Goal: Task Accomplishment & Management: Manage account settings

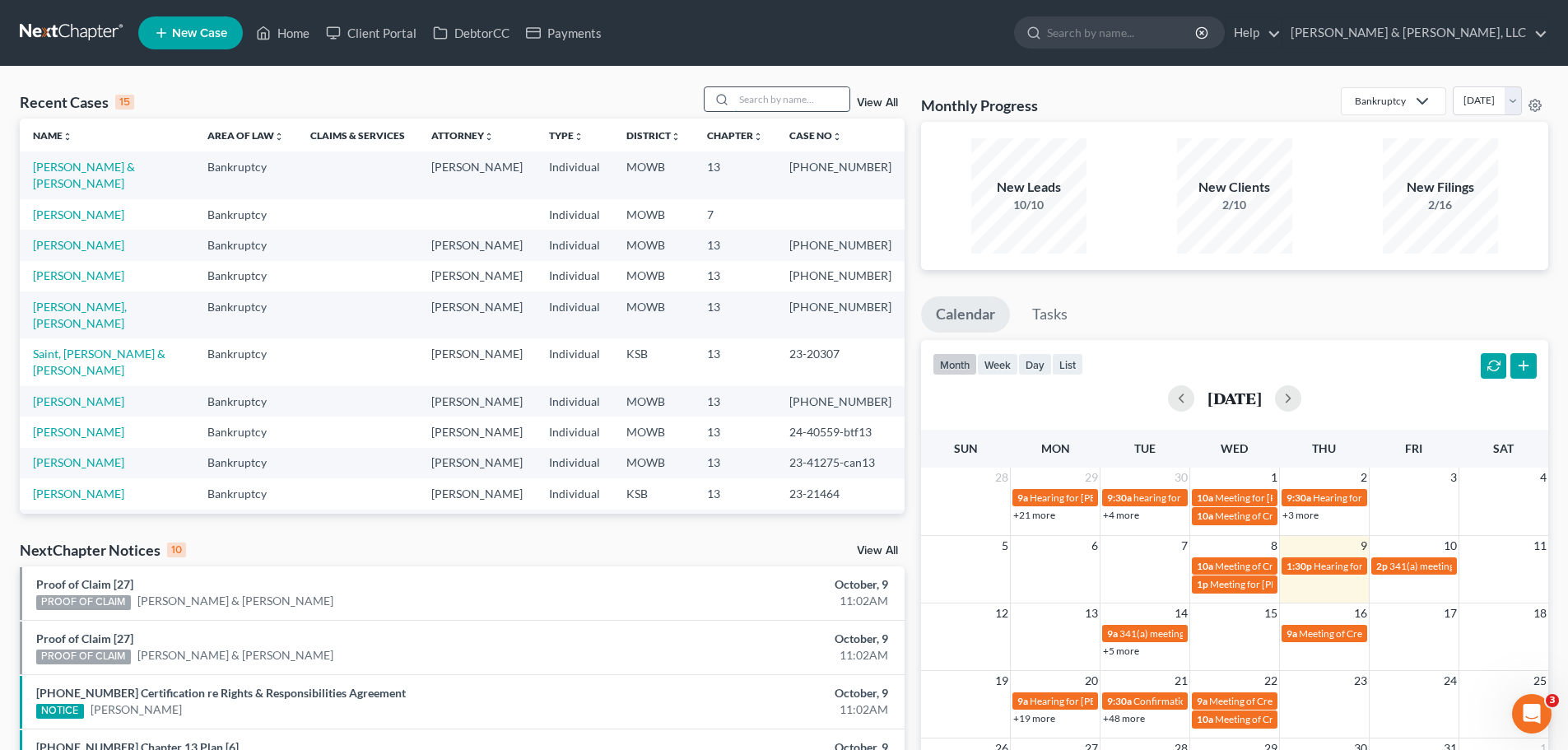
click at [778, 103] on input "search" at bounding box center [792, 99] width 115 height 24
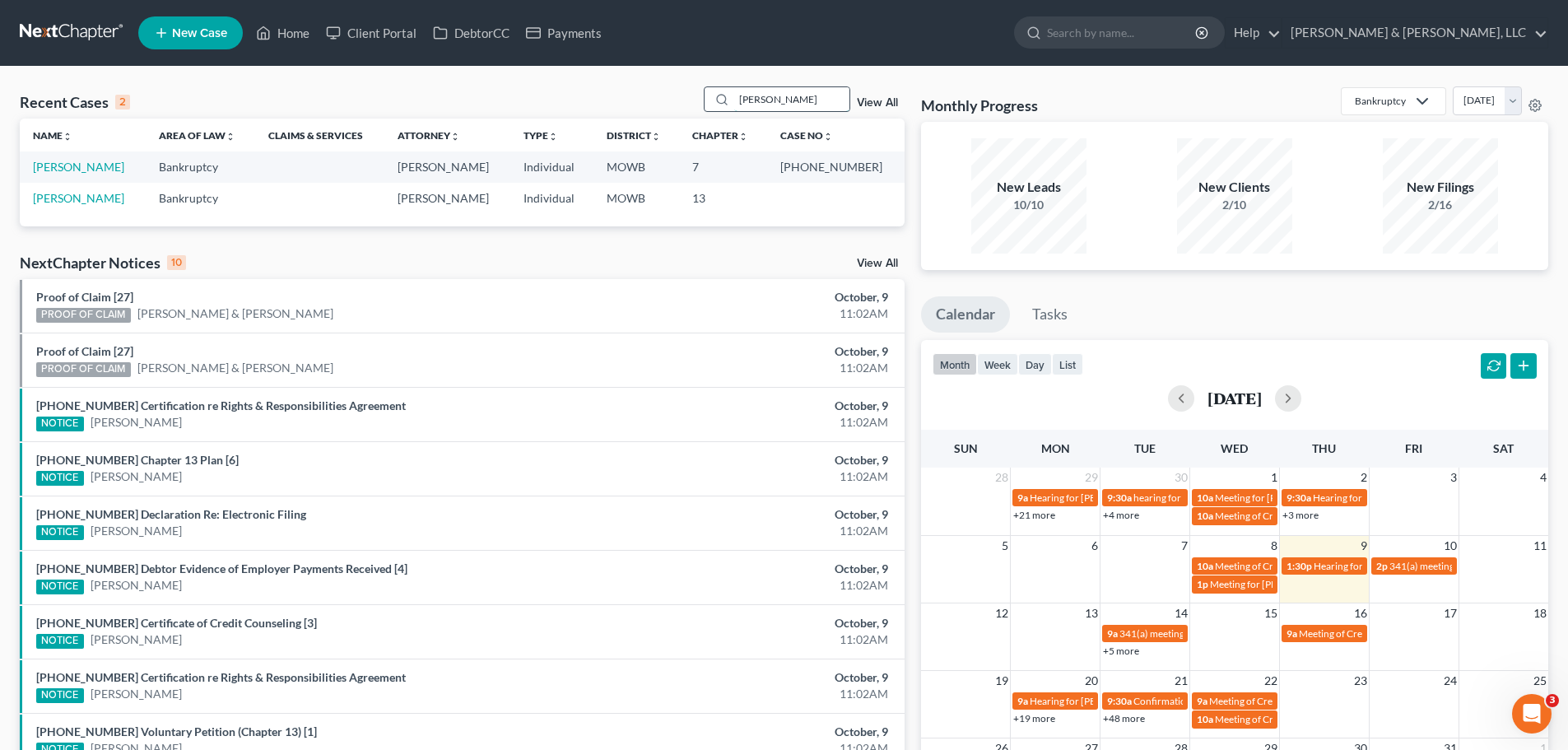
type input "[PERSON_NAME]"
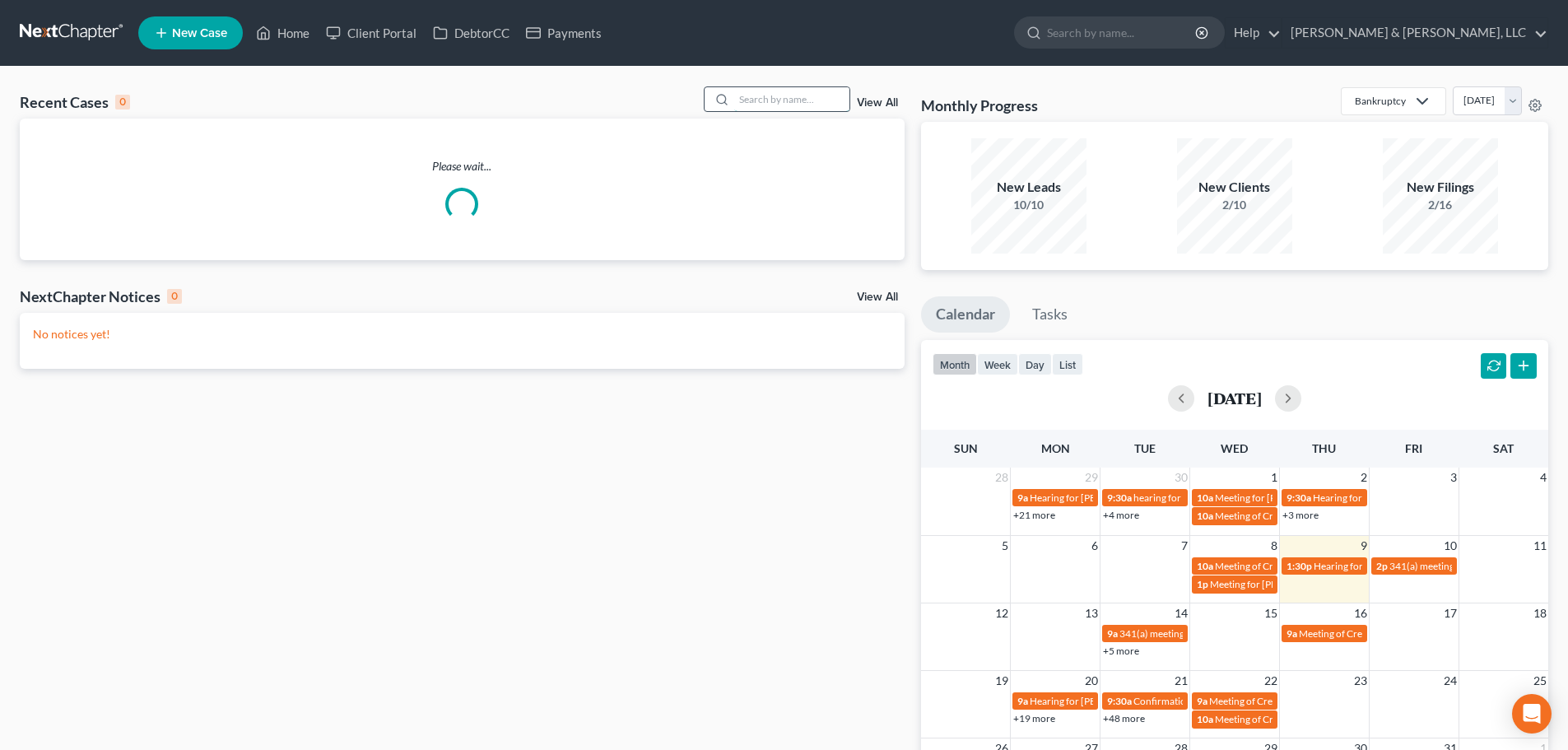
click at [760, 104] on input "search" at bounding box center [792, 99] width 115 height 24
type input "read"
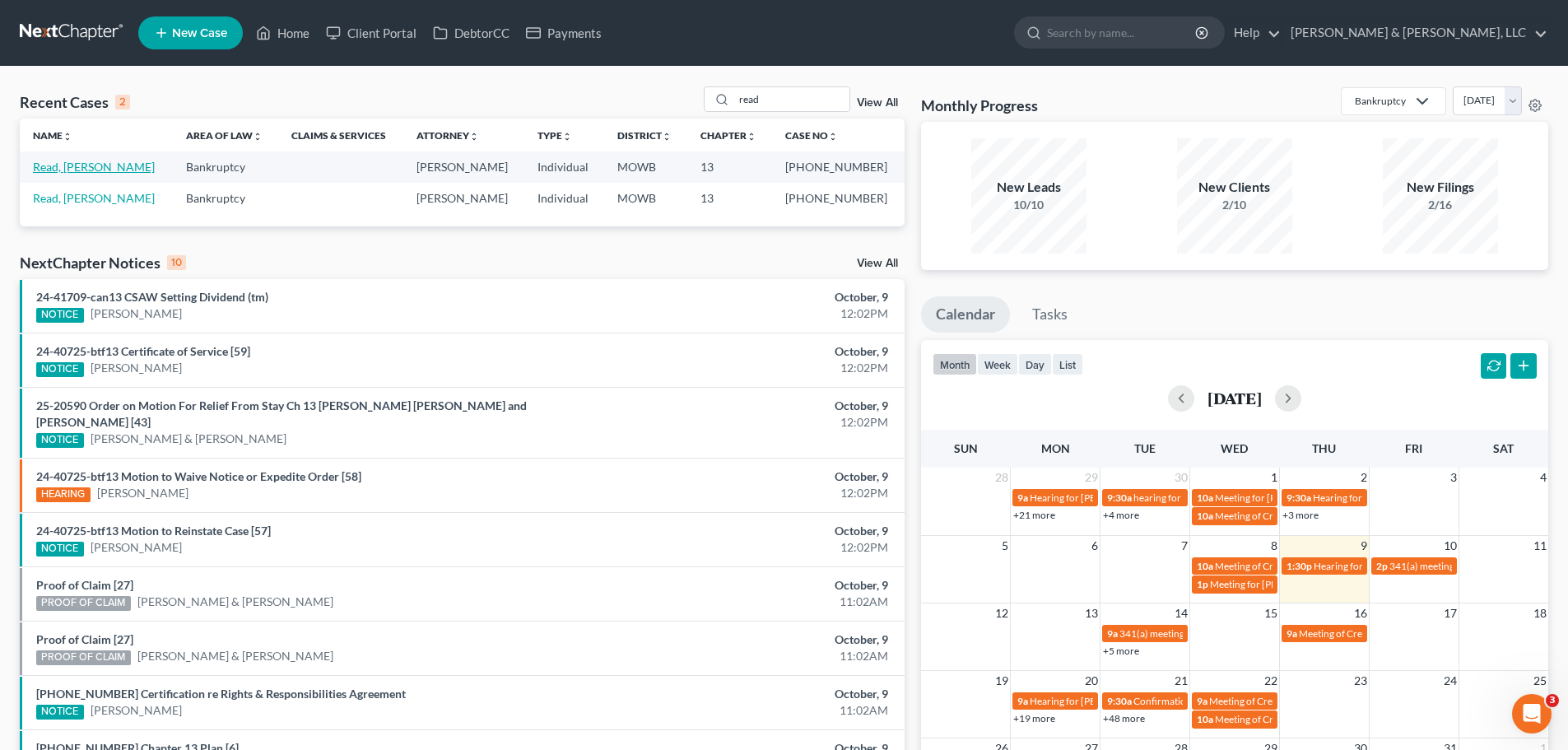
click at [86, 163] on link "Read, Gerald" at bounding box center [94, 167] width 122 height 14
select select "2"
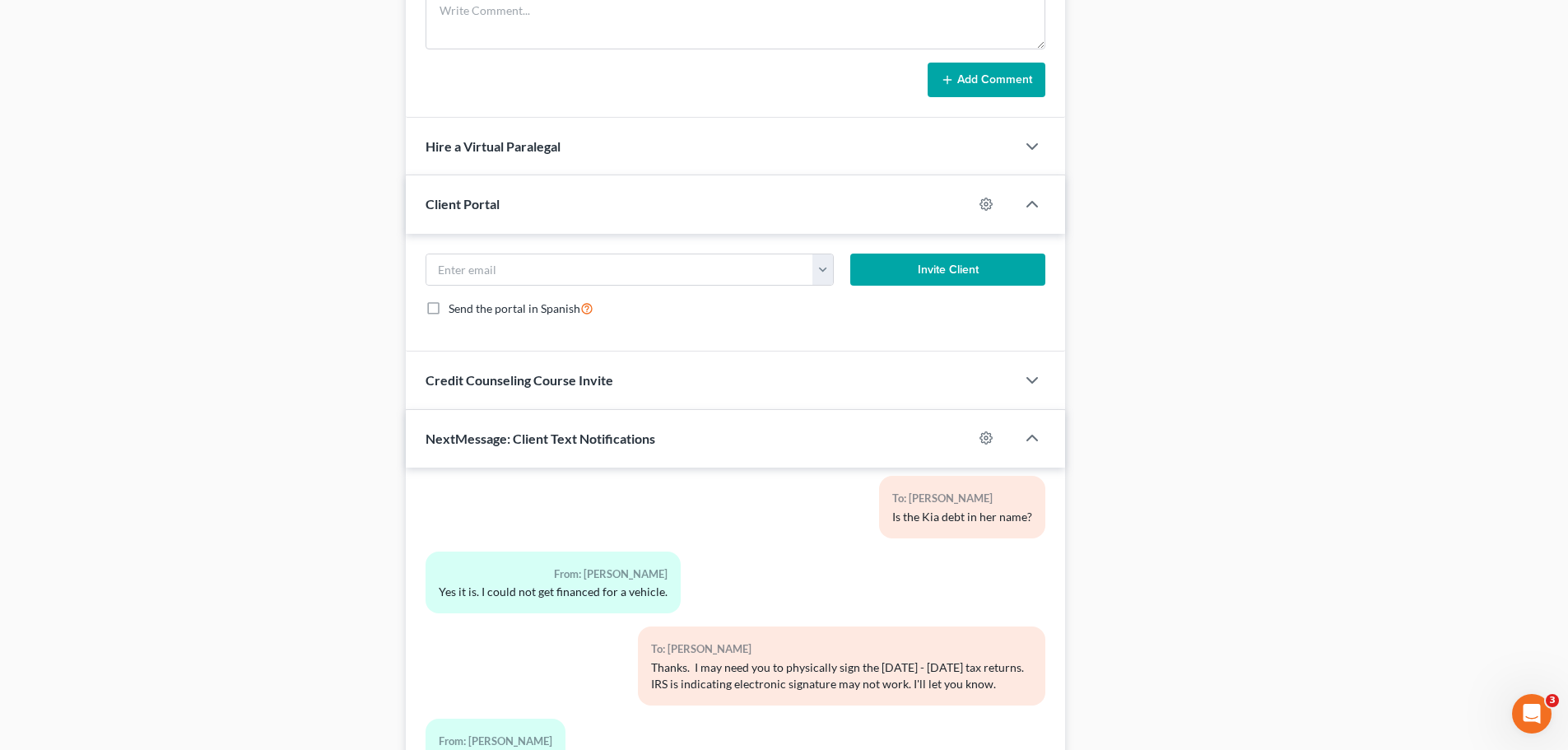
scroll to position [1070, 0]
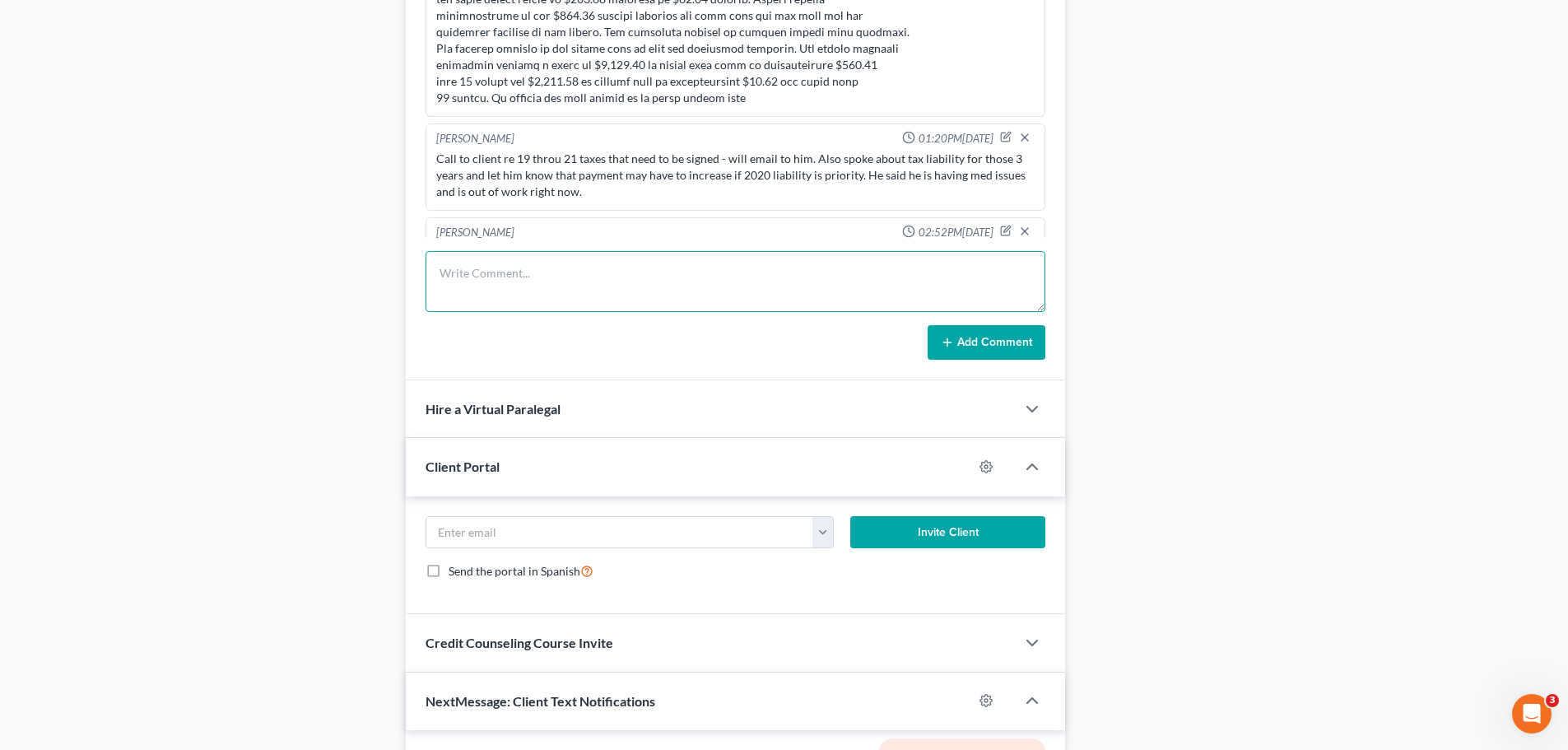
click at [554, 285] on textarea at bounding box center [735, 282] width 620 height 61
drag, startPoint x: 437, startPoint y: 219, endPoint x: 712, endPoint y: 216, distance: 275.0
click at [712, 244] on div "Called and LM again re 2024 tax return we need for TR." at bounding box center [735, 252] width 598 height 16
copy div "Called and LM again re 2024 tax return we need for TR."
drag, startPoint x: 451, startPoint y: 277, endPoint x: 409, endPoint y: 276, distance: 42.0
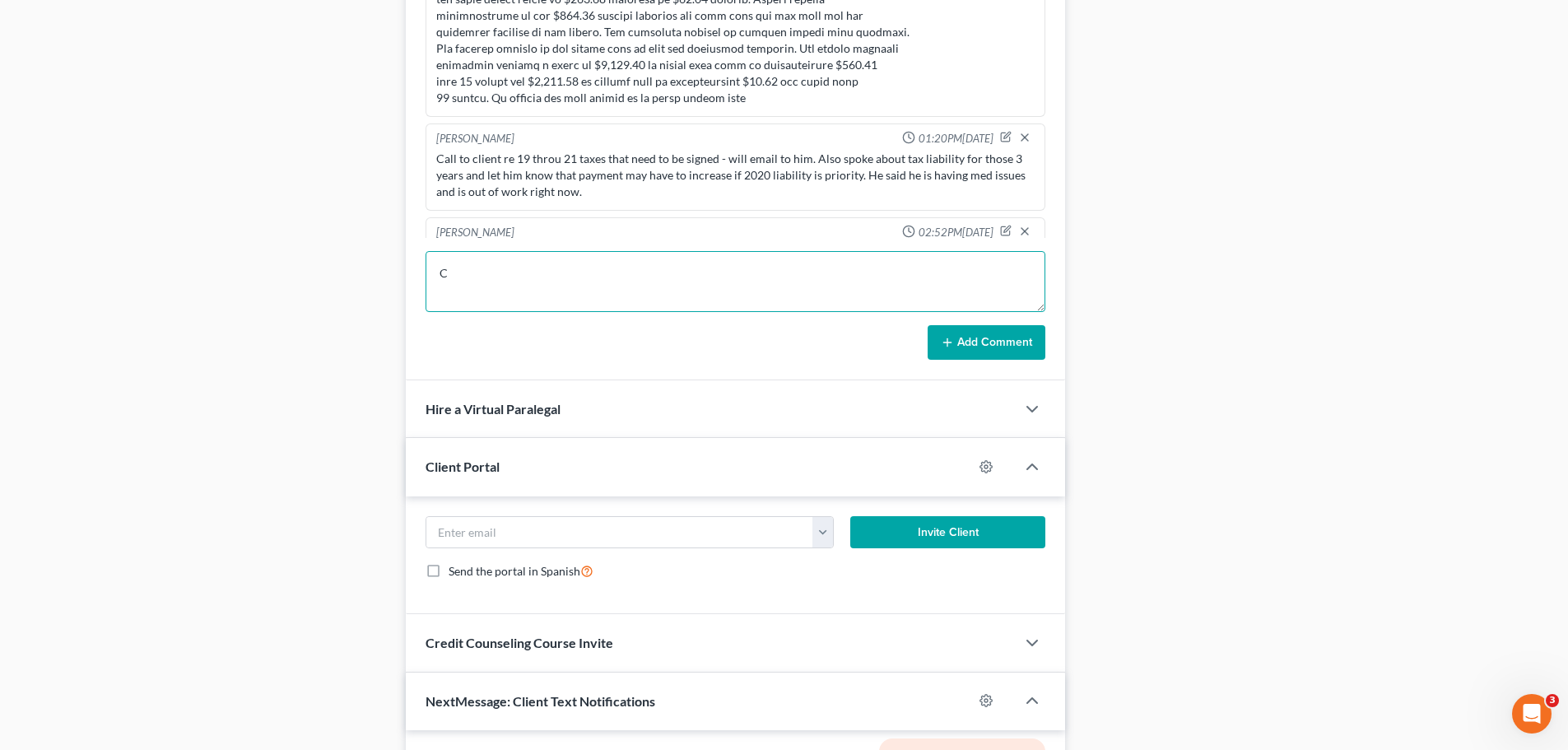
click at [408, 276] on div "Removed User 12:59PM, 03/06/2024 Jackson County HS 2 (Wife not filing) Husband …" at bounding box center [735, 167] width 659 height 425
paste textarea "alled and LM again re 2024 tax return we need for TR."
type textarea "Called and LM again re 2024 tax return we need for TR."
click at [973, 338] on button "Add Comment" at bounding box center [986, 342] width 117 height 35
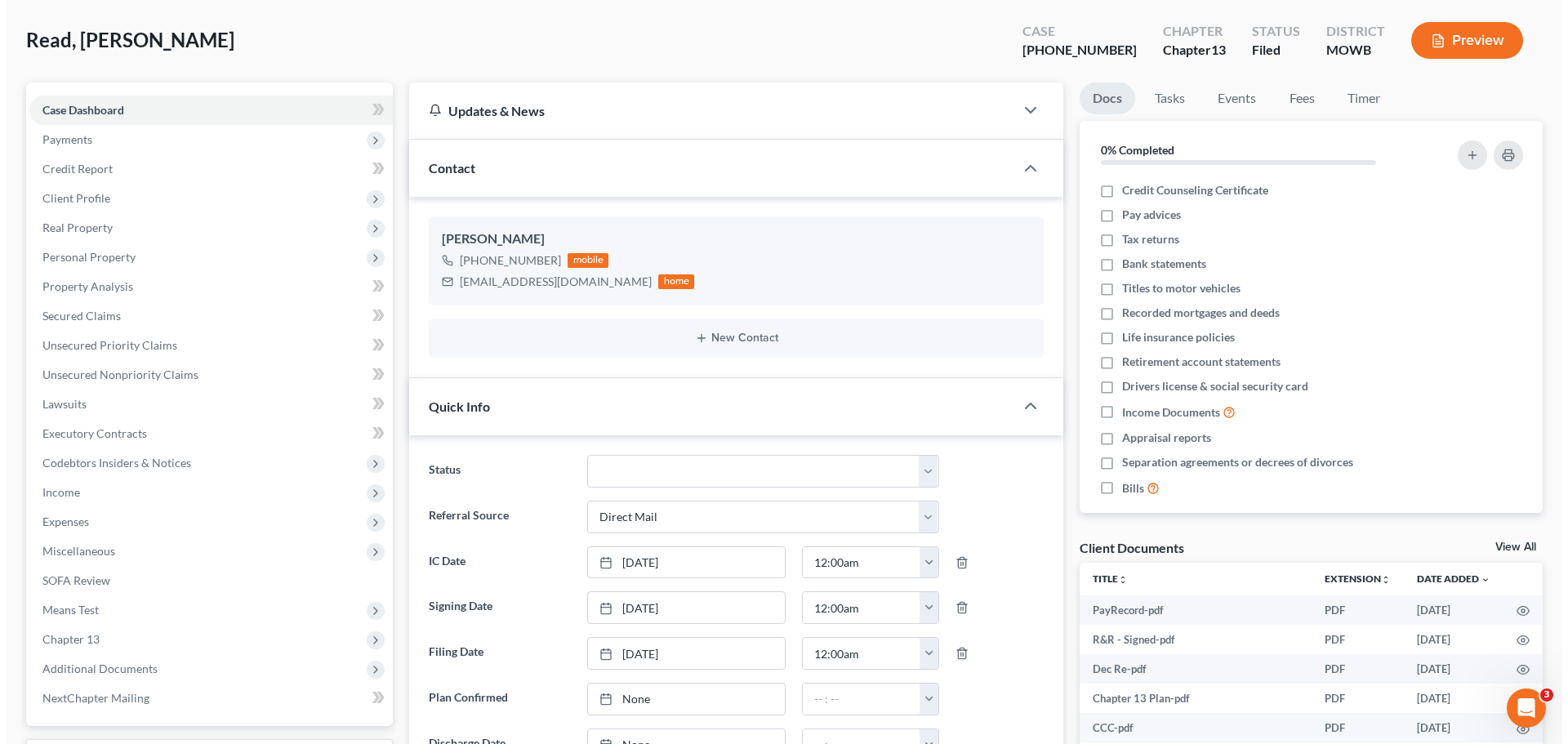
scroll to position [0, 0]
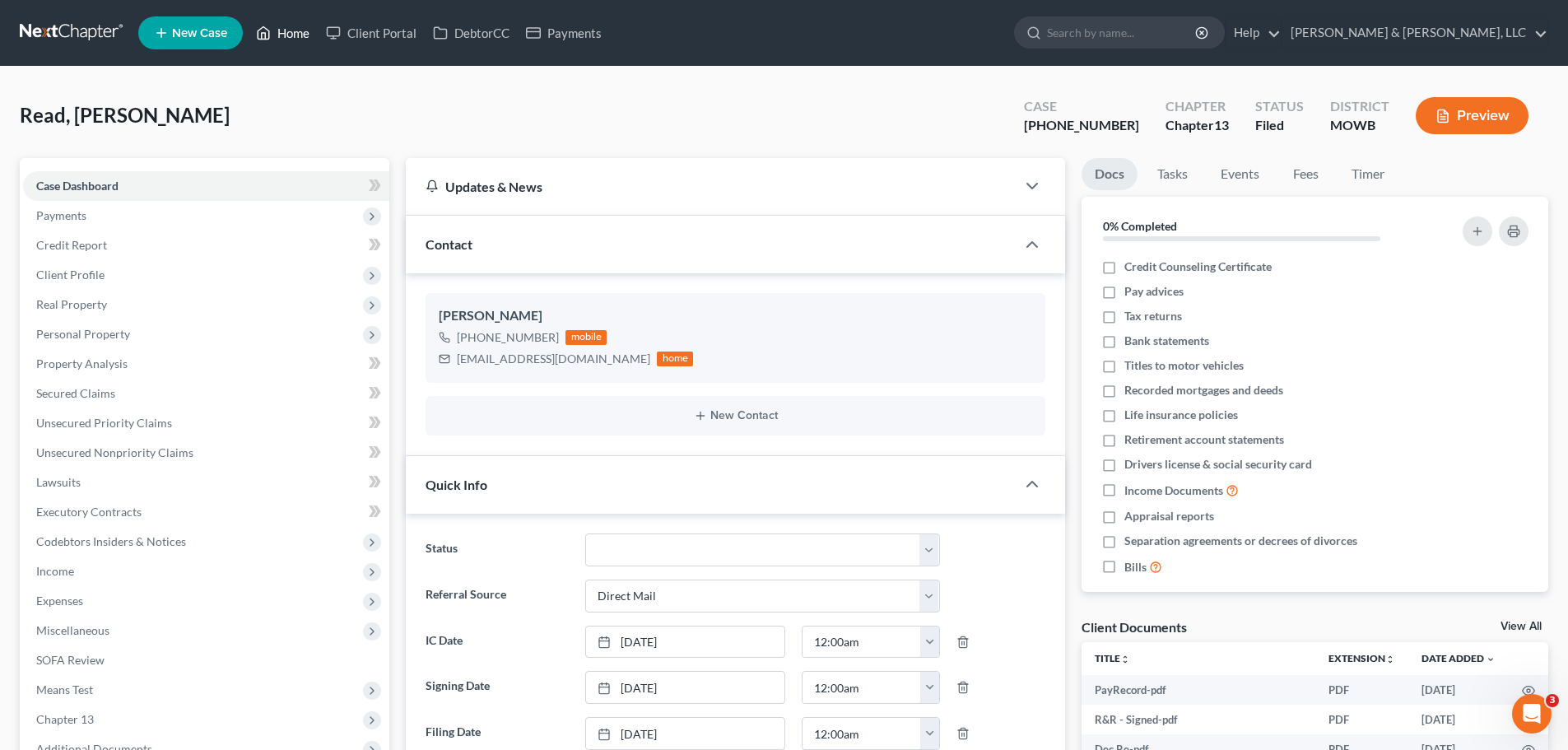
click at [277, 38] on link "Home" at bounding box center [282, 32] width 70 height 30
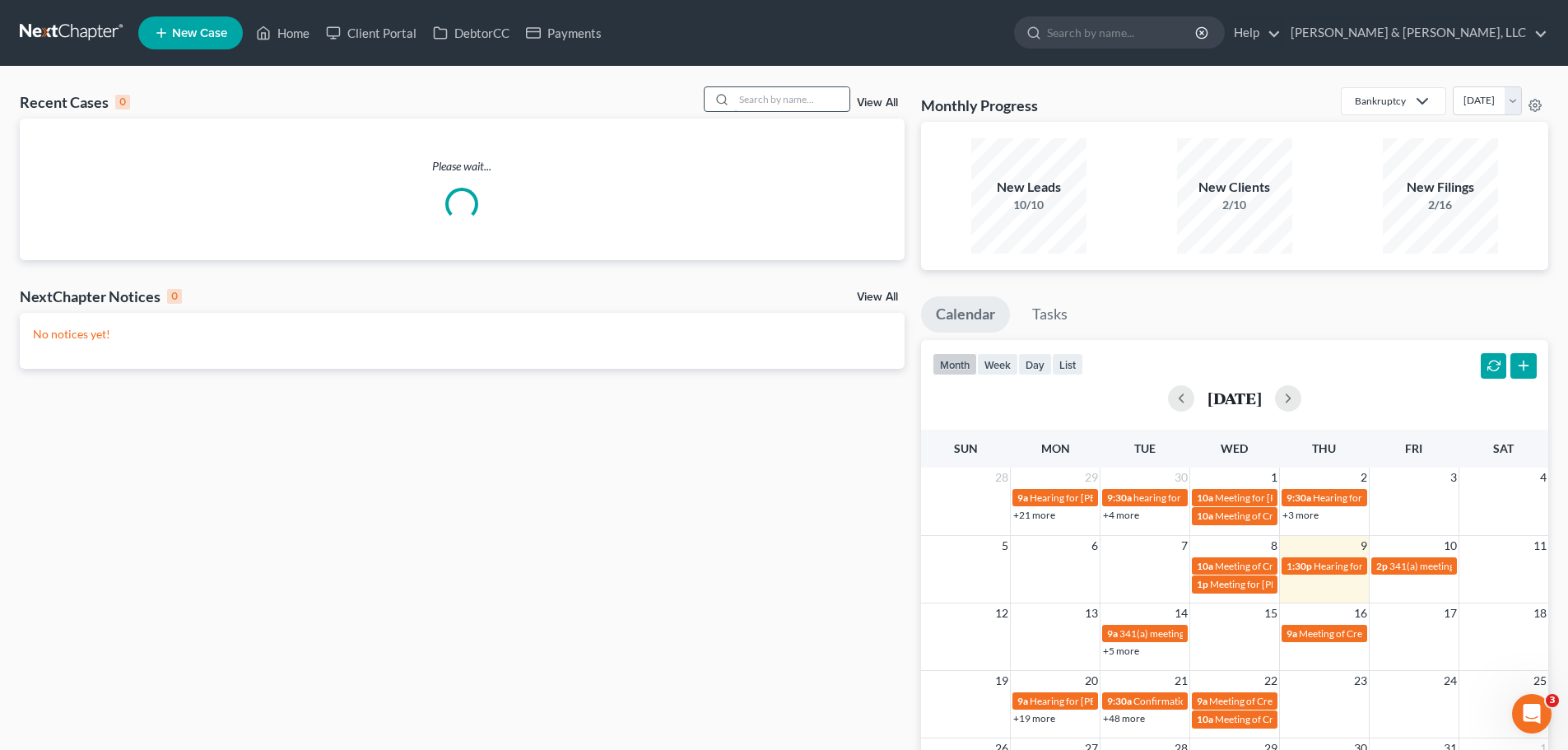
click at [757, 96] on input "search" at bounding box center [792, 99] width 115 height 24
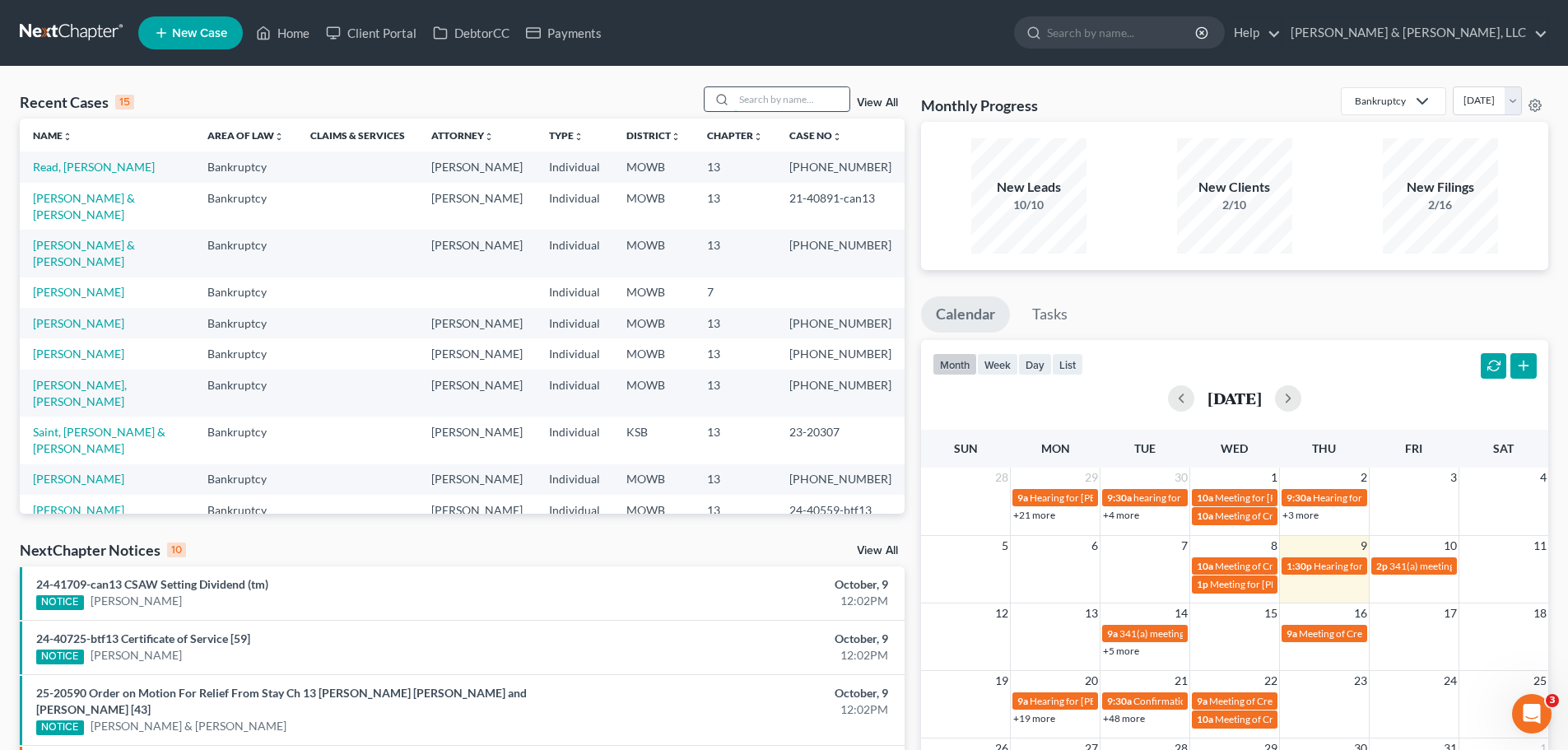
click at [800, 97] on input "search" at bounding box center [792, 99] width 115 height 24
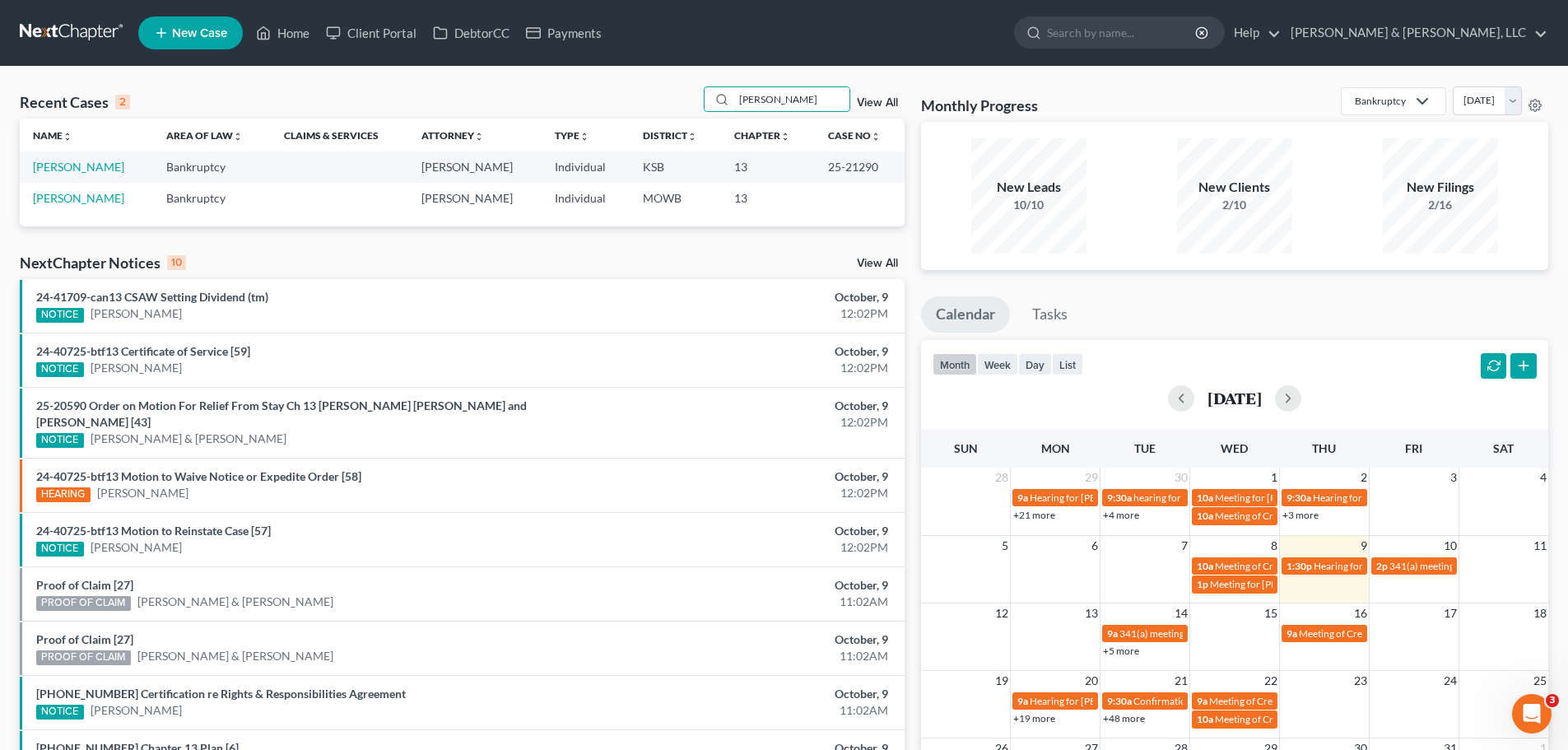
drag, startPoint x: 784, startPoint y: 105, endPoint x: 700, endPoint y: 105, distance: 84.0
click at [700, 105] on div "Recent Cases 2 duffey View All" at bounding box center [462, 102] width 885 height 32
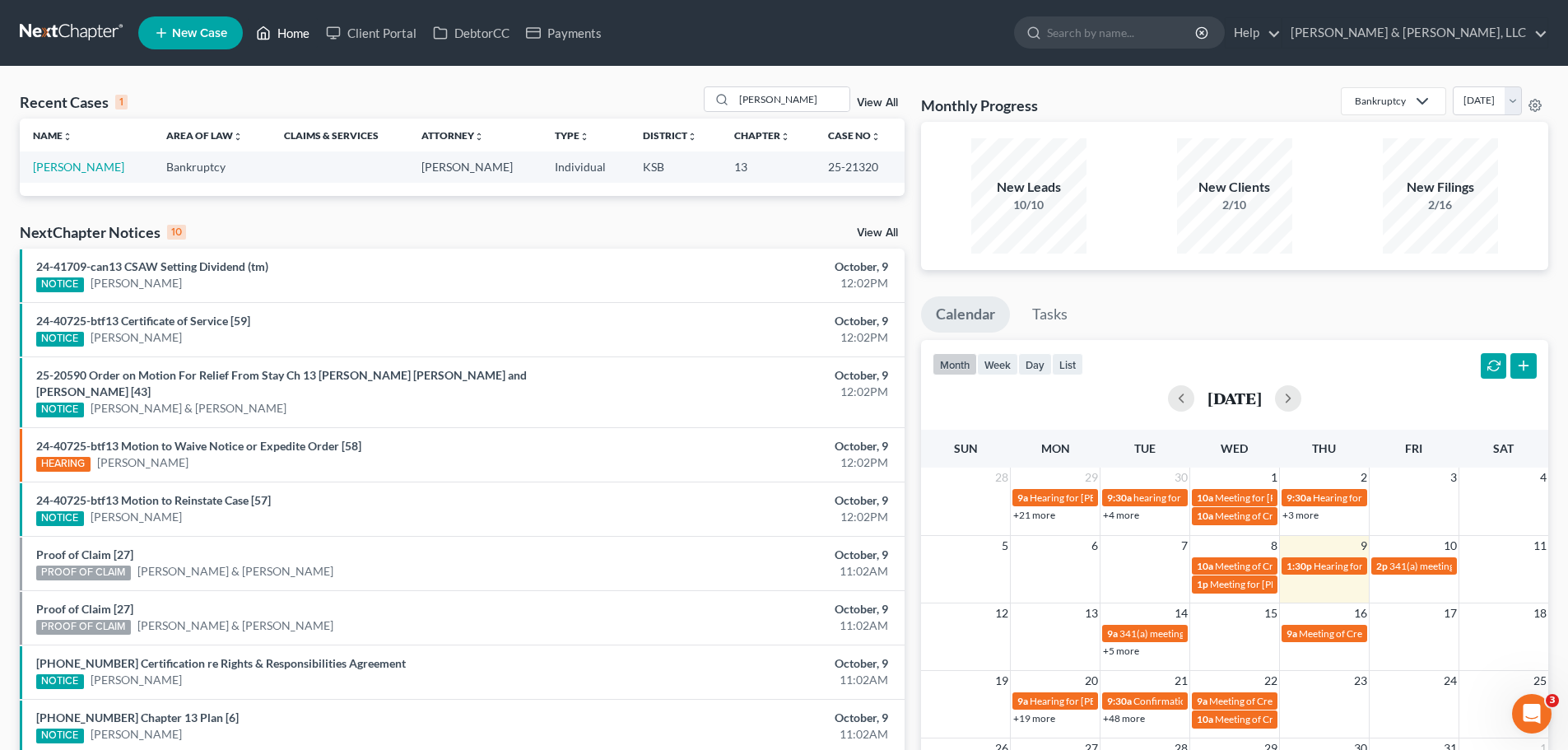
click at [294, 36] on link "Home" at bounding box center [282, 32] width 70 height 30
drag, startPoint x: 710, startPoint y: 108, endPoint x: 692, endPoint y: 108, distance: 18.0
click at [693, 108] on div "Recent Cases 1 brock View All" at bounding box center [462, 102] width 885 height 32
type input "hansen"
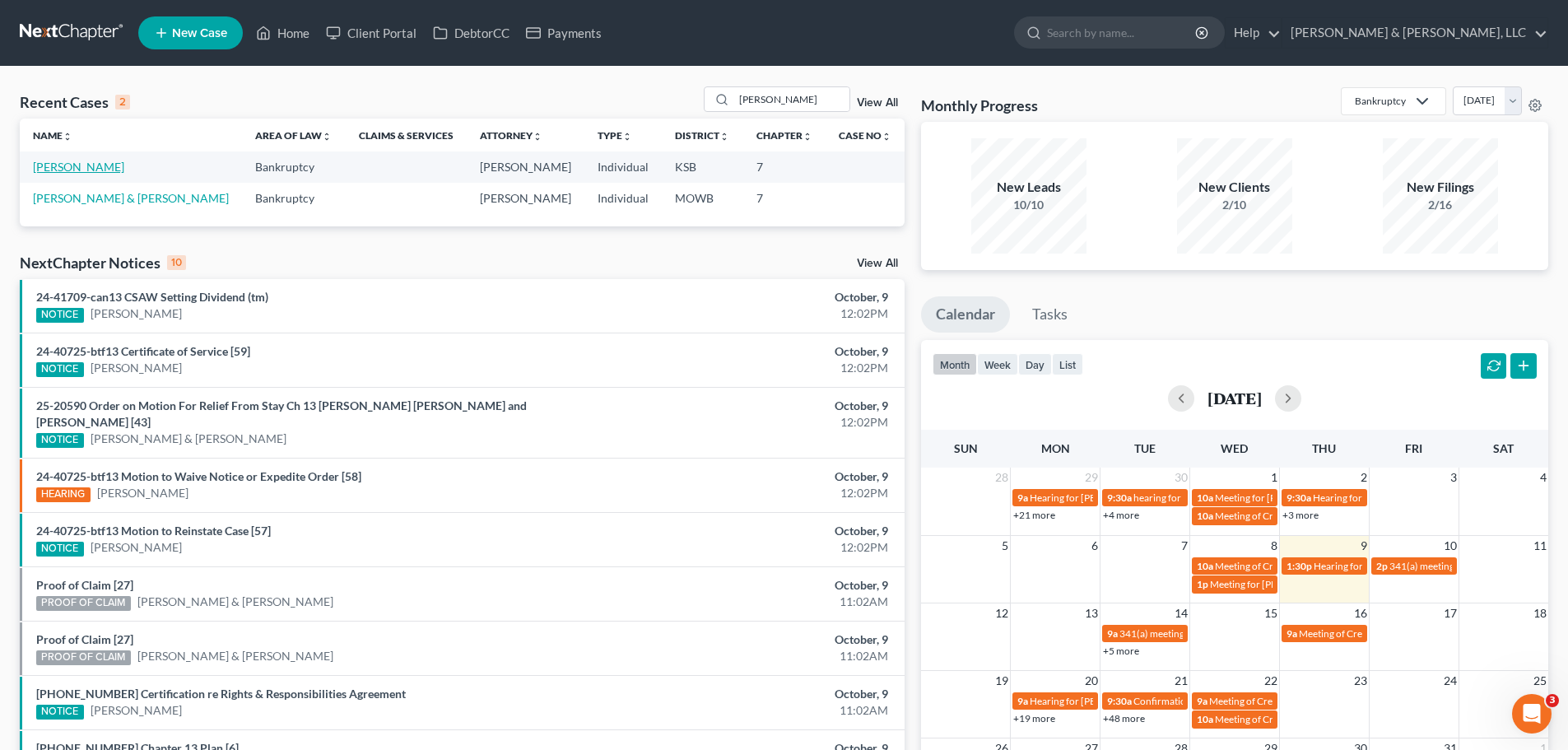
click at [68, 168] on link "[PERSON_NAME]" at bounding box center [79, 167] width 91 height 14
select select "6"
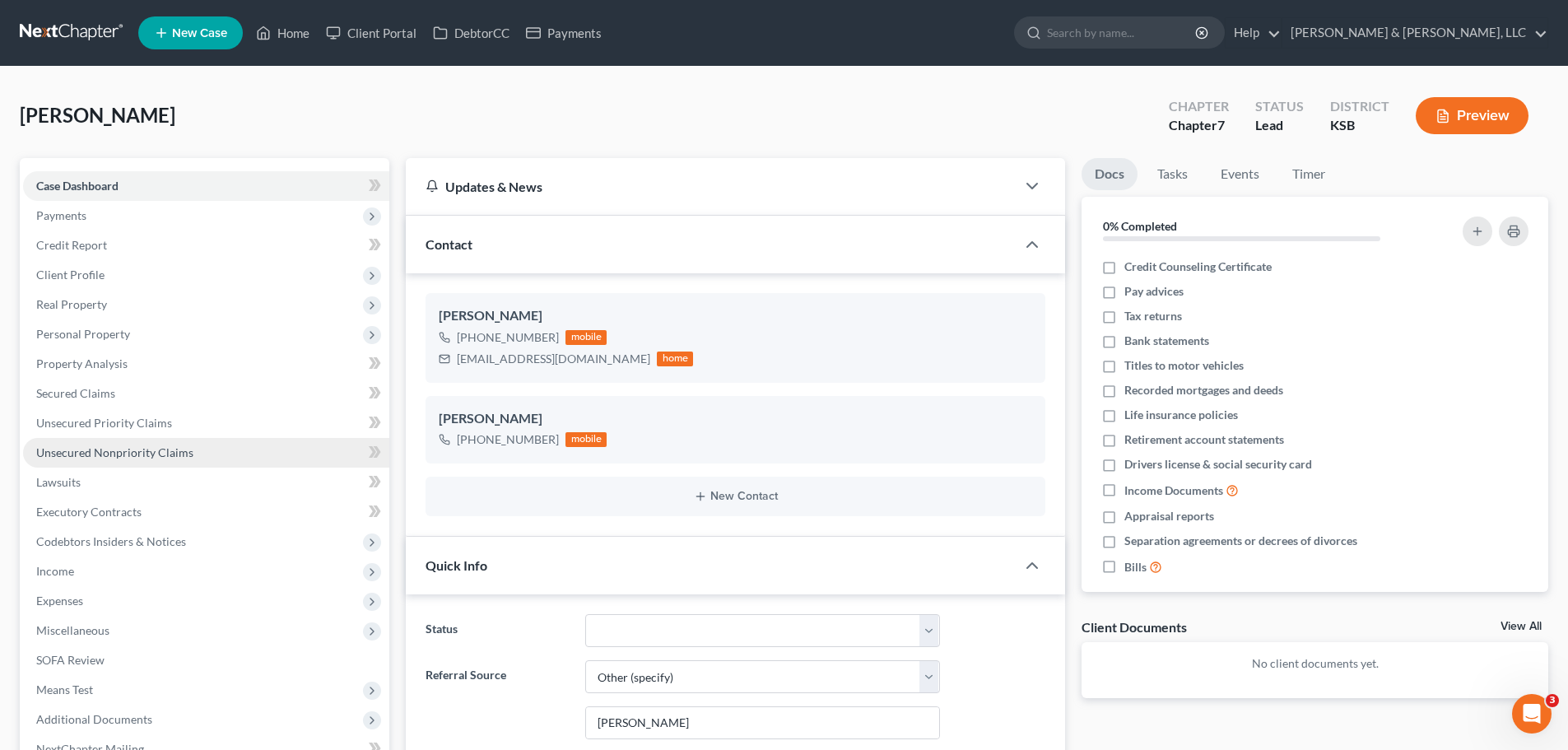
click at [149, 450] on span "Unsecured Nonpriority Claims" at bounding box center [115, 452] width 157 height 14
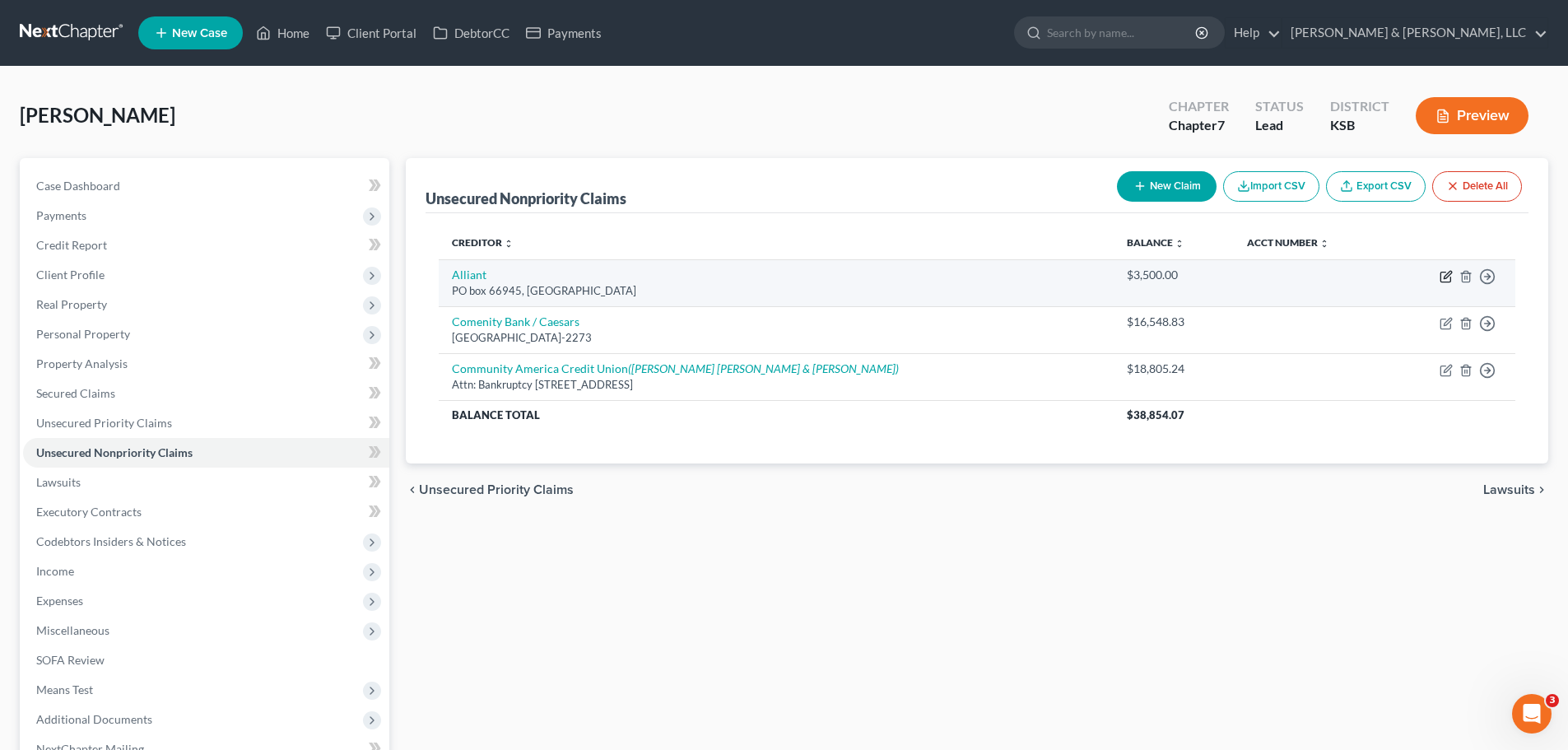
click at [1452, 271] on icon "button" at bounding box center [1446, 276] width 14 height 14
select select "14"
select select "0"
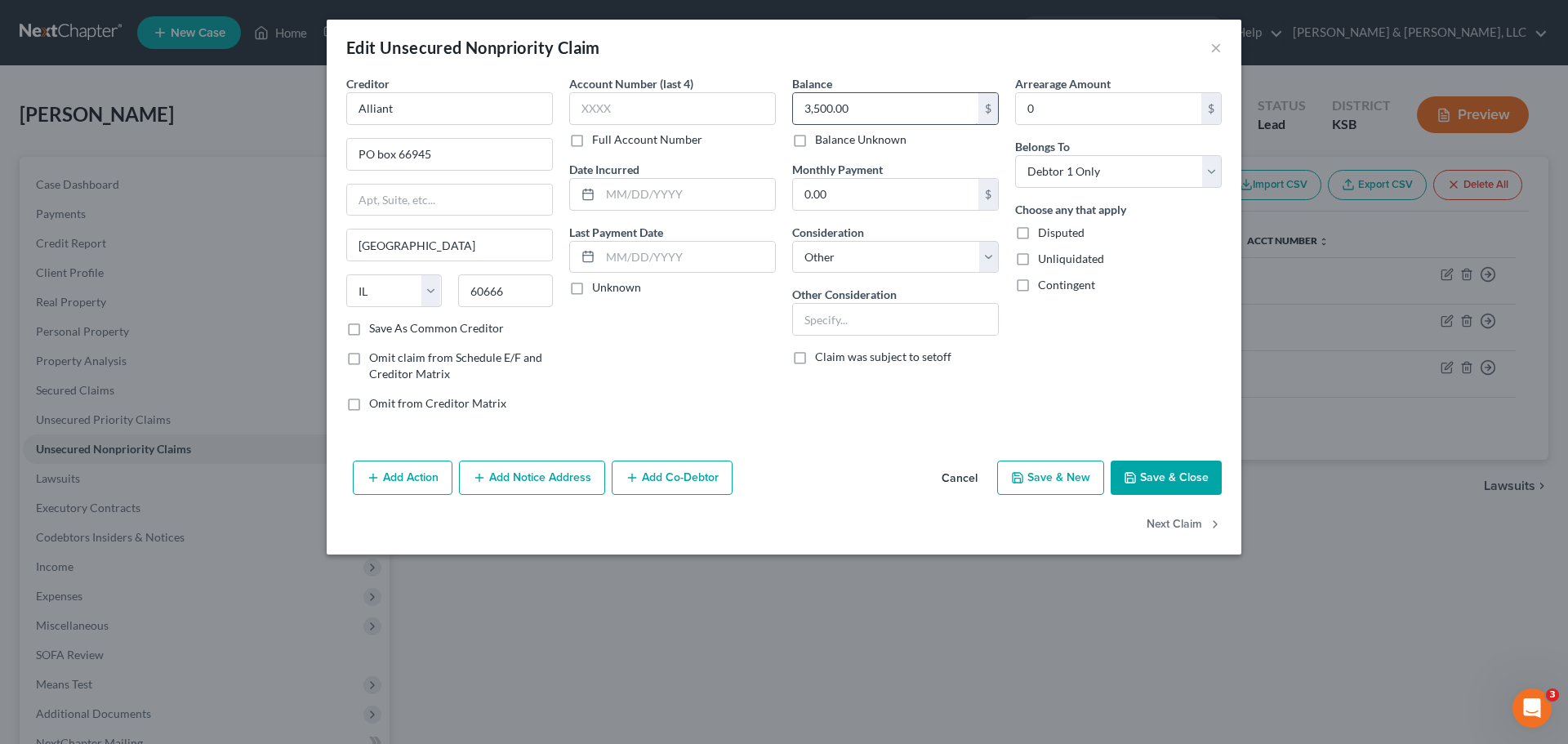
click at [876, 113] on input "3,500.00" at bounding box center [885, 108] width 185 height 31
type input "3,681"
click at [505, 483] on button "Add Notice Address" at bounding box center [532, 477] width 146 height 34
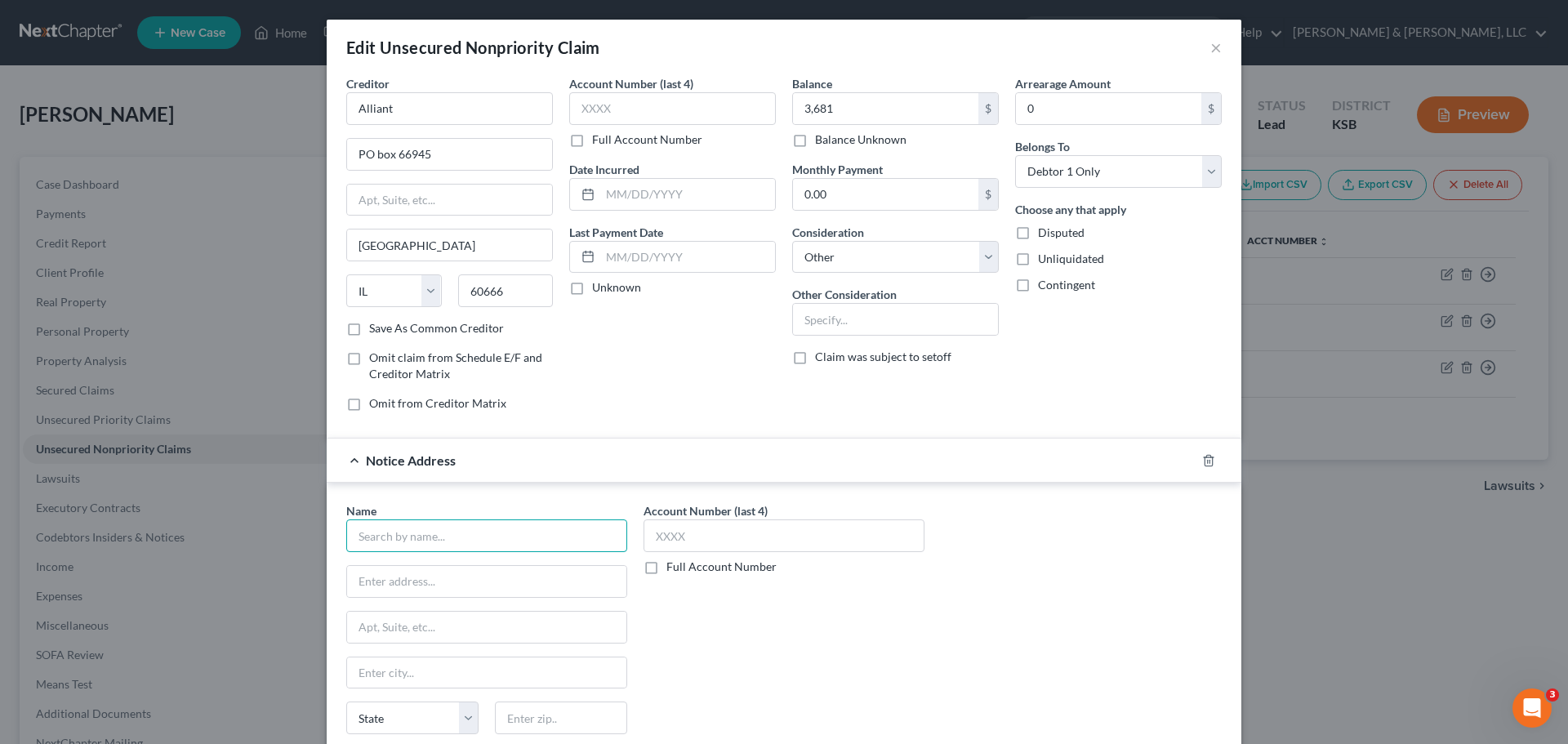
click at [461, 545] on input "text" at bounding box center [486, 535] width 281 height 33
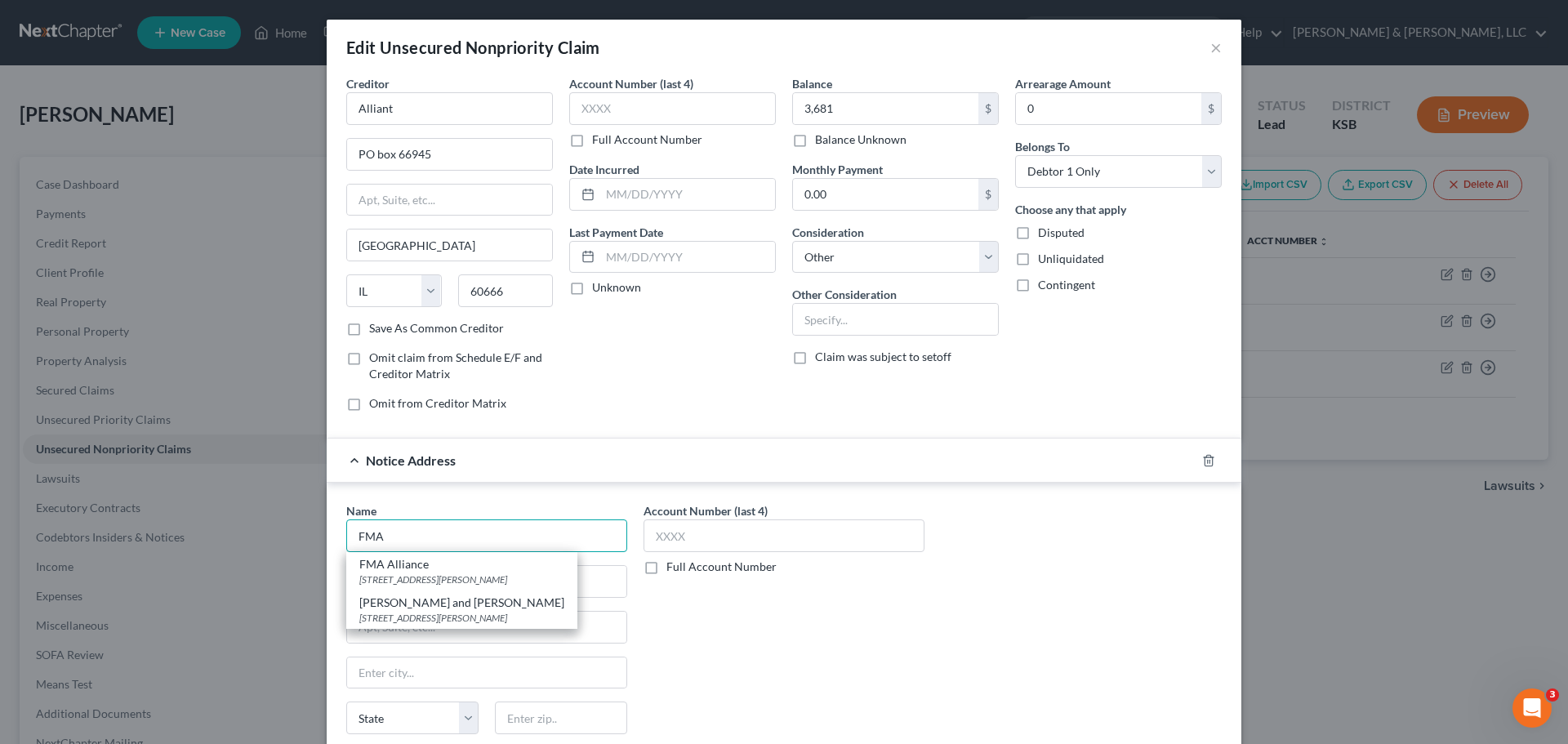
type input "FMA Alliance"
type input "12339 Cutten Rd"
type input "Houston"
select select "45"
type input "77066"
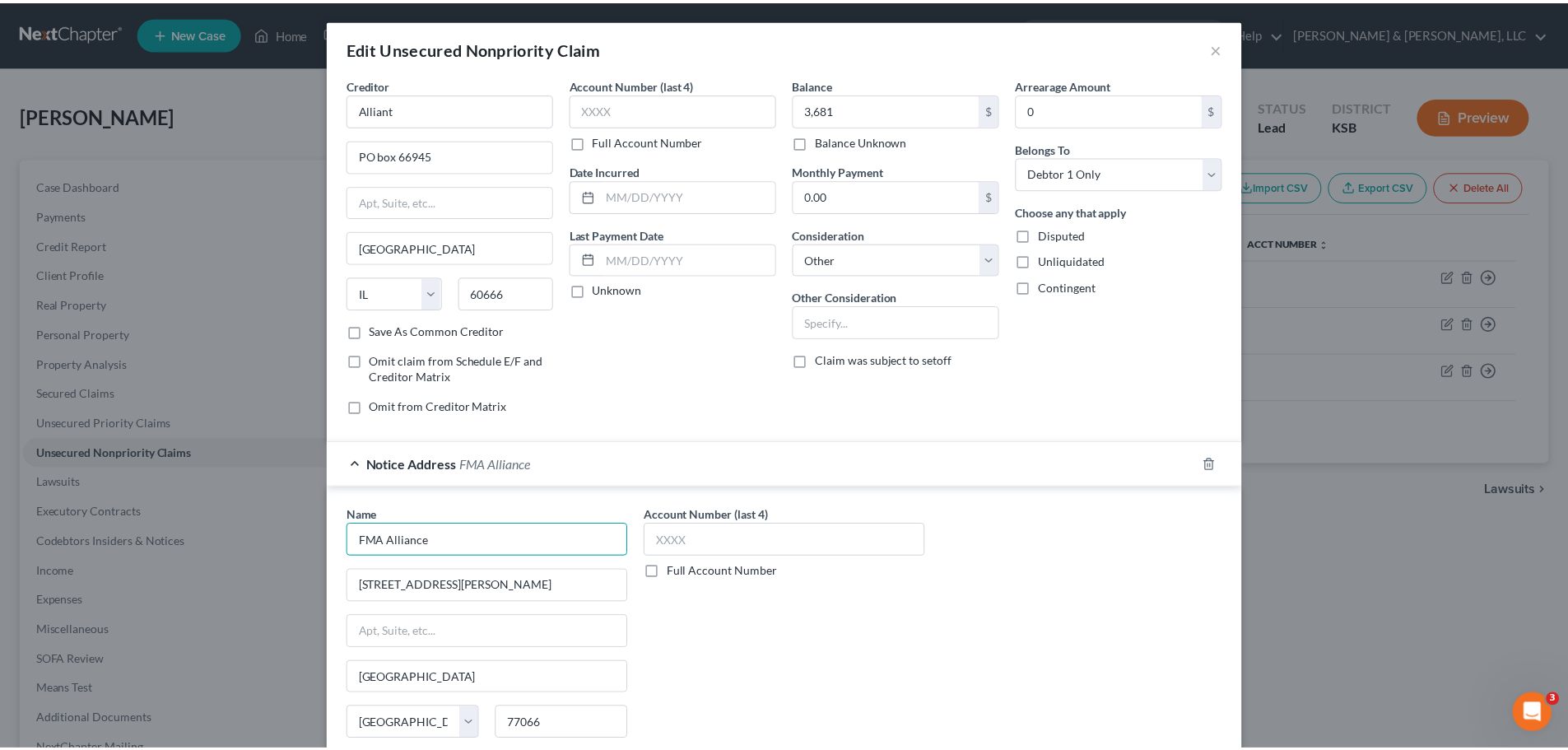
scroll to position [183, 0]
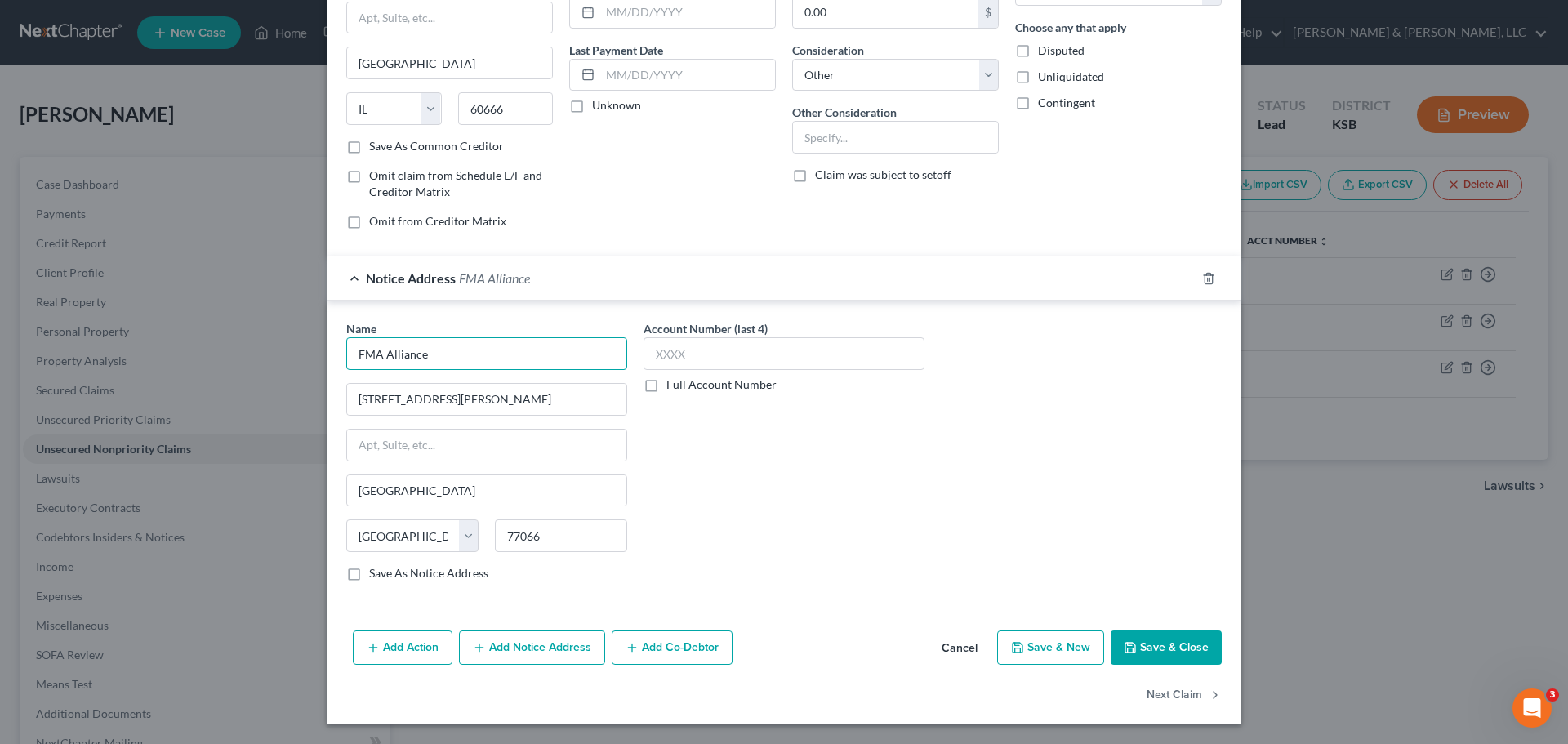
type input "FMA Alliance"
click at [1155, 657] on button "Save & Close" at bounding box center [1166, 648] width 111 height 34
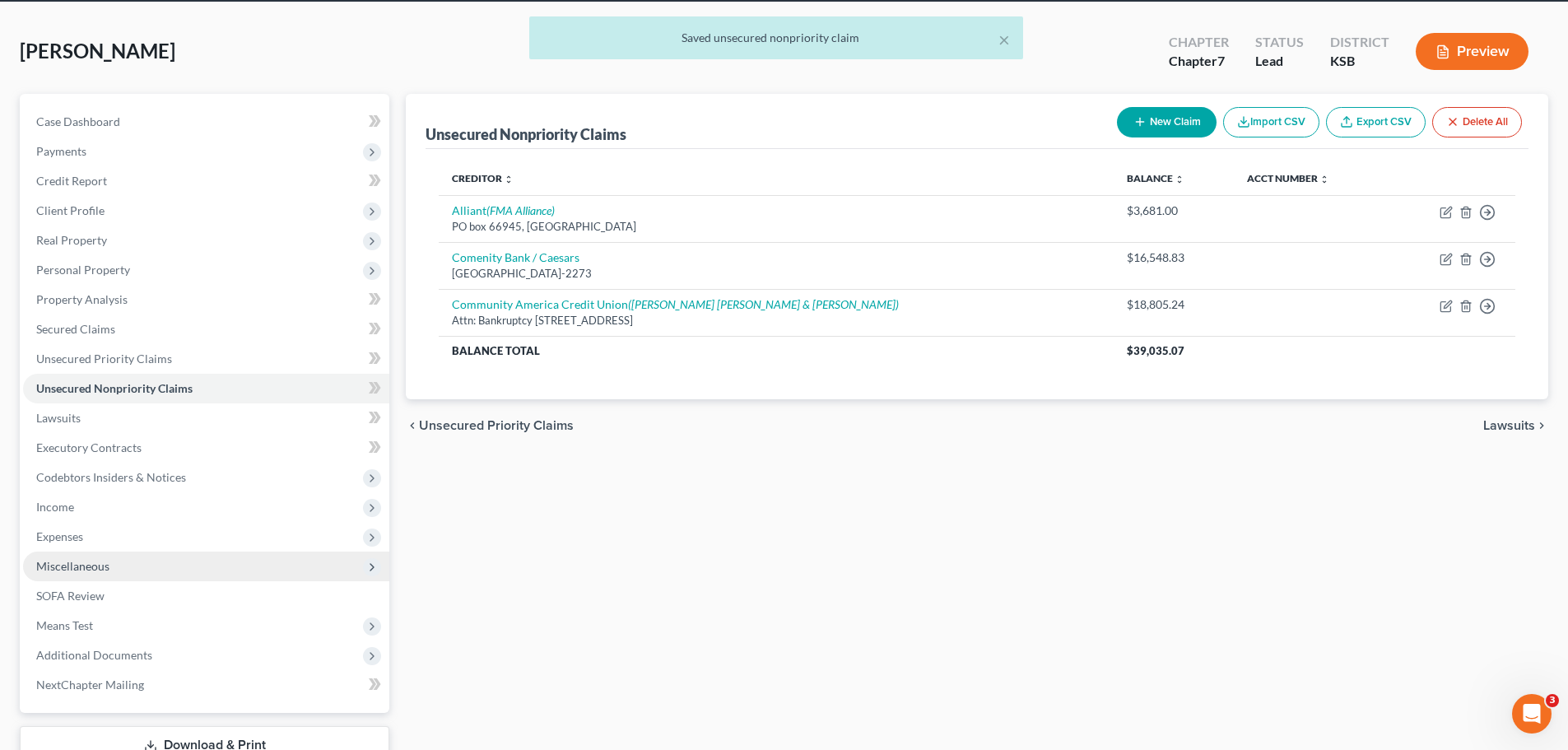
scroll to position [165, 0]
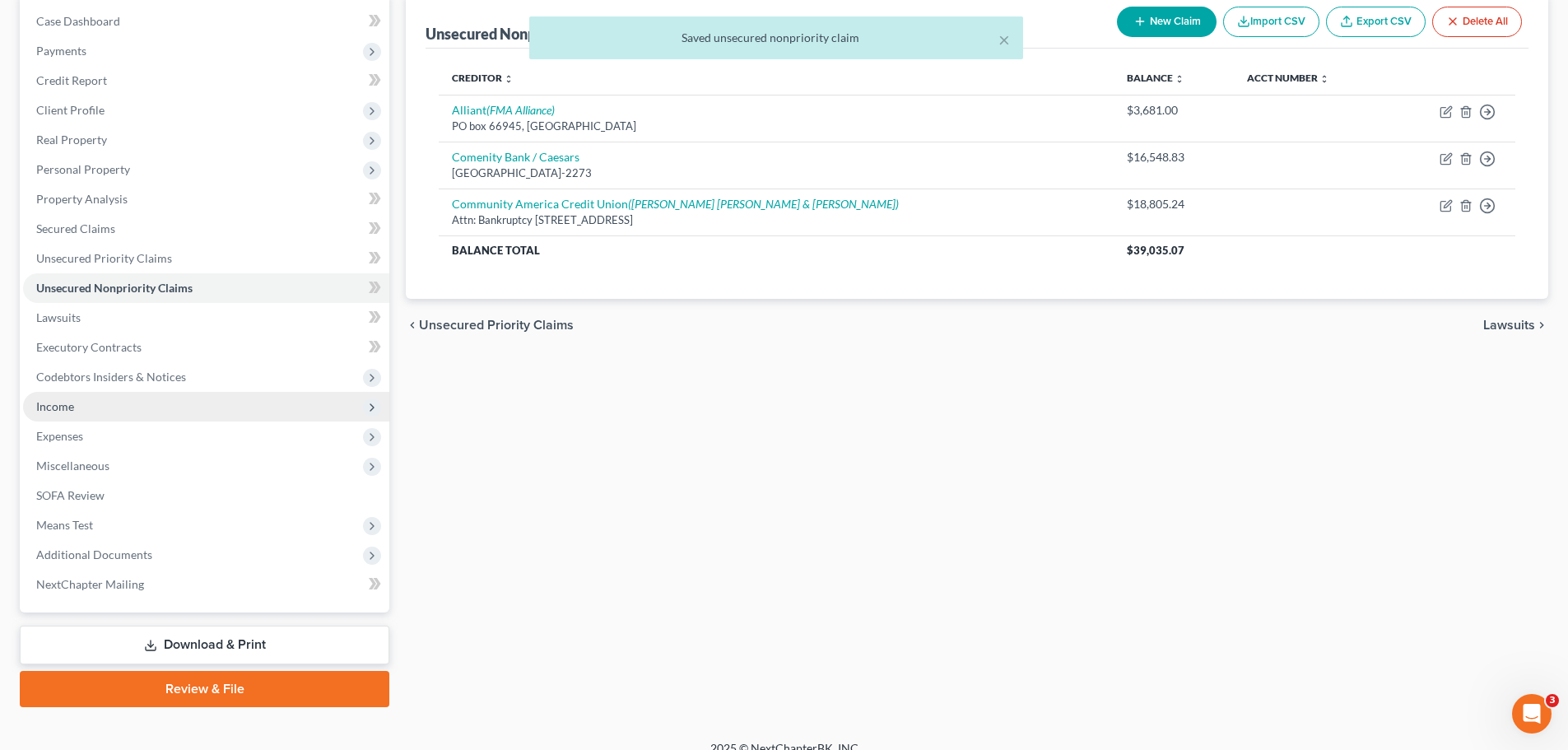
click at [98, 407] on span "Income" at bounding box center [205, 407] width 366 height 30
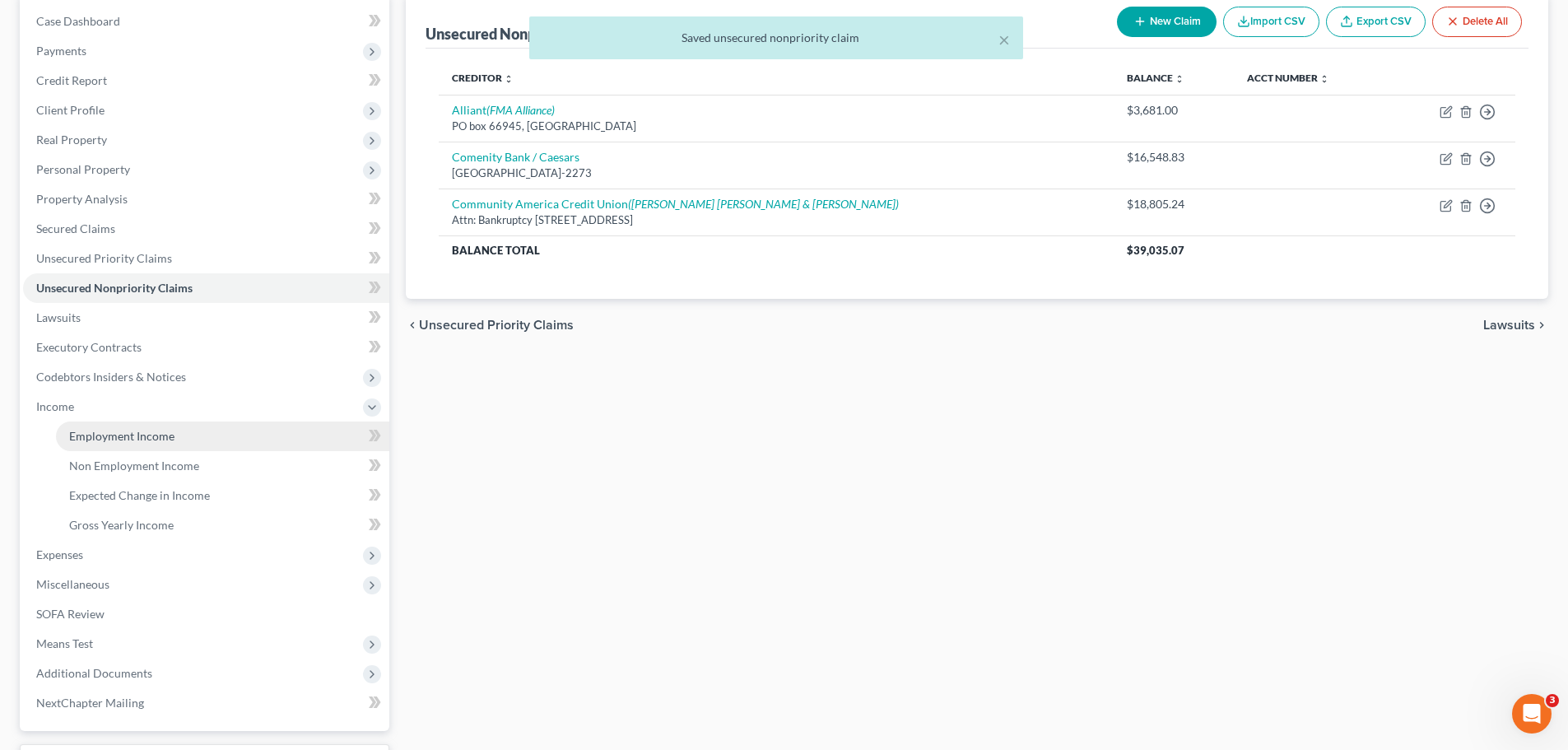
click at [118, 435] on span "Employment Income" at bounding box center [122, 435] width 106 height 14
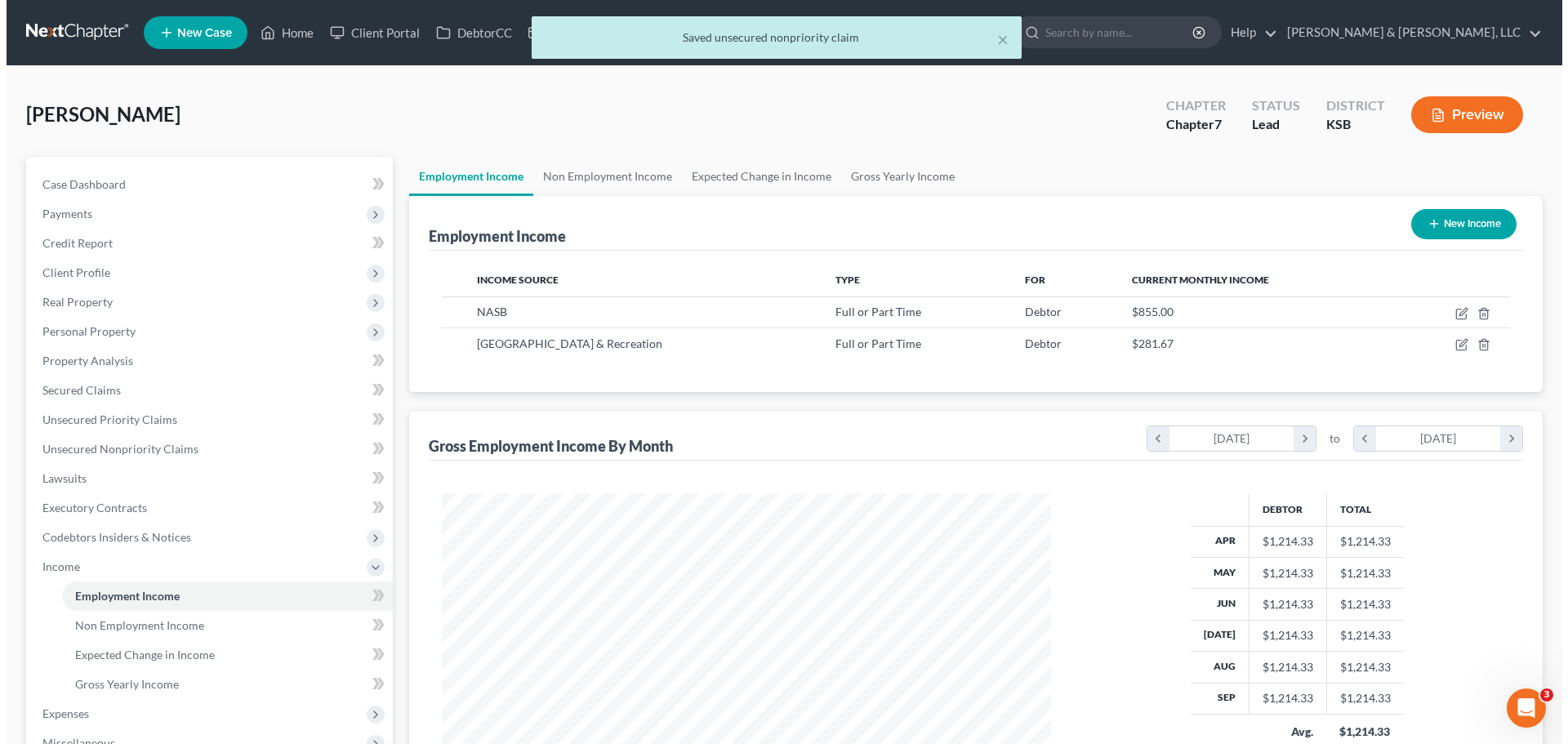
scroll to position [304, 641]
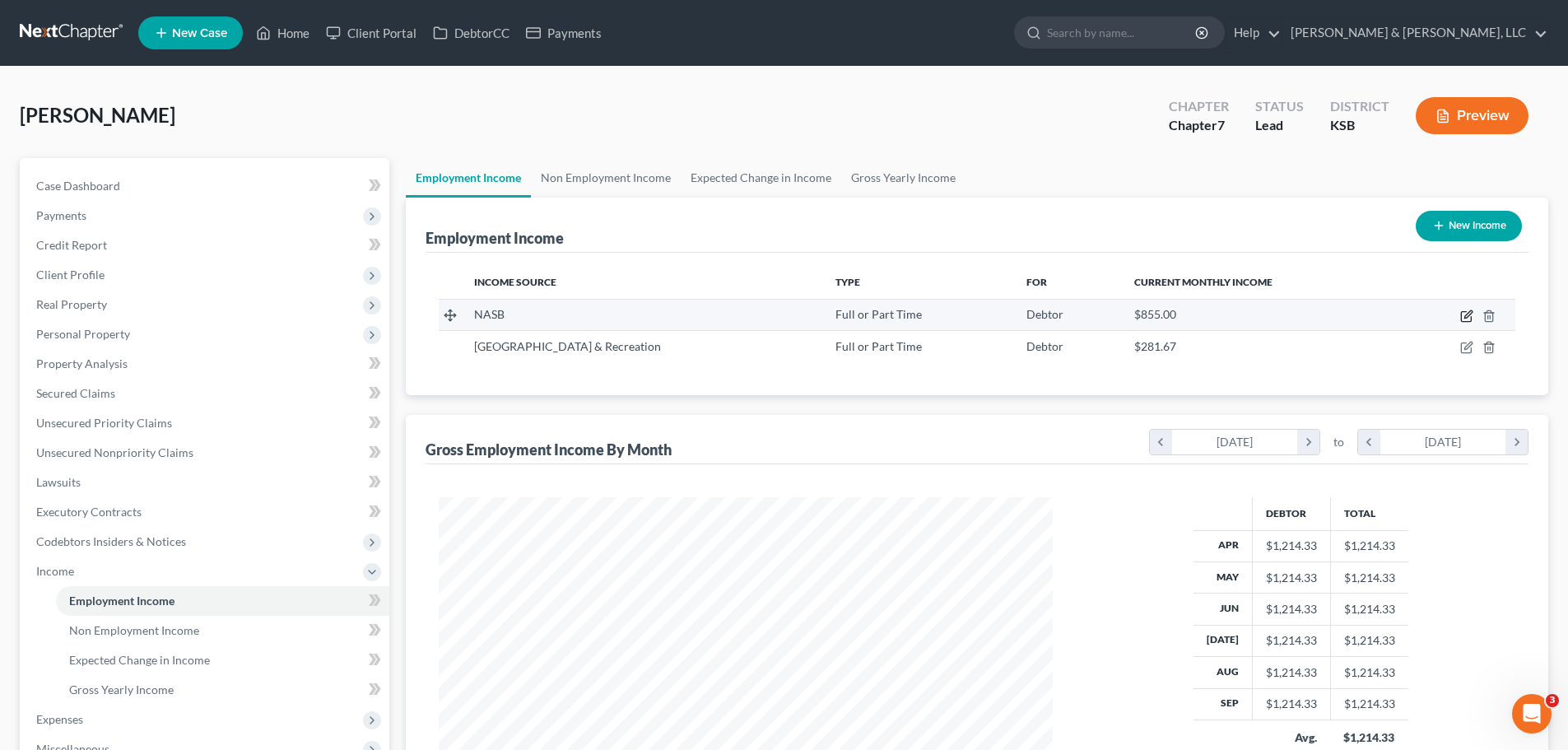
click at [1469, 314] on icon "button" at bounding box center [1467, 316] width 14 height 14
select select "0"
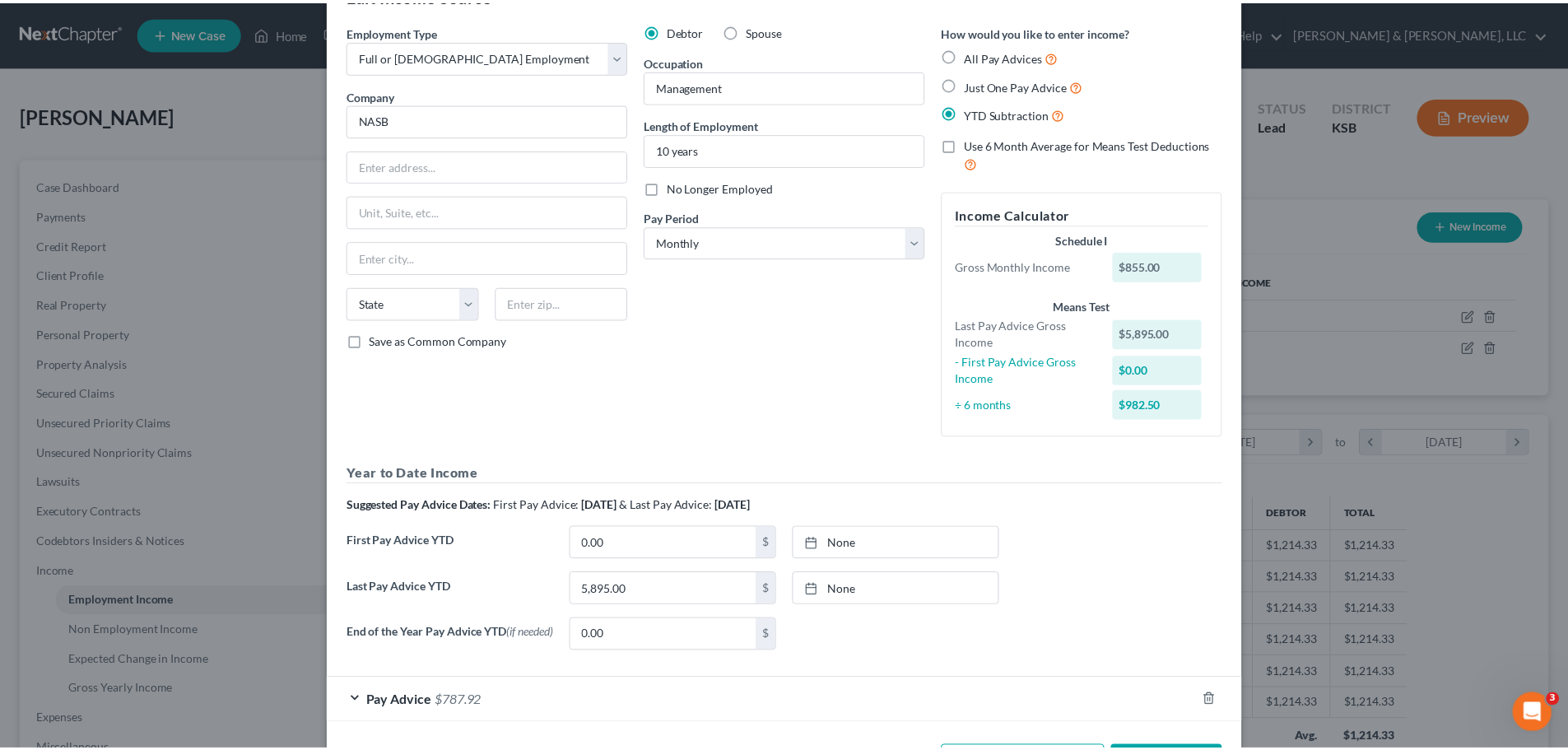
scroll to position [120, 0]
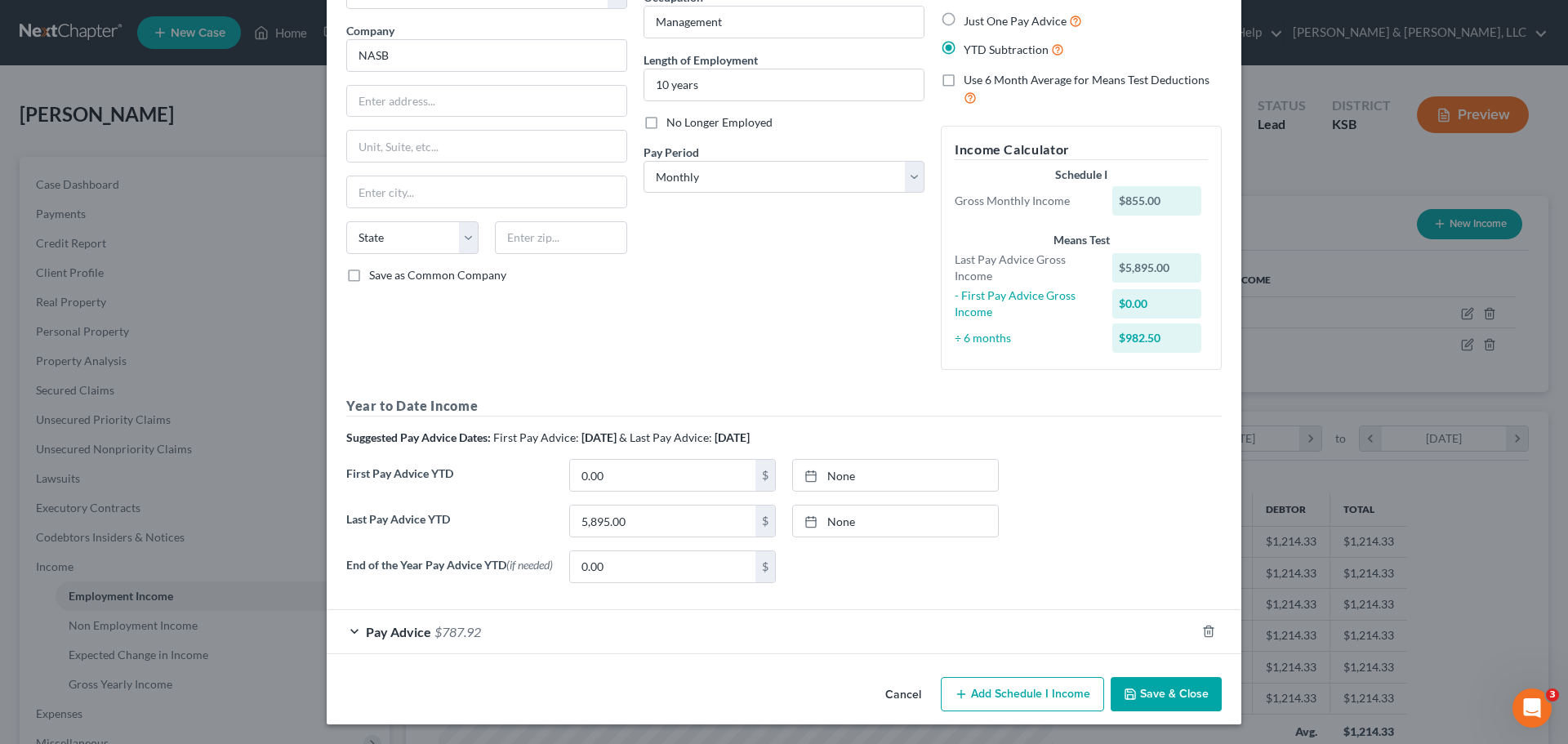
click at [228, 152] on div "Edit Income Source × Employment Type * Select Full or Part Time Employment Self…" at bounding box center [784, 372] width 1568 height 744
click at [1169, 709] on button "Save & Close" at bounding box center [1166, 694] width 111 height 34
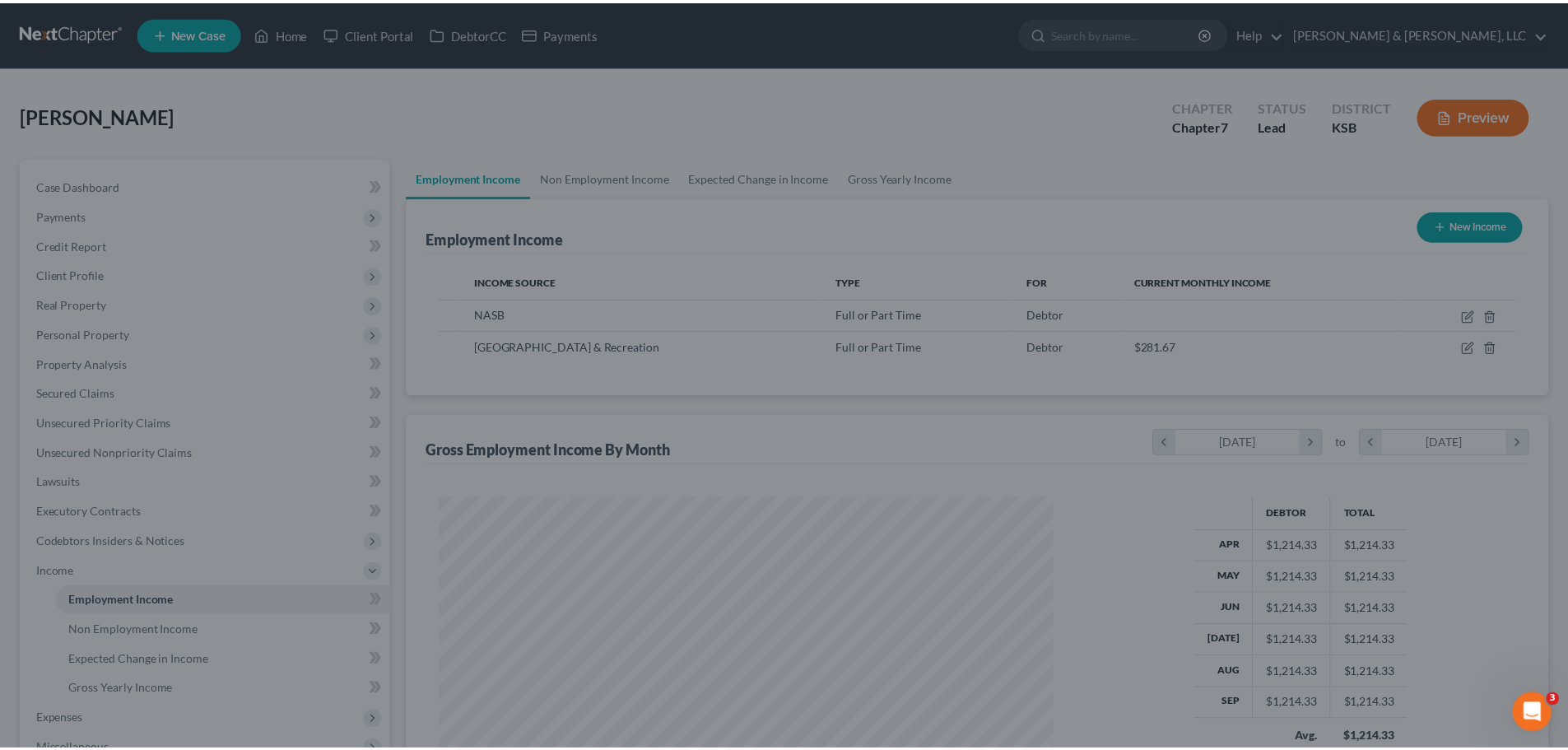
scroll to position [823152, 822555]
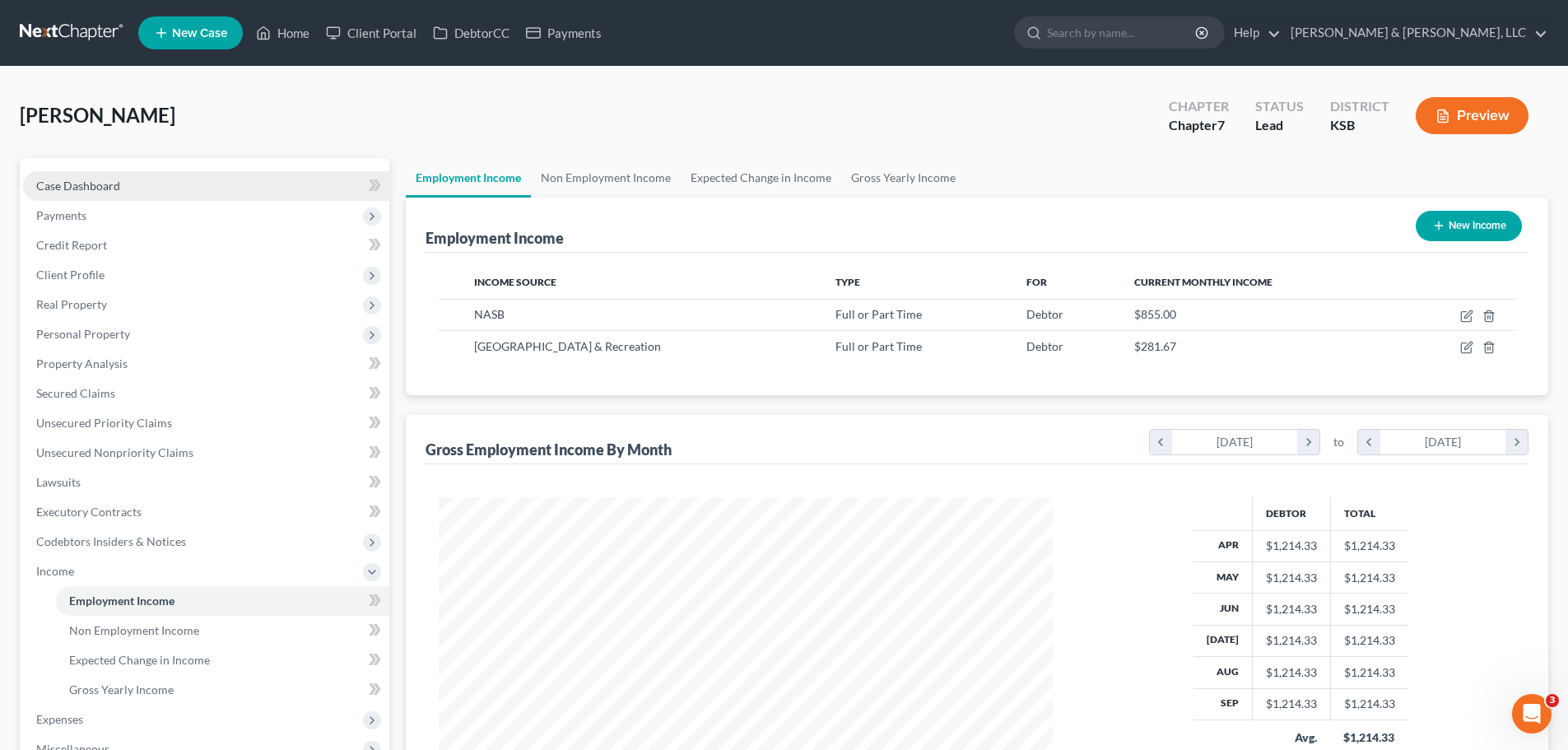
click at [104, 176] on link "Case Dashboard" at bounding box center [205, 186] width 366 height 30
select select "6"
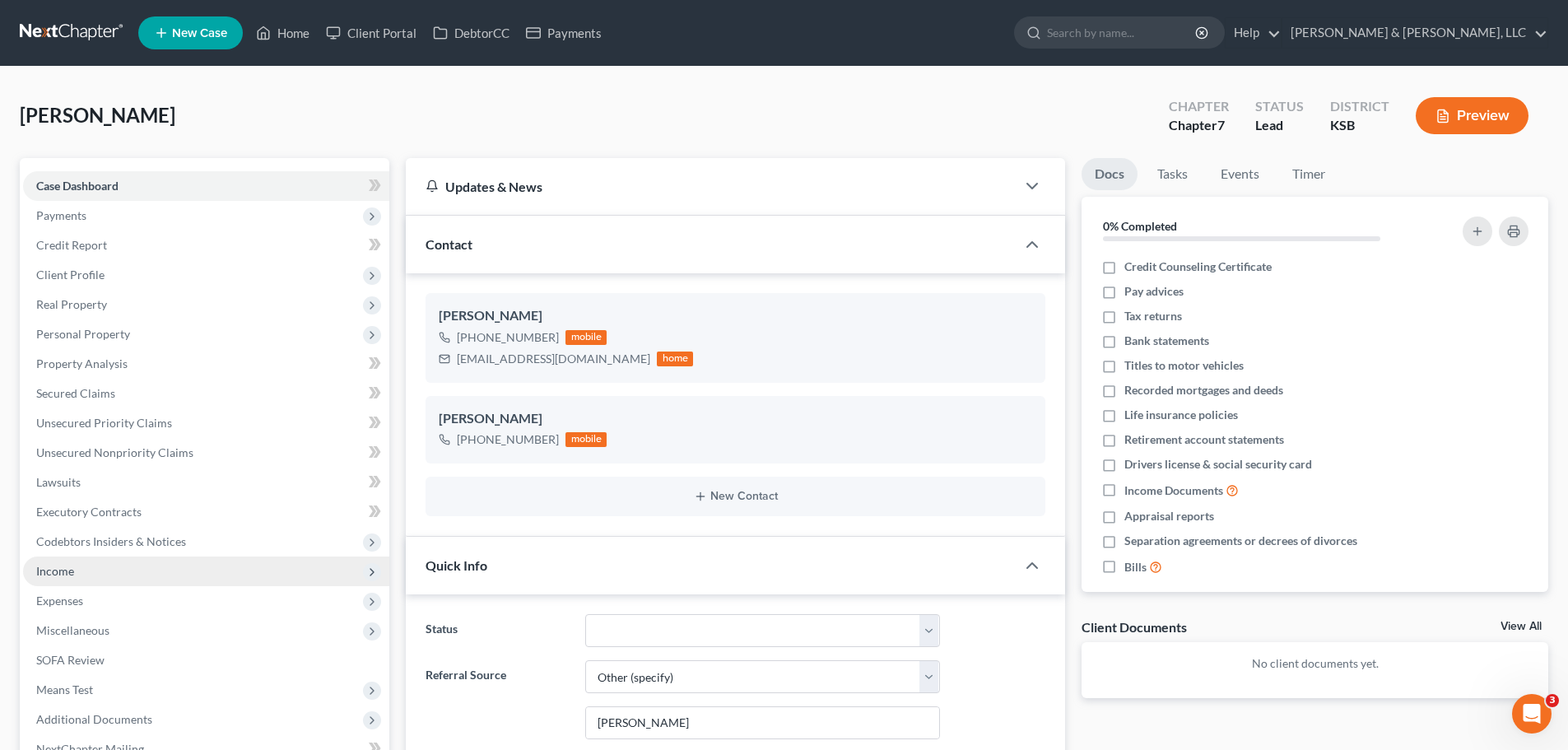
click at [96, 583] on span "Income" at bounding box center [205, 571] width 366 height 30
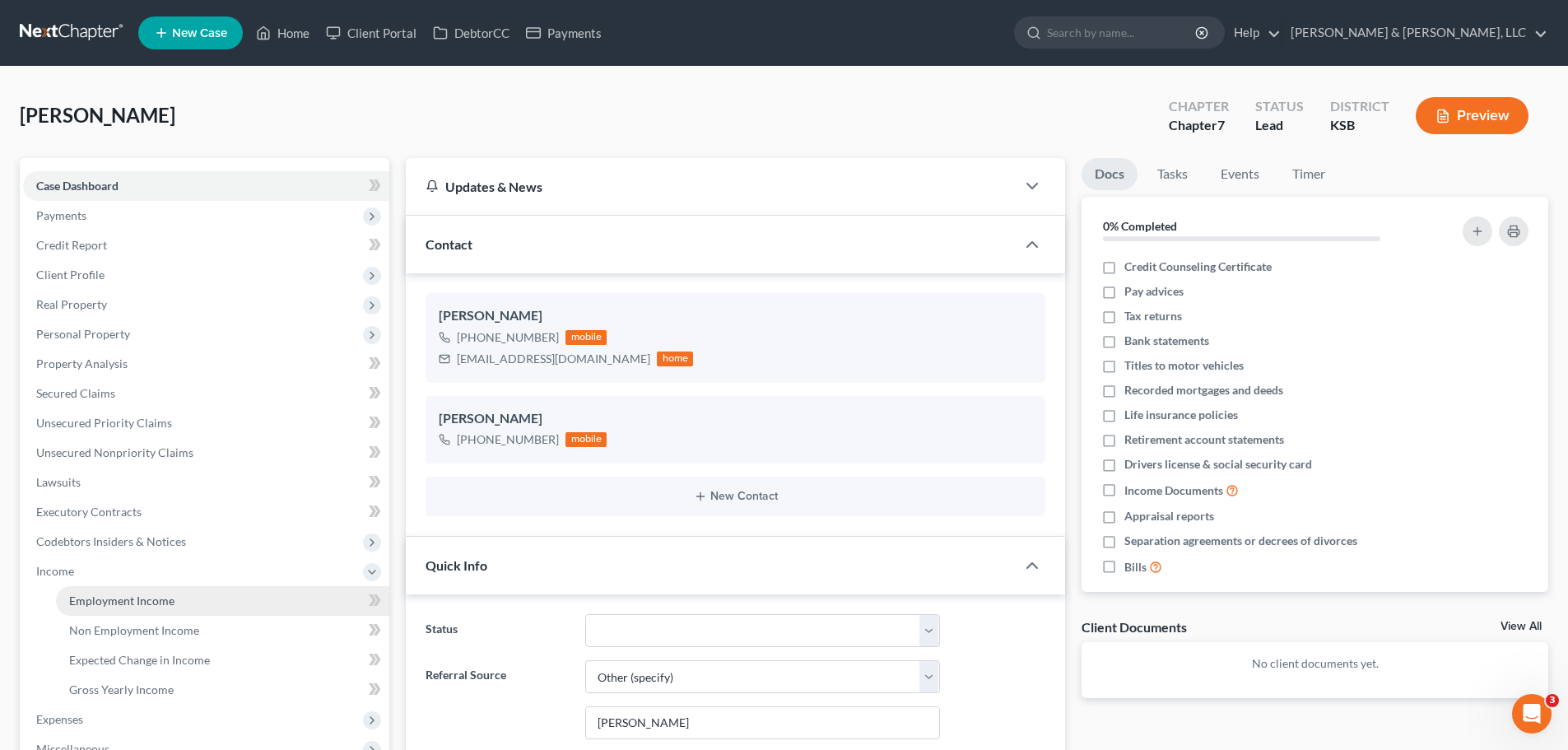
click at [111, 605] on span "Employment Income" at bounding box center [122, 600] width 106 height 14
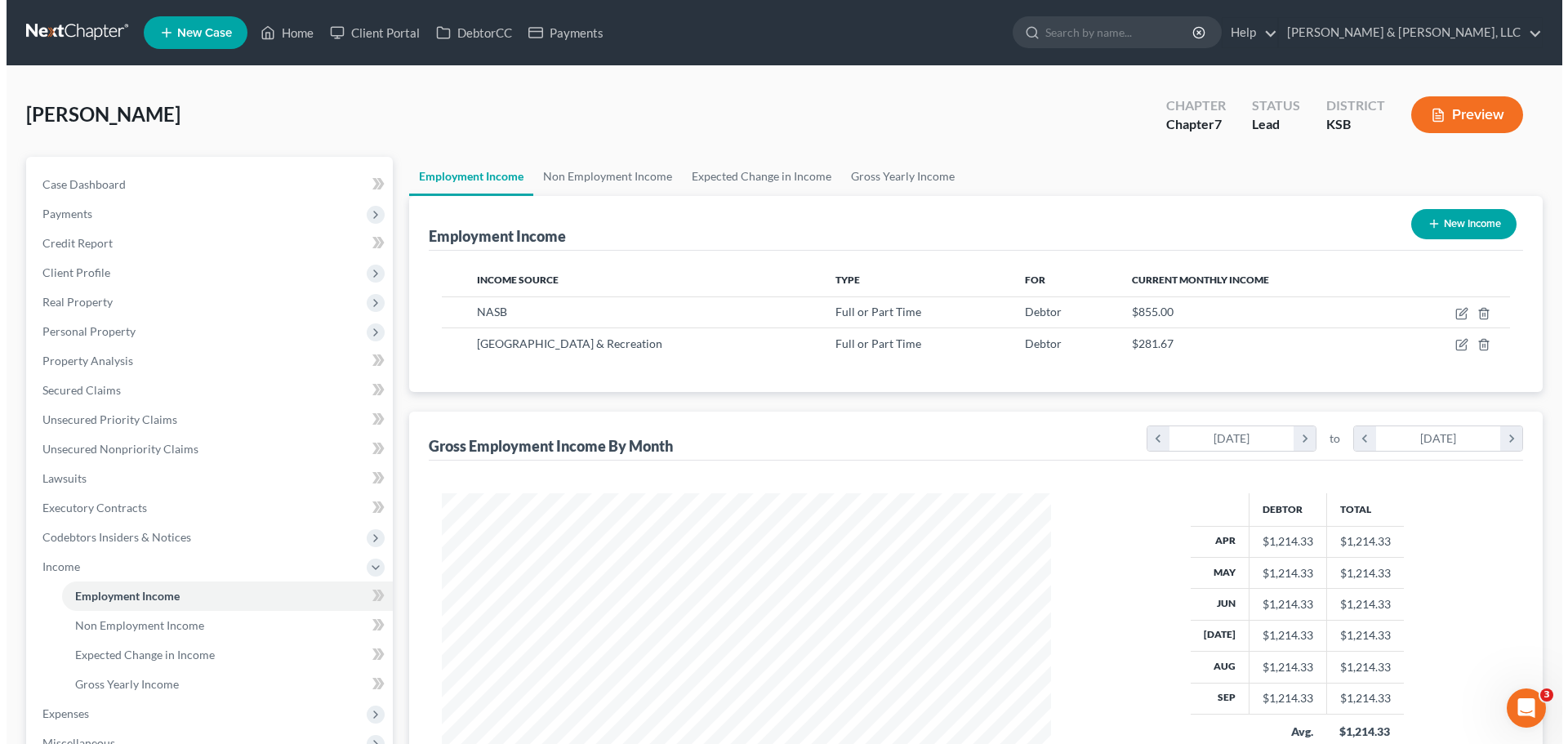
scroll to position [304, 641]
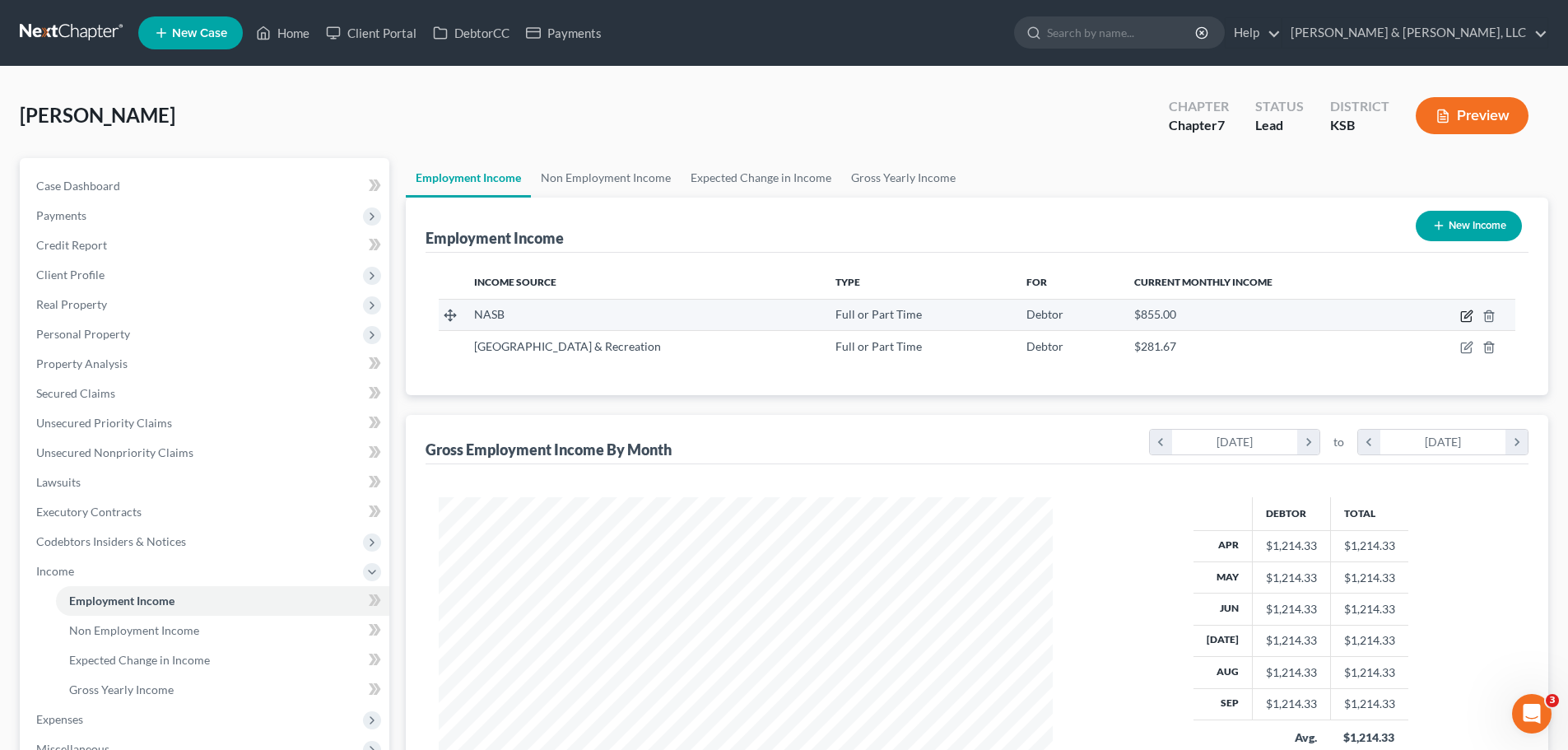
click at [1461, 318] on icon "button" at bounding box center [1467, 317] width 10 height 10
select select "0"
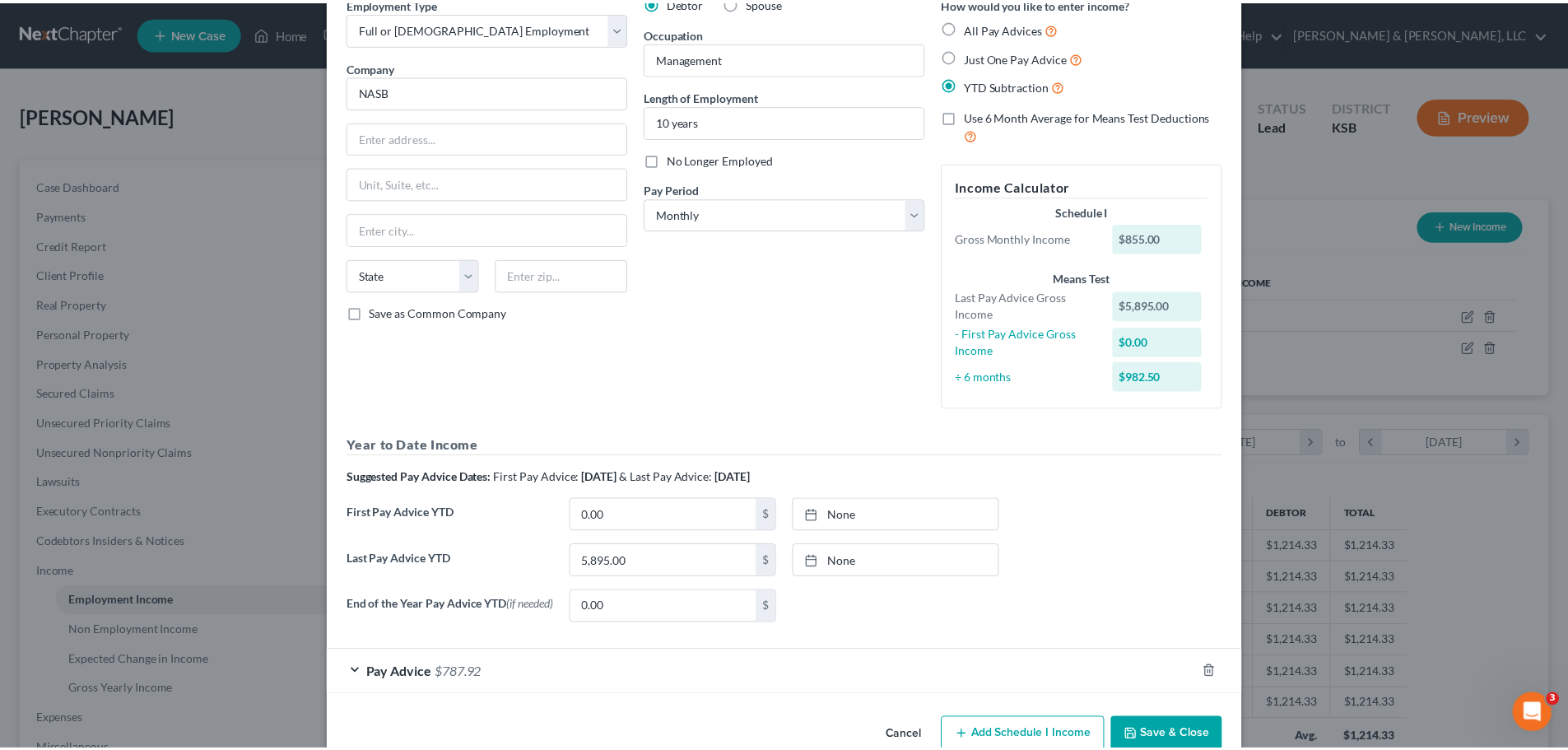
scroll to position [120, 0]
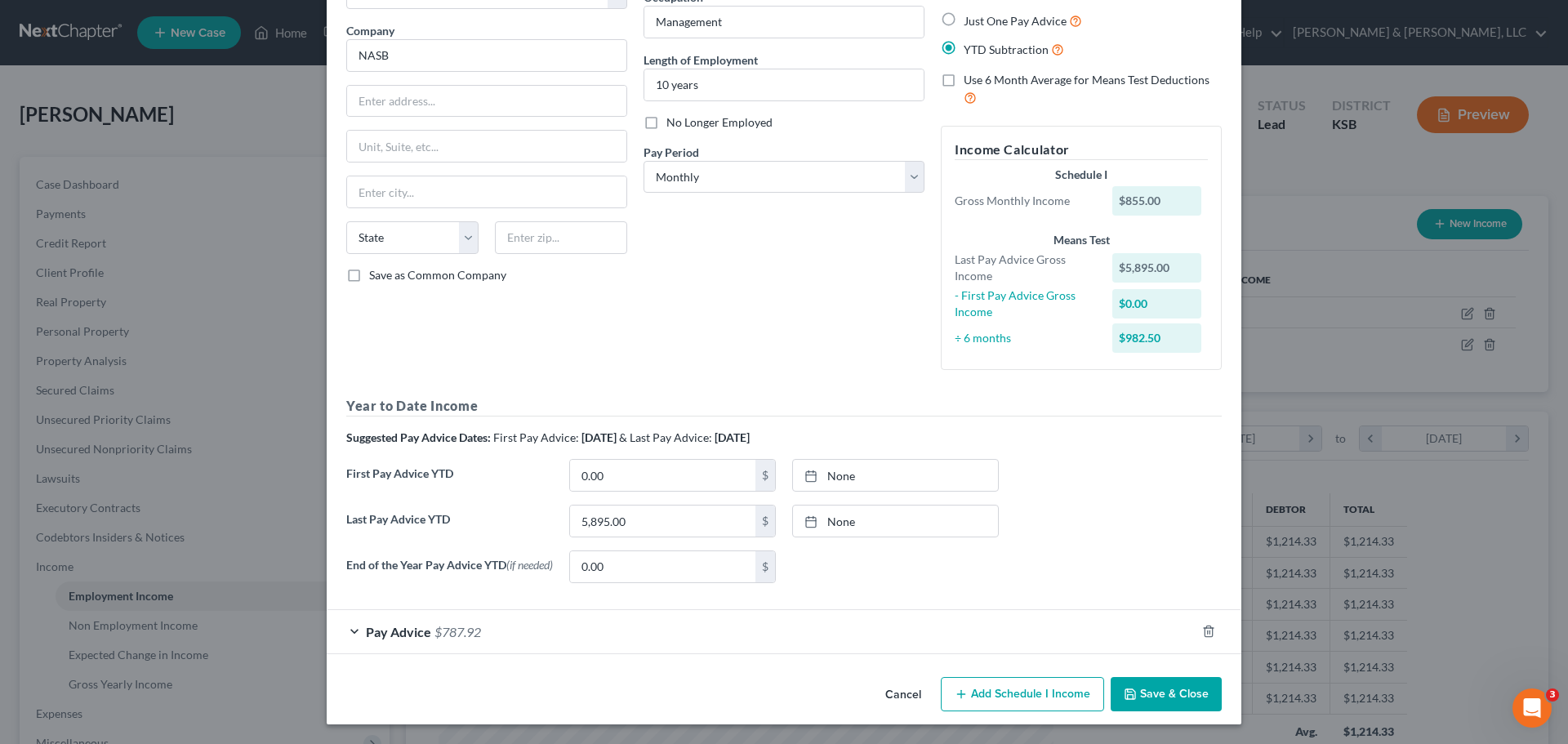
click at [1155, 689] on button "Save & Close" at bounding box center [1166, 694] width 111 height 34
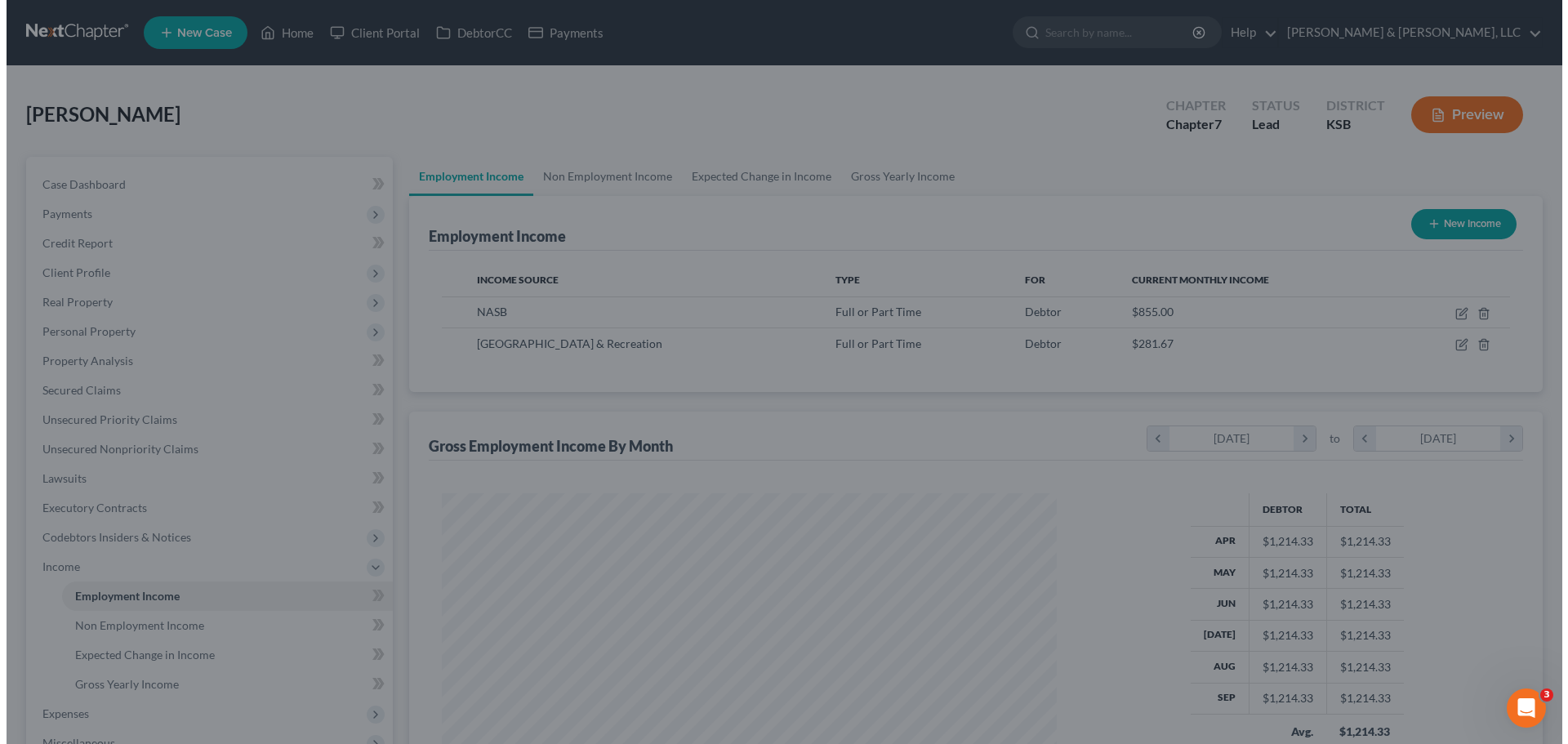
scroll to position [816567, 815957]
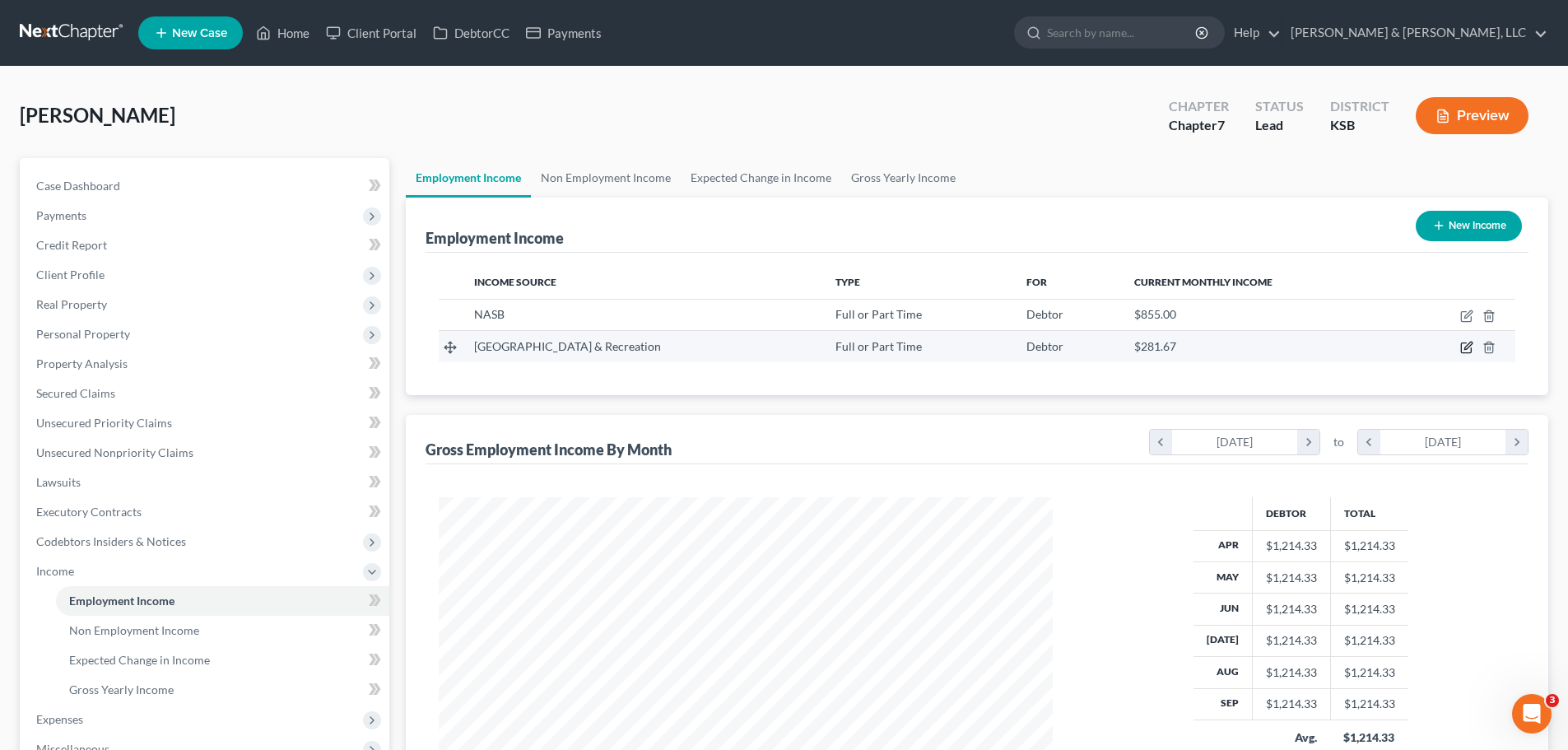
click at [1466, 348] on icon "button" at bounding box center [1468, 346] width 8 height 8
select select "0"
select select "2"
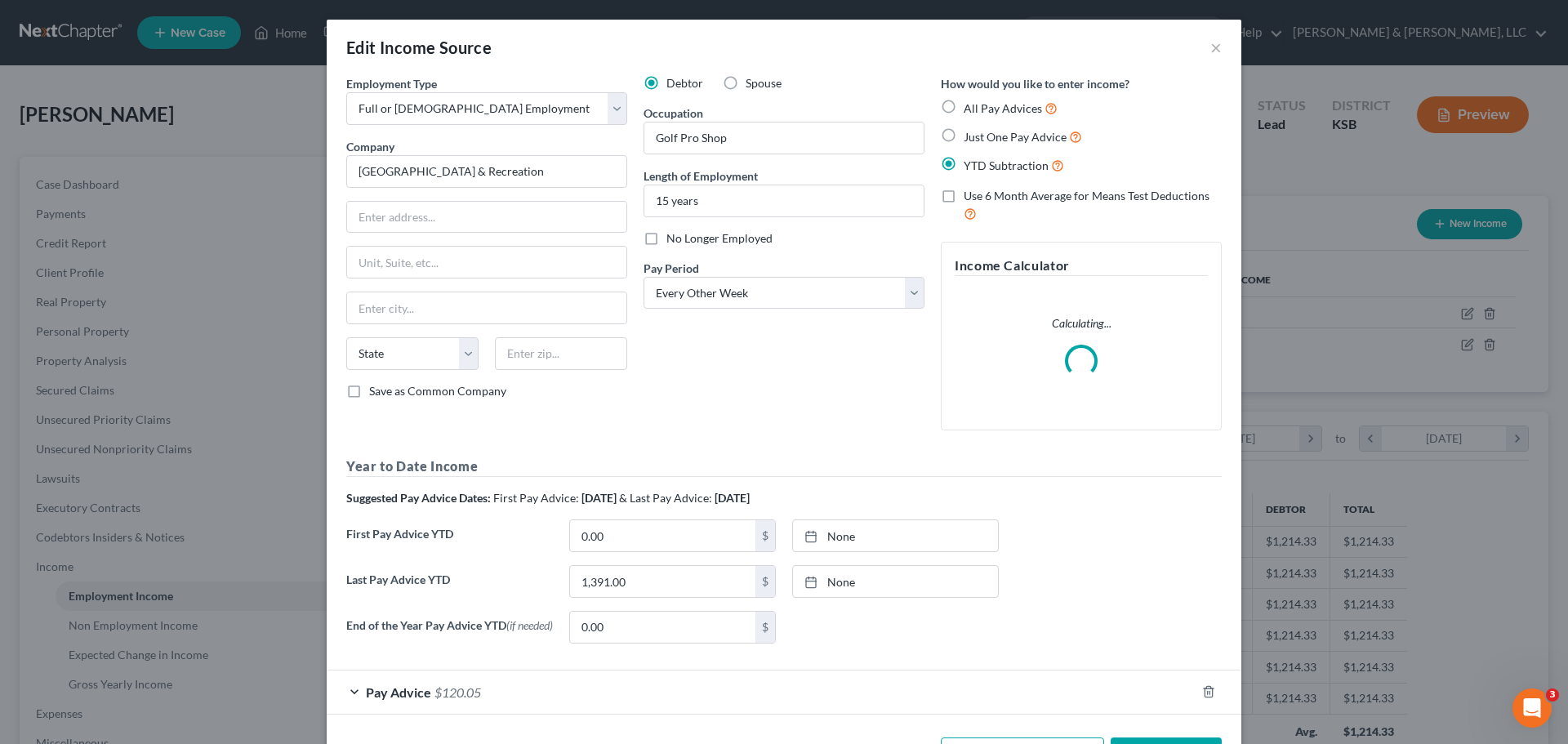
scroll to position [307, 647]
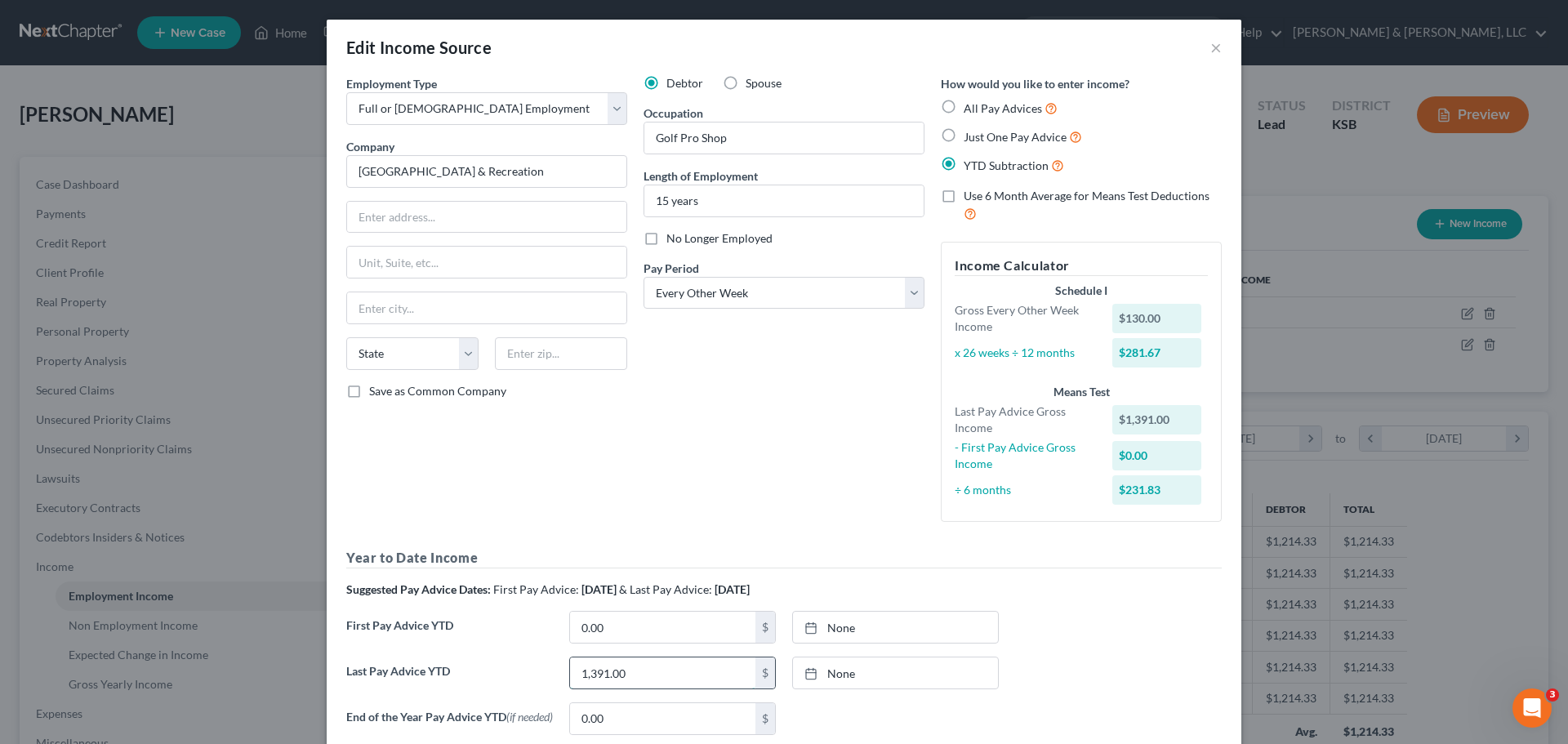
click at [638, 671] on input "1,391.00" at bounding box center [662, 673] width 185 height 31
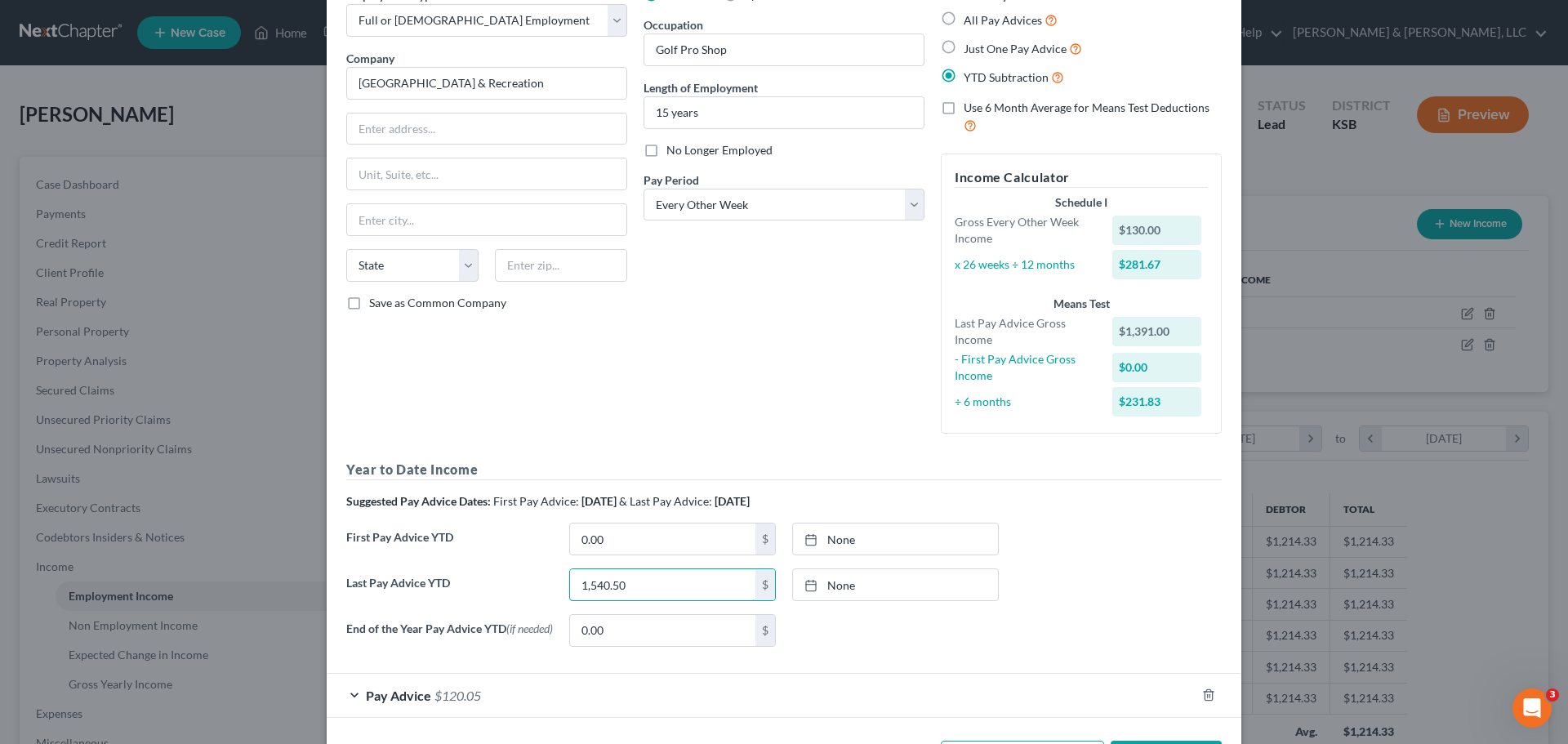
scroll to position [155, 0]
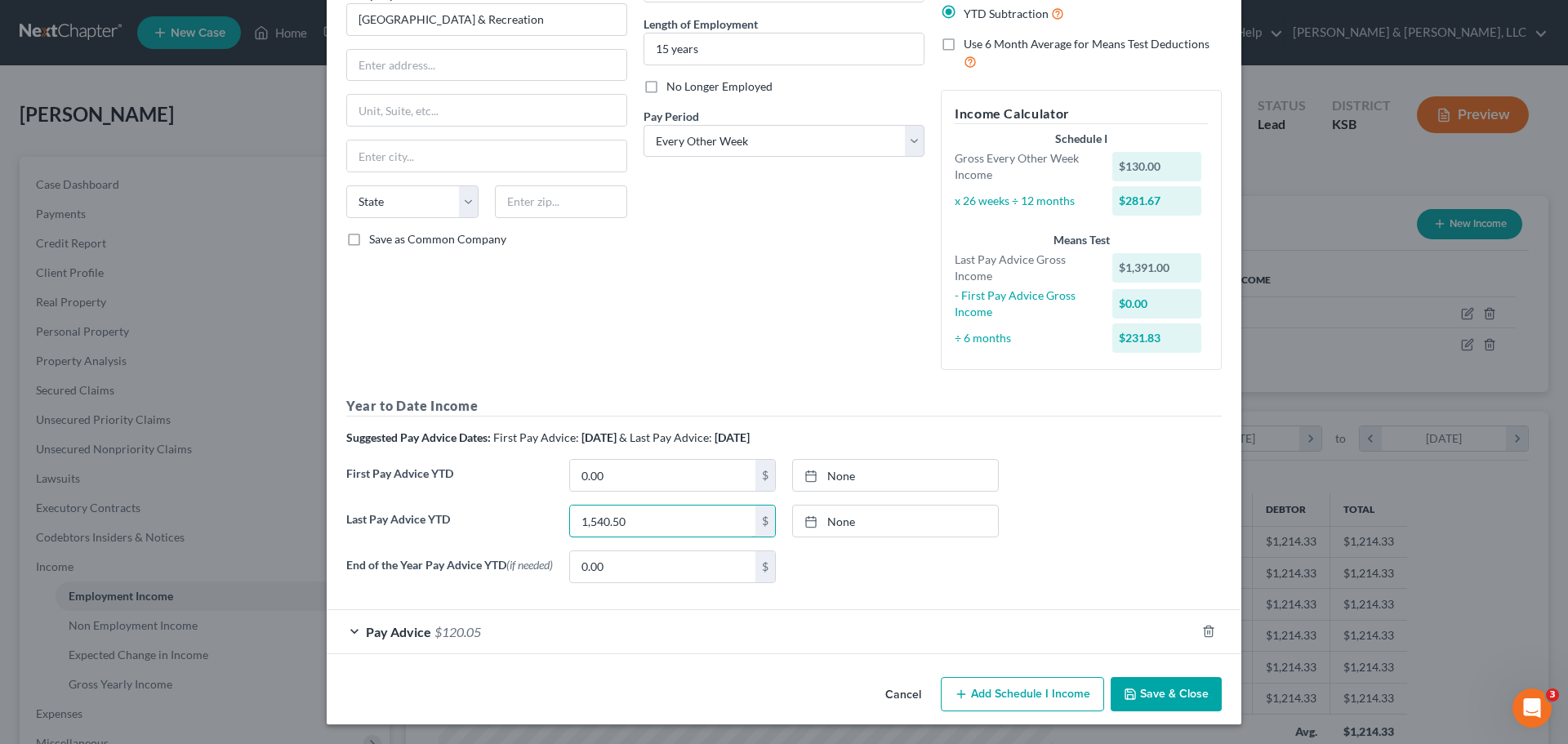
type input "1,540.50"
click at [483, 626] on div "Pay Advice $120.05" at bounding box center [761, 632] width 869 height 44
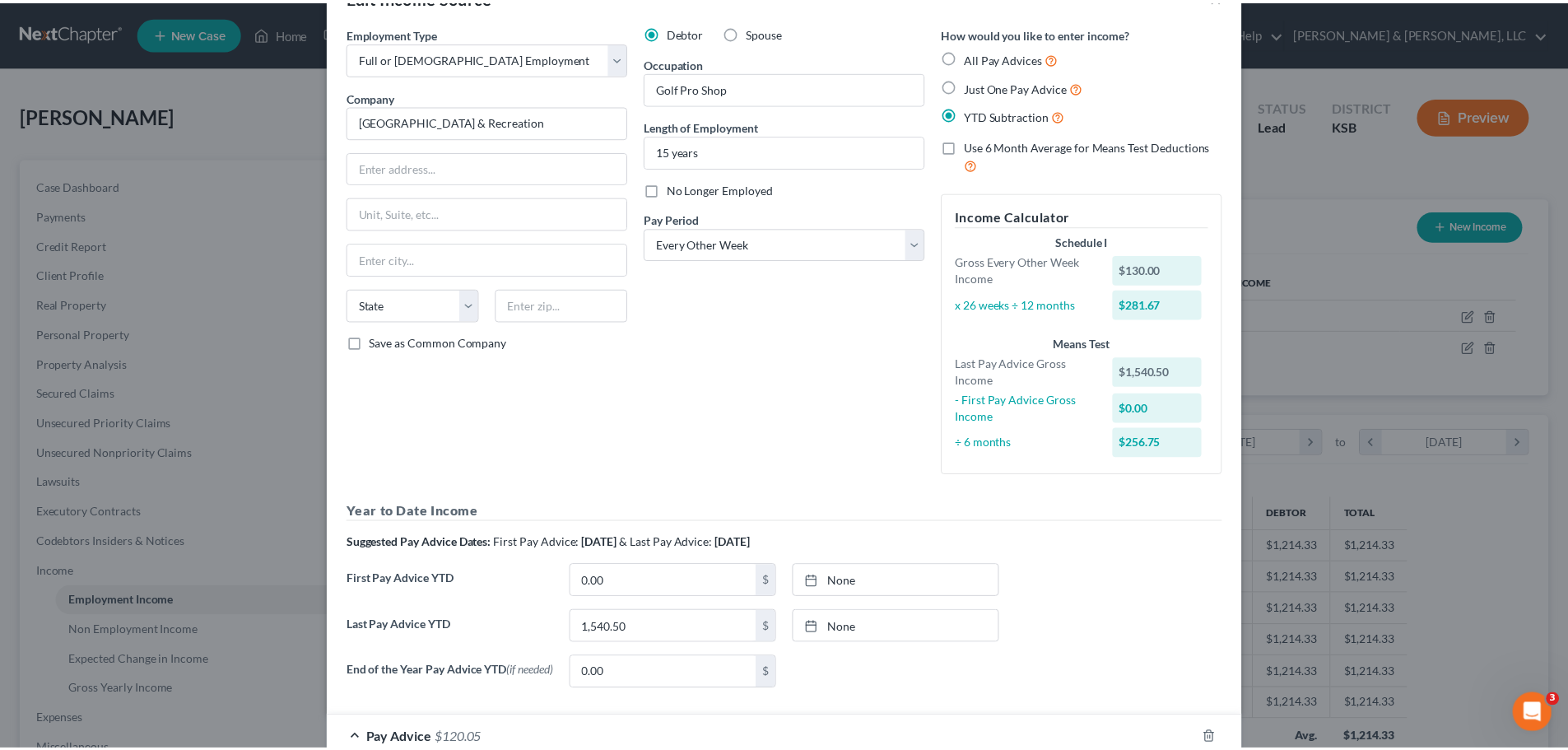
scroll to position [559, 0]
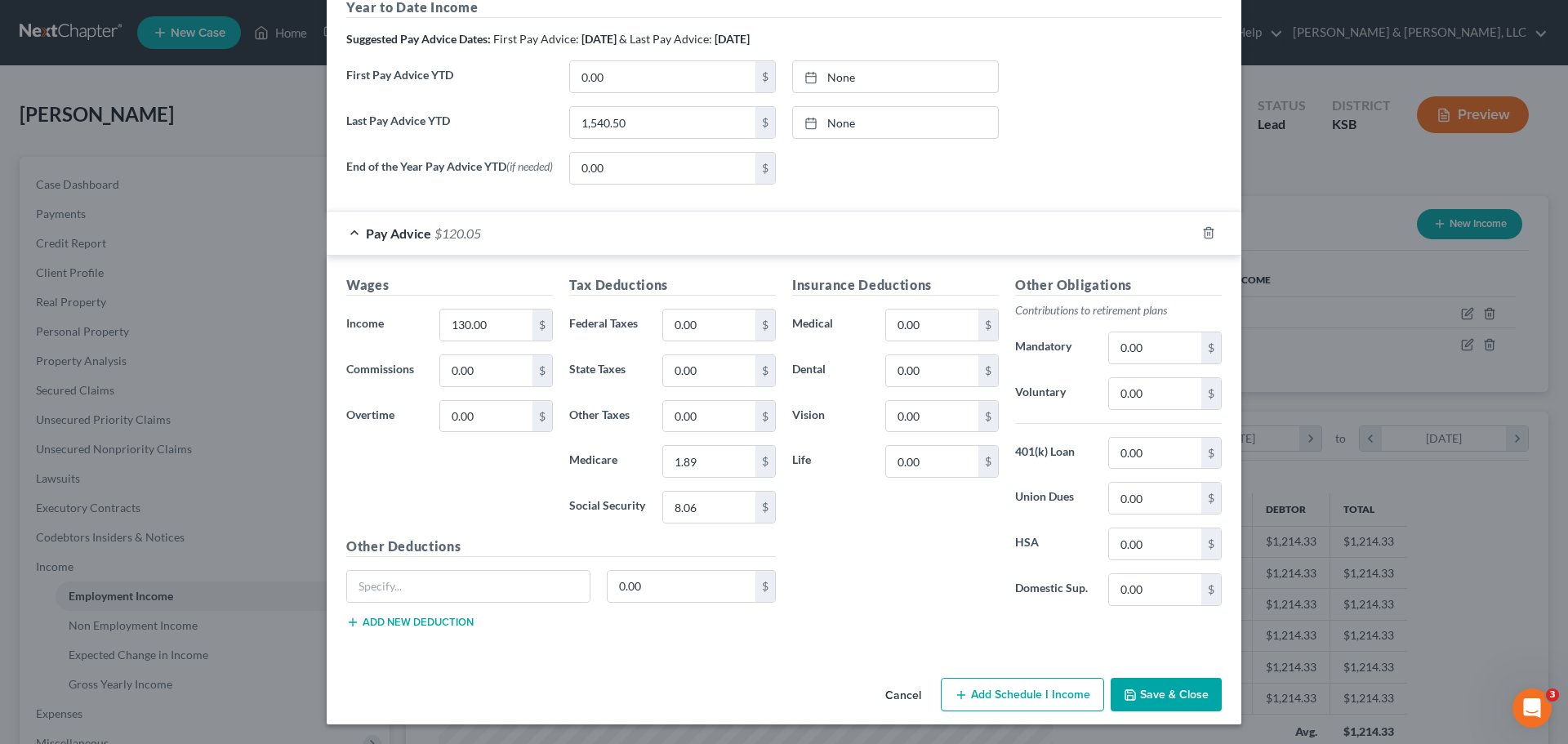
click at [1164, 699] on button "Save & Close" at bounding box center [1166, 695] width 111 height 34
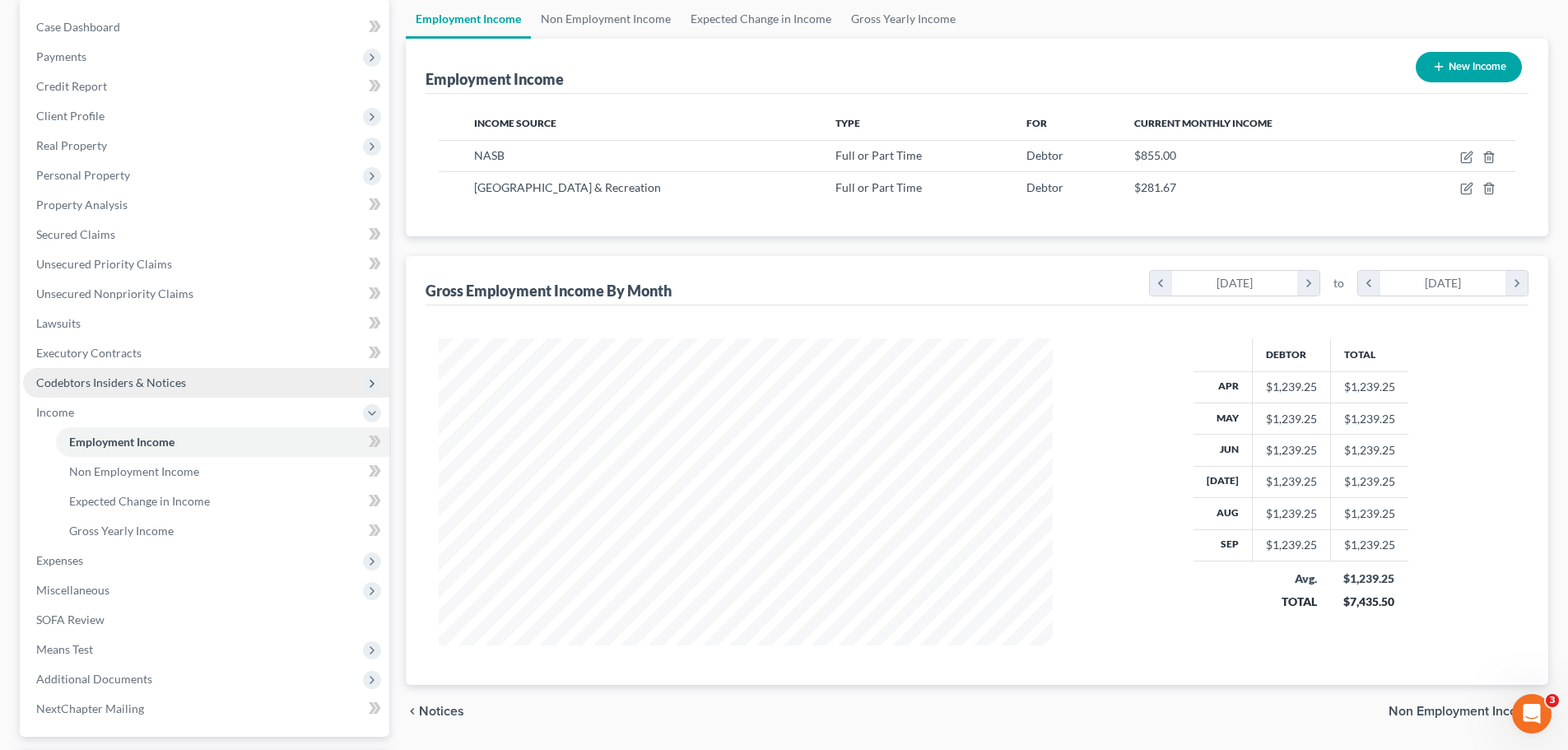
scroll to position [165, 0]
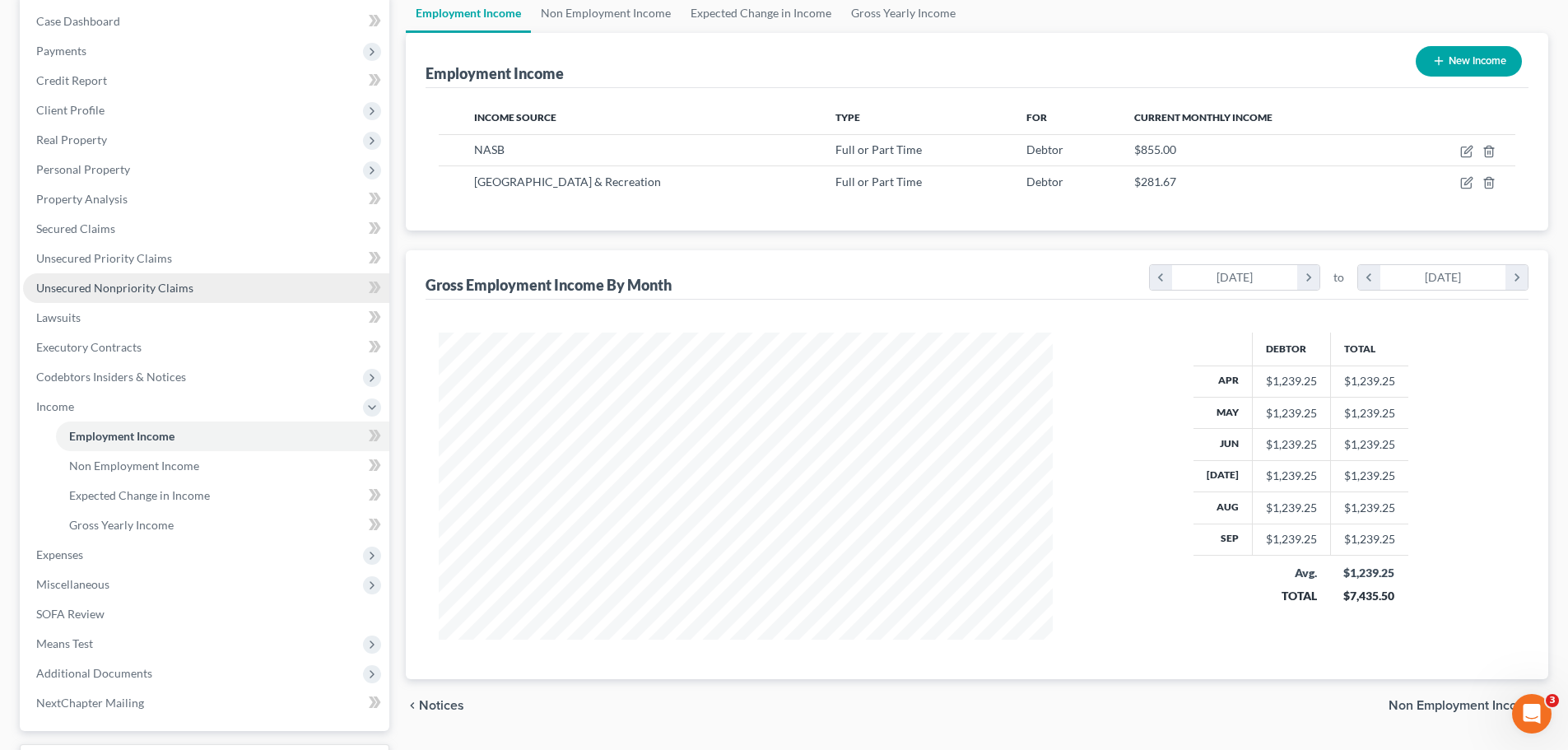
click at [132, 296] on link "Unsecured Nonpriority Claims" at bounding box center [205, 287] width 366 height 30
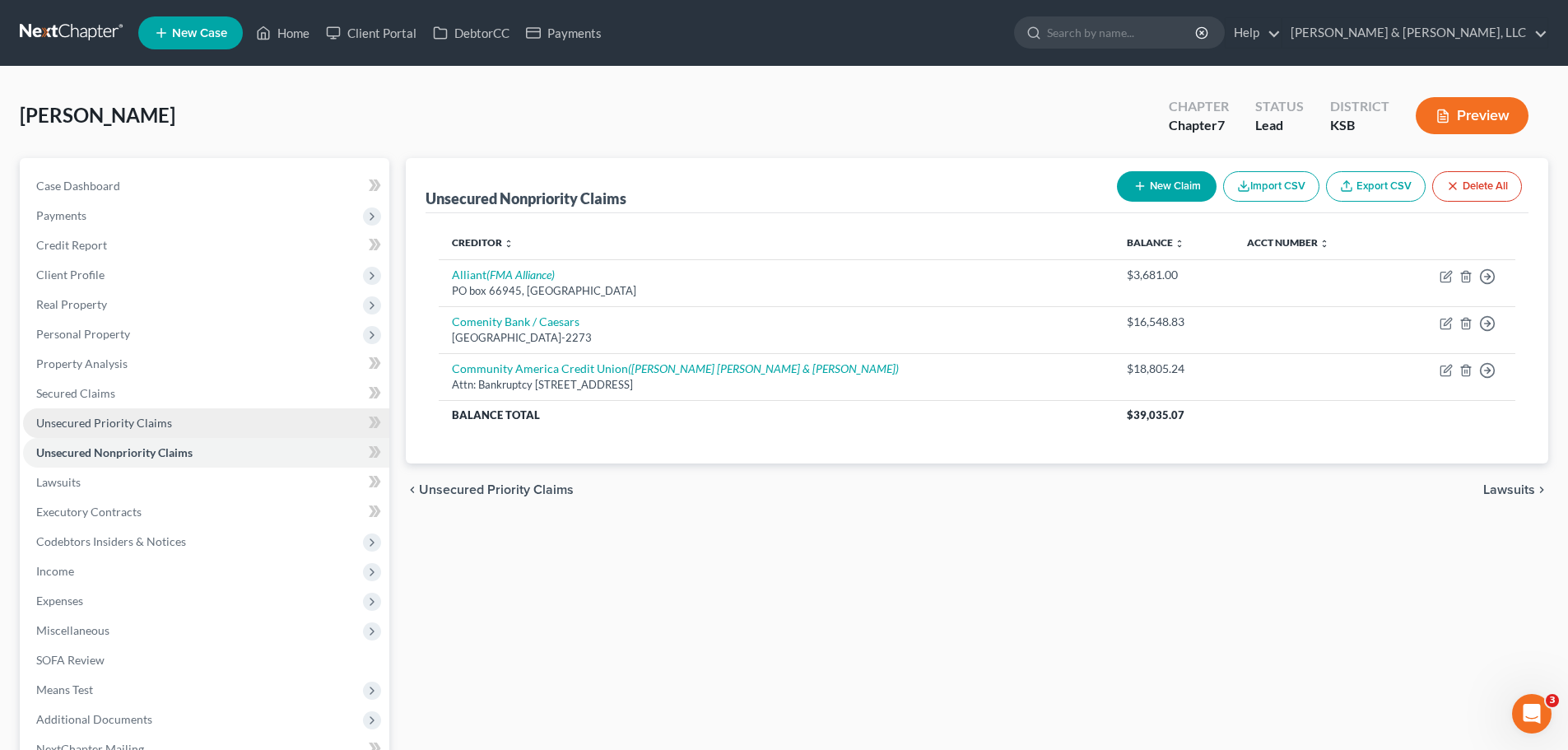
click at [108, 411] on link "Unsecured Priority Claims" at bounding box center [205, 423] width 366 height 30
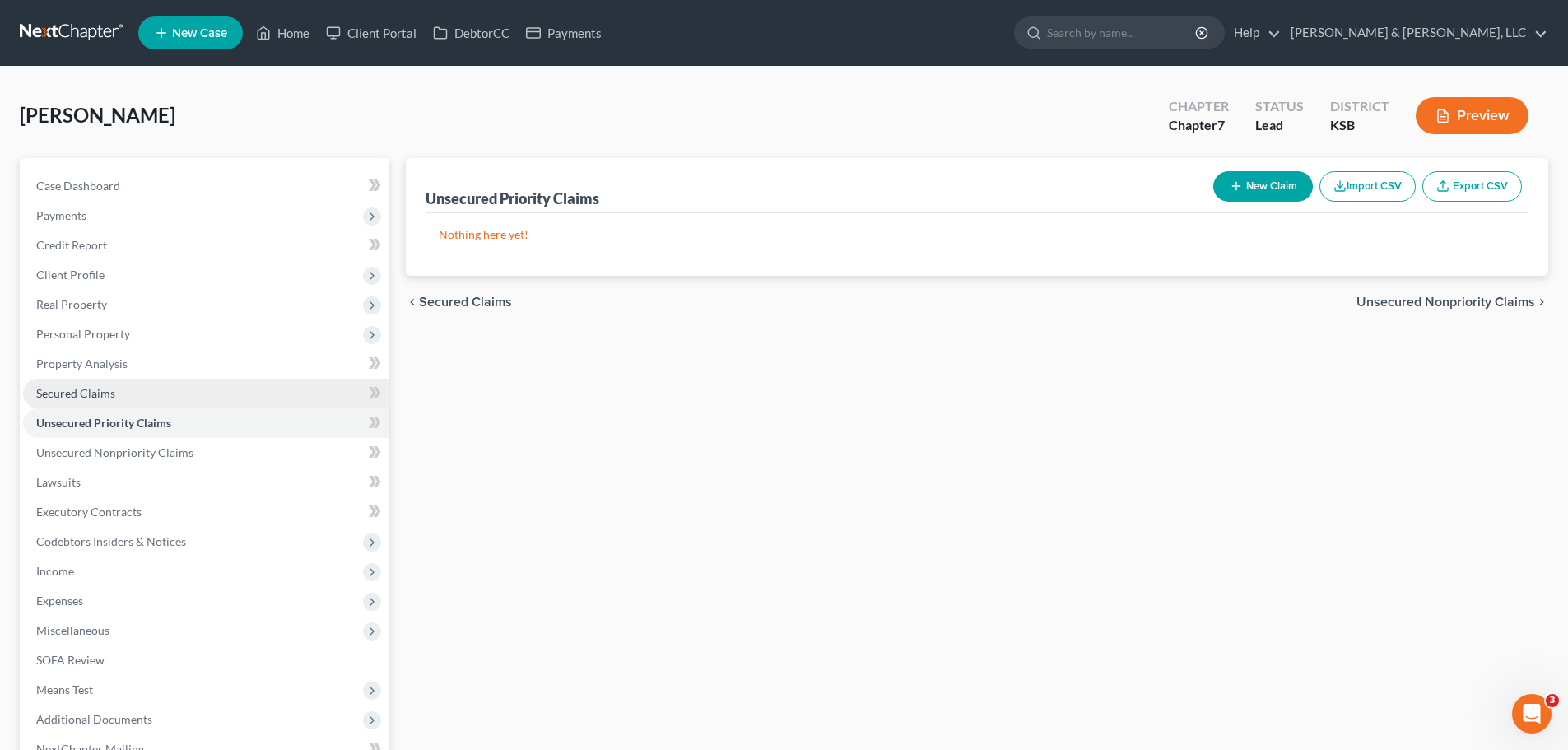
click at [103, 393] on span "Secured Claims" at bounding box center [75, 393] width 79 height 14
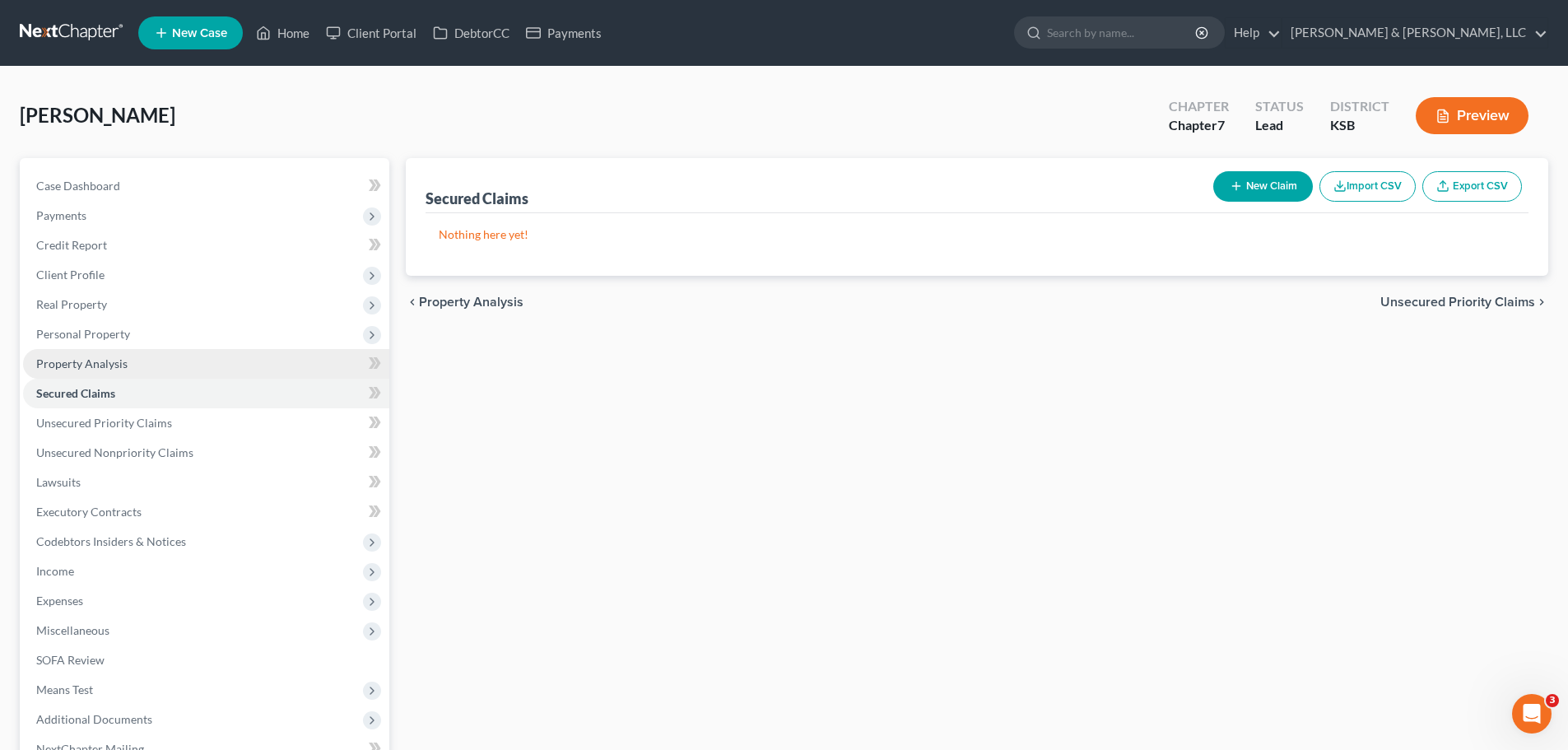
click at [107, 375] on link "Property Analysis" at bounding box center [205, 364] width 366 height 30
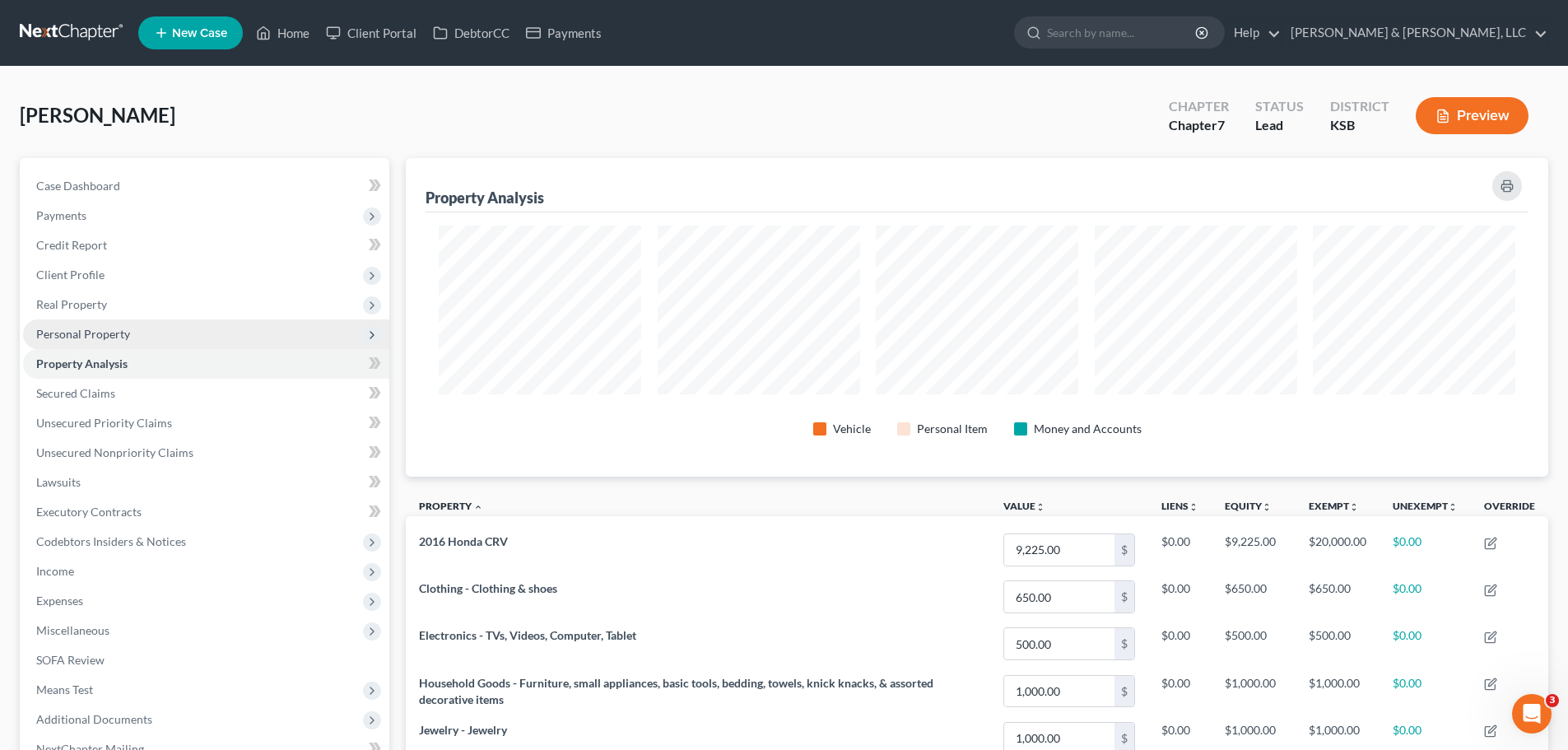
scroll to position [319, 1143]
click at [104, 336] on span "Personal Property" at bounding box center [83, 334] width 94 height 14
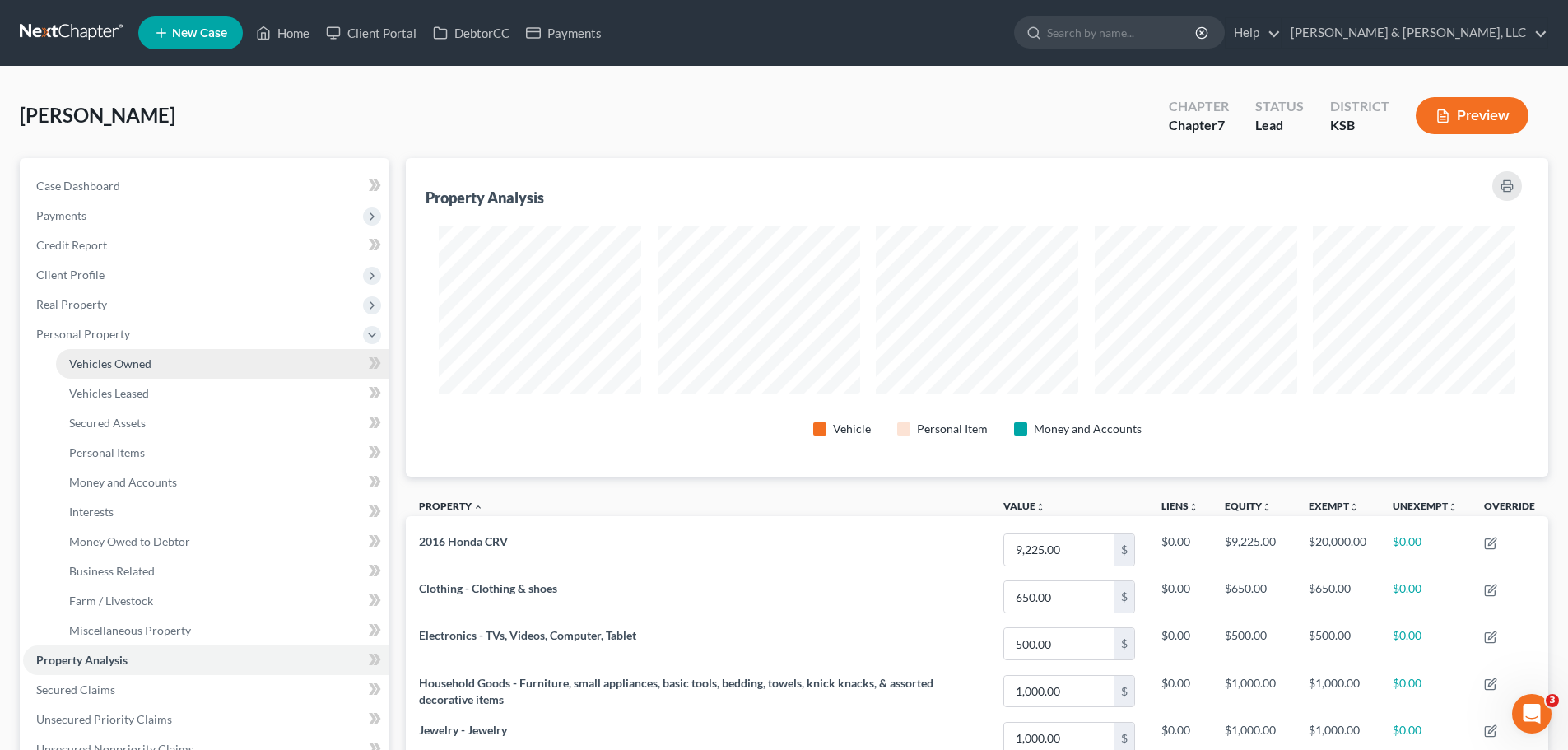
click at [105, 360] on span "Vehicles Owned" at bounding box center [110, 364] width 82 height 14
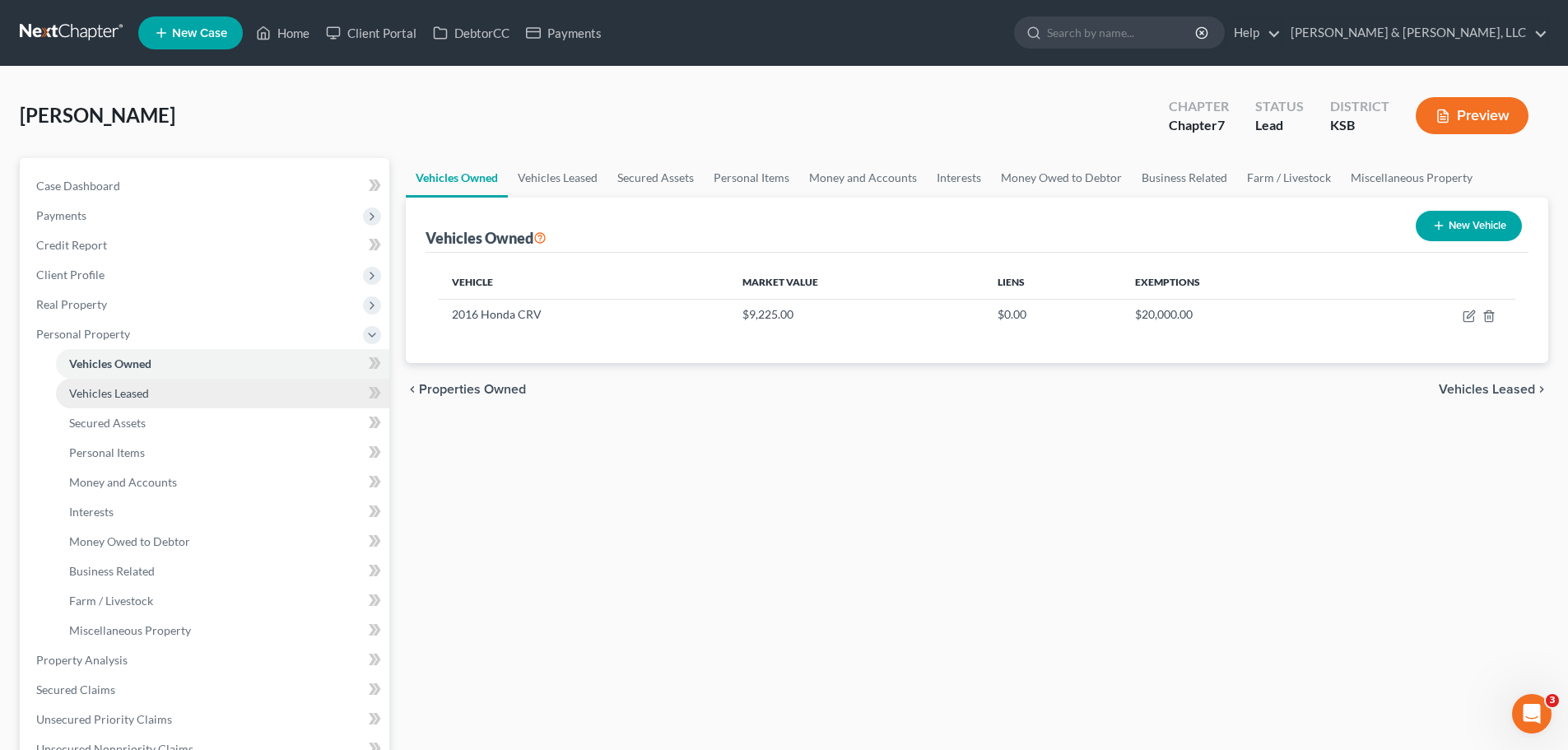
click at [117, 400] on link "Vehicles Leased" at bounding box center [222, 393] width 333 height 30
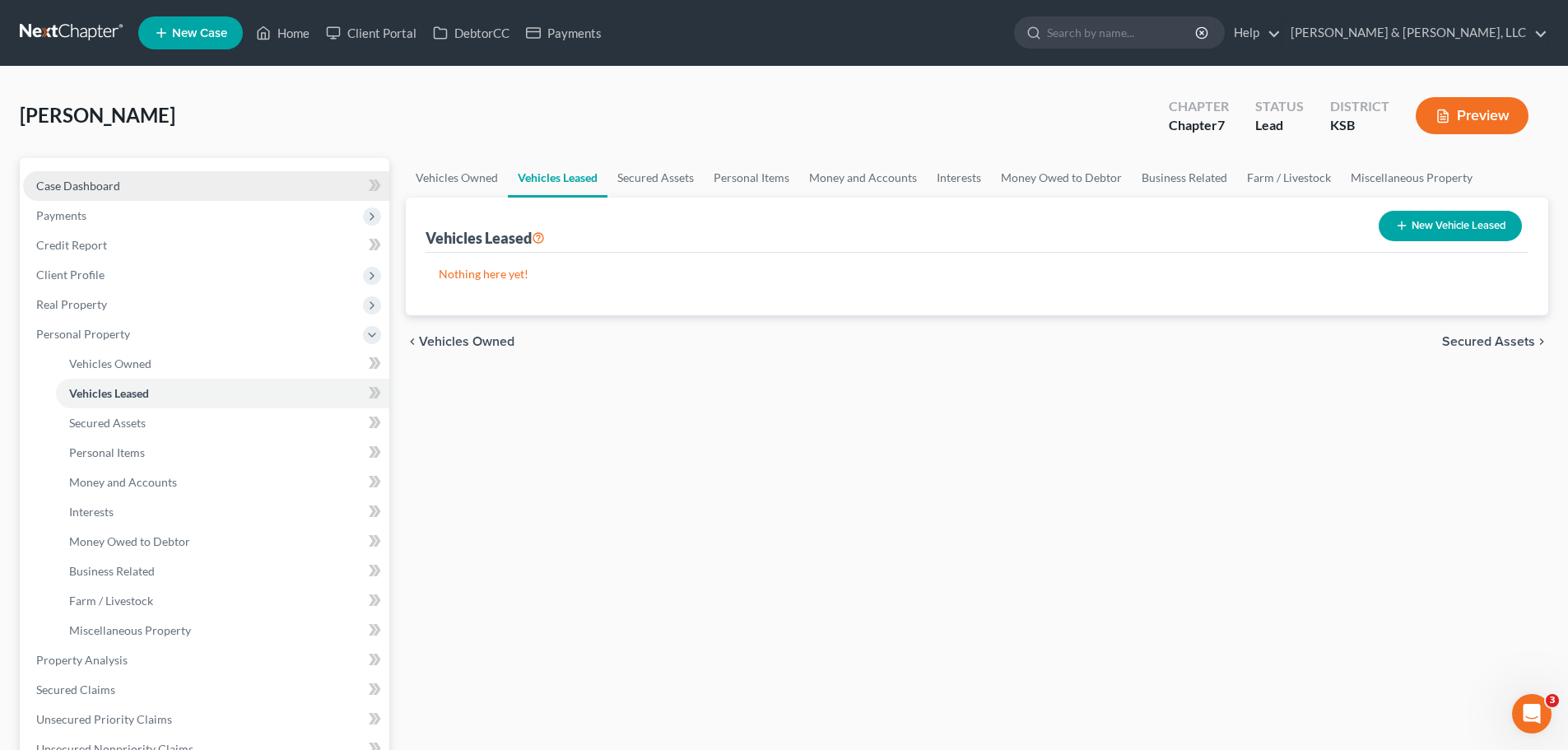
click at [139, 190] on link "Case Dashboard" at bounding box center [205, 186] width 366 height 30
select select "6"
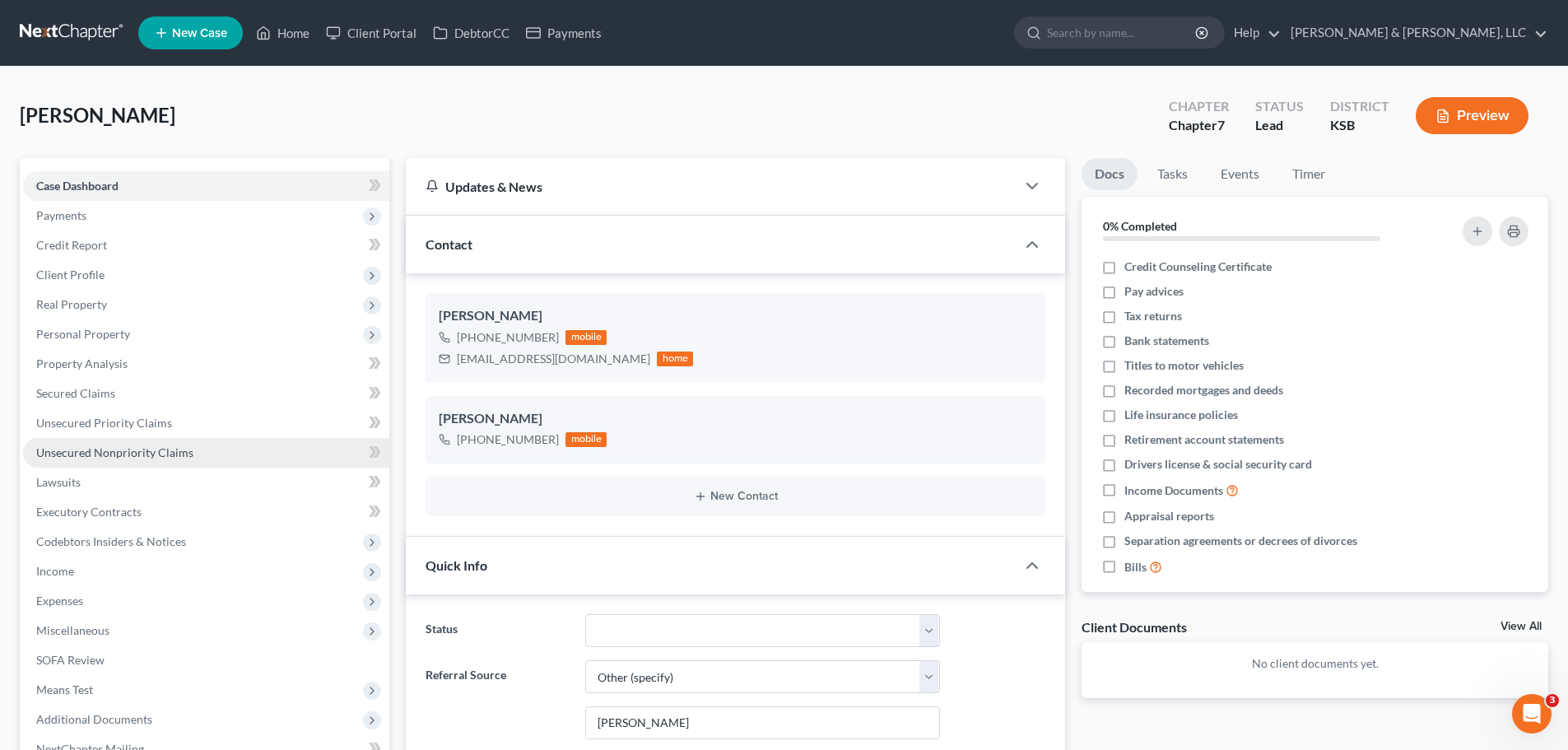
click at [176, 460] on link "Unsecured Nonpriority Claims" at bounding box center [205, 452] width 366 height 30
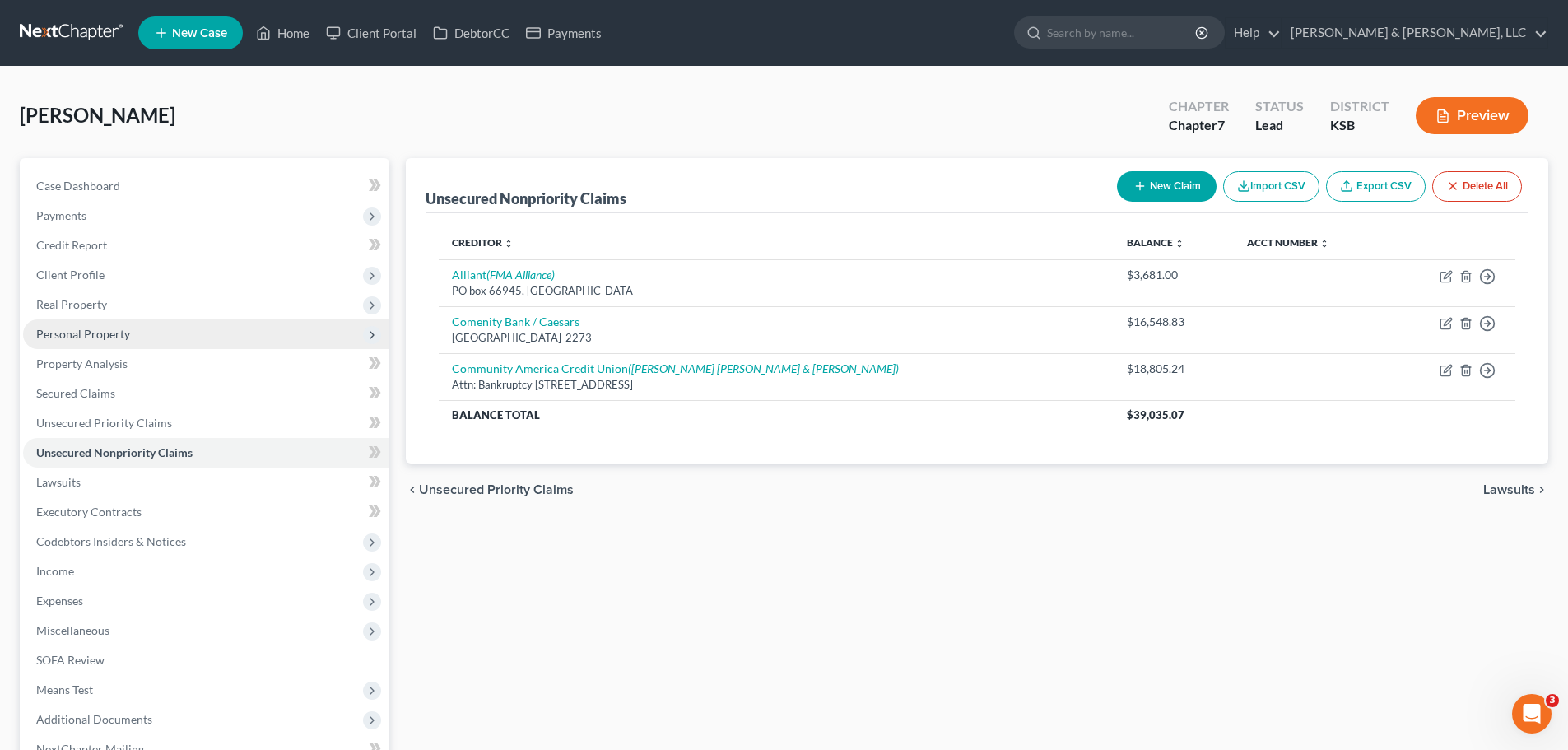
click at [99, 344] on span "Personal Property" at bounding box center [205, 334] width 366 height 30
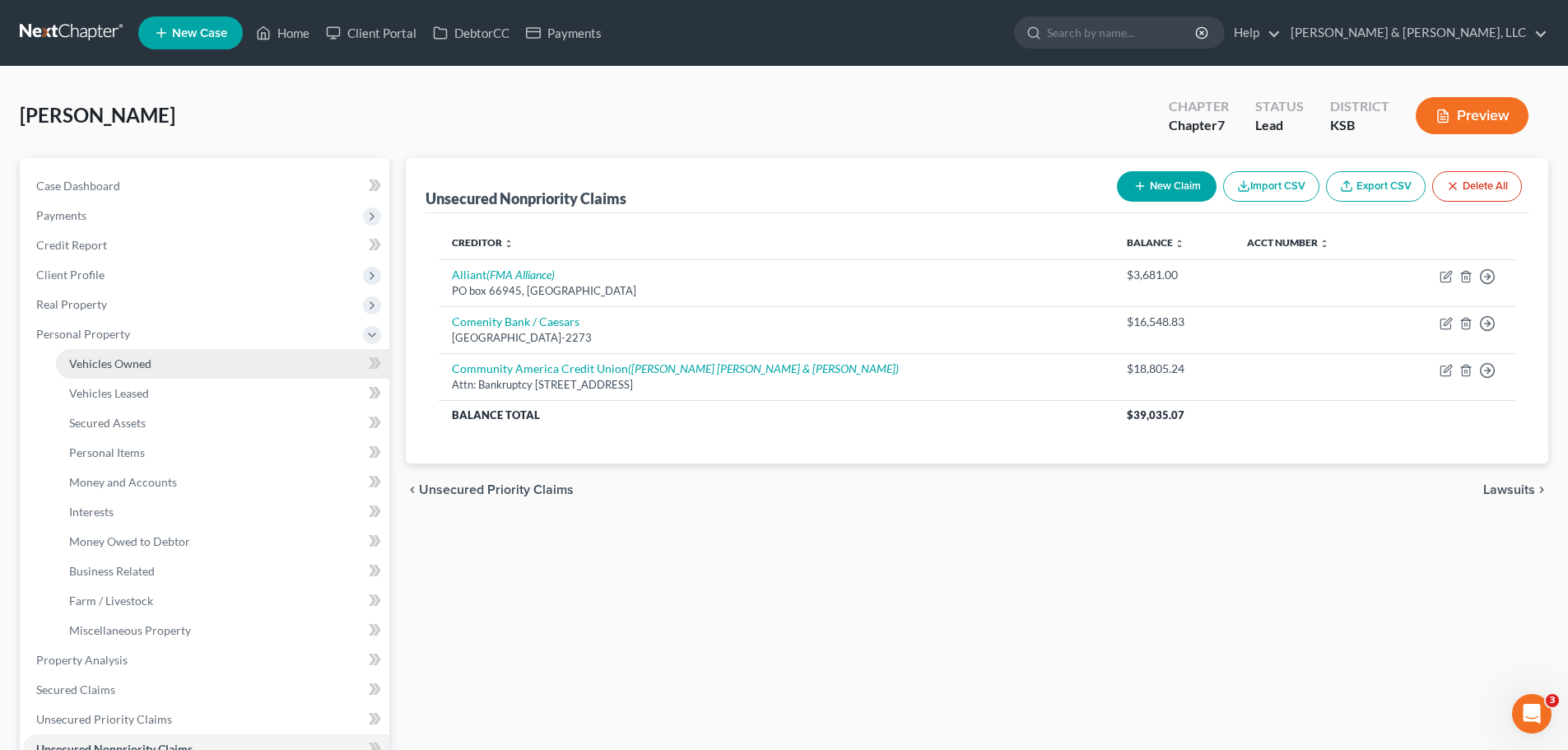
click at [112, 361] on span "Vehicles Owned" at bounding box center [110, 364] width 82 height 14
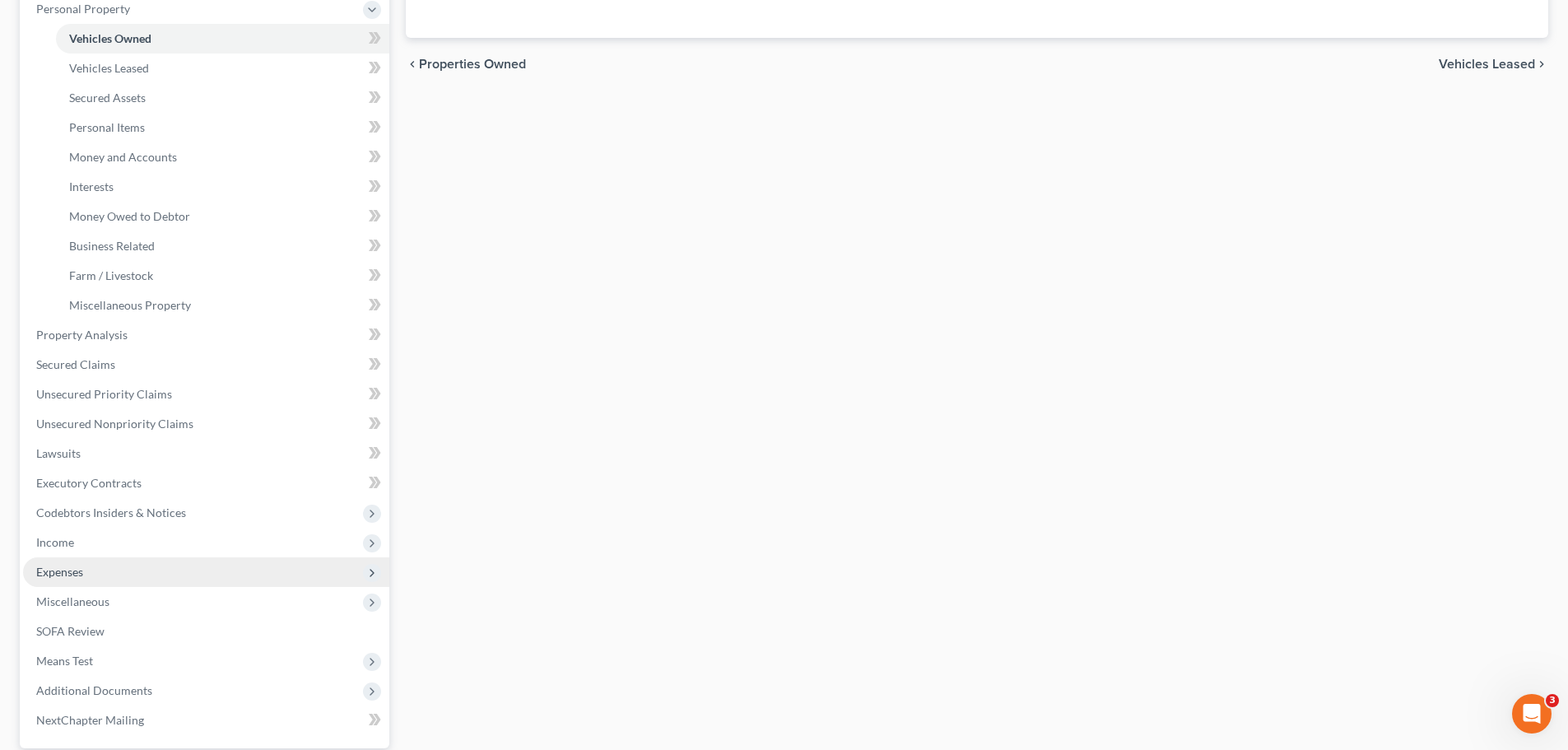
scroll to position [330, 0]
click at [114, 570] on span "Expenses" at bounding box center [205, 567] width 366 height 30
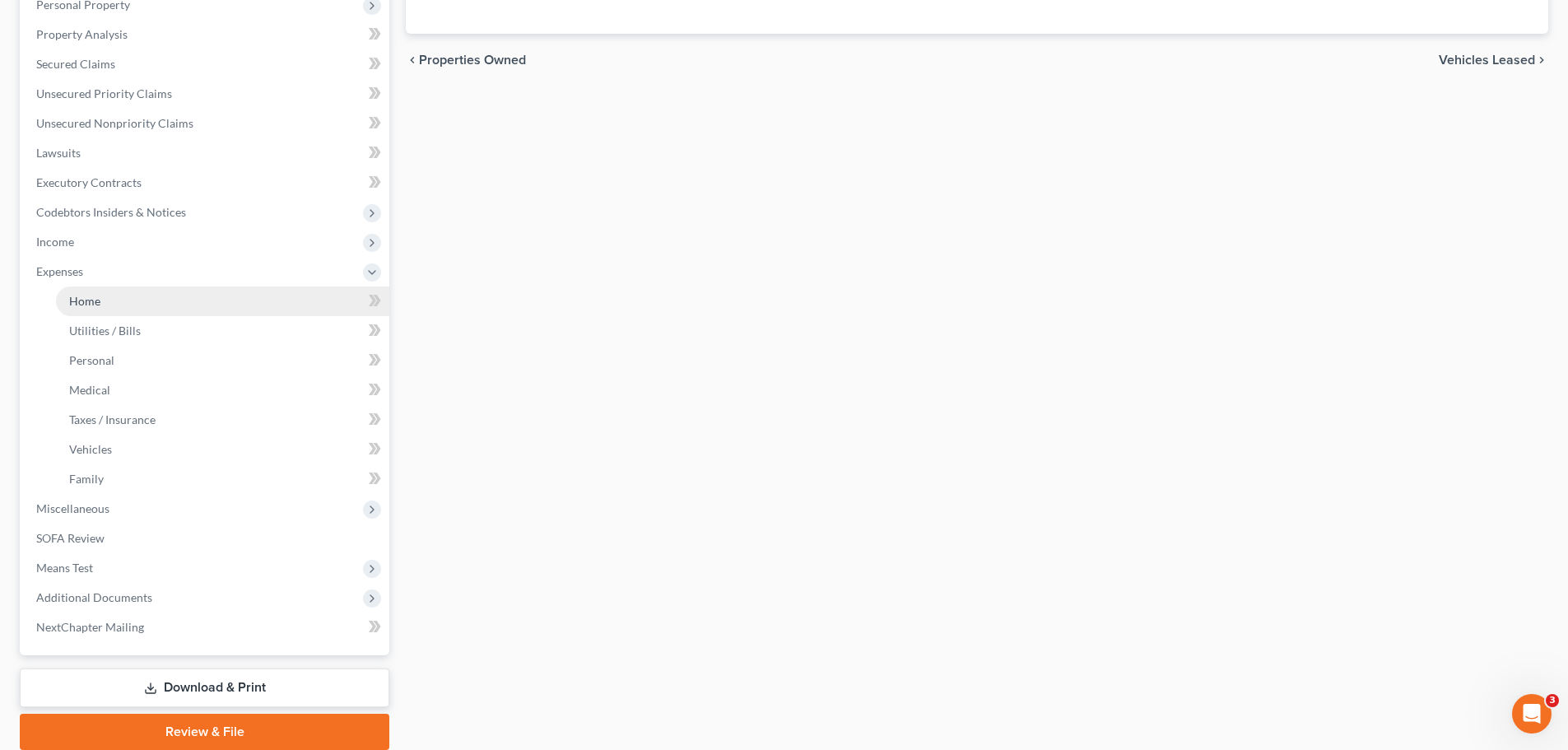
click at [107, 312] on link "Home" at bounding box center [222, 301] width 333 height 30
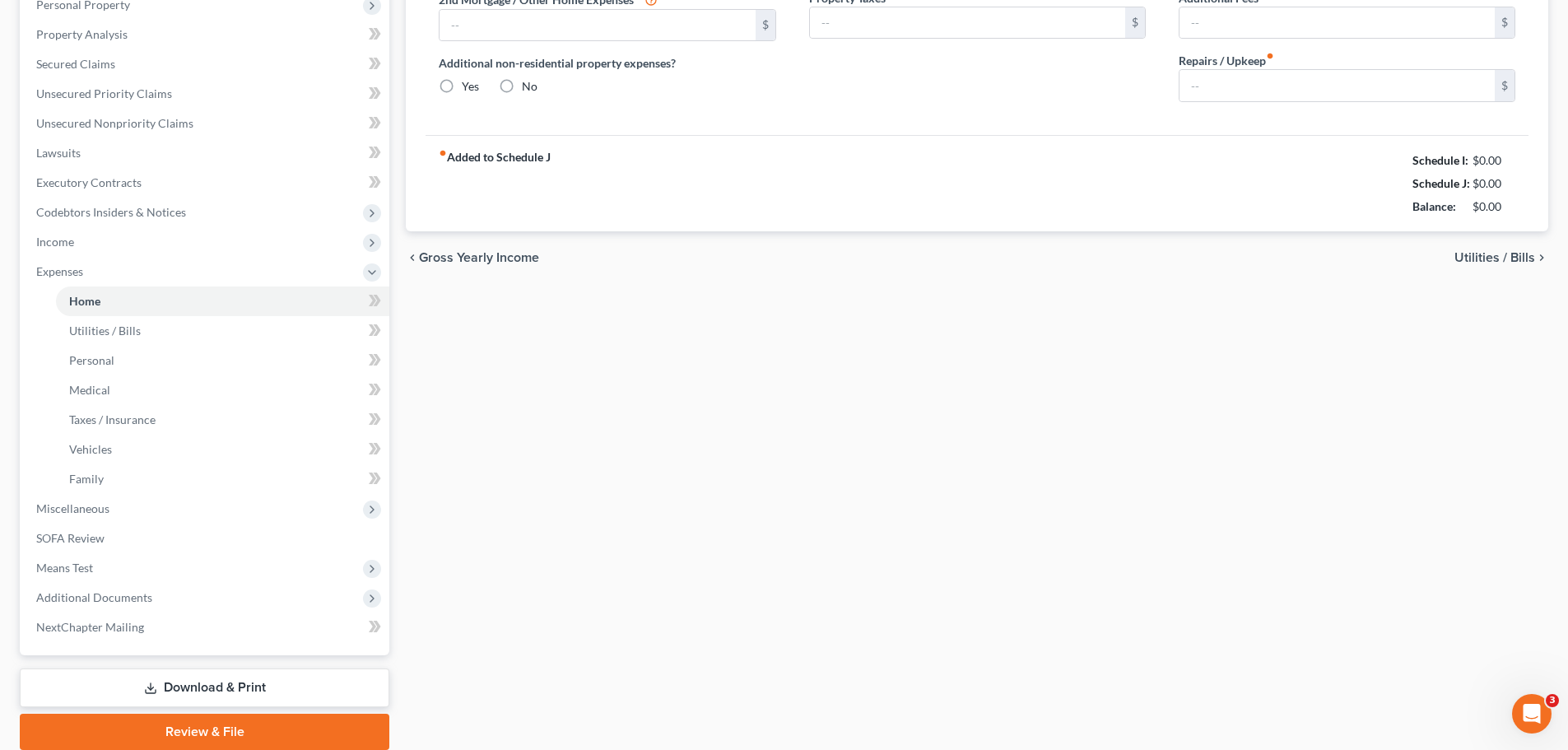
scroll to position [104, 0]
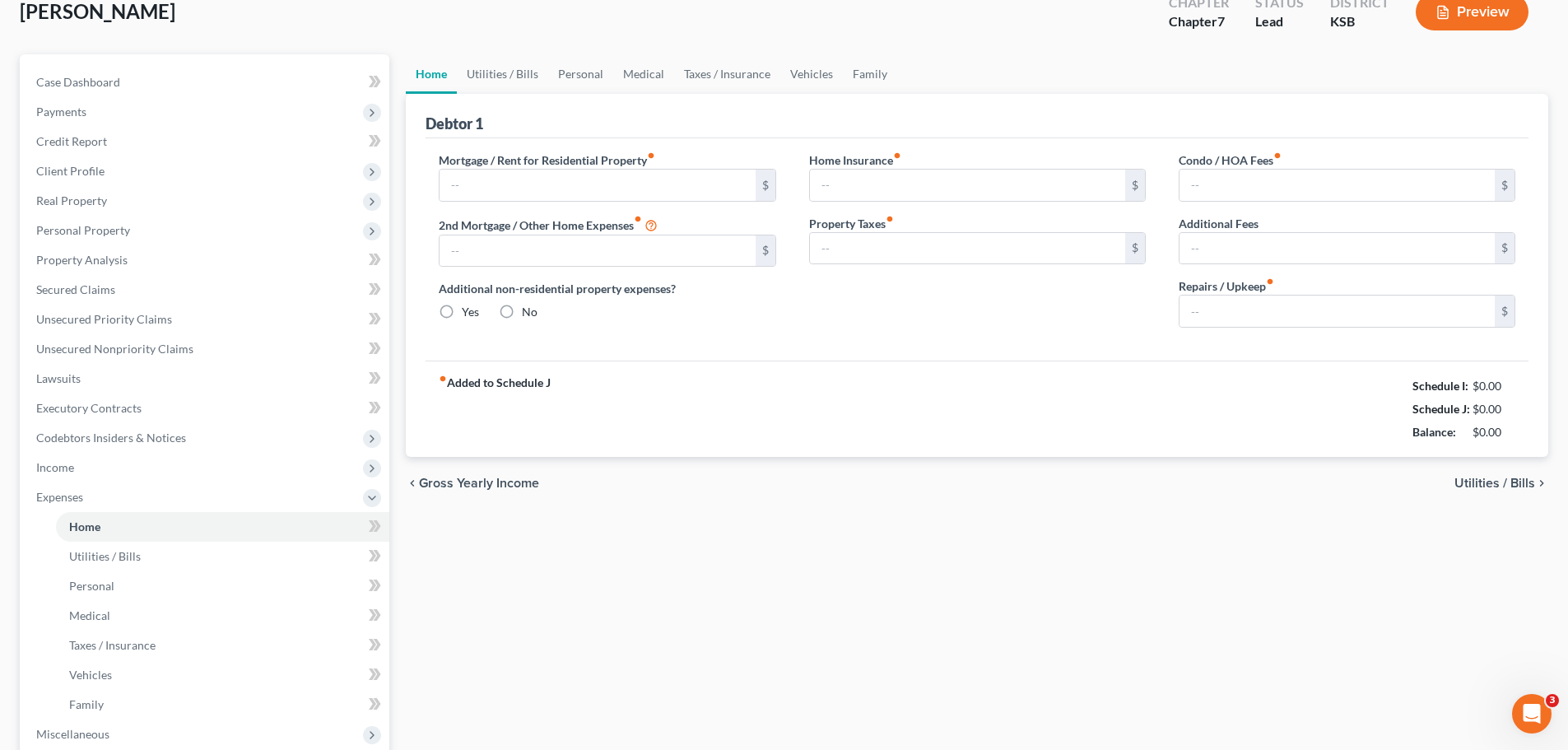
radio input "true"
type input "262.00"
type input "284.00"
type input "21.00"
type input "40.00"
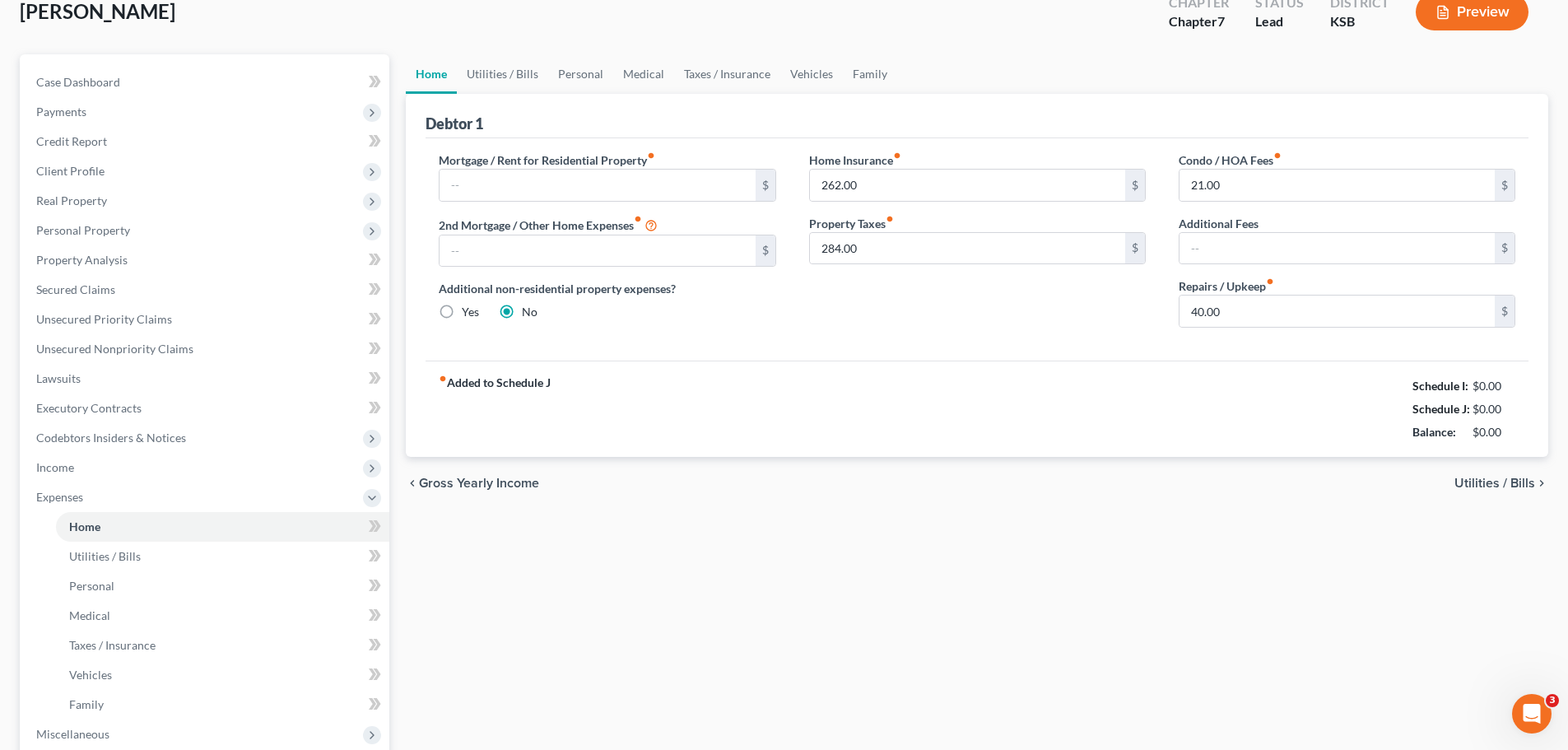
scroll to position [0, 0]
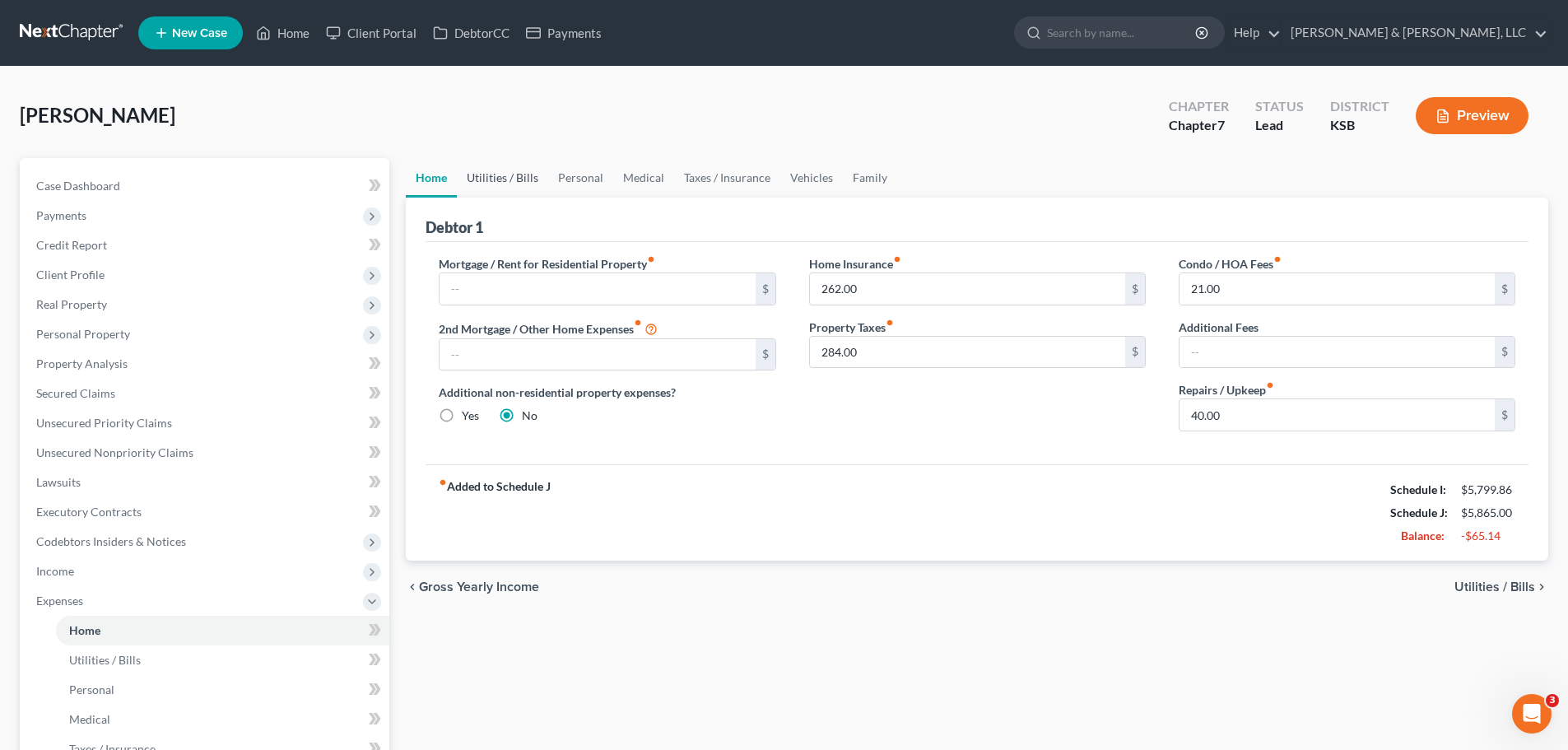
click at [505, 183] on link "Utilities / Bills" at bounding box center [503, 178] width 91 height 40
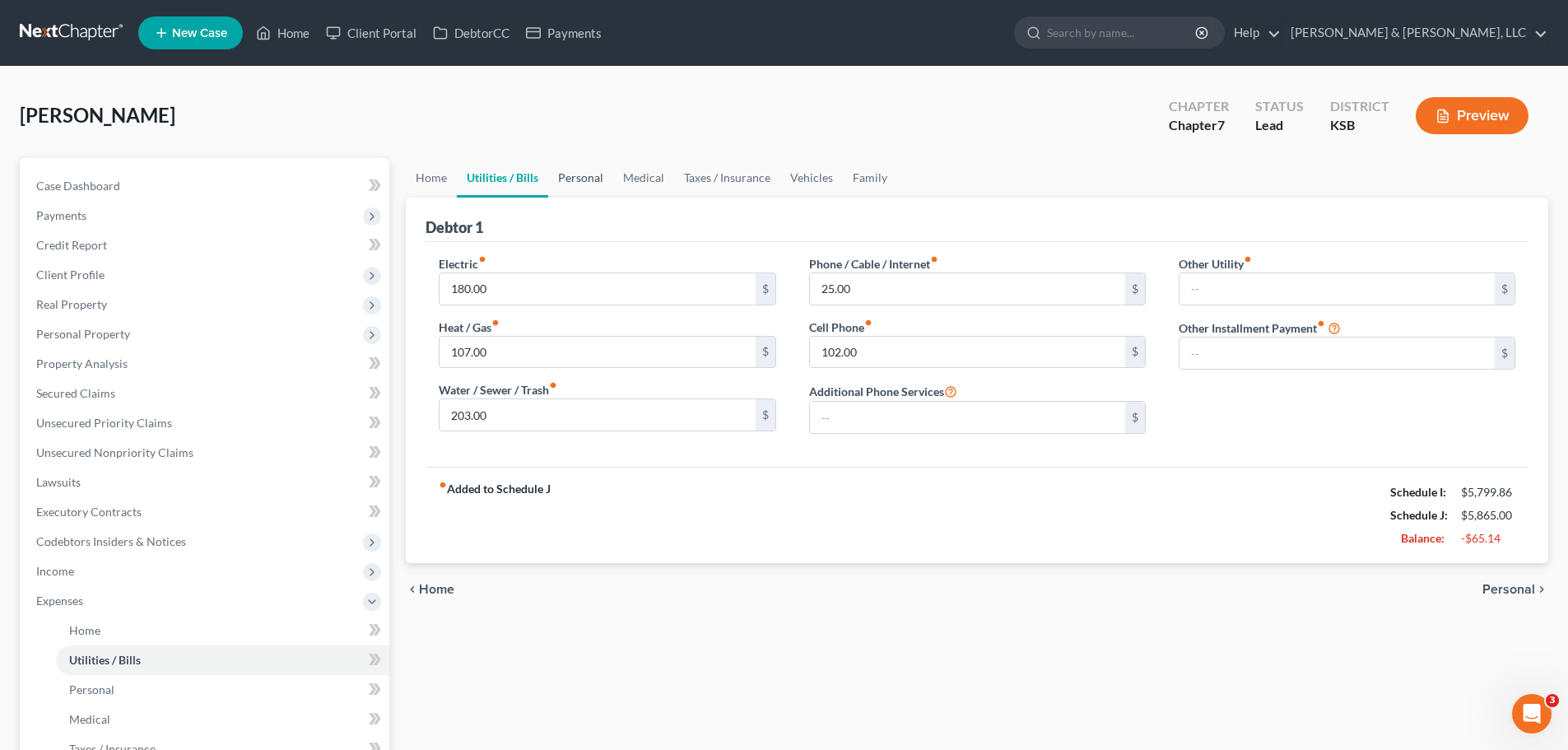
click at [597, 180] on link "Personal" at bounding box center [581, 178] width 65 height 40
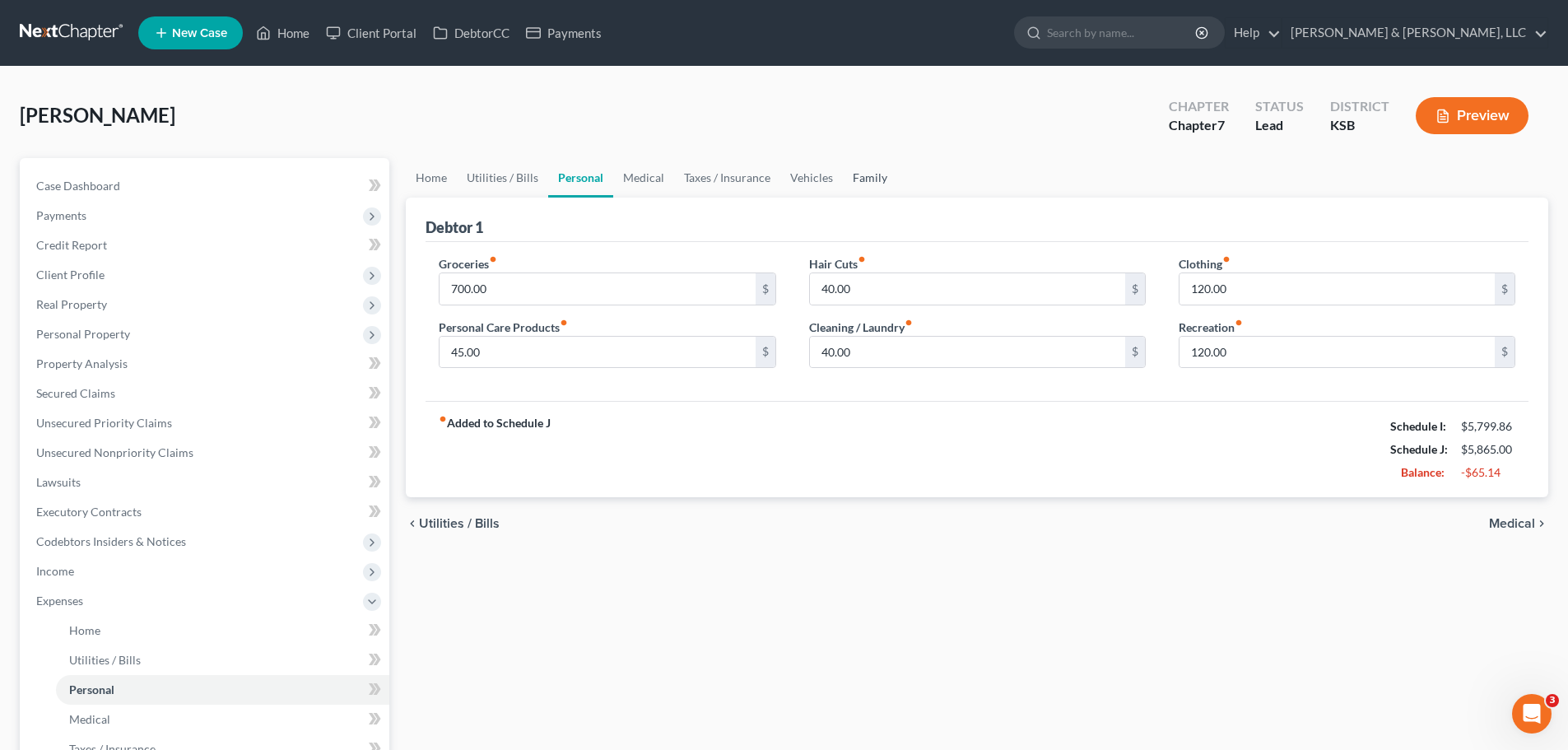
click at [869, 174] on link "Family" at bounding box center [870, 178] width 54 height 40
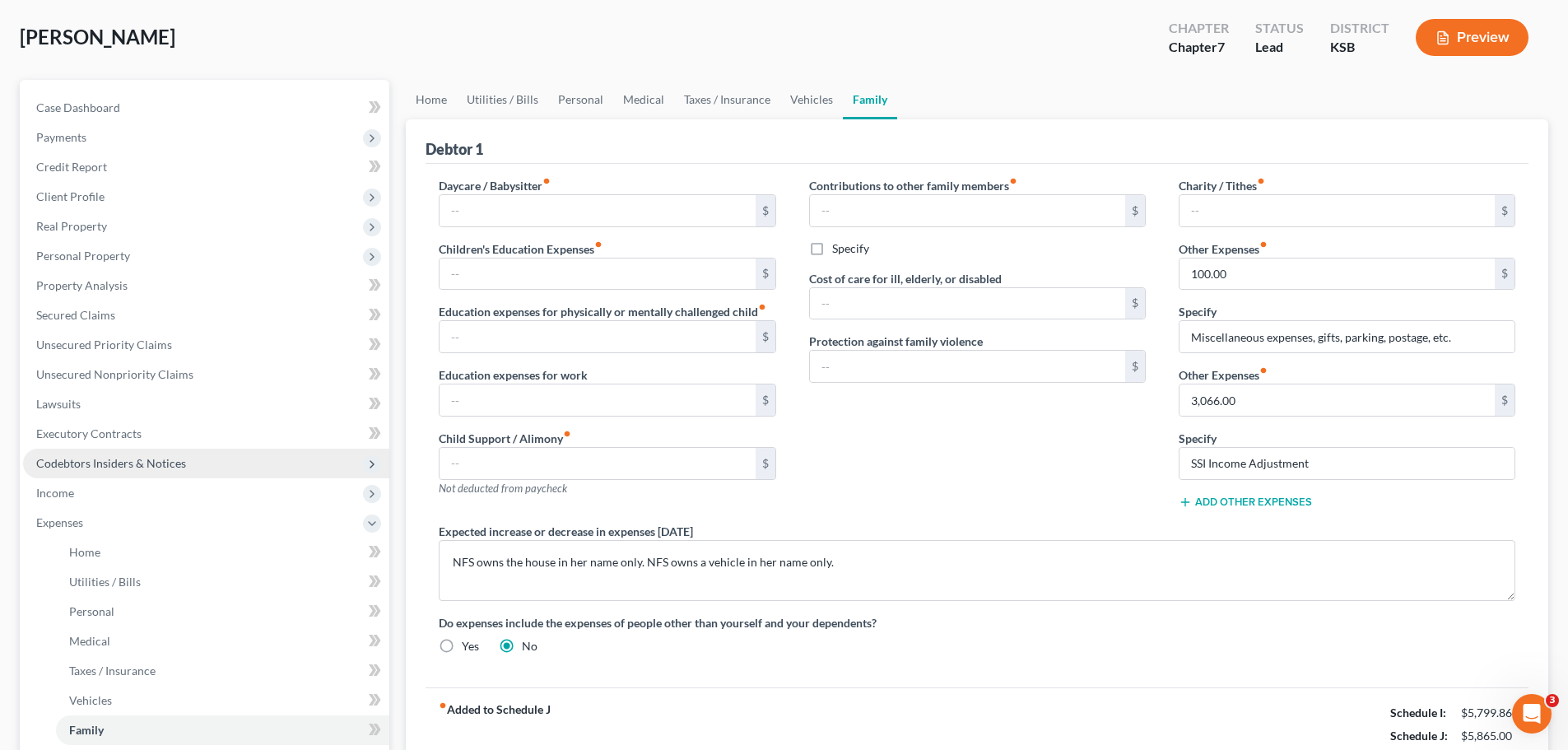
scroll to position [82, 0]
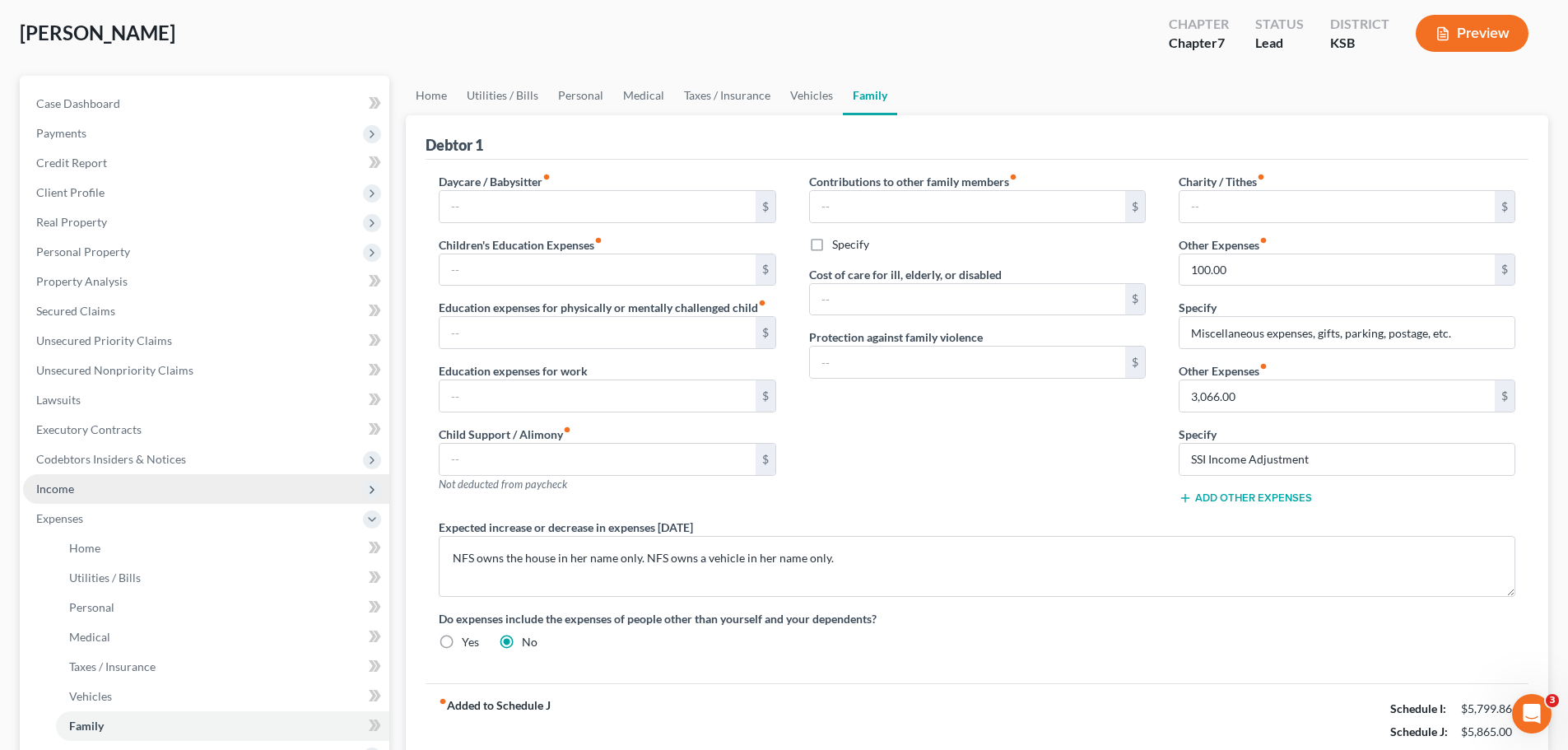
click at [101, 488] on span "Income" at bounding box center [205, 489] width 366 height 30
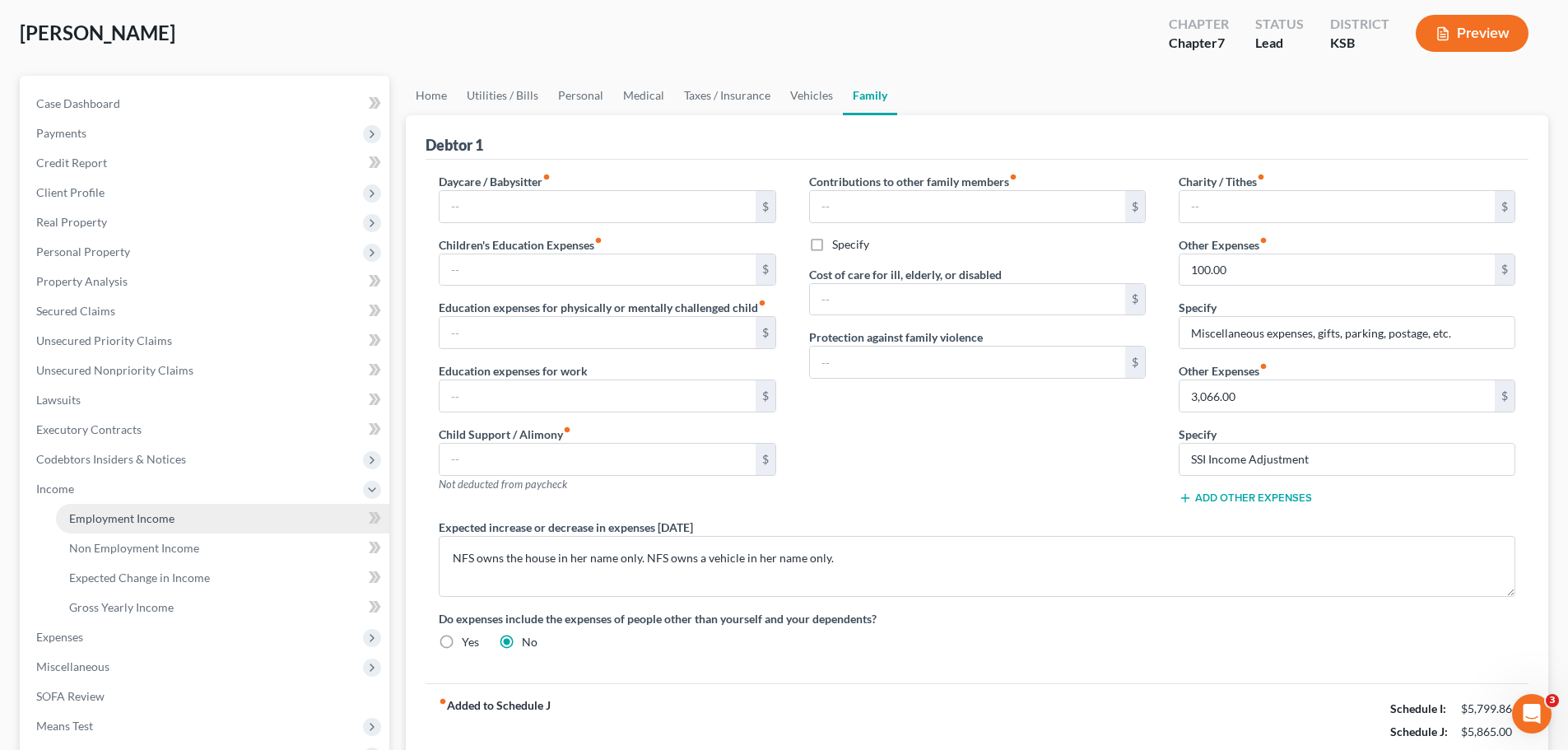
click at [111, 508] on link "Employment Income" at bounding box center [222, 518] width 333 height 30
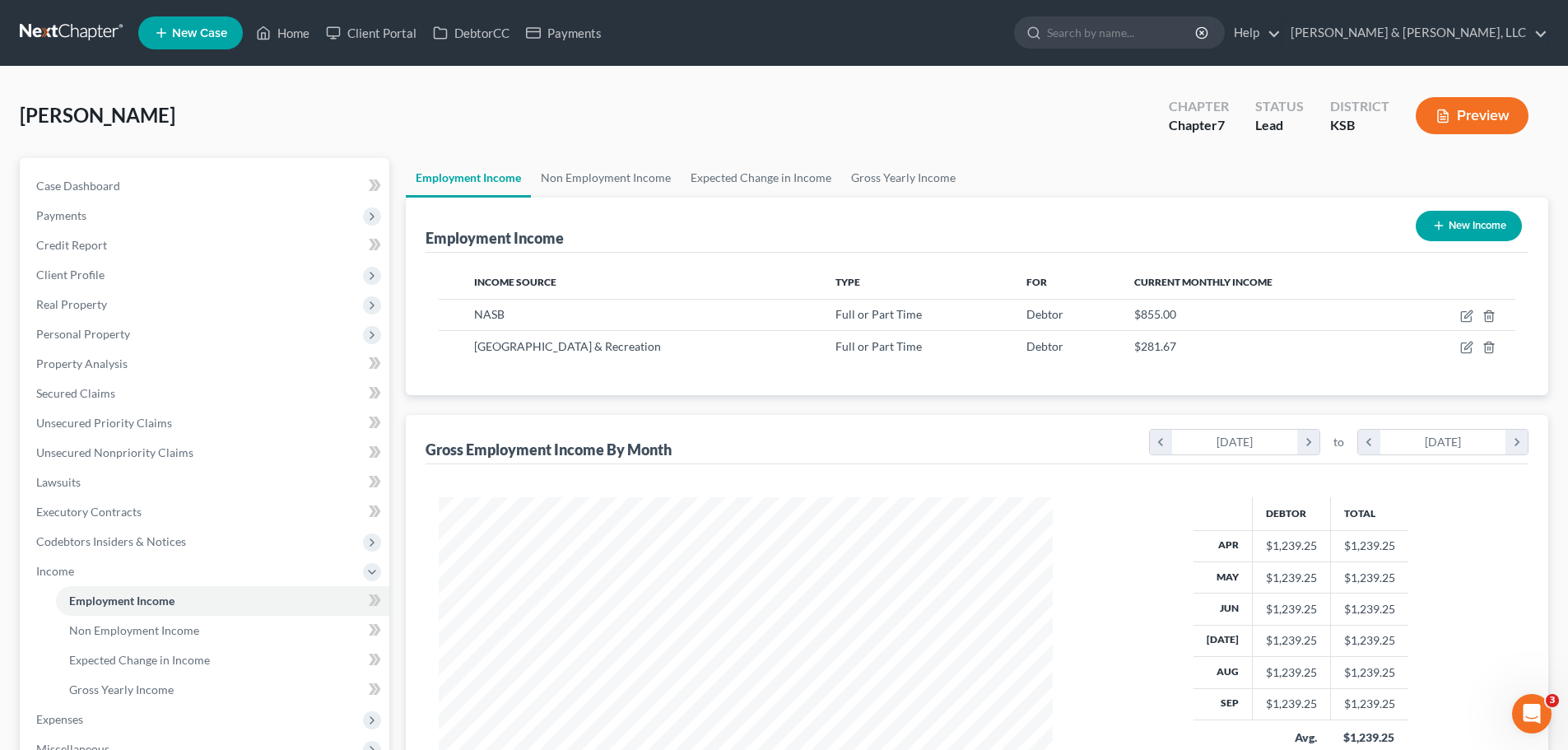
scroll to position [307, 647]
click at [598, 183] on link "Non Employment Income" at bounding box center [605, 178] width 150 height 40
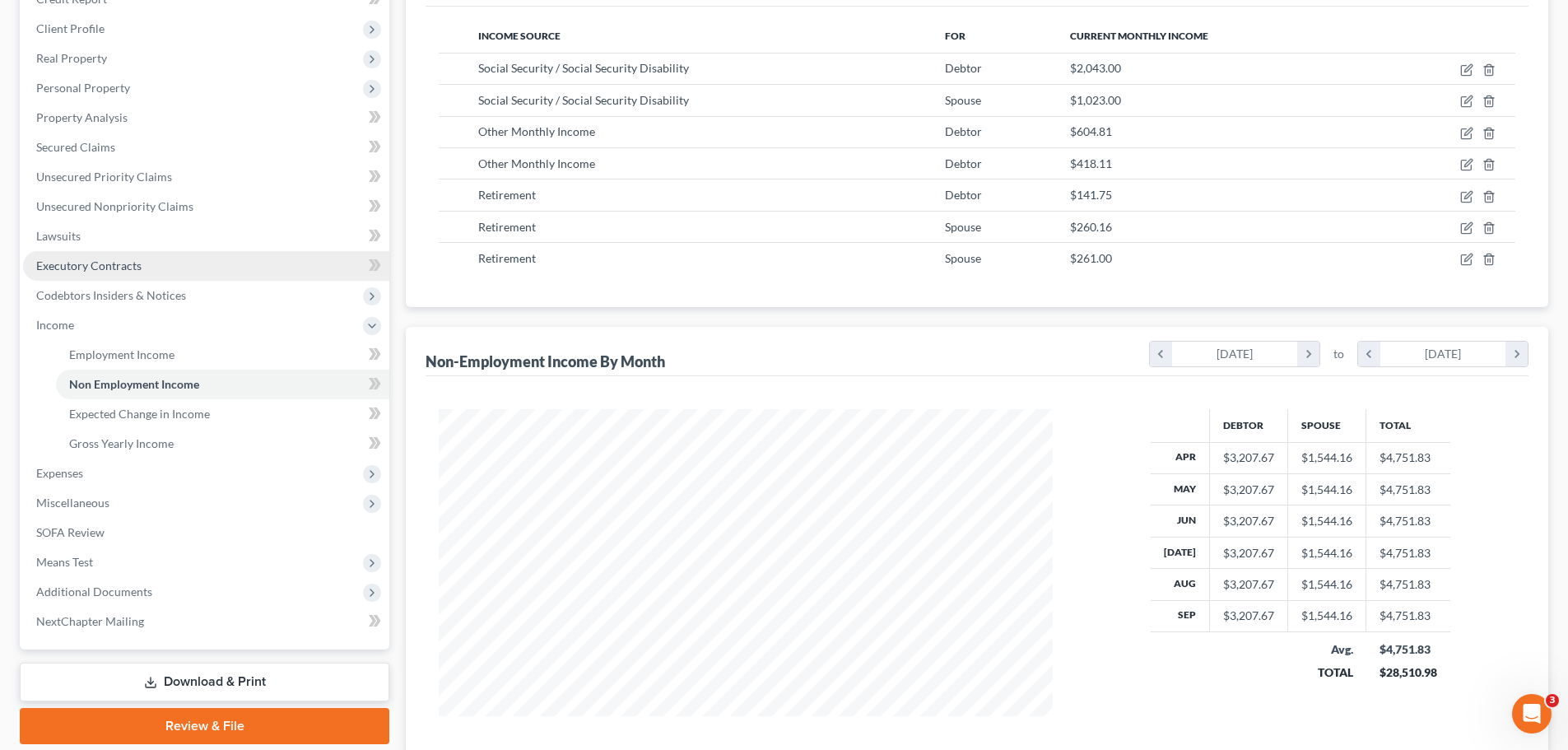
scroll to position [247, 0]
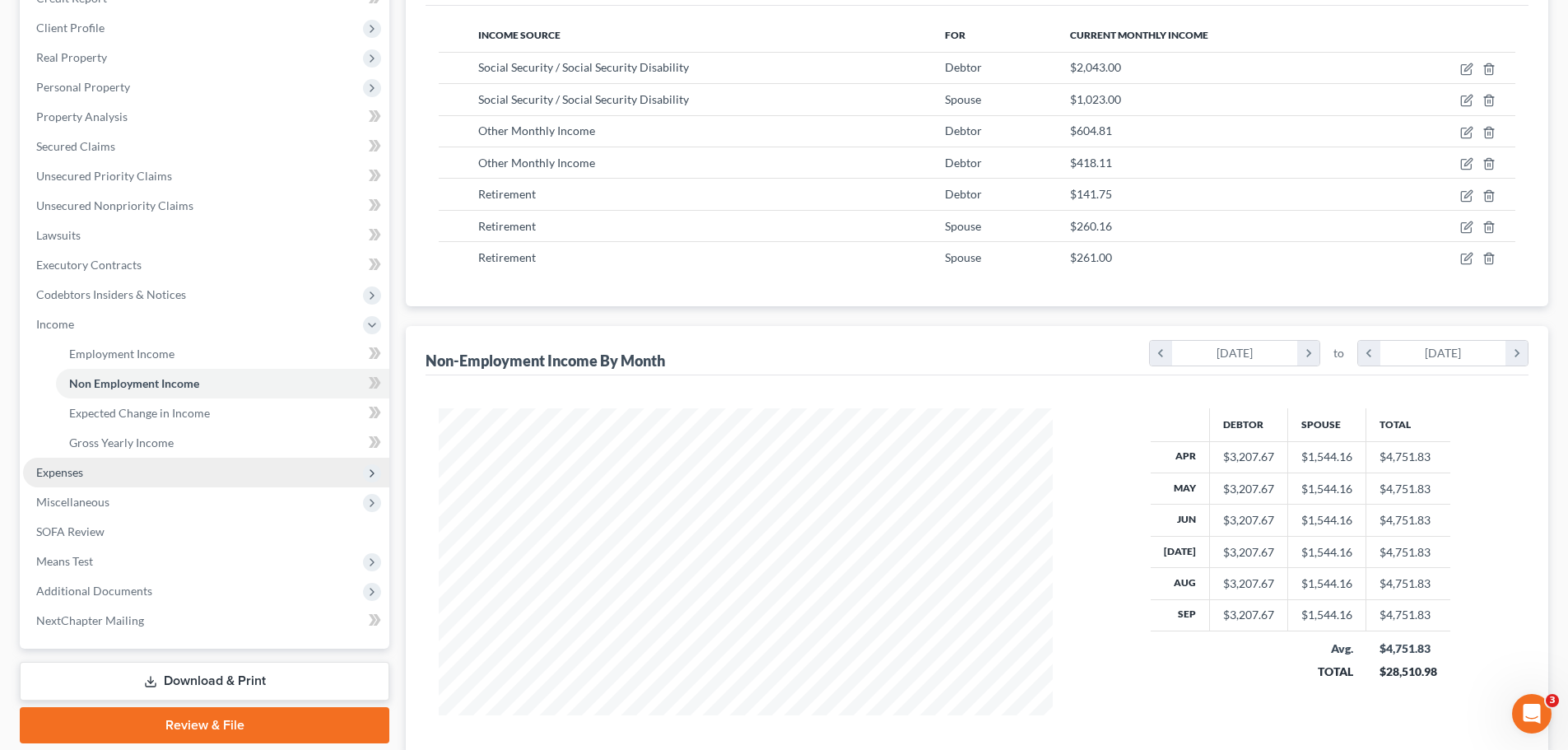
click at [98, 468] on span "Expenses" at bounding box center [205, 472] width 366 height 30
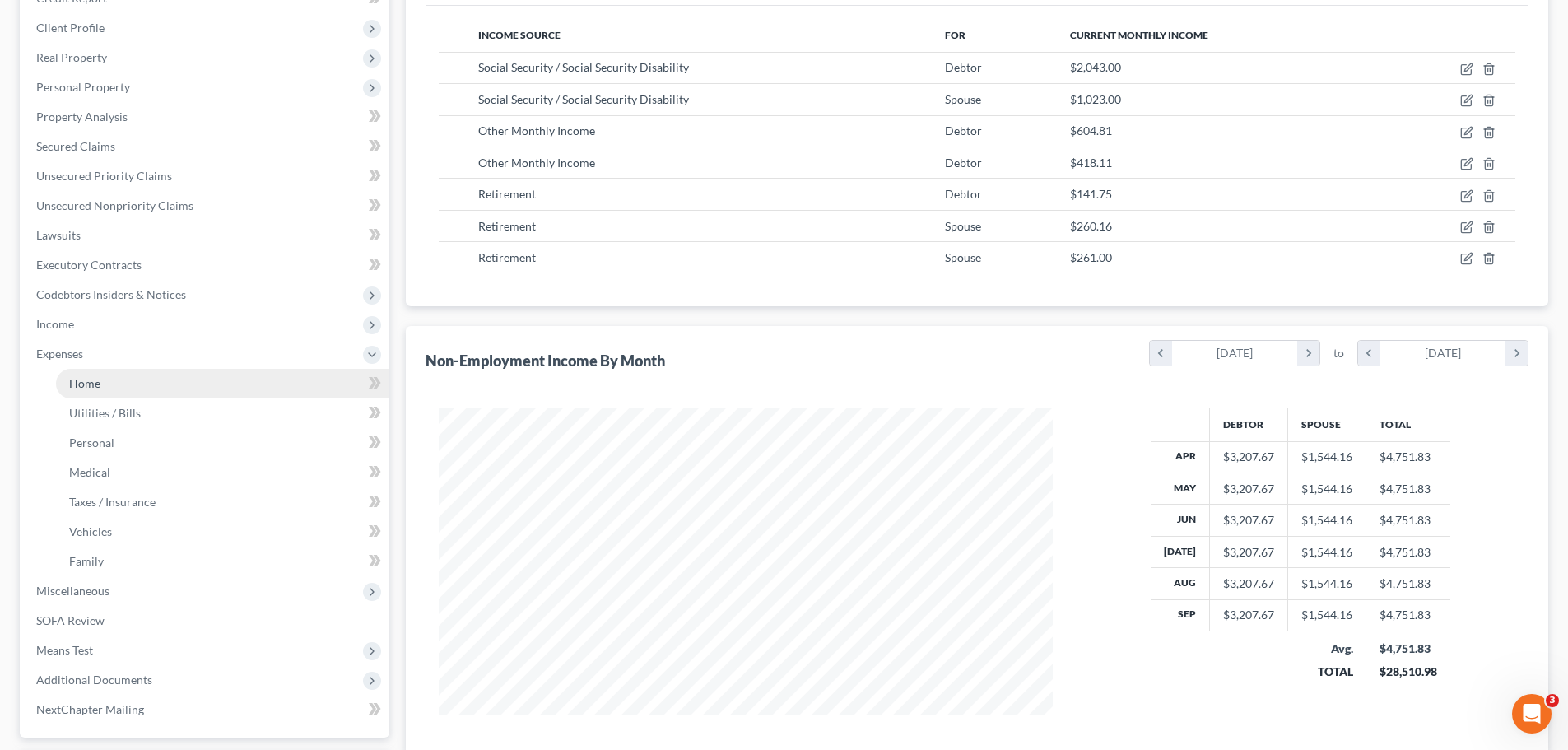
click at [106, 385] on link "Home" at bounding box center [222, 383] width 333 height 30
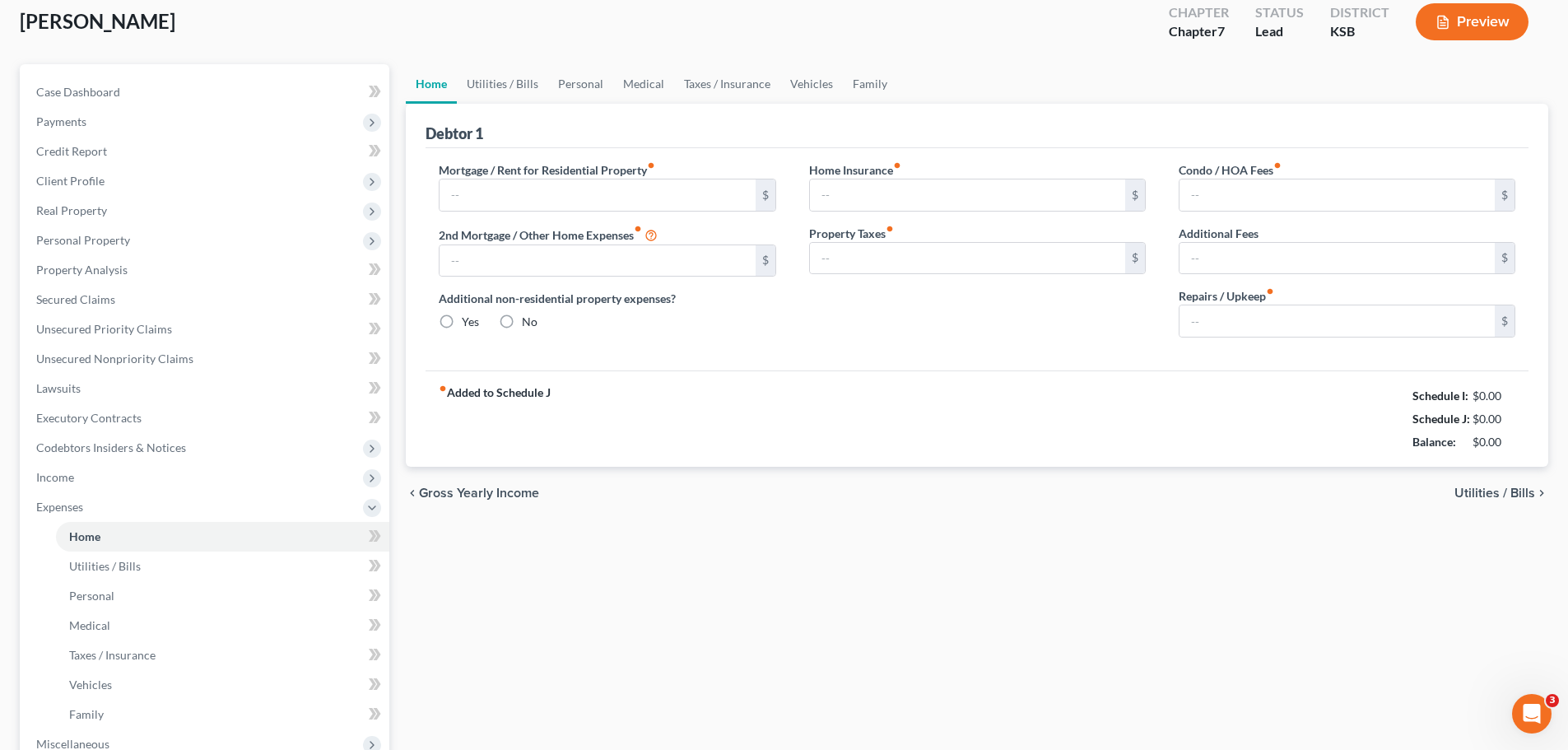
radio input "true"
type input "262.00"
type input "284.00"
type input "21.00"
type input "40.00"
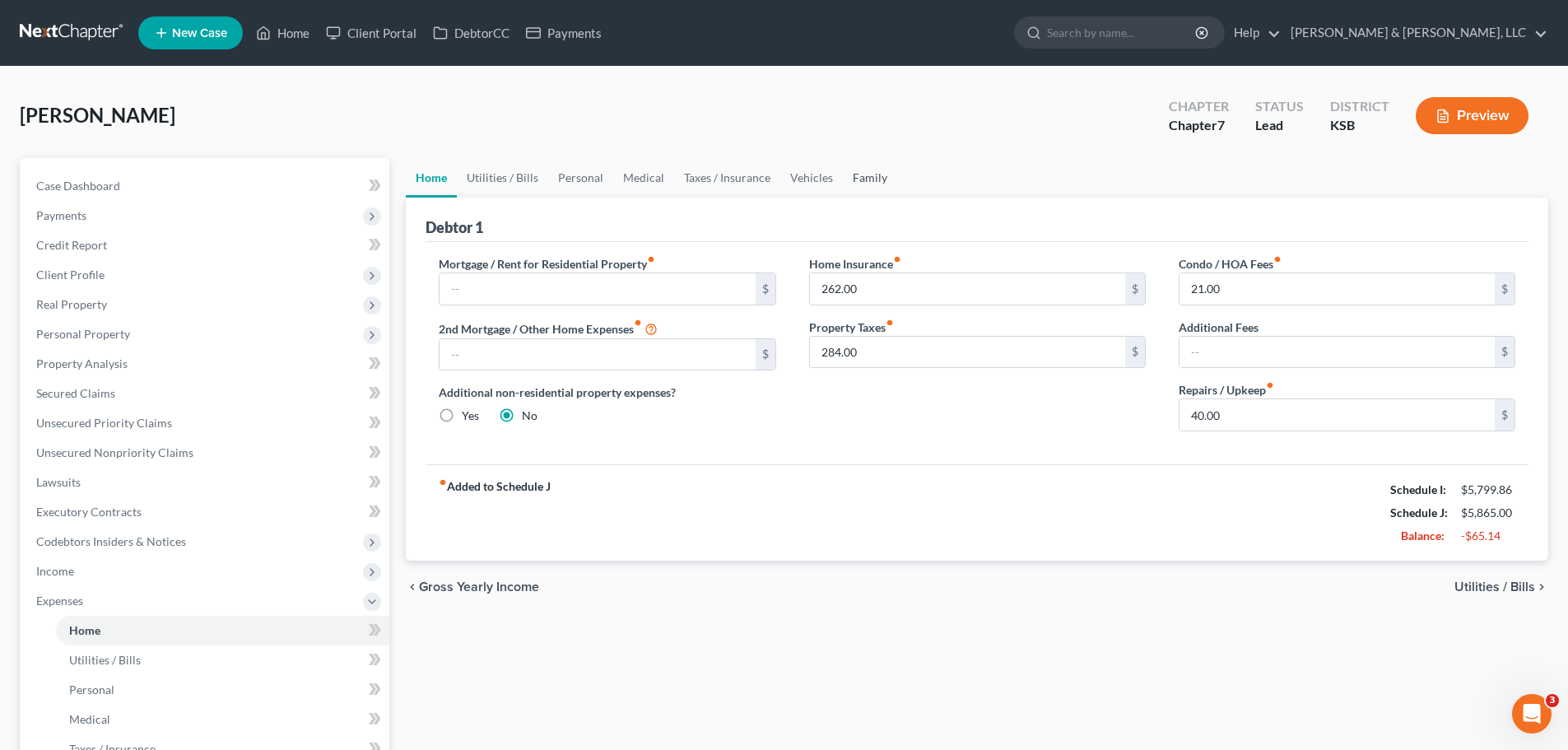
click at [877, 178] on link "Family" at bounding box center [870, 178] width 54 height 40
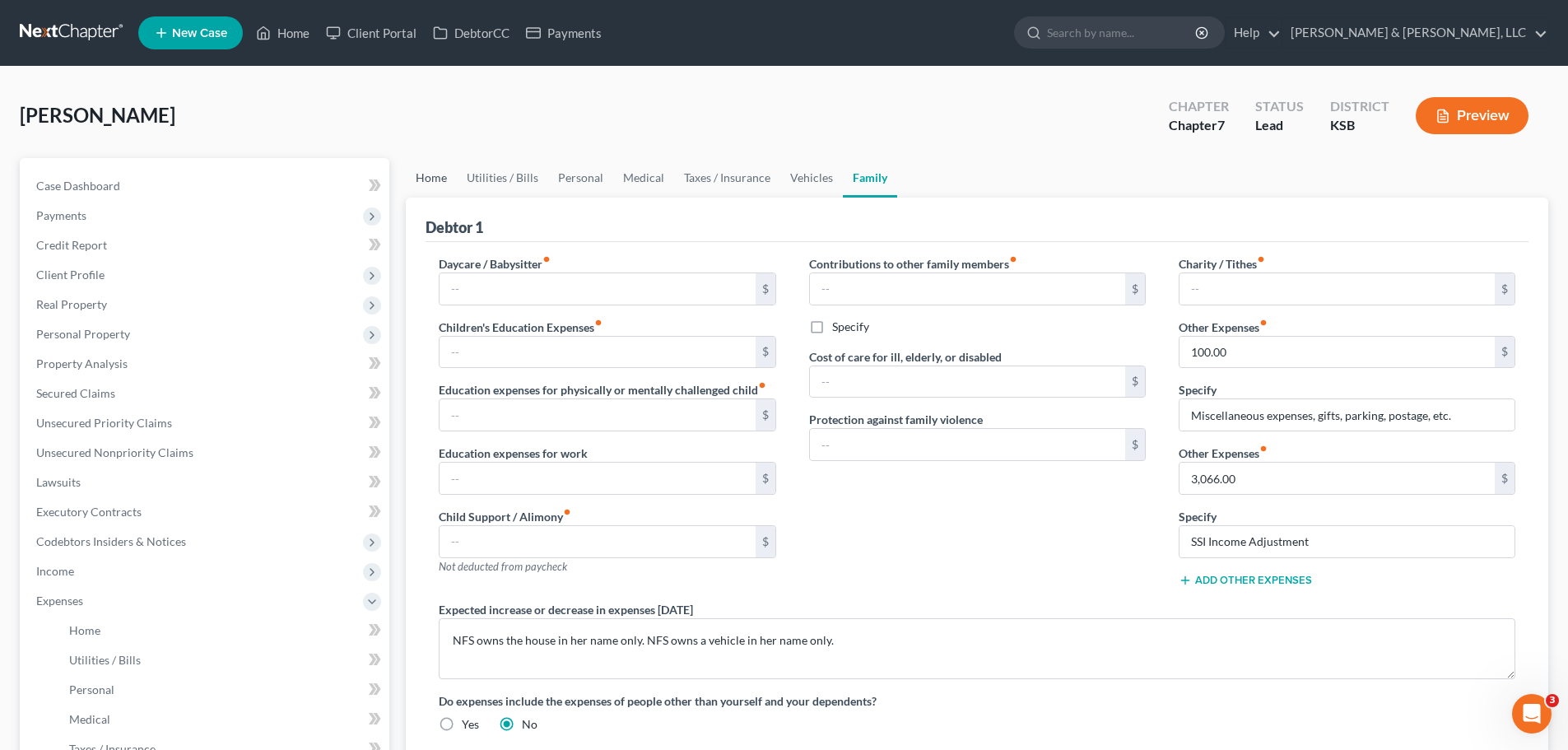
click at [448, 178] on link "Home" at bounding box center [431, 178] width 51 height 40
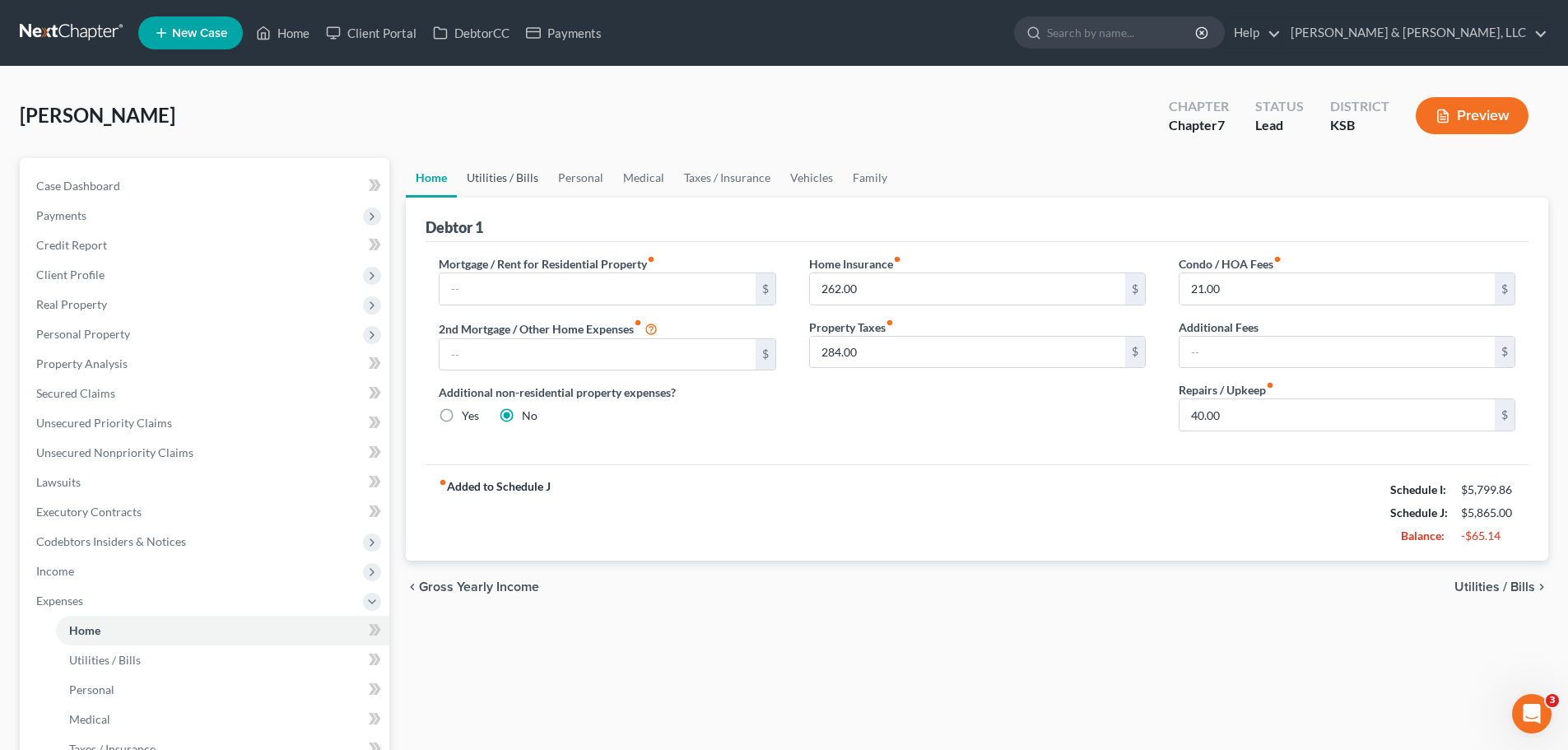
click at [500, 178] on link "Utilities / Bills" at bounding box center [503, 178] width 91 height 40
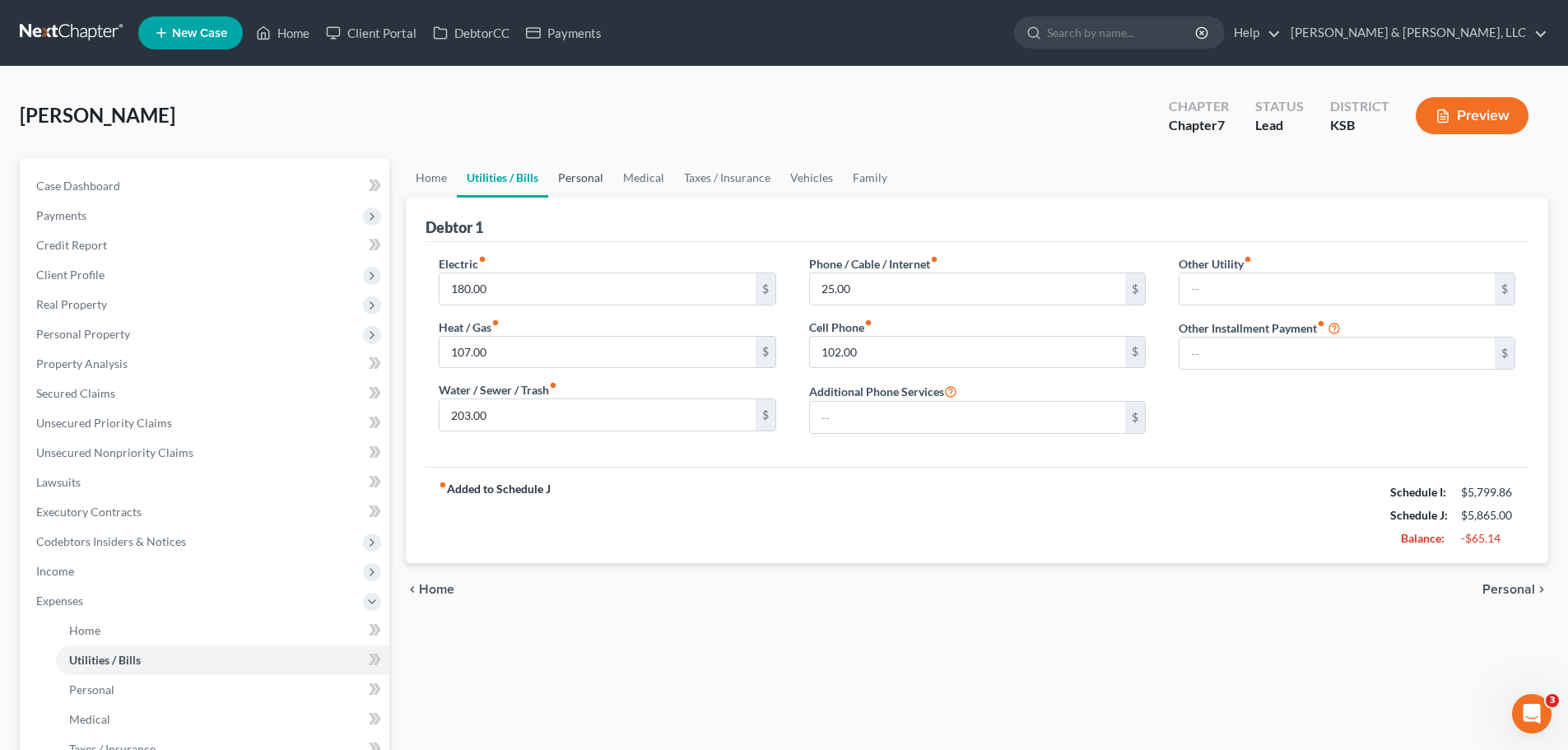
click at [582, 175] on link "Personal" at bounding box center [581, 178] width 65 height 40
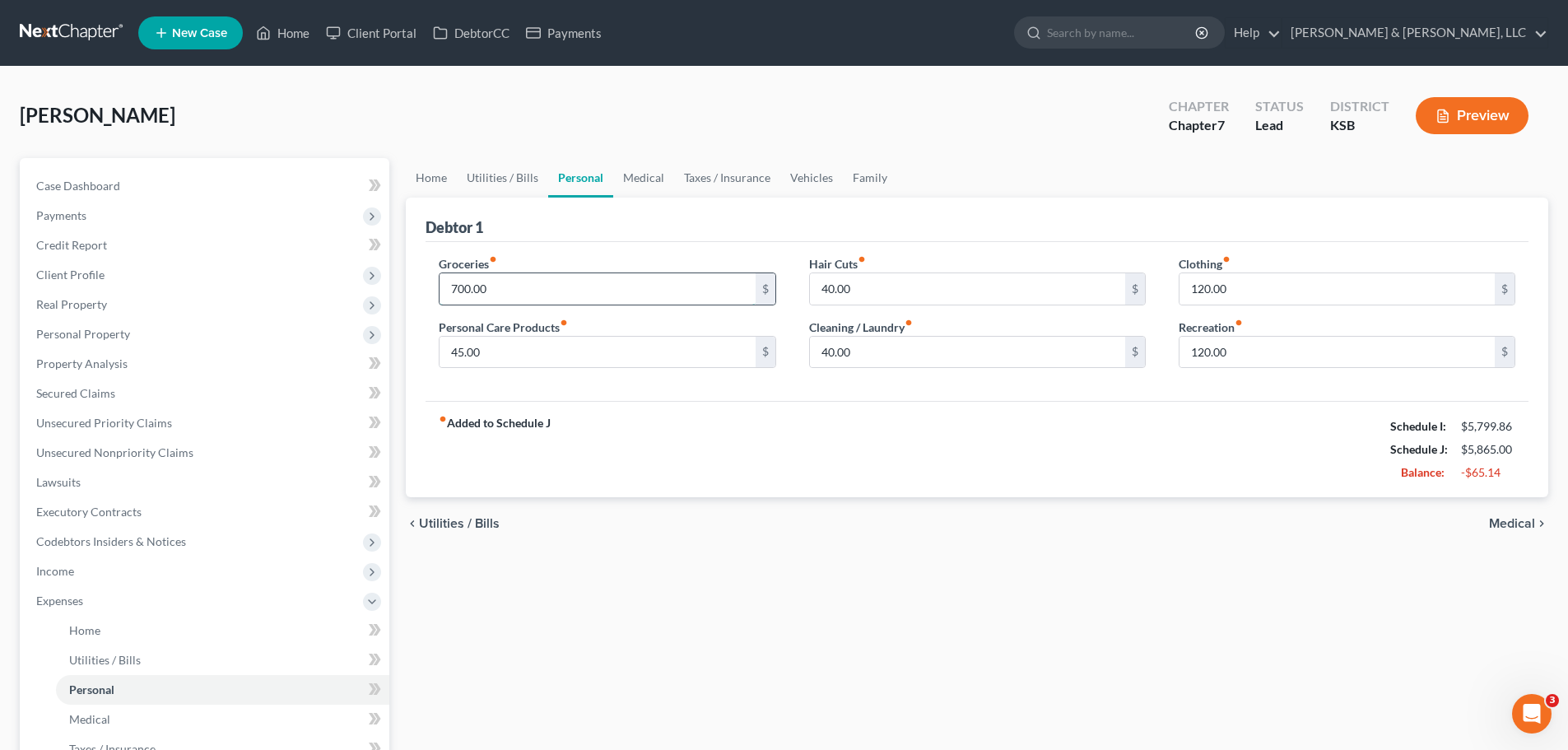
click at [532, 293] on input "700.00" at bounding box center [597, 288] width 315 height 31
type input "850"
click at [629, 189] on link "Medical" at bounding box center [644, 178] width 61 height 40
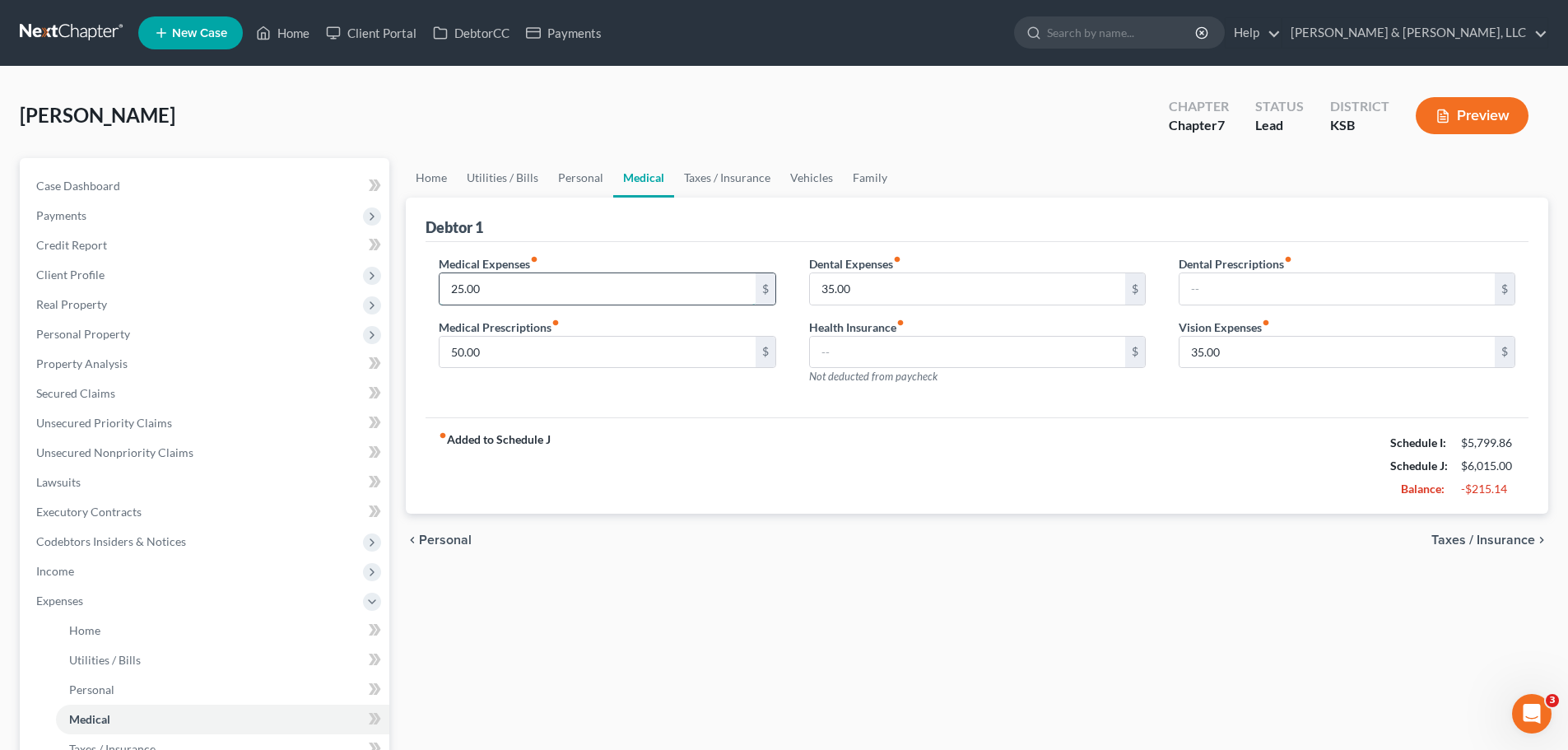
click at [535, 297] on input "25.00" at bounding box center [597, 288] width 315 height 31
type input "85"
click at [835, 489] on div "fiber_manual_record Added to Schedule J Schedule I: $5,799.86 Schedule J: $6,07…" at bounding box center [976, 466] width 1103 height 96
click at [729, 189] on link "Taxes / Insurance" at bounding box center [728, 178] width 107 height 40
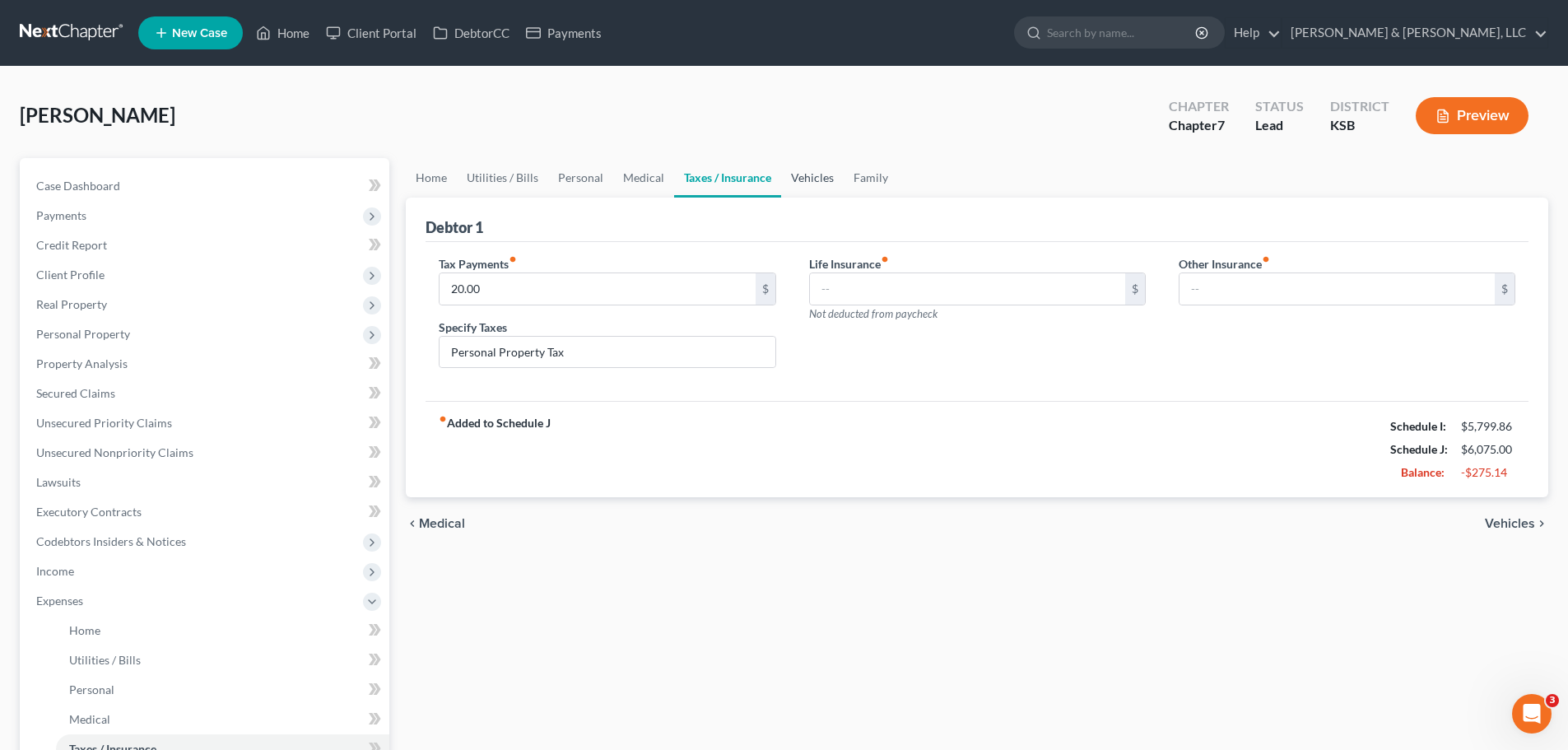
click at [804, 174] on link "Vehicles" at bounding box center [812, 178] width 63 height 40
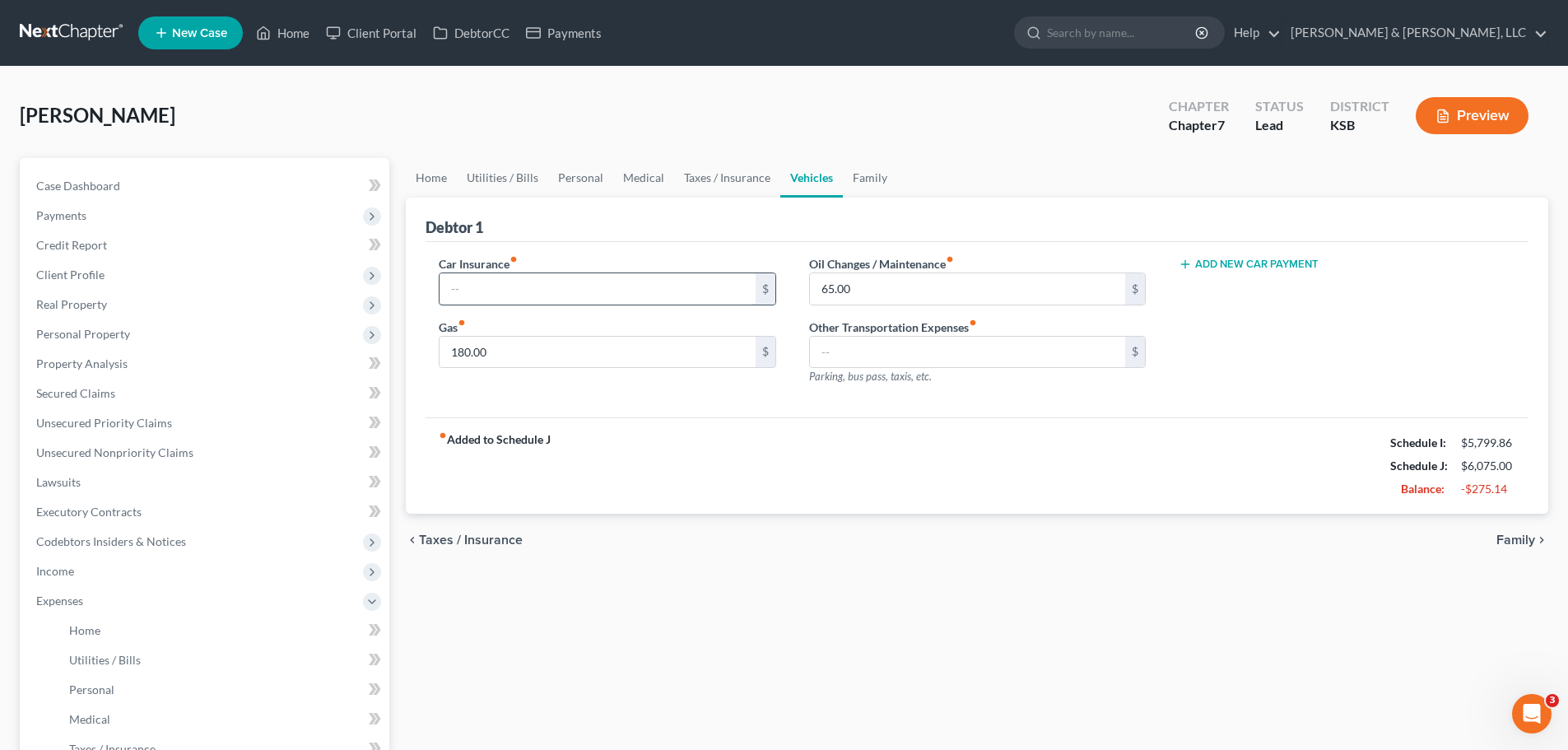
click at [556, 288] on input "text" at bounding box center [597, 288] width 315 height 31
type input "150"
click at [504, 350] on input "180.00" at bounding box center [597, 352] width 315 height 31
type input "210"
click at [913, 459] on div "fiber_manual_record Added to Schedule J Schedule I: $5,799.86 Schedule J: $6,25…" at bounding box center [976, 466] width 1103 height 96
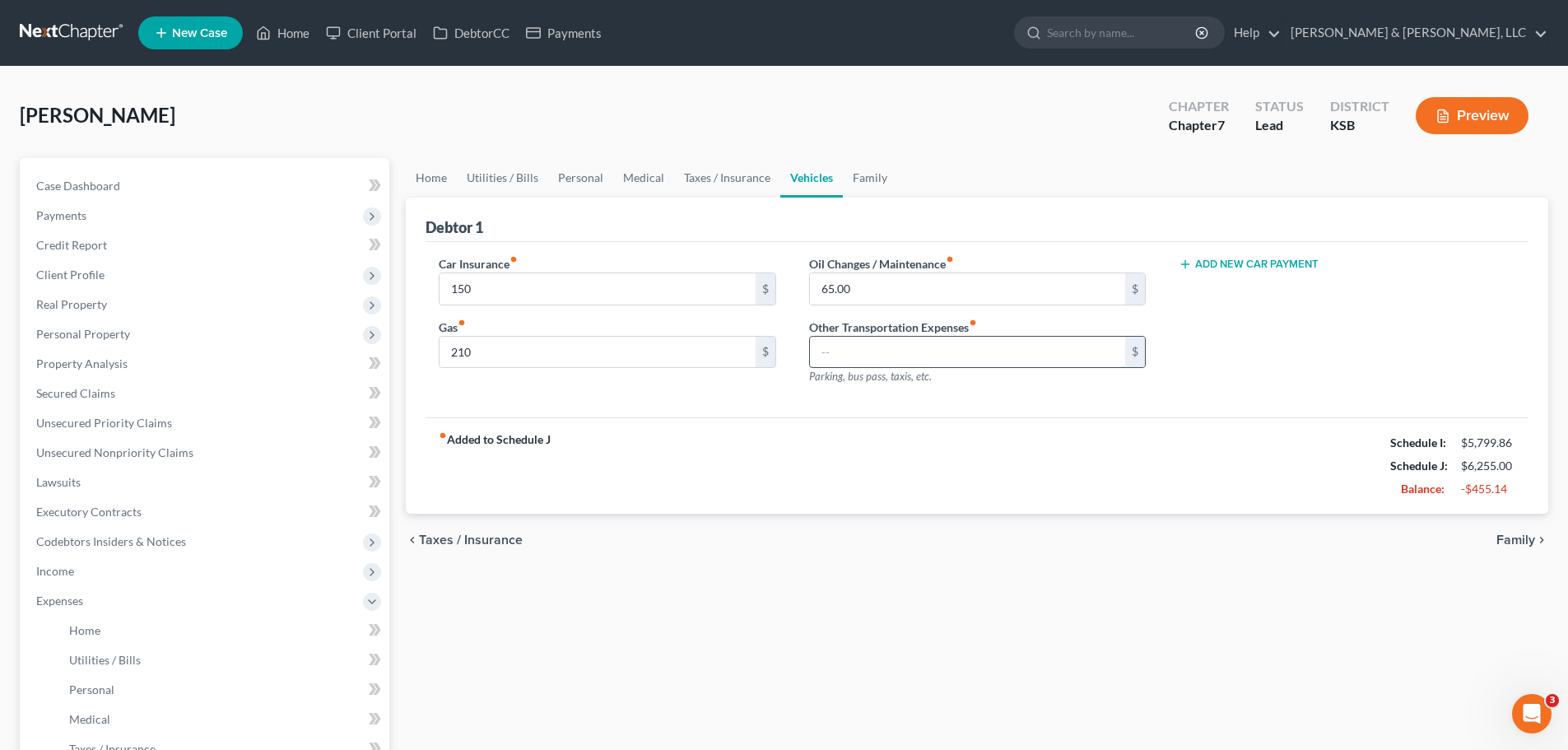
click at [935, 357] on input "text" at bounding box center [967, 352] width 315 height 31
type input "30"
click at [831, 430] on div "fiber_manual_record Added to Schedule J Schedule I: $5,799.86 Schedule J: $6,28…" at bounding box center [976, 466] width 1103 height 96
click at [546, 287] on input "150" at bounding box center [597, 288] width 315 height 31
type input "225"
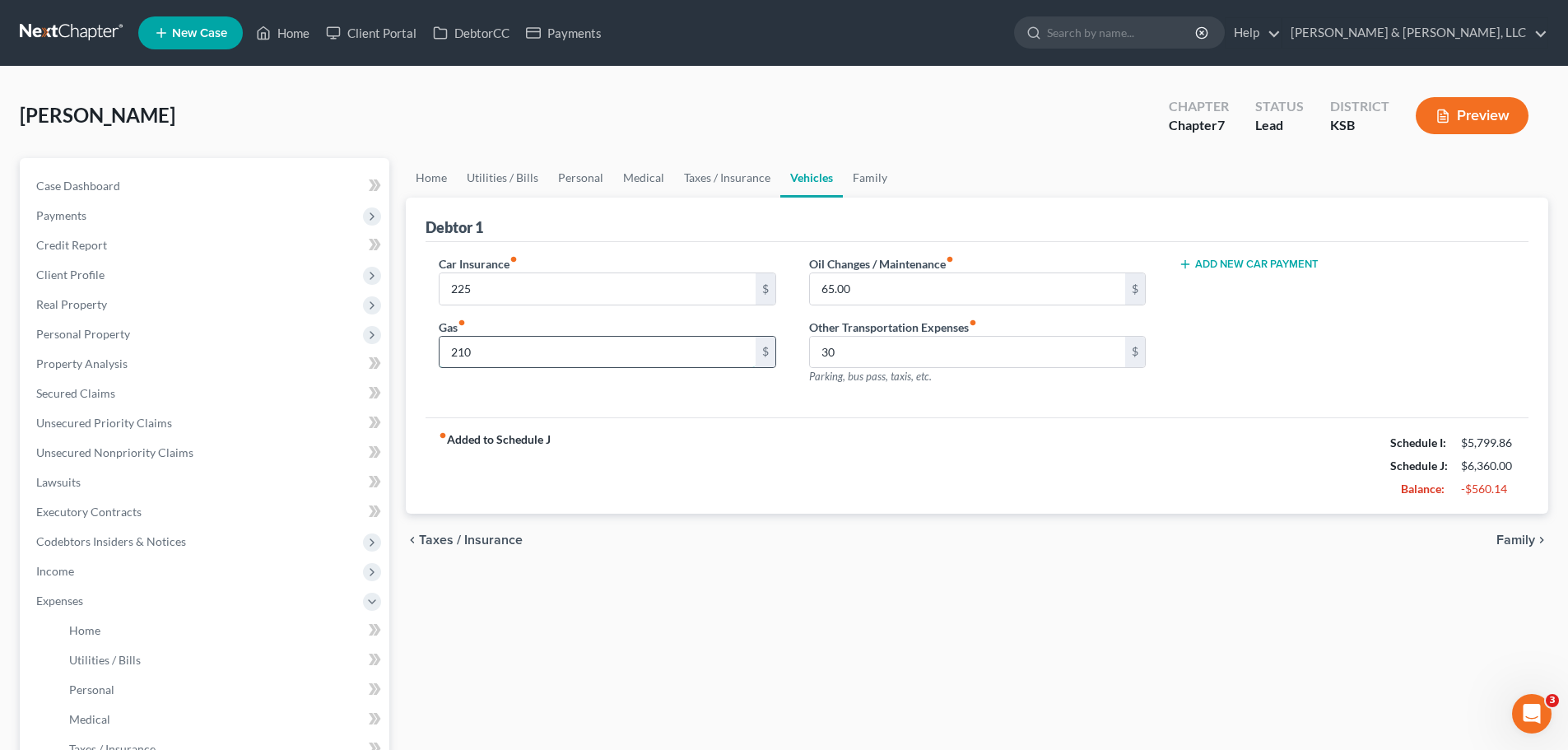
click at [500, 348] on input "210" at bounding box center [597, 352] width 315 height 31
type input "295"
click at [789, 380] on div "Car Insurance fiber_manual_record 225 $ Gas fiber_manual_record 295 $" at bounding box center [607, 326] width 369 height 143
click at [872, 182] on link "Family" at bounding box center [870, 178] width 54 height 40
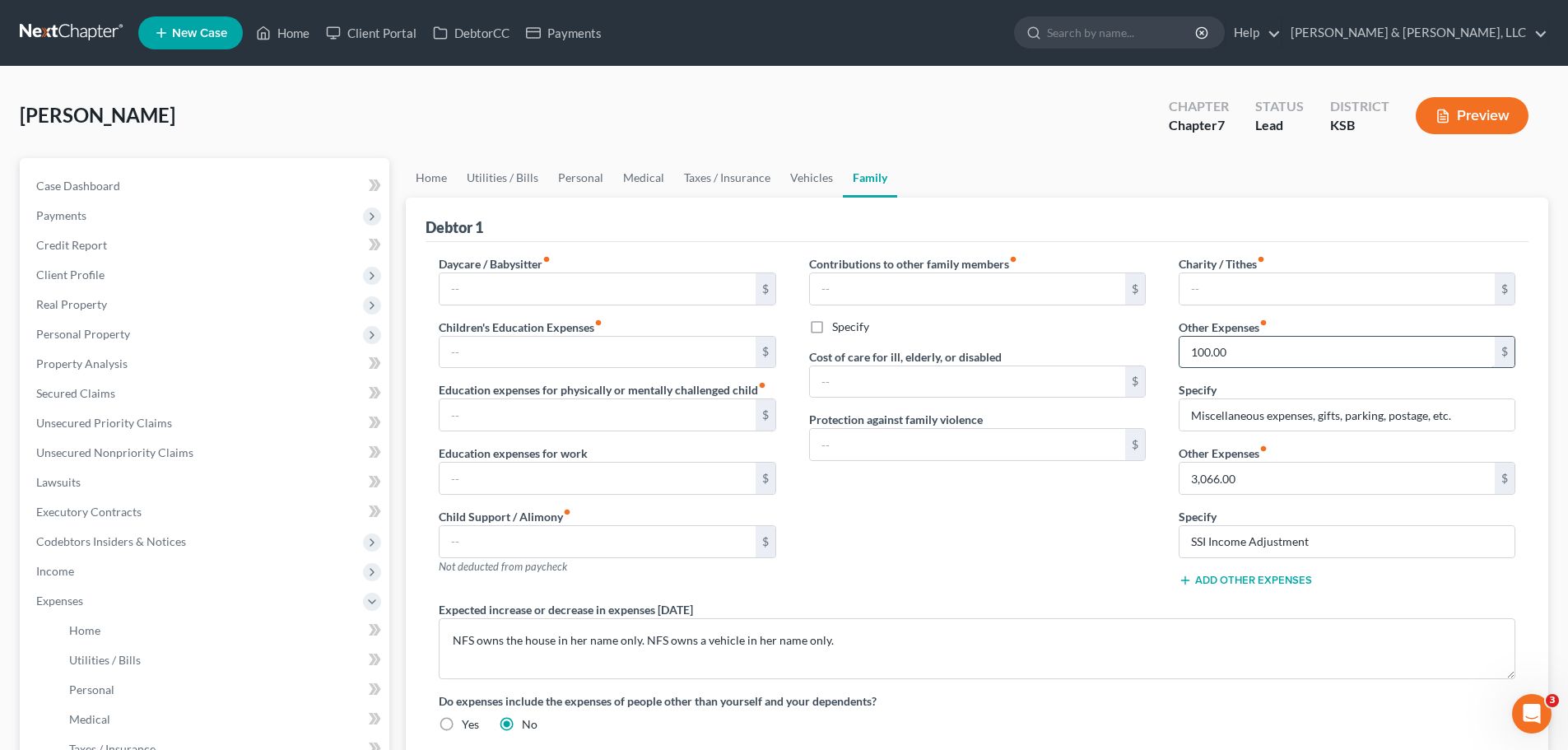
click at [1265, 359] on input "100.00" at bounding box center [1337, 352] width 315 height 31
type input "130"
click at [1229, 298] on input "text" at bounding box center [1337, 288] width 315 height 31
click at [915, 553] on div "Contributions to other family members fiber_manual_record $ Specify Cost of car…" at bounding box center [977, 428] width 369 height 346
click at [110, 327] on span "Personal Property" at bounding box center [83, 334] width 94 height 14
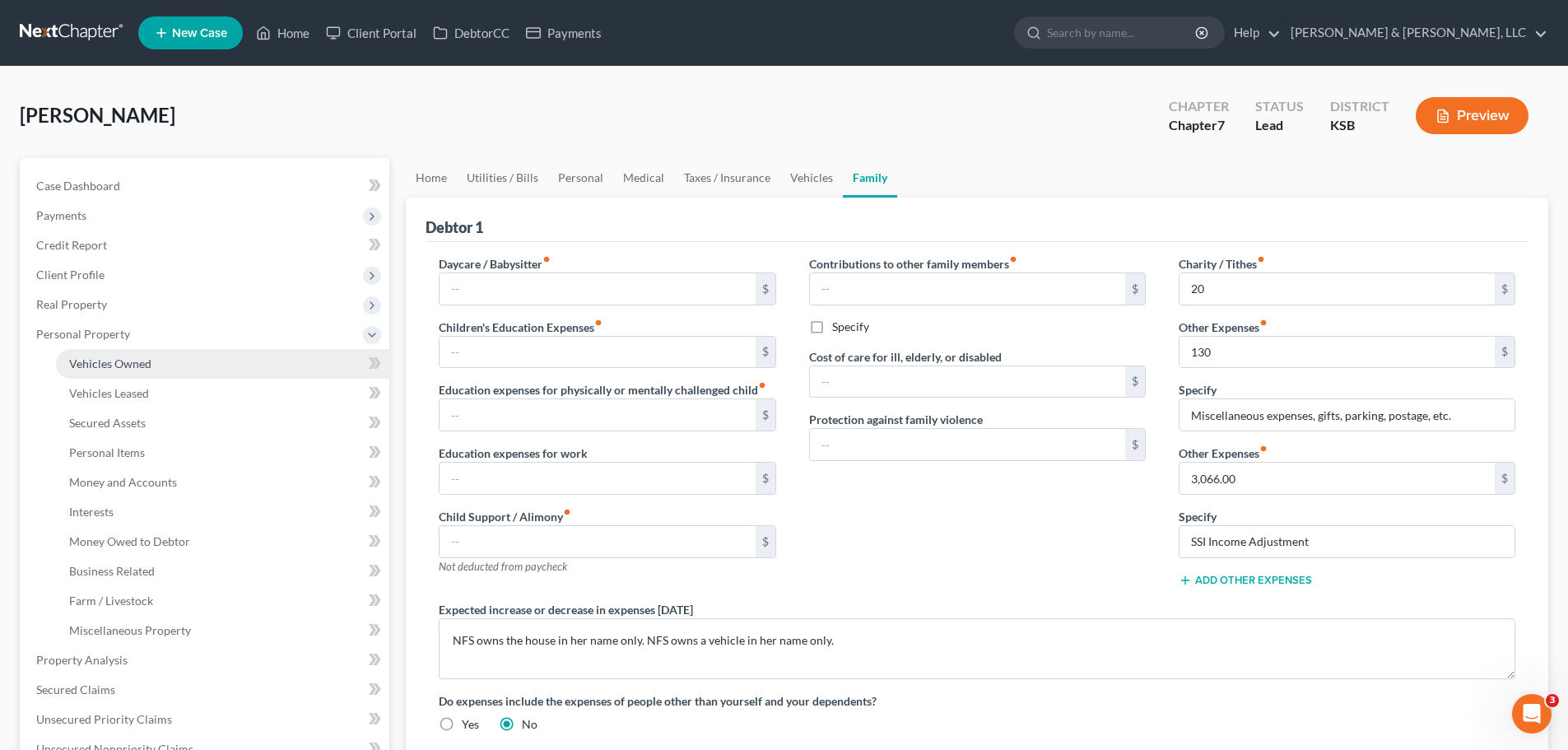
click at [127, 352] on link "Vehicles Owned" at bounding box center [222, 364] width 333 height 30
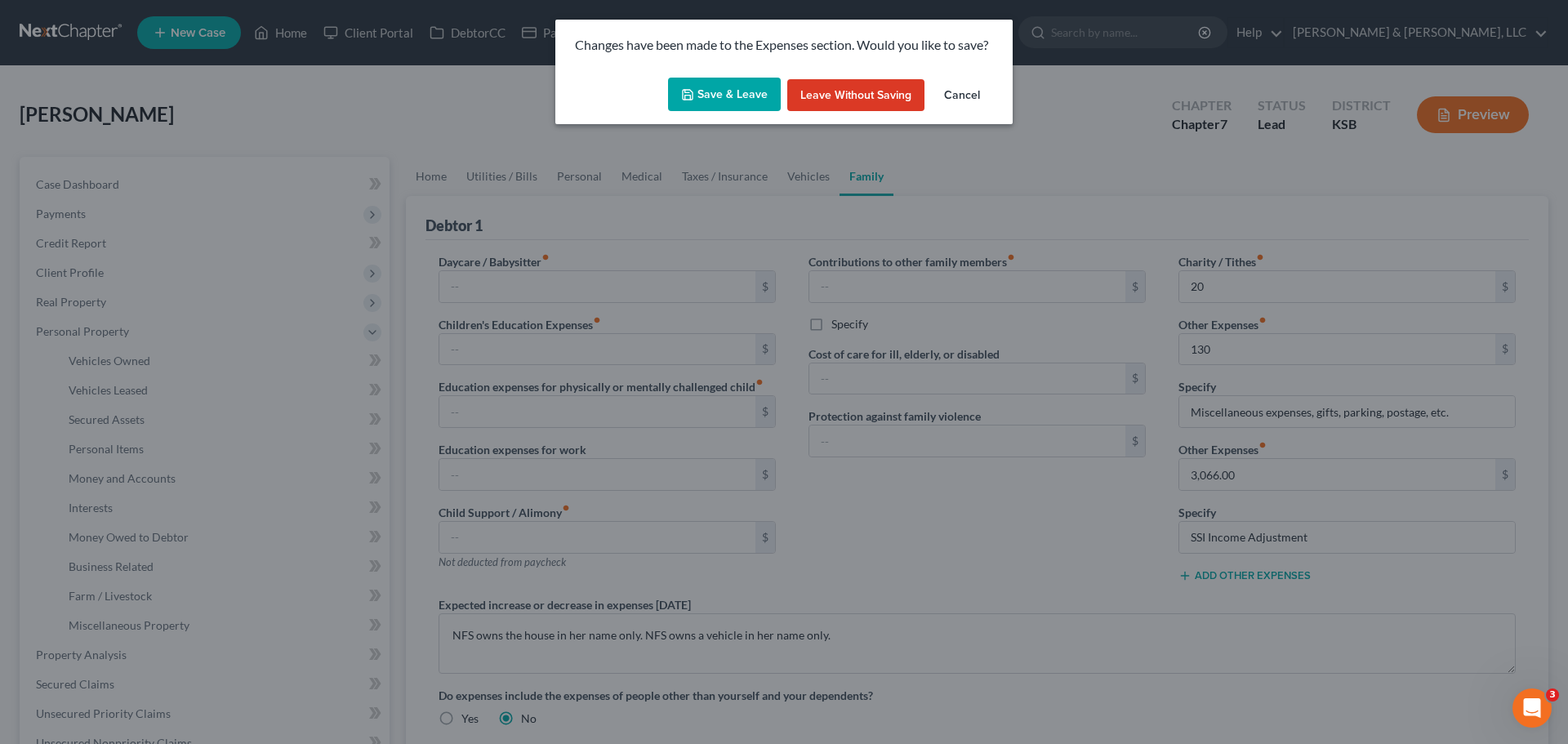
click at [720, 99] on button "Save & Leave" at bounding box center [724, 95] width 112 height 34
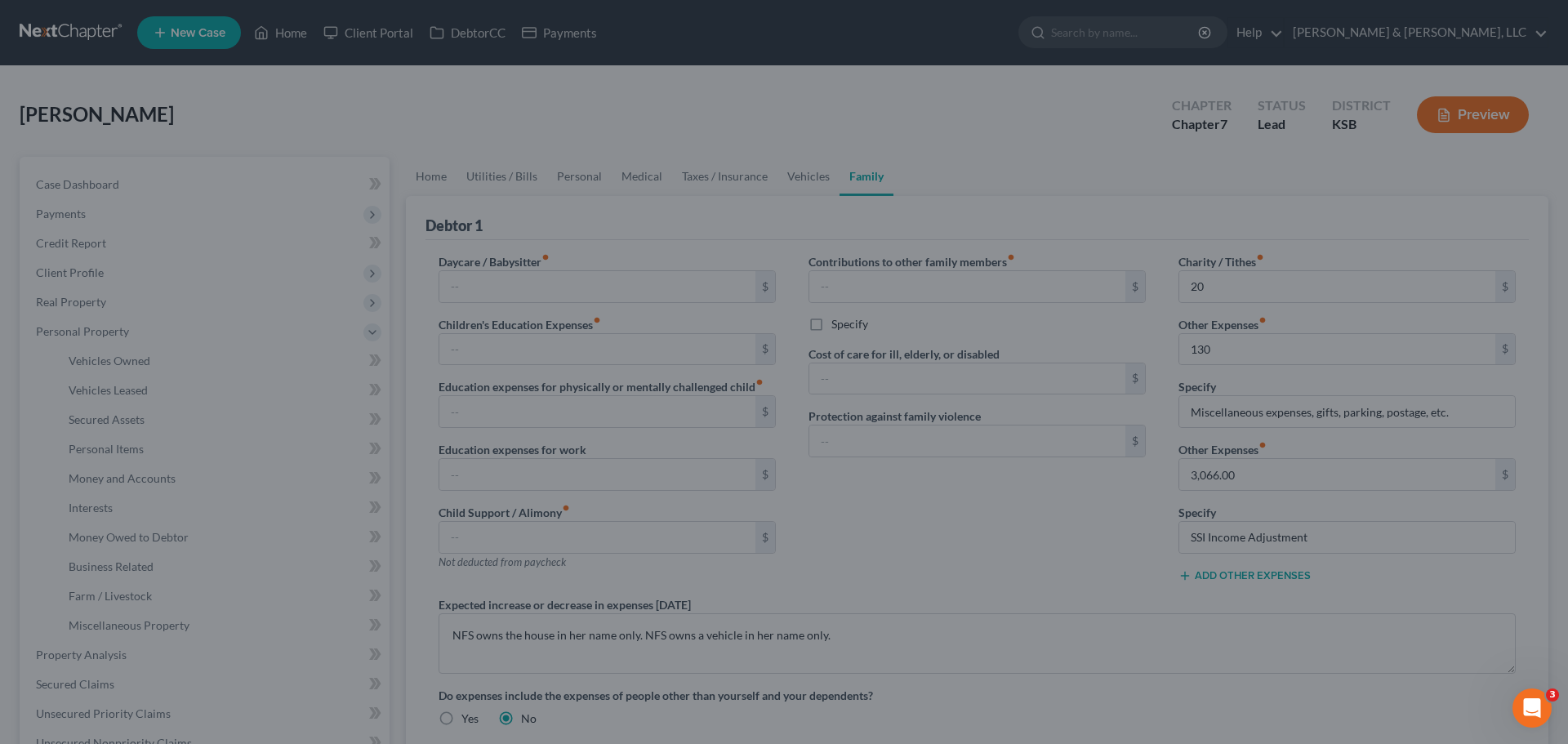
type input "20.00"
type input "130.00"
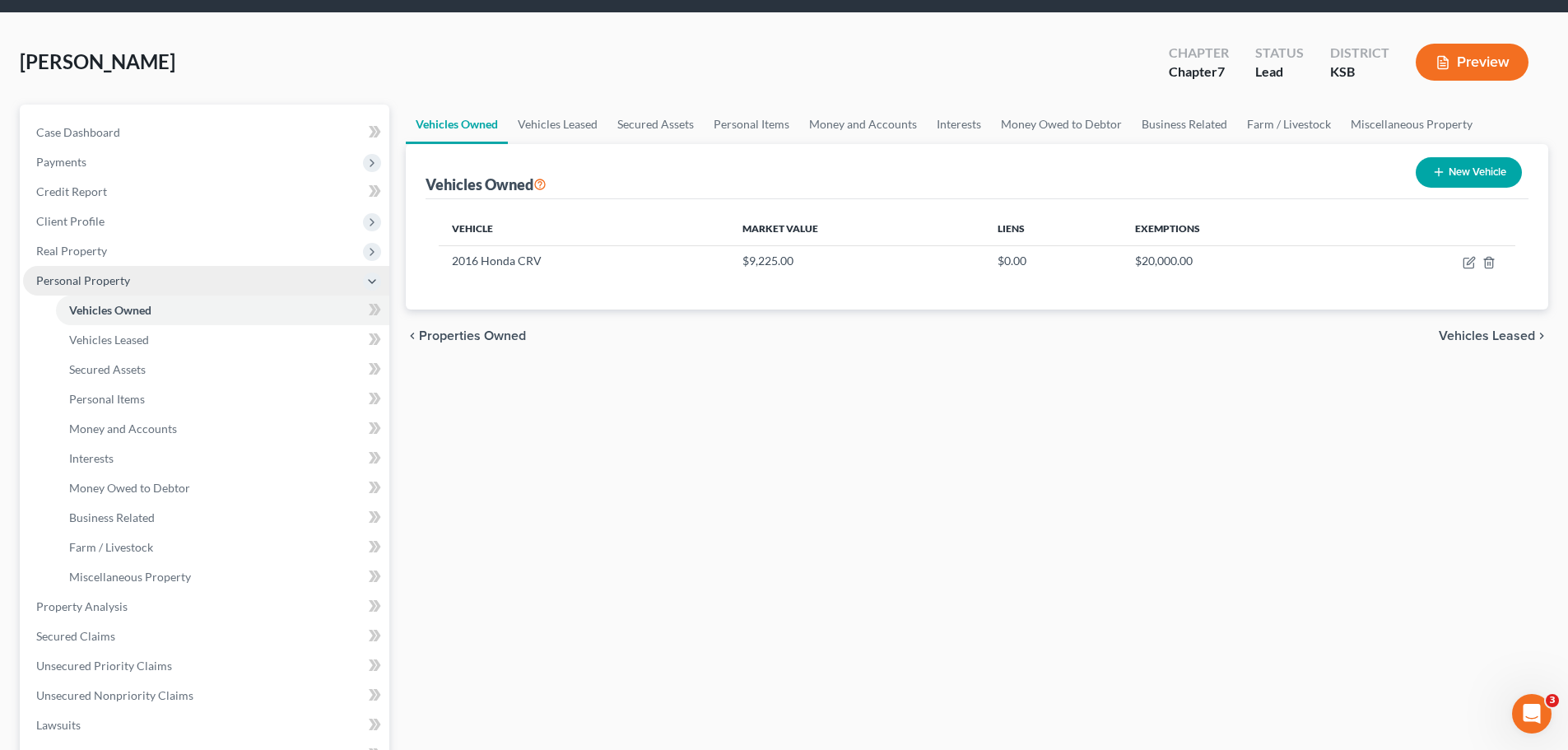
scroll to position [82, 0]
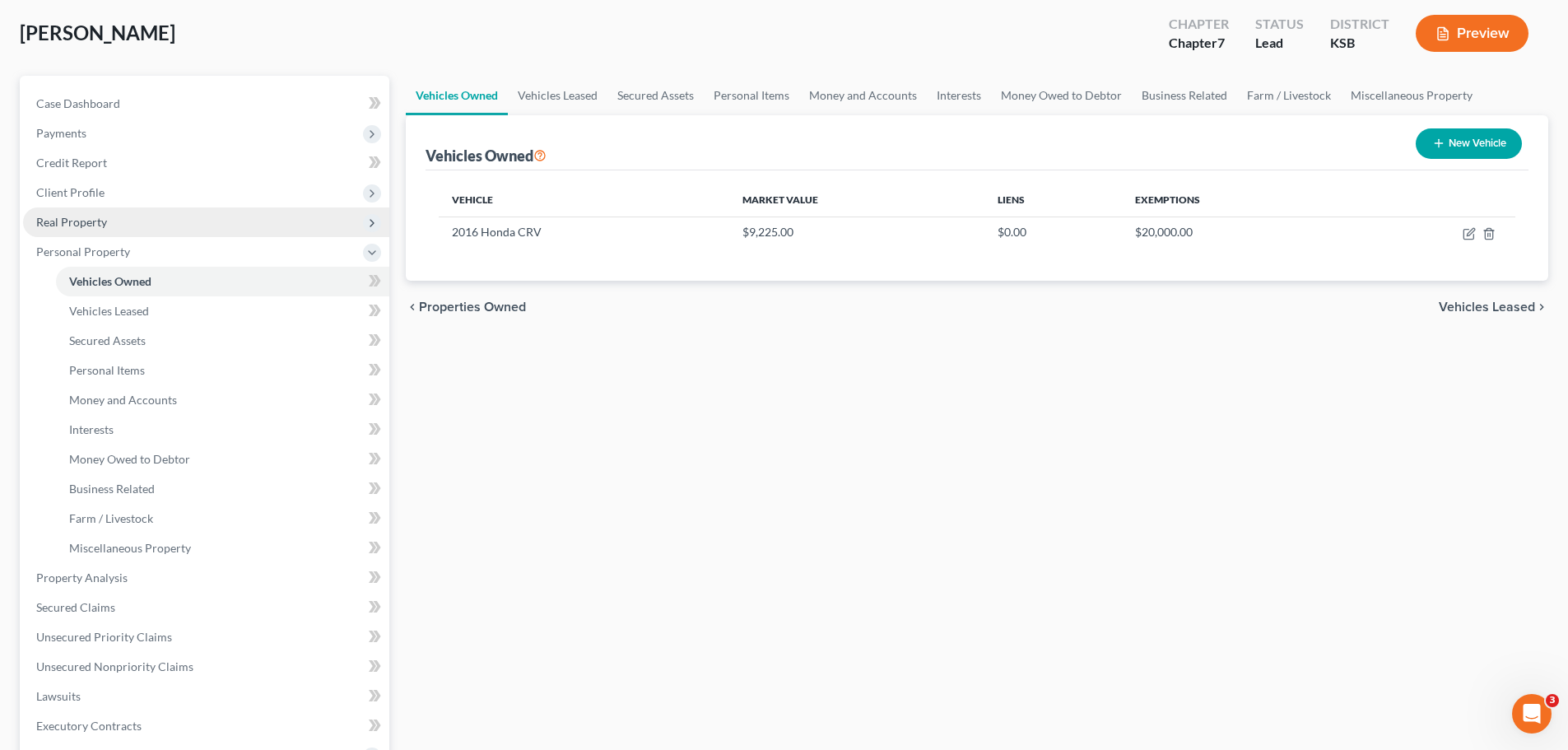
click at [104, 222] on span "Real Property" at bounding box center [72, 222] width 71 height 14
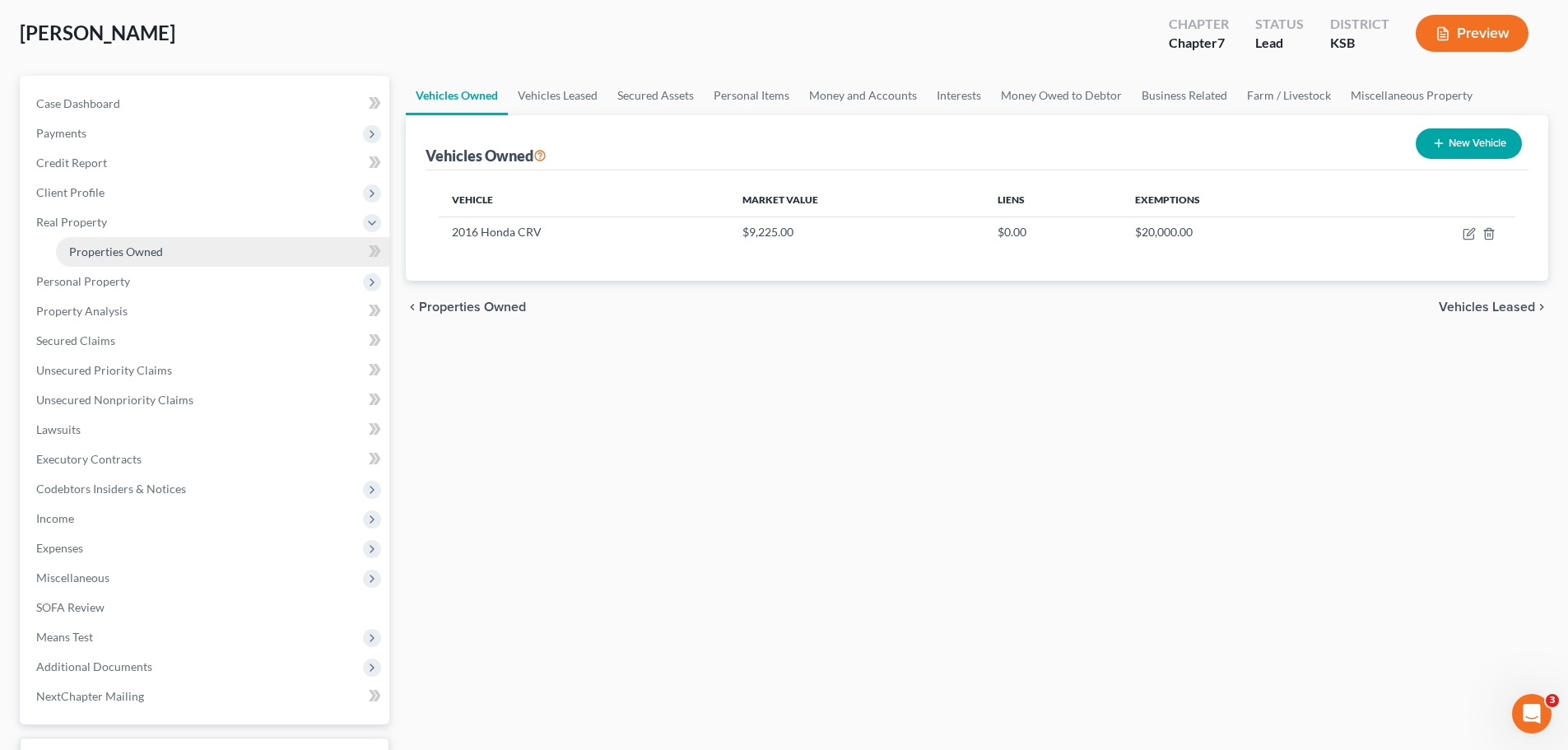
click at [136, 238] on link "Properties Owned" at bounding box center [222, 251] width 333 height 30
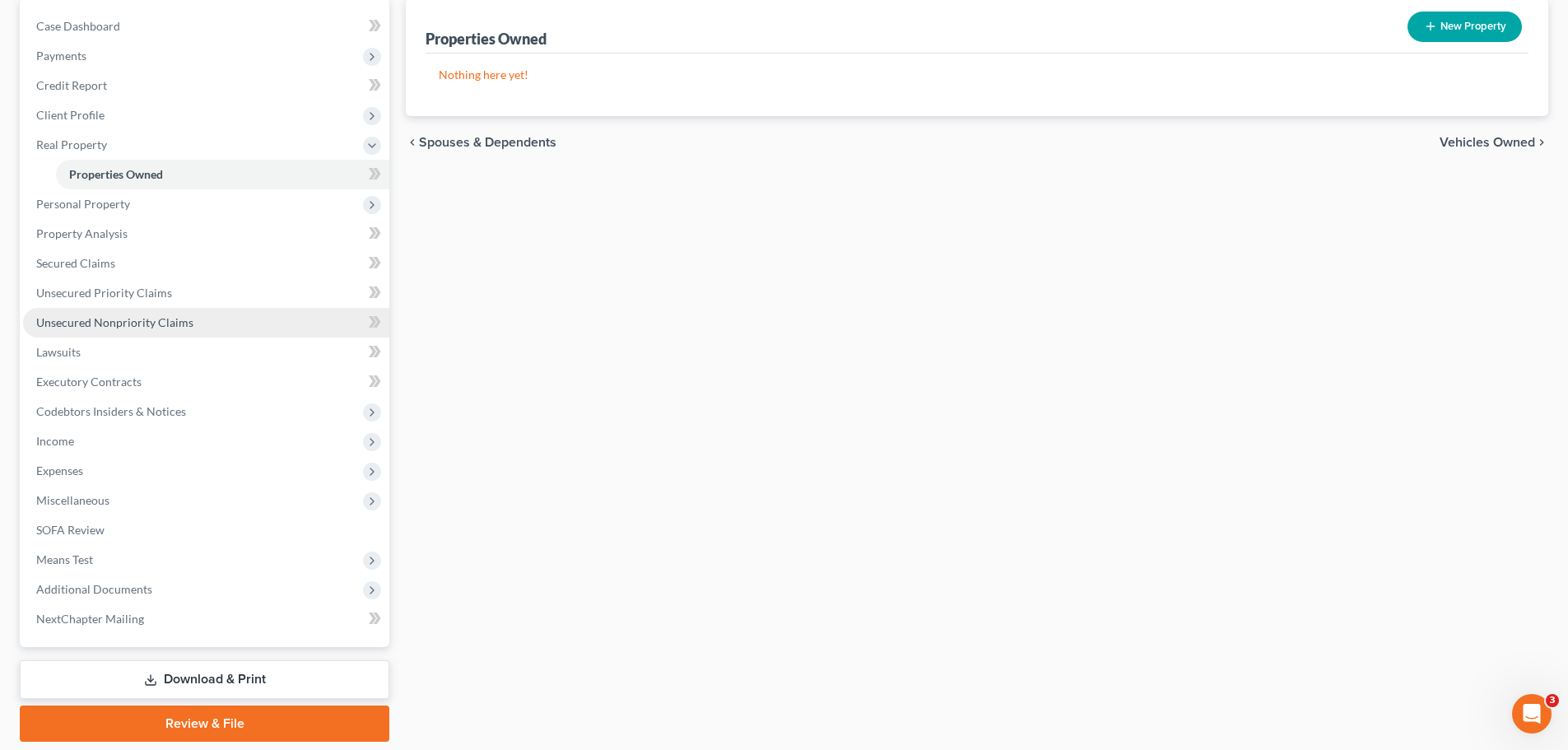
scroll to position [214, 0]
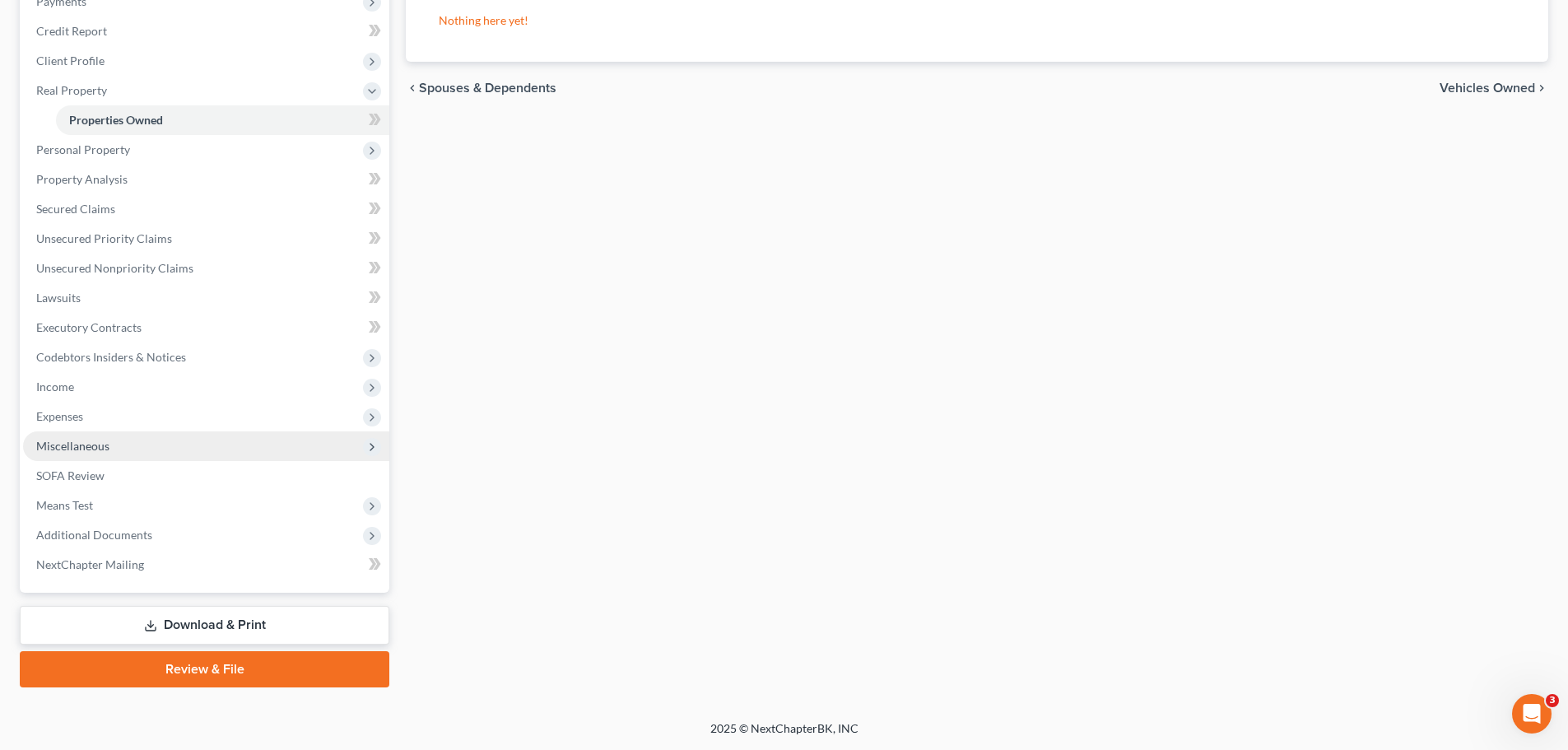
click at [123, 441] on span "Miscellaneous" at bounding box center [205, 446] width 366 height 30
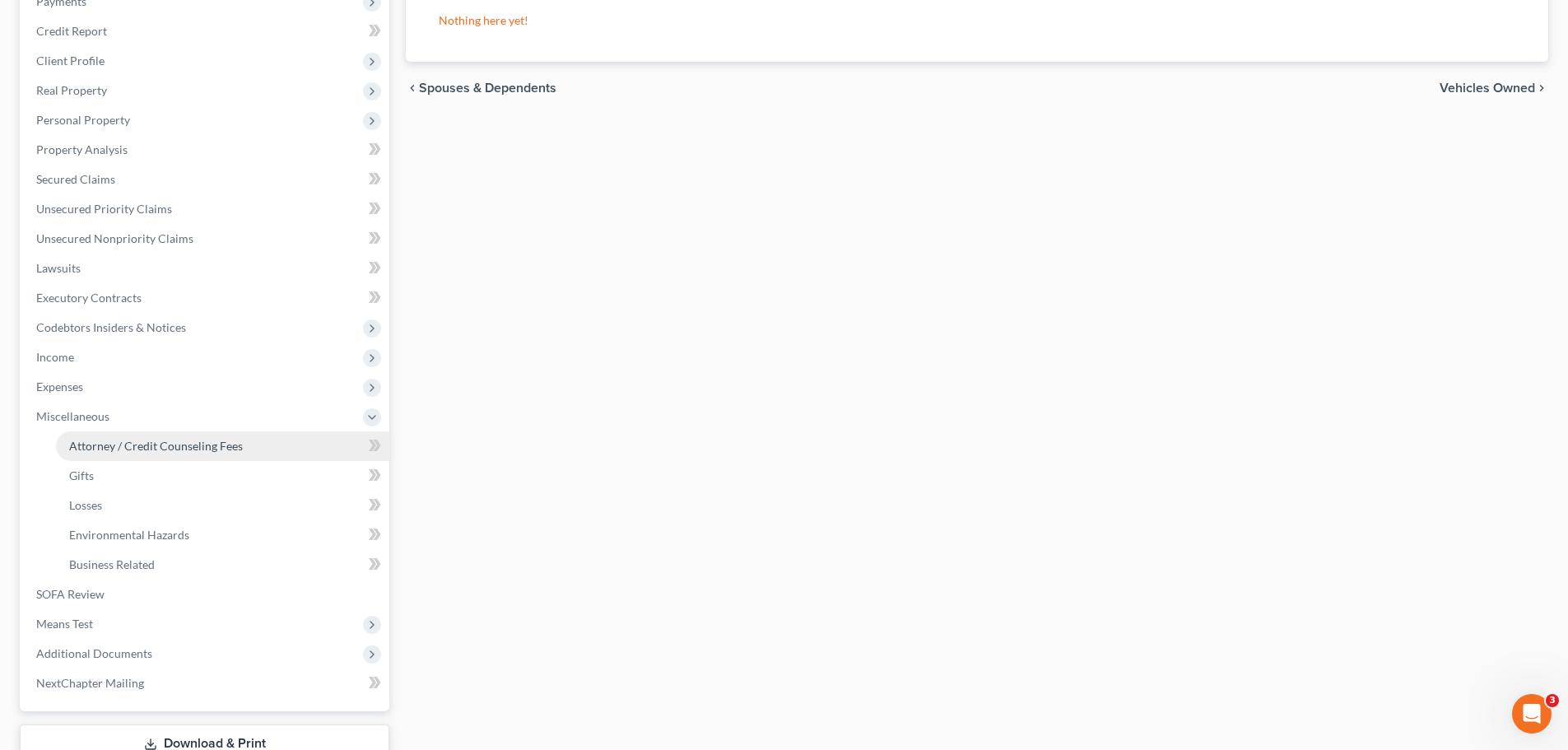
click at [129, 446] on span "Attorney / Credit Counseling Fees" at bounding box center [156, 446] width 173 height 14
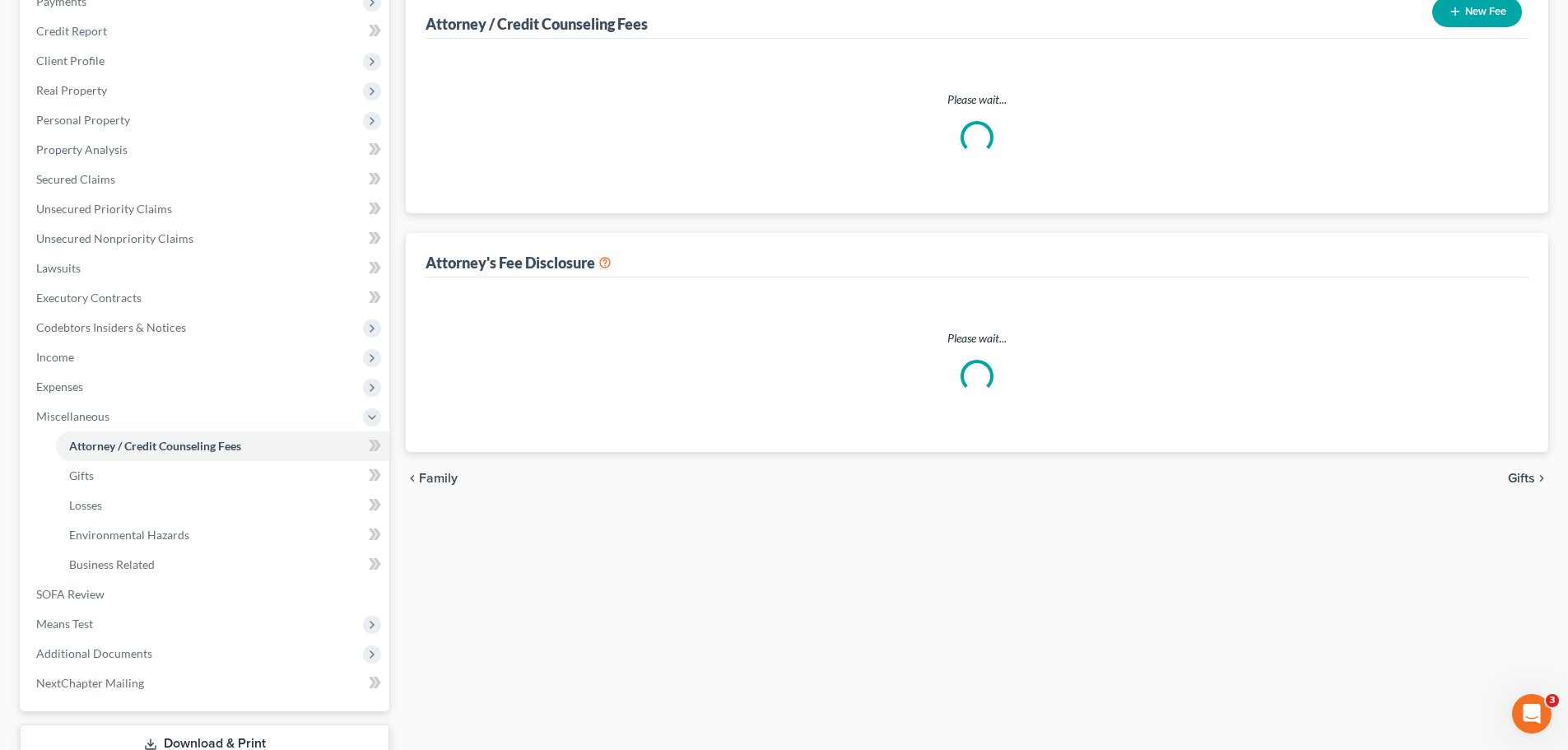
scroll to position [15, 0]
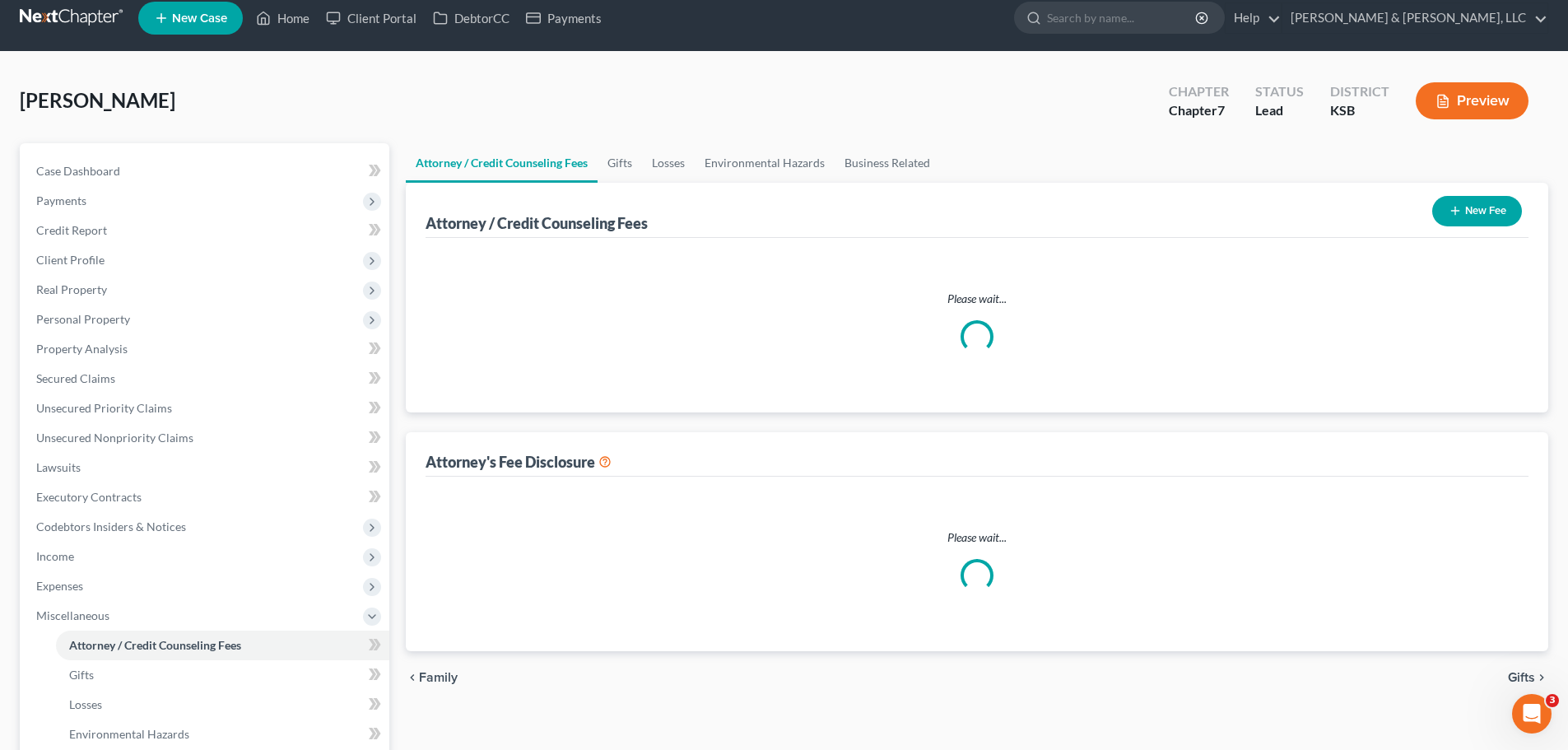
select select "0"
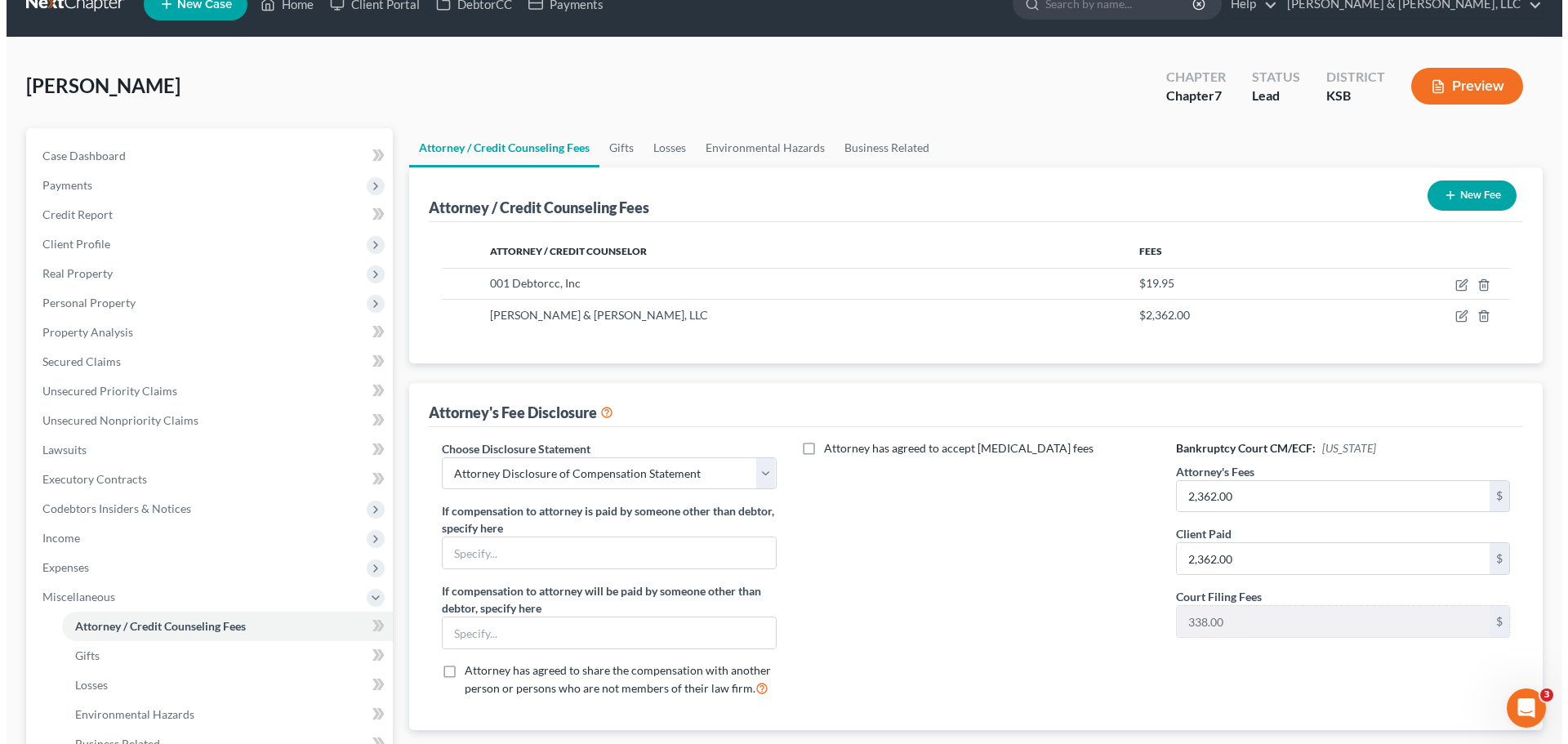
scroll to position [0, 0]
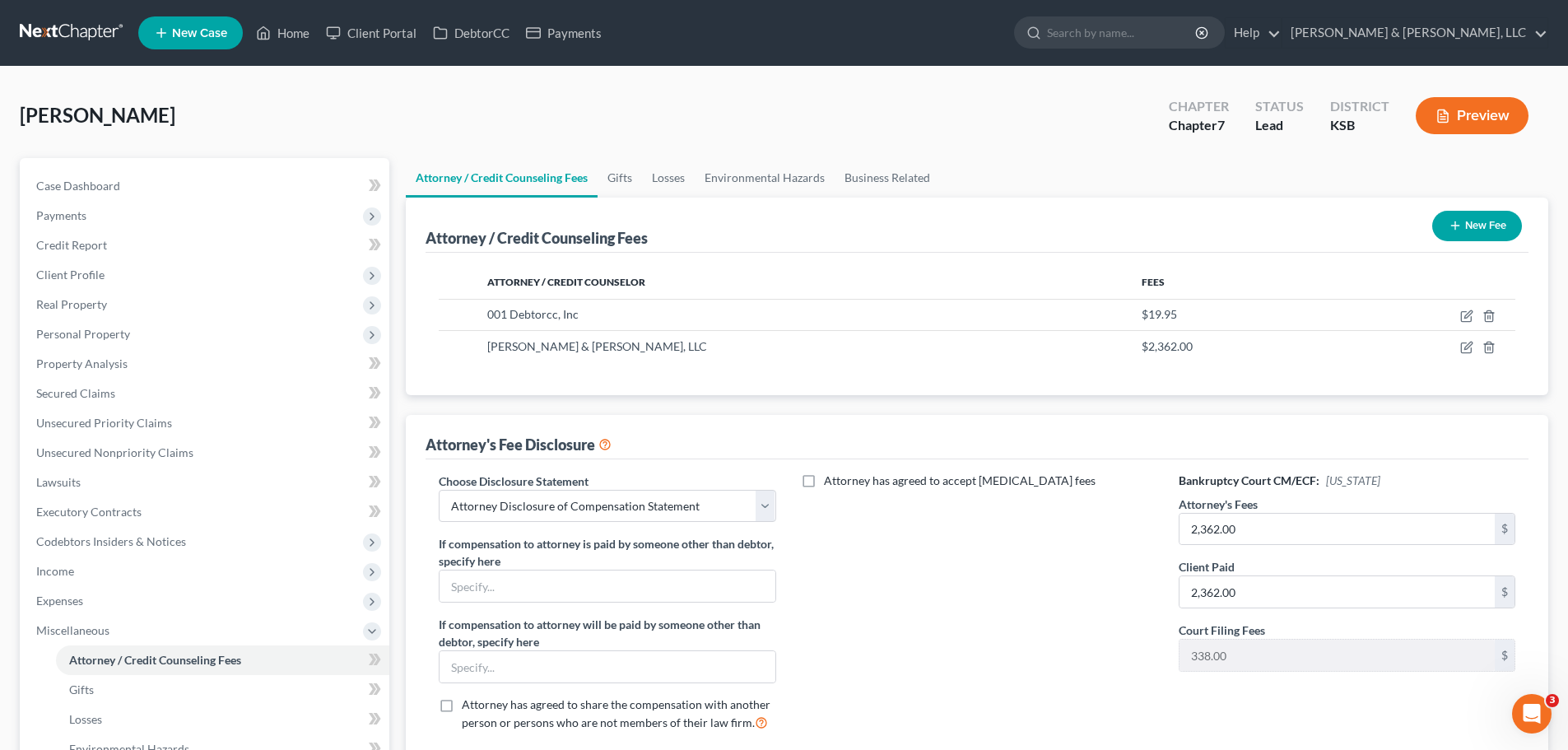
click at [1471, 113] on button "Preview" at bounding box center [1472, 116] width 112 height 37
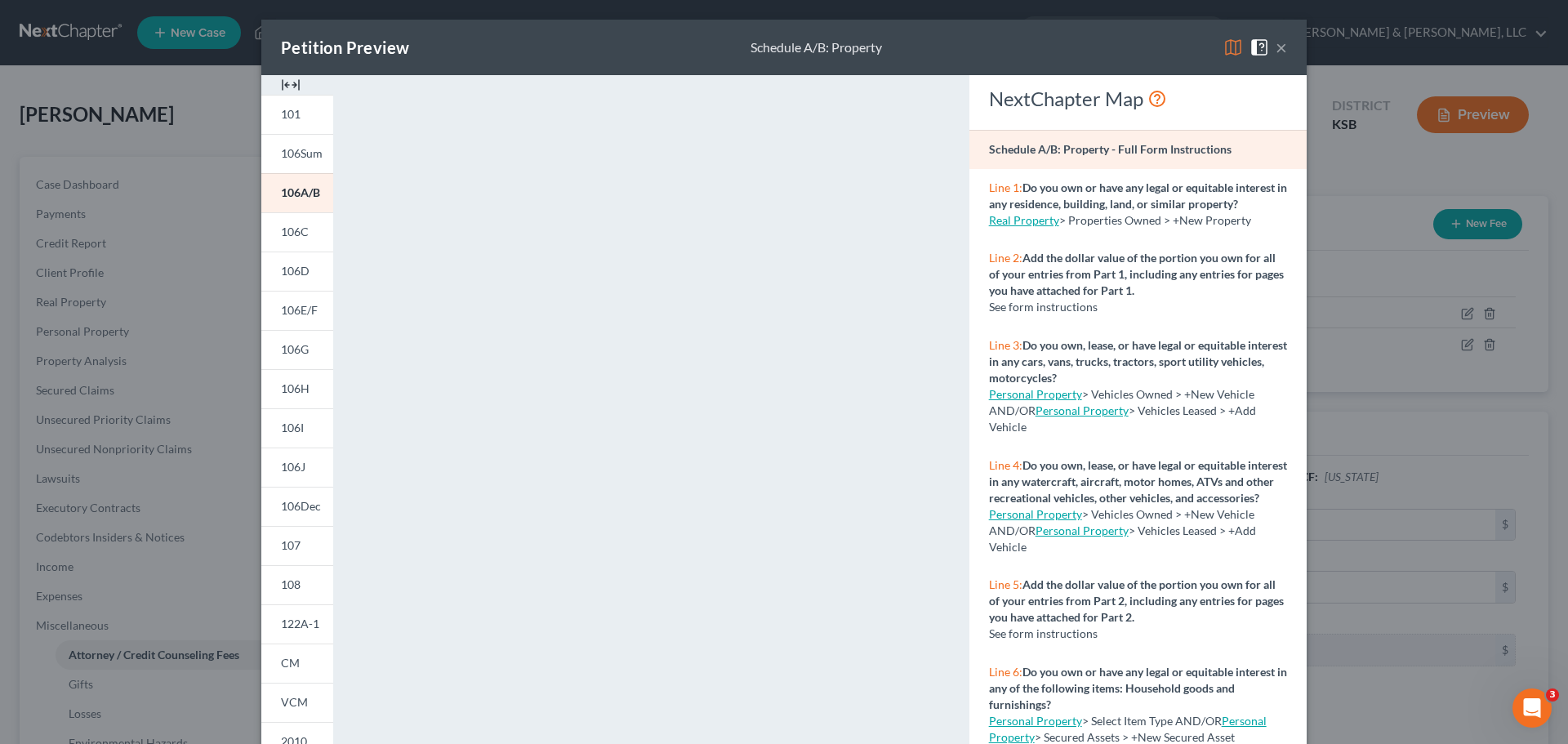
click at [1228, 43] on img at bounding box center [1233, 47] width 19 height 19
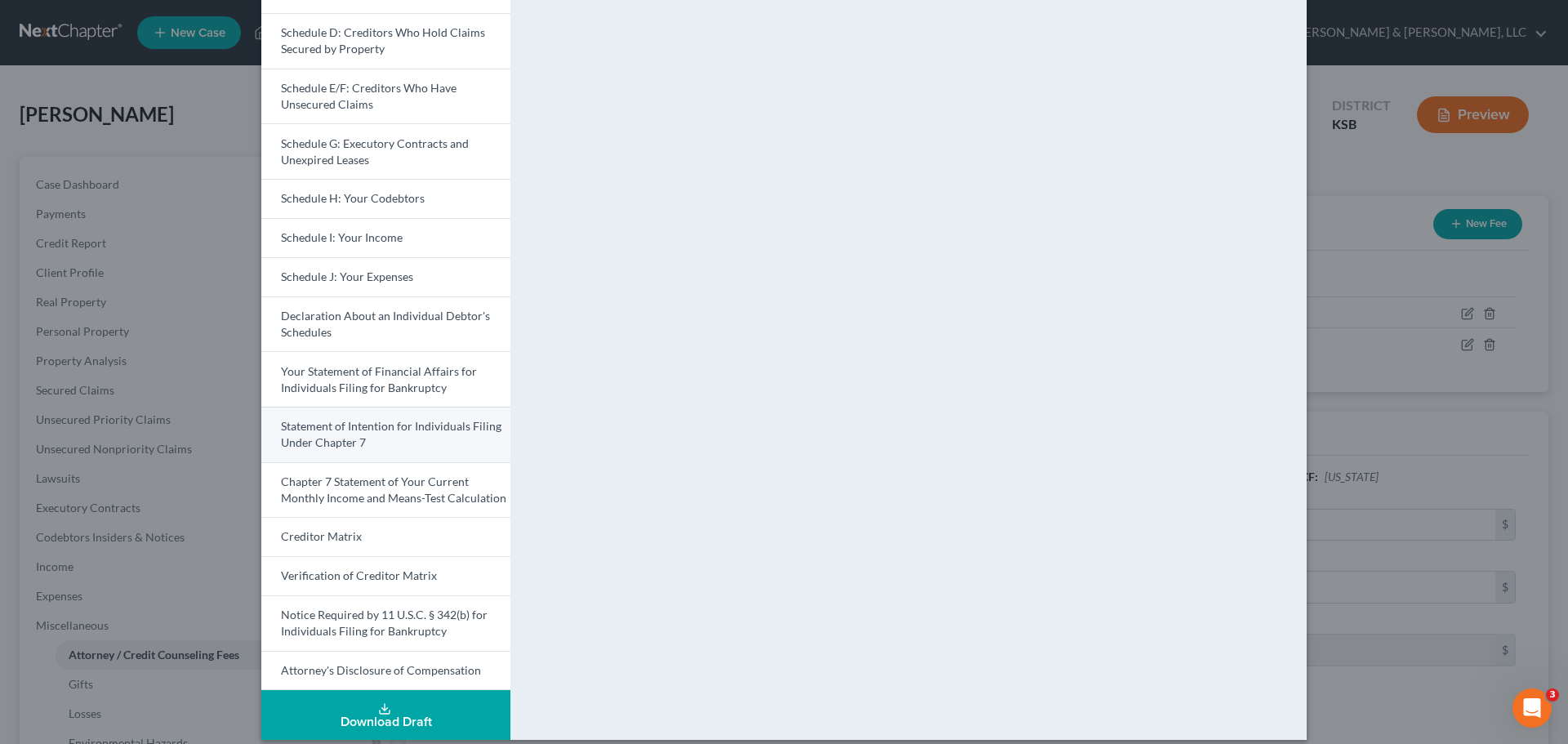
scroll to position [286, 0]
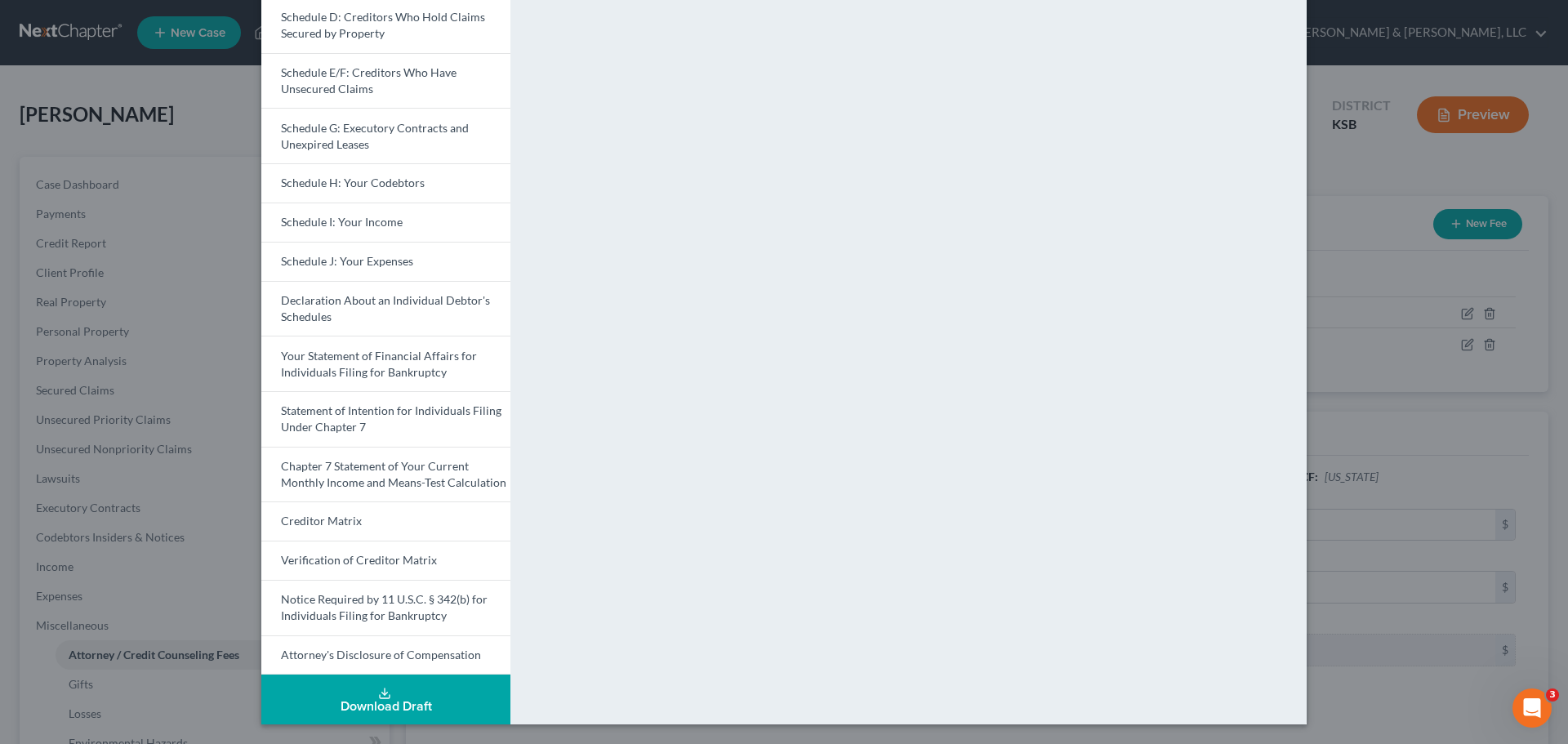
click at [403, 686] on button "Download Draft" at bounding box center [386, 699] width 249 height 49
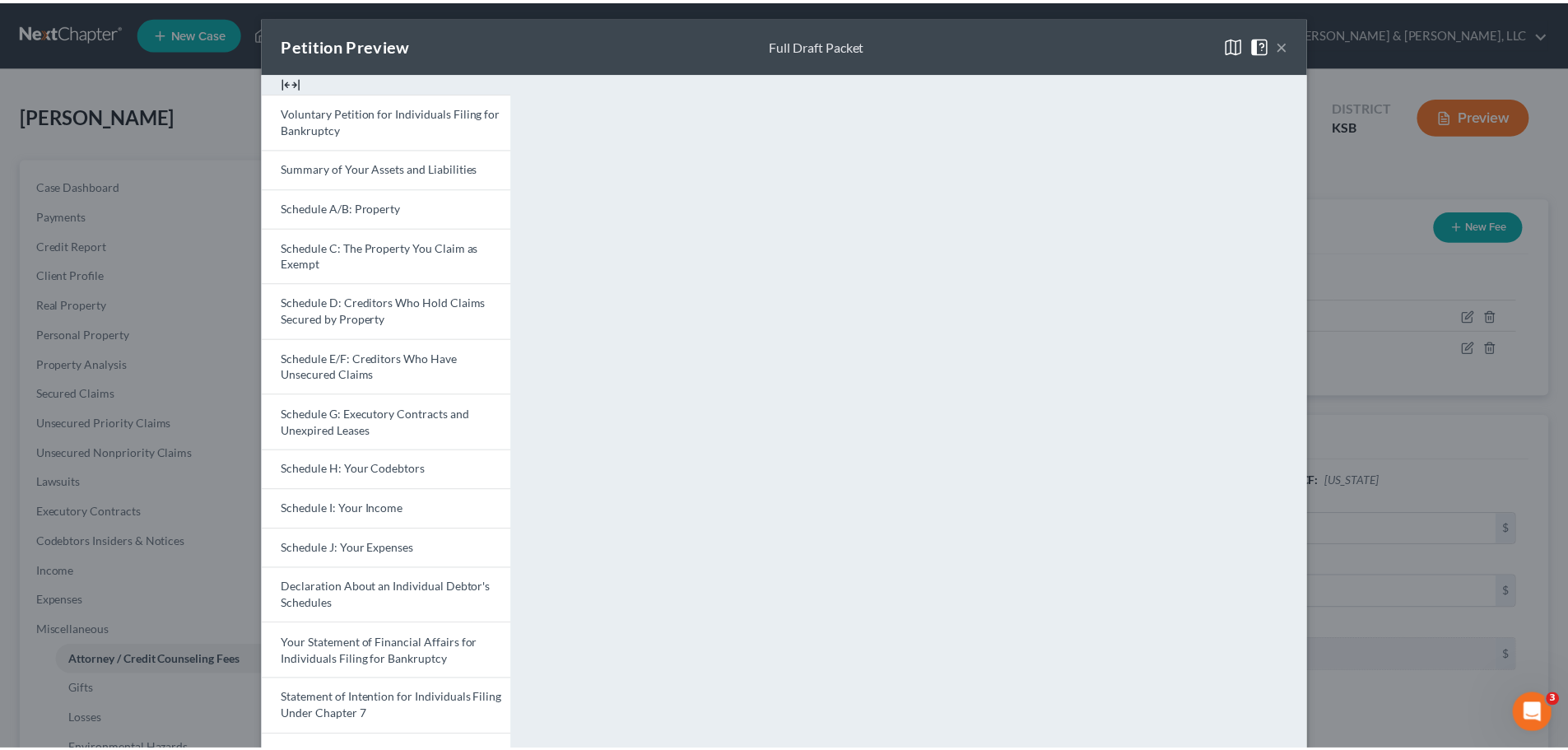
scroll to position [0, 0]
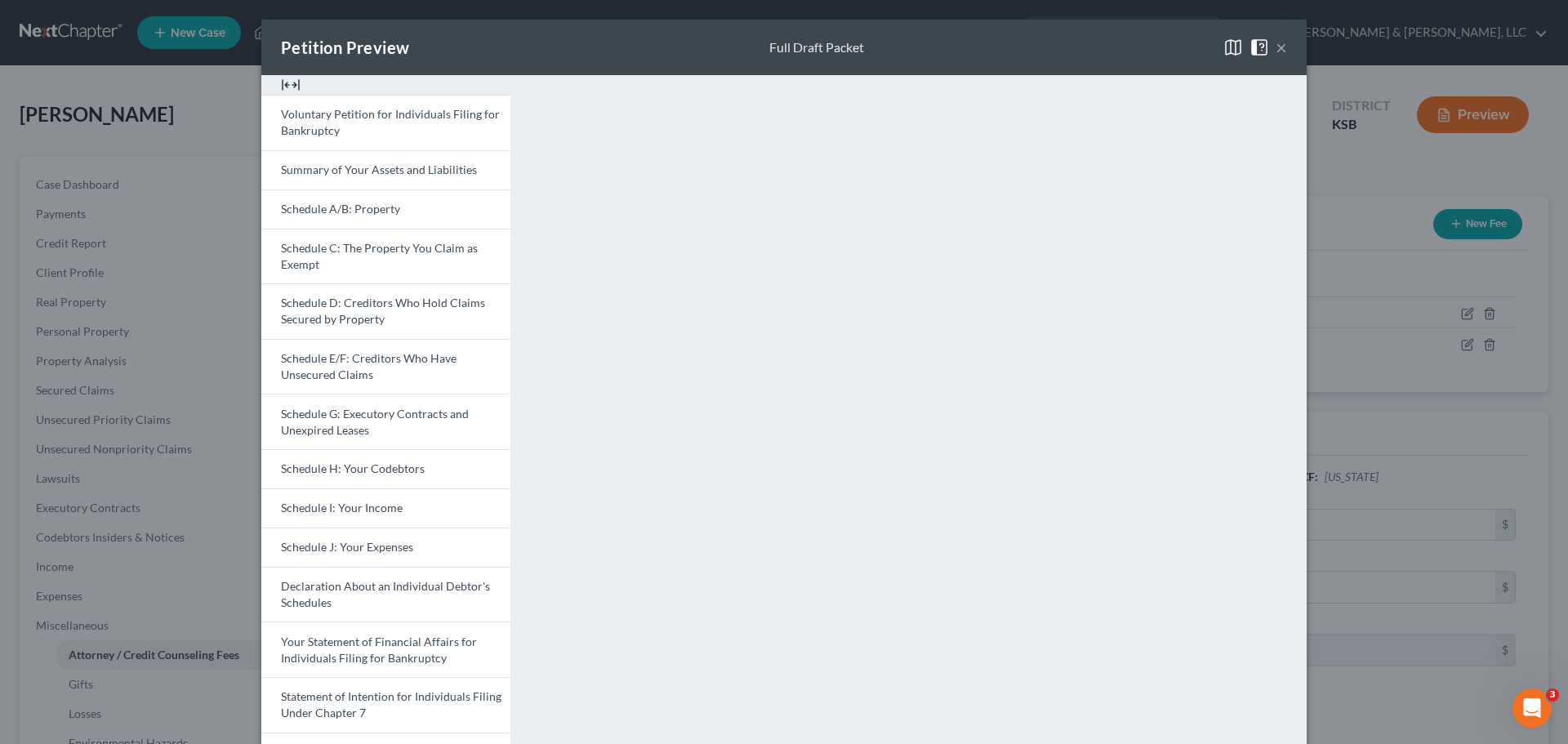
click at [1275, 50] on button "×" at bounding box center [1281, 47] width 12 height 19
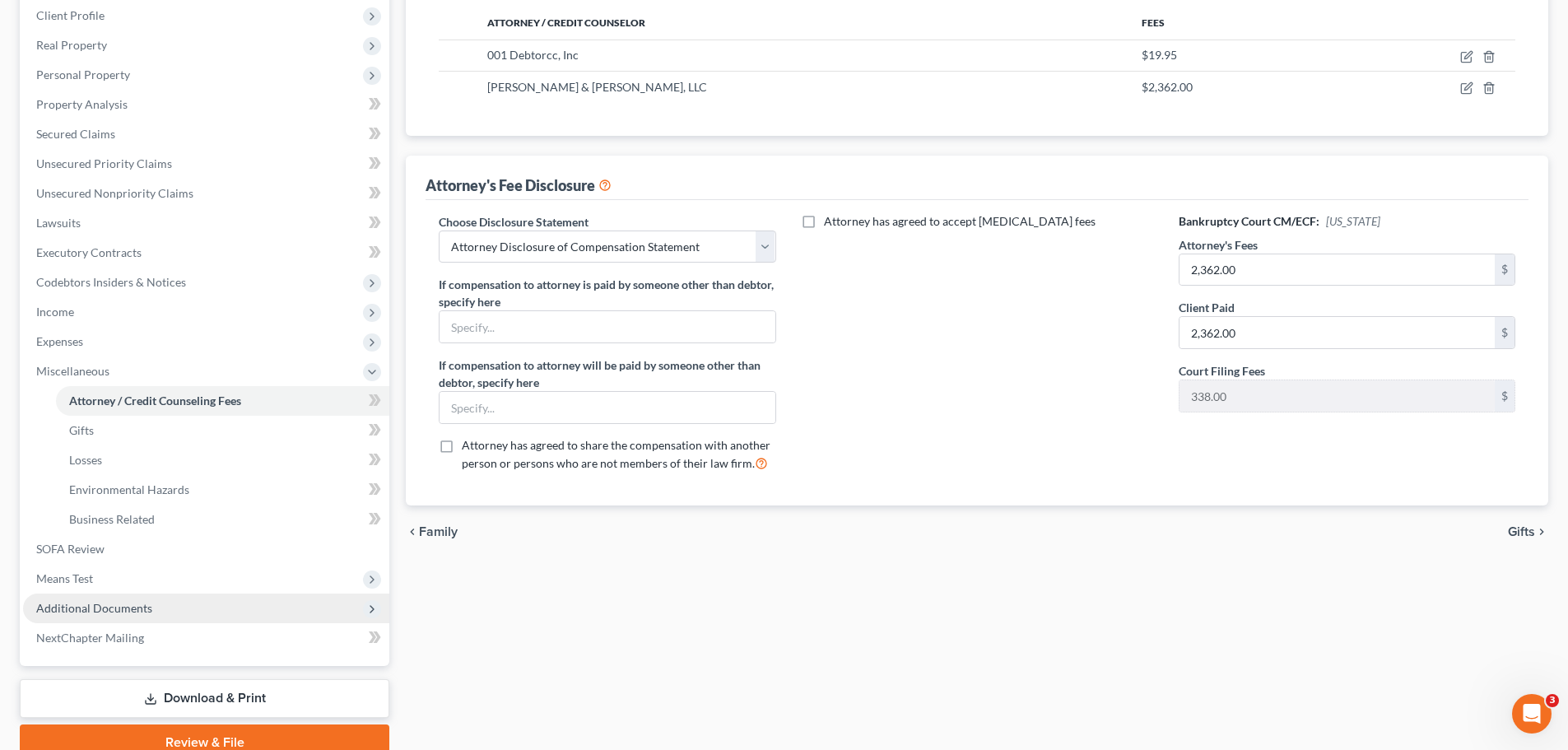
scroll to position [332, 0]
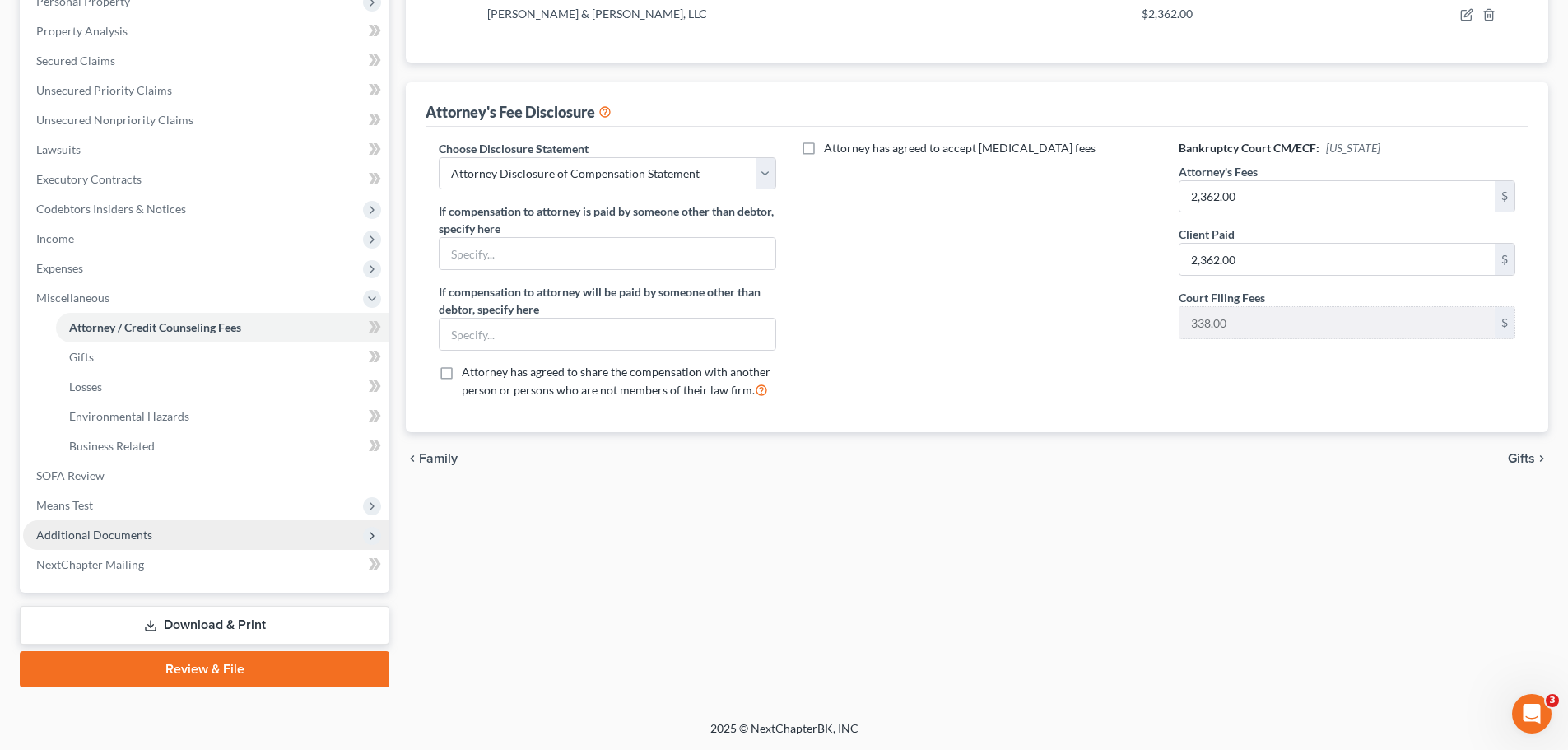
click at [143, 536] on span "Additional Documents" at bounding box center [94, 534] width 116 height 14
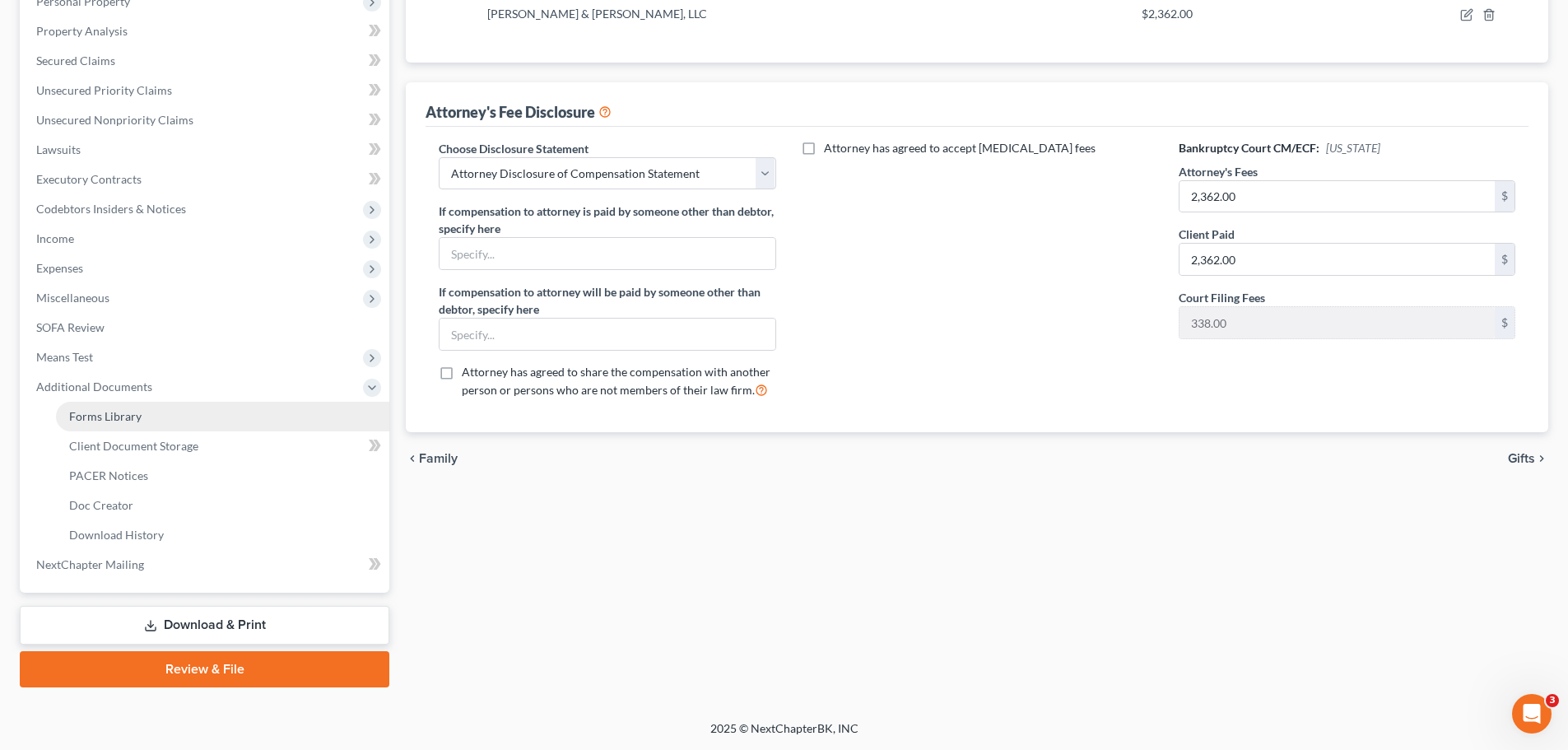
click at [118, 418] on span "Forms Library" at bounding box center [106, 416] width 73 height 14
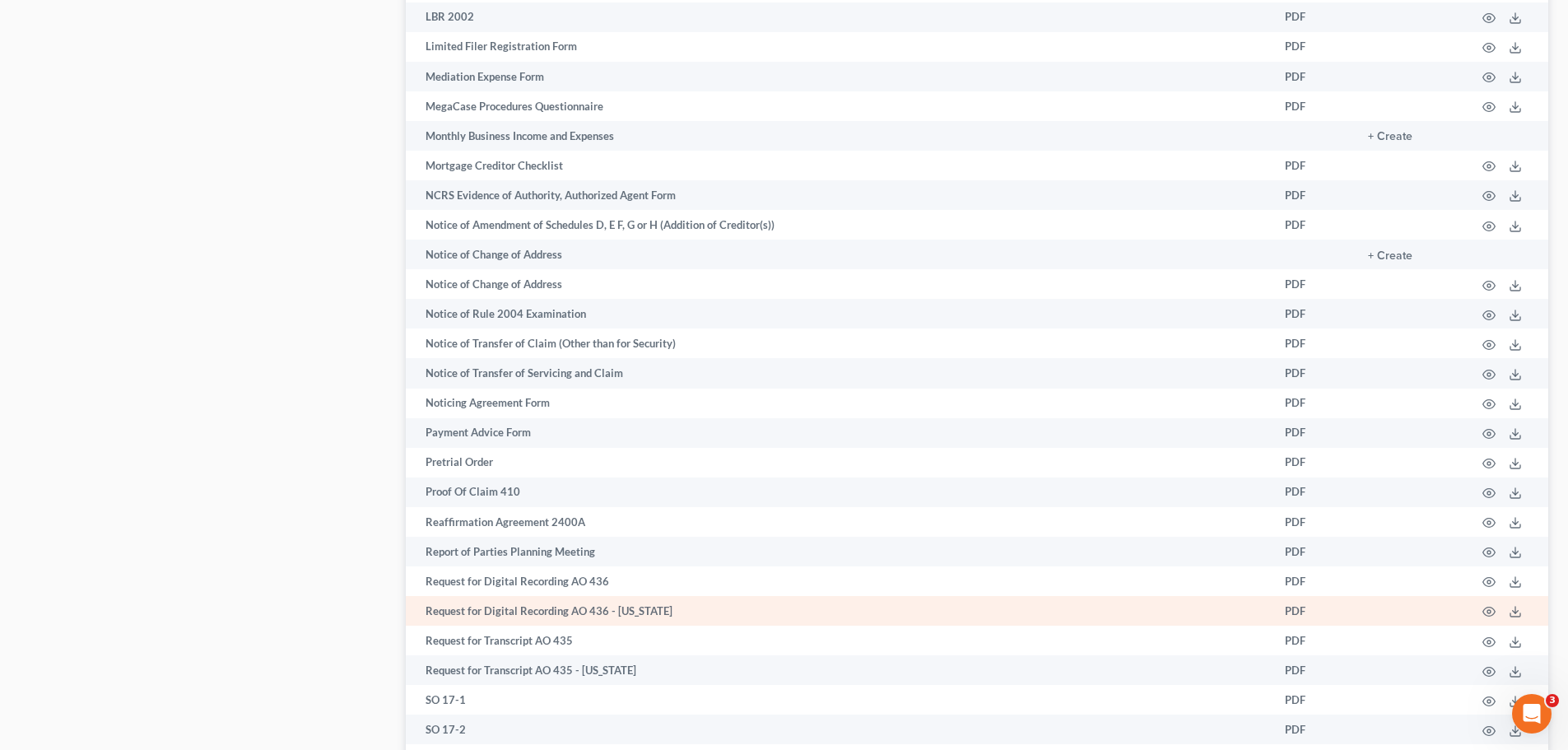
scroll to position [1482, 0]
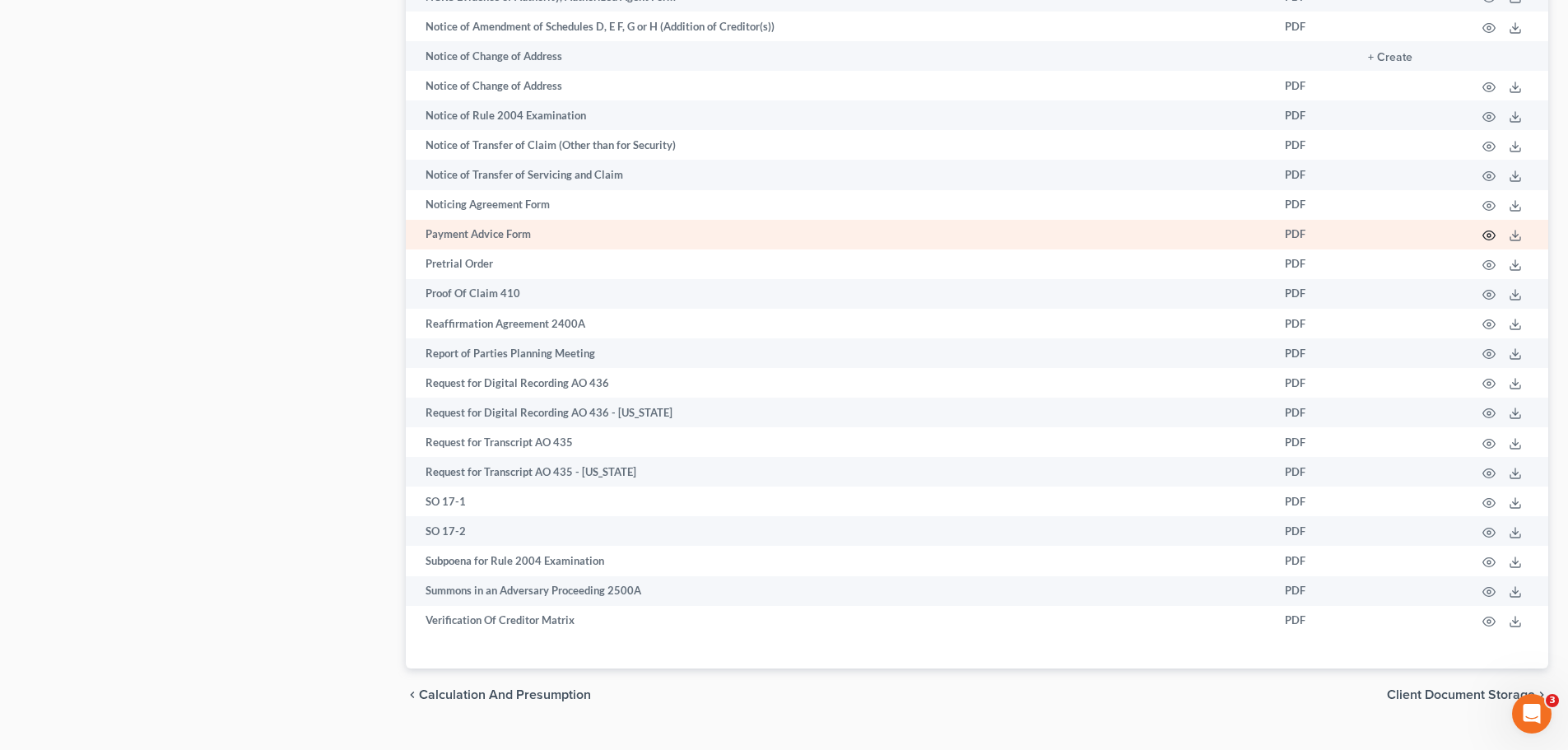
click at [1492, 234] on icon "button" at bounding box center [1489, 236] width 14 height 14
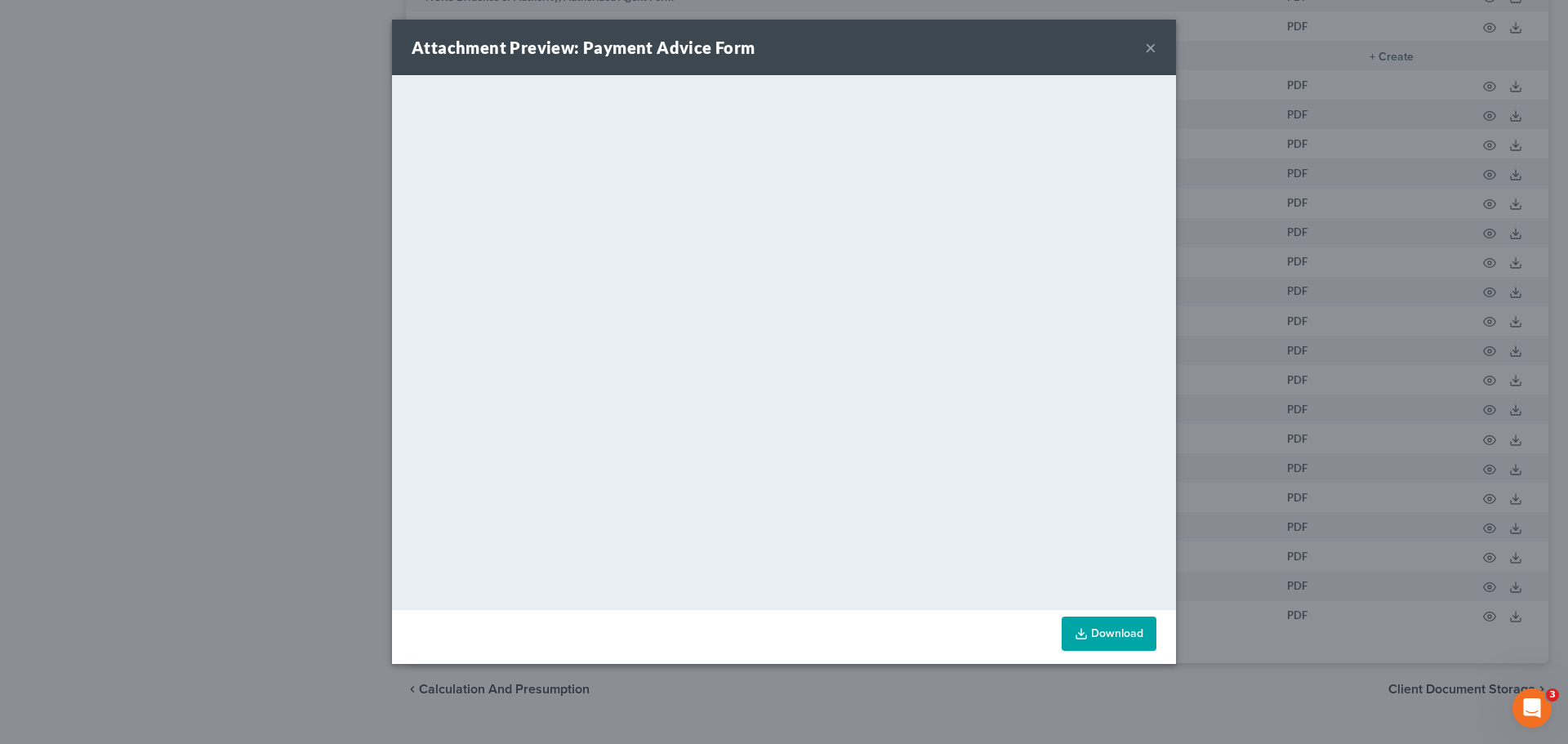
click at [1149, 44] on button "×" at bounding box center [1150, 47] width 12 height 19
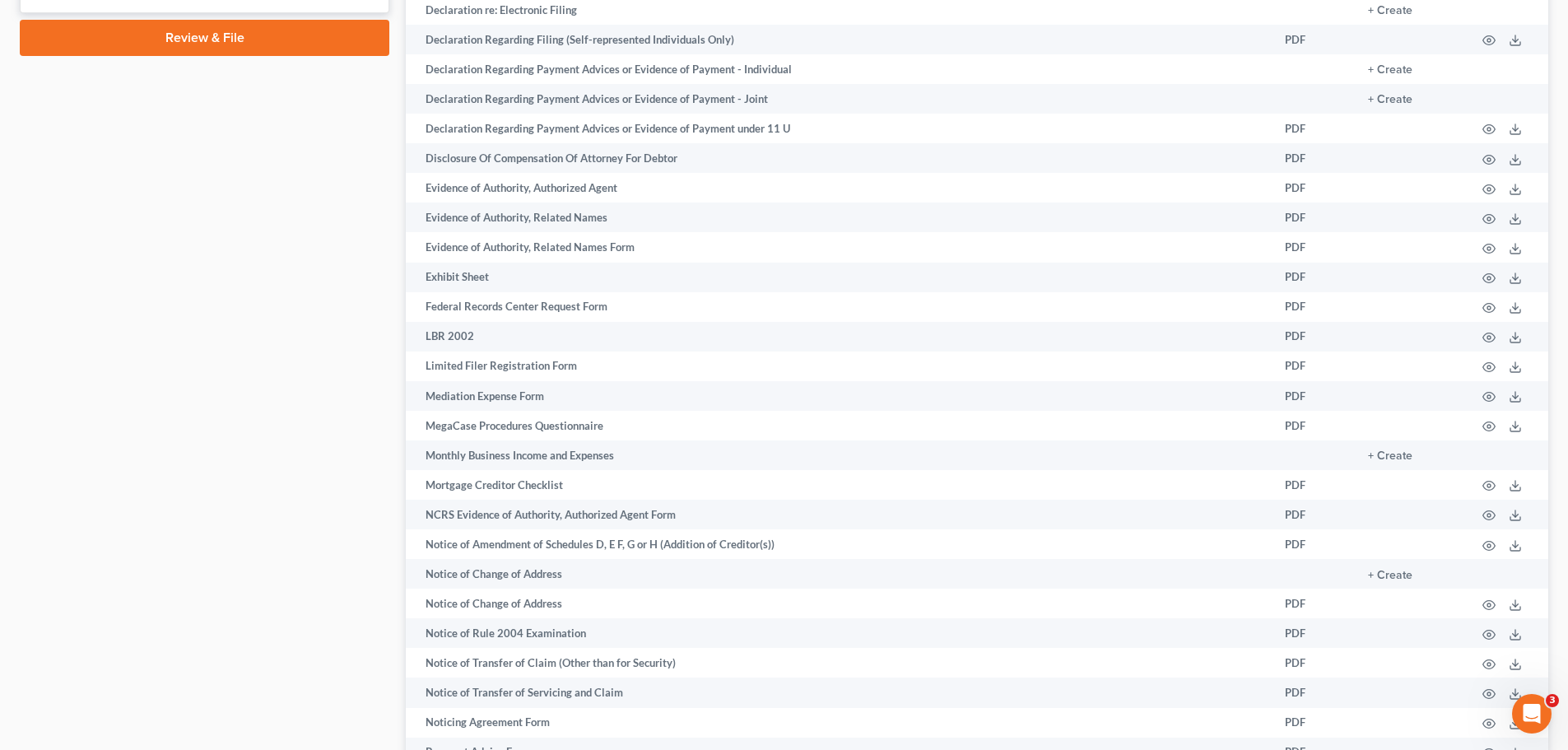
scroll to position [1317, 0]
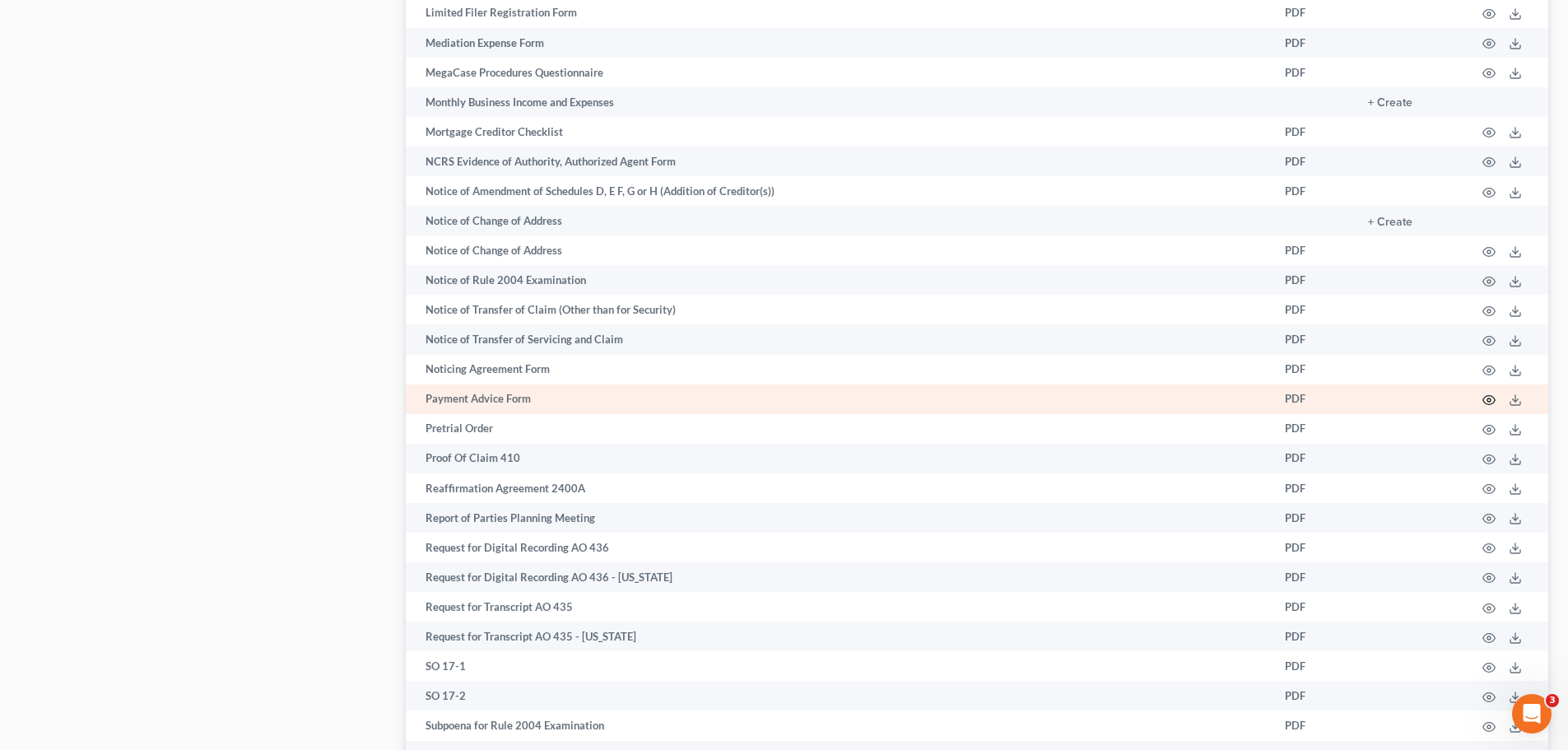
click at [1484, 402] on icon "button" at bounding box center [1489, 400] width 13 height 9
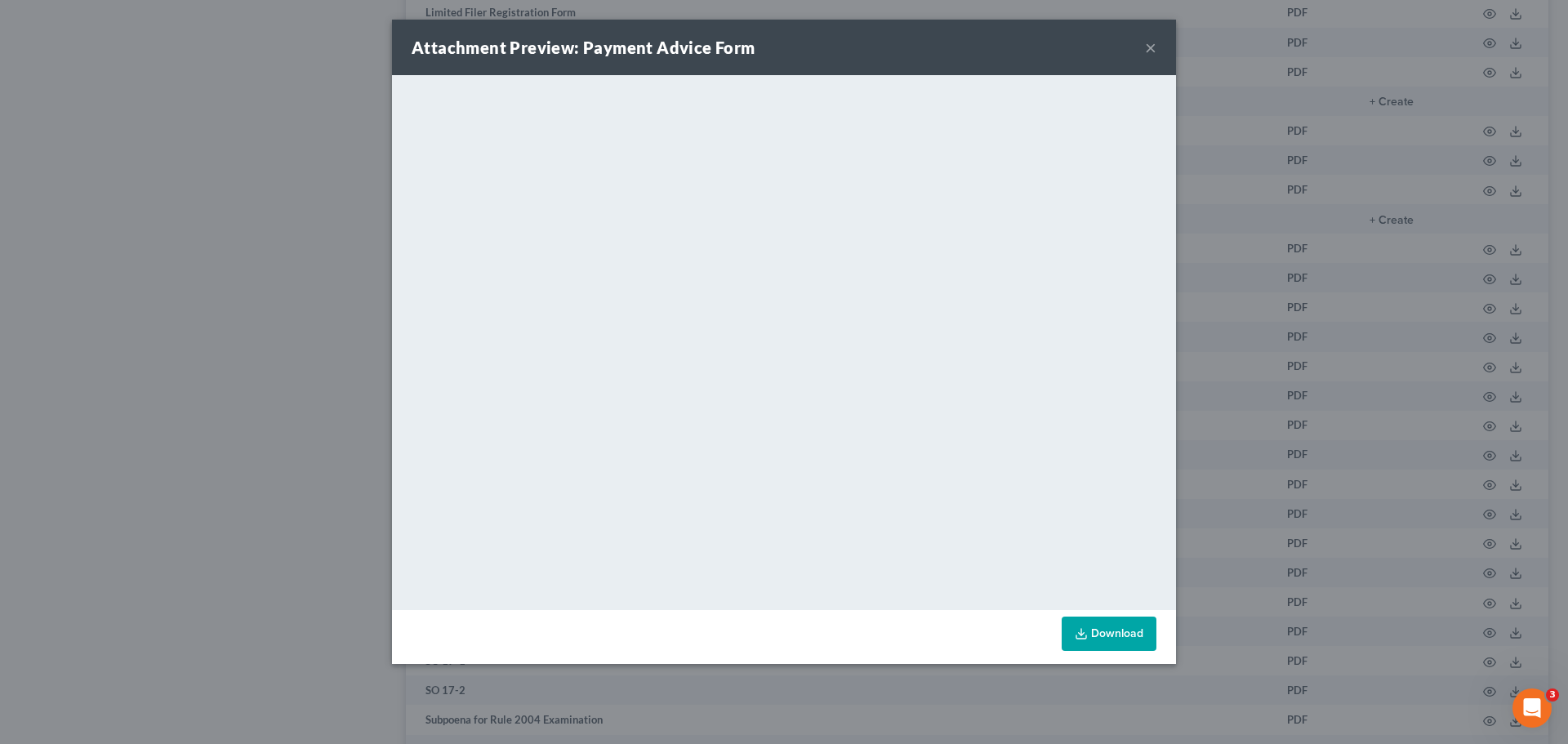
click at [1149, 47] on button "×" at bounding box center [1150, 47] width 12 height 19
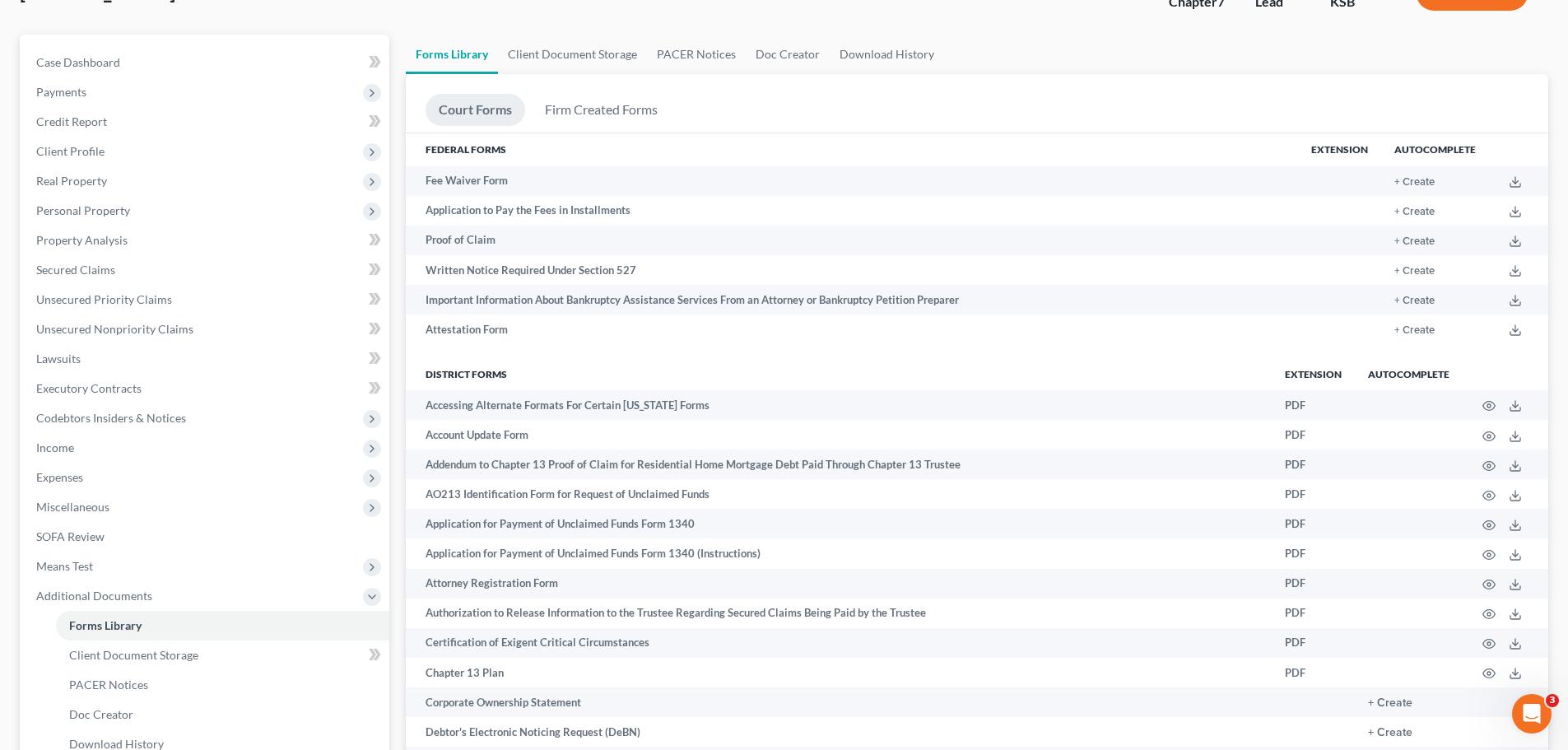
scroll to position [0, 0]
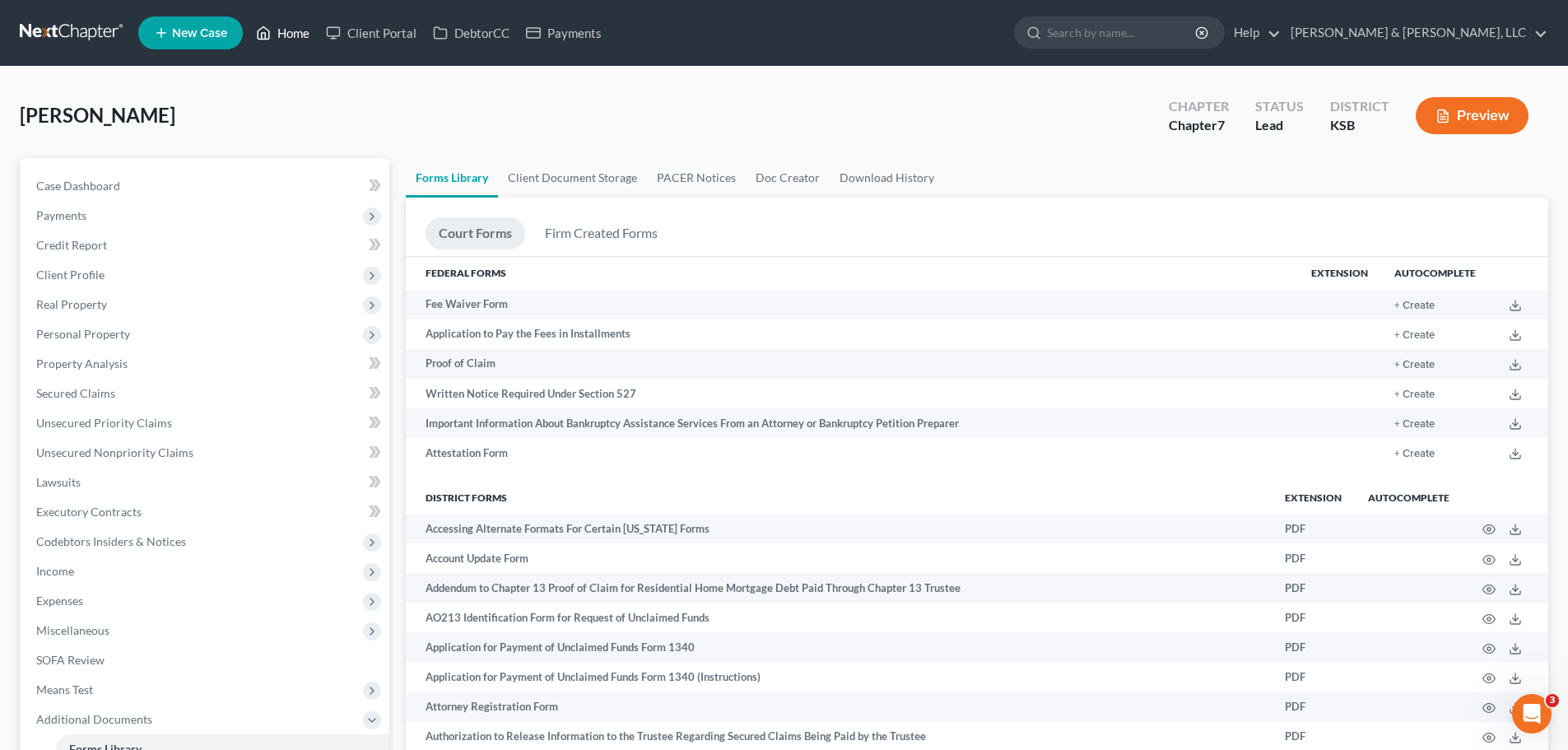
click at [286, 36] on link "Home" at bounding box center [282, 32] width 70 height 30
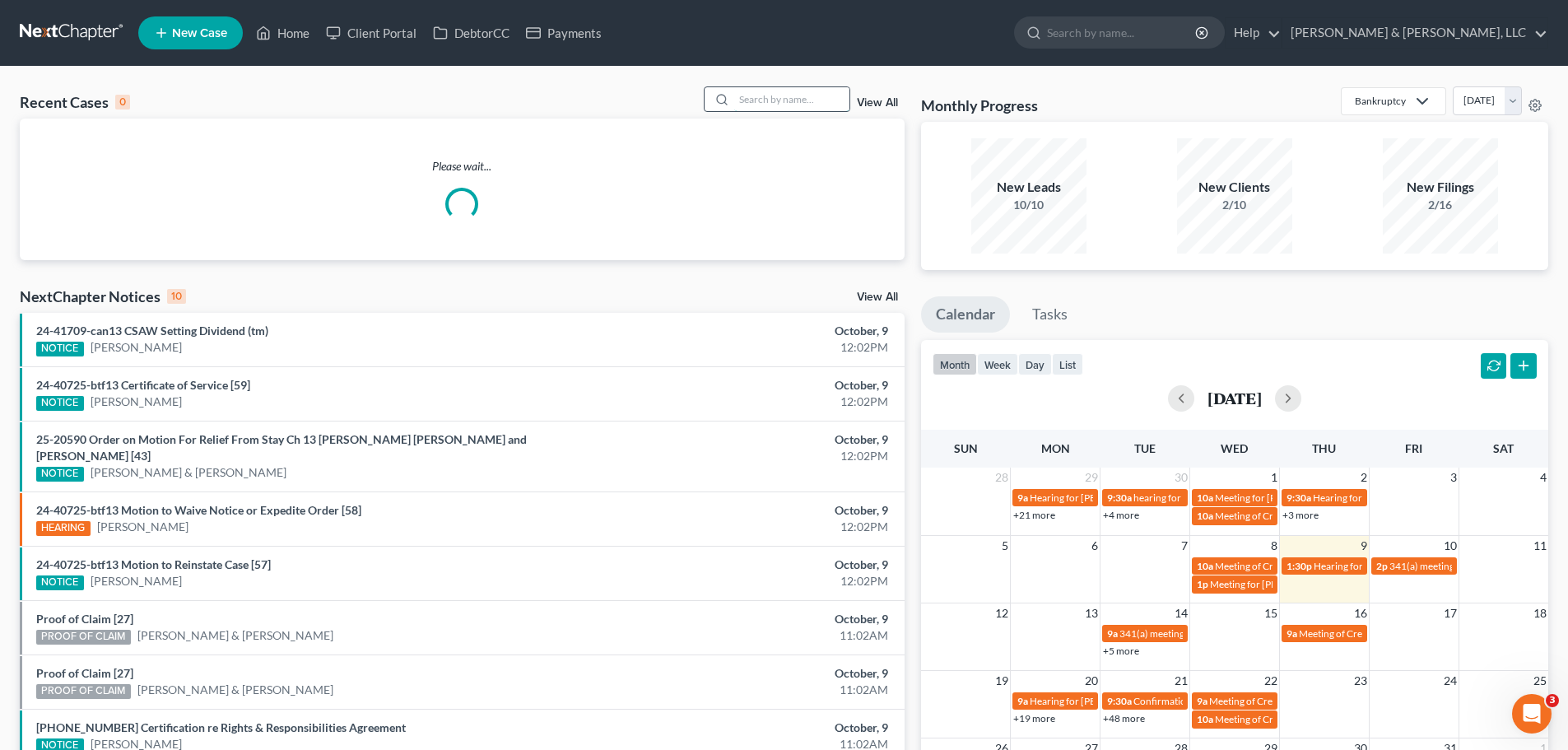
click at [768, 97] on input "search" at bounding box center [792, 99] width 115 height 24
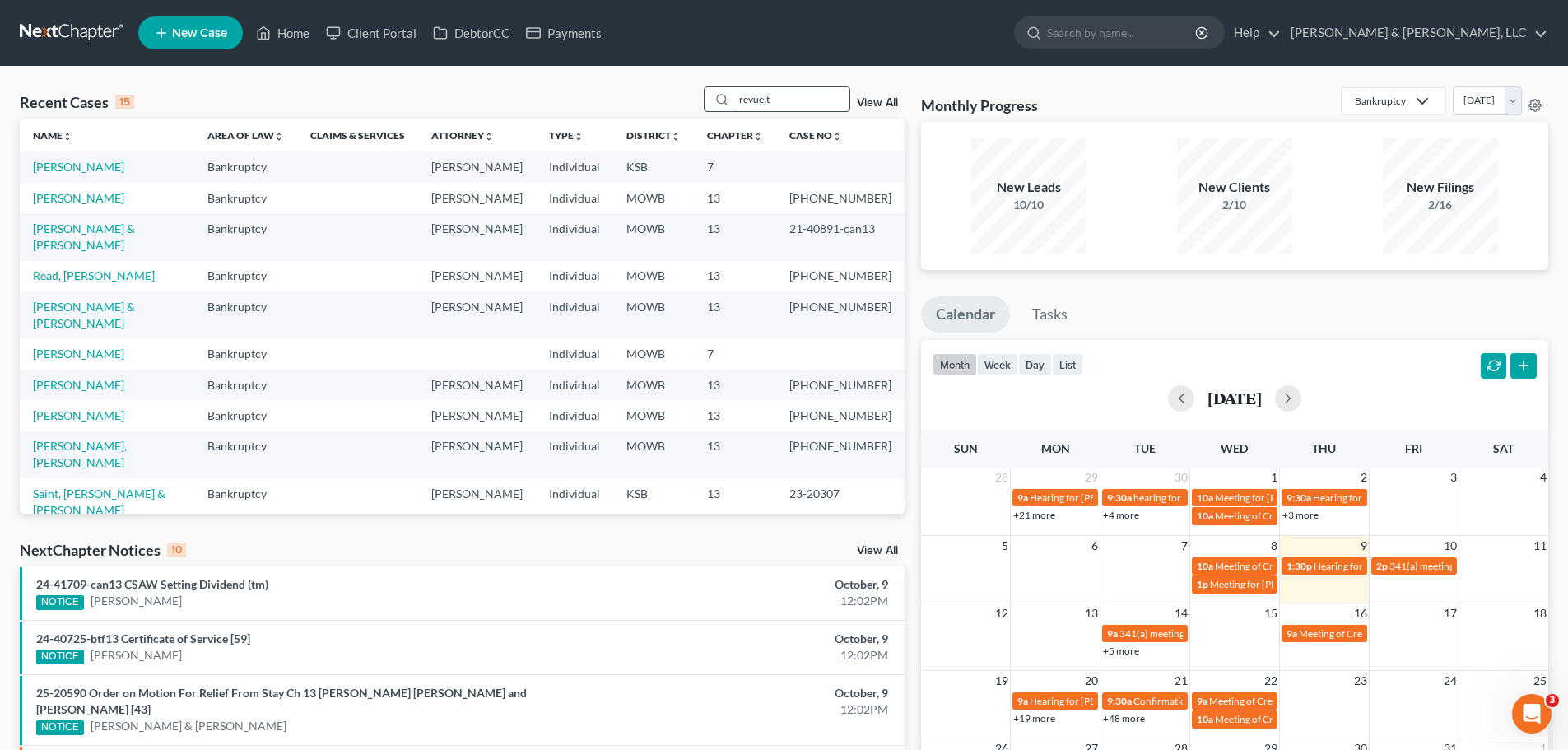
type input "revuelt"
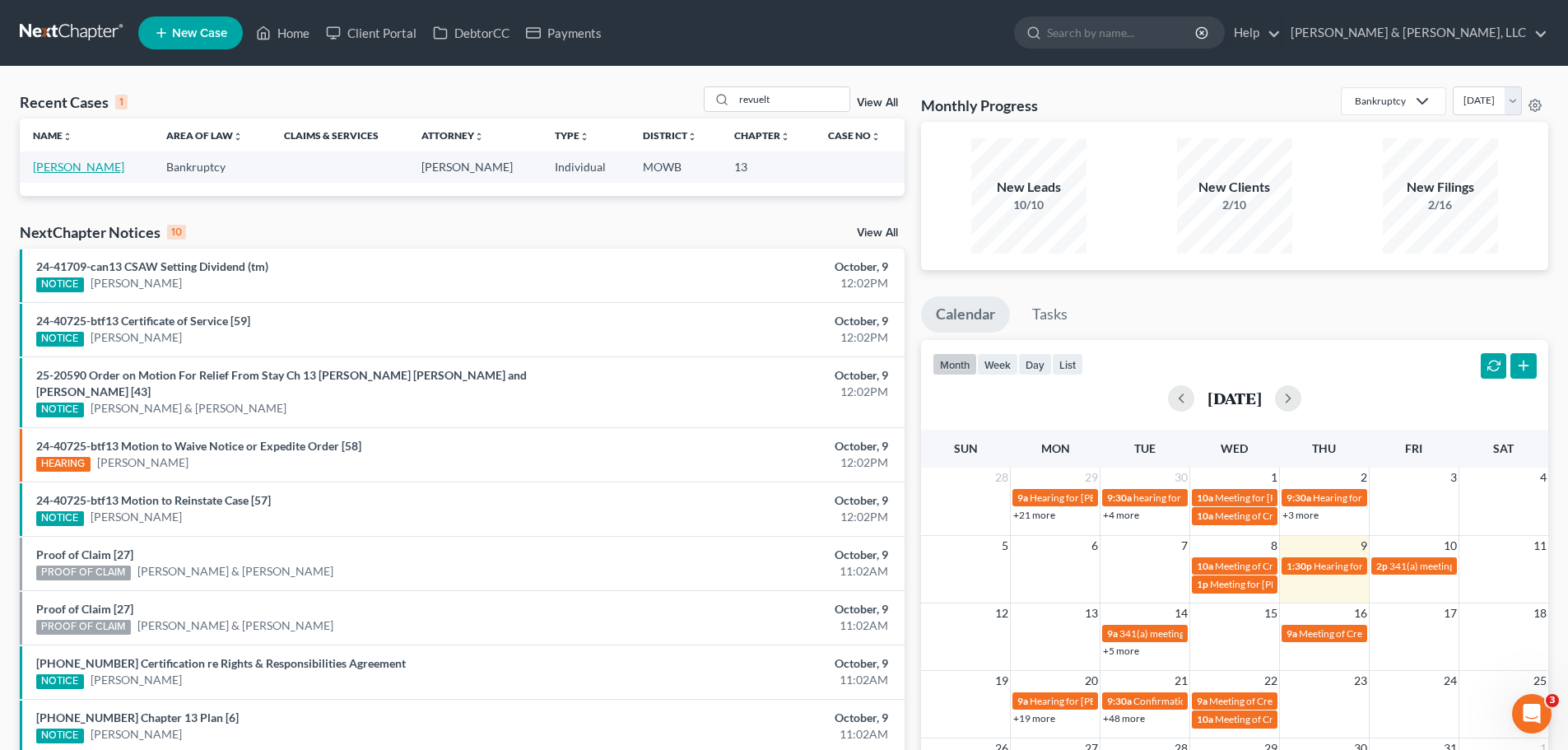
click at [80, 171] on link "Revuelta, Maggie" at bounding box center [79, 167] width 91 height 14
select select "2"
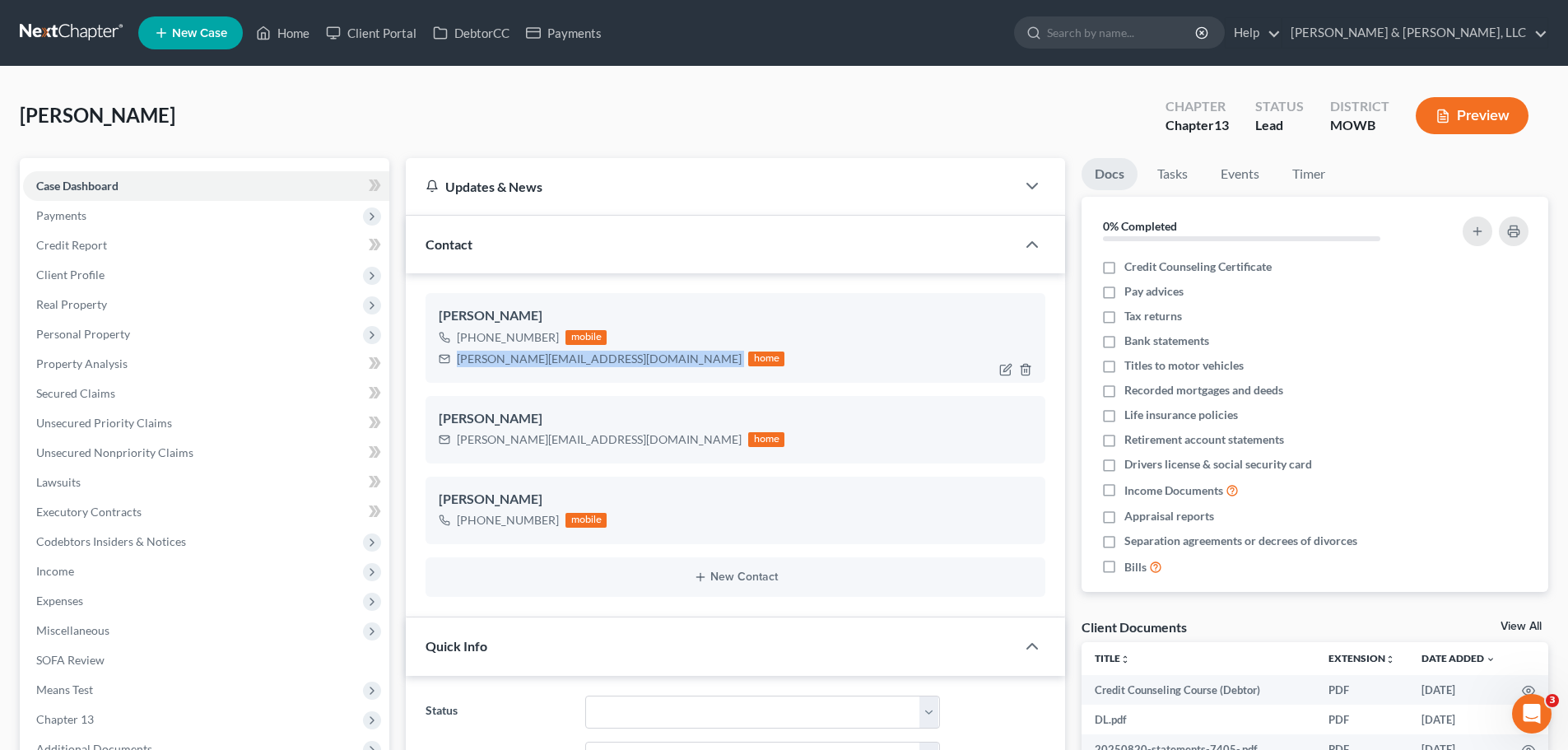
drag, startPoint x: 457, startPoint y: 360, endPoint x: 593, endPoint y: 362, distance: 136.0
click at [609, 363] on div "maggie.revuelta1@gmail.com home" at bounding box center [611, 359] width 346 height 21
copy div "maggie.revuelta1@gmail.com"
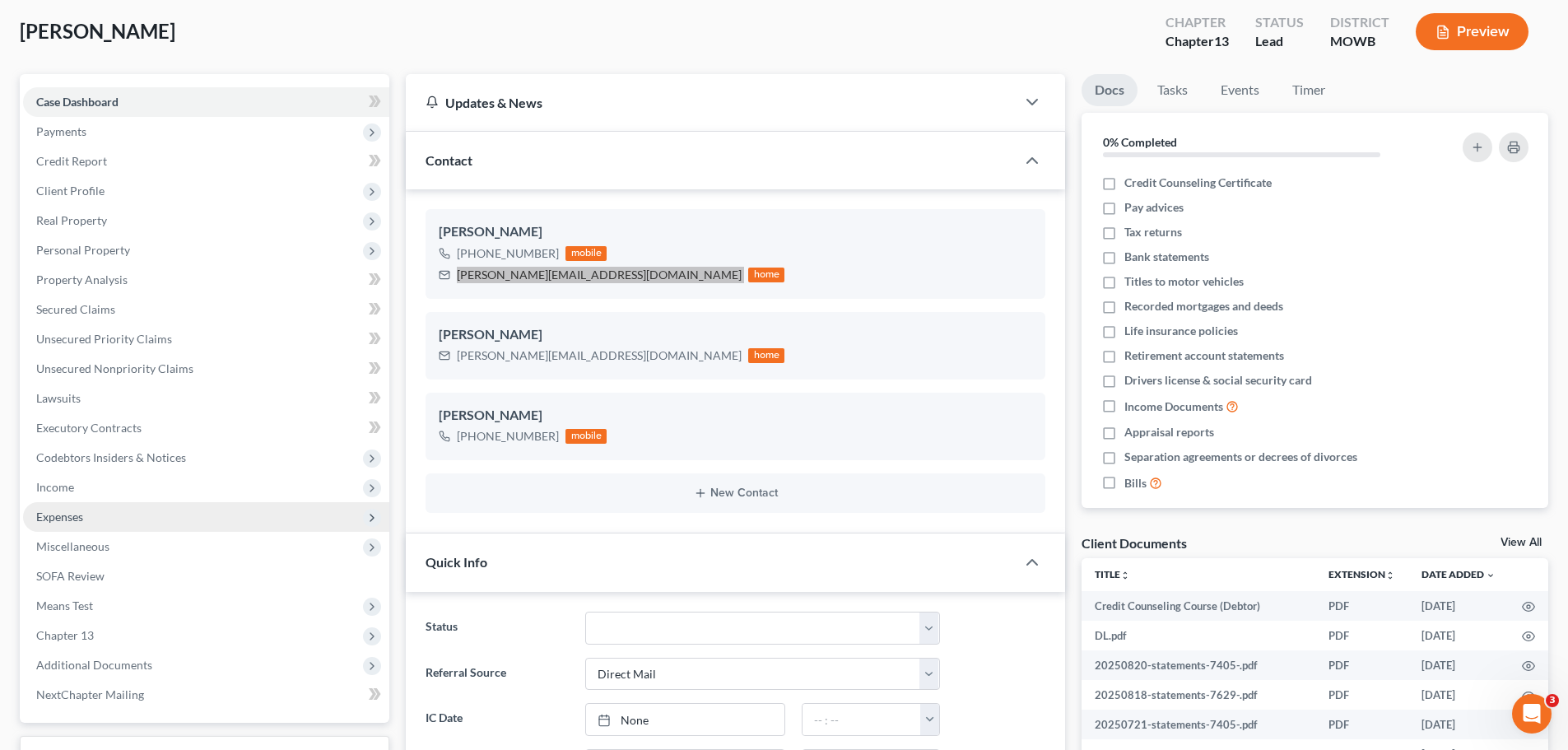
scroll to position [165, 0]
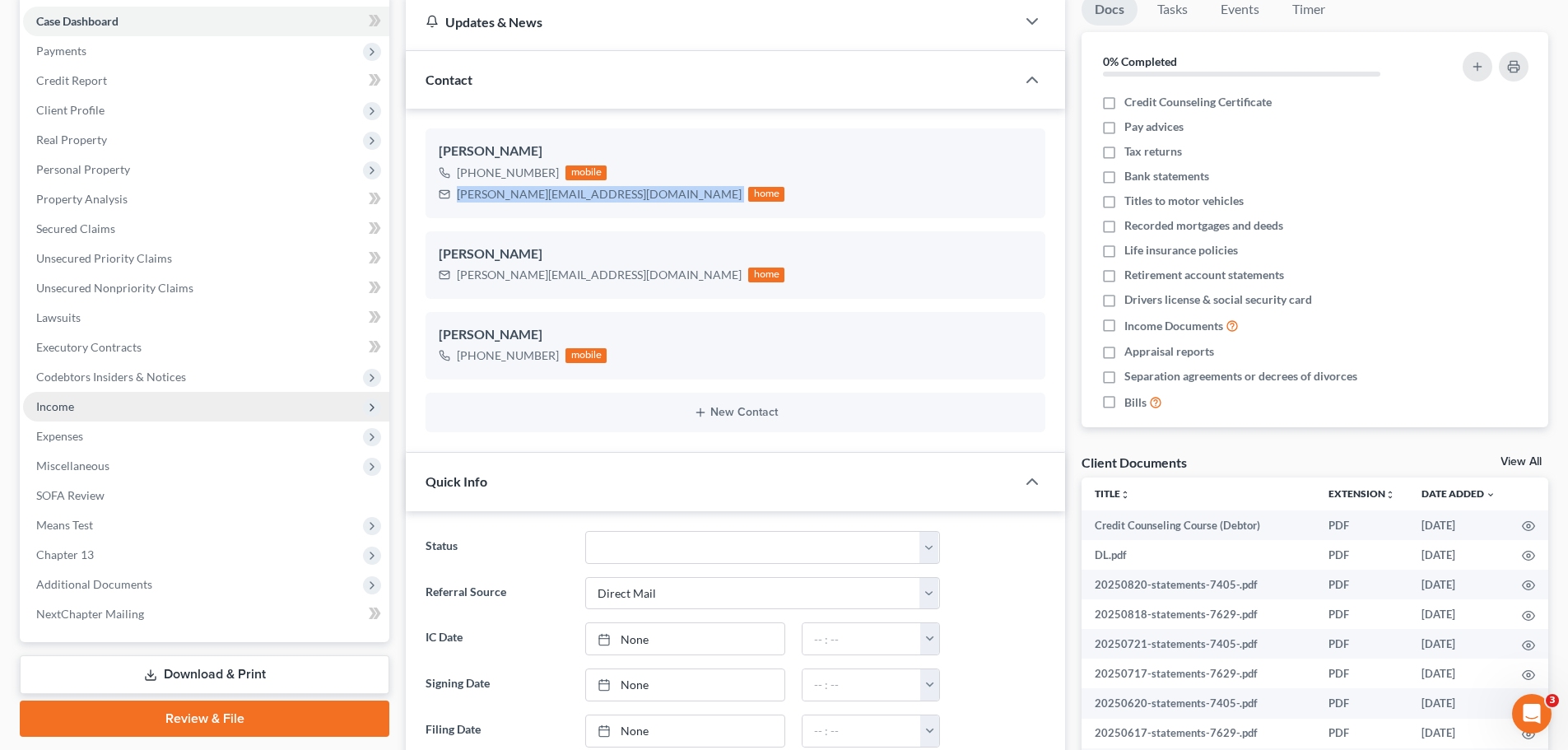
click at [117, 411] on span "Income" at bounding box center [205, 407] width 366 height 30
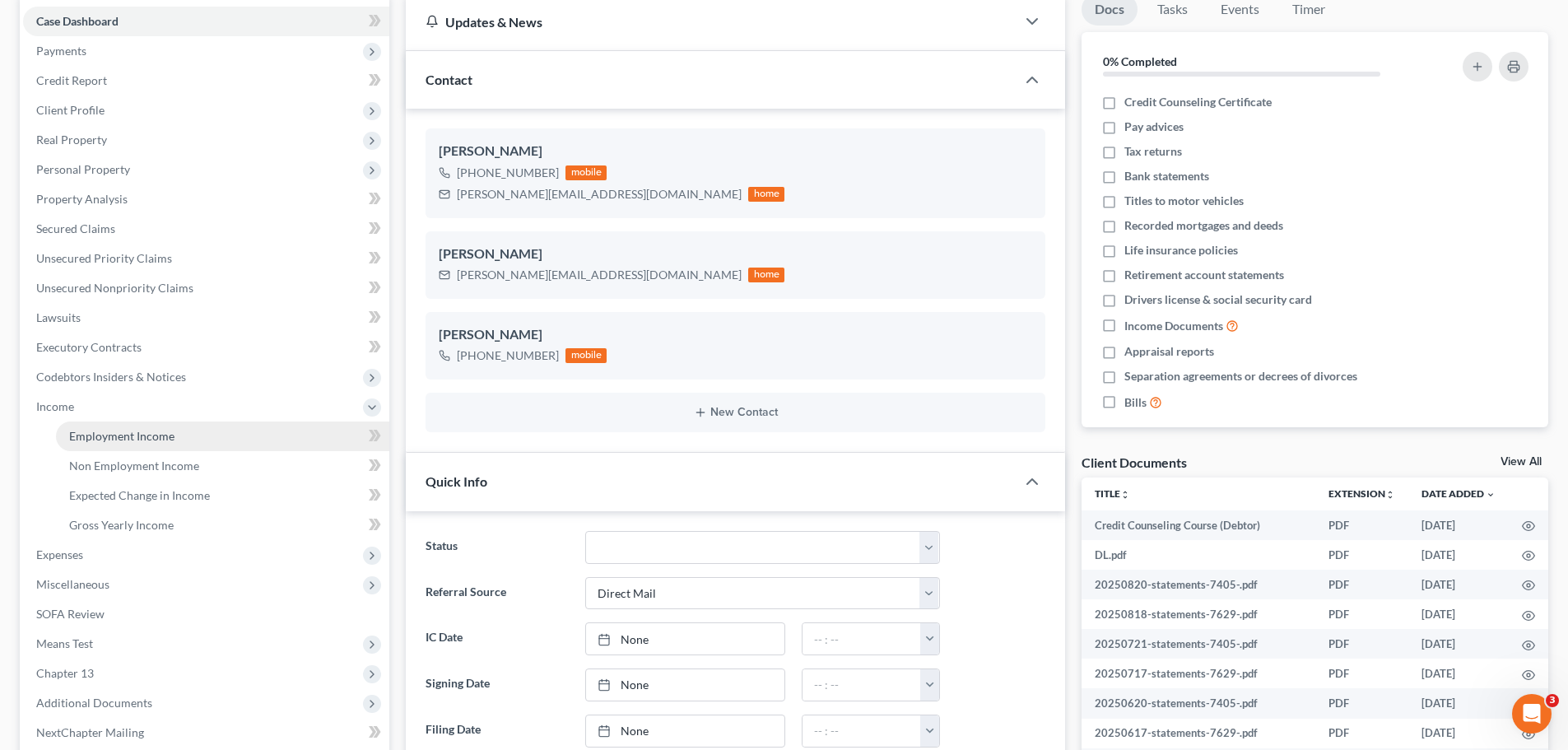
click at [130, 432] on span "Employment Income" at bounding box center [122, 435] width 106 height 14
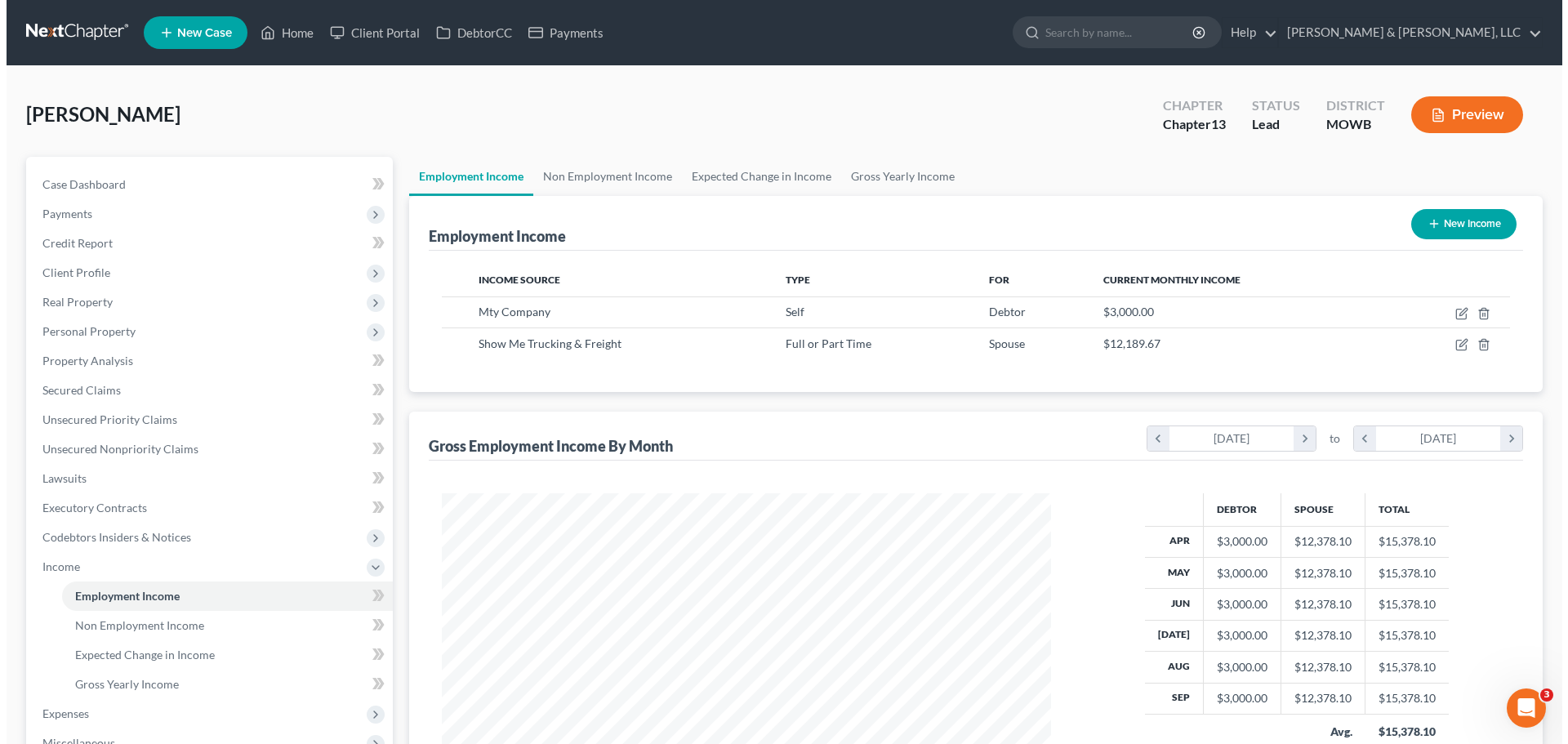
scroll to position [304, 641]
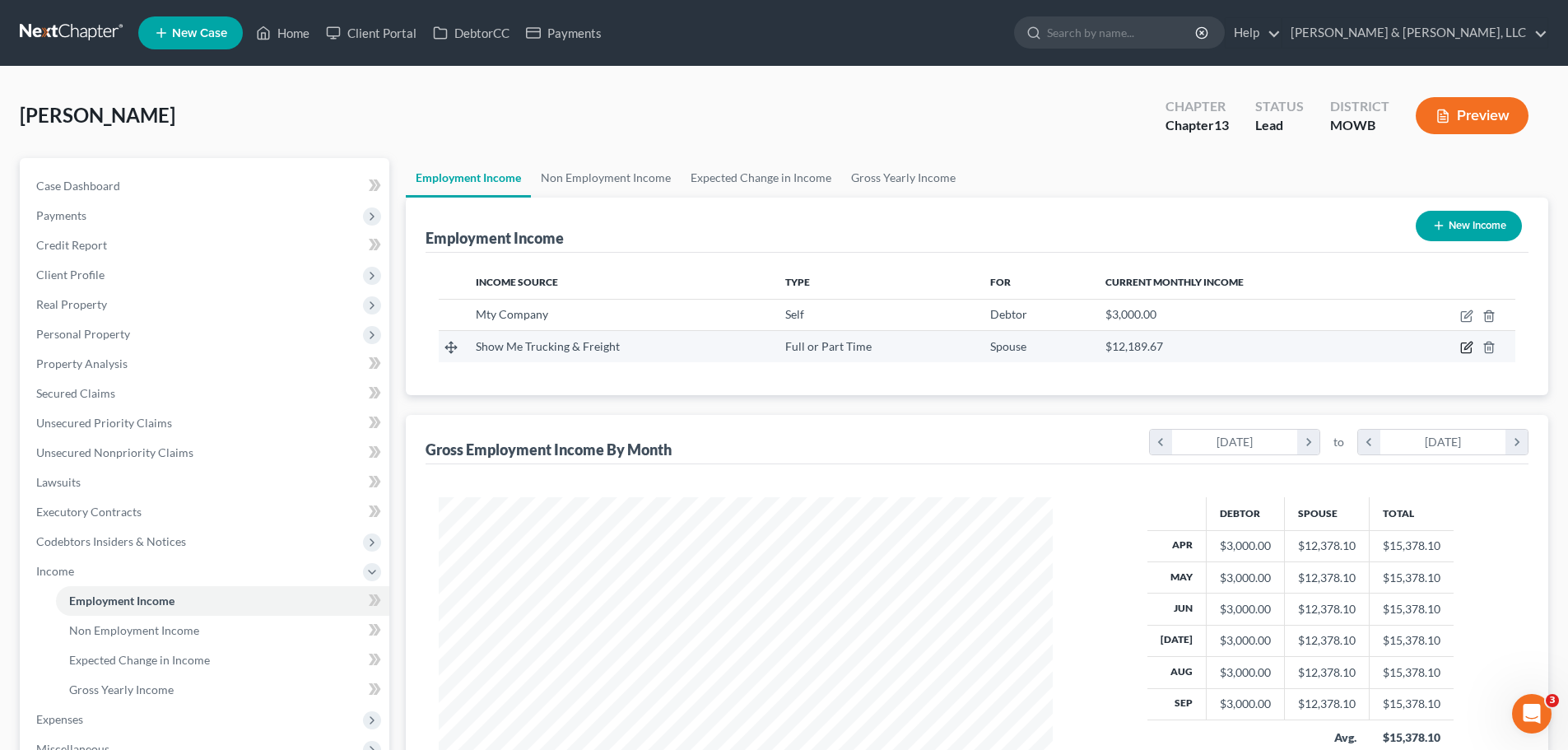
click at [1466, 348] on icon "button" at bounding box center [1467, 348] width 14 height 14
select select "0"
select select "26"
select select "3"
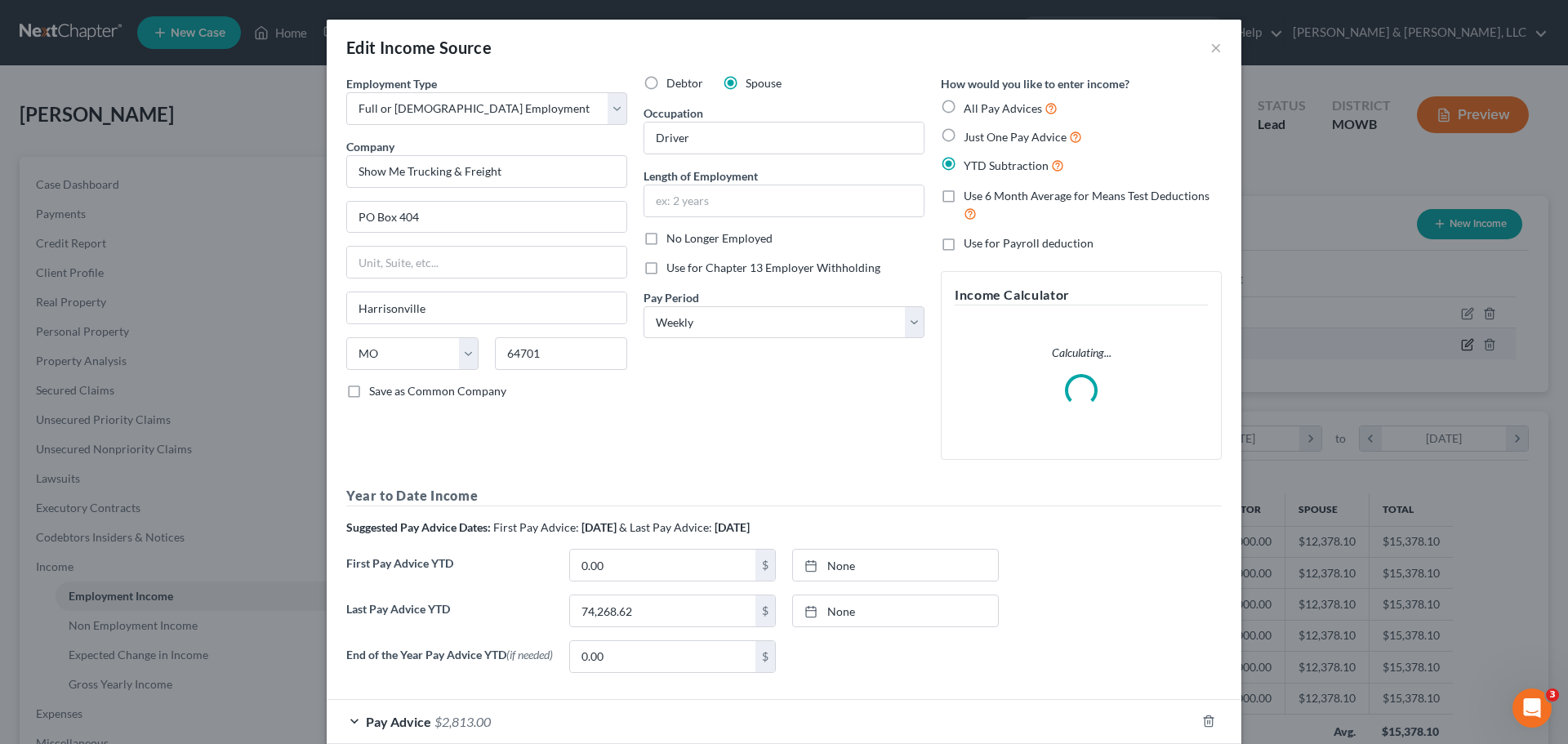
scroll to position [307, 647]
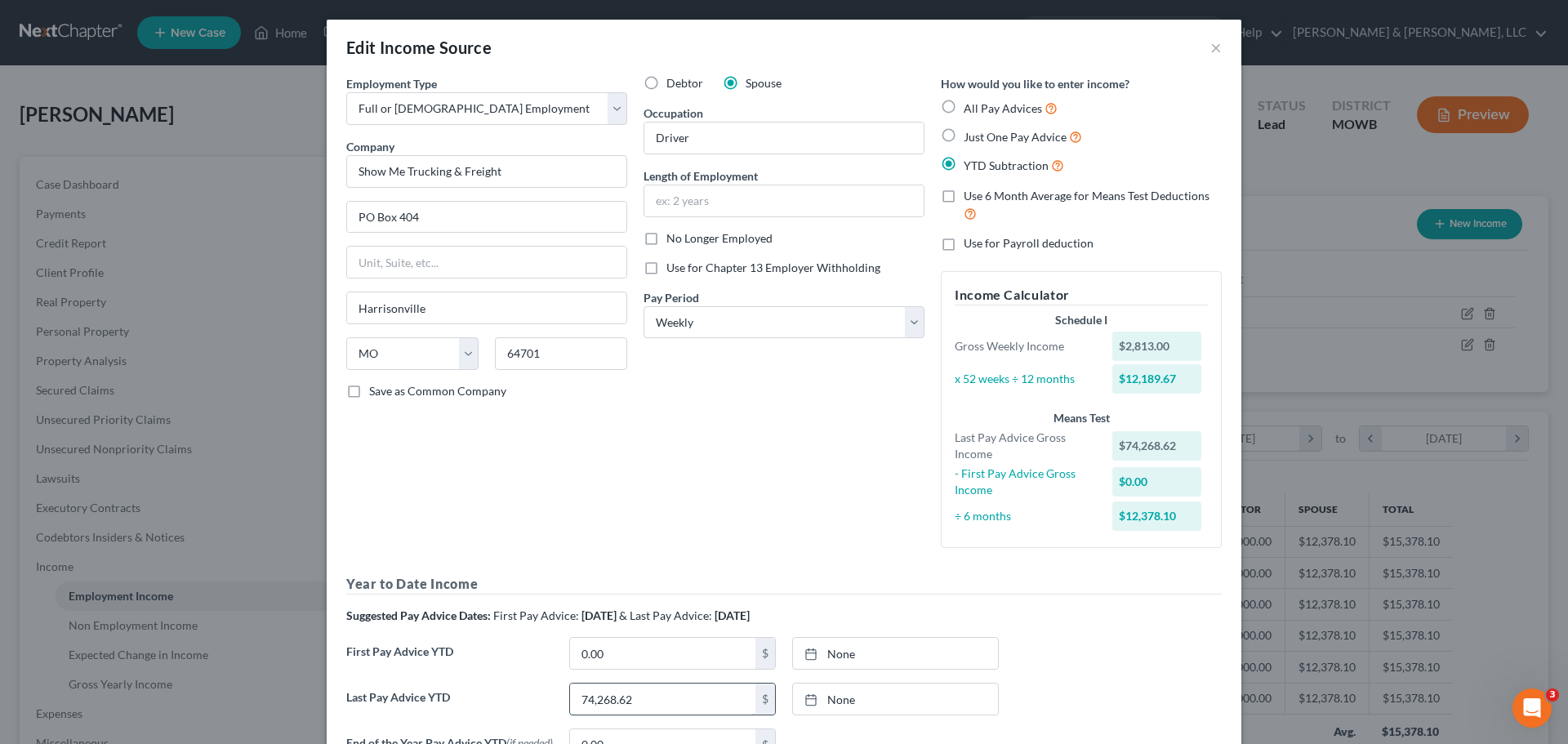
click at [657, 699] on input "74,268.62" at bounding box center [662, 699] width 185 height 31
type input "70,253.46"
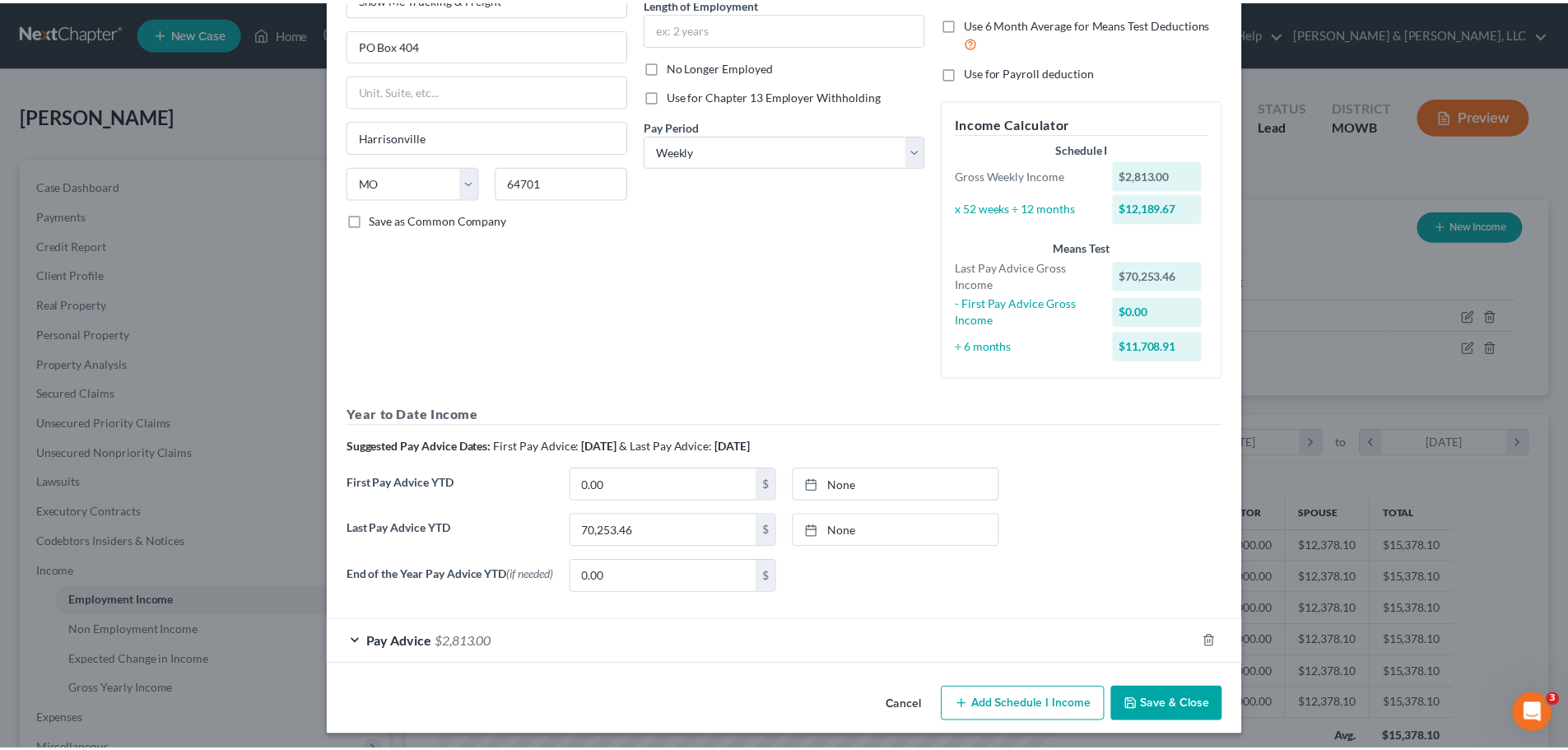
scroll to position [183, 0]
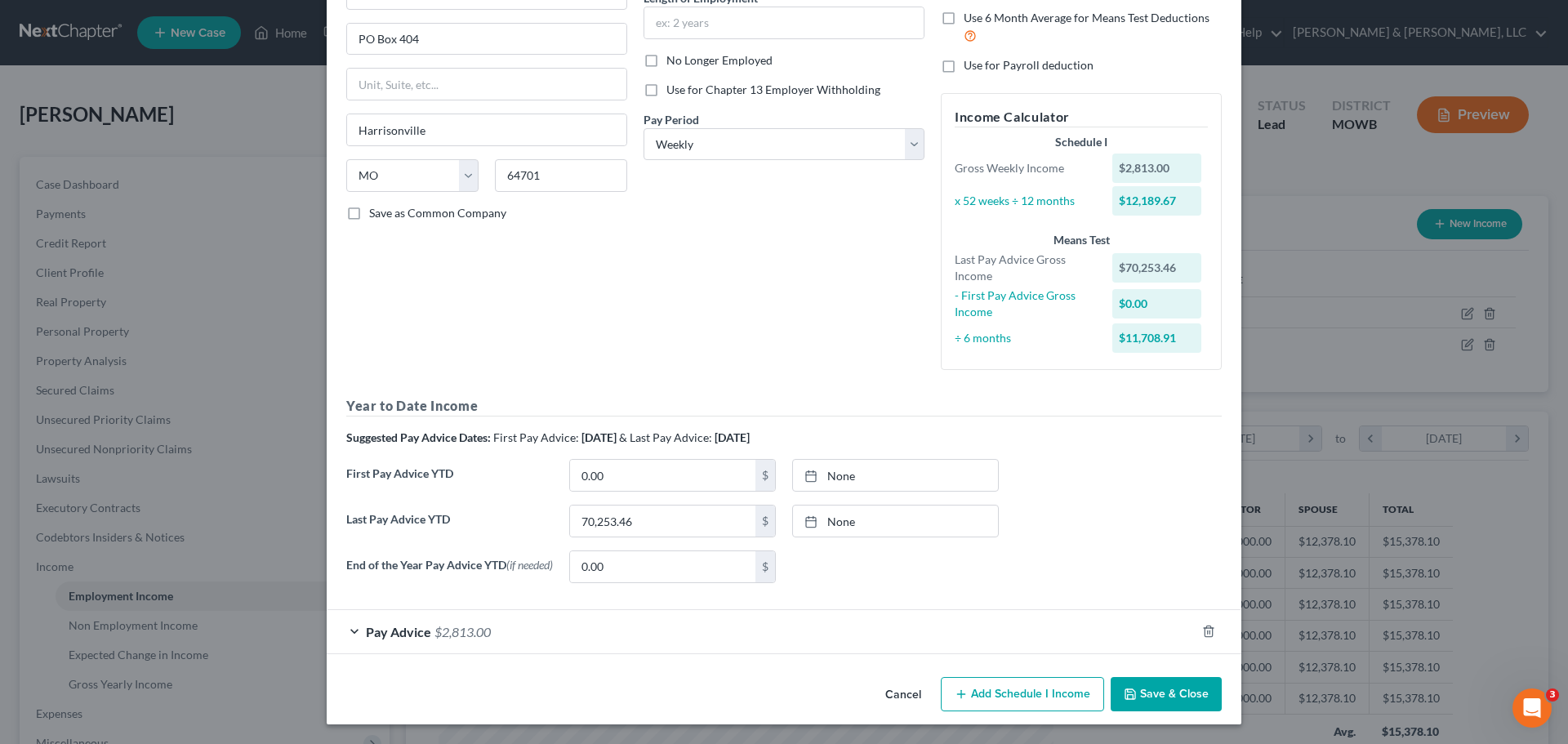
drag, startPoint x: 1160, startPoint y: 695, endPoint x: 1159, endPoint y: 686, distance: 9.1
click at [1160, 695] on button "Save & Close" at bounding box center [1166, 694] width 111 height 34
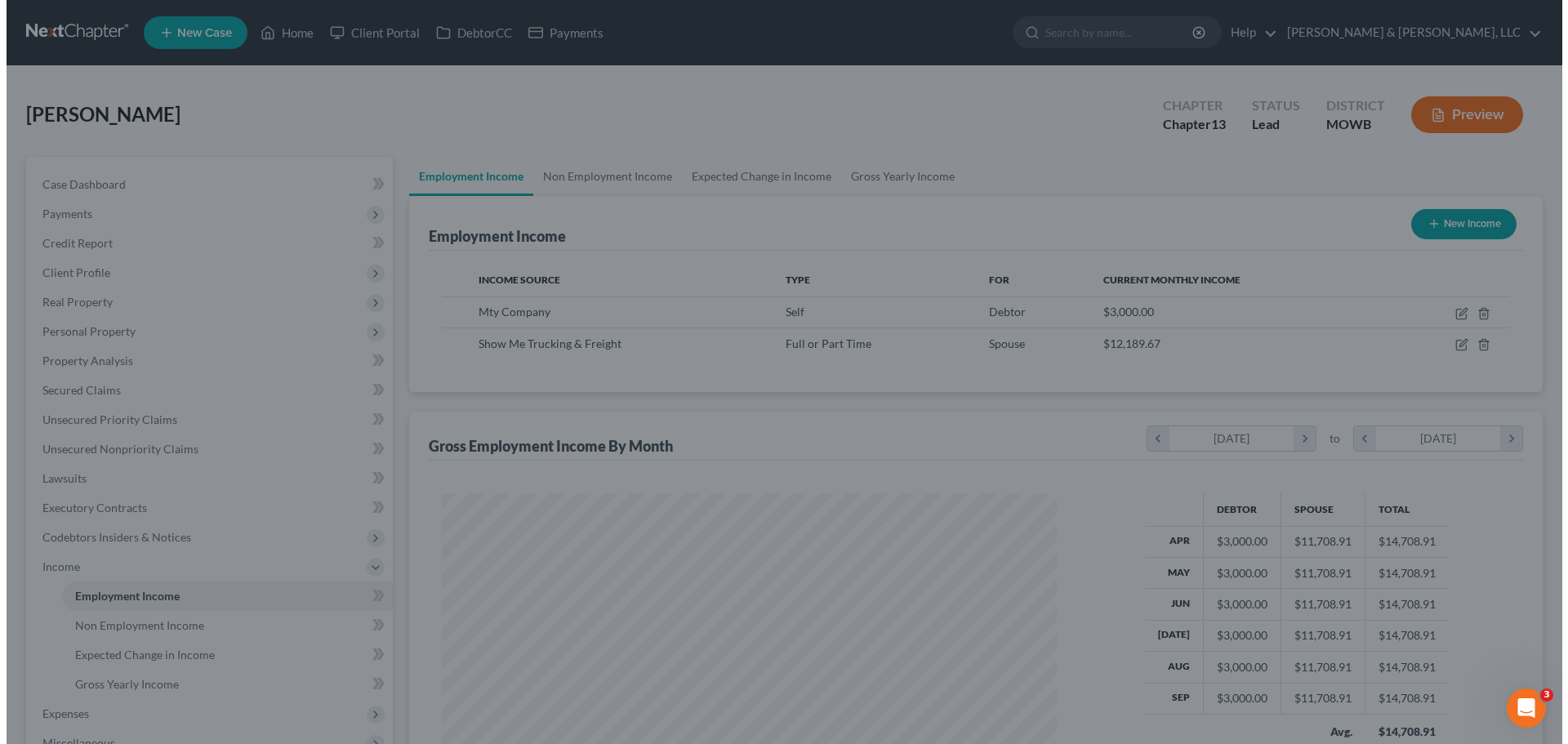
scroll to position [816567, 815957]
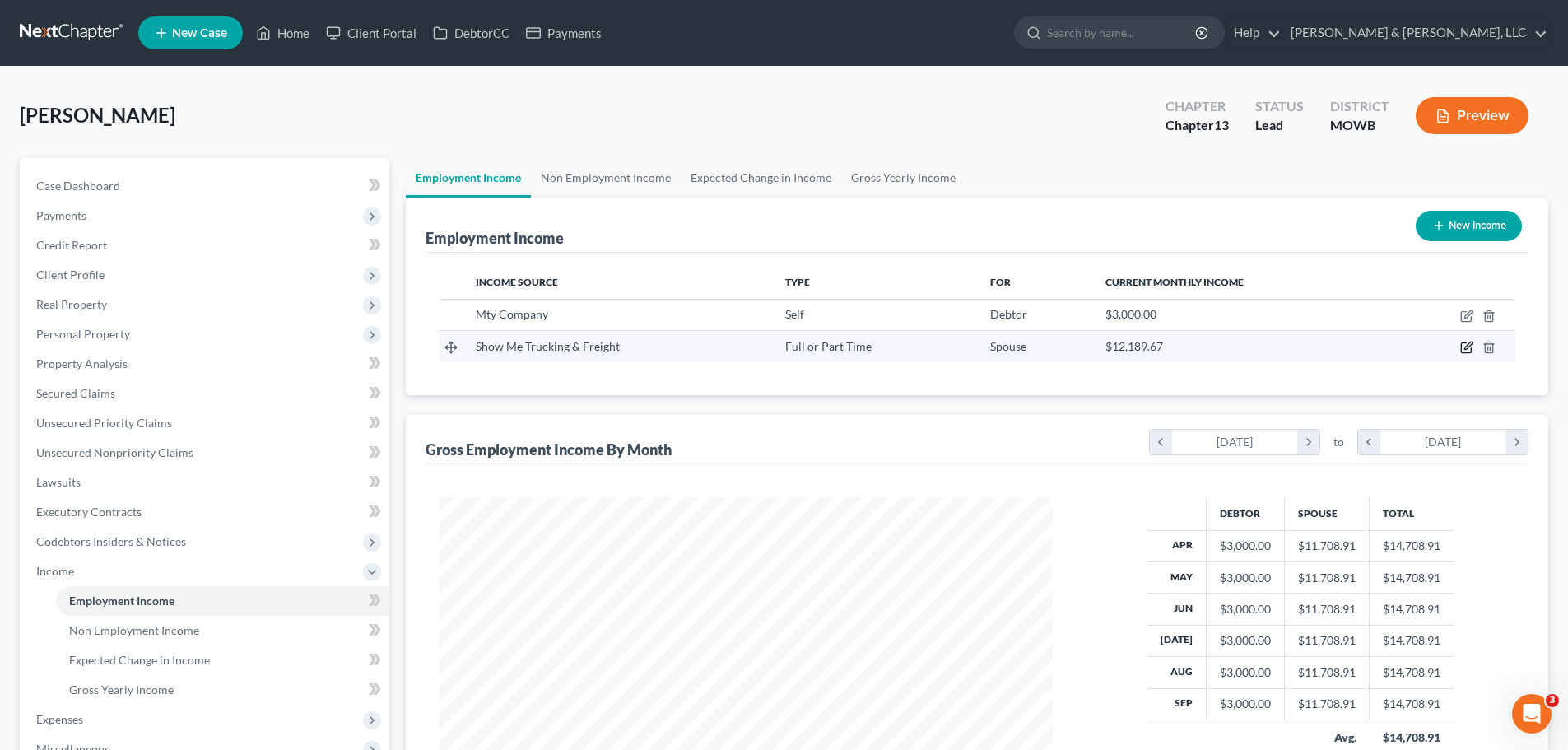
click at [1461, 348] on icon "button" at bounding box center [1467, 348] width 14 height 14
select select "0"
select select "26"
select select "3"
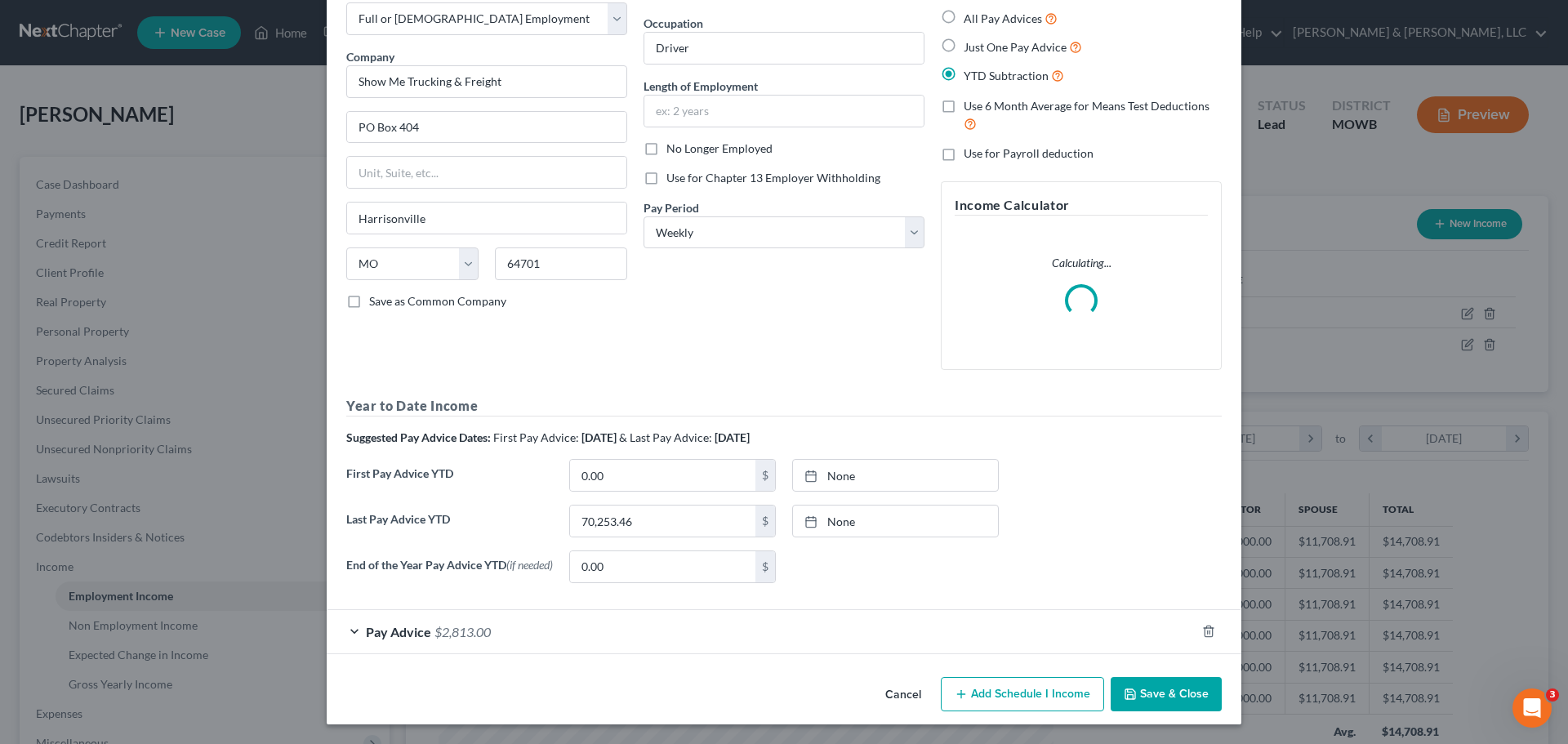
scroll to position [93, 0]
click at [478, 550] on label "Last Pay Advice YTD" at bounding box center [449, 528] width 223 height 46
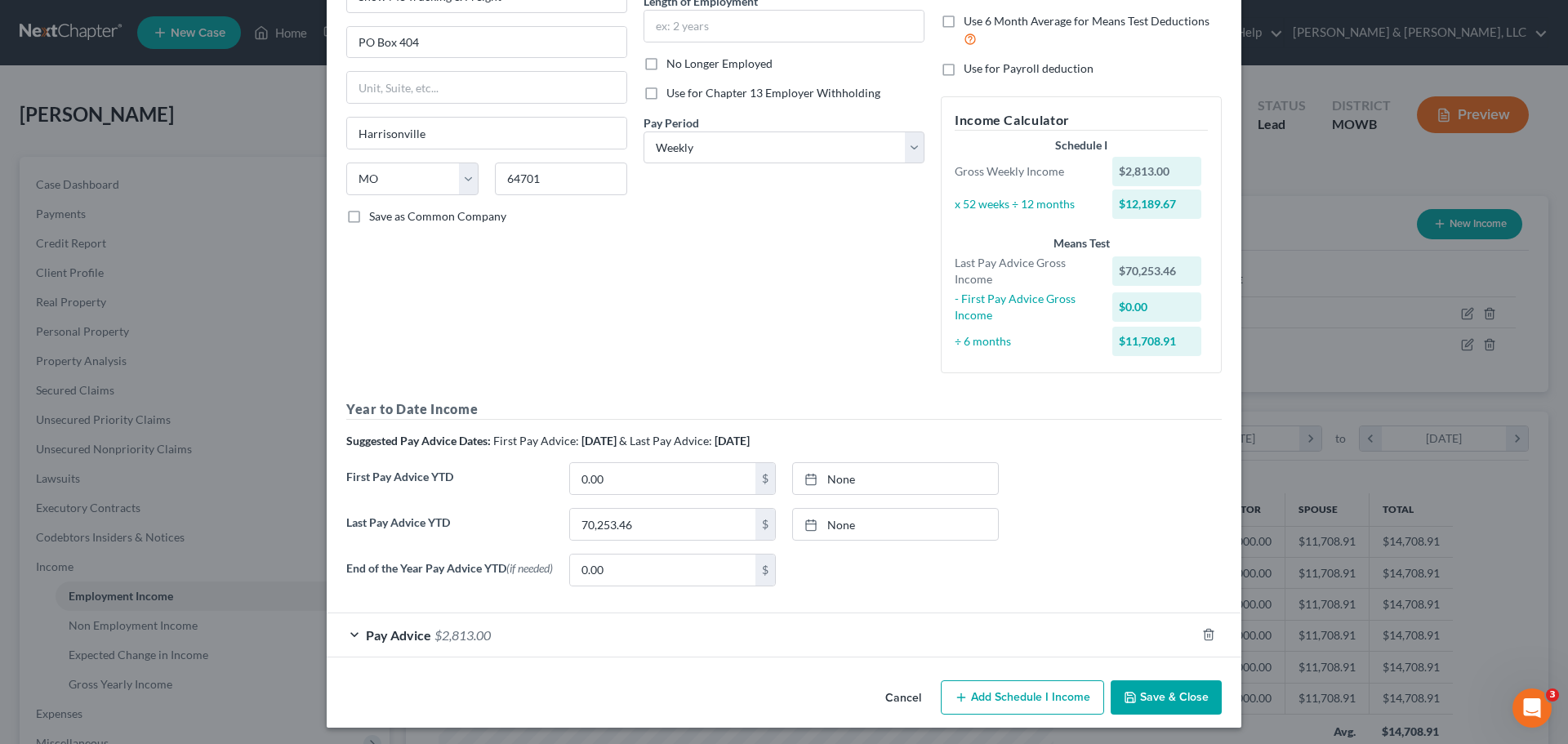
scroll to position [181, 0]
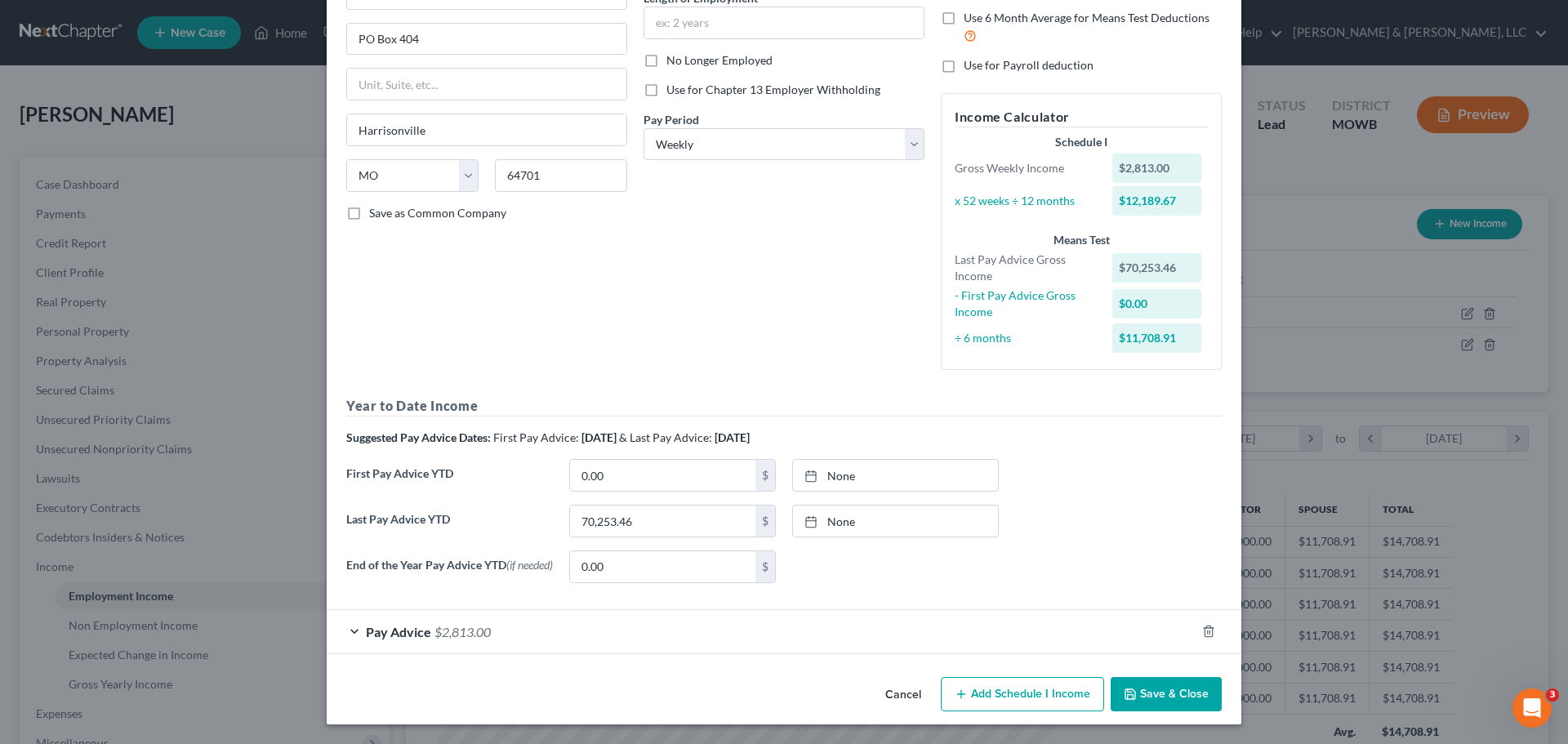
click at [454, 633] on span "$2,813.00" at bounding box center [462, 632] width 56 height 16
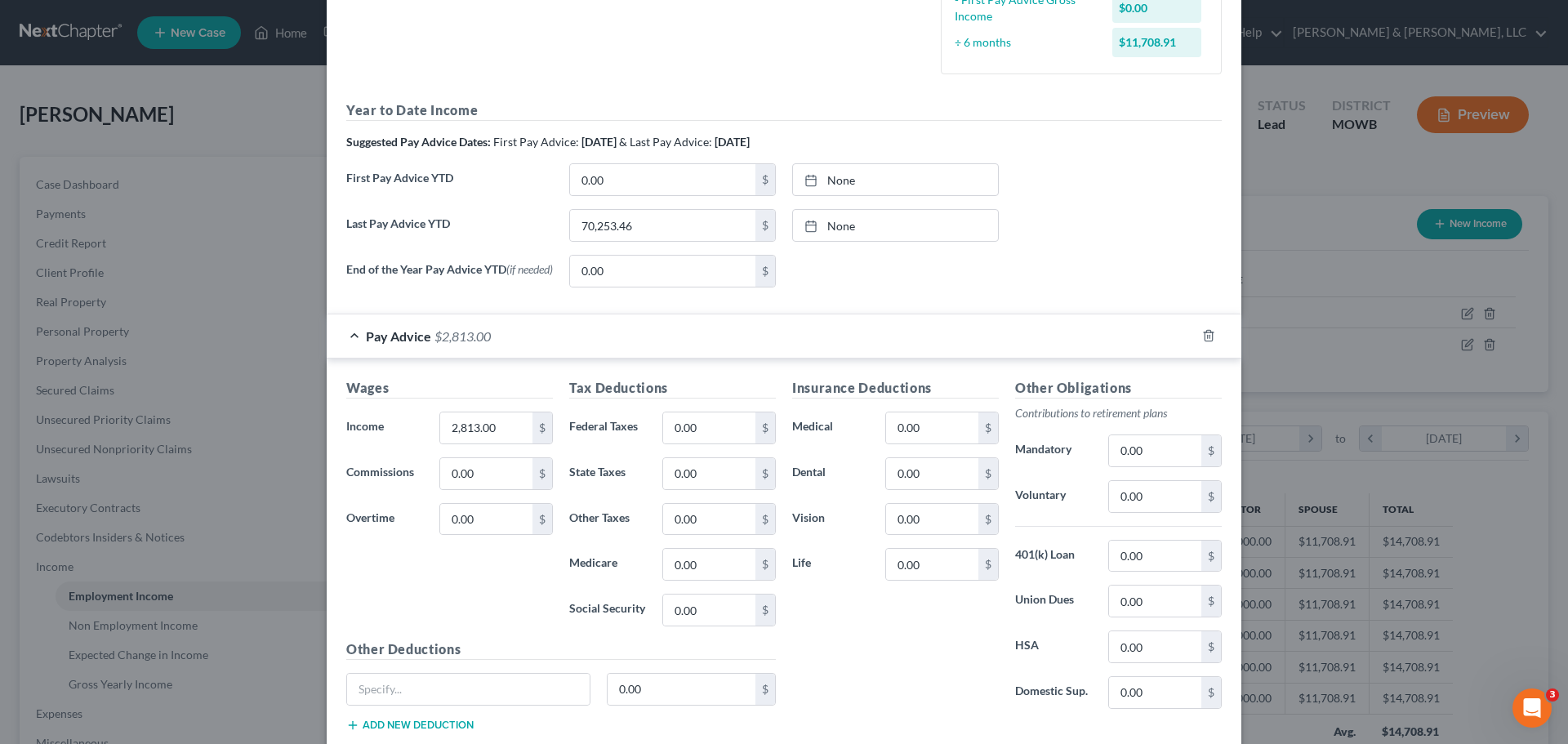
scroll to position [508, 0]
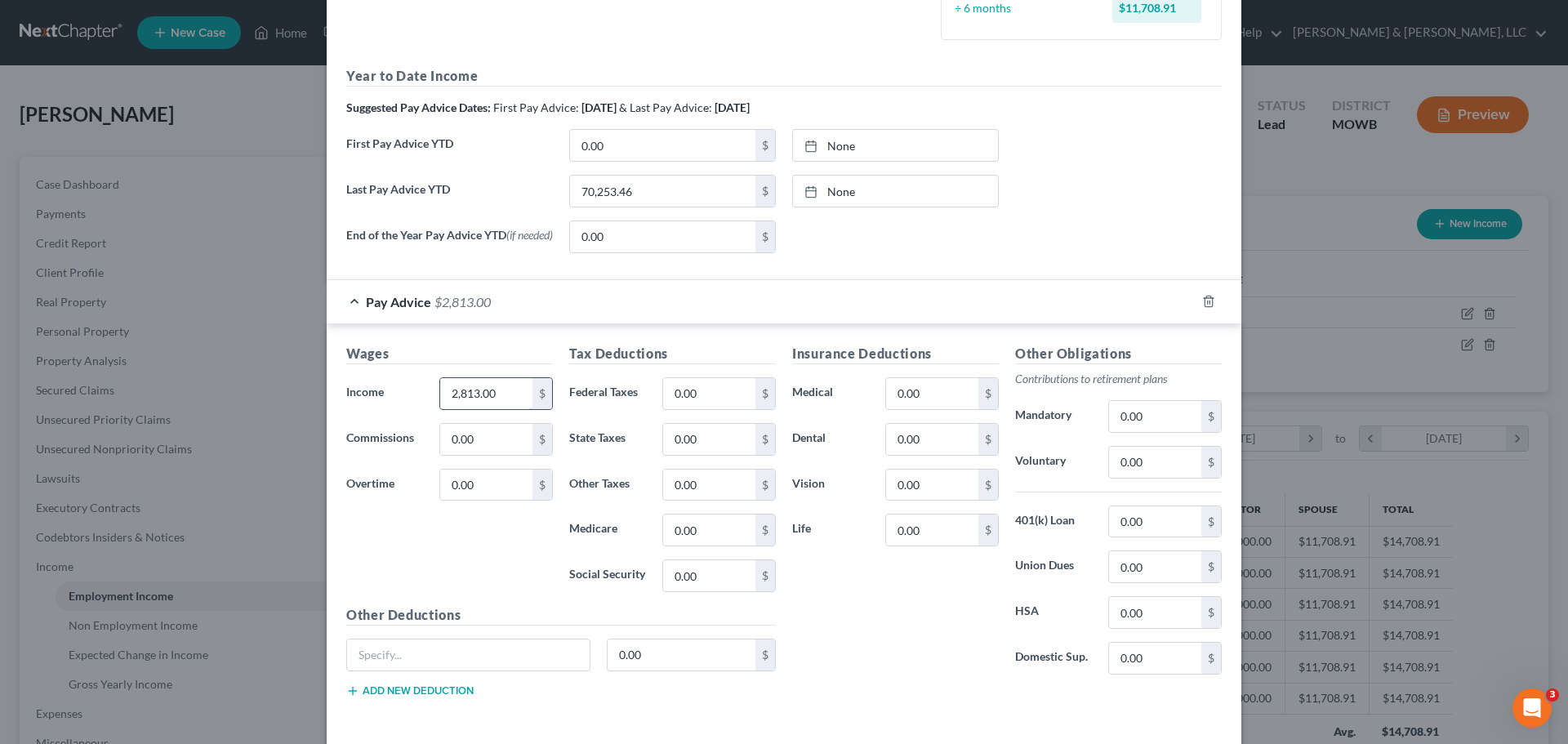
click at [505, 398] on input "2,813.00" at bounding box center [486, 393] width 92 height 31
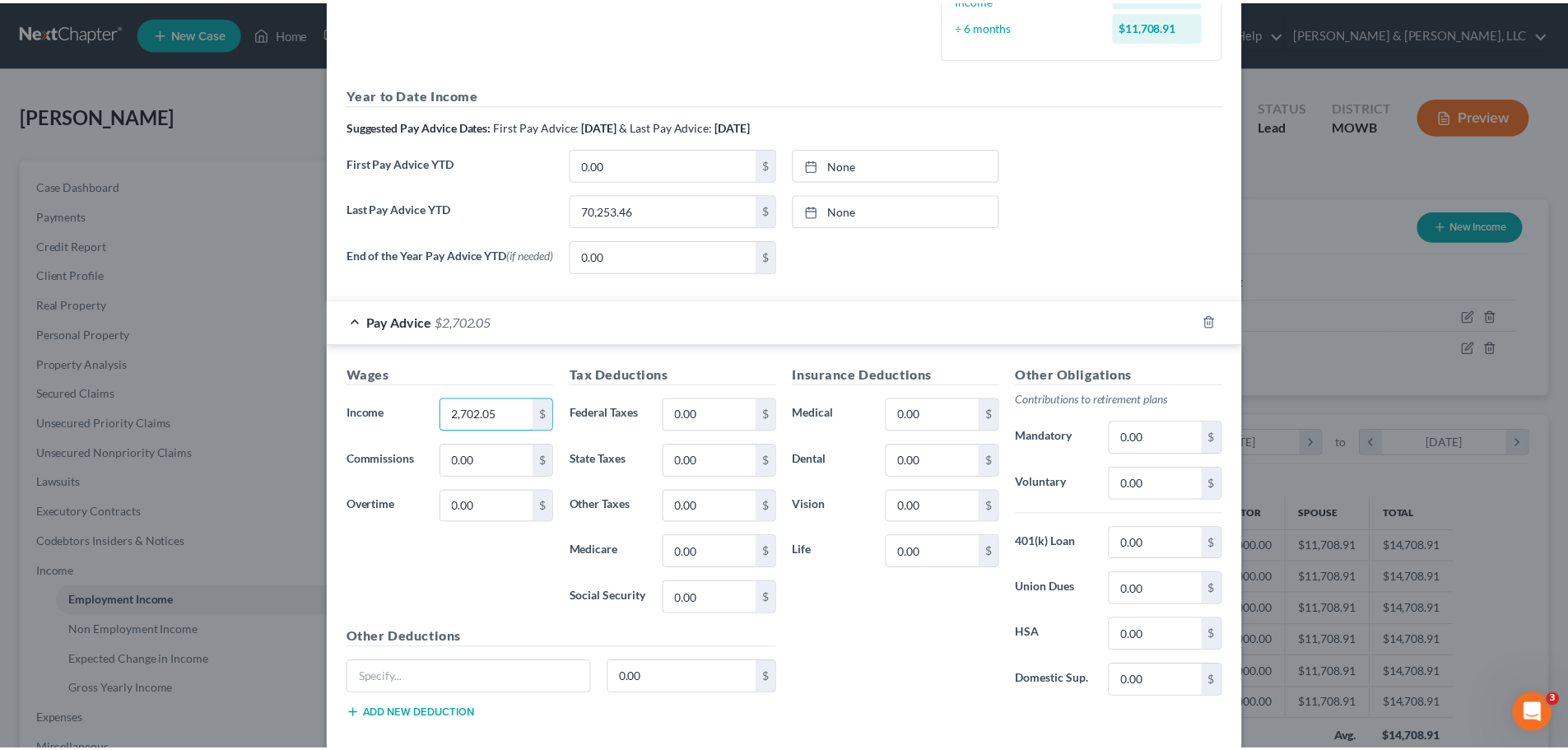
scroll to position [585, 0]
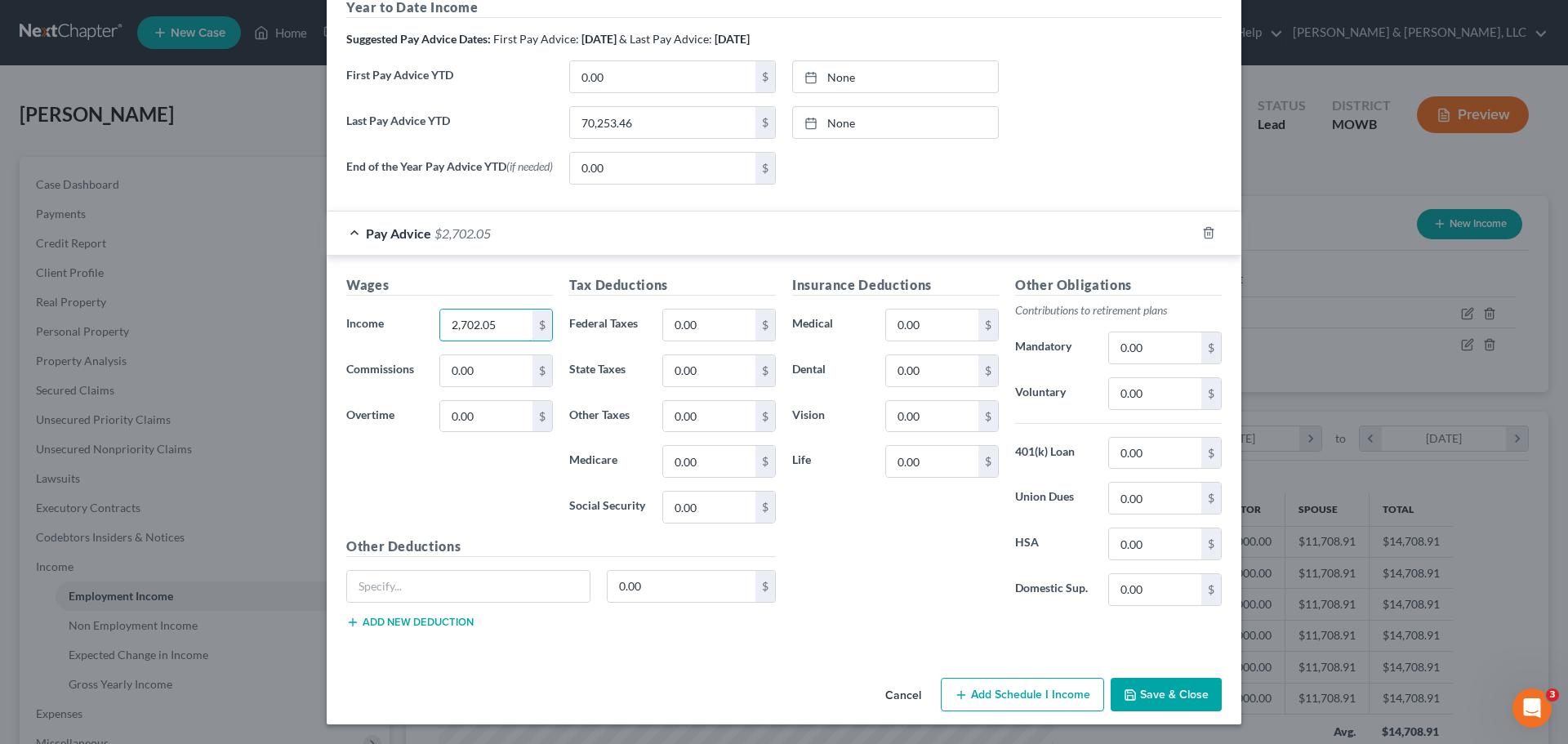
type input "2,702.05"
click at [1157, 691] on button "Save & Close" at bounding box center [1166, 695] width 111 height 34
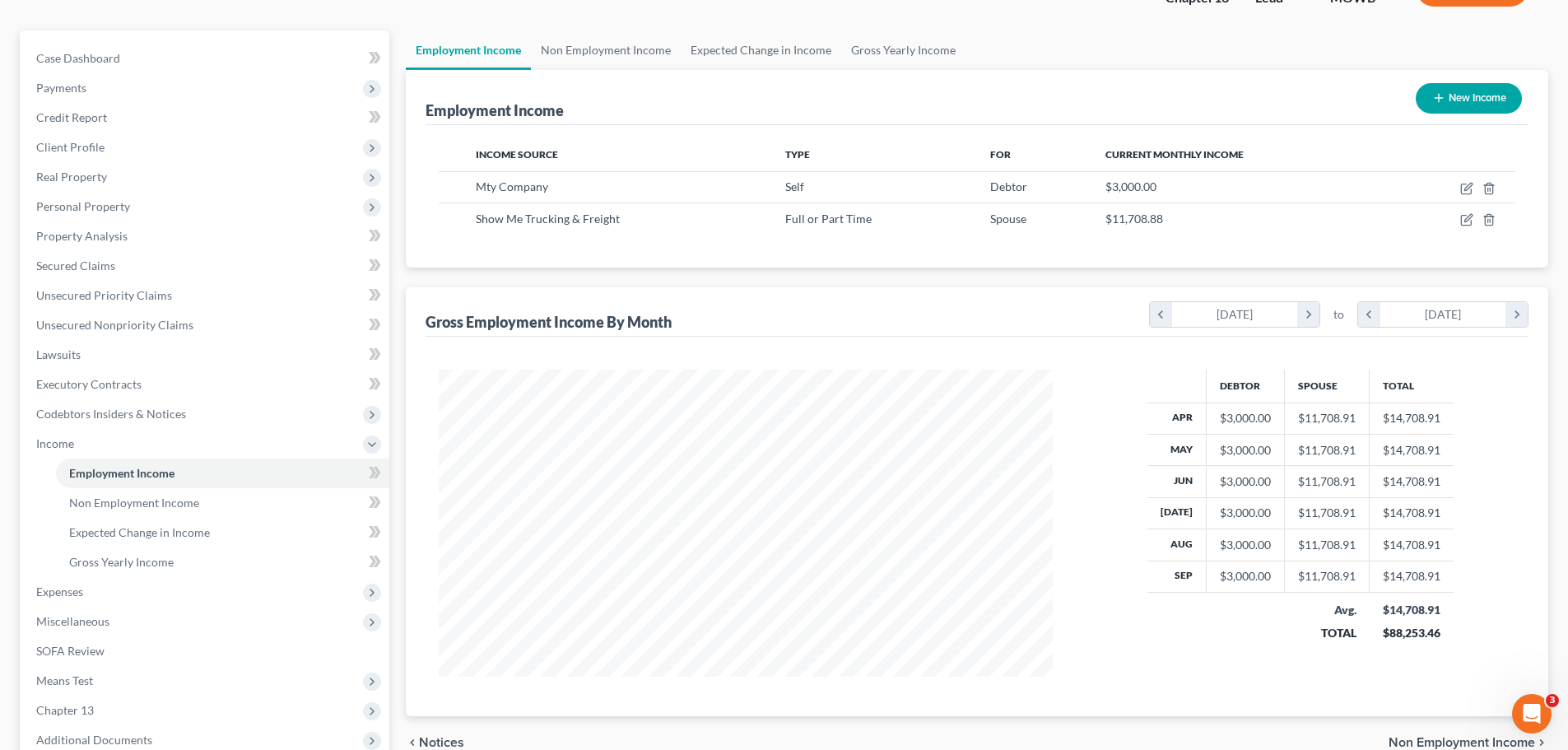
scroll to position [165, 0]
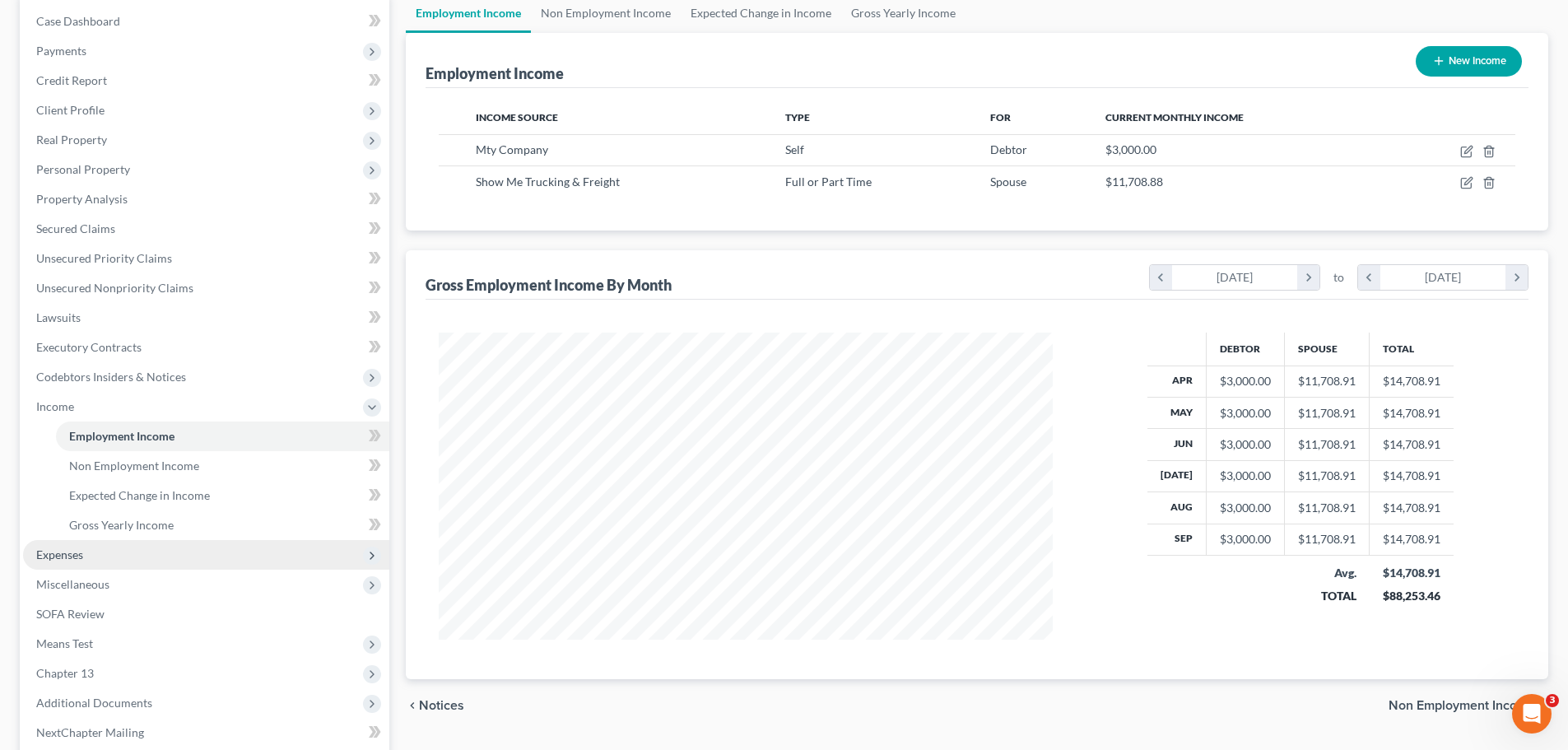
click at [98, 543] on span "Expenses" at bounding box center [205, 555] width 366 height 30
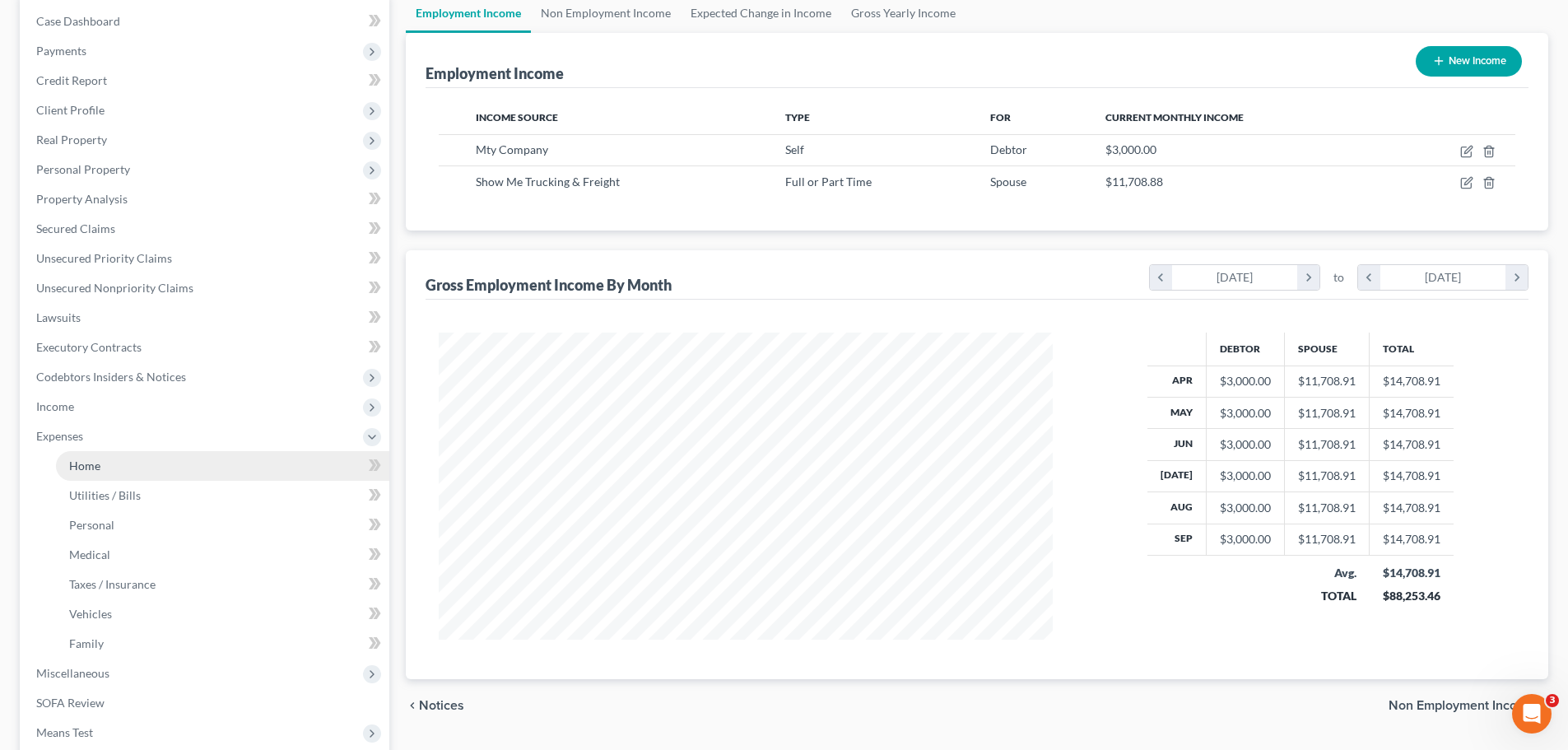
click at [103, 473] on link "Home" at bounding box center [222, 466] width 333 height 30
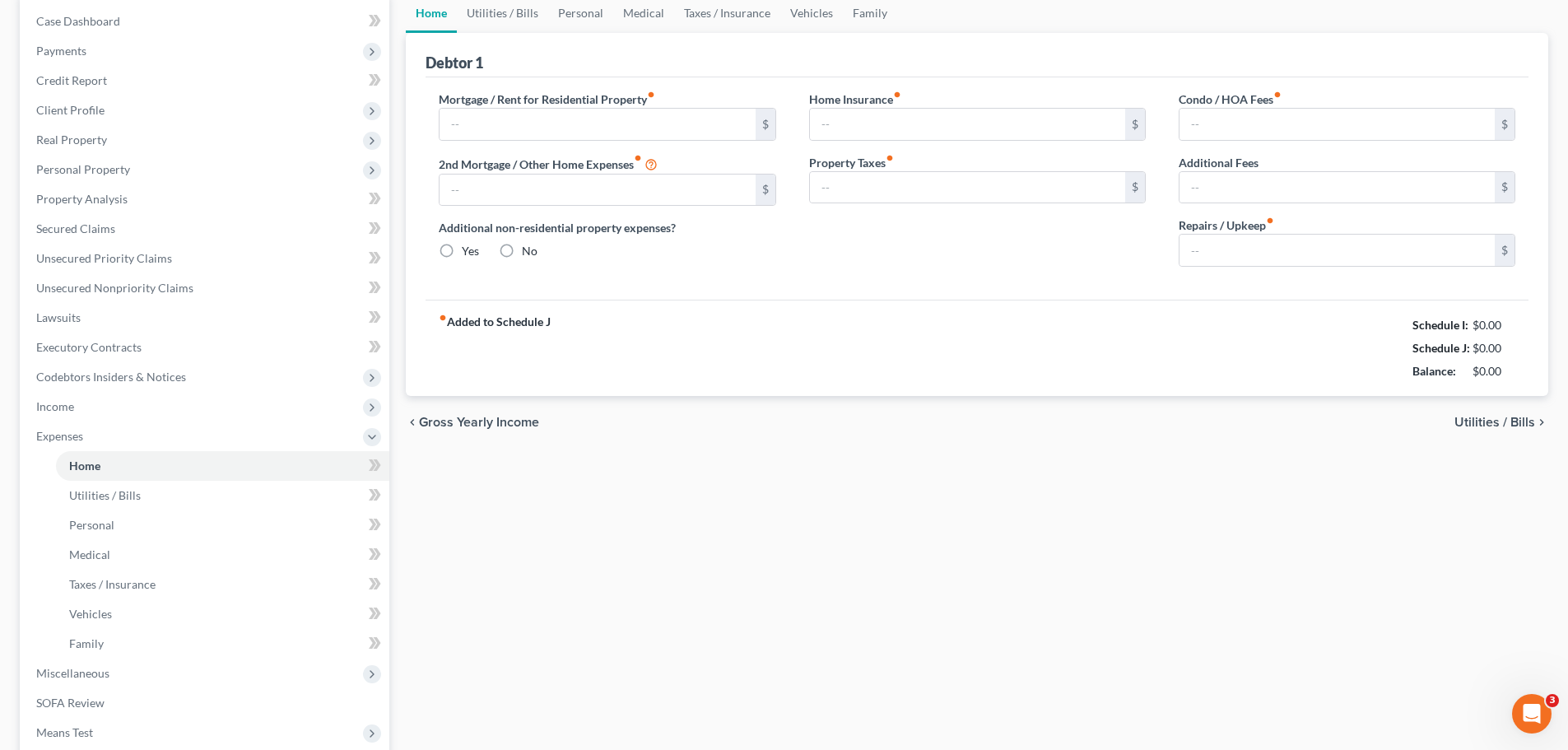
scroll to position [23, 0]
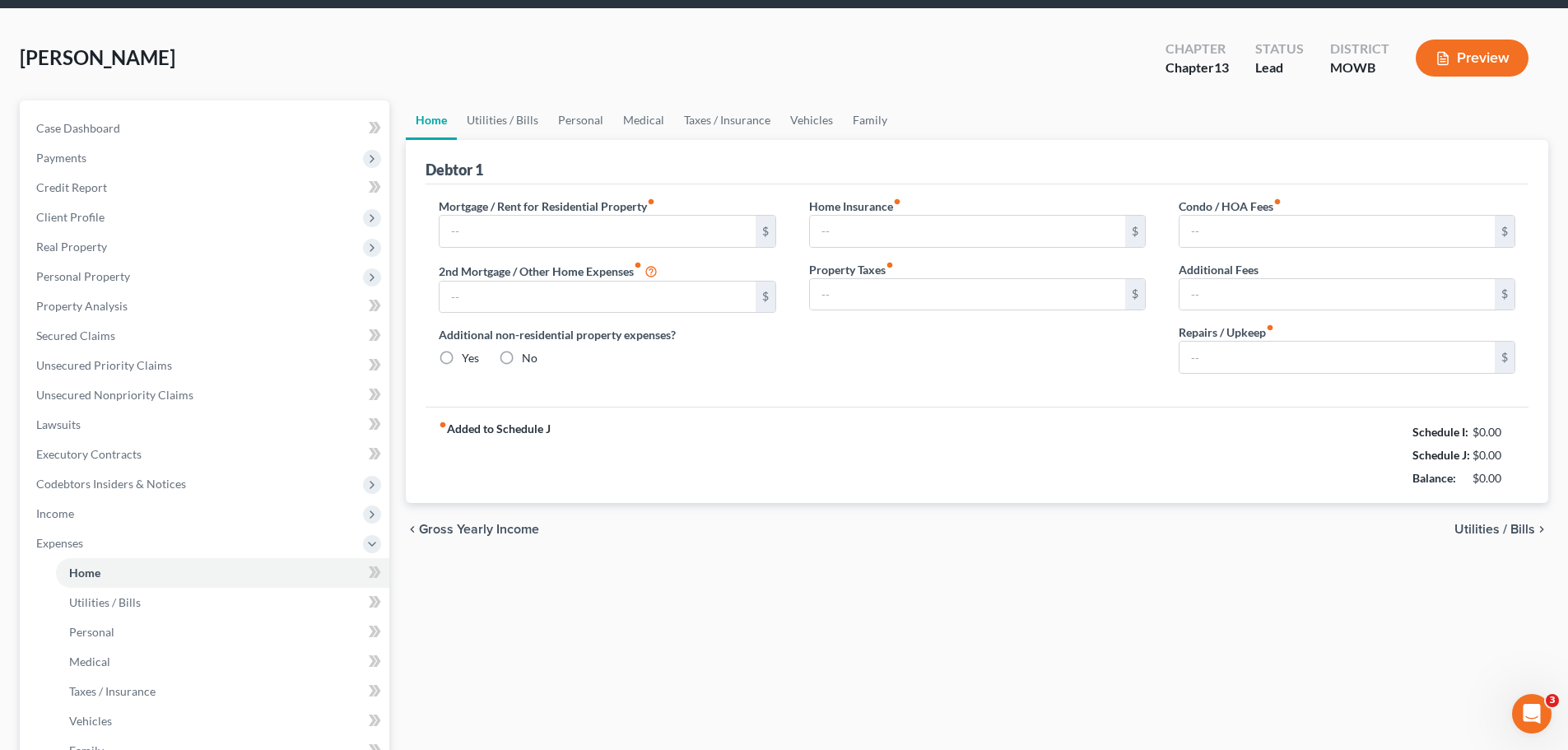
type input "600.00"
type input "300.00"
radio input "true"
type input "30.00"
type input "0.00"
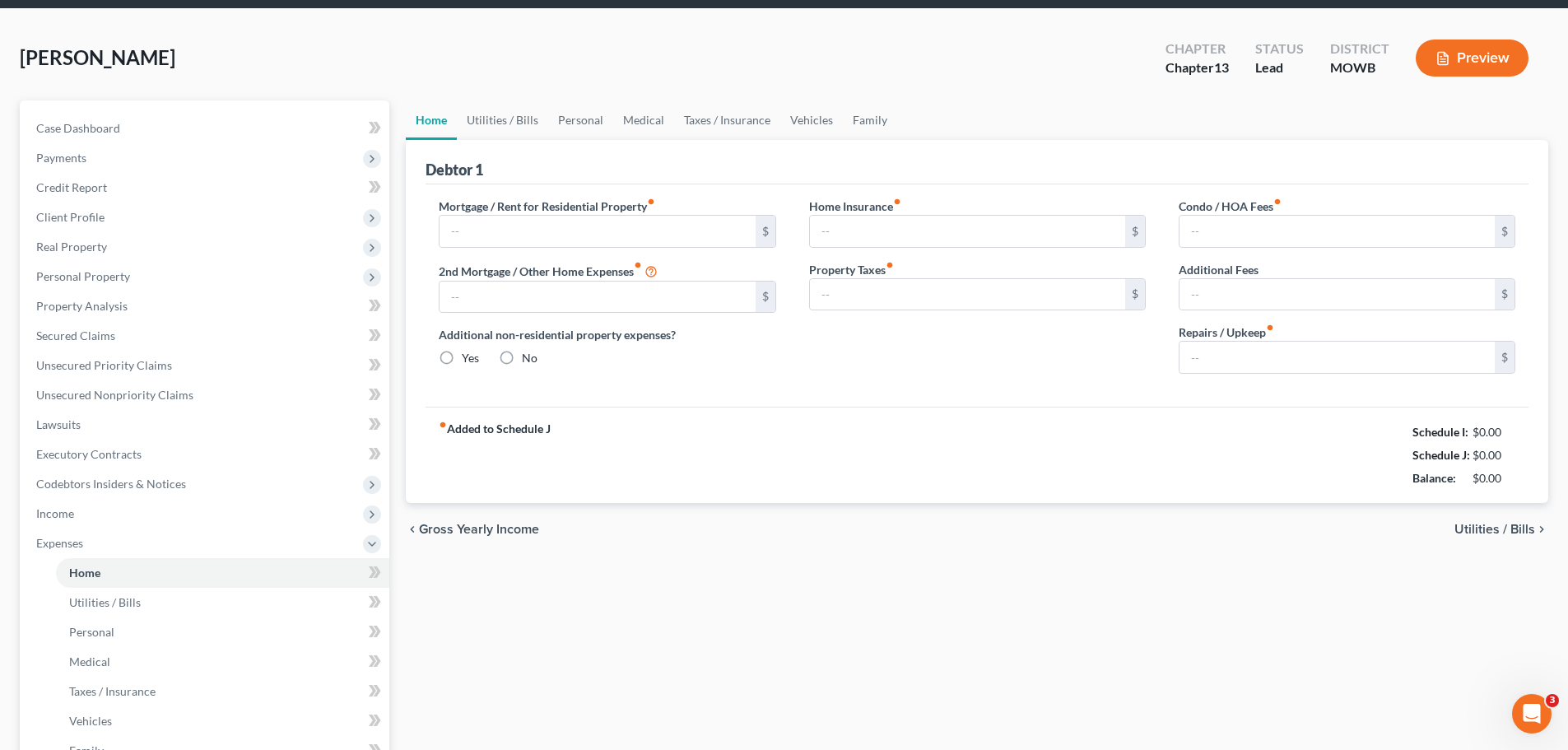
type input "0.00"
type input "150.00"
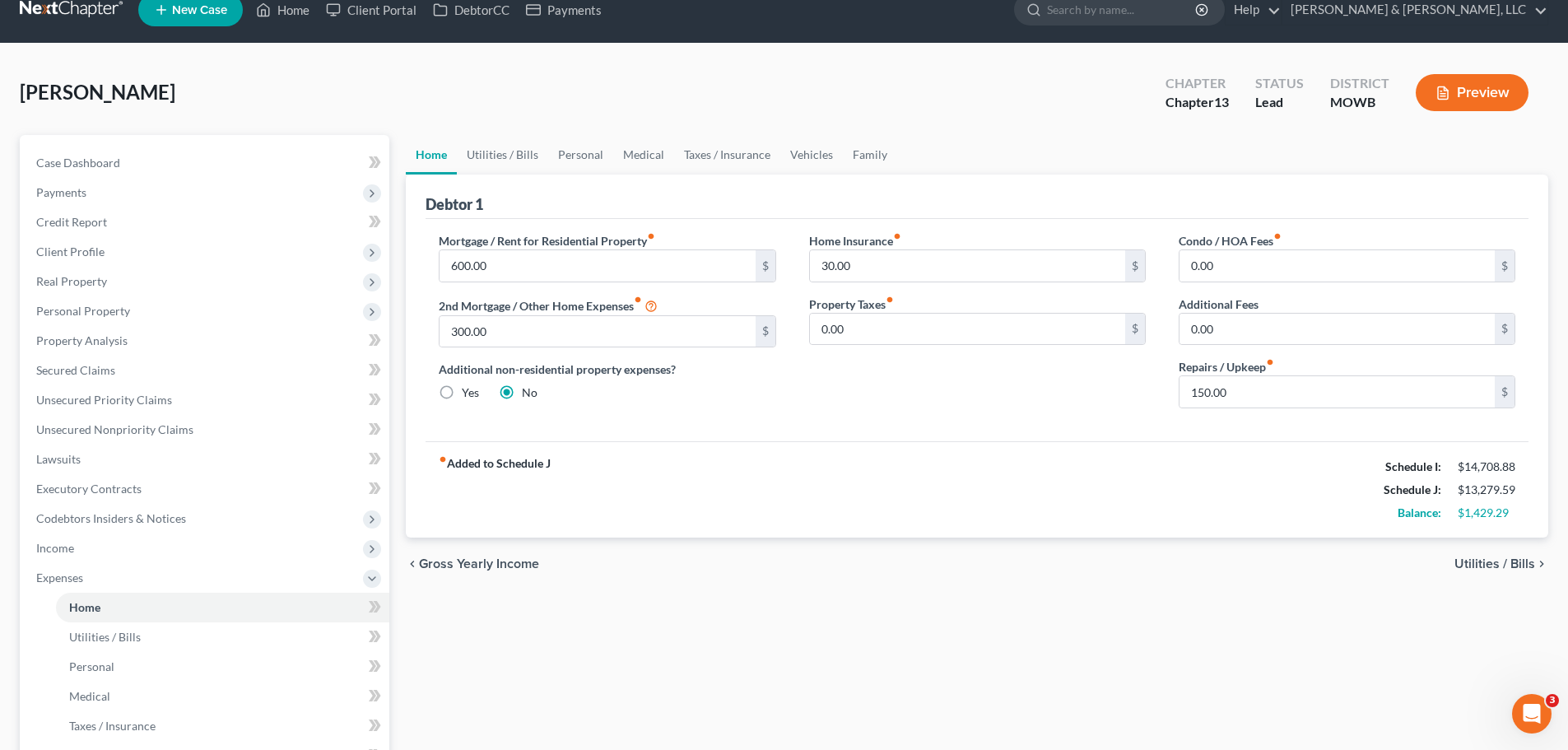
scroll to position [0, 0]
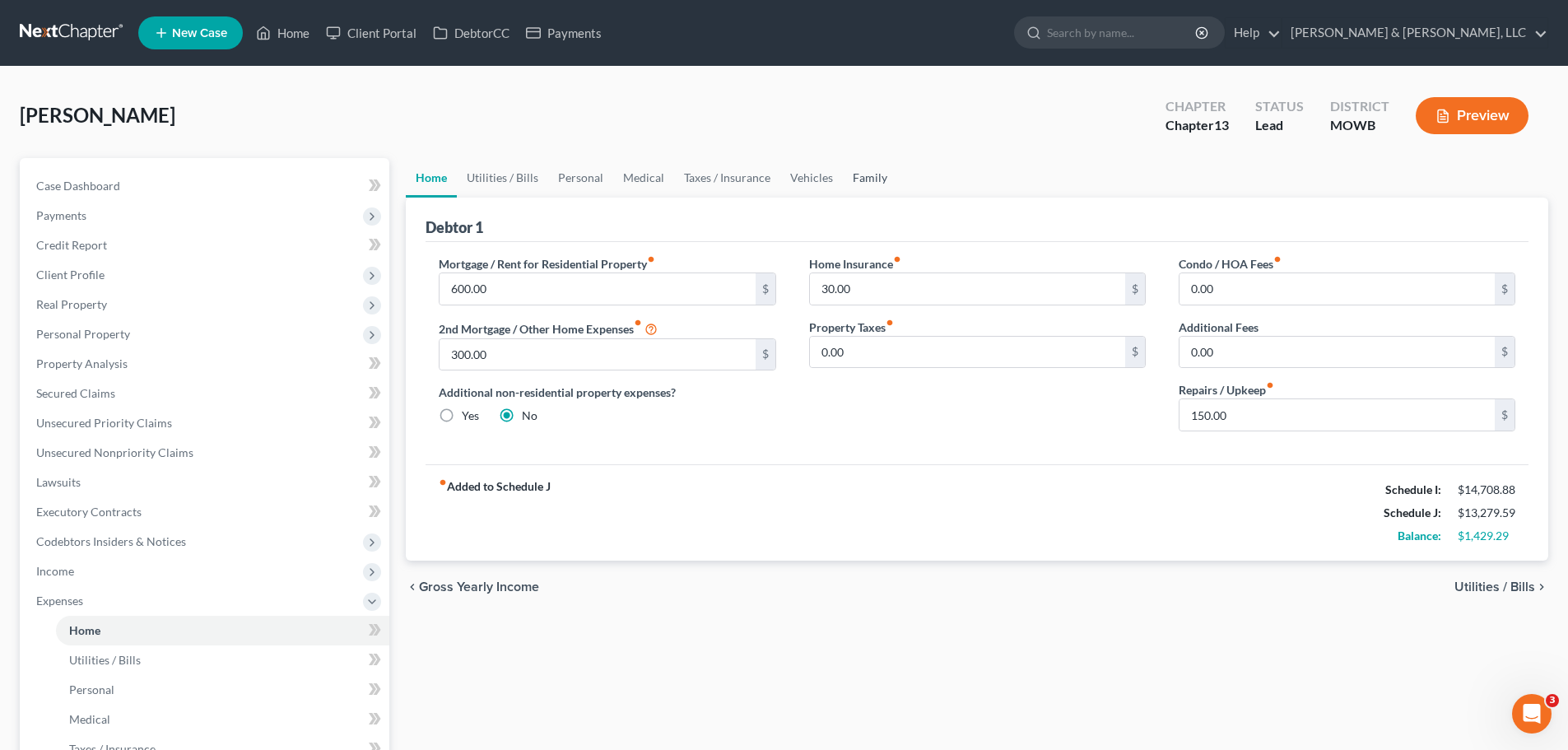
click at [886, 179] on link "Family" at bounding box center [870, 178] width 54 height 40
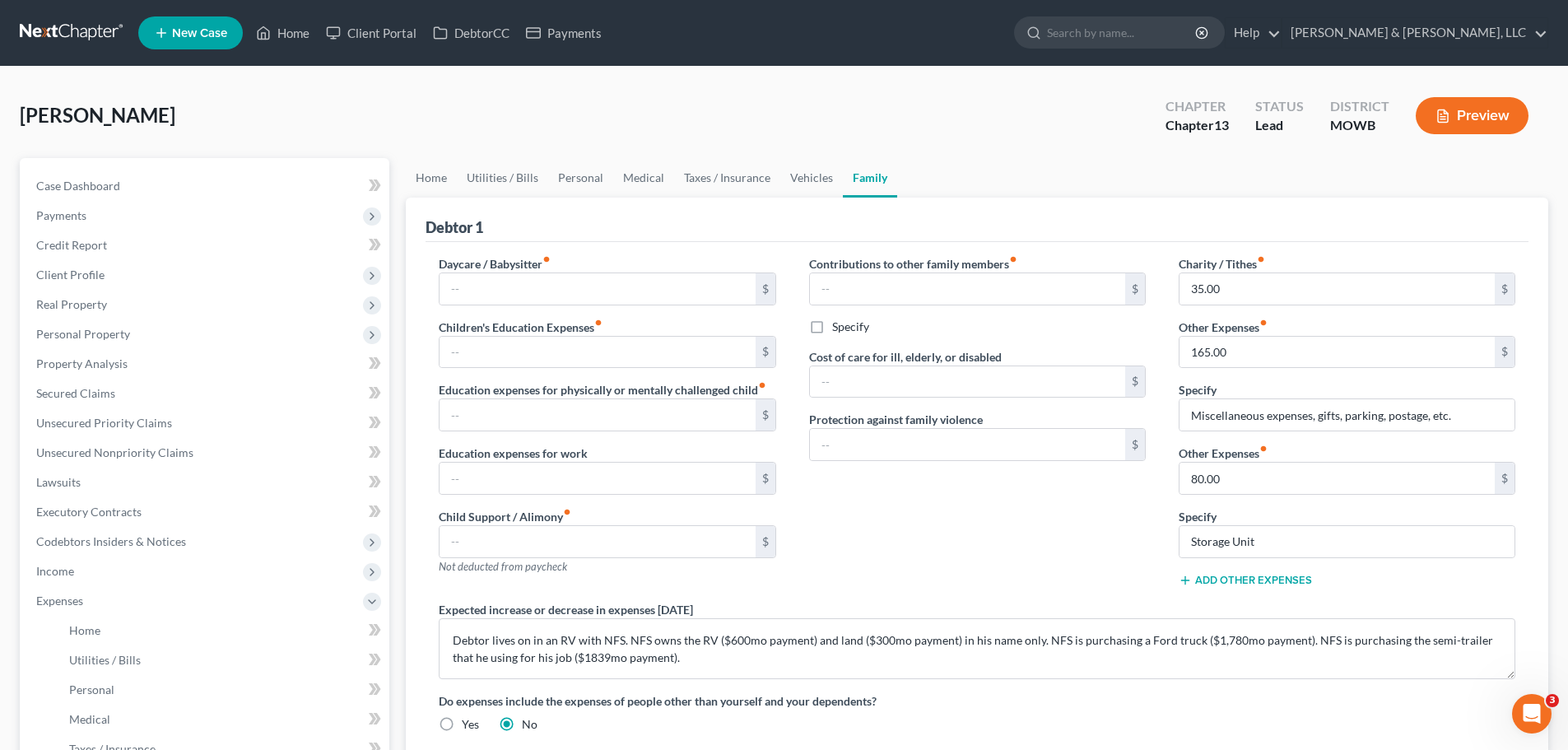
click at [1247, 581] on button "Add Other Expenses" at bounding box center [1246, 581] width 134 height 14
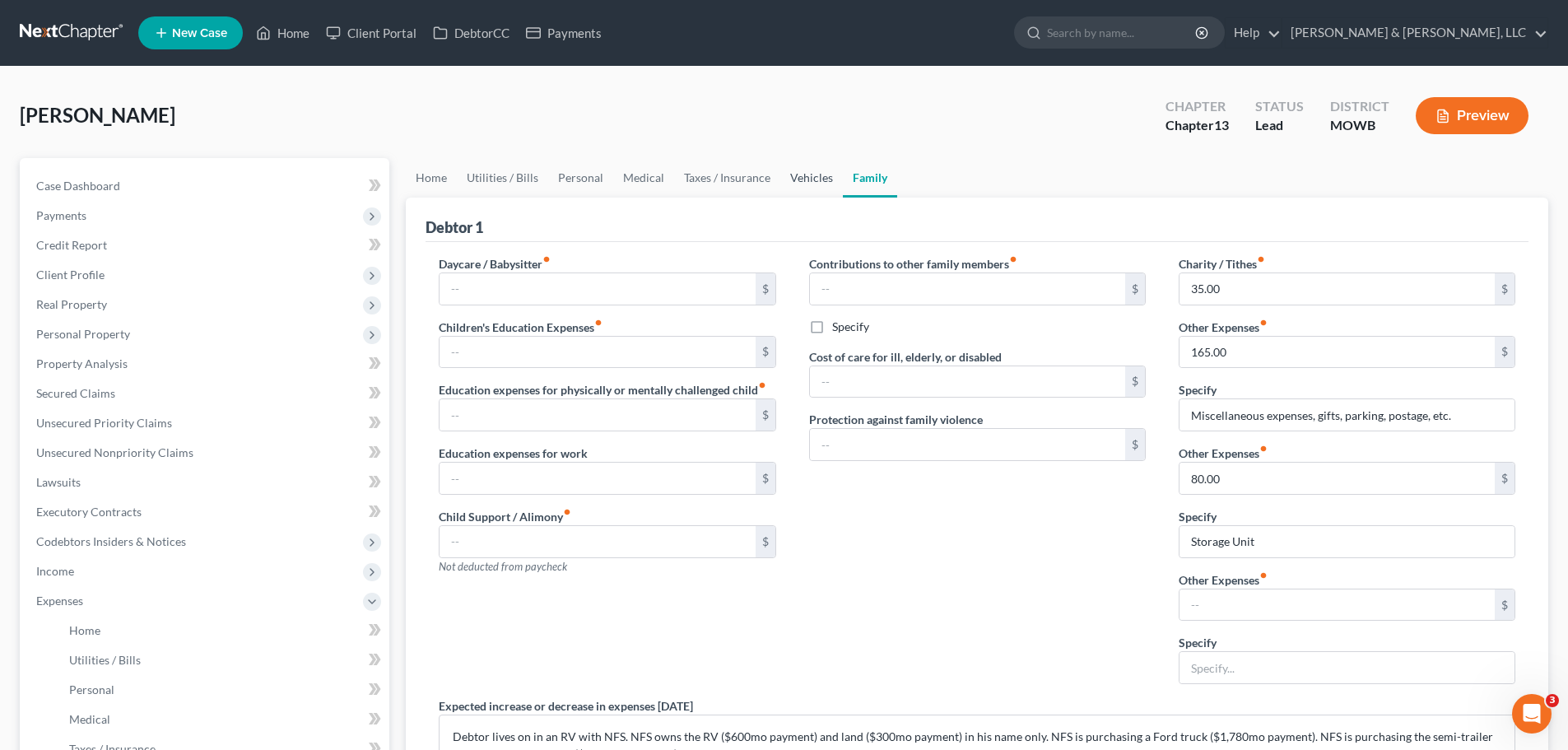
click at [803, 181] on link "Vehicles" at bounding box center [811, 178] width 63 height 40
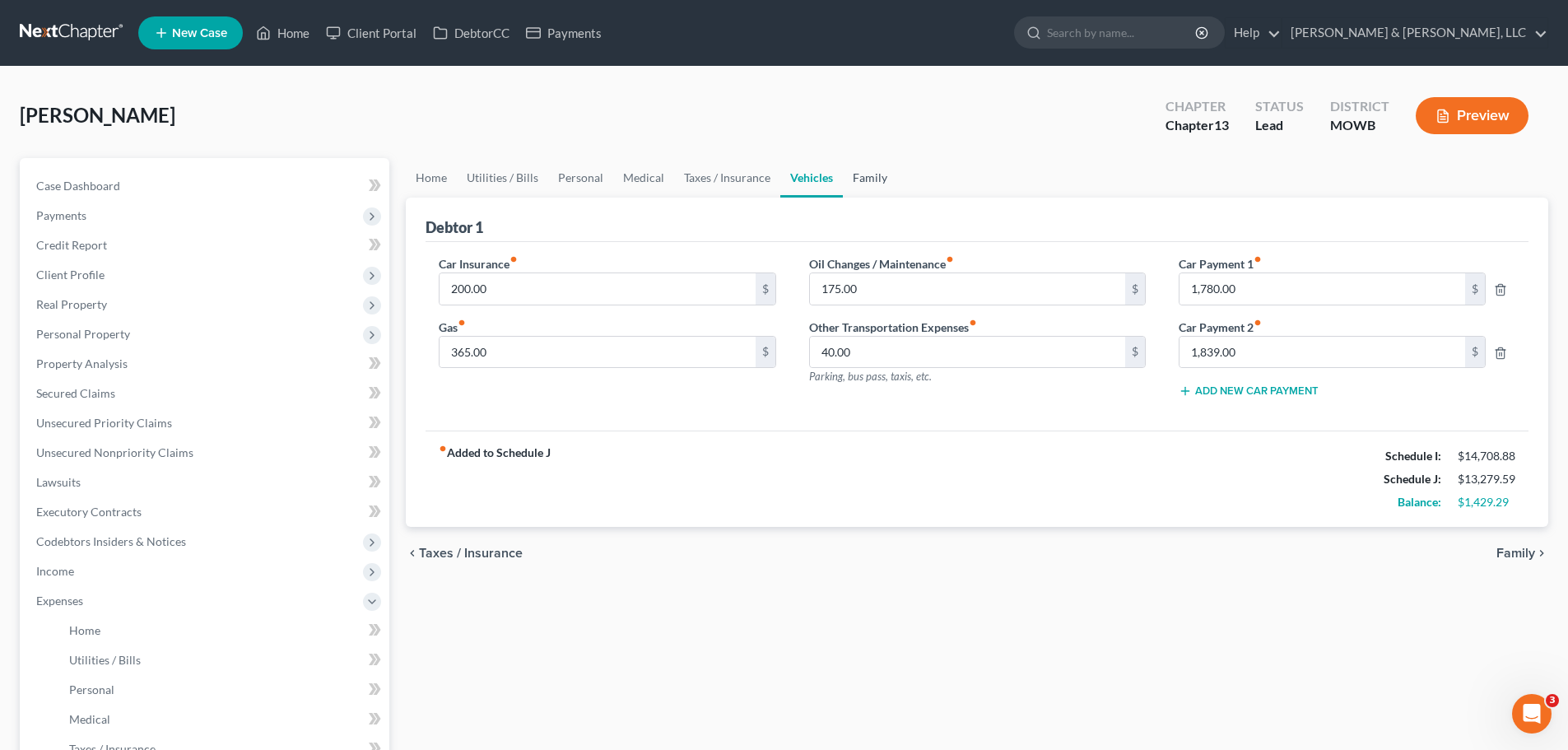
click at [860, 184] on link "Family" at bounding box center [870, 178] width 54 height 40
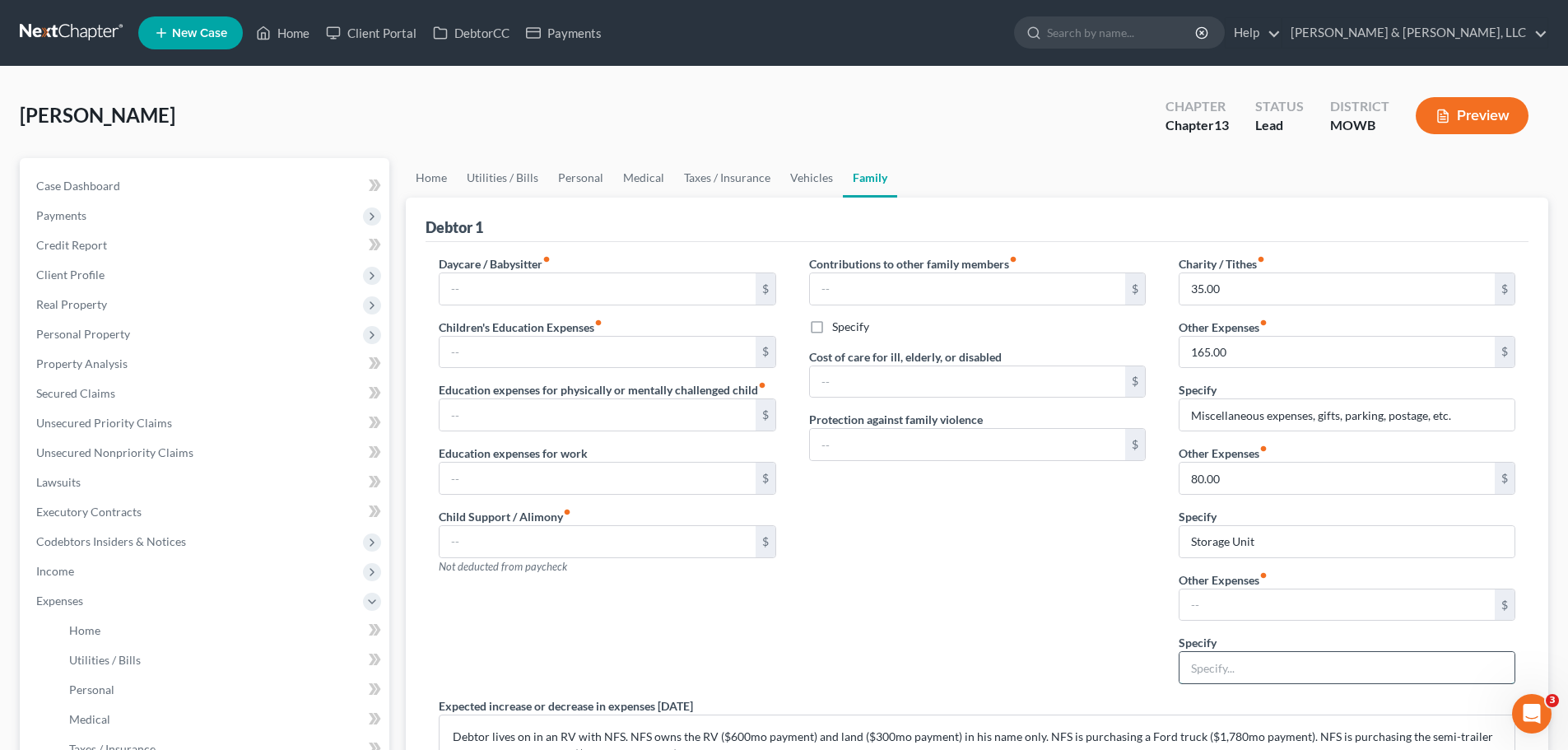
click at [1240, 667] on input "text" at bounding box center [1347, 667] width 335 height 31
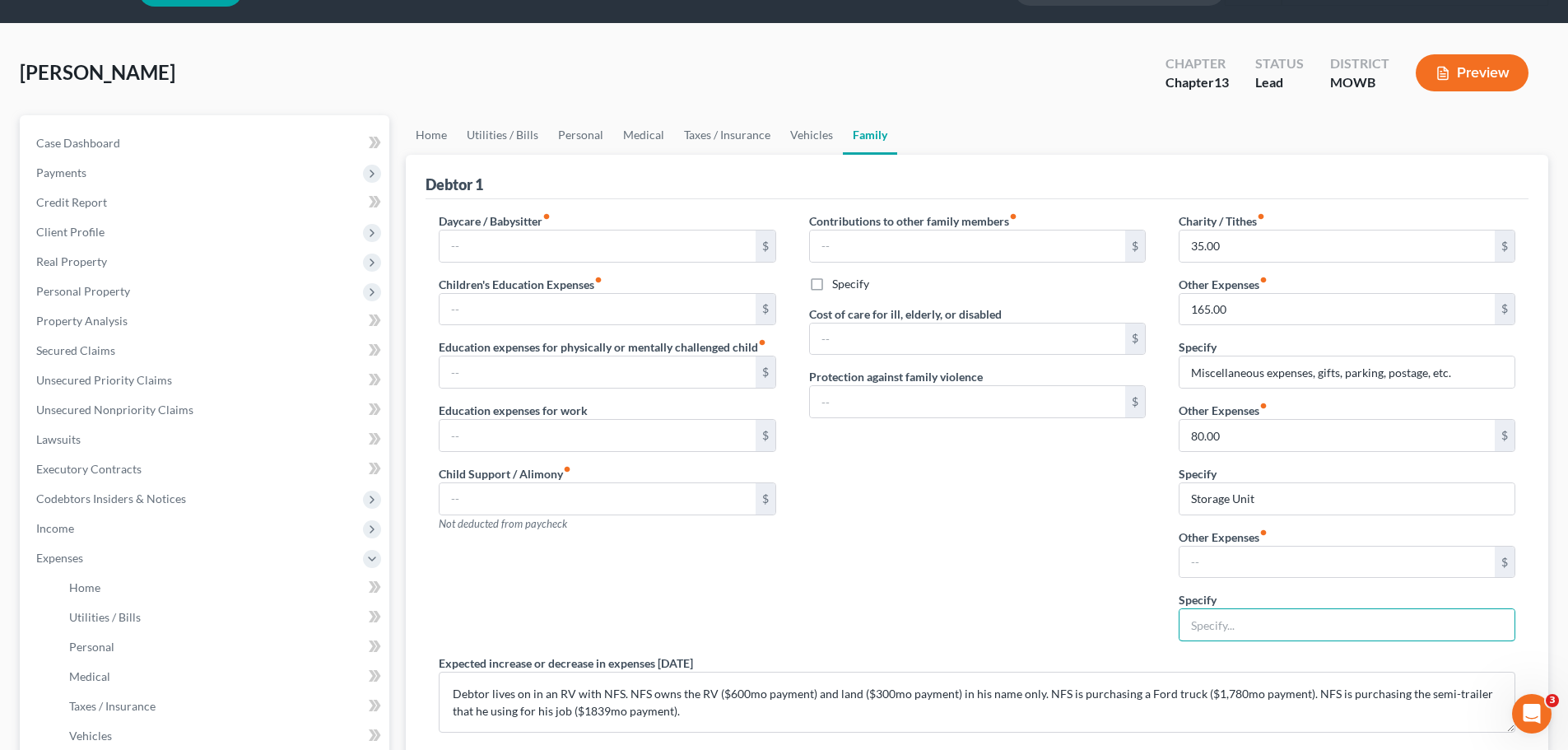
scroll to position [82, 0]
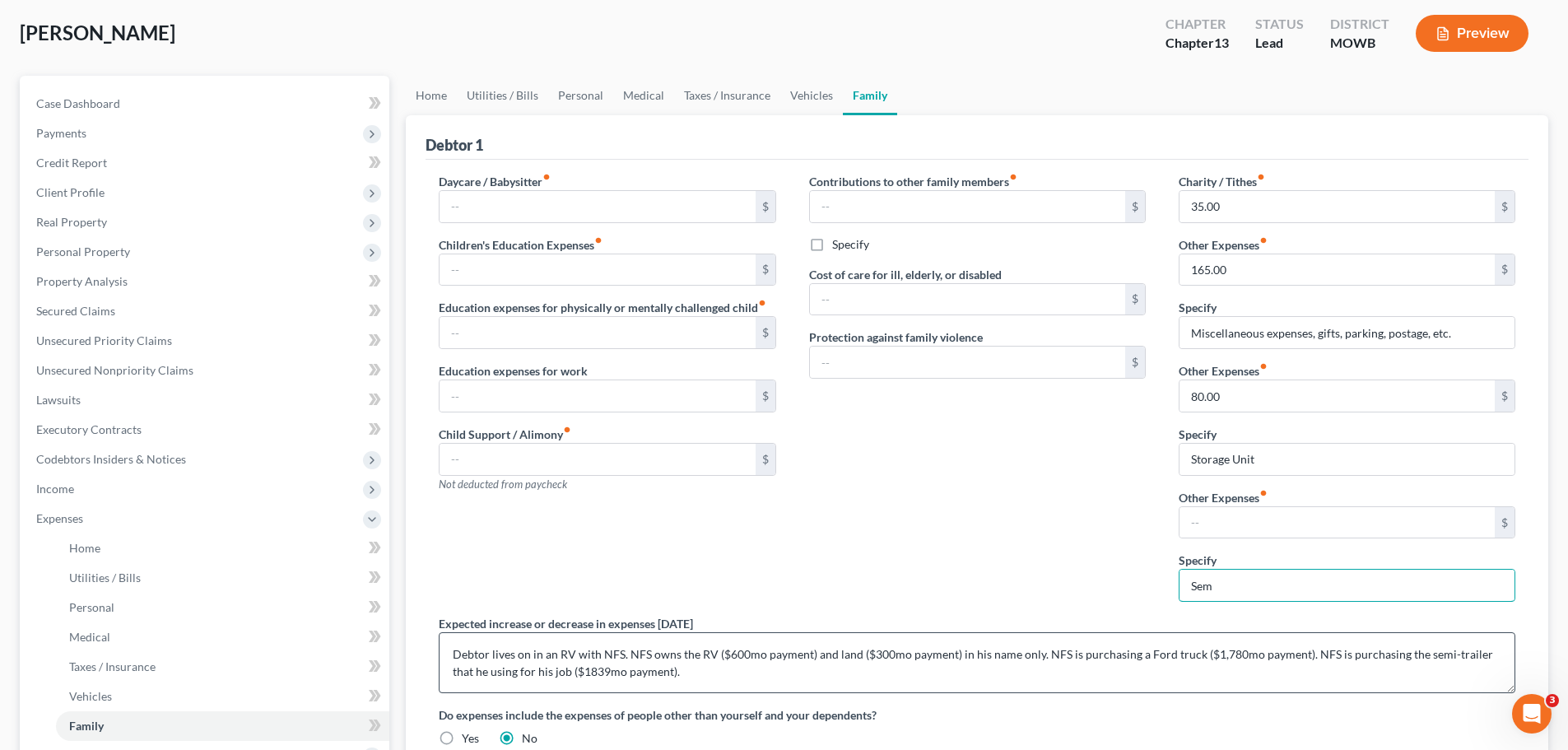
type input "Sem"
drag, startPoint x: 1450, startPoint y: 655, endPoint x: 1472, endPoint y: 656, distance: 22.0
click at [1472, 656] on textarea "Debtor lives on in an RV with NFS. NFS owns the RV ($600mo payment) and land ($…" at bounding box center [977, 663] width 1077 height 61
type textarea "Debtor lives on in an RV with NFS. NFS owns the RV ($600mo payment) and land ($…"
click at [1248, 585] on input "Sem" at bounding box center [1347, 585] width 335 height 31
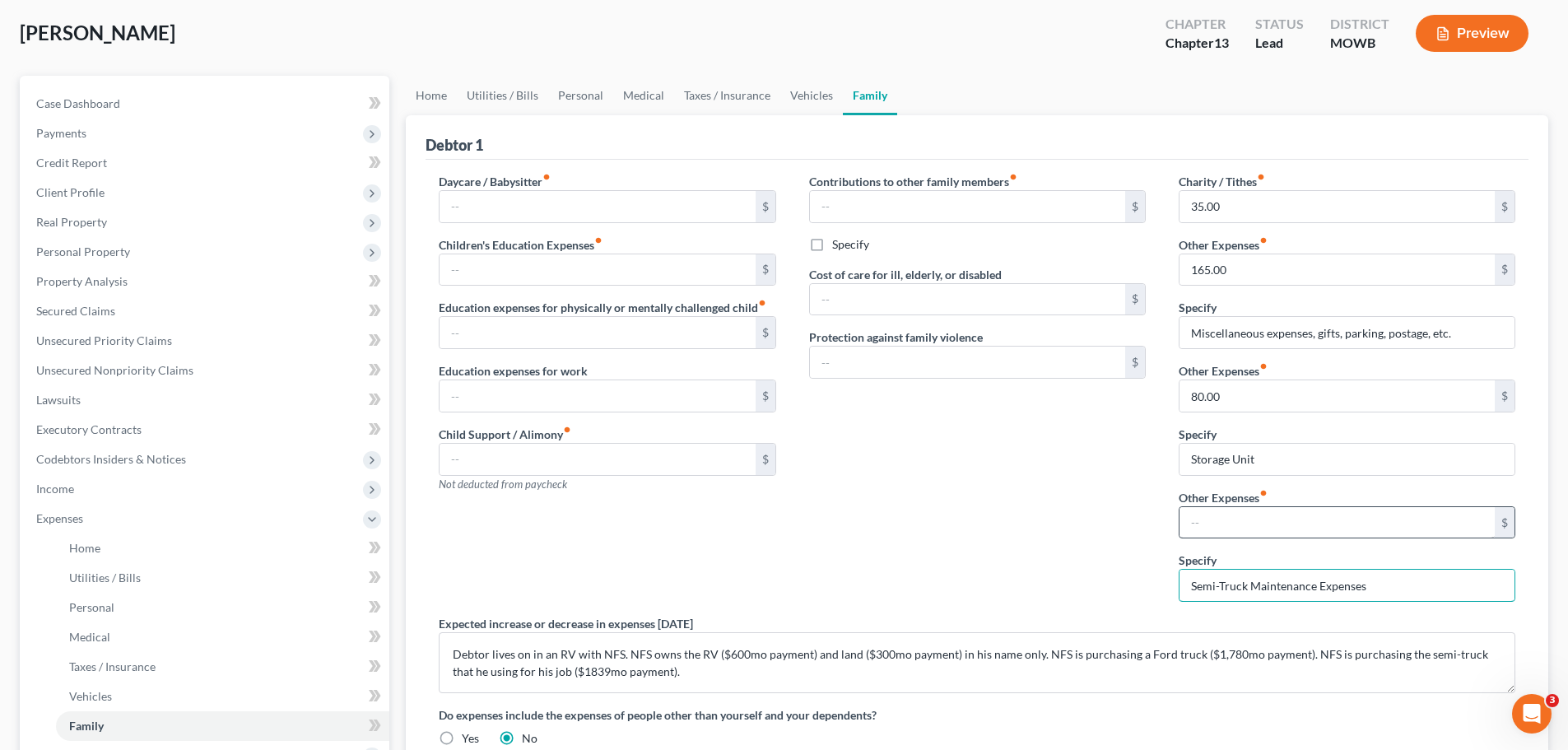
type input "Semi-Truck Maintenance Expenses"
click at [1230, 524] on input "text" at bounding box center [1337, 523] width 315 height 31
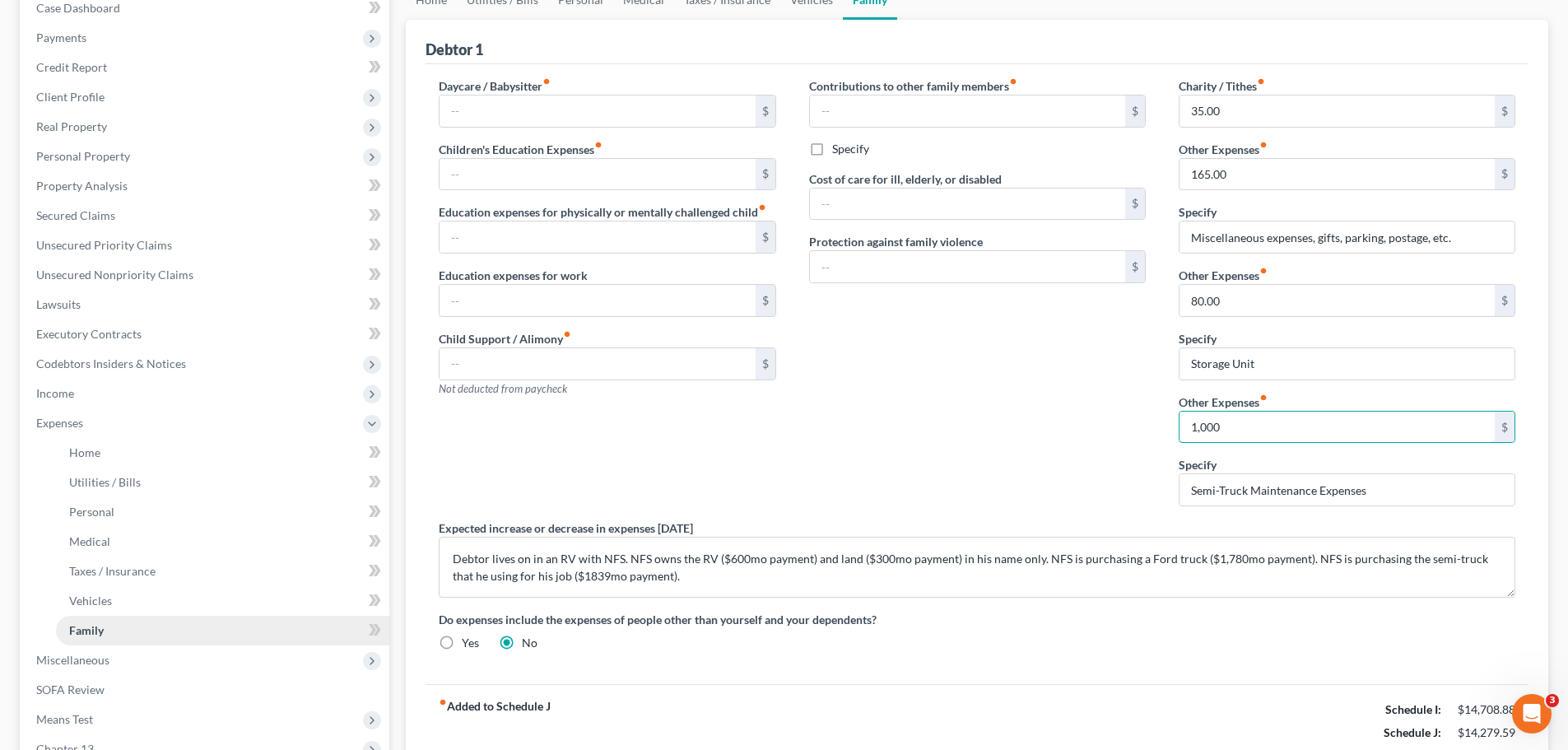
scroll to position [330, 0]
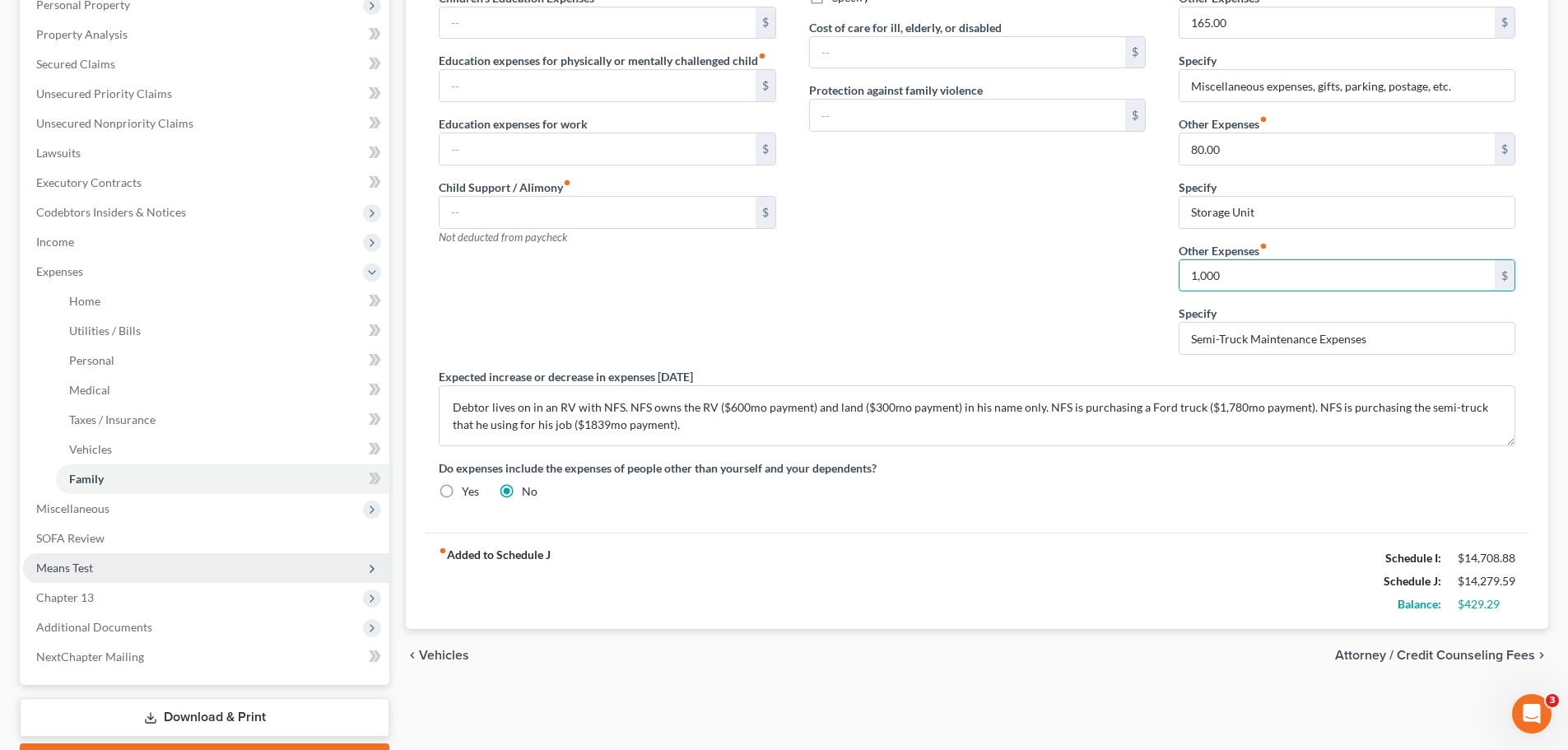
type input "1,000"
click at [96, 563] on span "Means Test" at bounding box center [205, 567] width 366 height 30
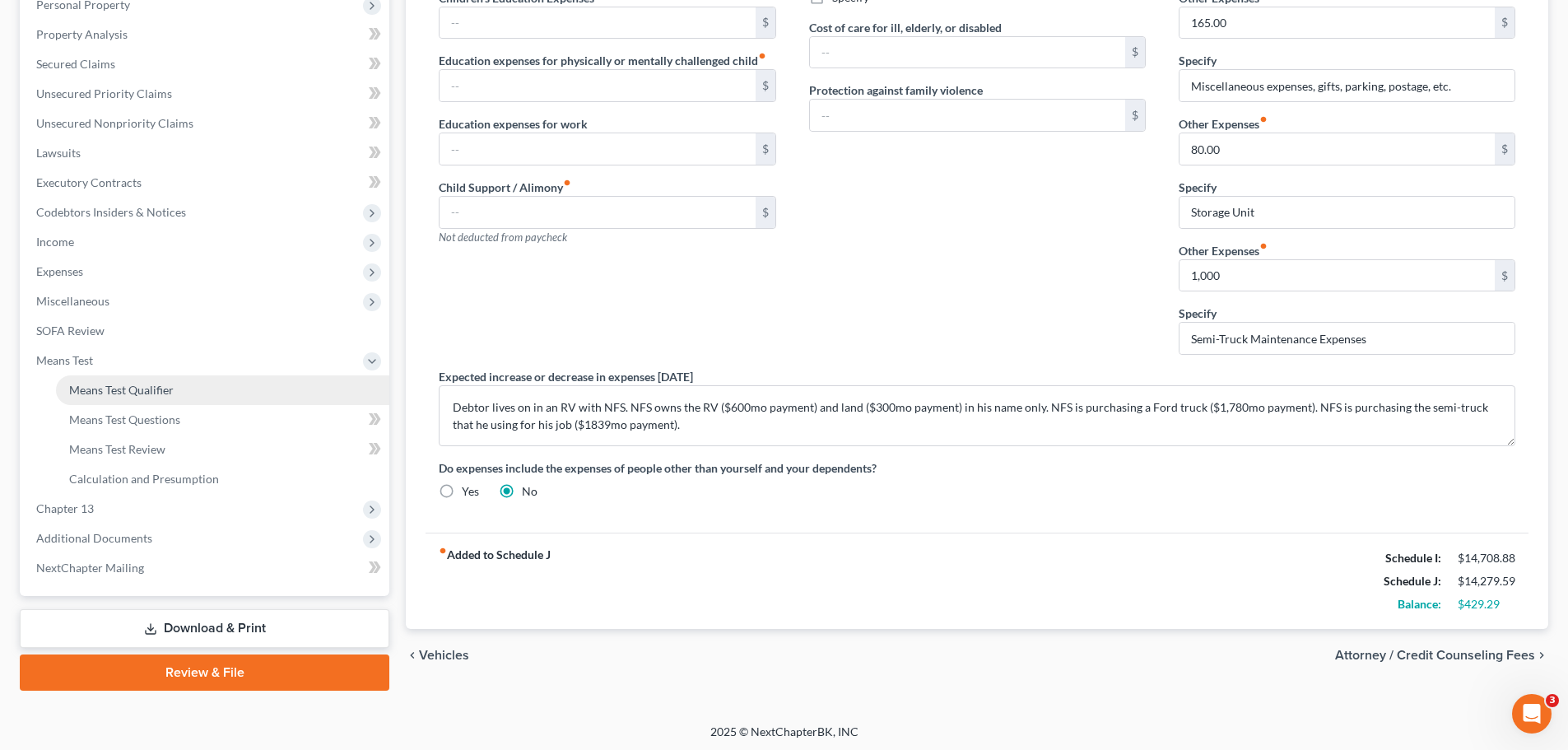
click at [118, 399] on link "Means Test Qualifier" at bounding box center [222, 390] width 333 height 30
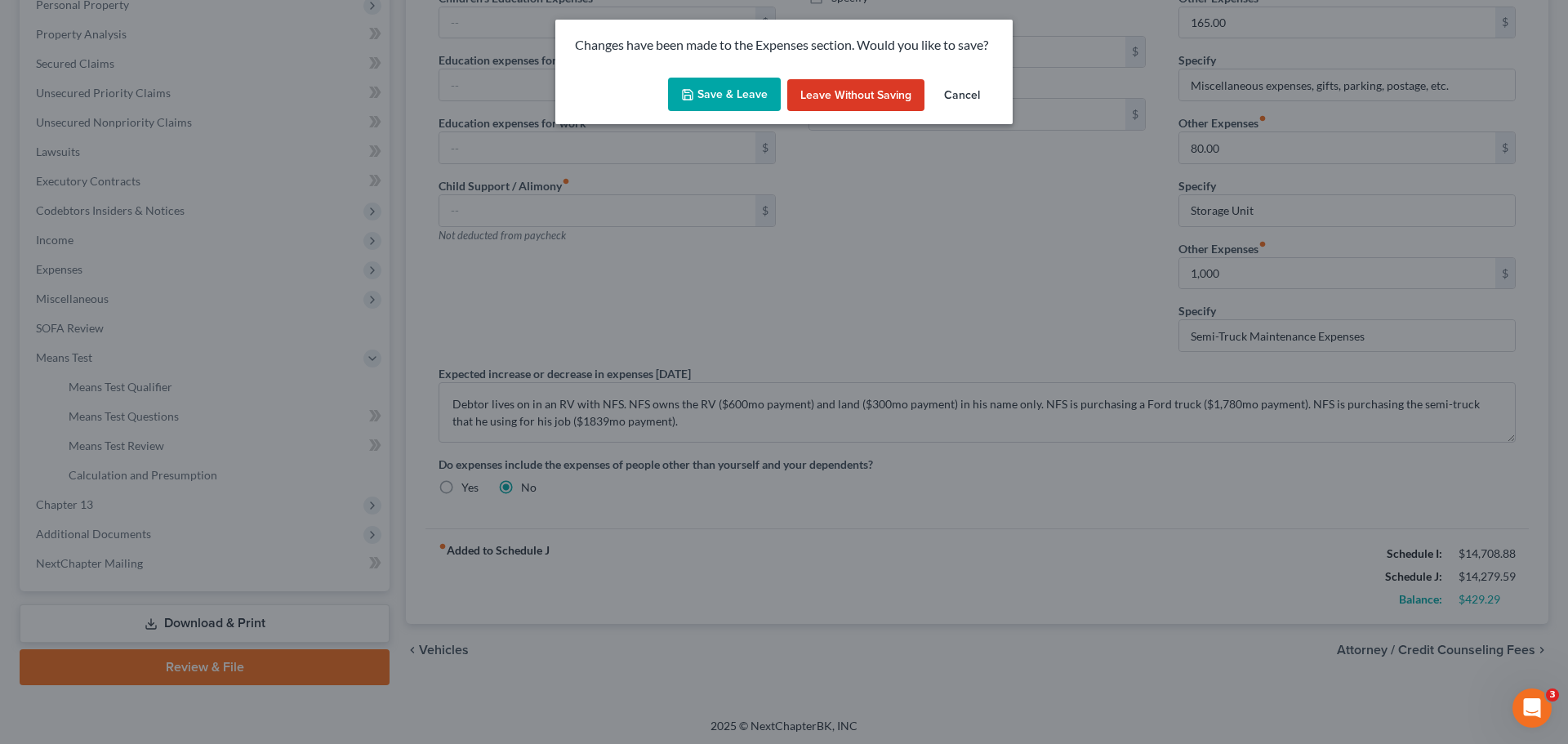
click at [694, 91] on icon "button" at bounding box center [688, 95] width 13 height 13
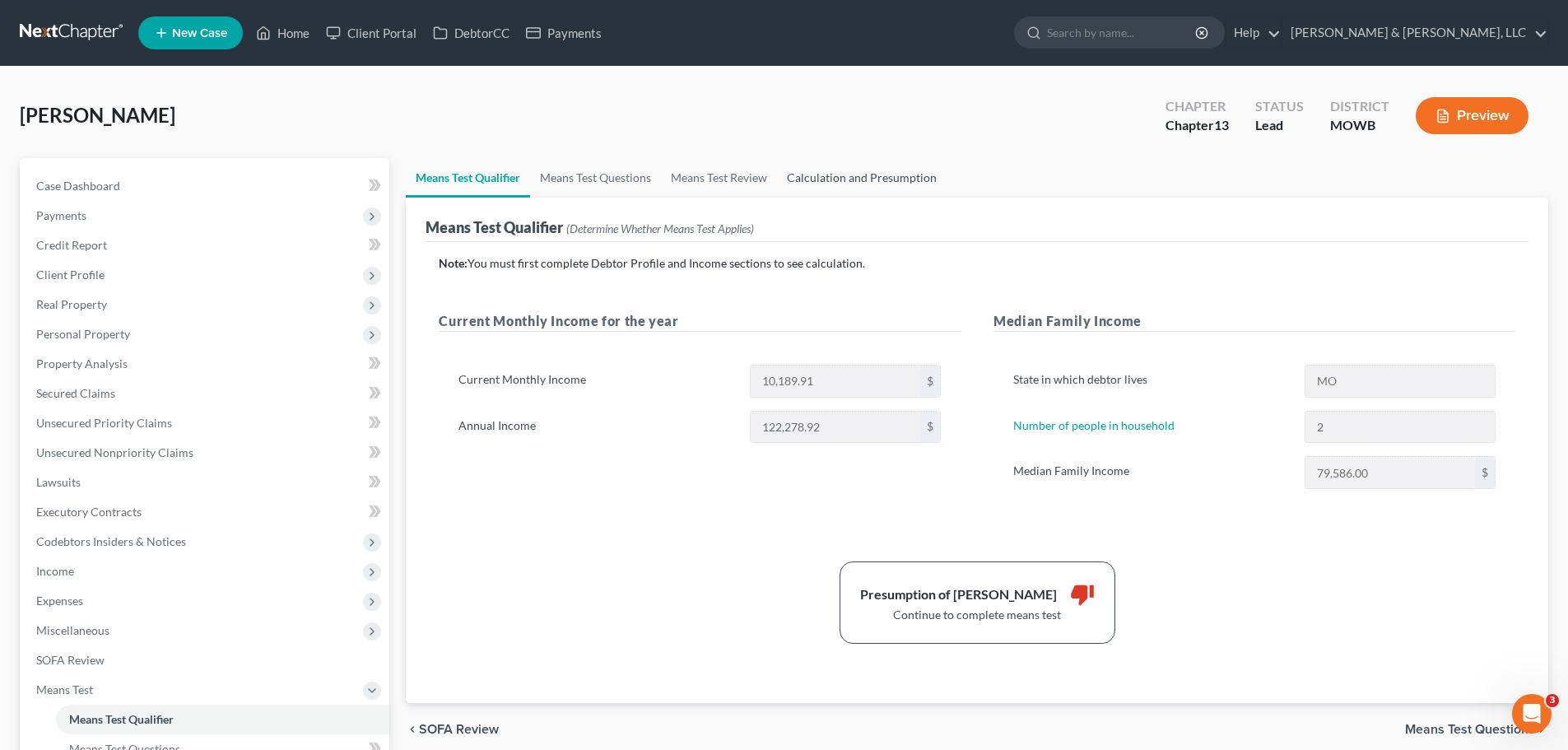
click at [837, 178] on link "Calculation and Presumption" at bounding box center [861, 178] width 170 height 40
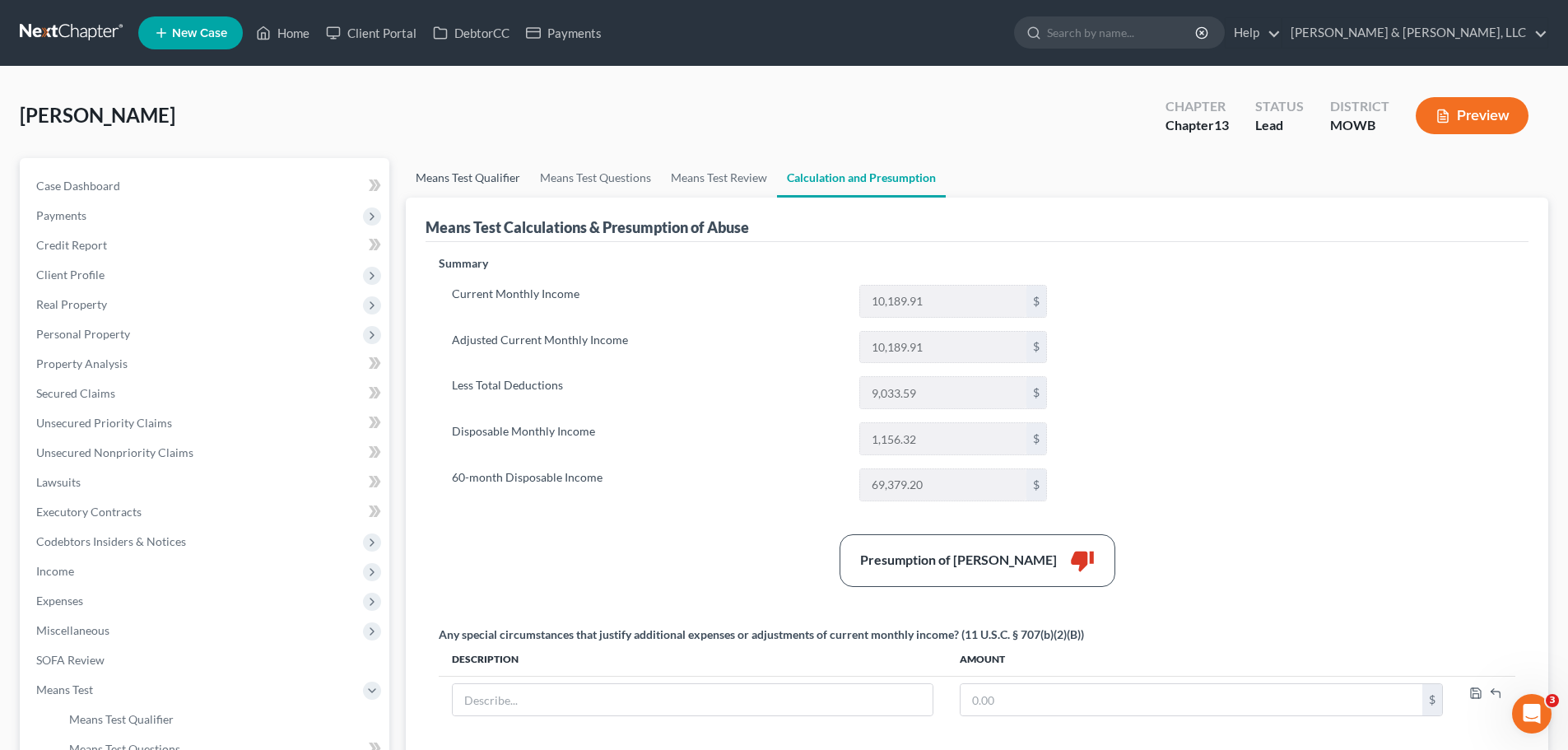
click at [486, 181] on link "Means Test Qualifier" at bounding box center [467, 178] width 124 height 40
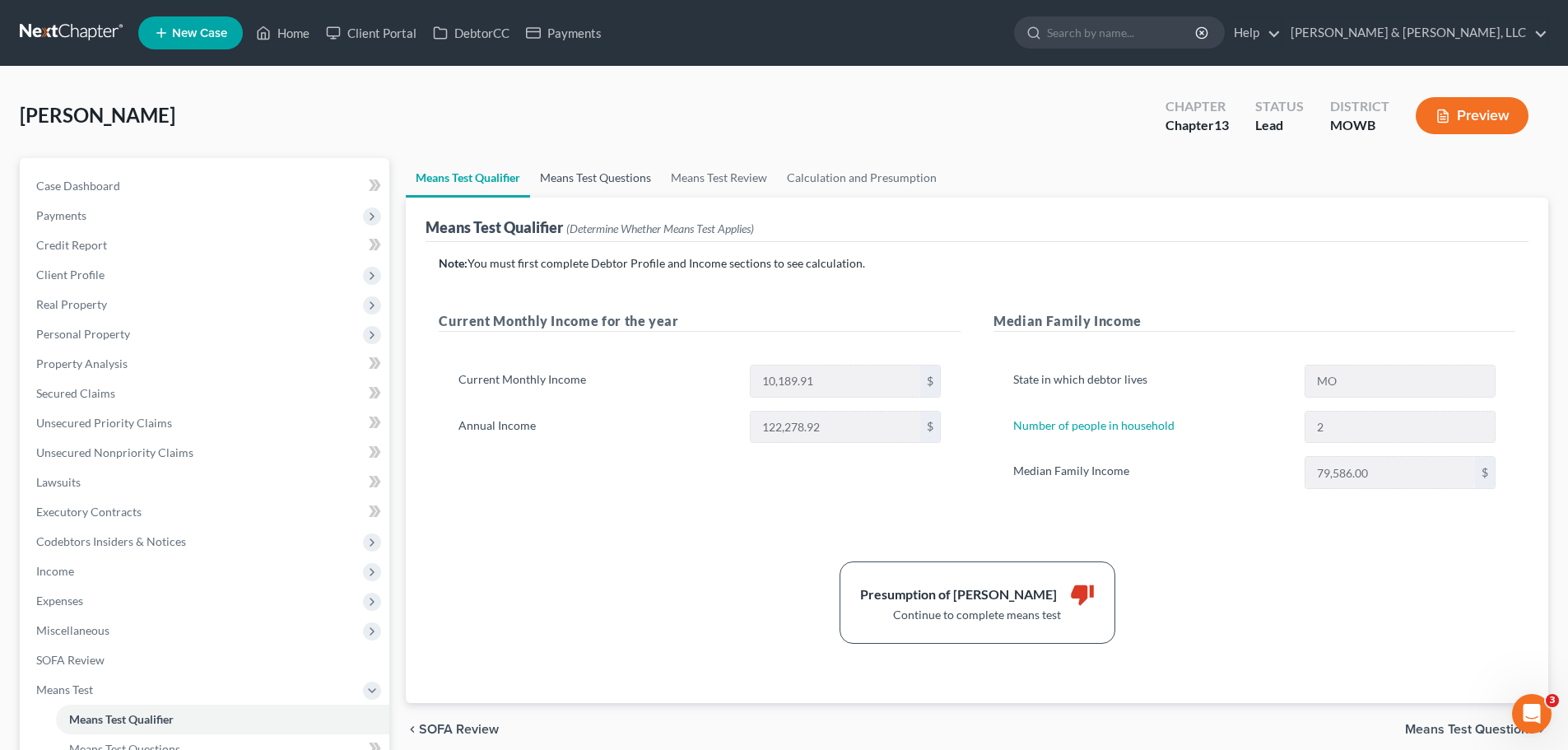
click at [587, 172] on link "Means Test Questions" at bounding box center [595, 178] width 131 height 40
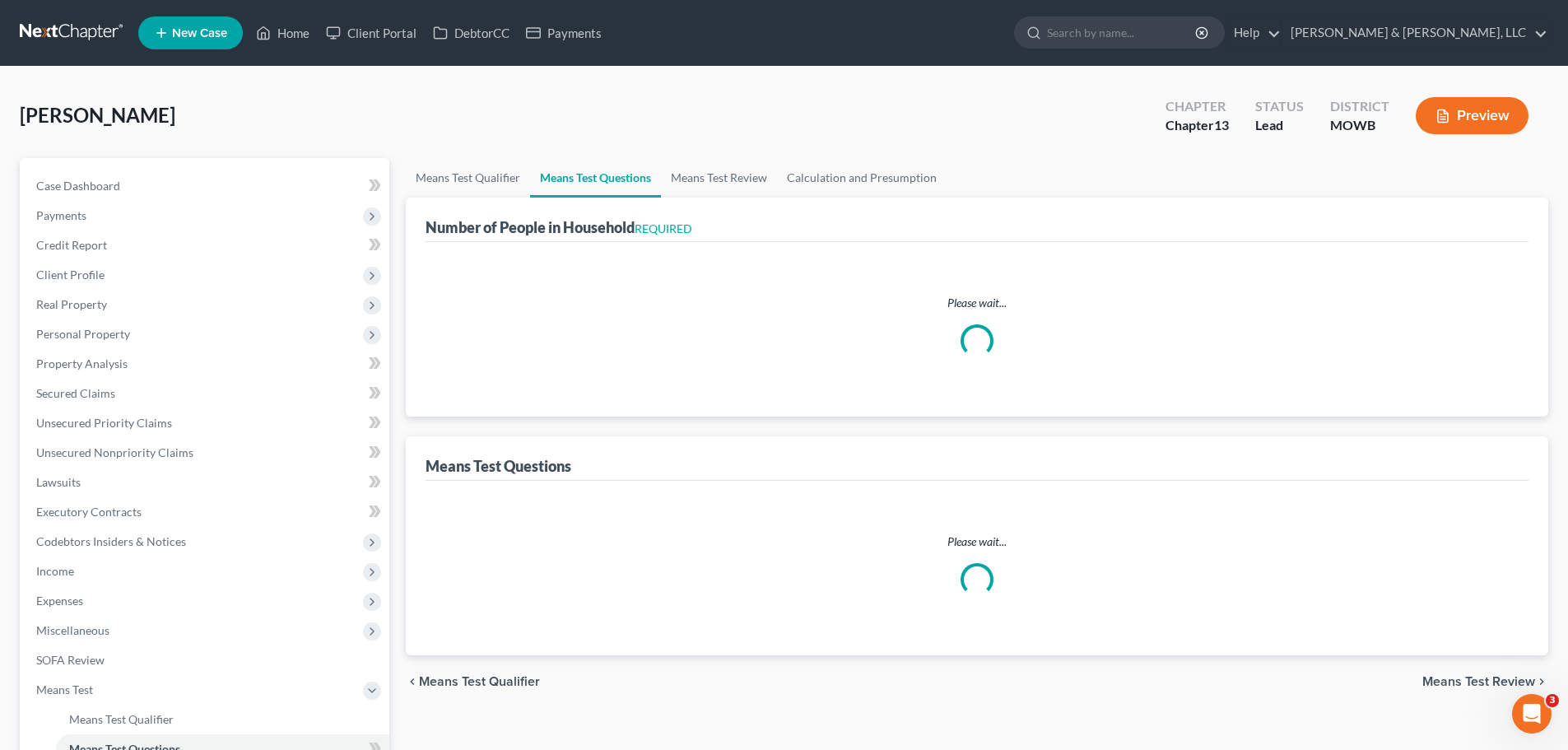
select select "2"
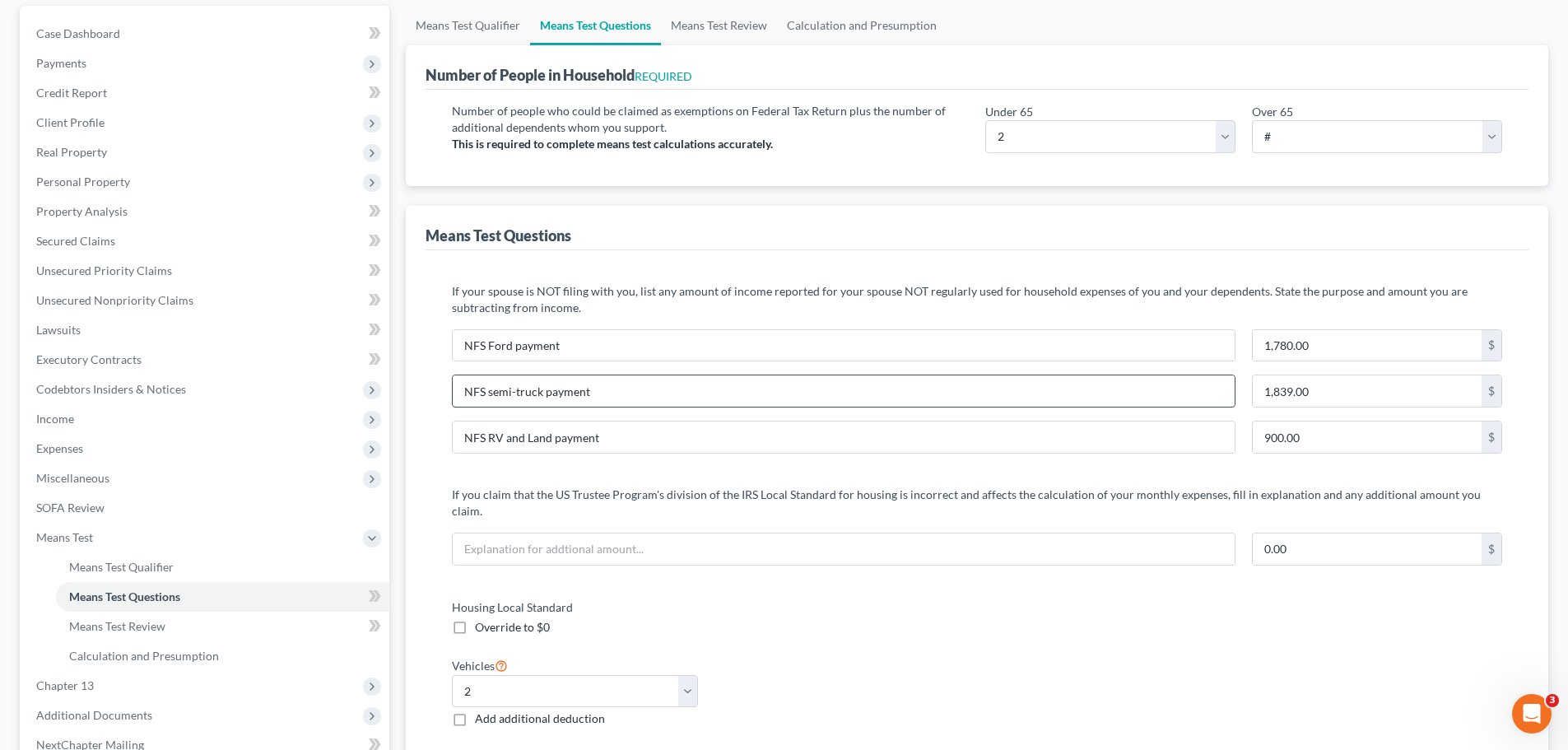
scroll to position [165, 0]
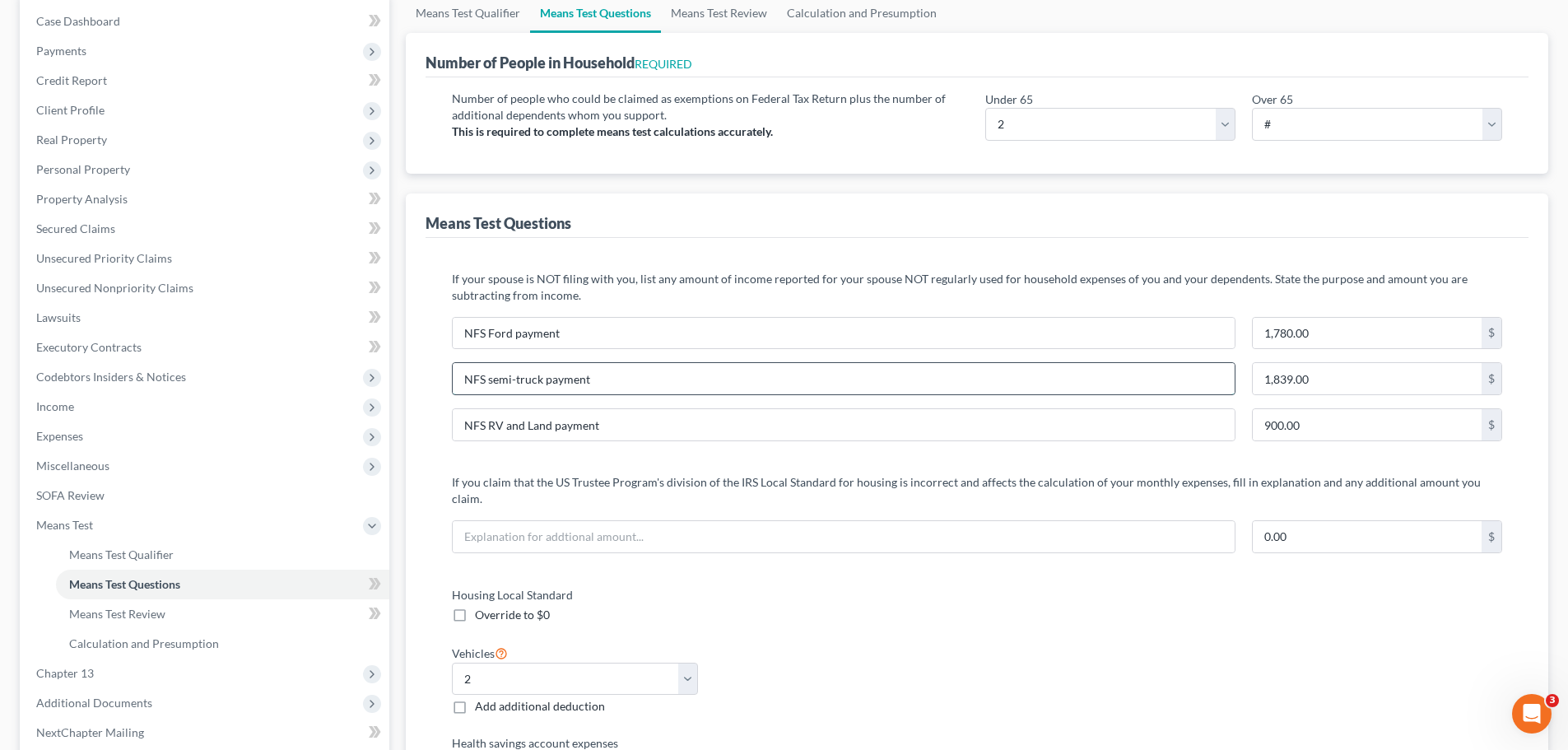
click at [626, 381] on input "NFS semi-truck payment" at bounding box center [844, 378] width 782 height 31
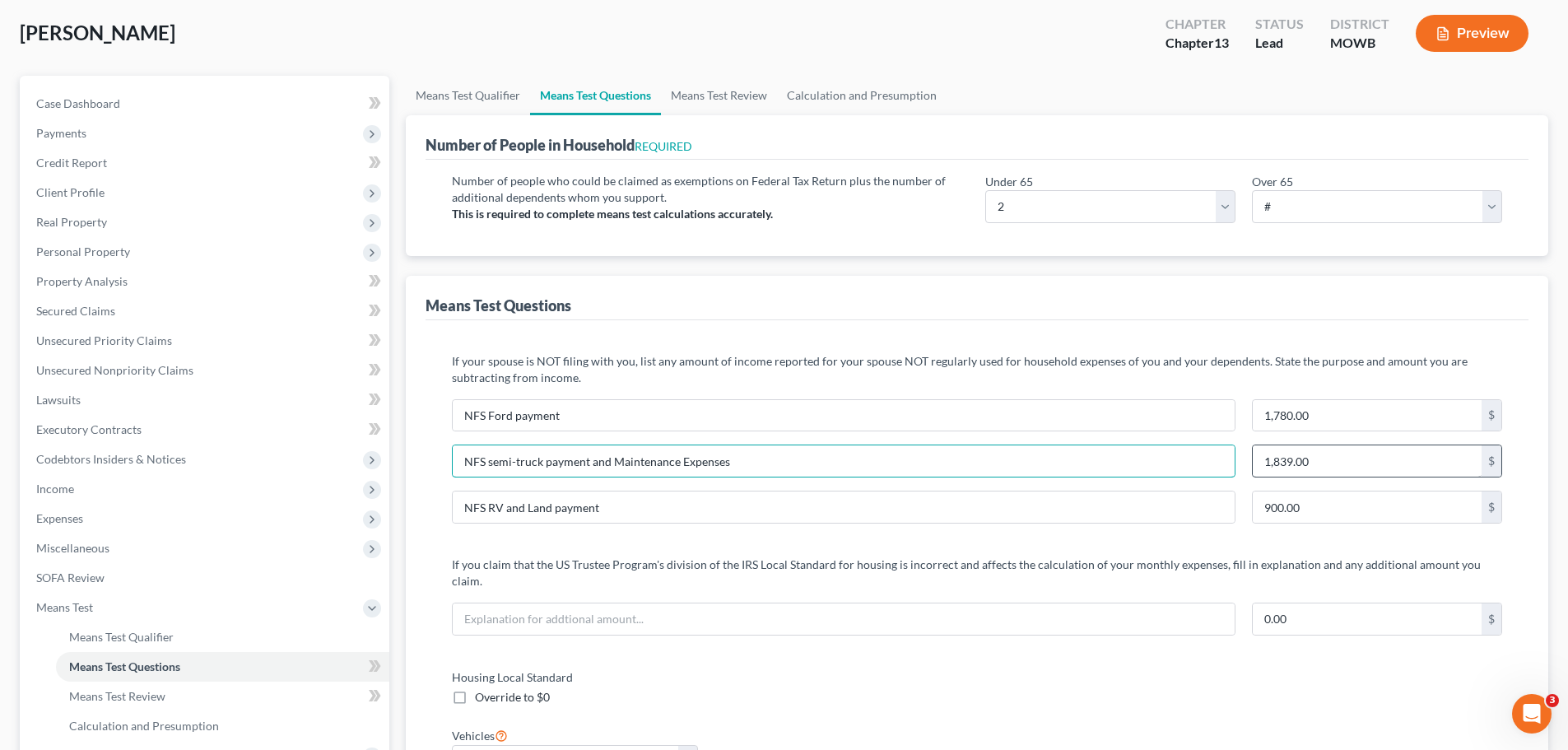
type input "NFS semi-truck payment and Maintenance Expenses"
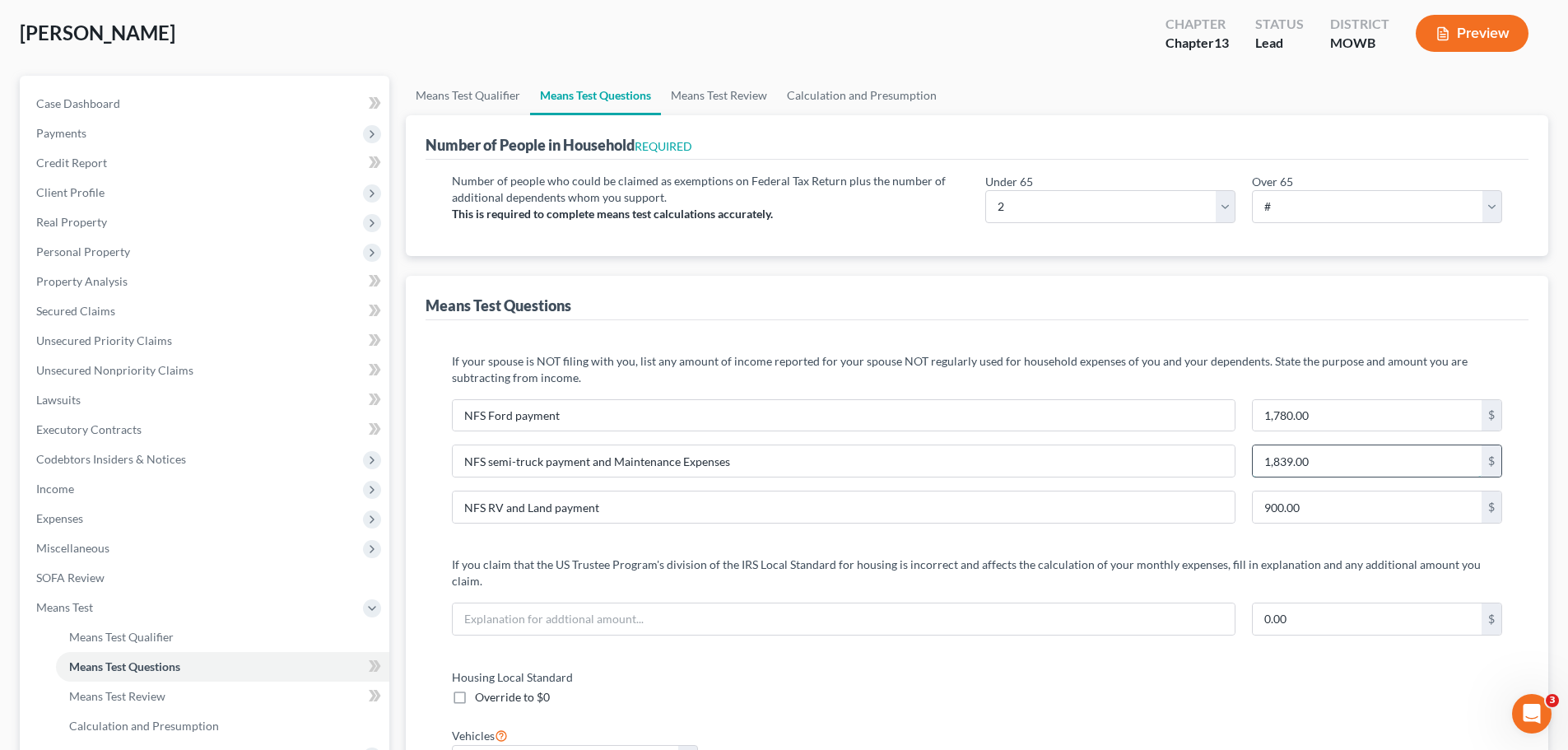
click at [1329, 456] on input "1,839.00" at bounding box center [1367, 461] width 229 height 31
type input "3,039"
click at [107, 514] on span "Expenses" at bounding box center [205, 518] width 366 height 30
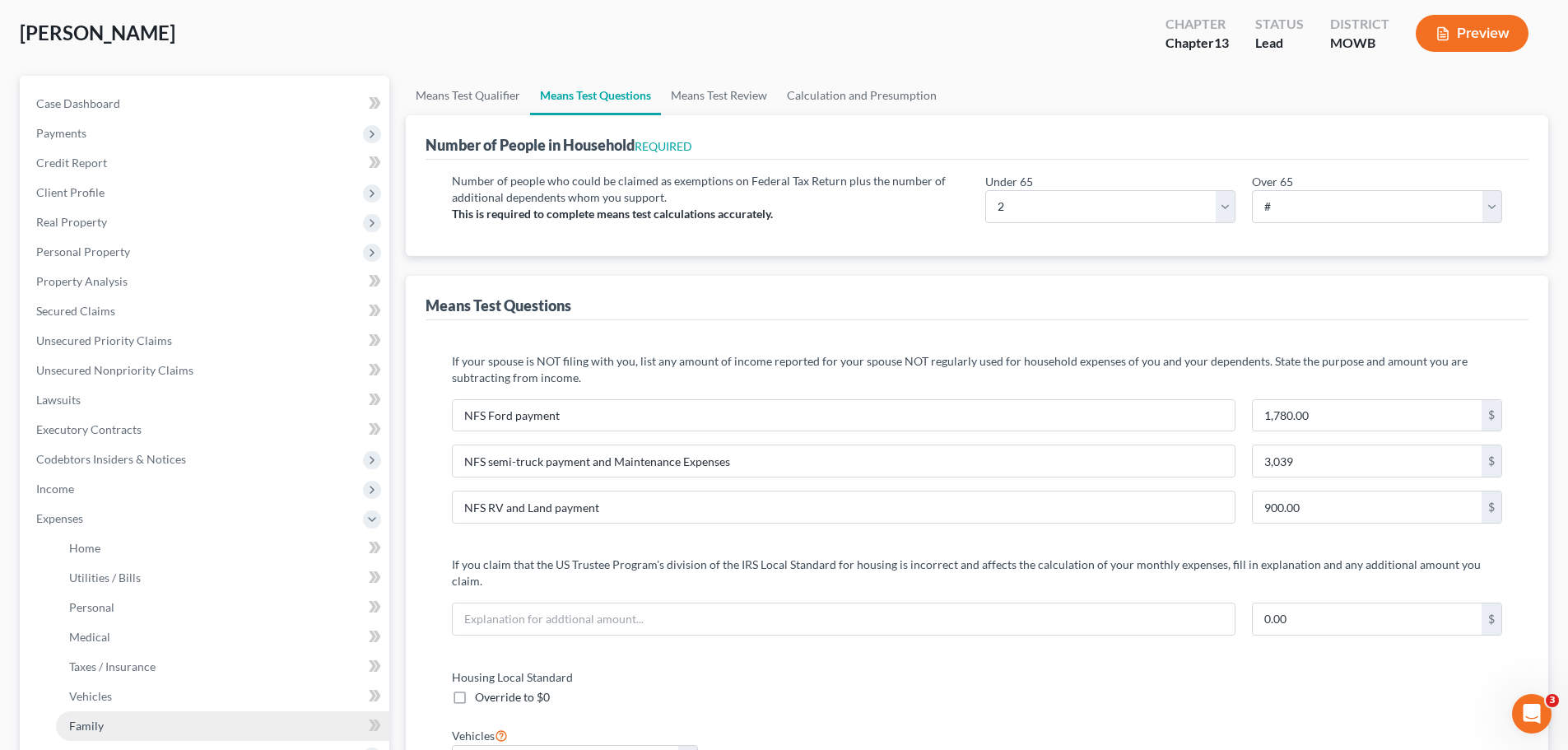
click at [132, 722] on link "Family" at bounding box center [222, 725] width 333 height 30
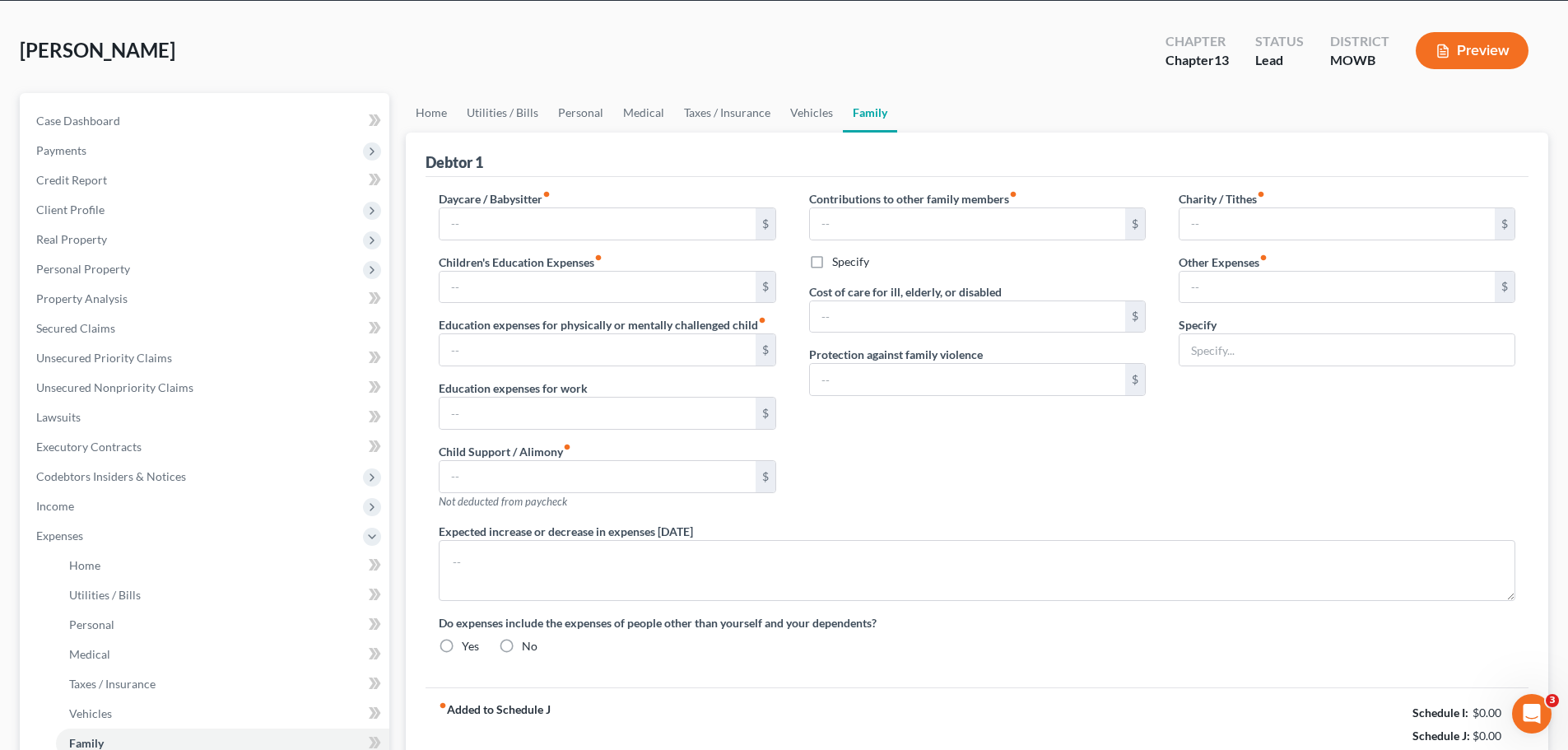
type input "35.00"
type input "165.00"
type input "Miscellaneous expenses, gifts, parking, postage, etc."
type textarea "Debtor lives on in an RV with NFS. NFS owns the RV ($600mo payment) and land ($…"
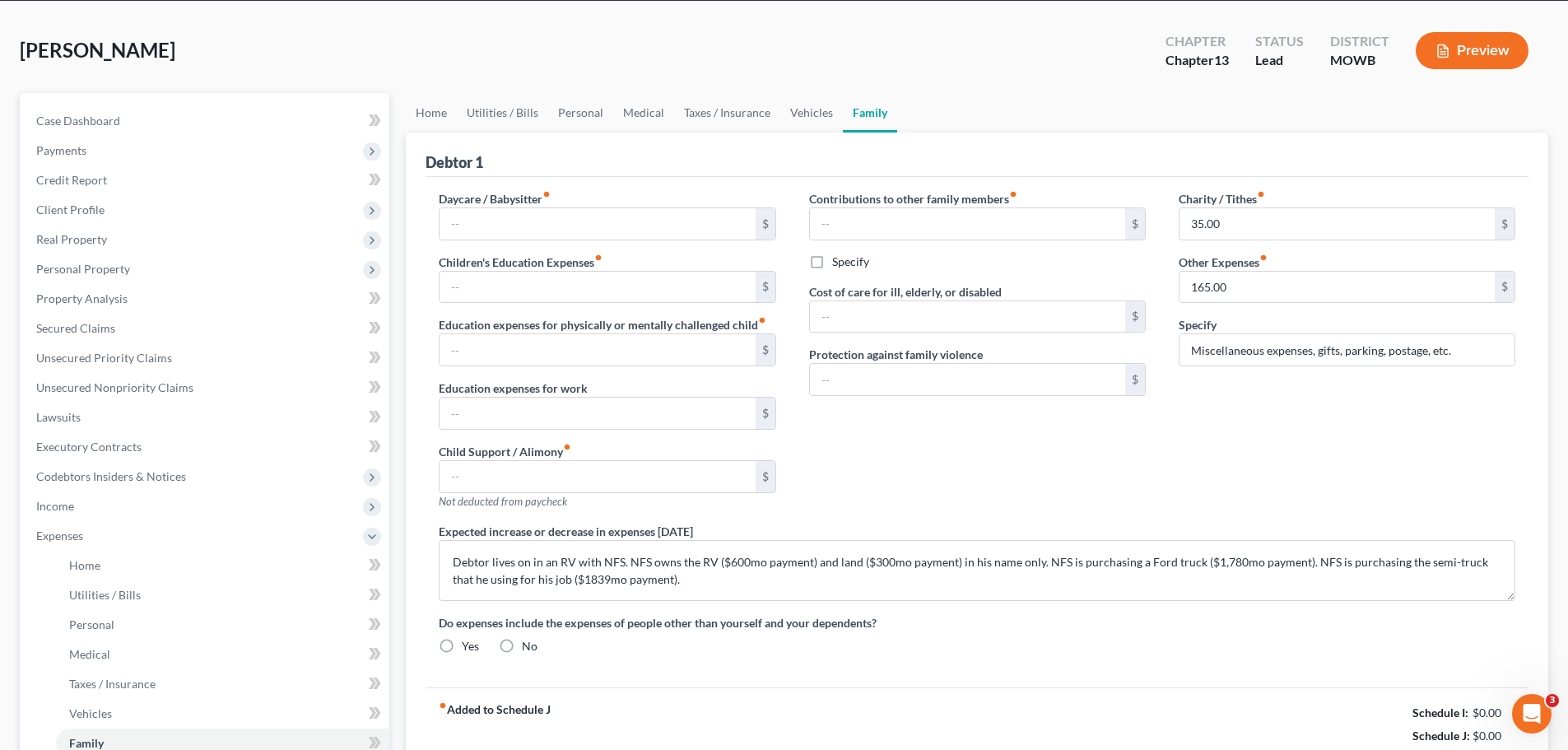
radio input "true"
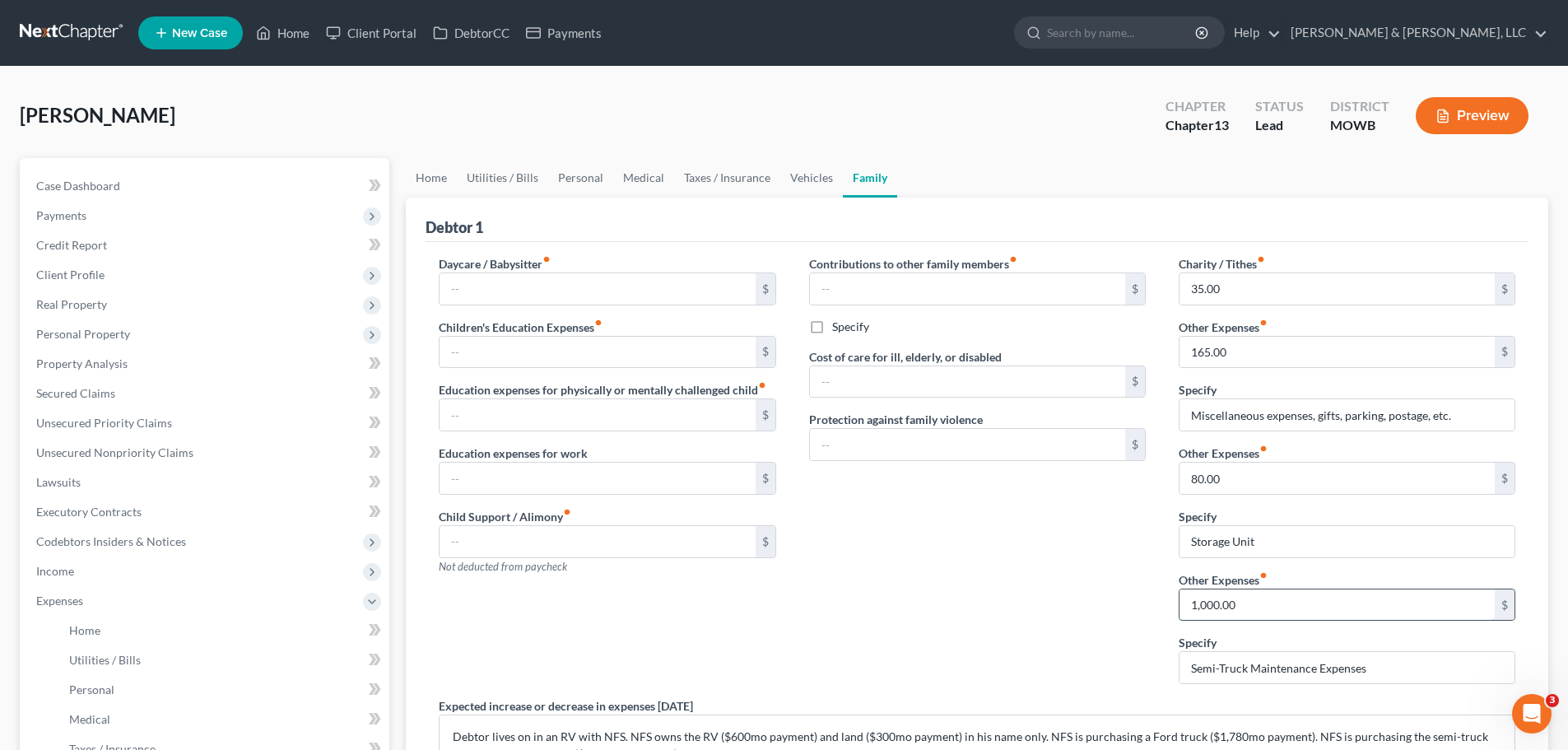
click at [1266, 599] on input "1,000.00" at bounding box center [1337, 605] width 315 height 31
type input "1,200"
click at [1049, 578] on div "Contributions to other family members fiber_manual_record $ Specify Cost of car…" at bounding box center [977, 476] width 369 height 442
click at [833, 181] on link "Vehicles" at bounding box center [811, 178] width 63 height 40
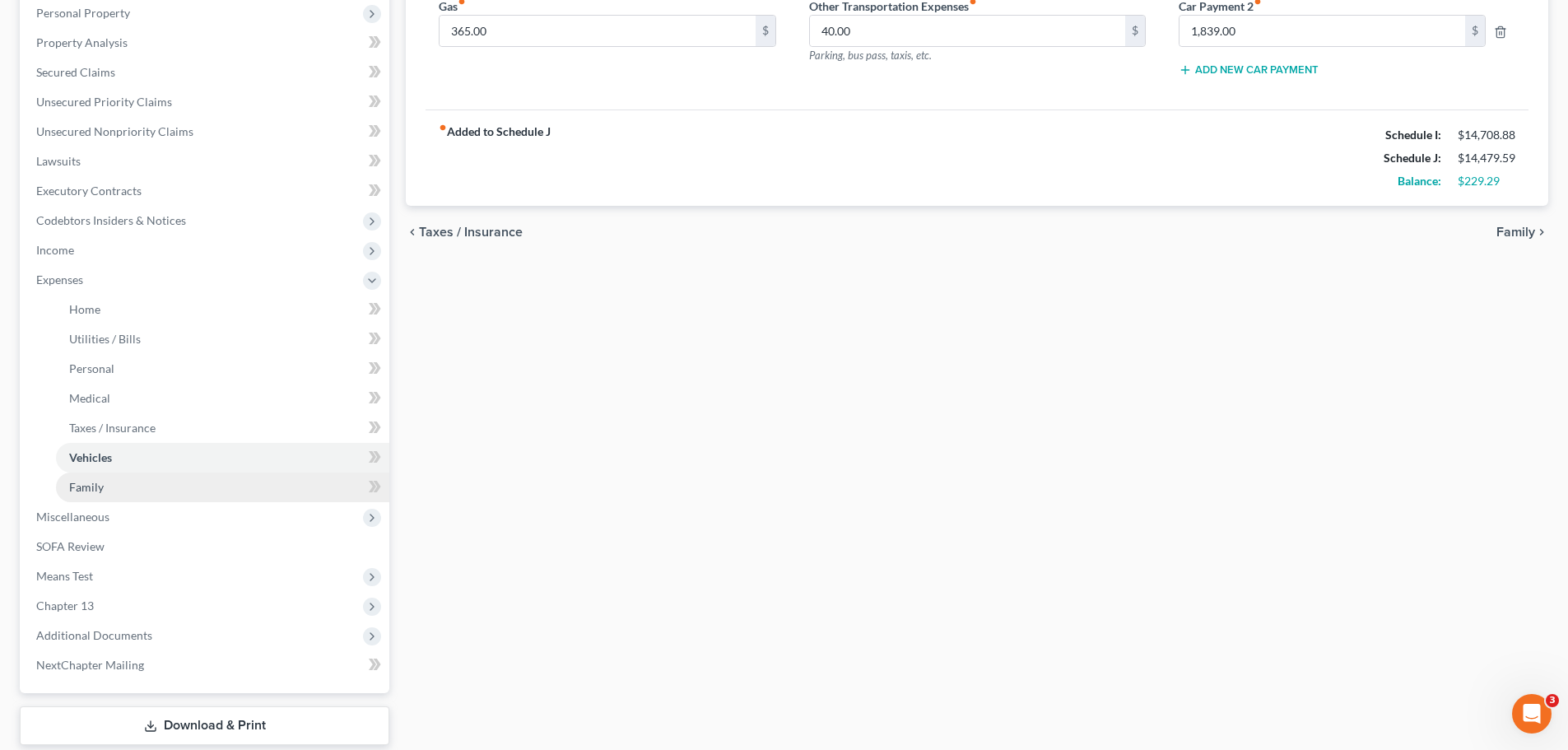
scroll to position [422, 0]
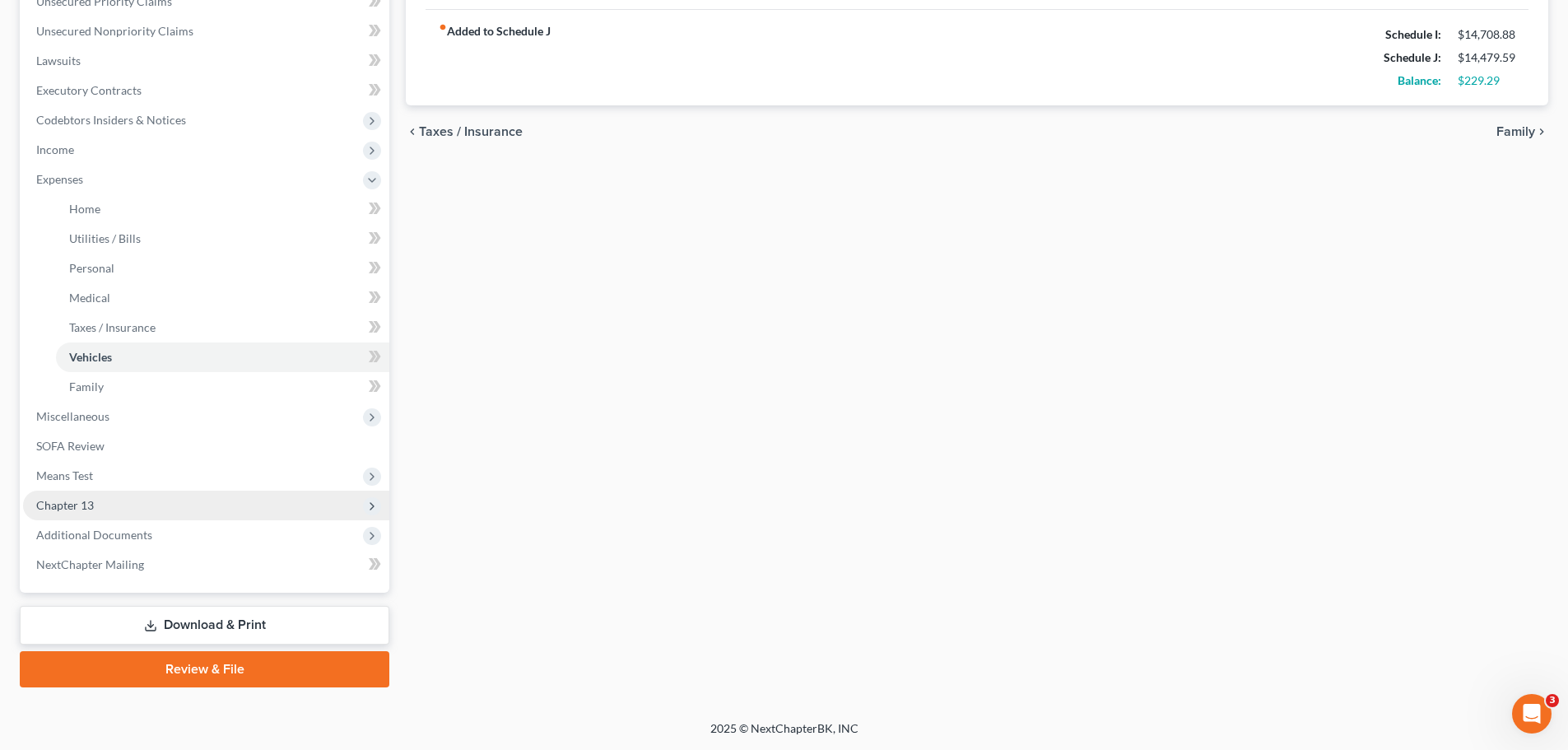
click at [125, 505] on span "Chapter 13" at bounding box center [205, 505] width 366 height 30
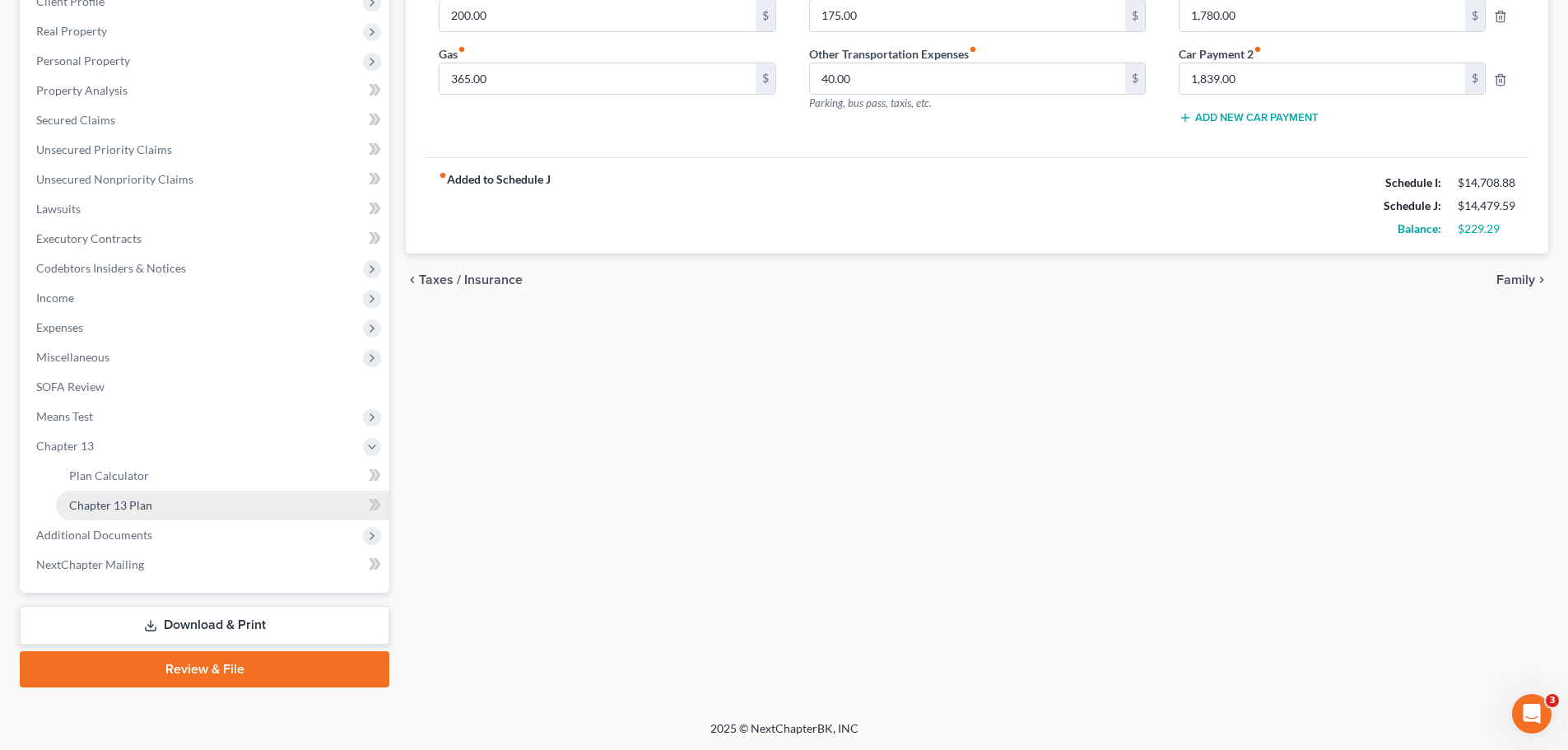
scroll to position [273, 0]
click at [97, 419] on span "Means Test" at bounding box center [205, 416] width 366 height 30
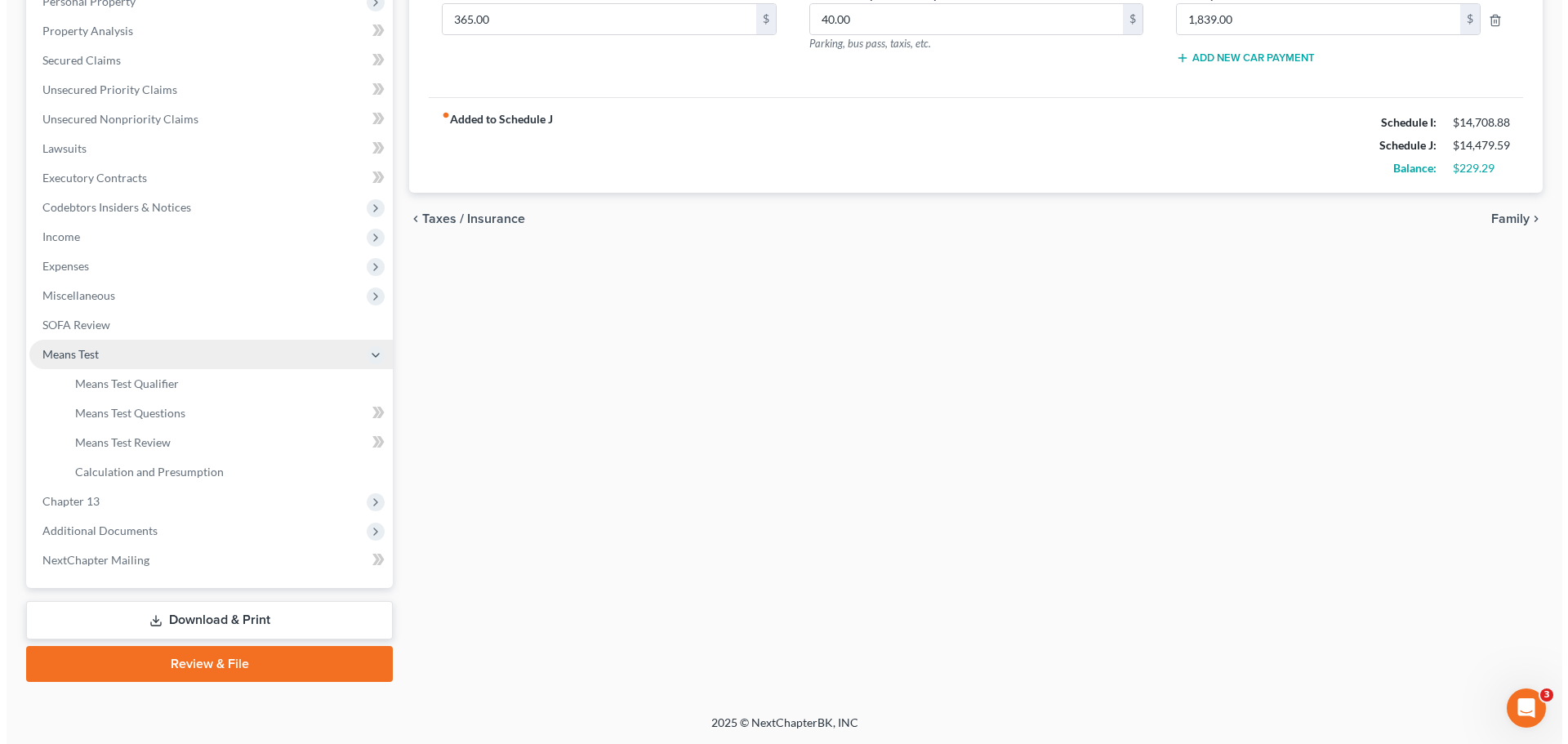
scroll to position [330, 0]
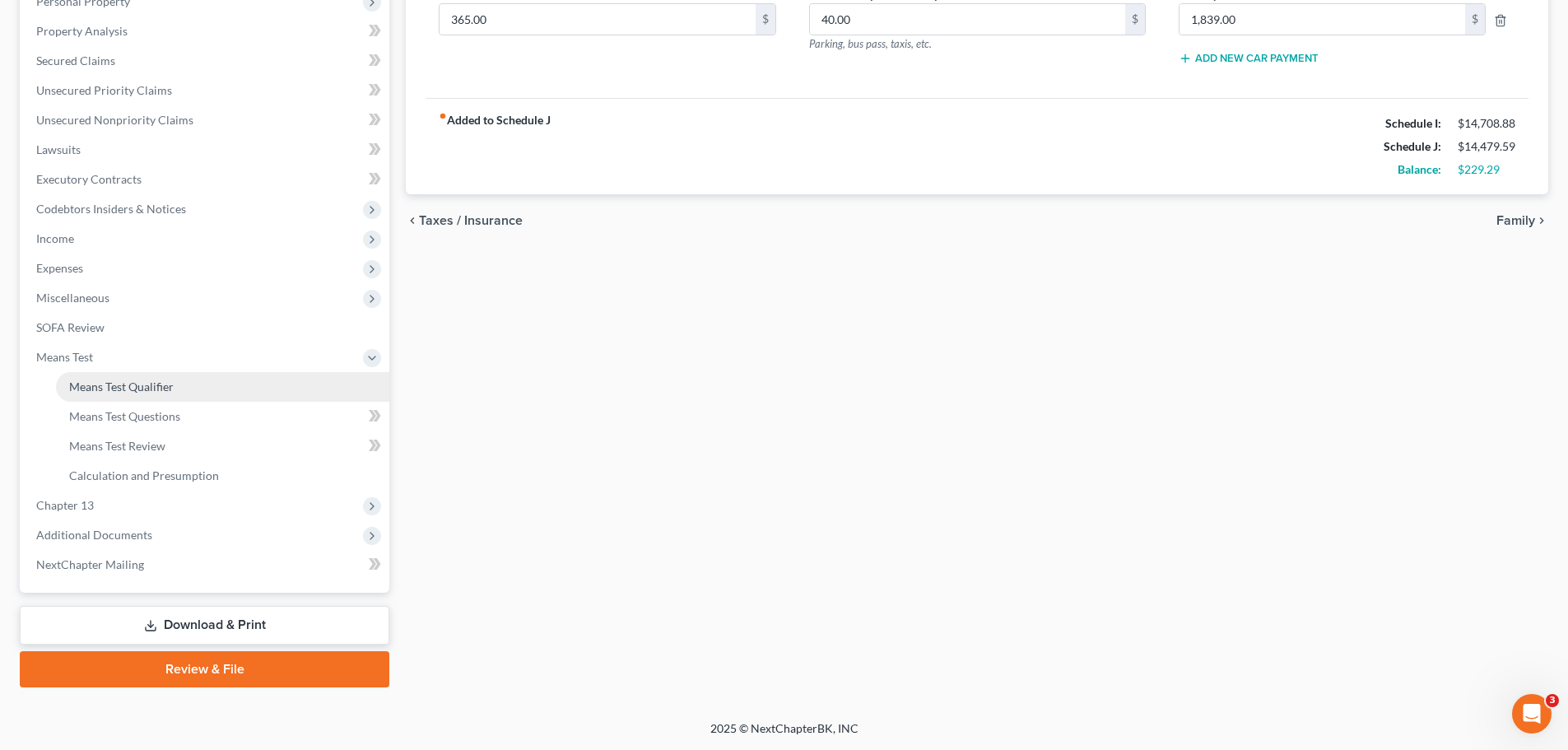
click at [119, 380] on span "Means Test Qualifier" at bounding box center [122, 386] width 105 height 14
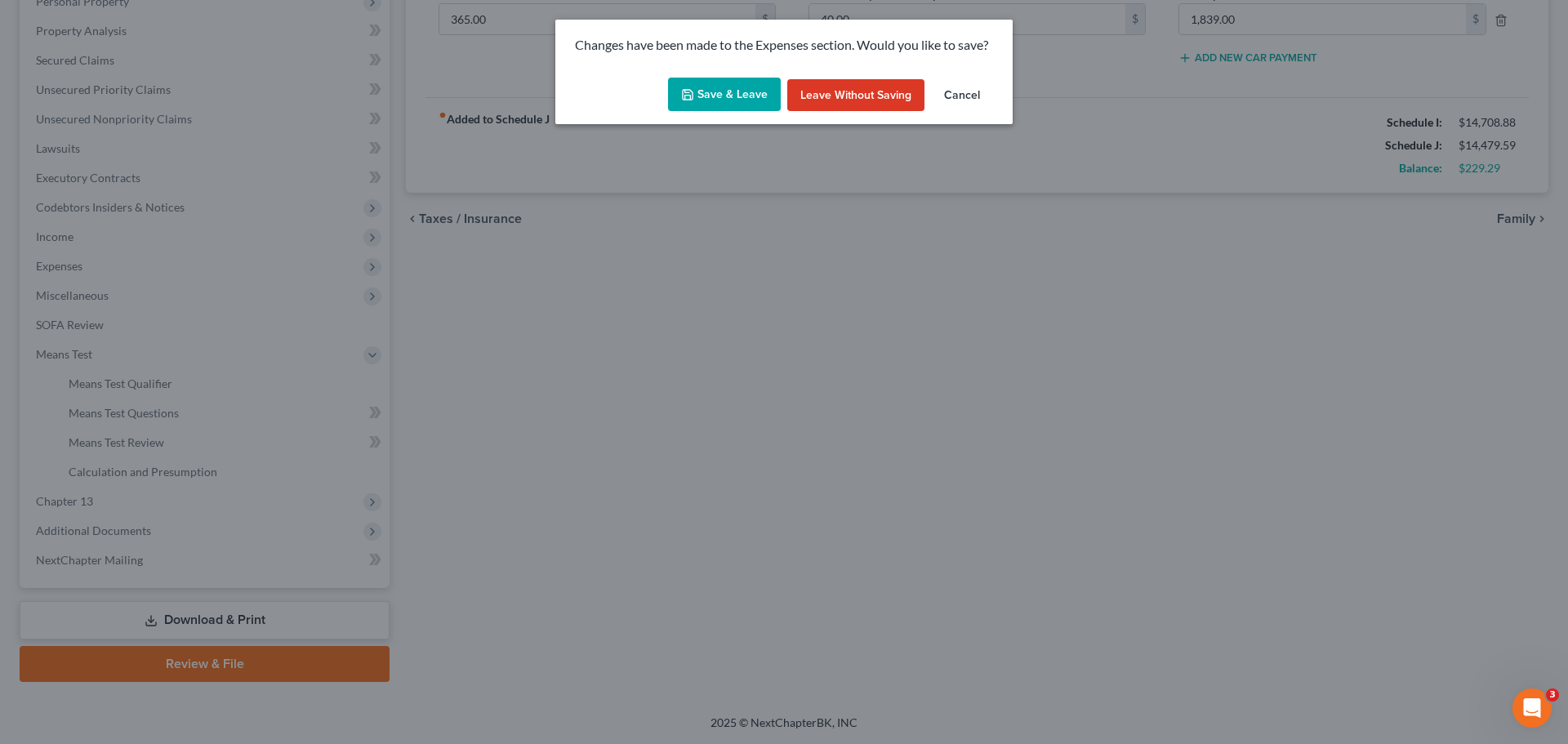
click at [745, 107] on button "Save & Leave" at bounding box center [724, 95] width 112 height 34
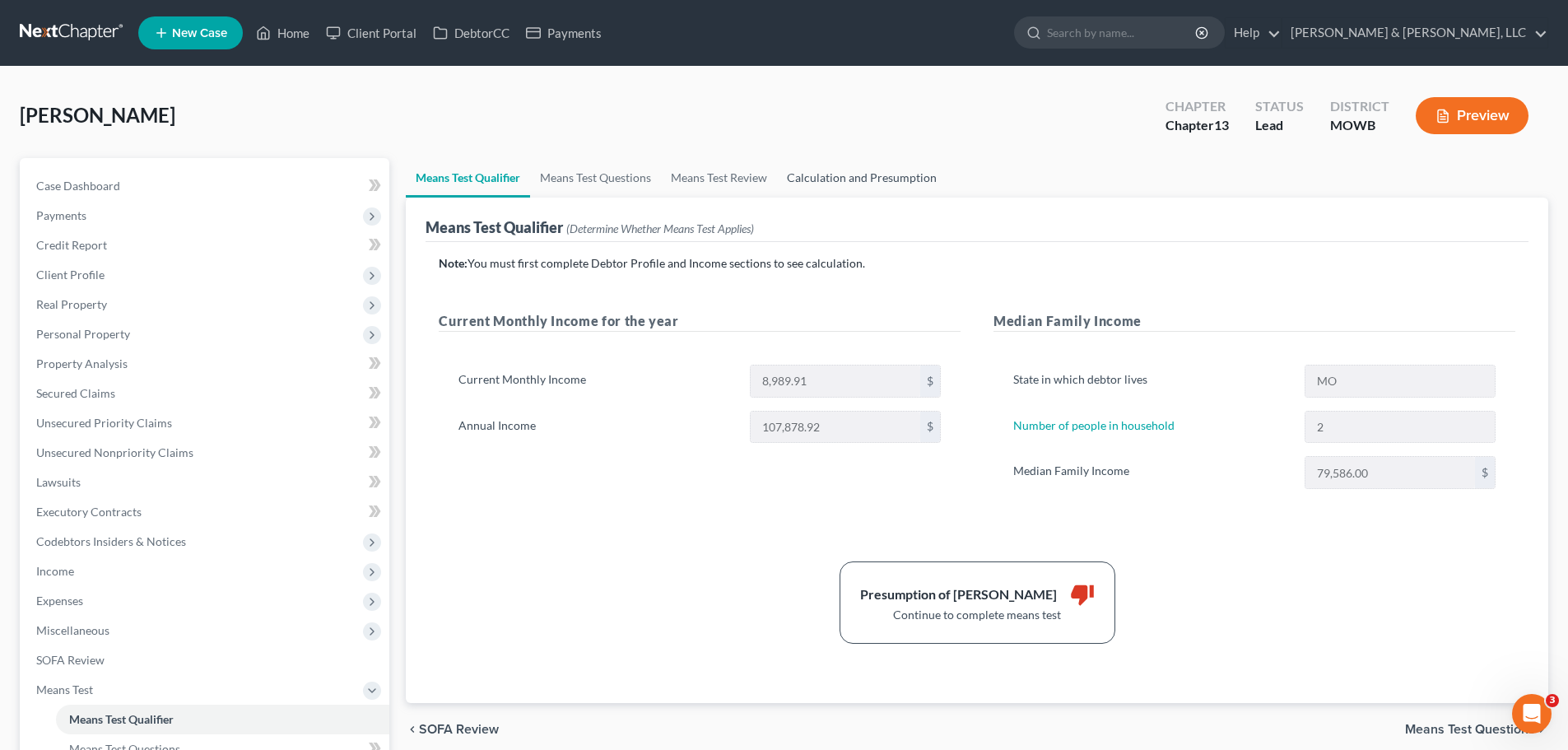
click at [858, 171] on link "Calculation and Presumption" at bounding box center [861, 178] width 170 height 40
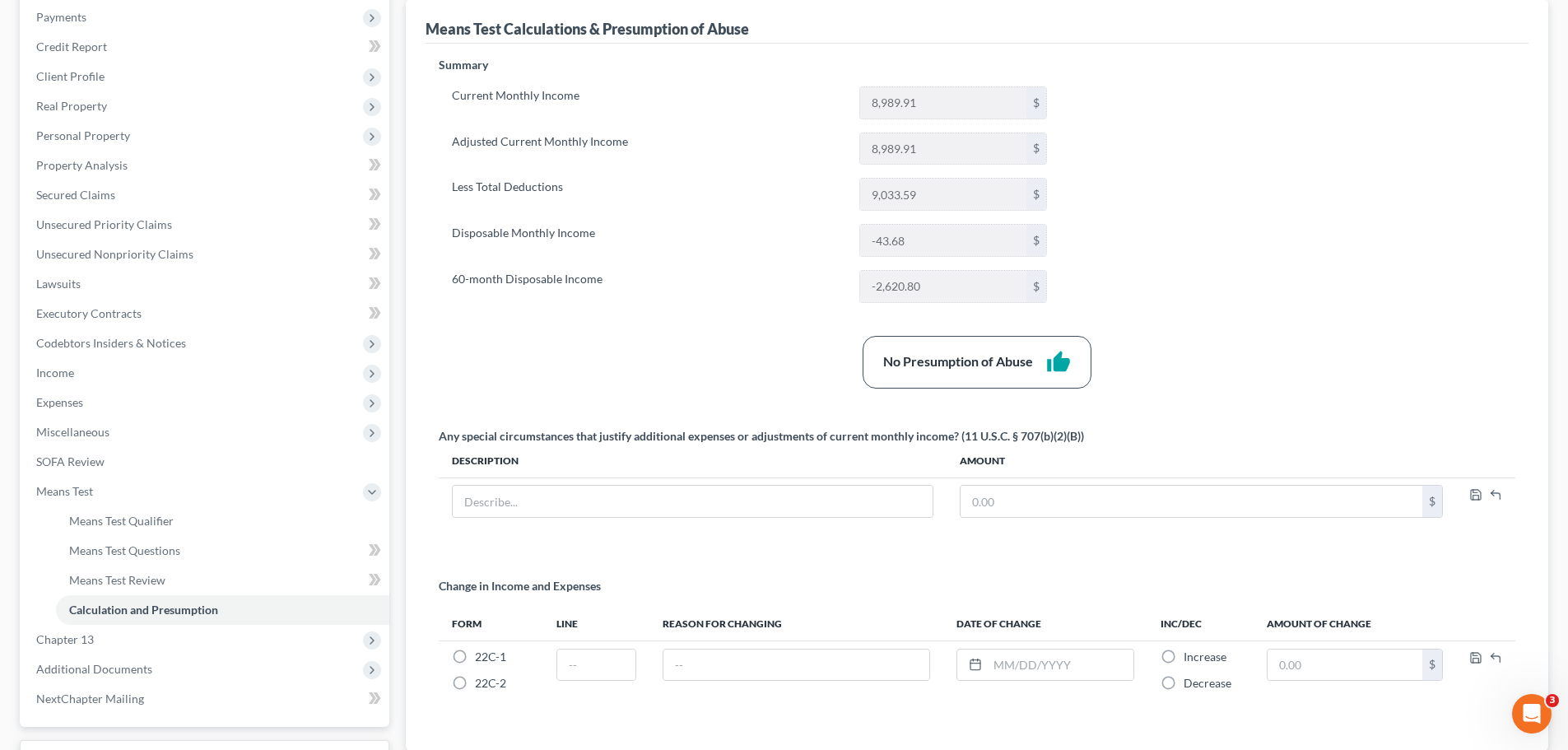
scroll to position [168, 0]
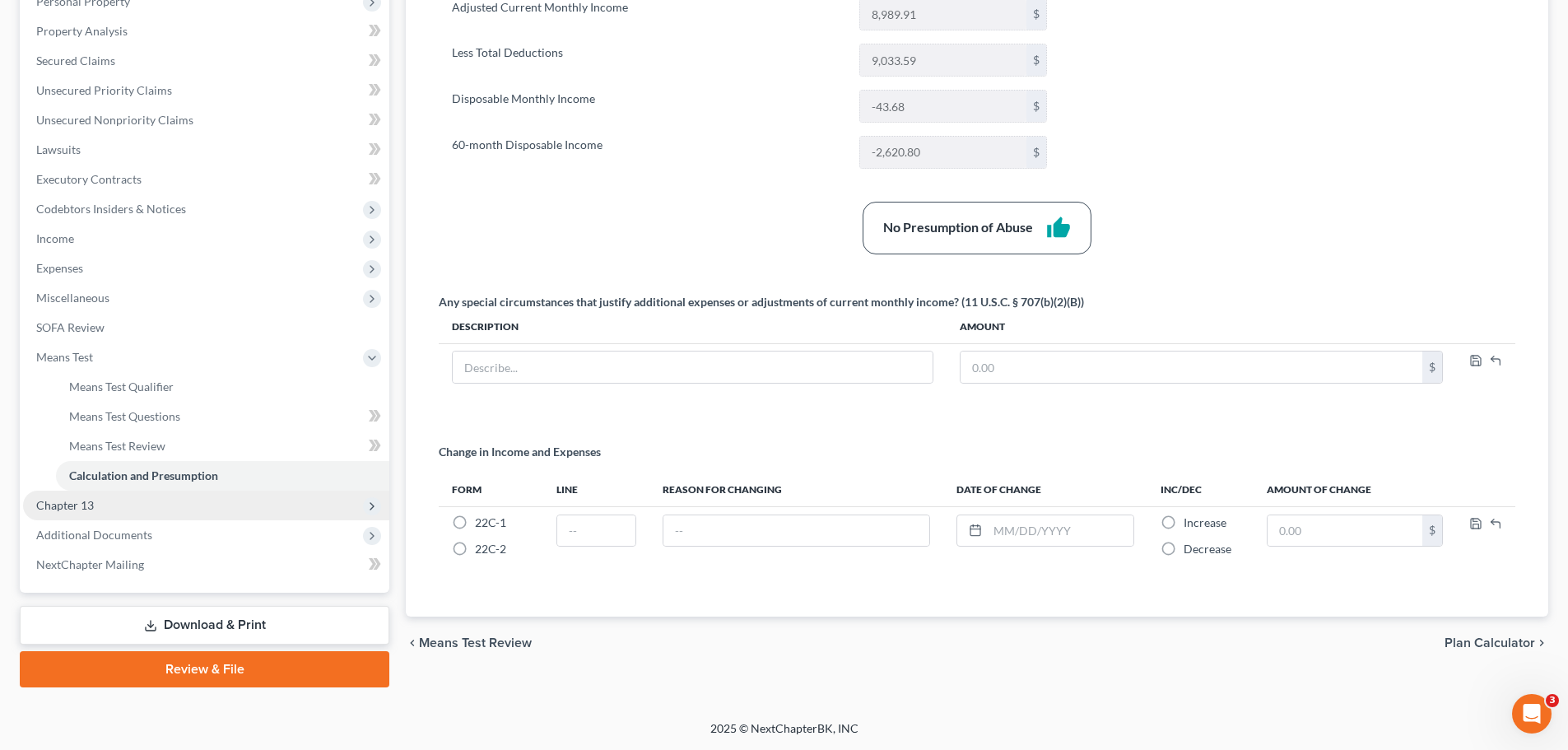
click at [102, 507] on span "Chapter 13" at bounding box center [205, 505] width 366 height 30
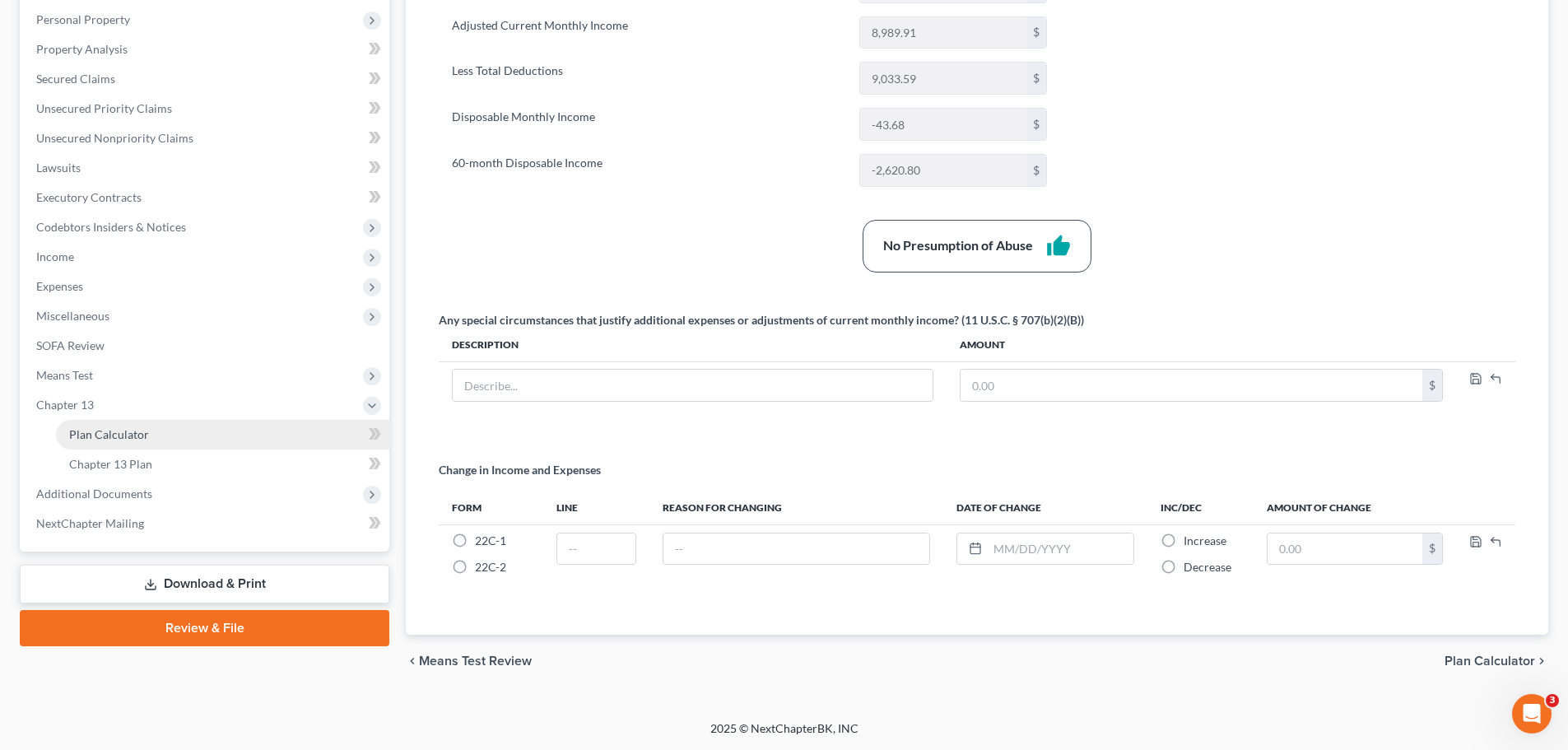
click at [123, 441] on span "Plan Calculator" at bounding box center [109, 434] width 79 height 14
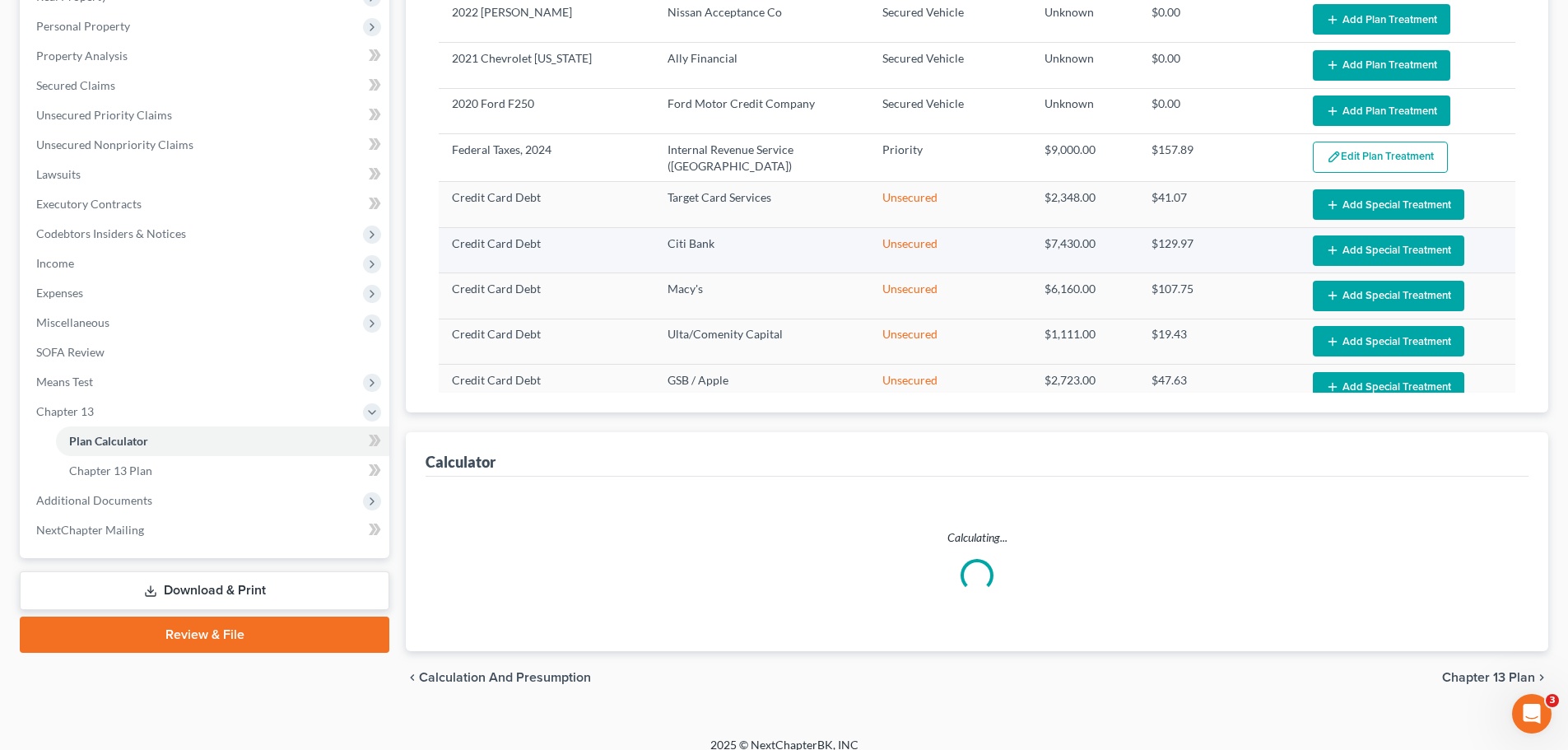
select select "56"
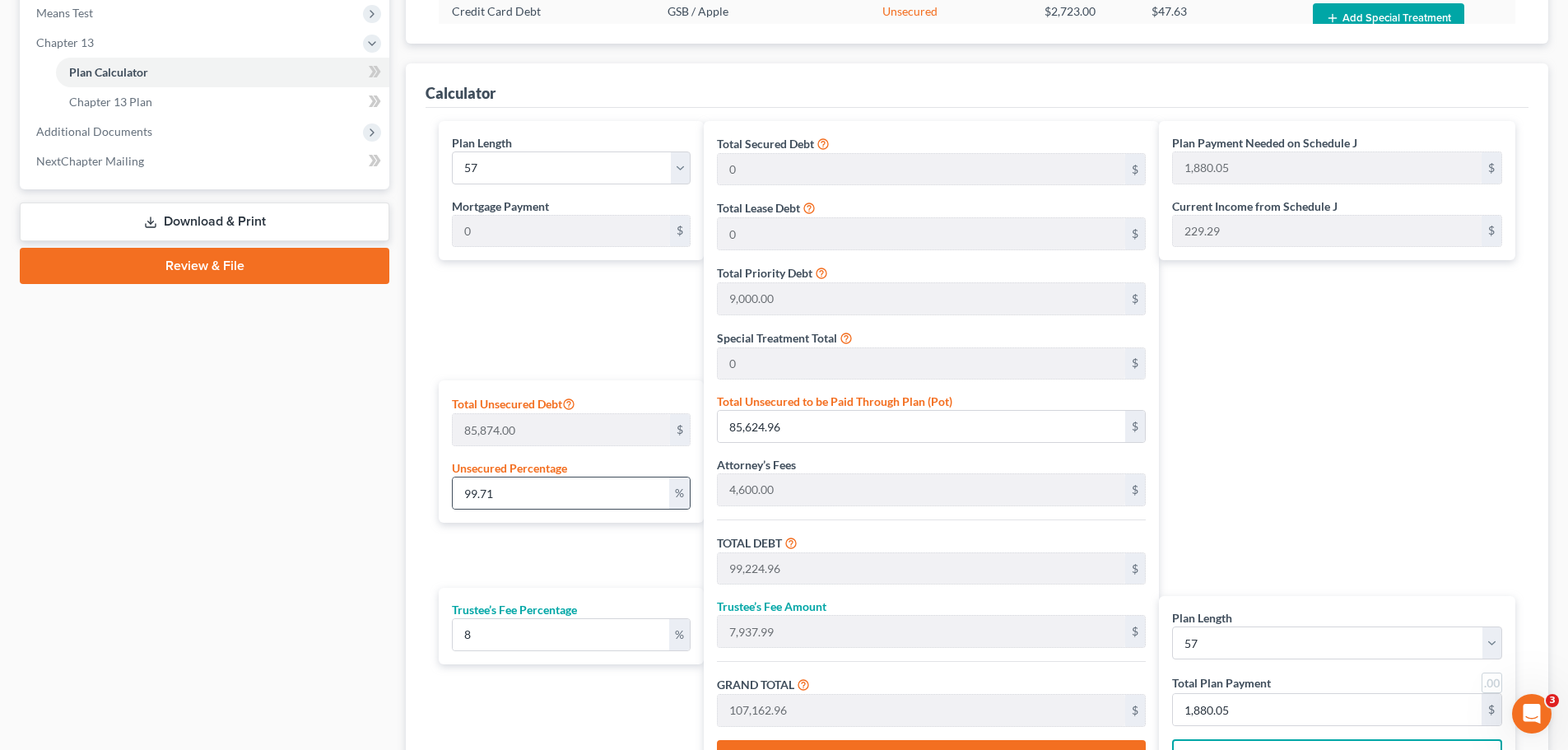
scroll to position [736, 0]
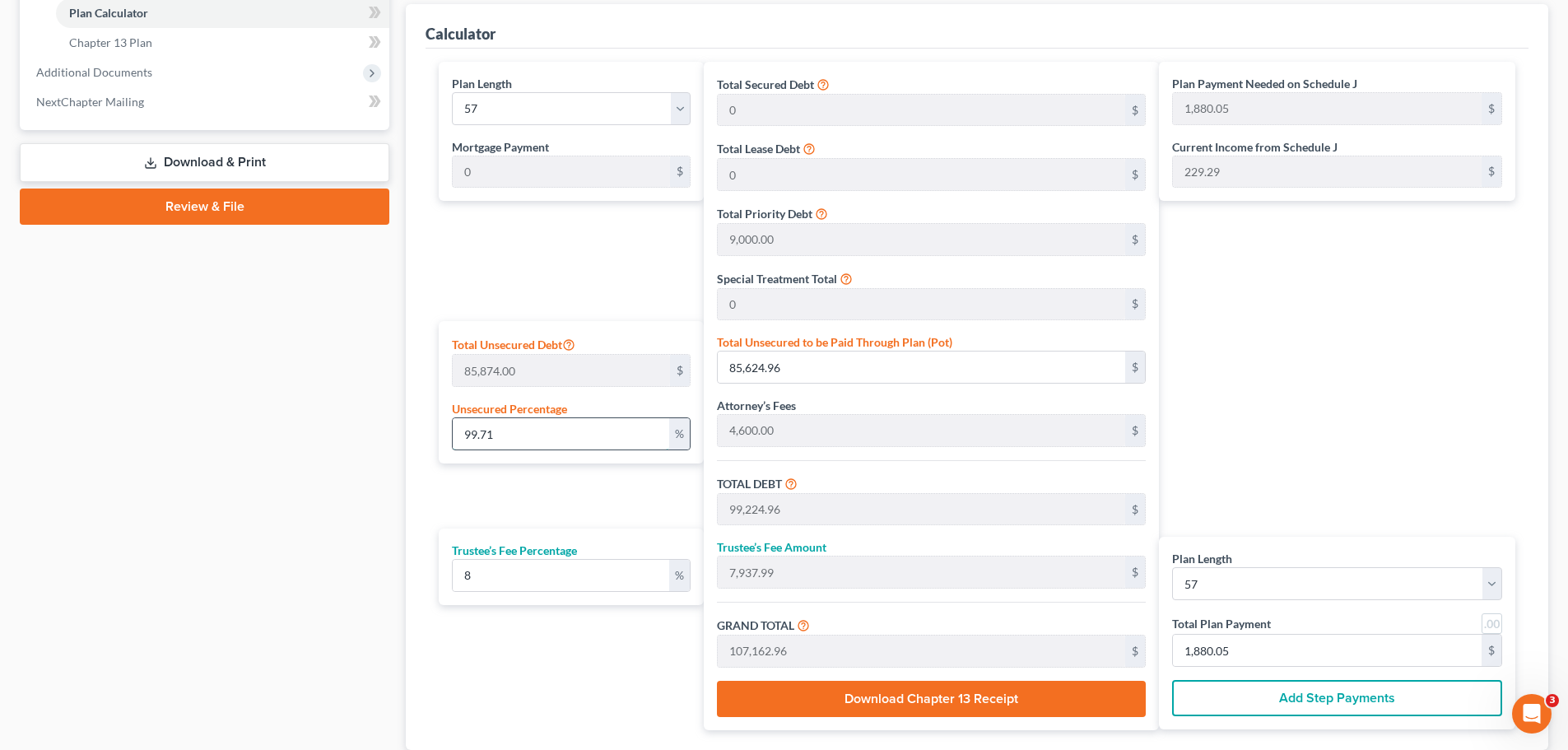
click at [534, 441] on input "99.71" at bounding box center [561, 434] width 216 height 31
drag, startPoint x: 520, startPoint y: 416, endPoint x: 399, endPoint y: 432, distance: 122.1
click at [399, 432] on div "Plan Calculator Chapter 13 Plan Asset Table (Scroll down to review and add plan…" at bounding box center [976, 112] width 1159 height 1381
drag, startPoint x: 530, startPoint y: 435, endPoint x: 420, endPoint y: 434, distance: 110.0
click at [420, 434] on div "Calculator Plan Length 1 2 3 4 5 6 7 8 9 10 11 12 13 14 15 16 17 18 19 20 21 22…" at bounding box center [977, 377] width 1143 height 746
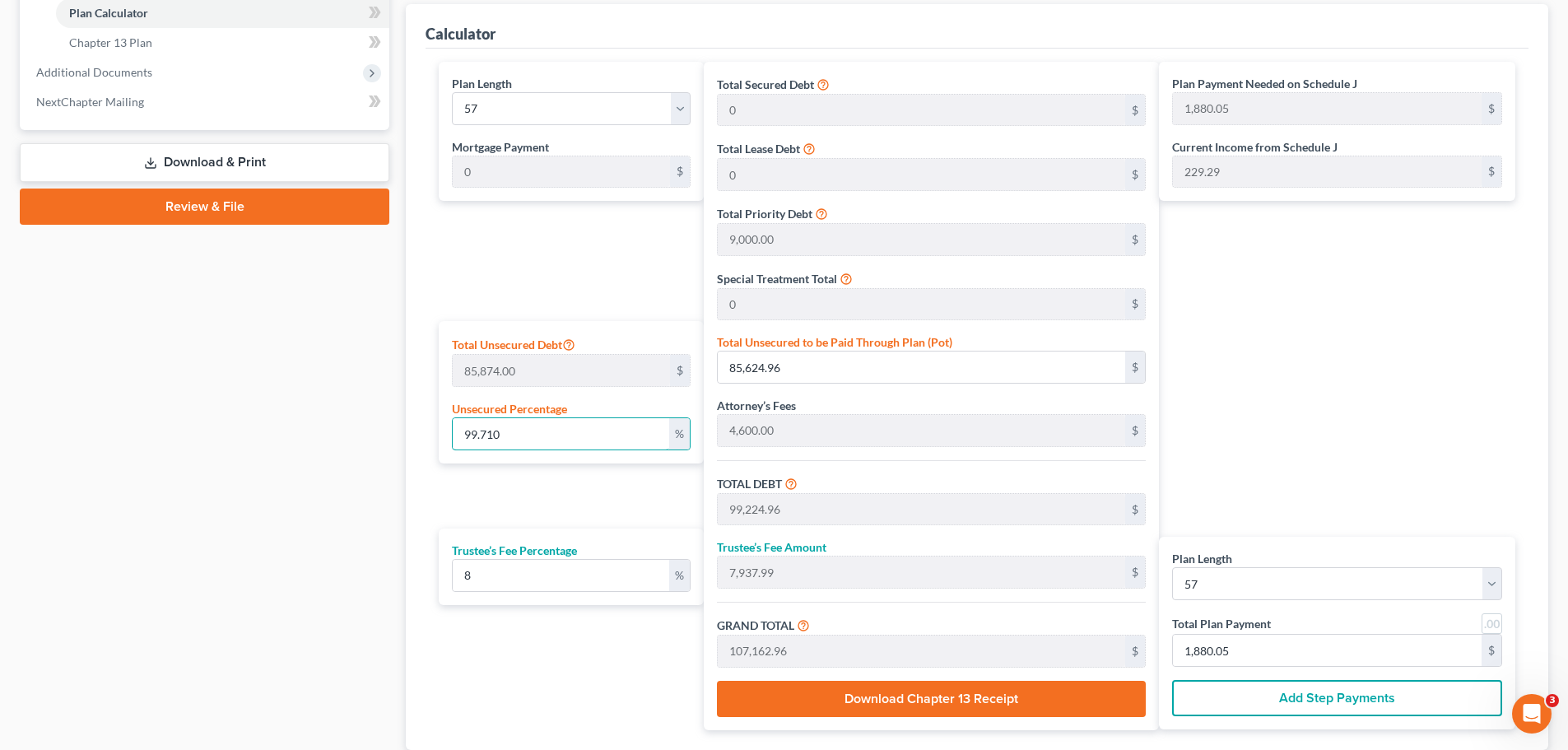
type input "0"
type input "13,600.00"
type input "1,088.00"
type input "14,688.00"
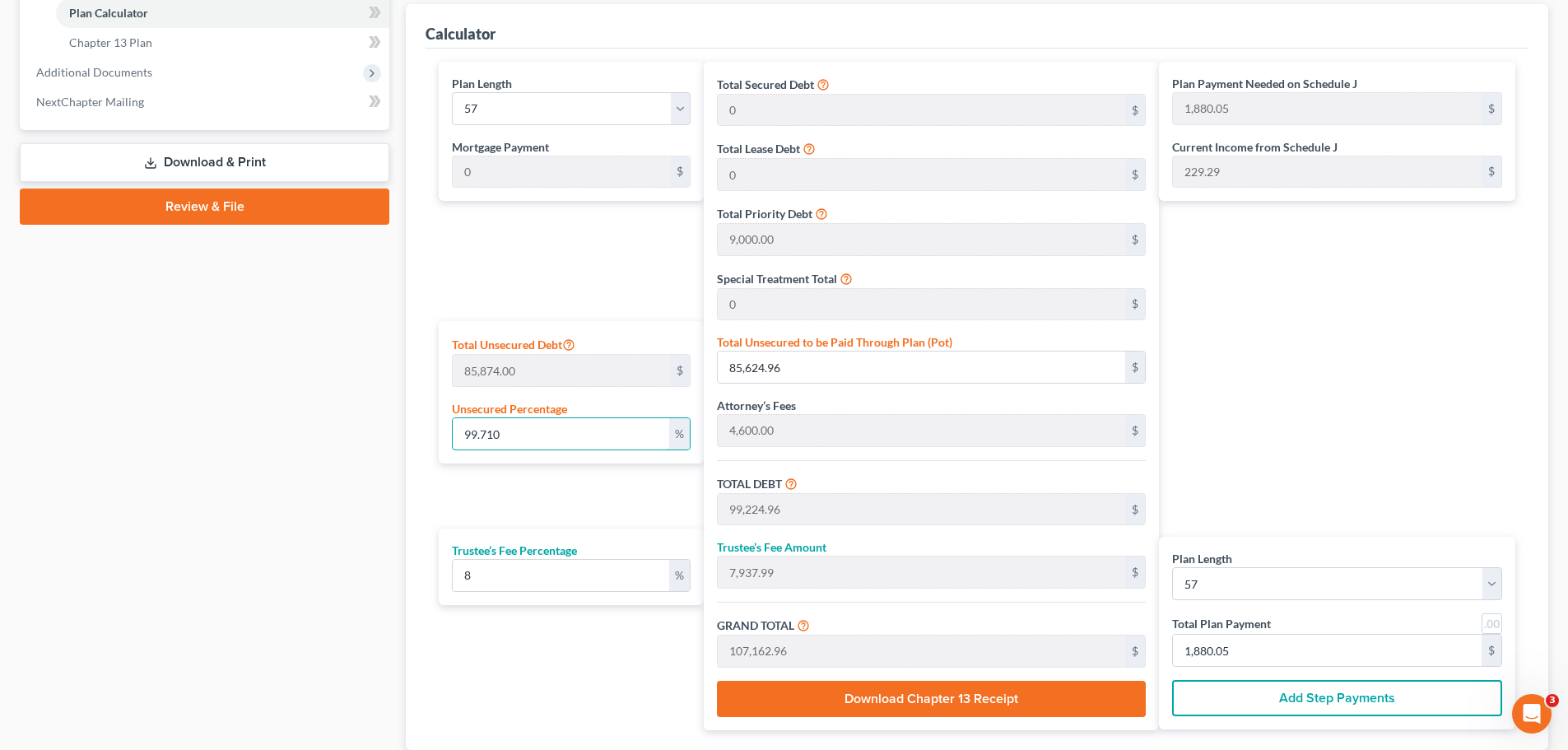
type input "257.68"
type input "0"
click at [306, 502] on div "Case Dashboard Payments Invoices Payments Payments Credit Report Client Profile" at bounding box center [205, 112] width 386 height 1381
click at [1232, 649] on input "257.68" at bounding box center [1327, 650] width 309 height 31
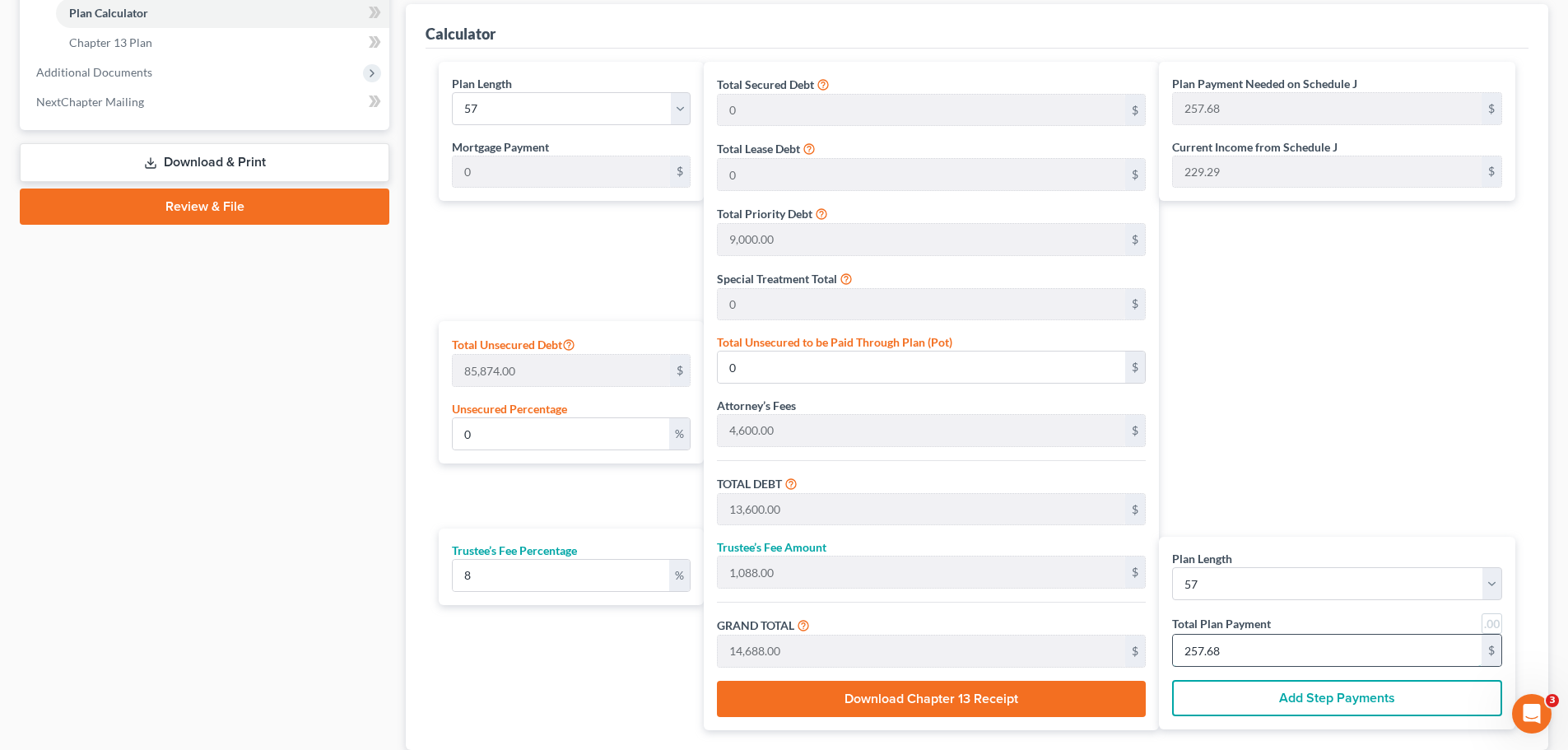
type input "105.55"
type input "8.44"
type input "114.00"
type input "2"
type input "1,372.22"
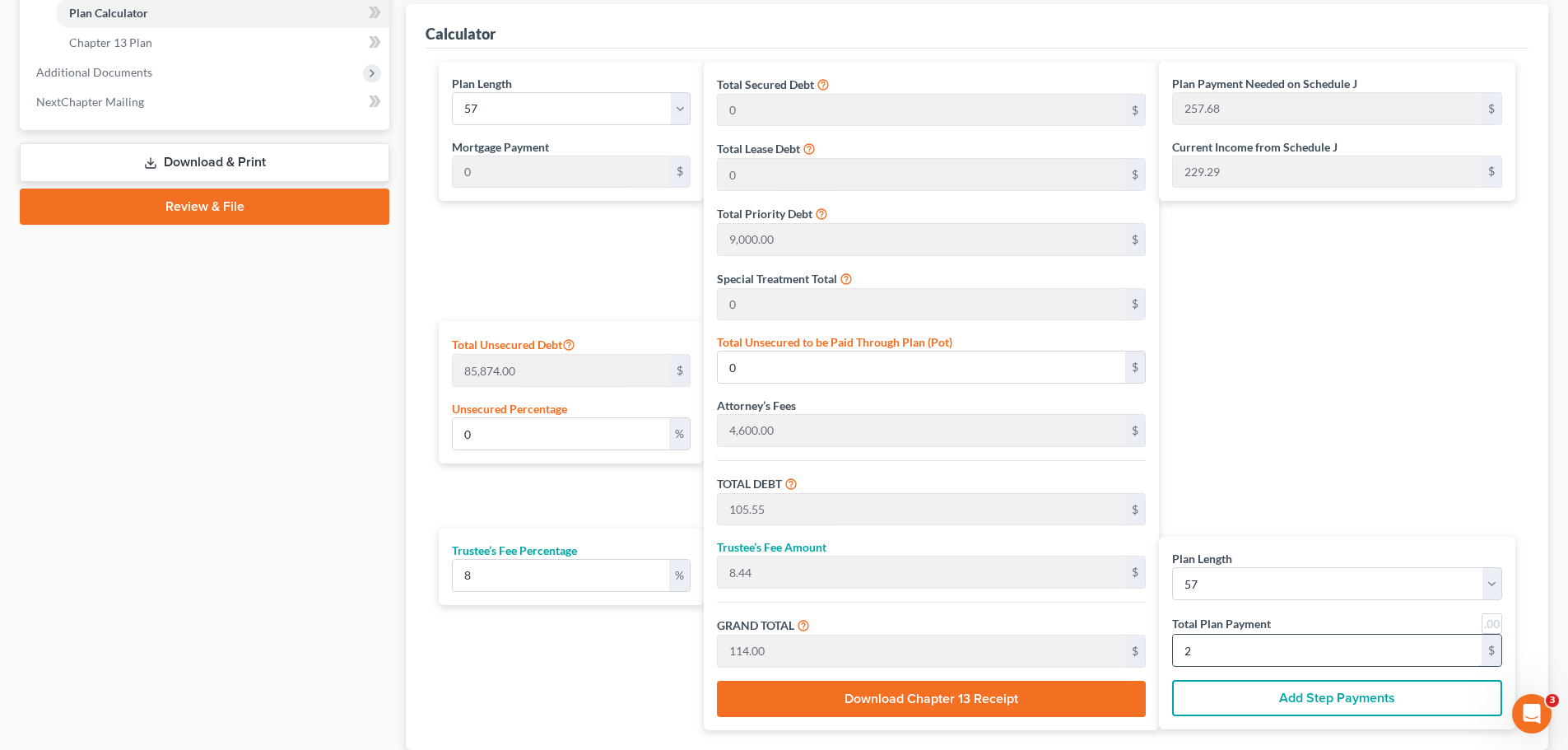
type input "109.77"
type input "1,482.00"
type input "26"
type input "0.14"
type input "122.22"
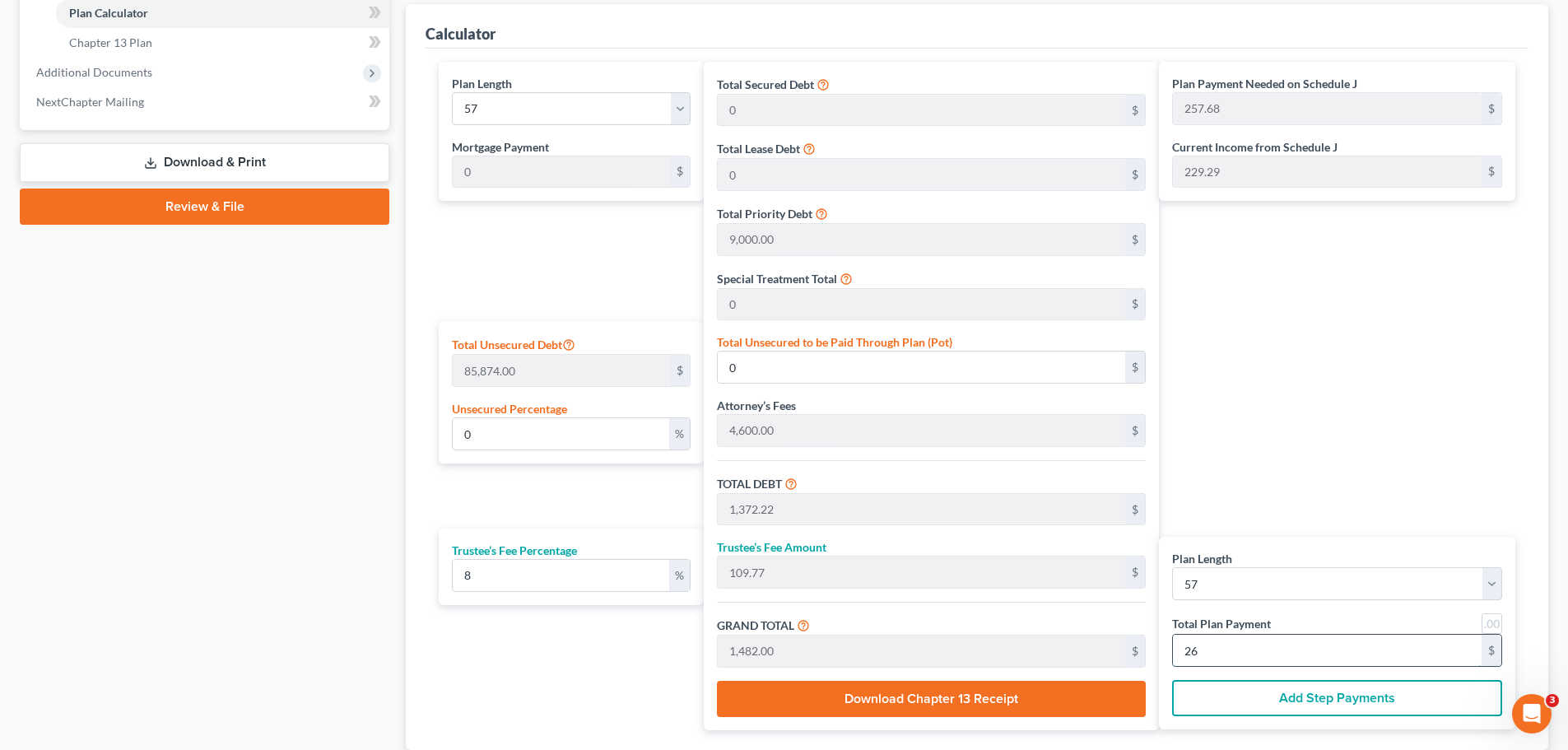
type input "13,722.22"
type input "1,097.77"
type input "14,820.00"
type input "260"
click at [221, 489] on div "Case Dashboard Payments Invoices Payments Payments Credit Report Client Profile" at bounding box center [205, 112] width 386 height 1381
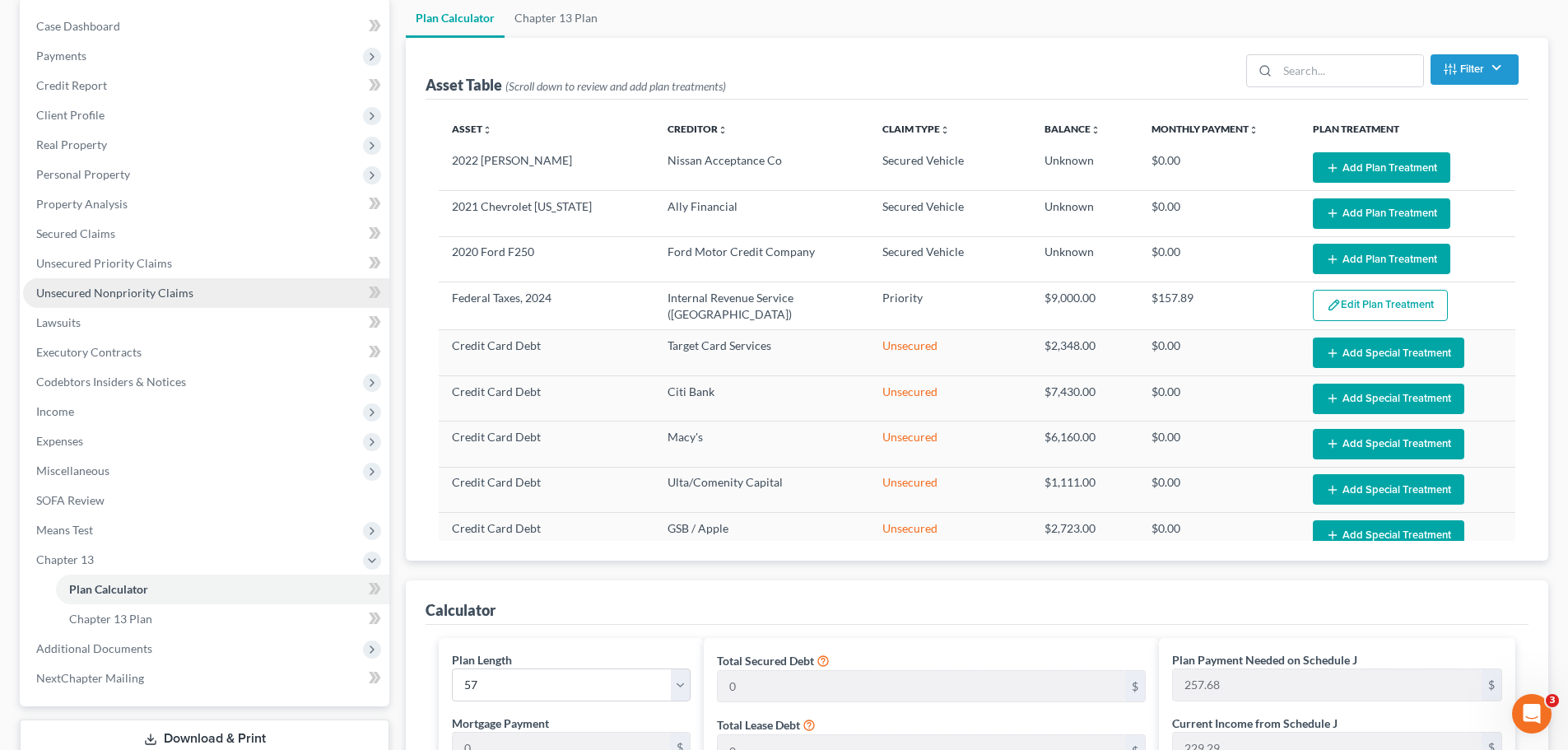
click at [156, 290] on span "Unsecured Nonpriority Claims" at bounding box center [115, 293] width 157 height 14
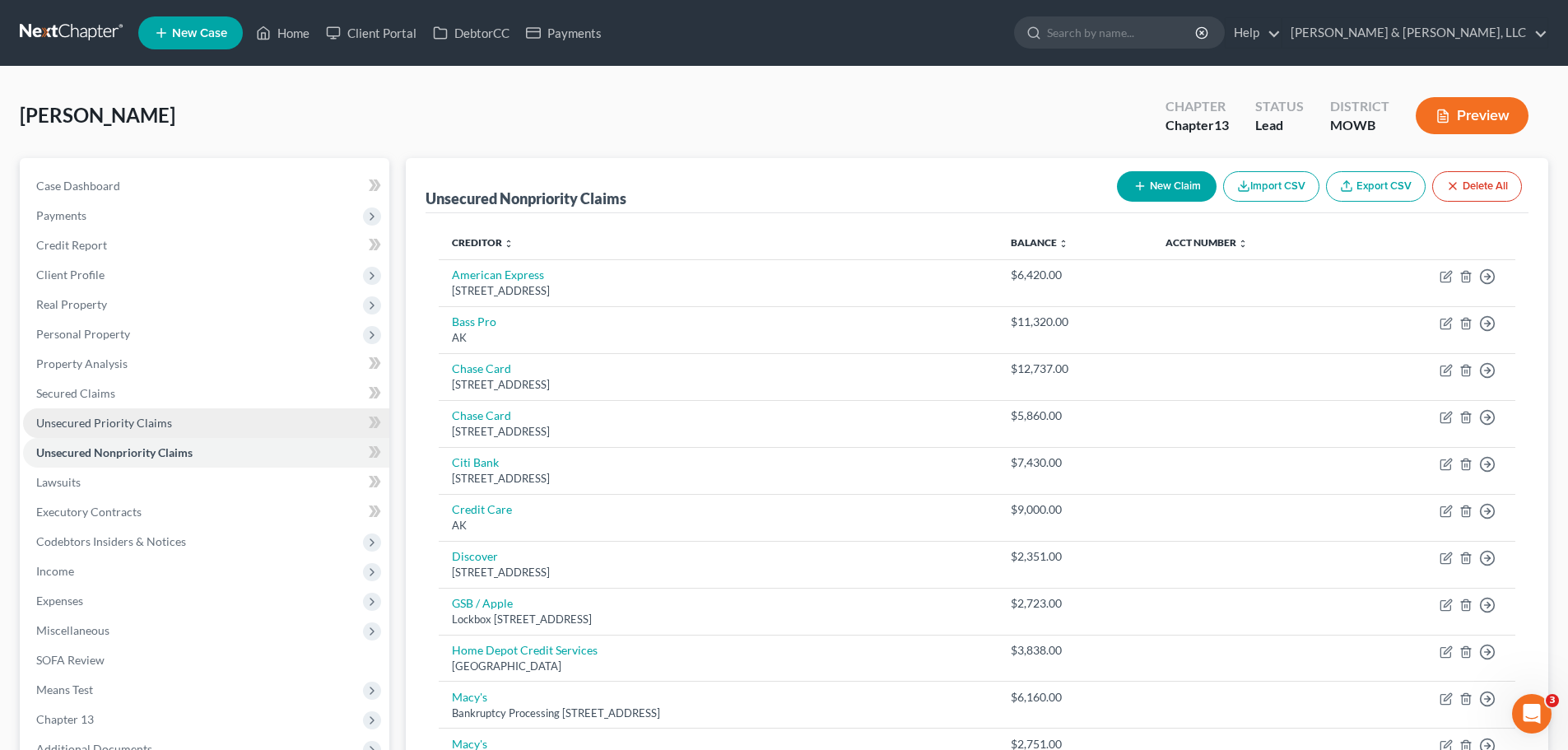
click at [112, 419] on span "Unsecured Priority Claims" at bounding box center [104, 423] width 136 height 14
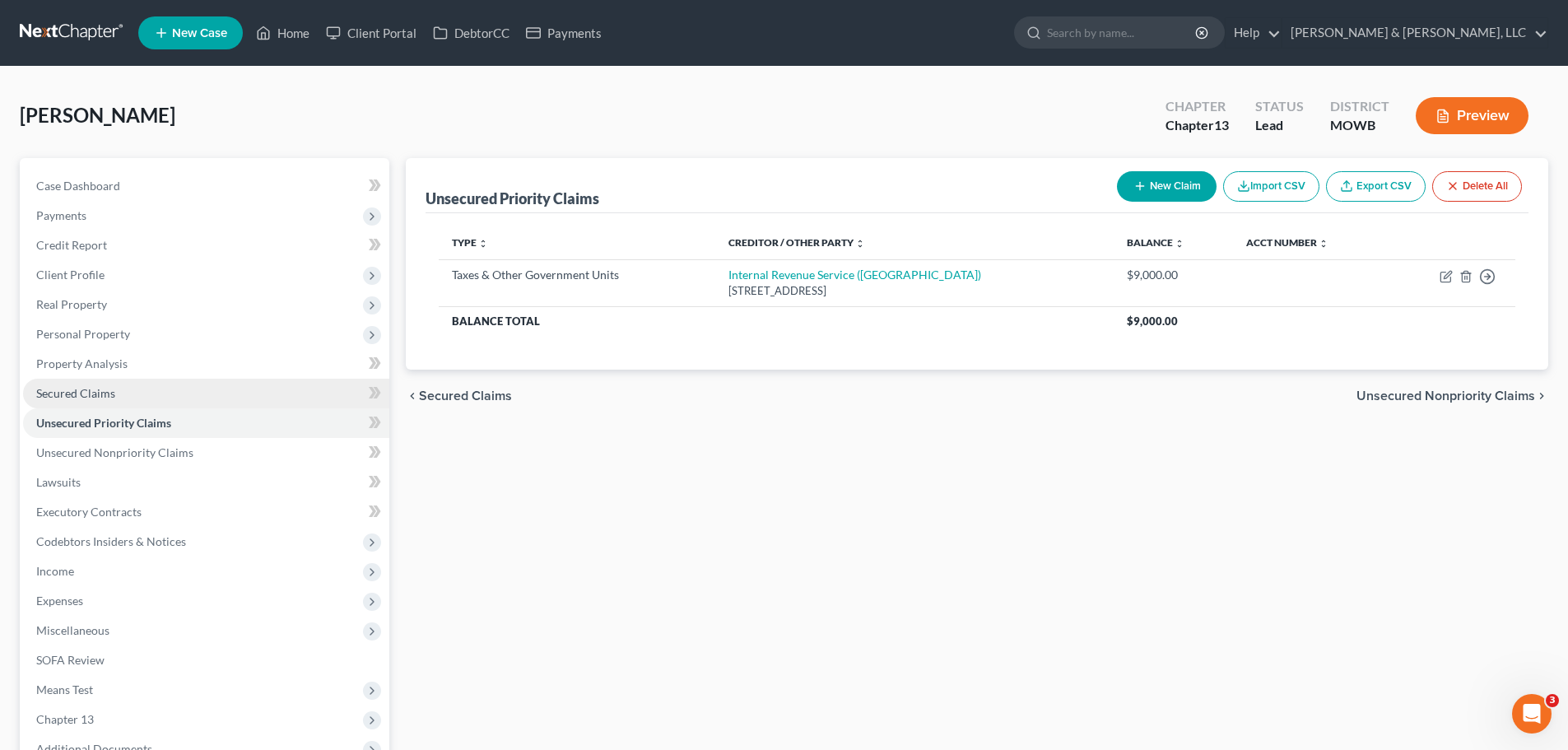
click at [117, 394] on link "Secured Claims" at bounding box center [205, 393] width 366 height 30
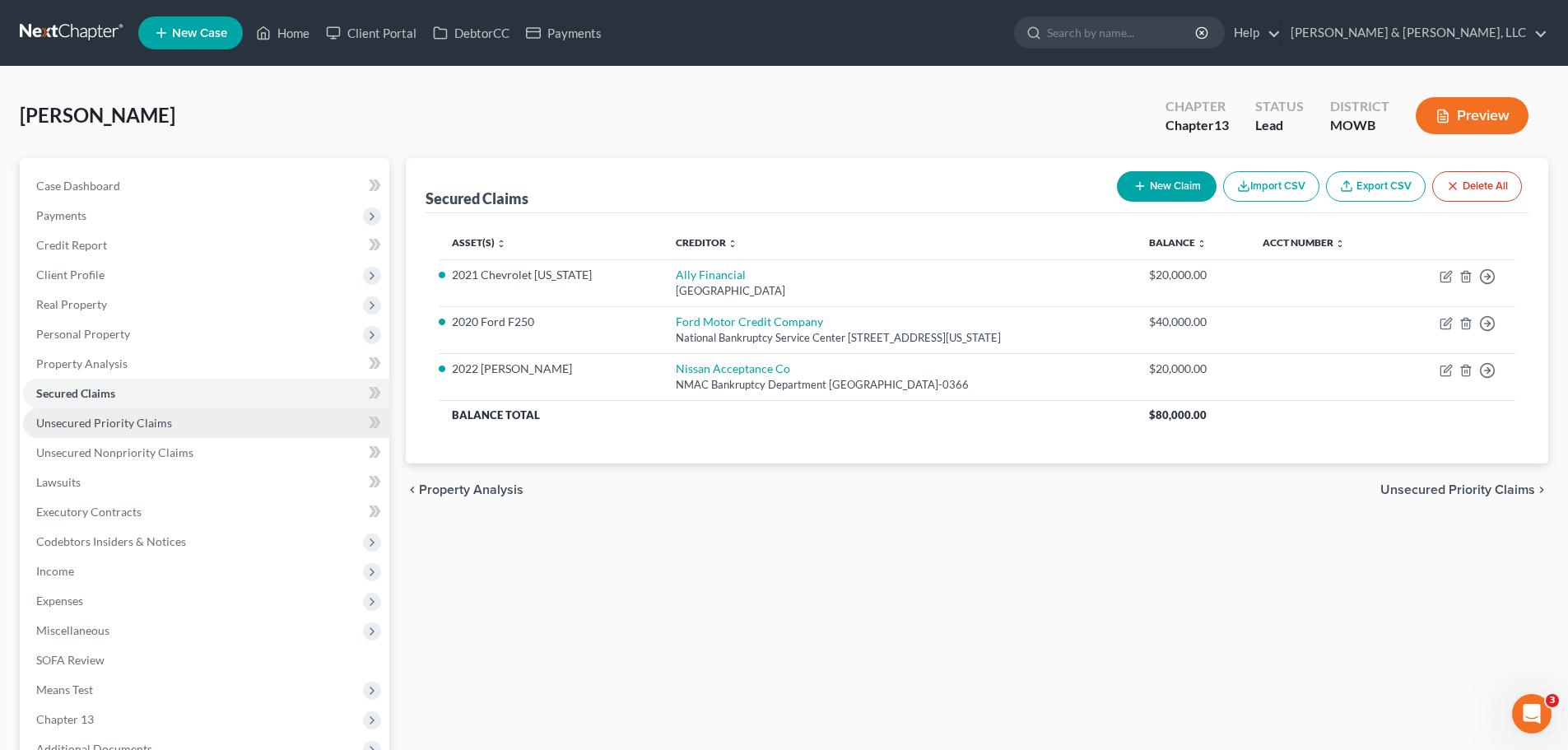
scroll to position [214, 0]
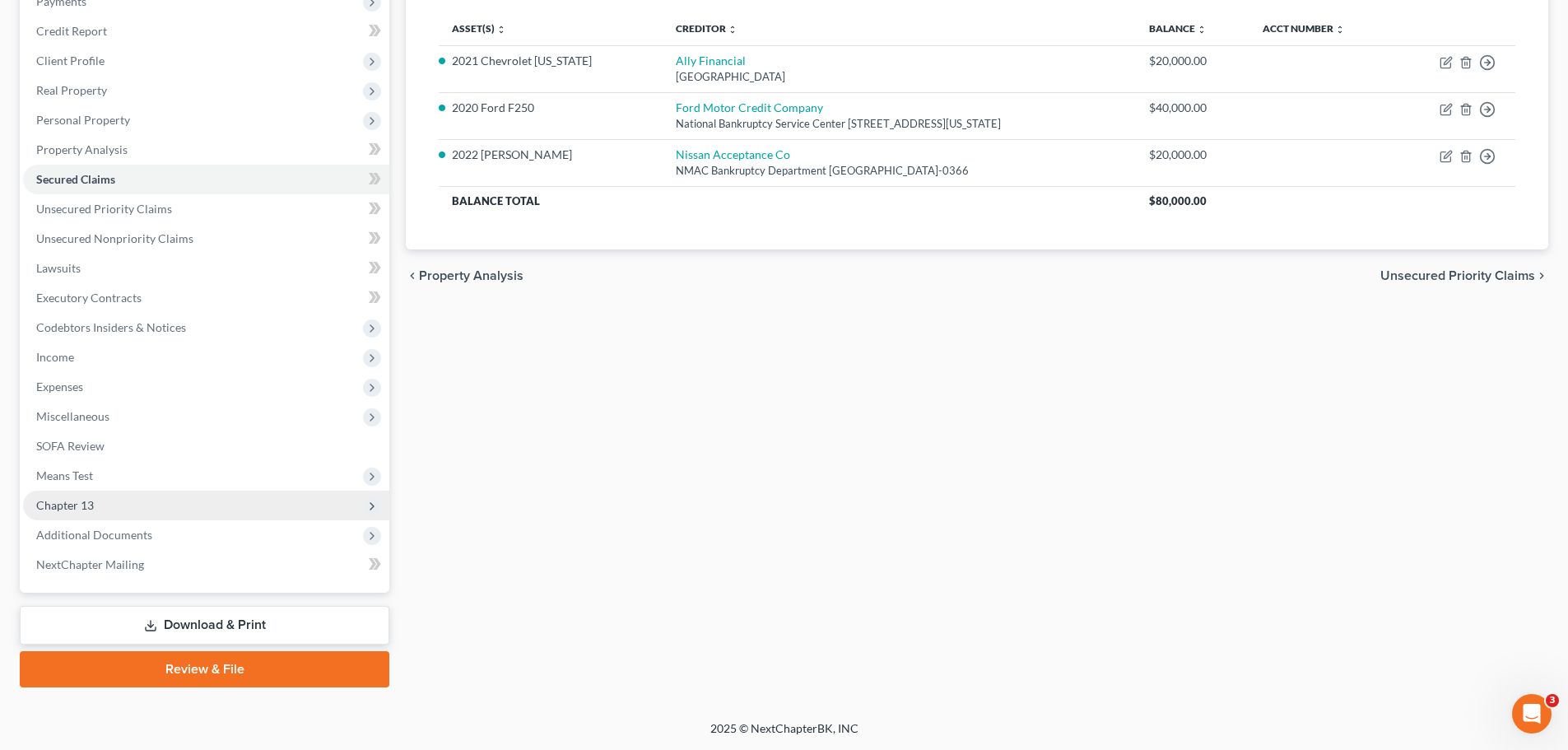
click at [96, 501] on span "Chapter 13" at bounding box center [205, 505] width 366 height 30
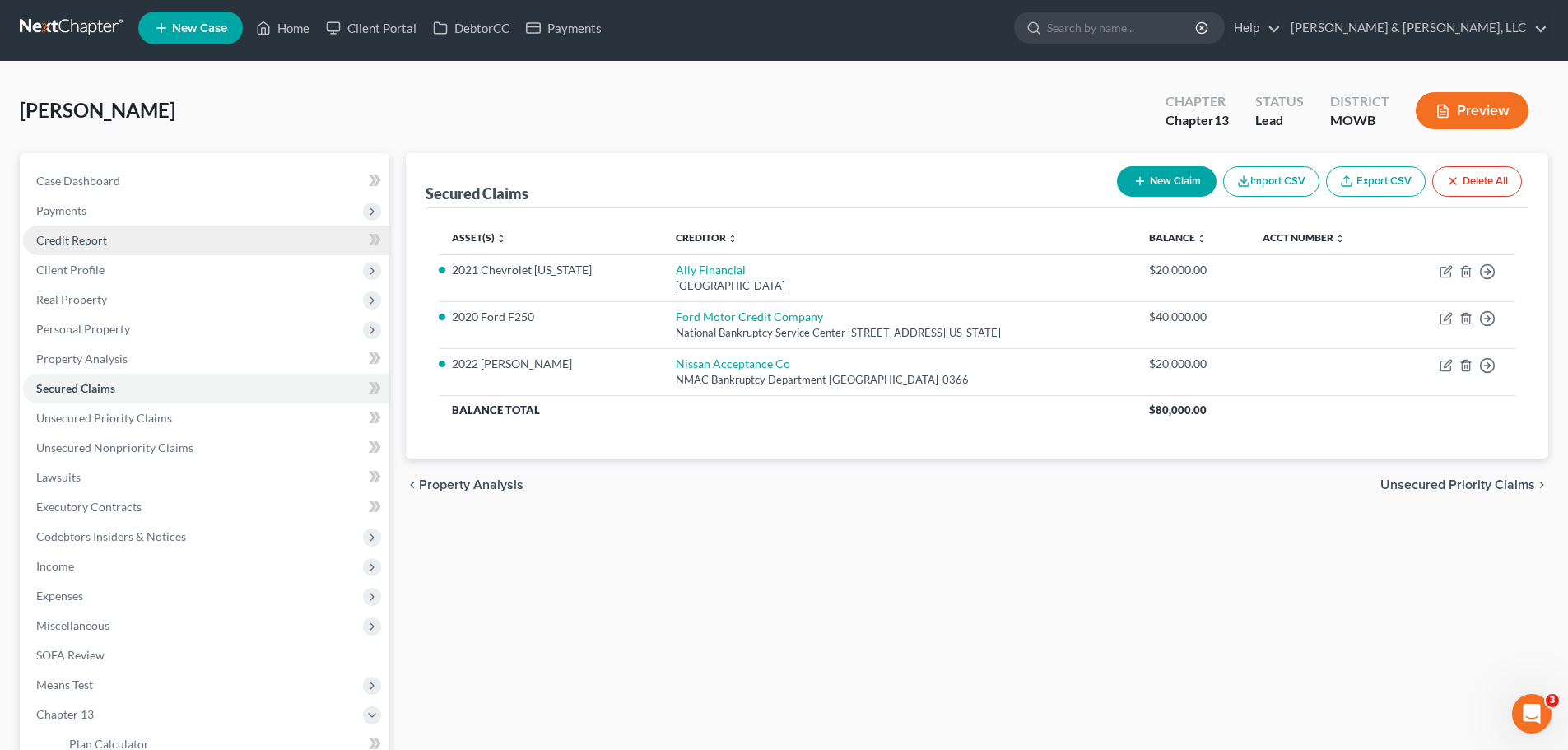
scroll to position [0, 0]
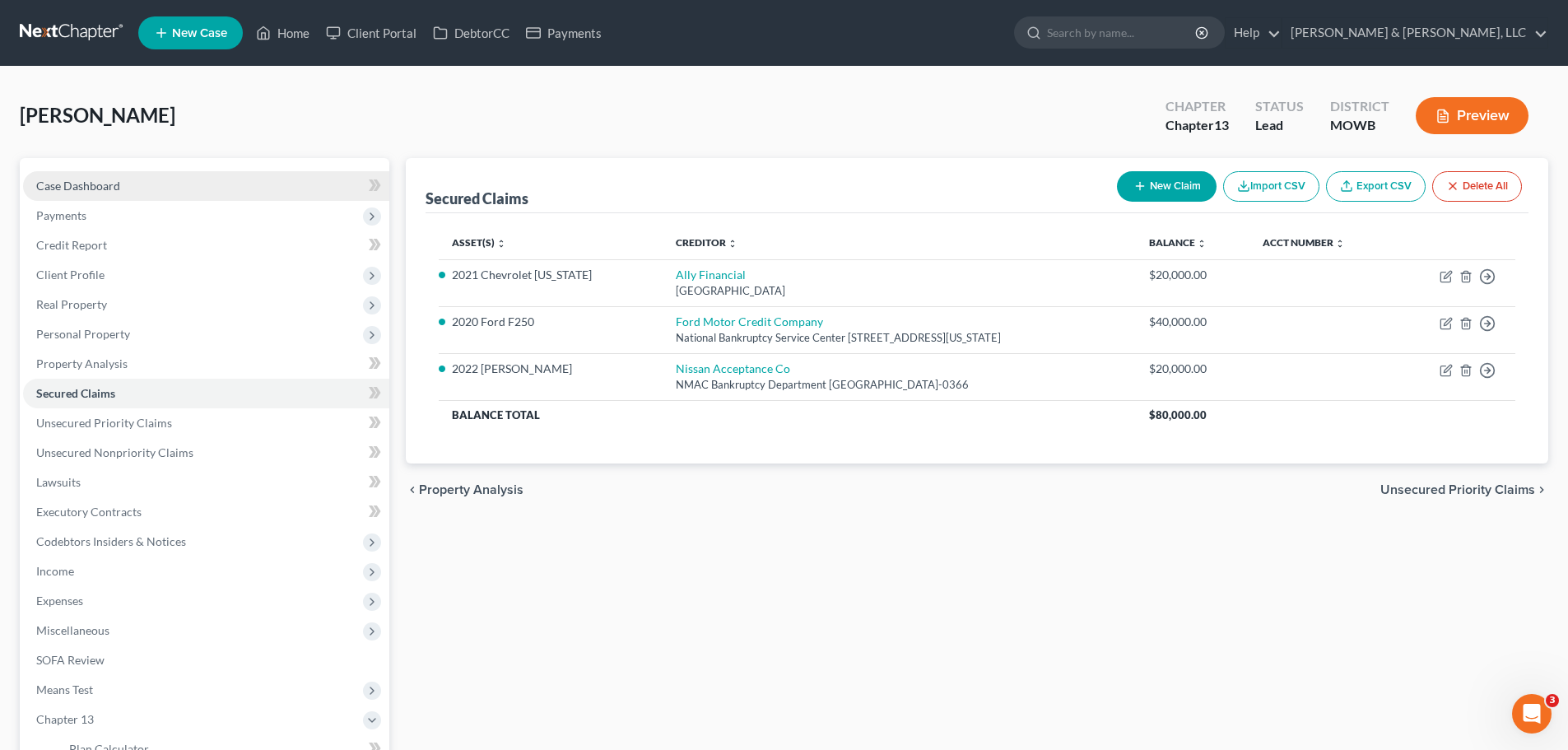
click at [117, 186] on span "Case Dashboard" at bounding box center [78, 185] width 84 height 14
select select "2"
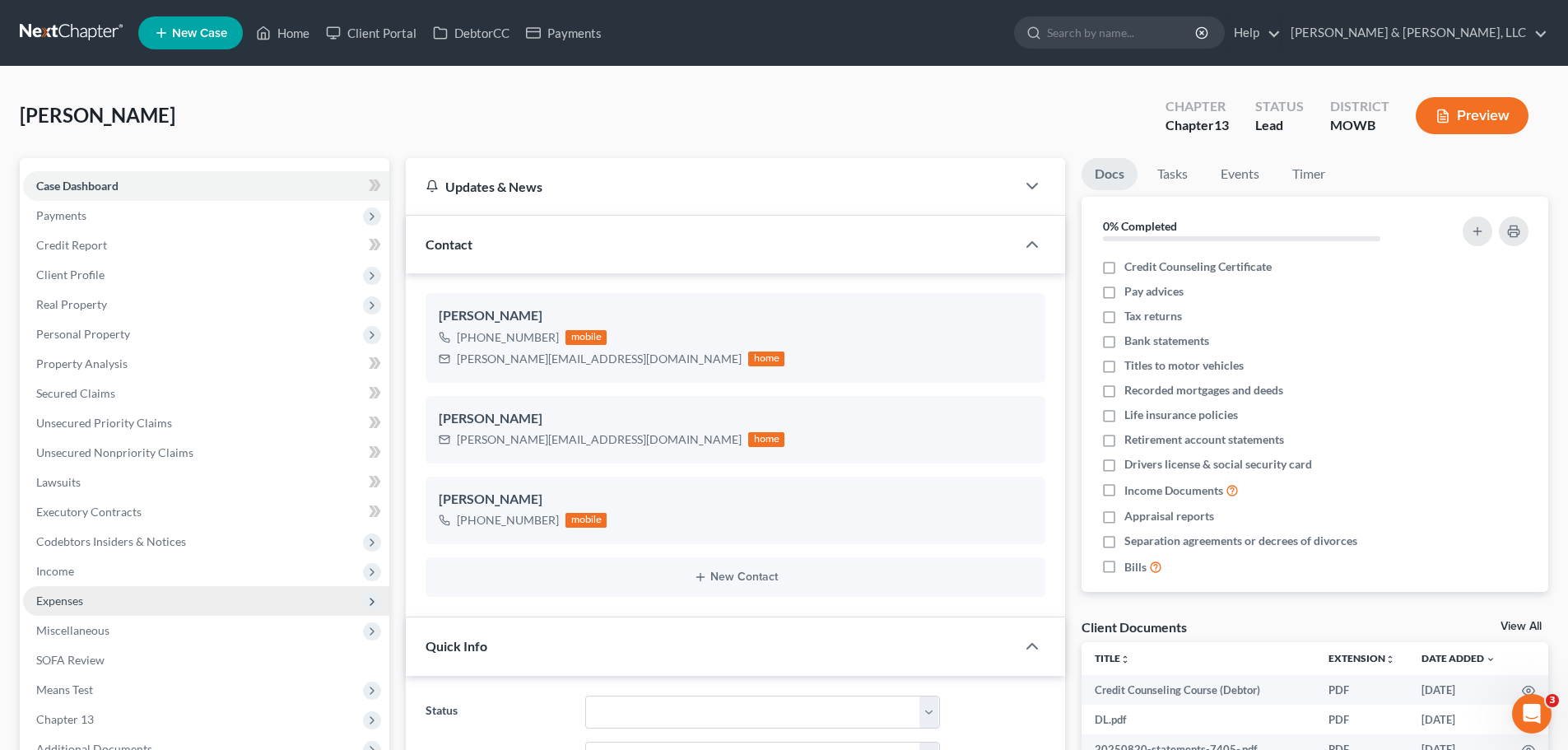
scroll to position [165, 0]
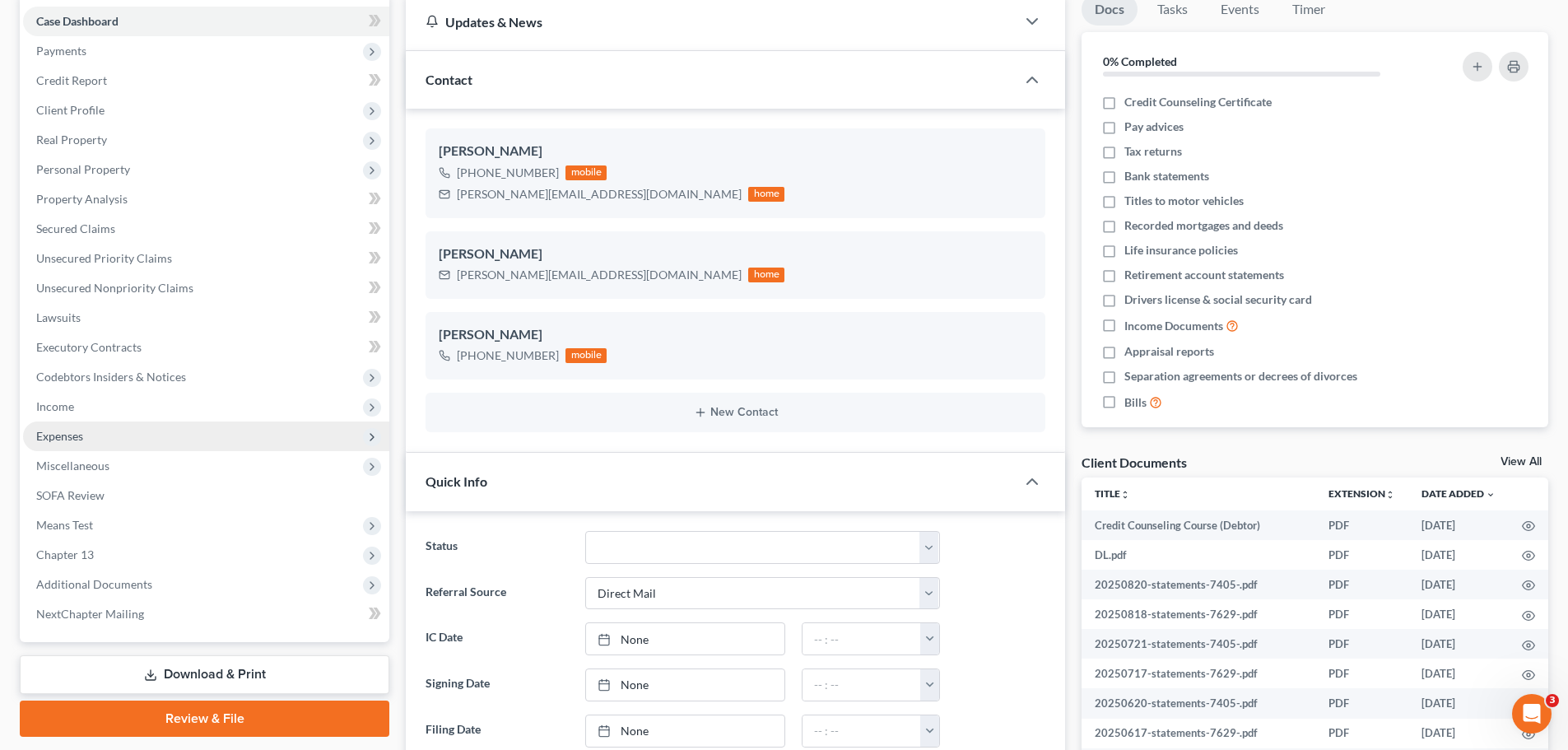
click at [120, 435] on span "Expenses" at bounding box center [205, 436] width 366 height 30
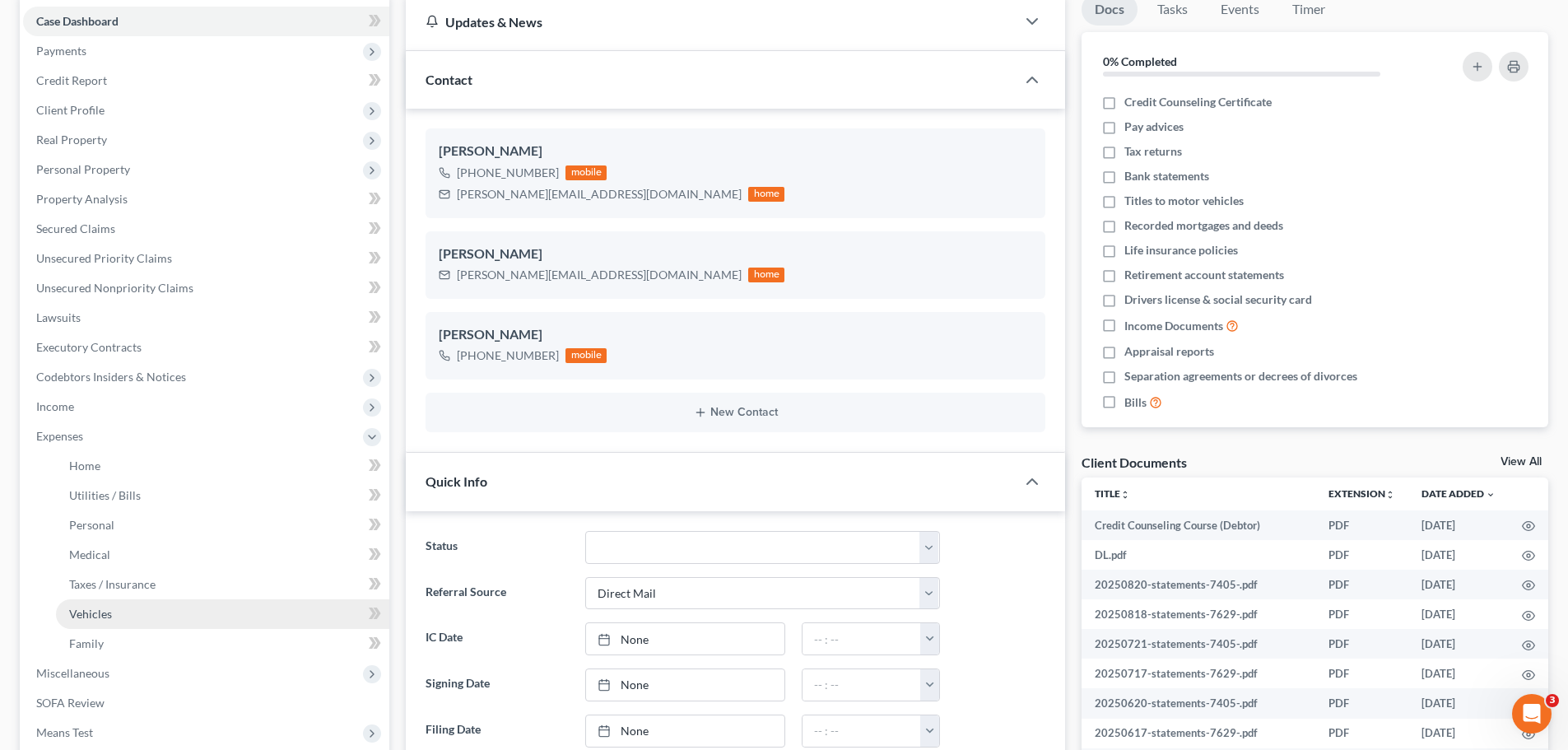
click at [96, 618] on span "Vehicles" at bounding box center [90, 614] width 43 height 14
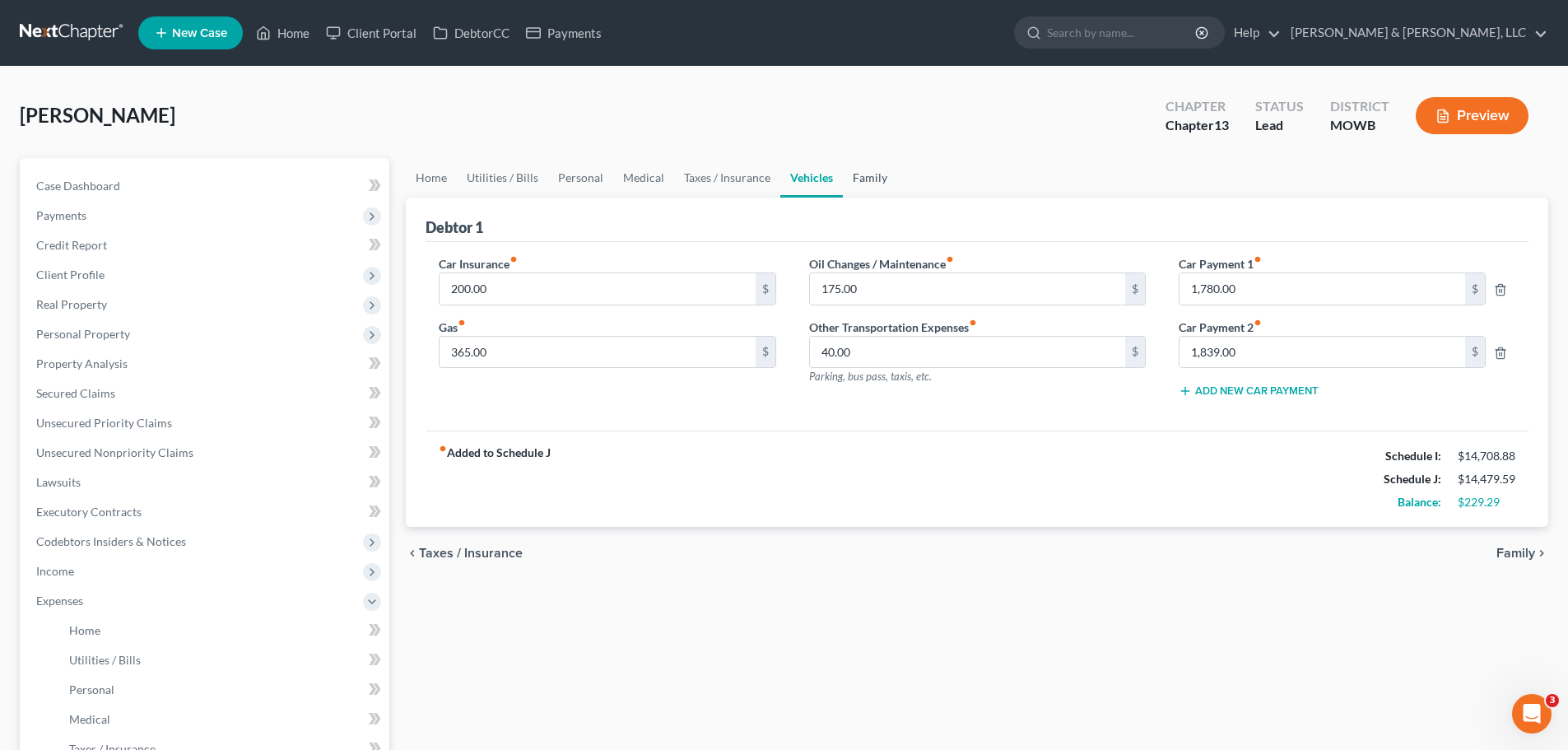
click at [869, 175] on link "Family" at bounding box center [870, 178] width 54 height 40
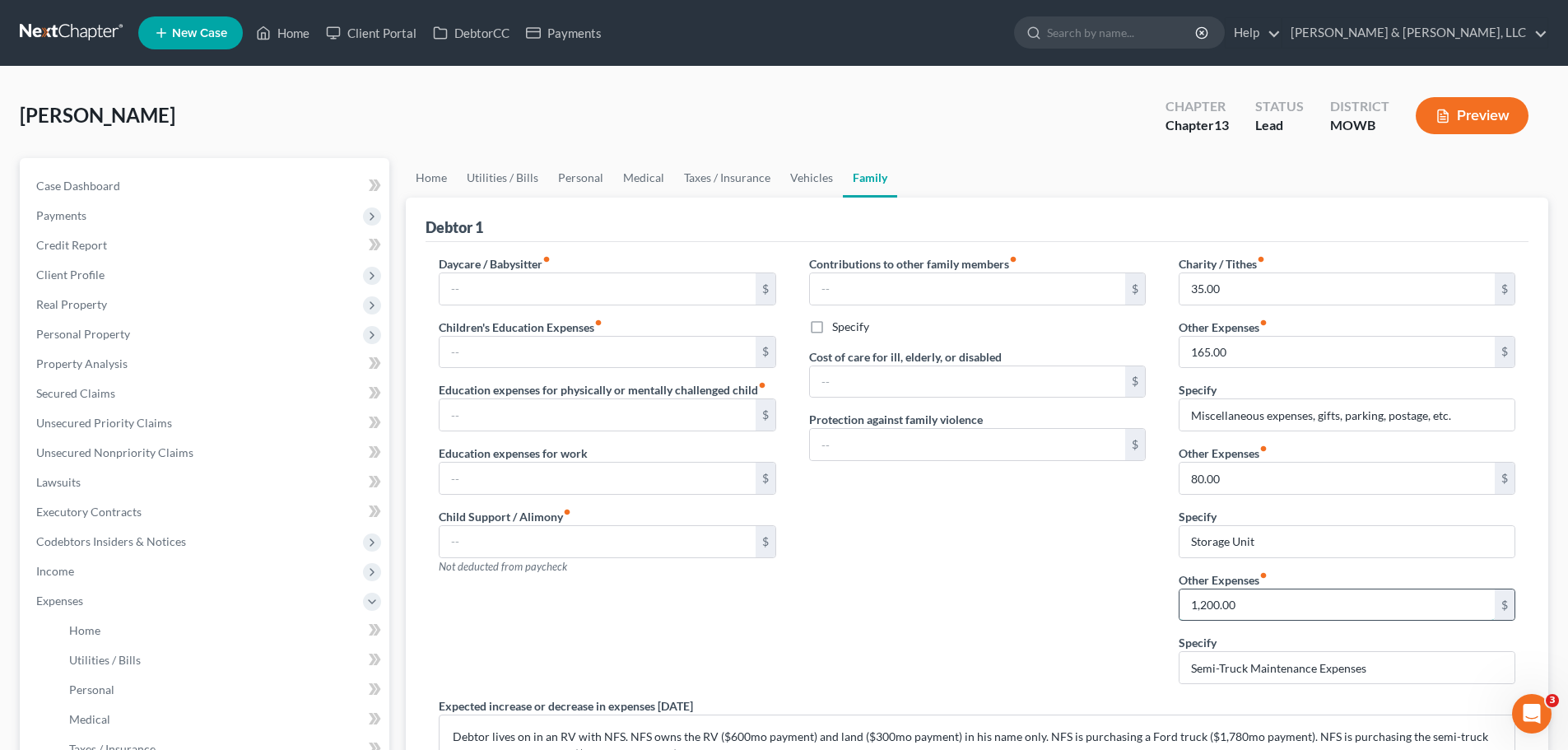
click at [1204, 610] on input "1,200.00" at bounding box center [1337, 605] width 315 height 31
click at [1204, 605] on input "1,200.00" at bounding box center [1337, 605] width 315 height 31
click at [1129, 607] on div "Daycare / Babysitter fiber_manual_record $ Children's Education Expenses fiber_…" at bounding box center [977, 549] width 1110 height 587
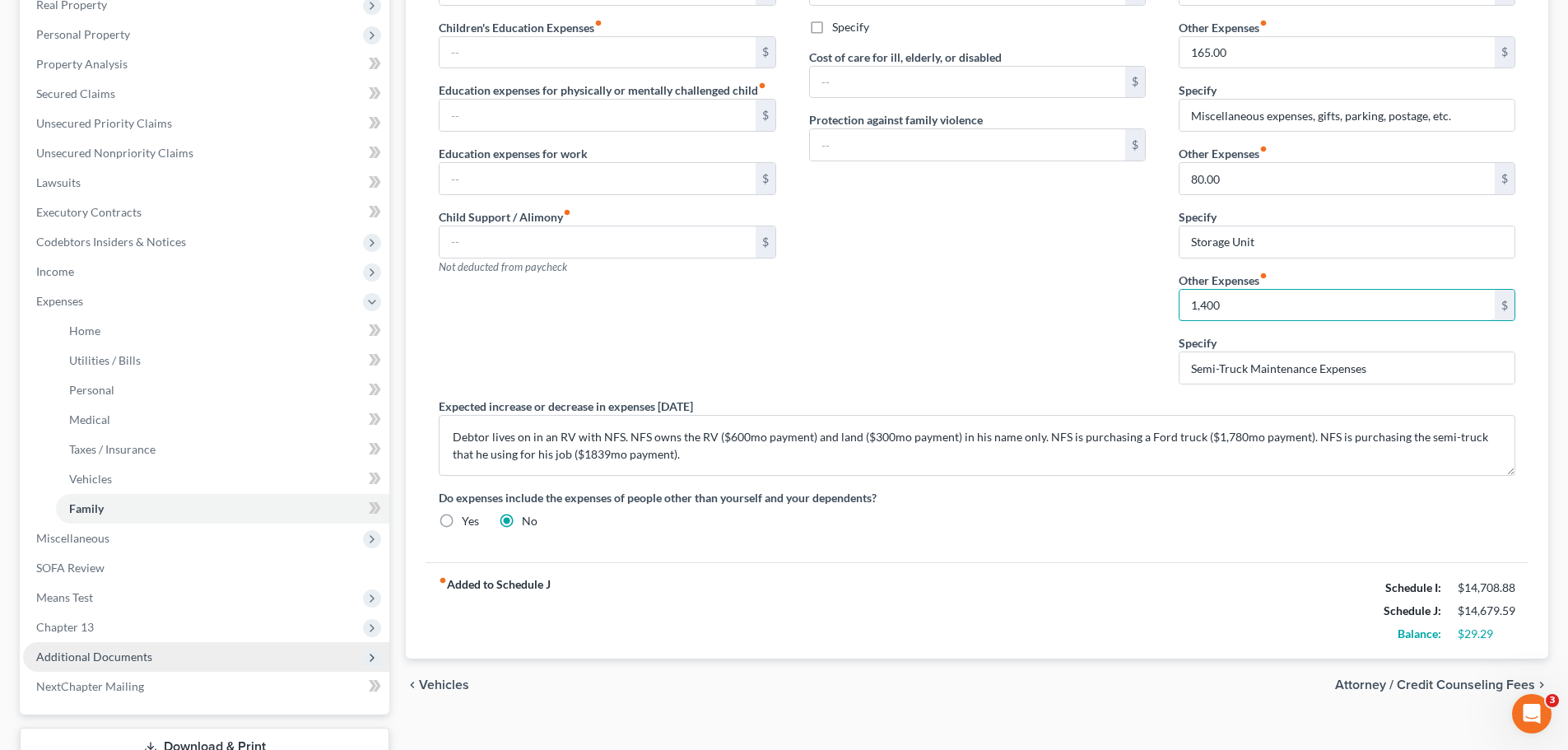
scroll to position [330, 0]
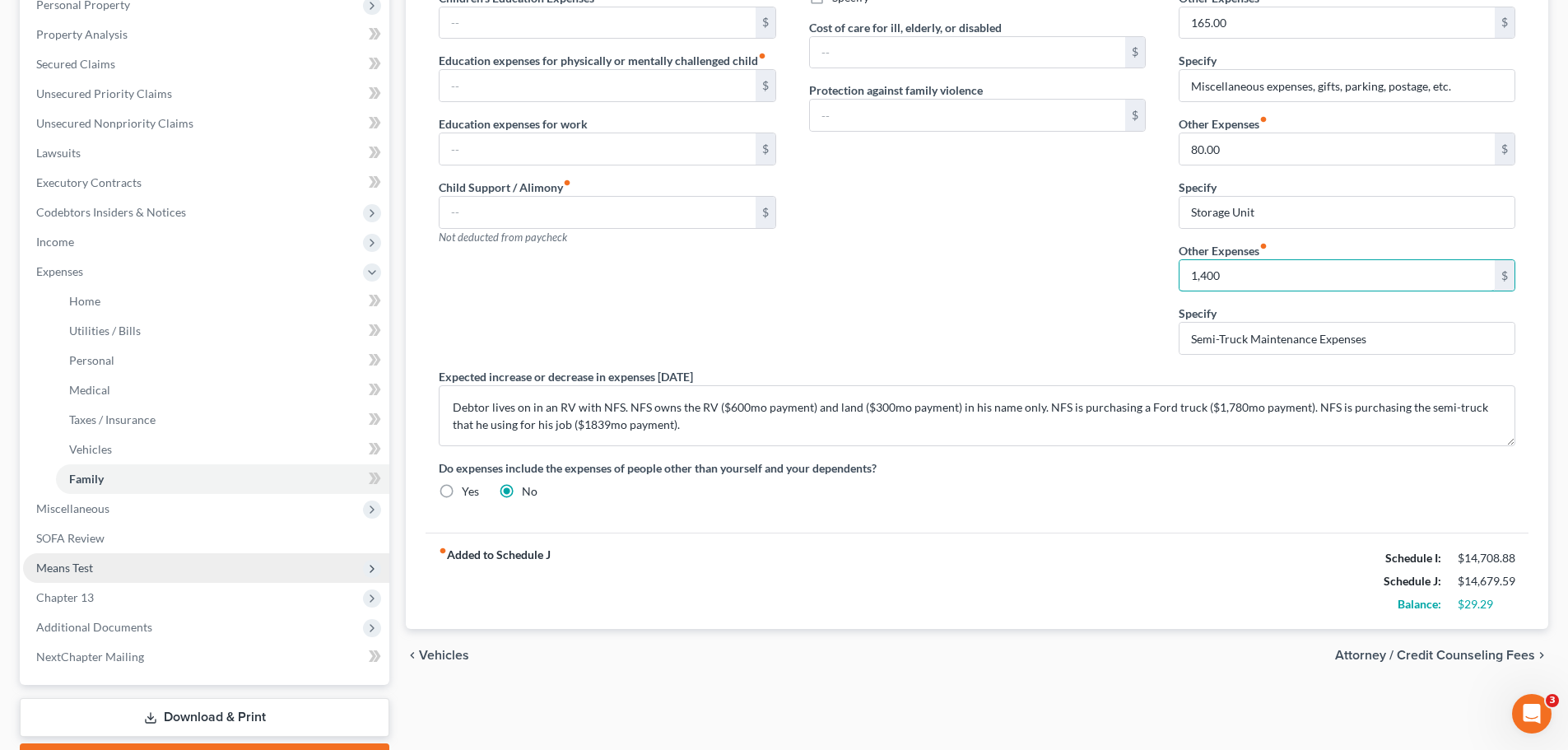
type input "1,400"
click at [97, 567] on span "Means Test" at bounding box center [205, 567] width 366 height 30
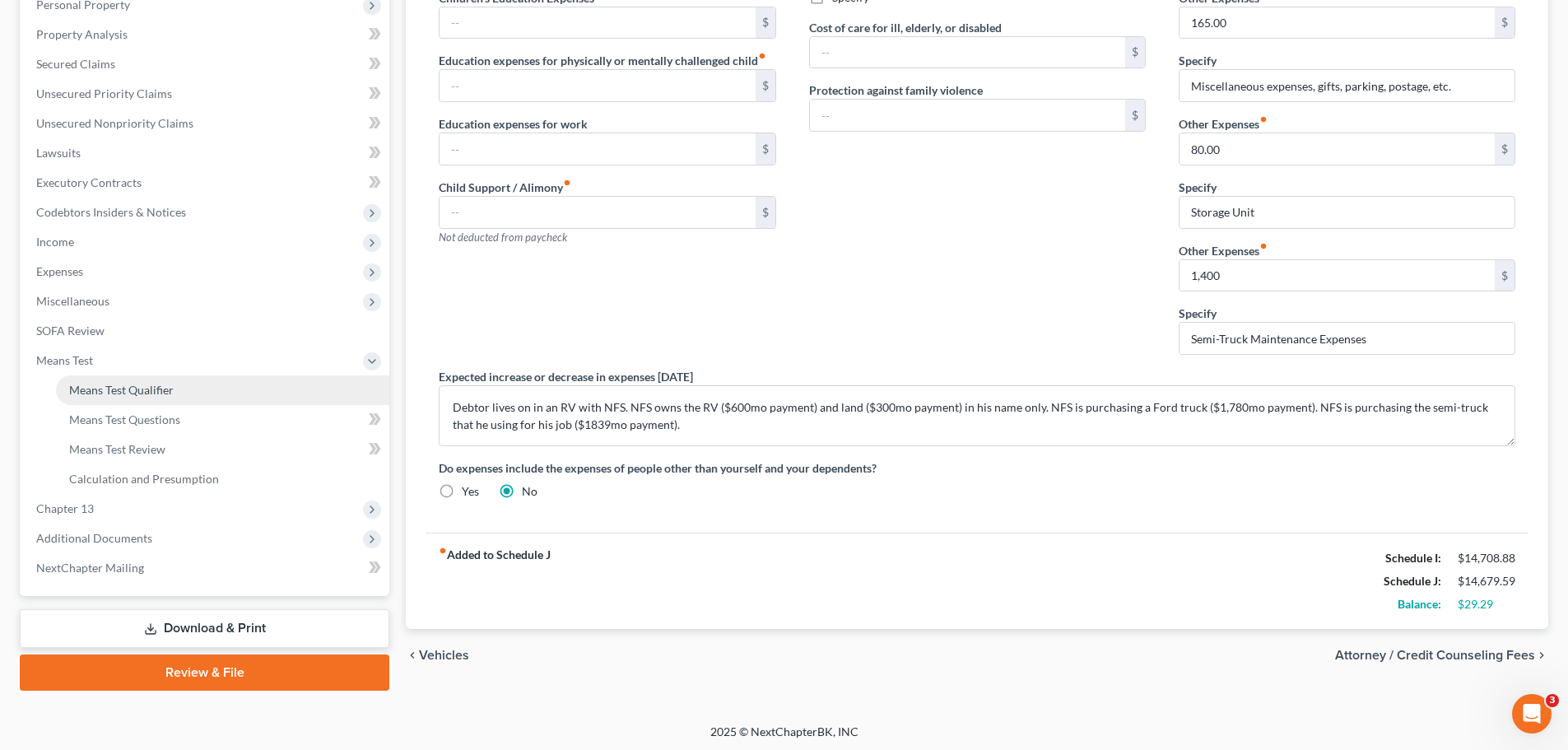
click at [133, 397] on link "Means Test Qualifier" at bounding box center [222, 390] width 333 height 30
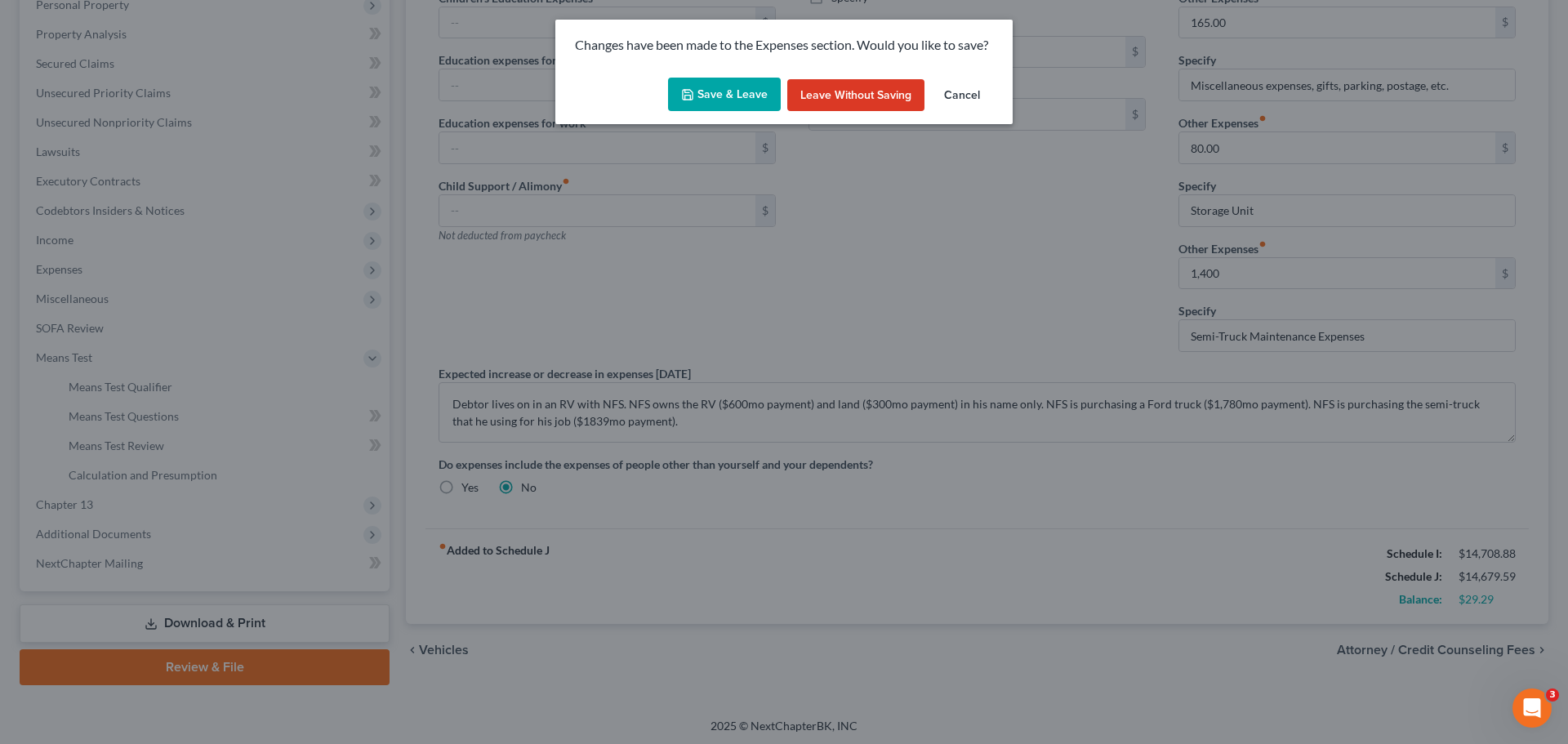
click at [745, 105] on button "Save & Leave" at bounding box center [724, 95] width 112 height 34
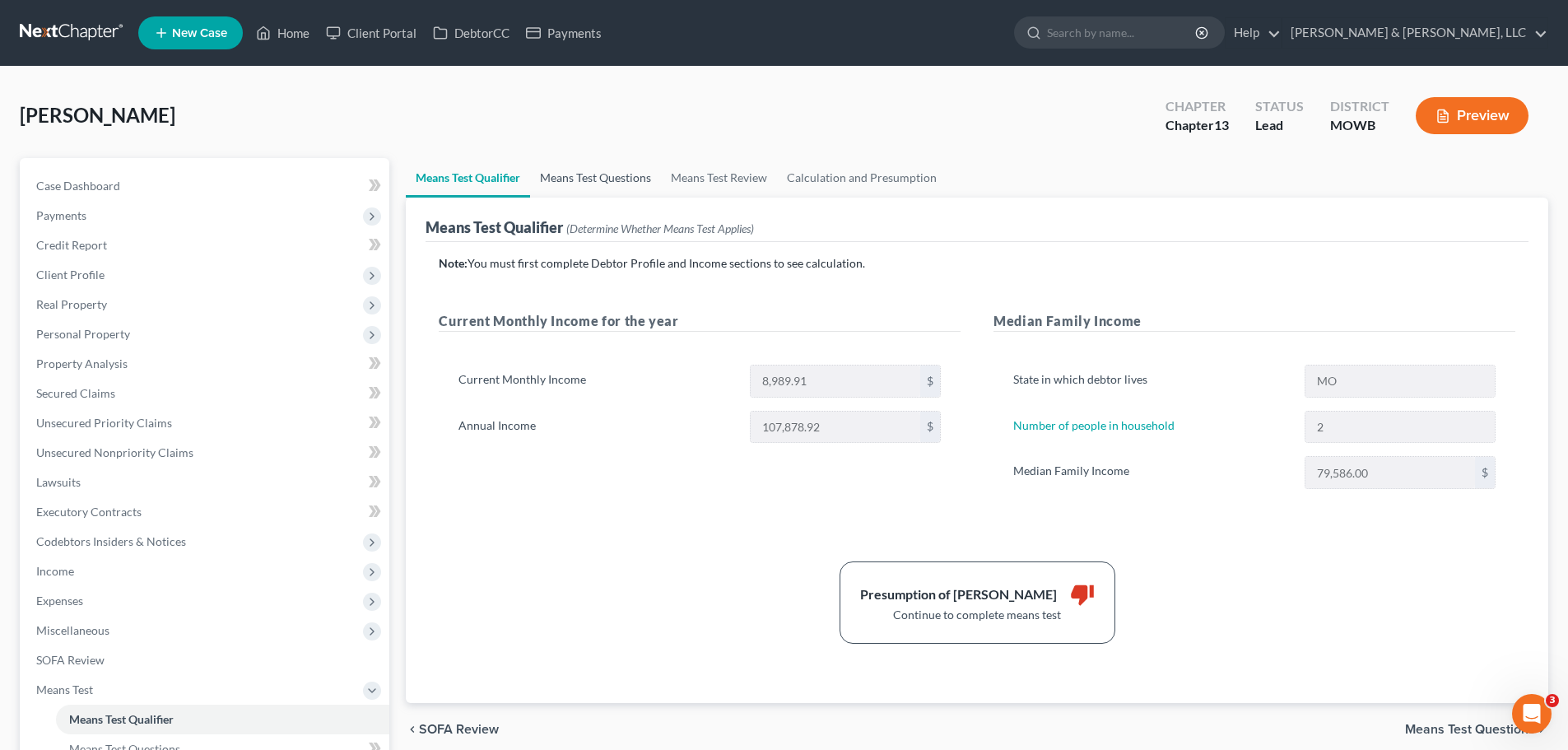
click at [632, 178] on link "Means Test Questions" at bounding box center [595, 178] width 131 height 40
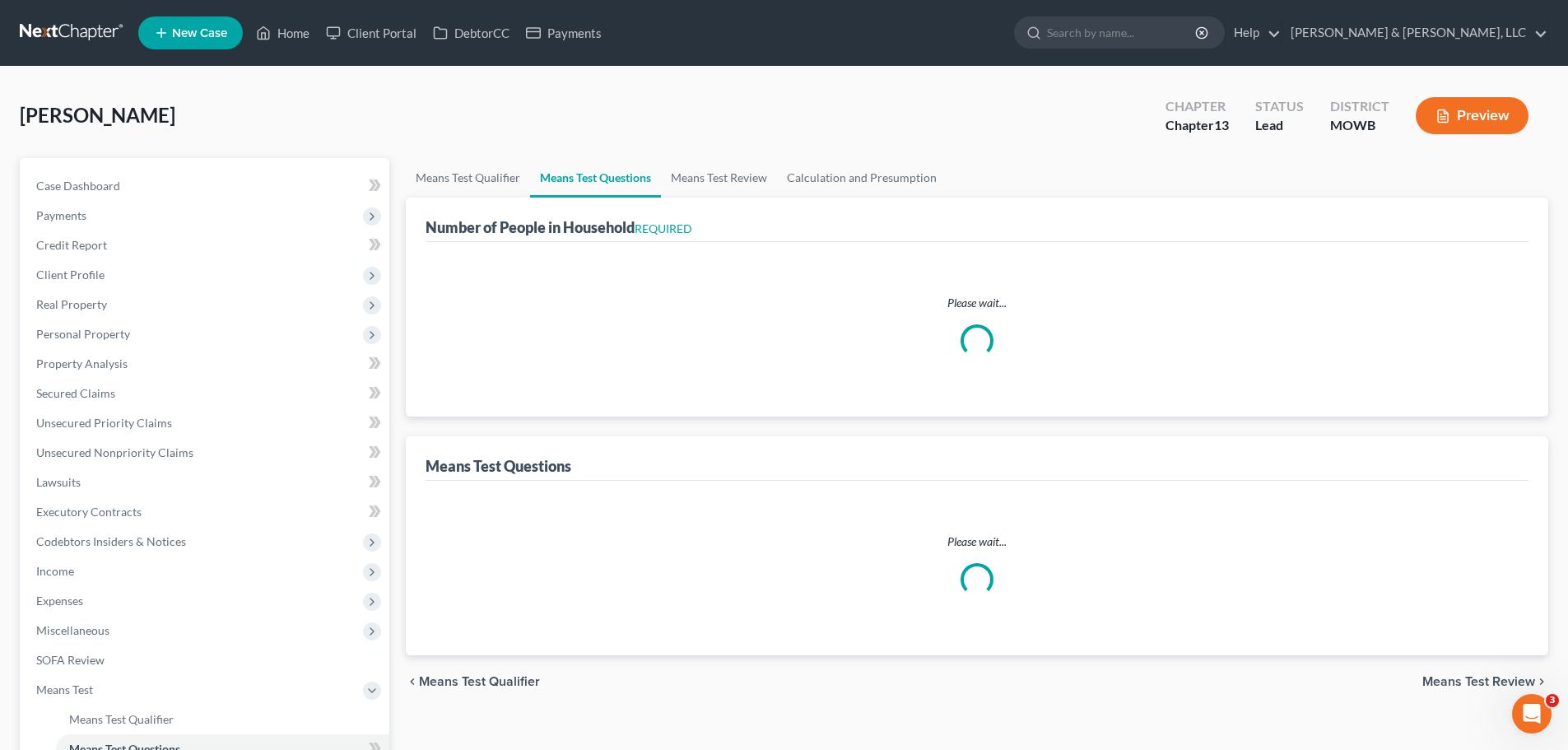
select select "2"
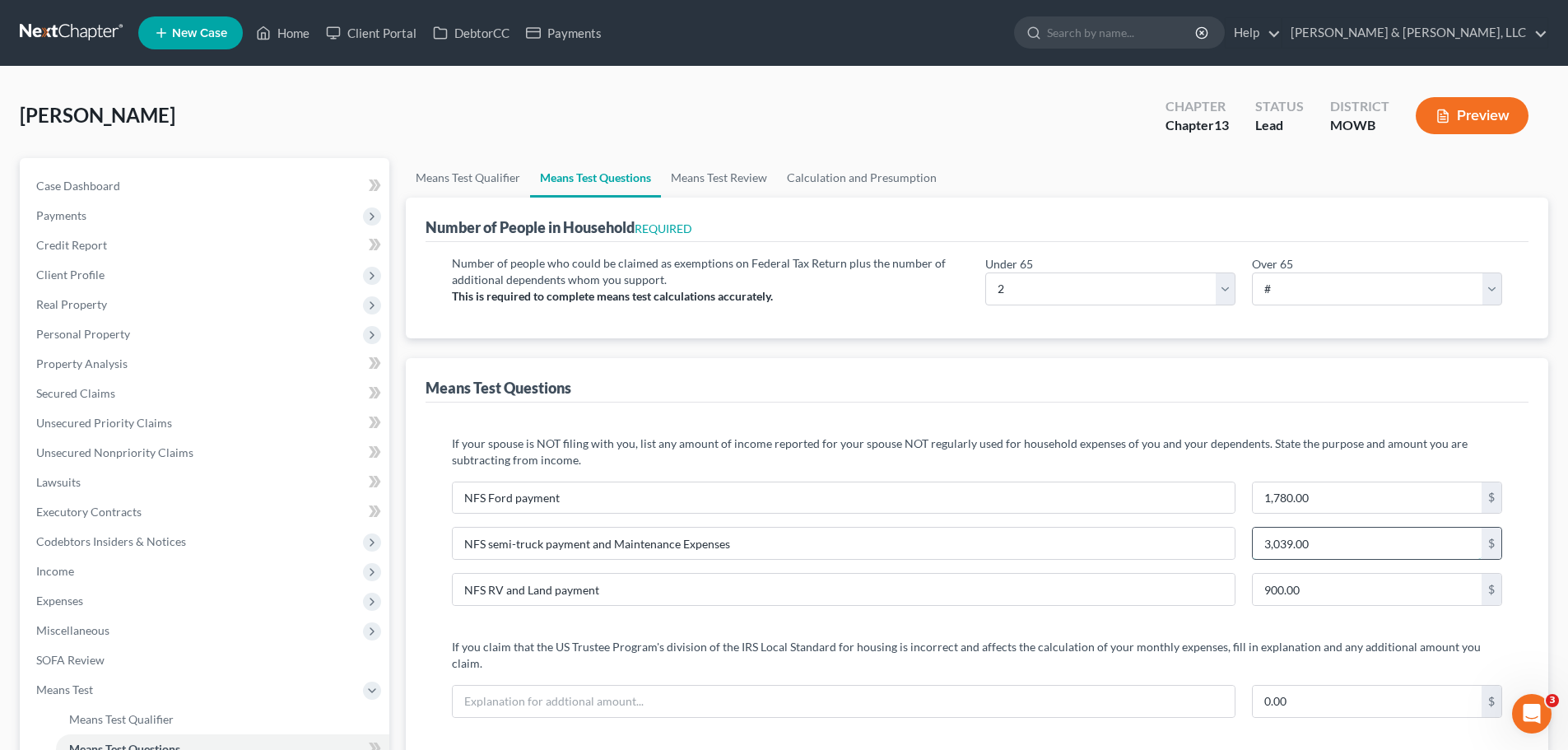
click at [1280, 547] on input "3,039.00" at bounding box center [1367, 543] width 229 height 31
click at [1276, 548] on input "3,039.00" at bounding box center [1367, 543] width 229 height 31
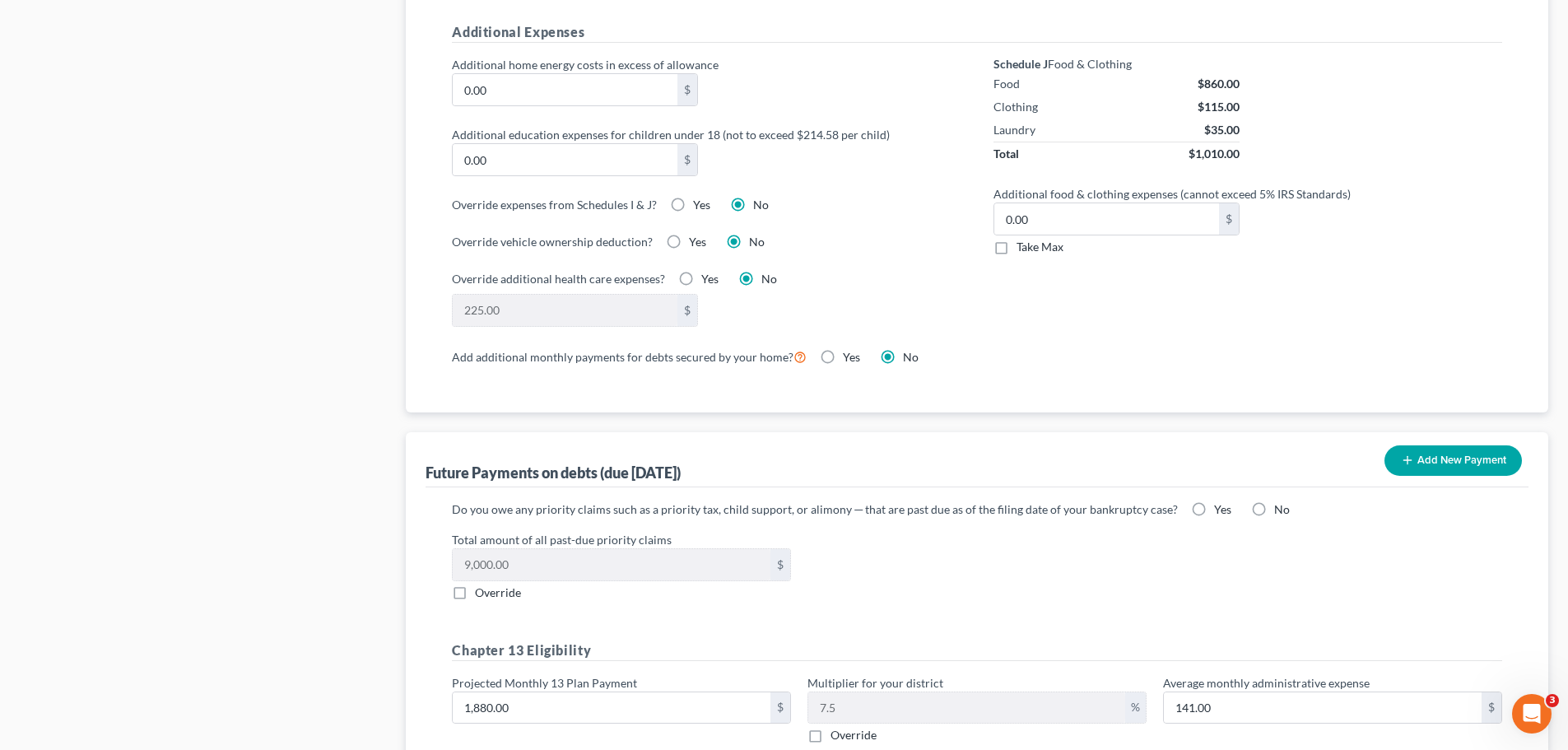
scroll to position [1426, 0]
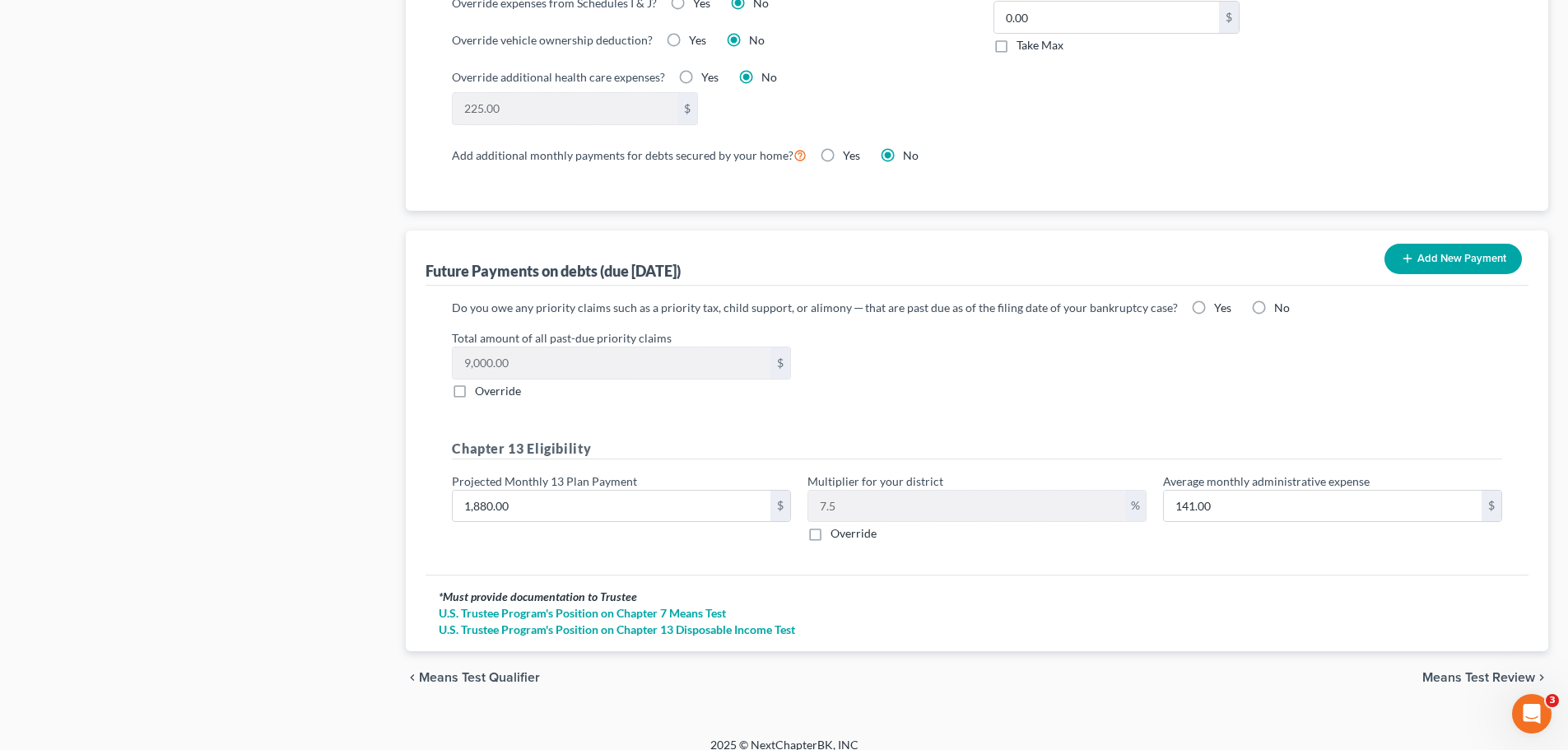
type input "3,239.00"
click at [577, 508] on div "Projected Monthly 13 Plan Payment 1,880.00 $" at bounding box center [621, 507] width 356 height 70
click at [574, 498] on input "1,880.00" at bounding box center [612, 506] width 318 height 31
type input "2"
type input "0.15"
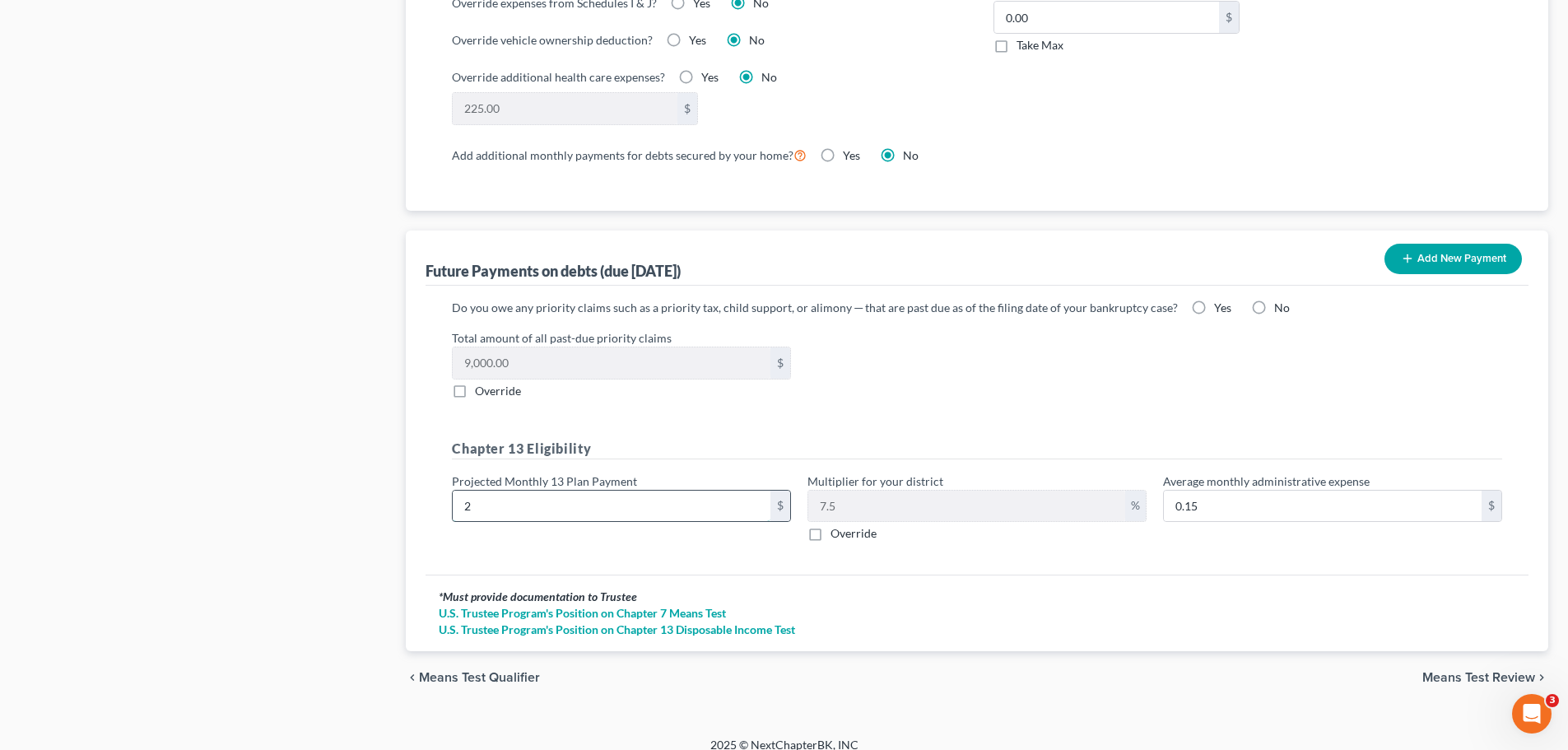
type input "27"
type input "2.02"
type input "270"
type input "20.25"
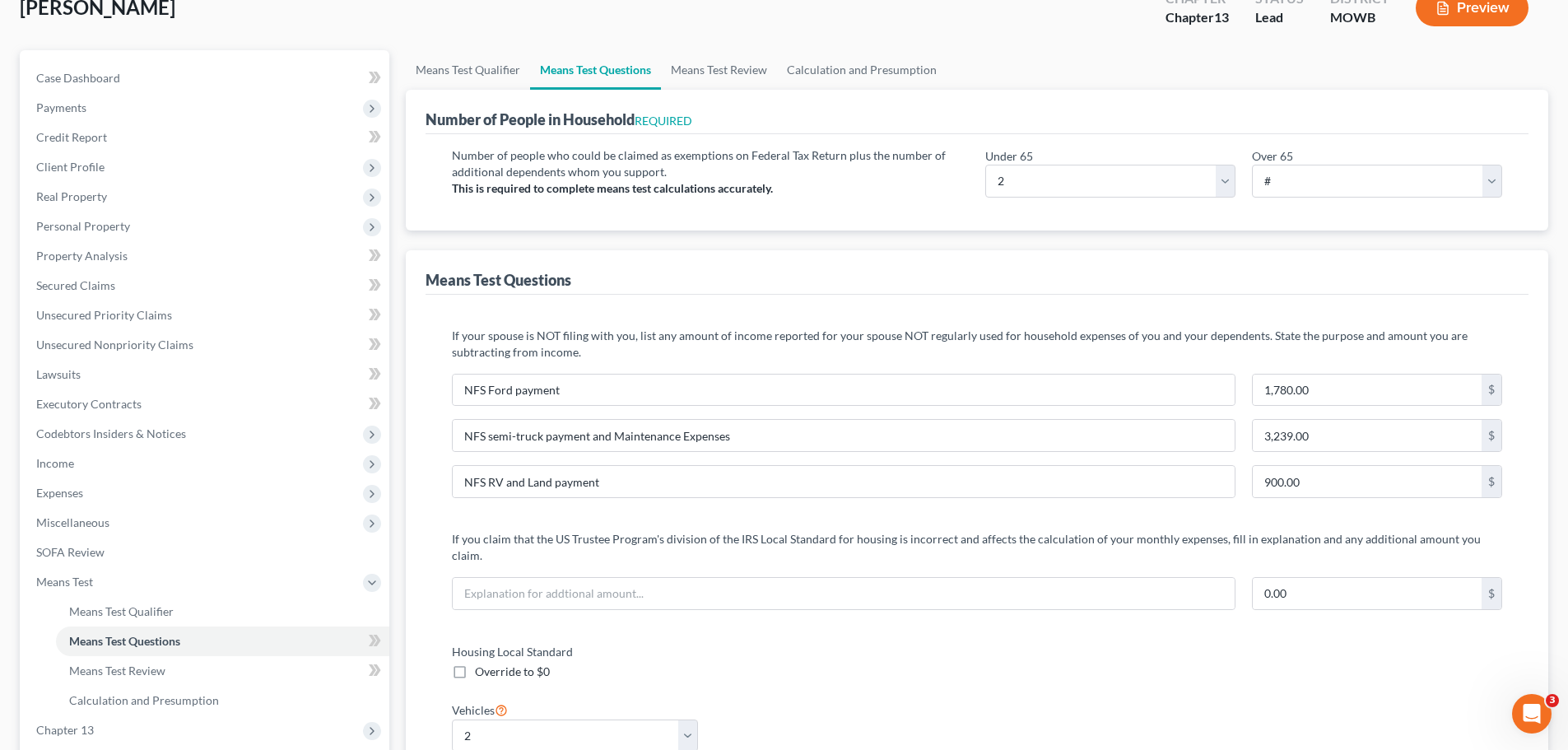
scroll to position [0, 0]
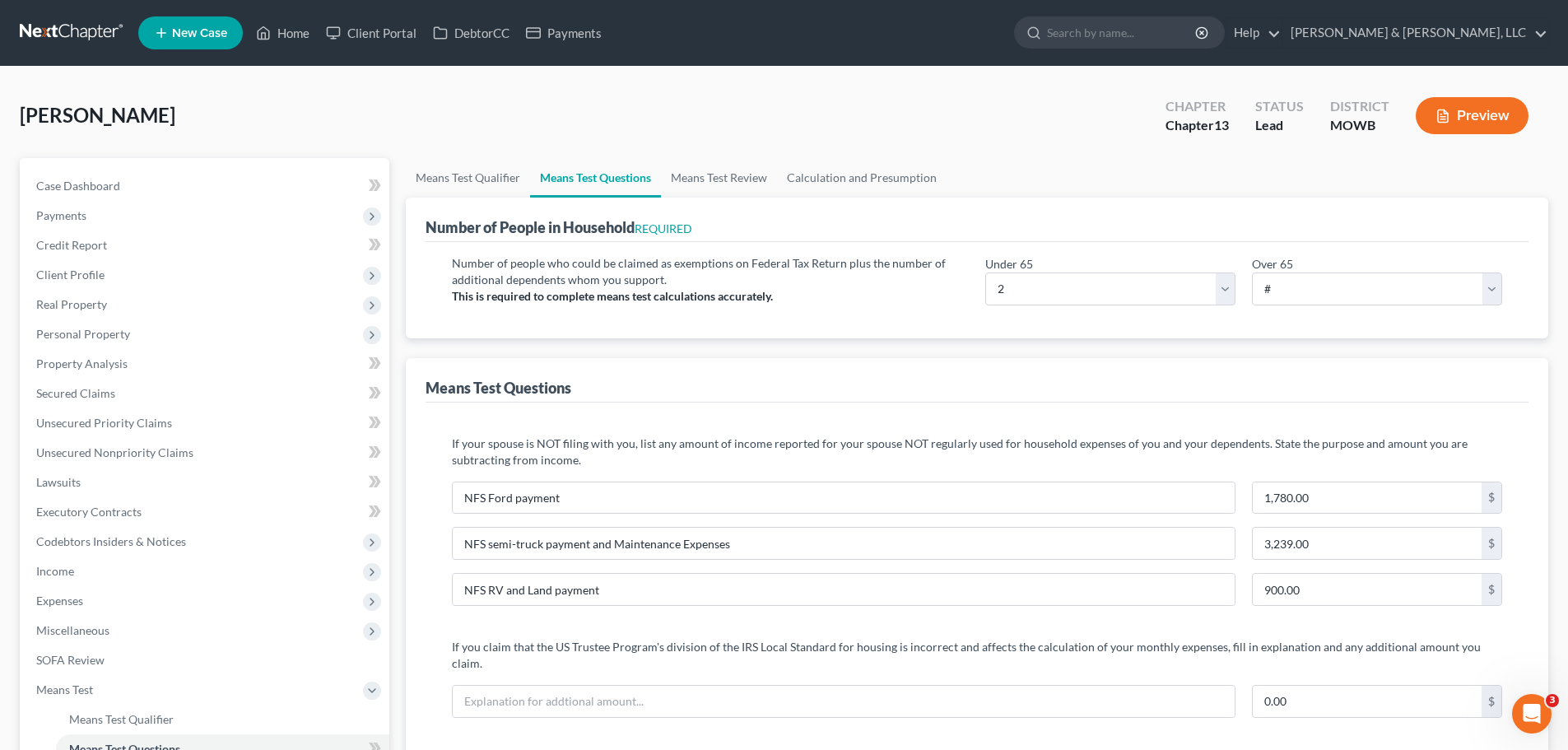
type input "270"
click at [844, 171] on link "Calculation and Presumption" at bounding box center [861, 178] width 170 height 40
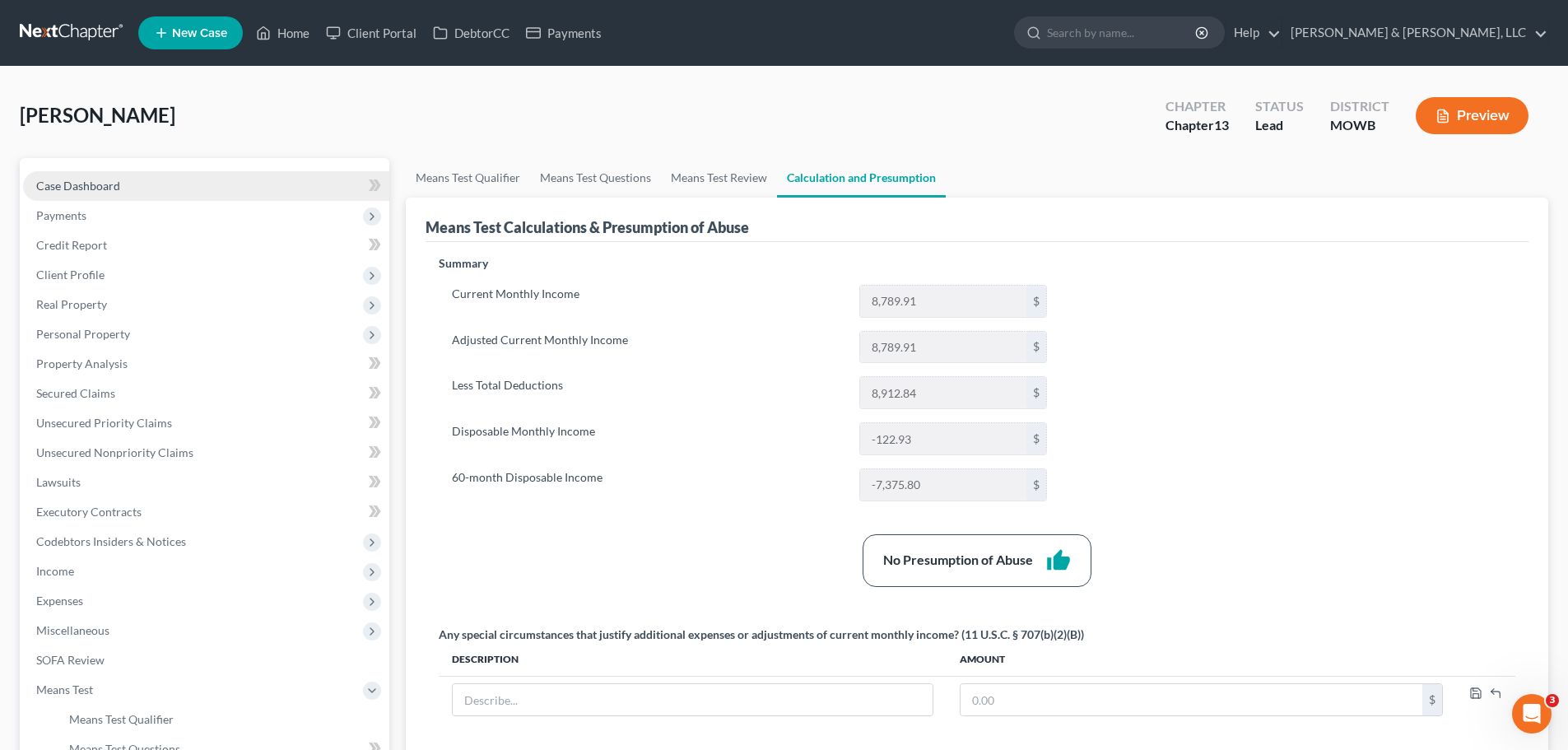
click at [153, 178] on link "Case Dashboard" at bounding box center [205, 186] width 366 height 30
select select "2"
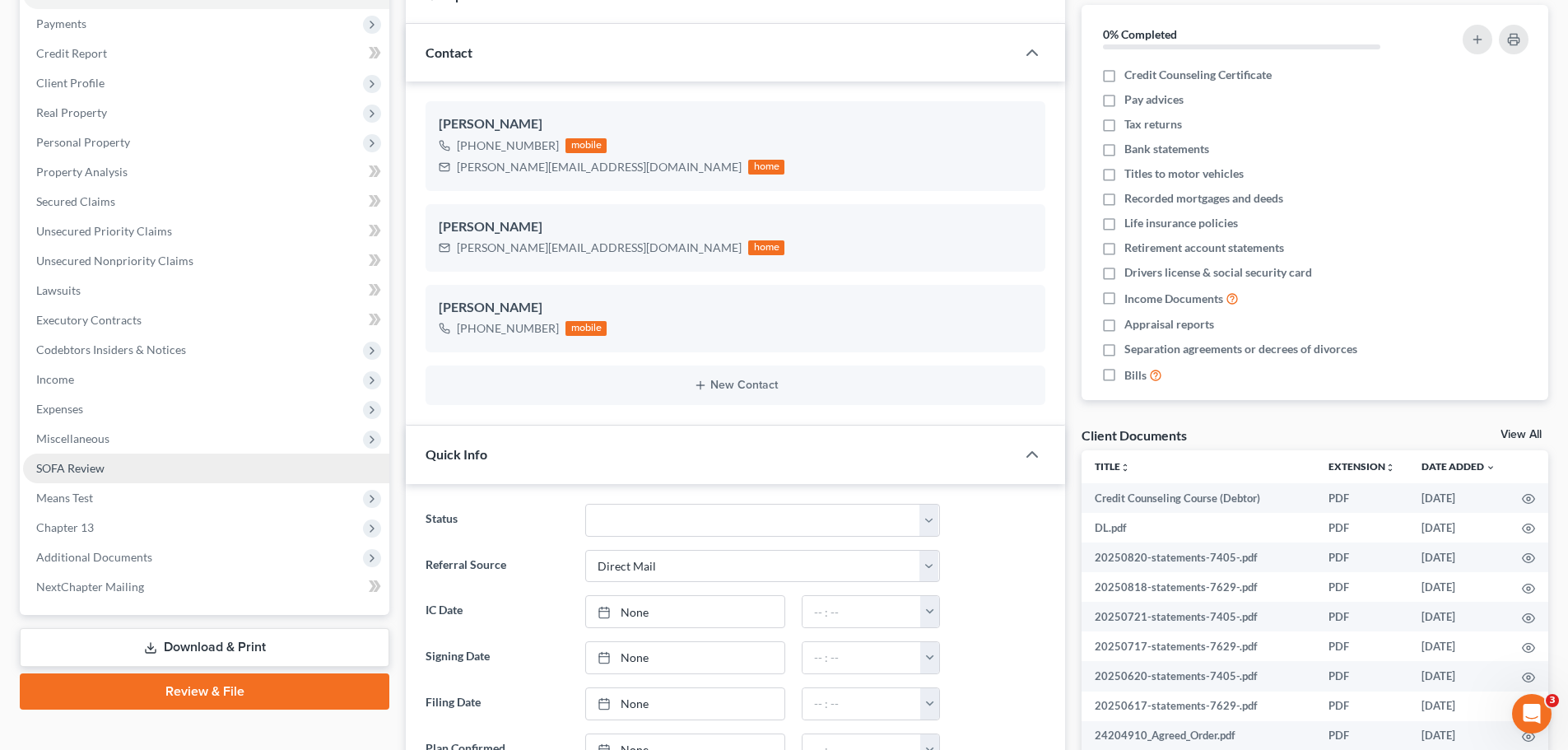
scroll to position [247, 0]
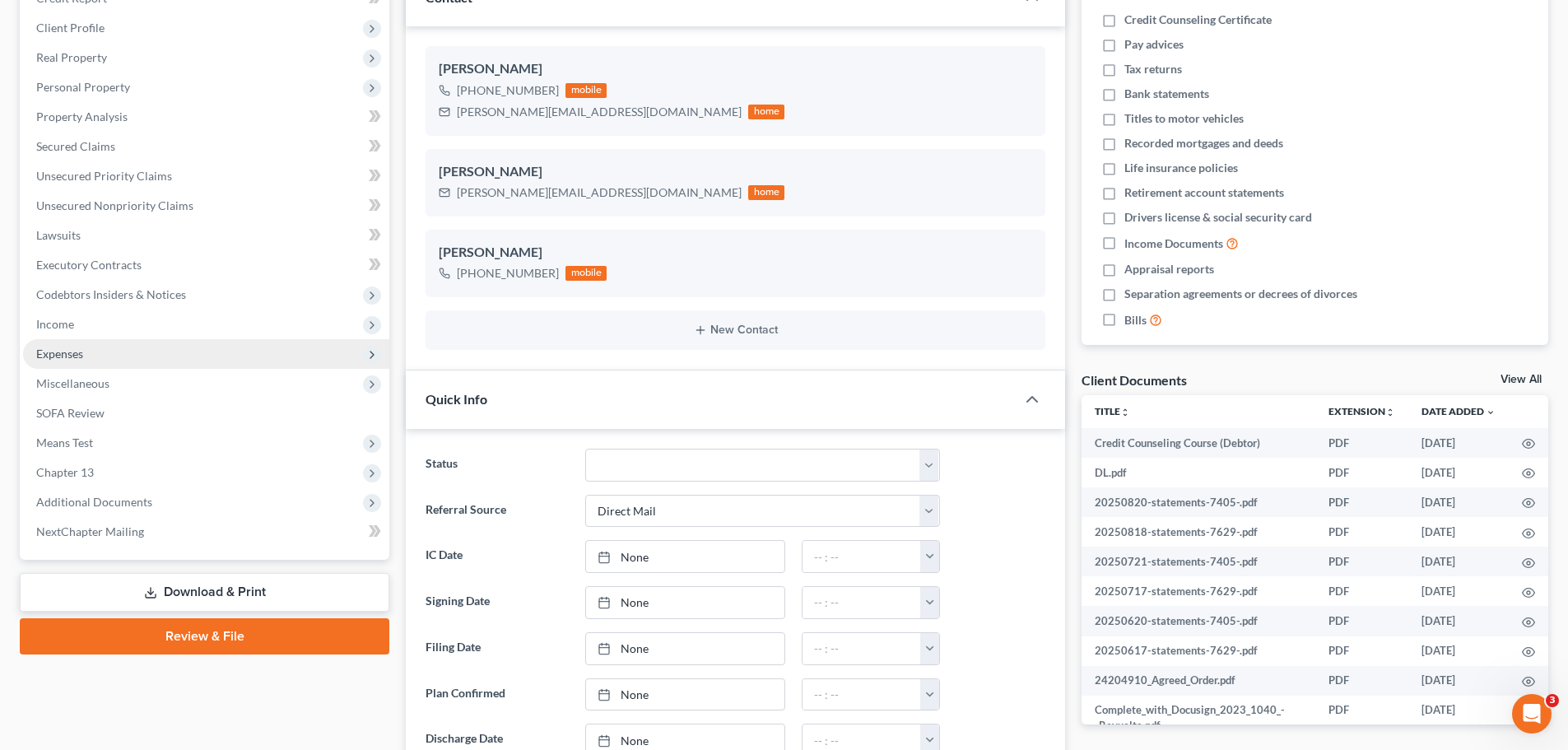
click at [68, 359] on span "Expenses" at bounding box center [60, 353] width 47 height 14
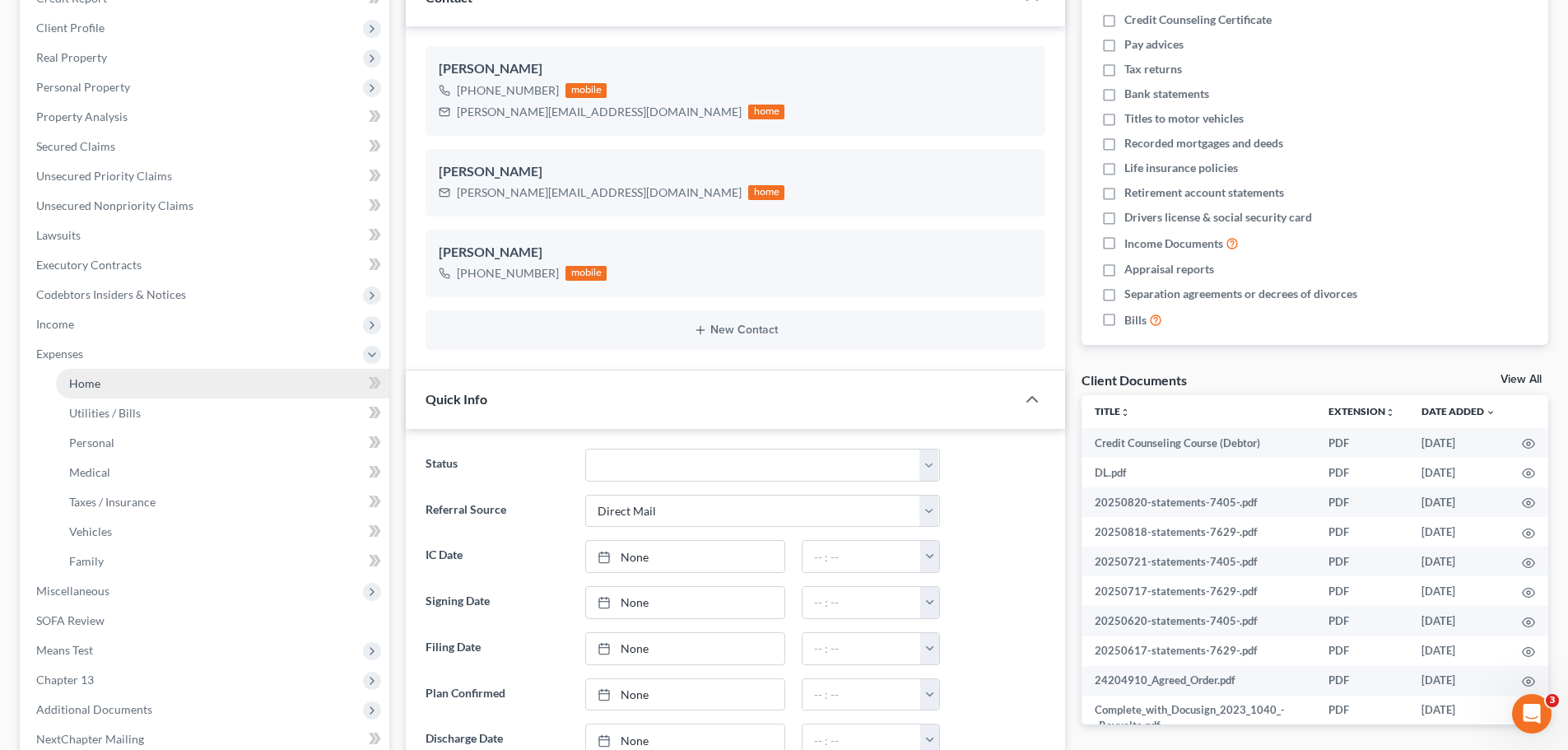
click at [82, 375] on link "Home" at bounding box center [222, 383] width 333 height 30
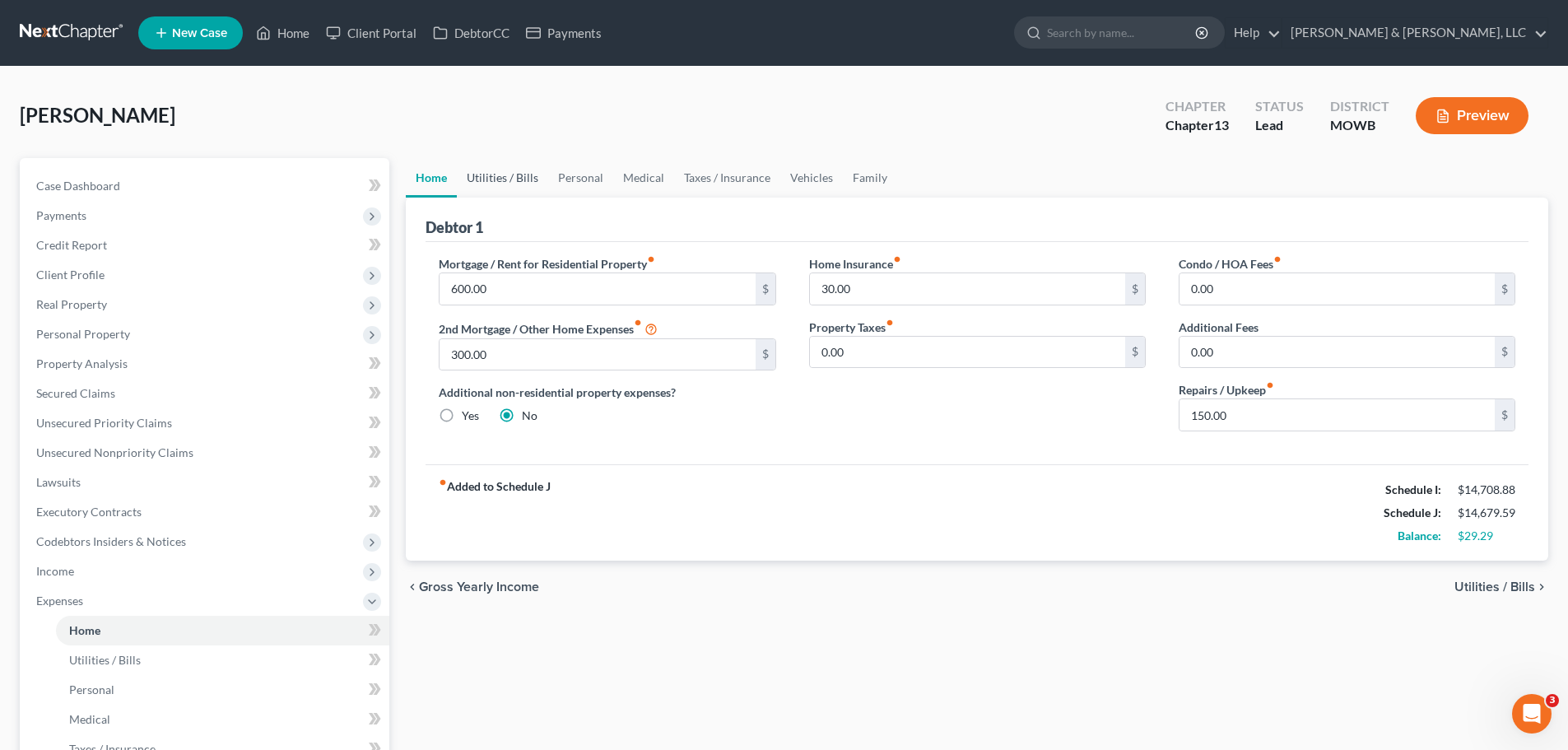
click at [529, 173] on link "Utilities / Bills" at bounding box center [503, 178] width 91 height 40
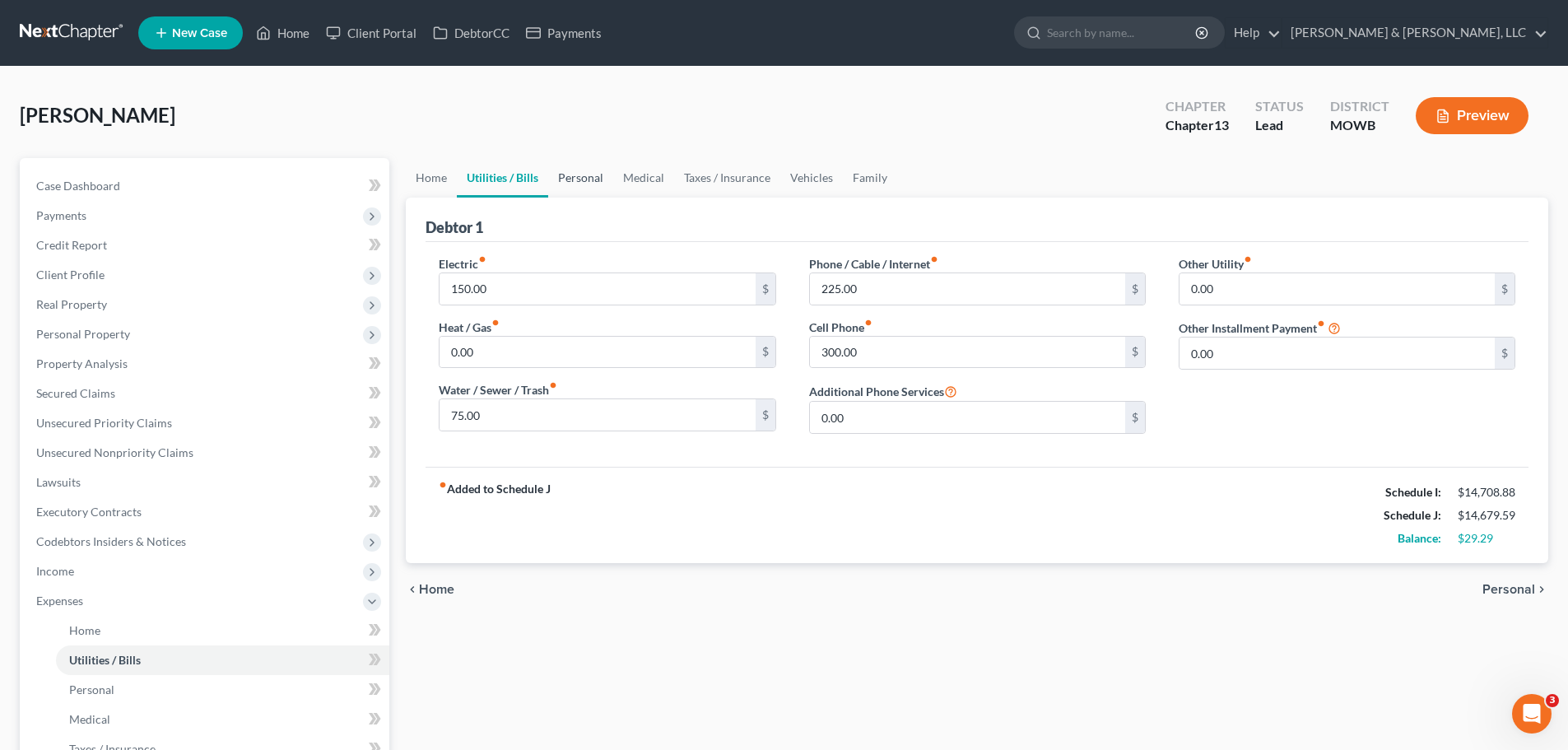
click at [590, 173] on link "Personal" at bounding box center [581, 178] width 65 height 40
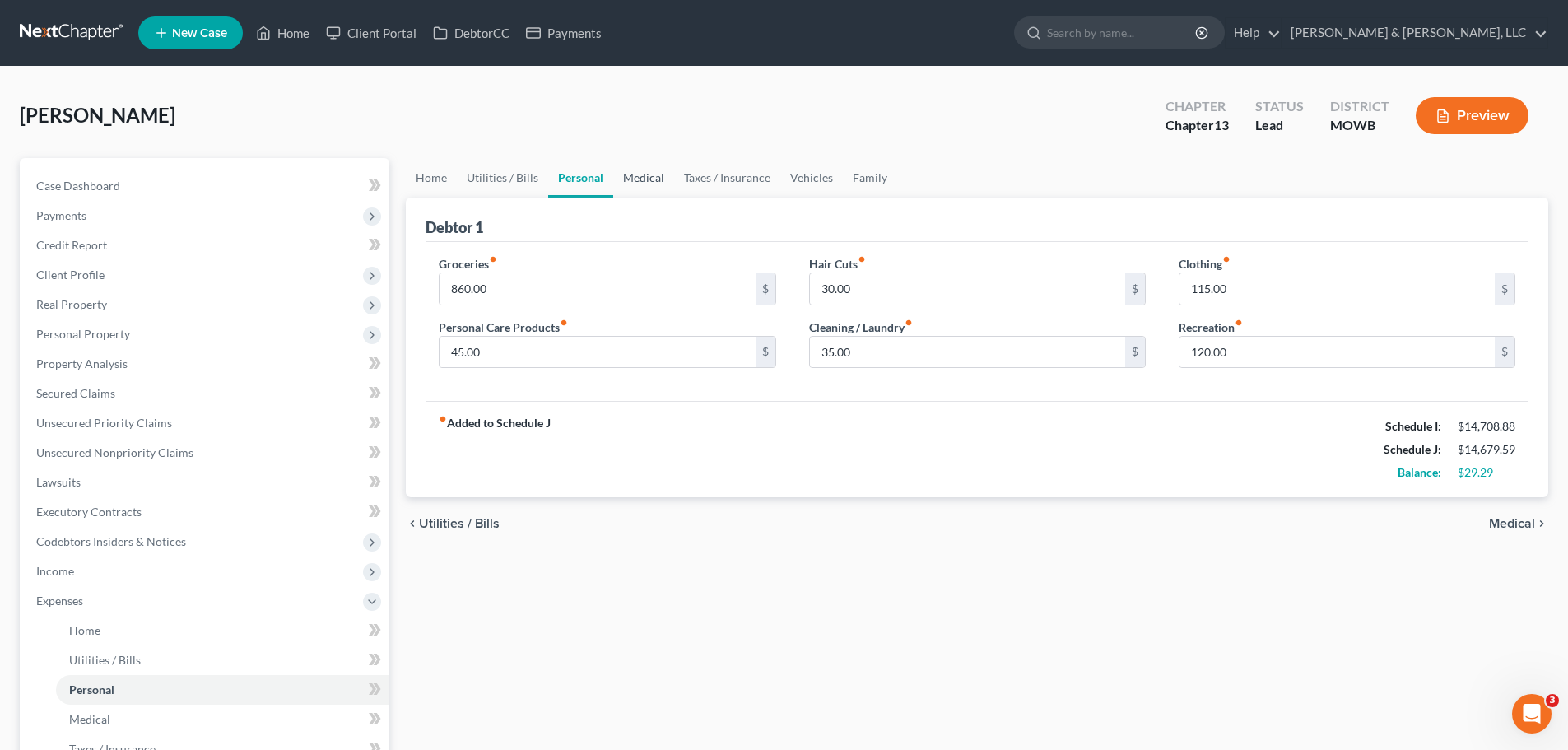
click at [655, 181] on link "Medical" at bounding box center [644, 178] width 61 height 40
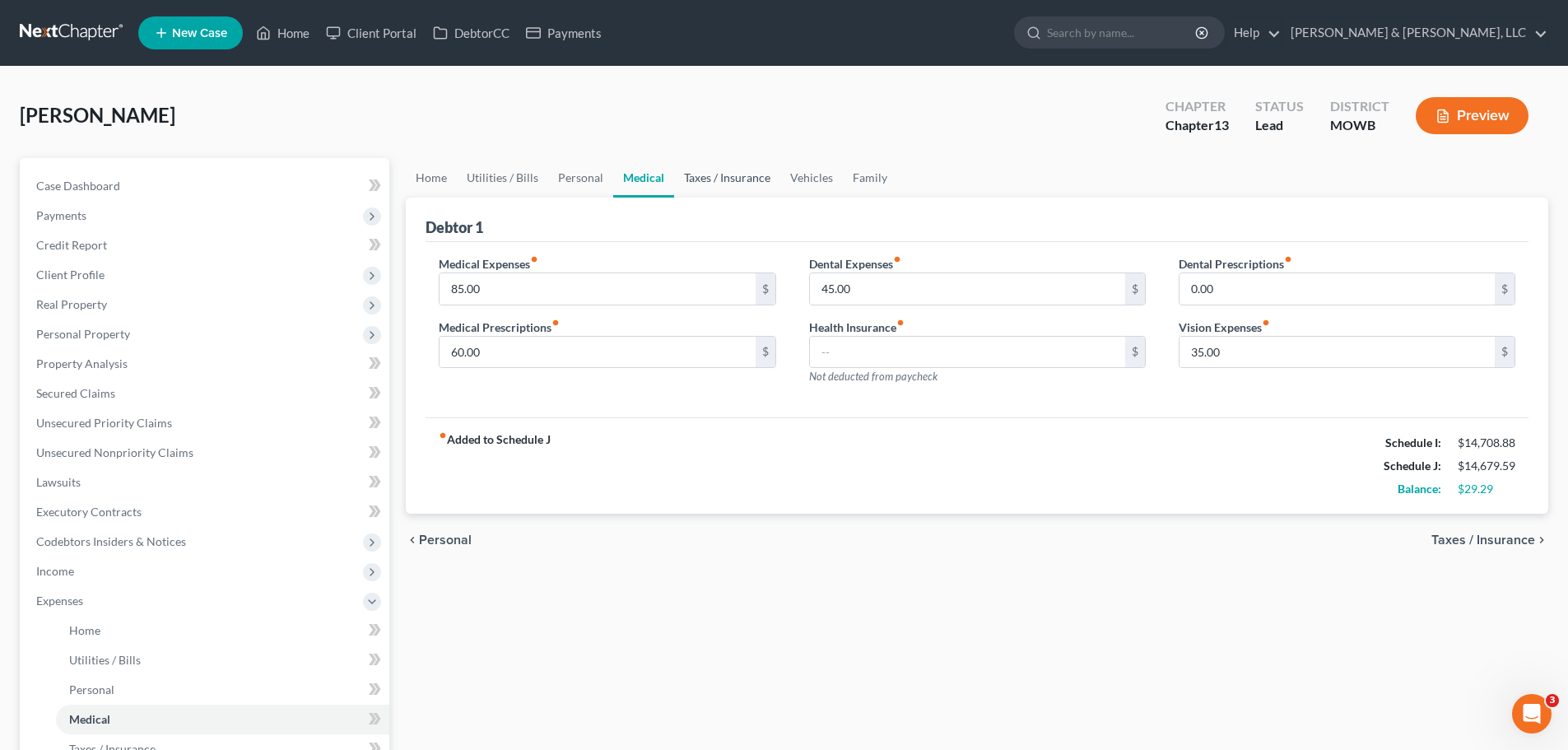
click at [698, 175] on link "Taxes / Insurance" at bounding box center [728, 178] width 107 height 40
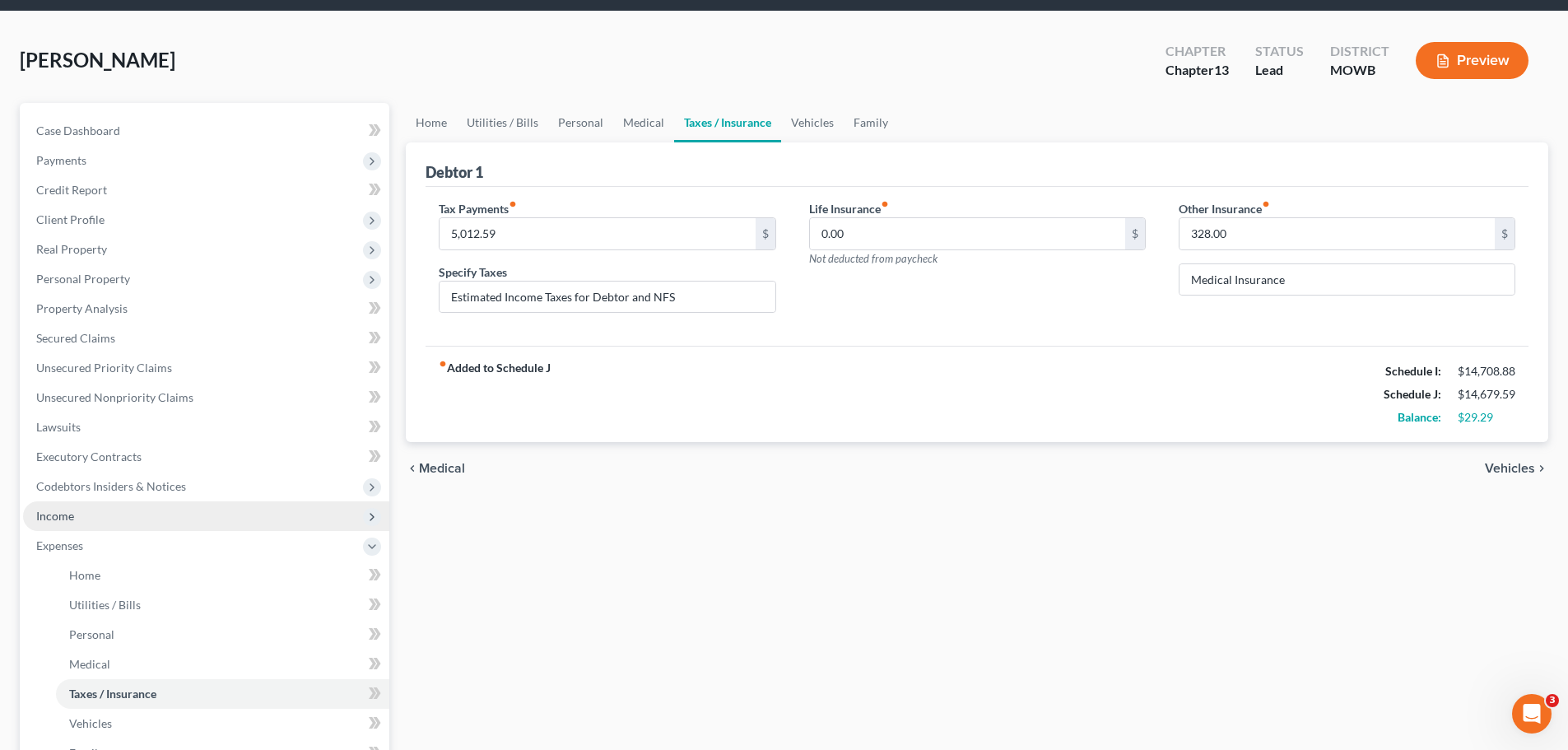
scroll to position [165, 0]
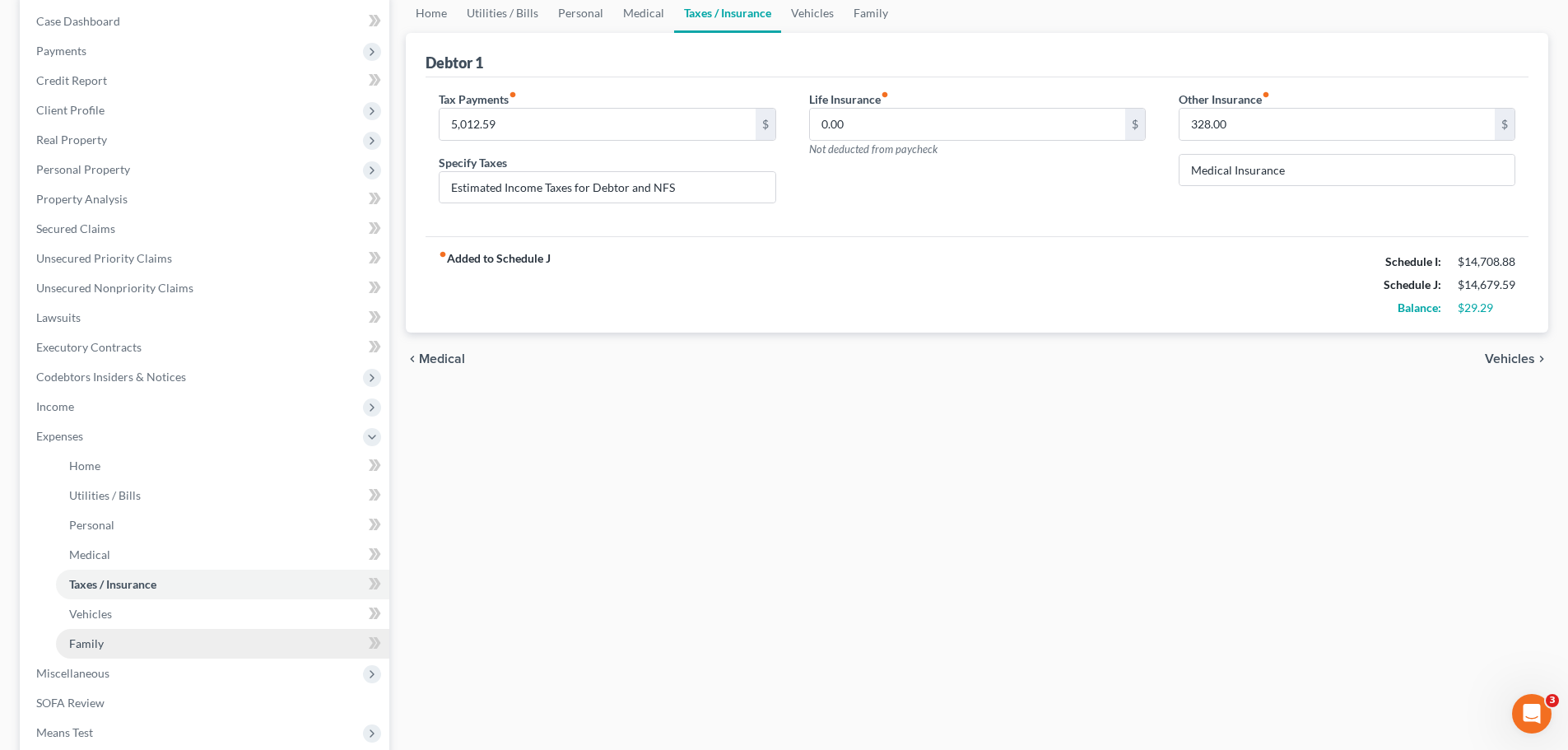
click at [118, 643] on link "Family" at bounding box center [222, 643] width 333 height 30
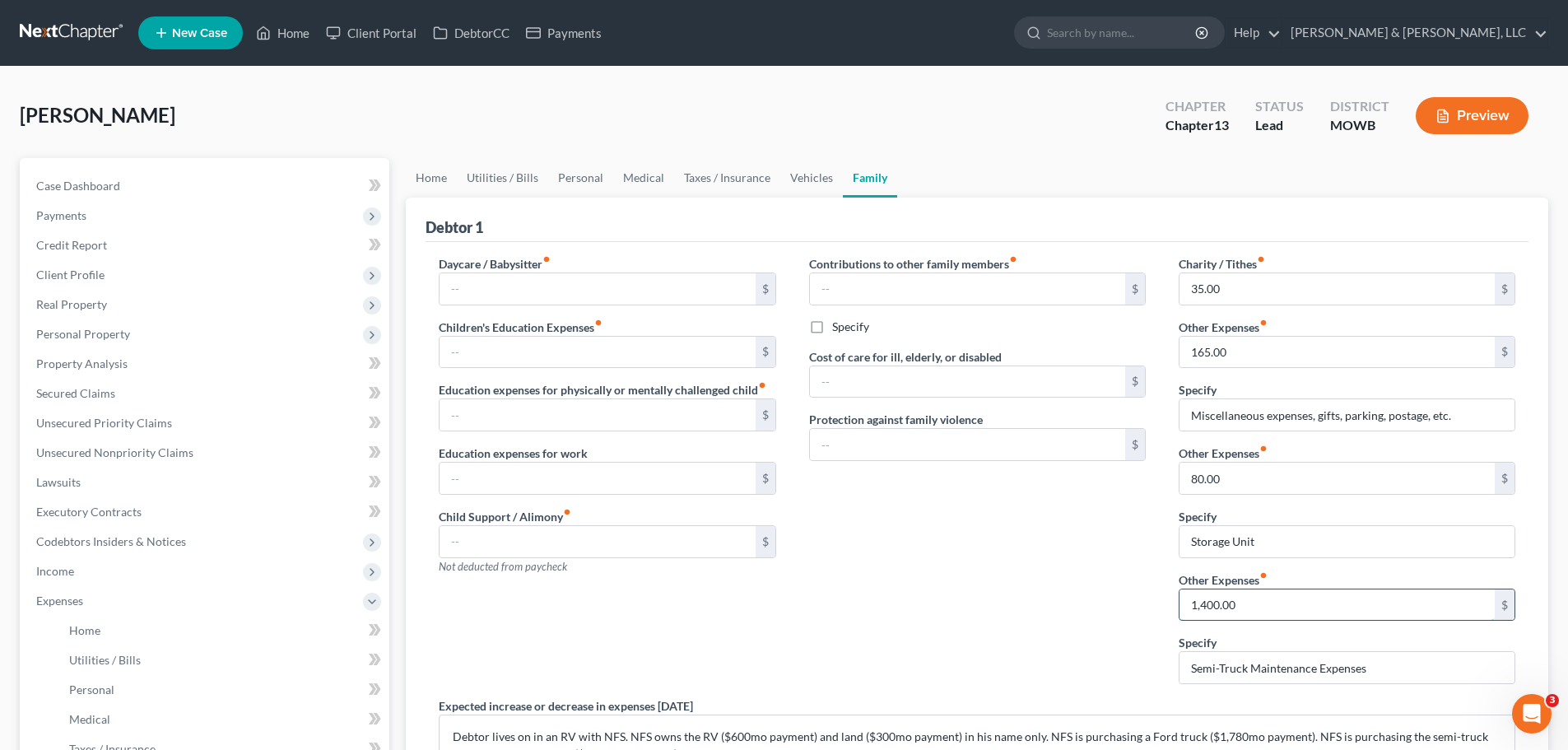
click at [1205, 606] on input "1,400.00" at bounding box center [1337, 605] width 315 height 31
click at [1203, 609] on input "1,400.00" at bounding box center [1337, 605] width 315 height 31
click at [1206, 610] on input "1,400.00" at bounding box center [1337, 605] width 315 height 31
click at [1205, 608] on input "1,400.00" at bounding box center [1337, 605] width 315 height 31
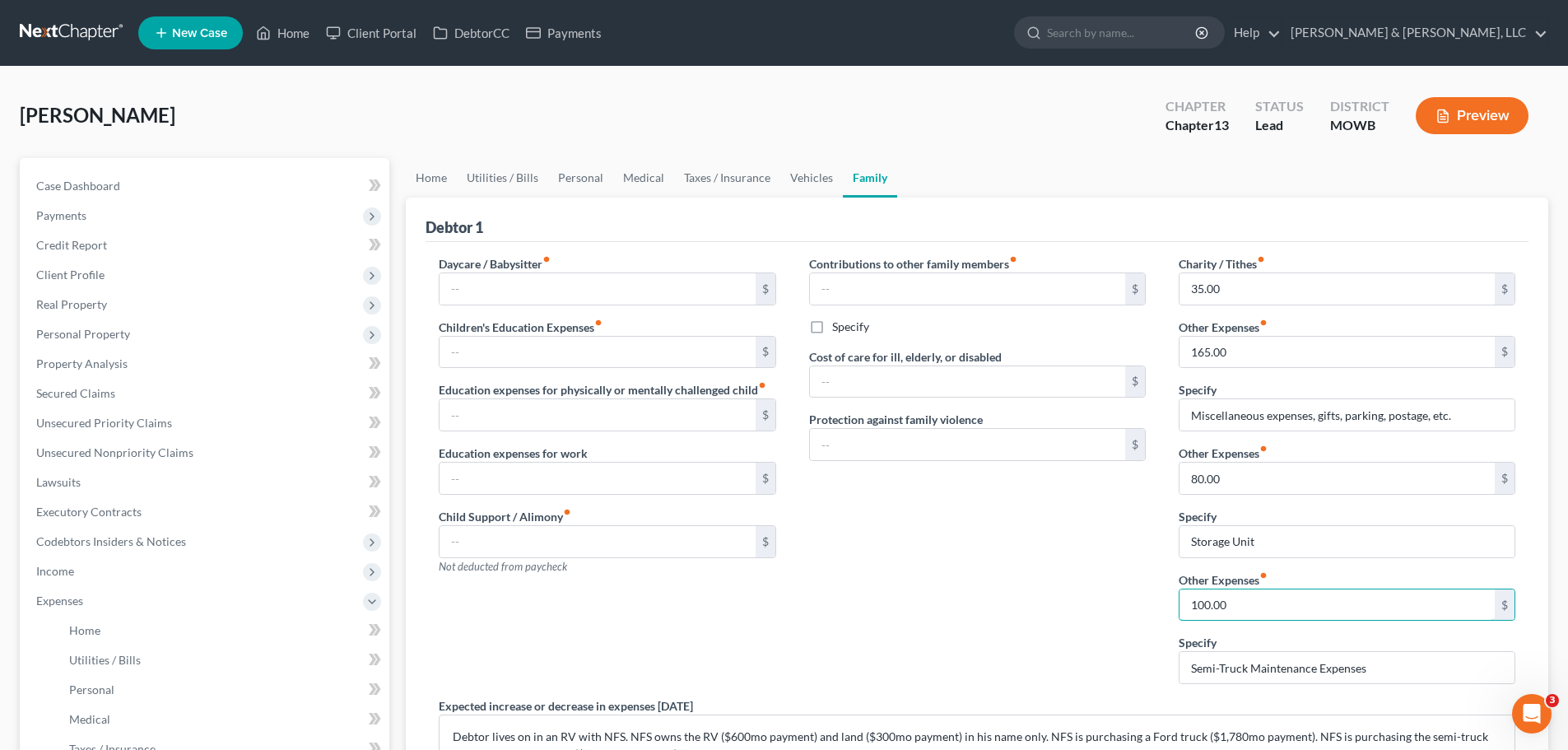
drag, startPoint x: 1244, startPoint y: 603, endPoint x: 1156, endPoint y: 608, distance: 88.1
click at [1155, 608] on div "Daycare / Babysitter fiber_manual_record $ Children's Education Expenses fiber_…" at bounding box center [977, 549] width 1110 height 587
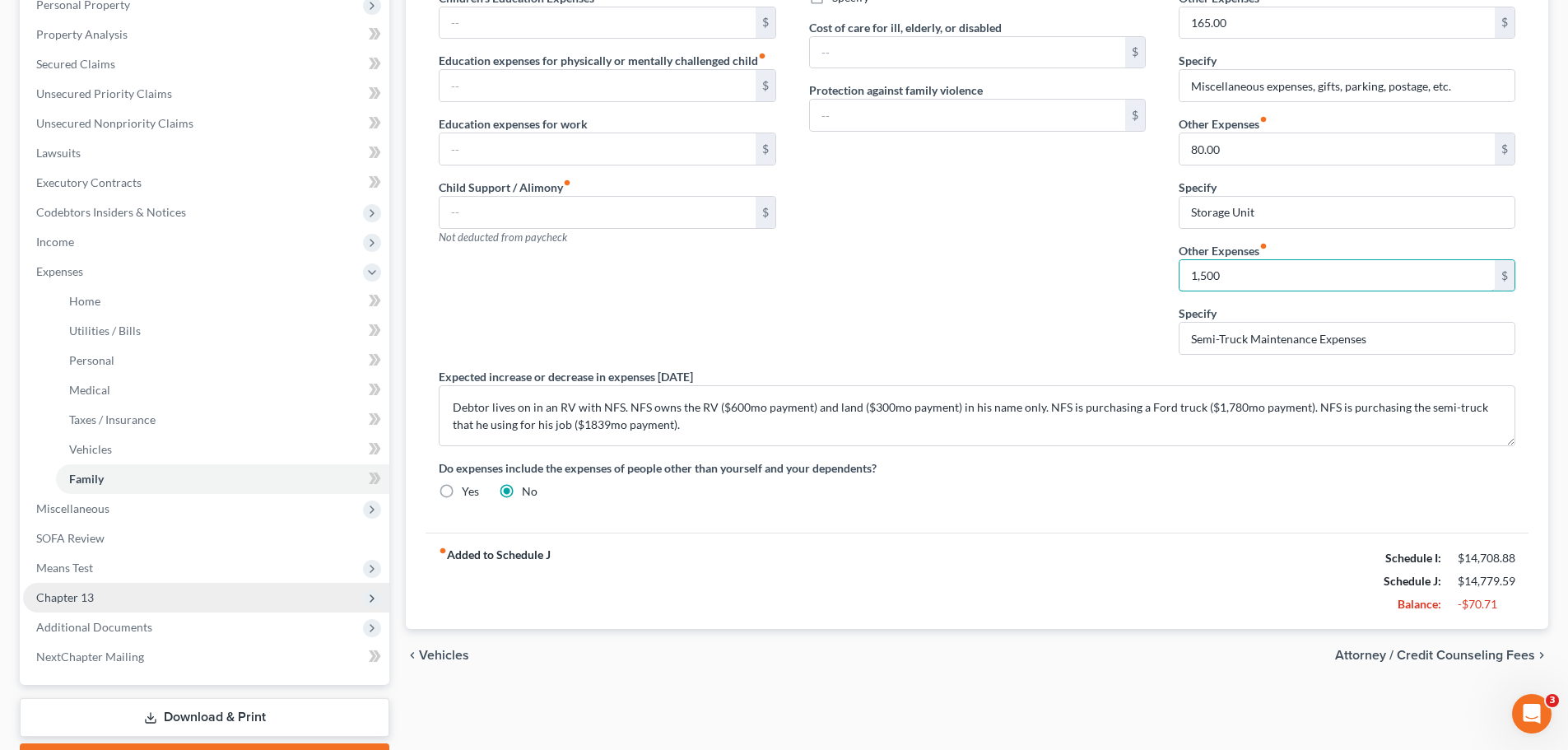
scroll to position [412, 0]
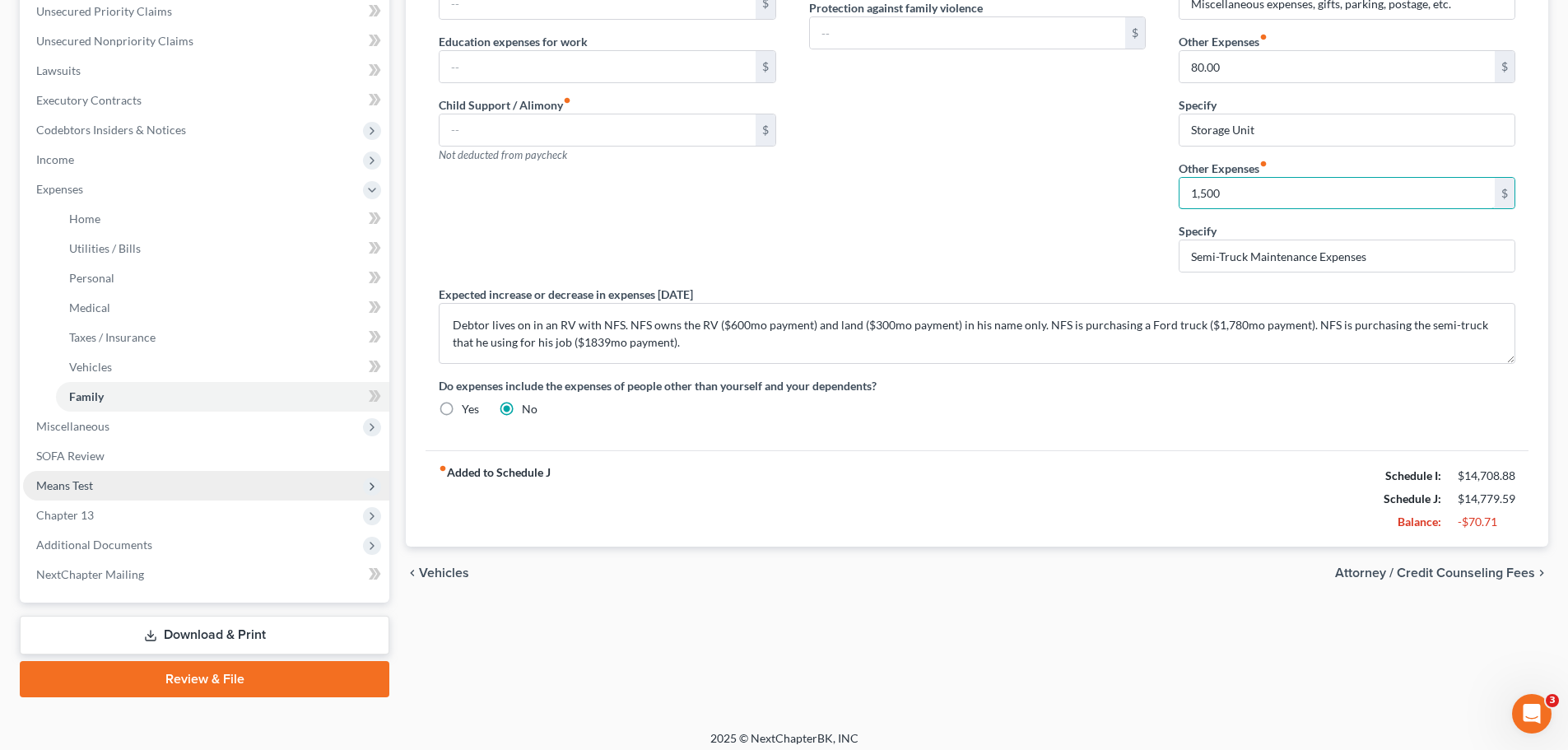
type input "1,500"
click at [157, 482] on span "Means Test" at bounding box center [205, 485] width 366 height 30
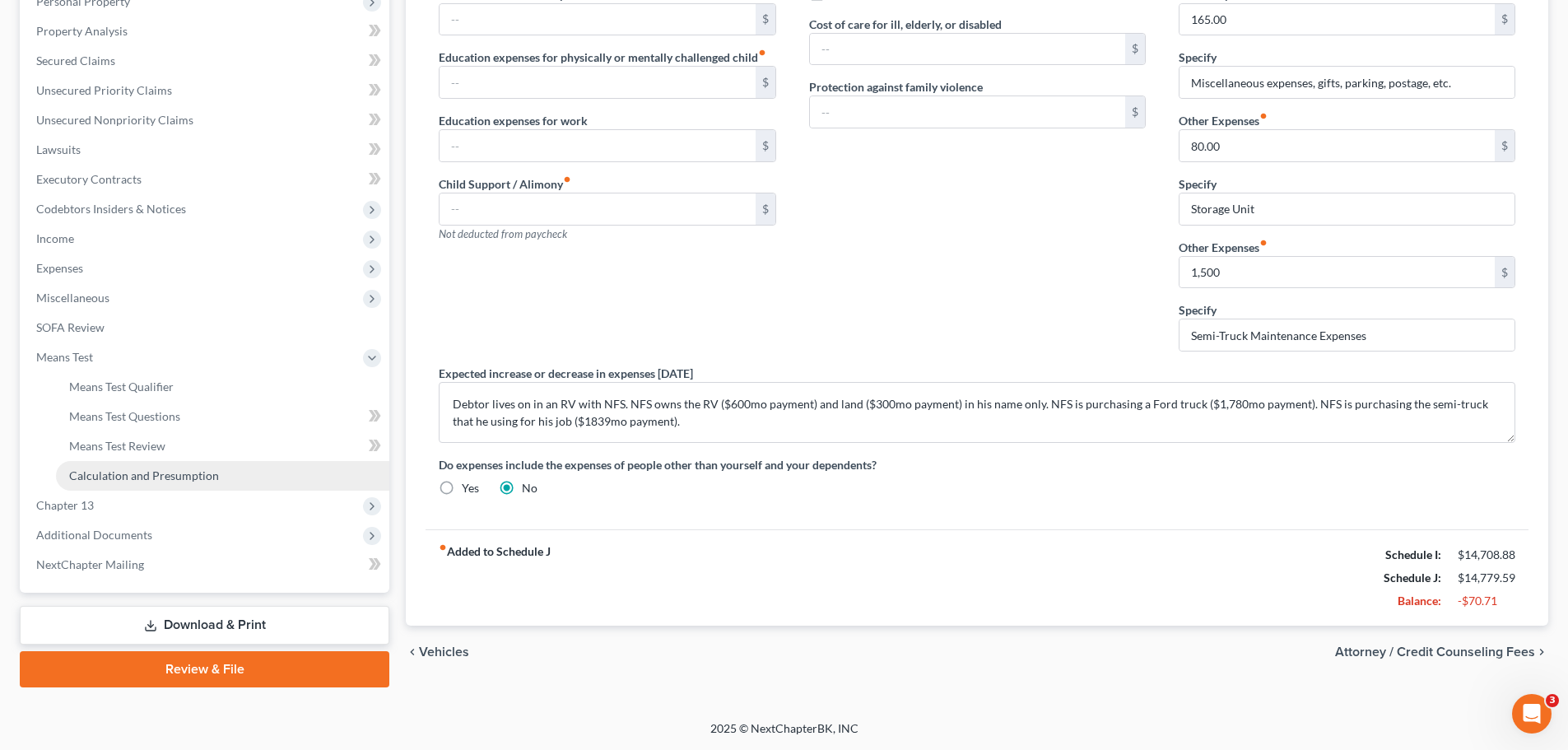
scroll to position [332, 0]
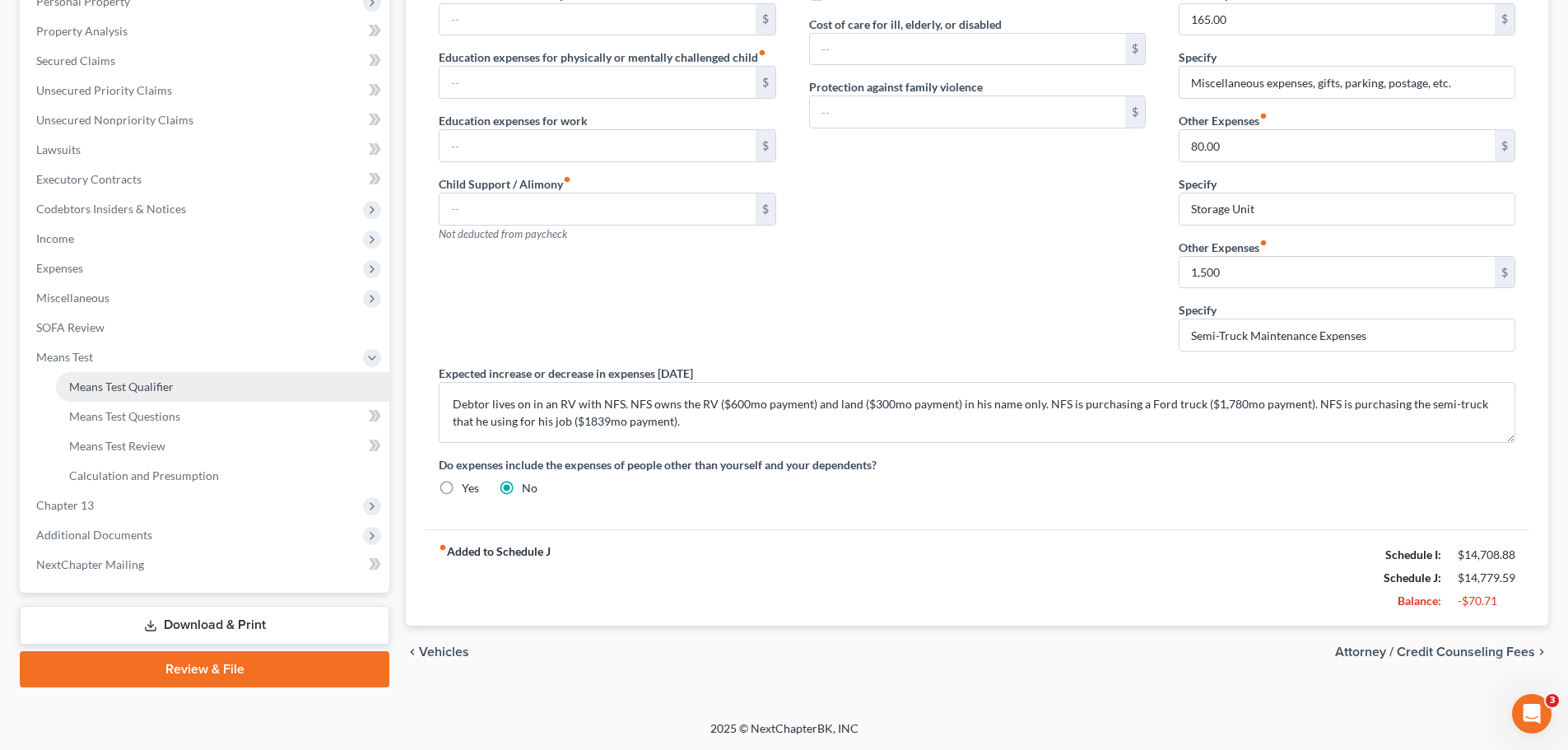
click at [173, 387] on span "Means Test Qualifier" at bounding box center [122, 386] width 105 height 14
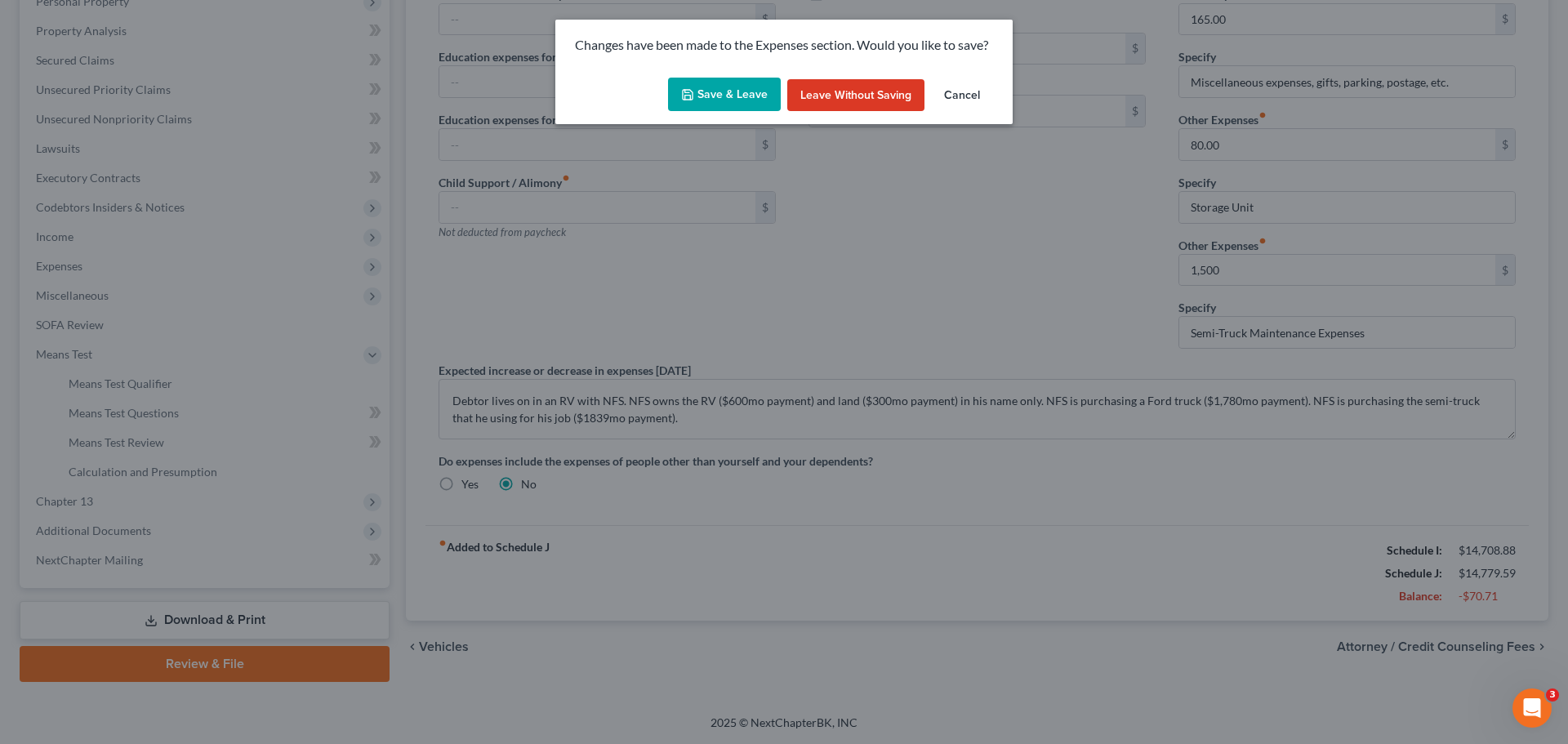
click at [679, 101] on button "Save & Leave" at bounding box center [724, 95] width 112 height 34
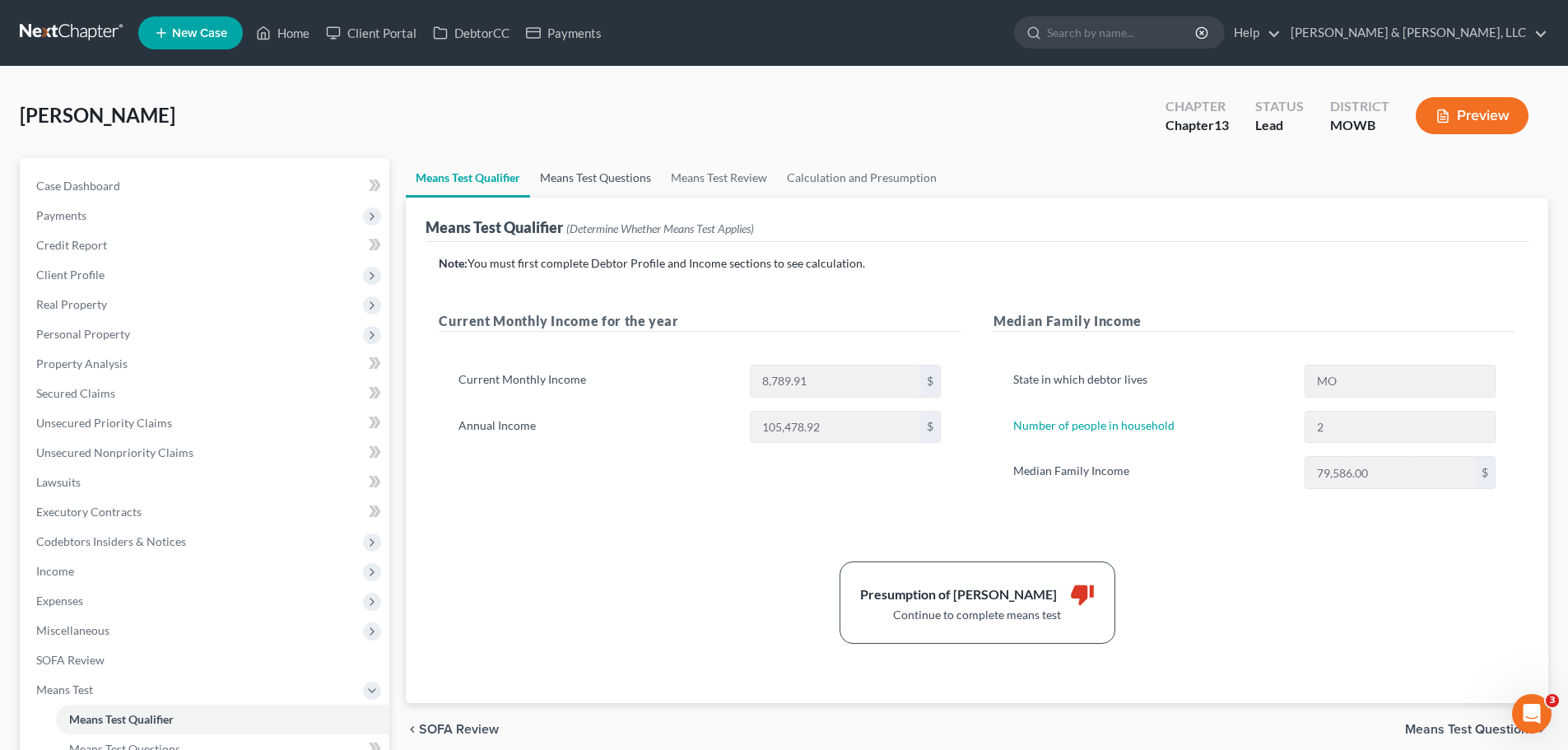
click at [570, 159] on link "Means Test Questions" at bounding box center [595, 178] width 131 height 40
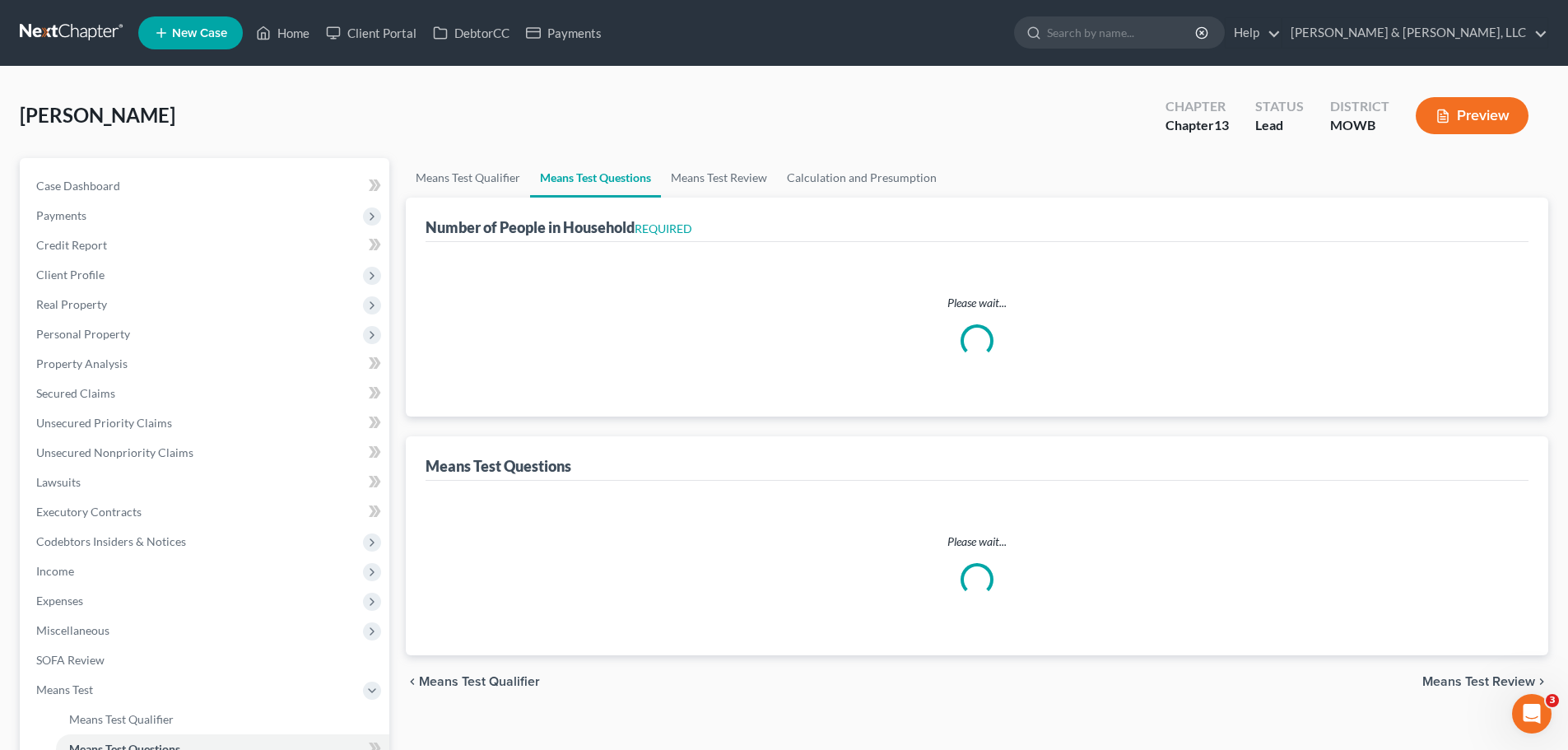
select select "2"
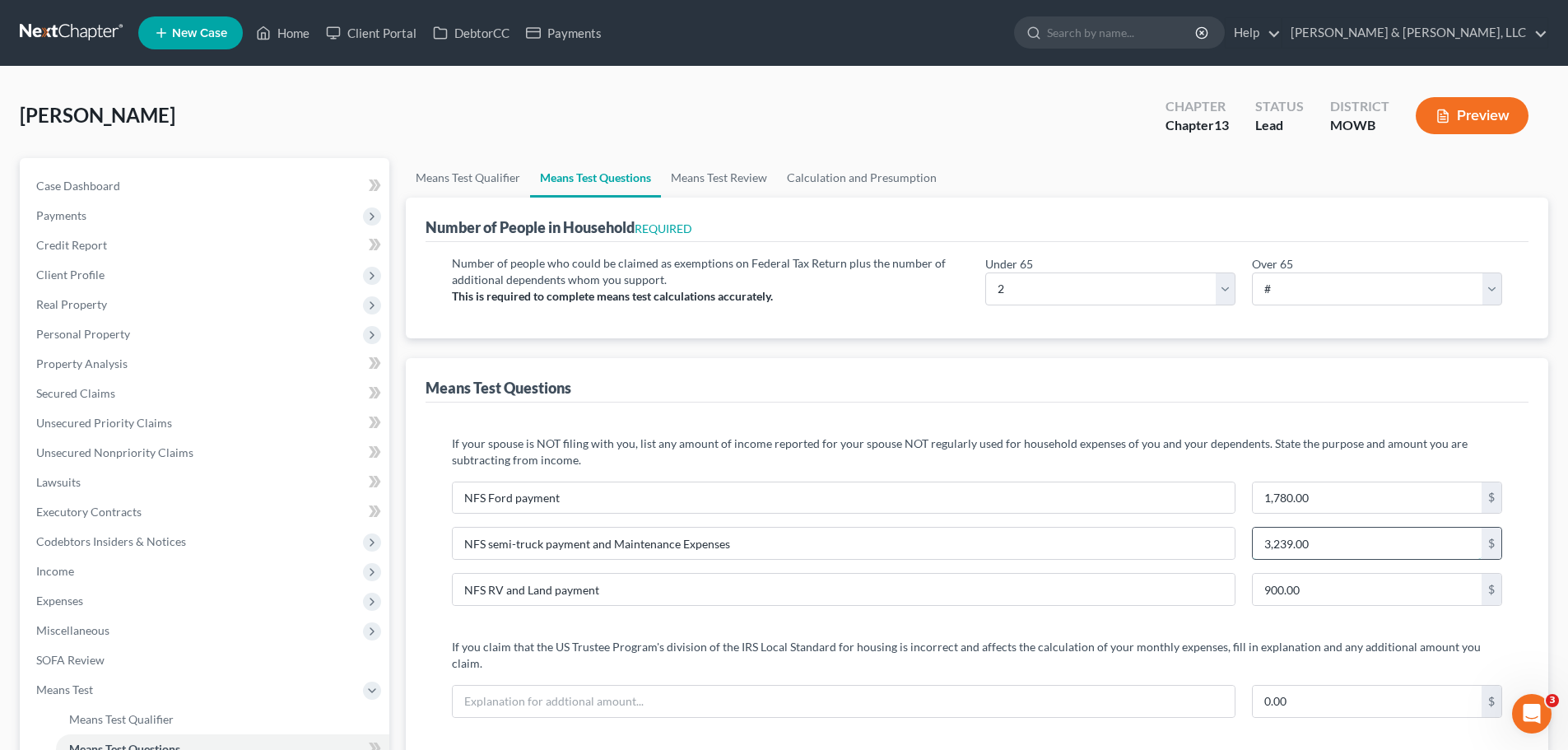
click at [1281, 544] on input "3,239.00" at bounding box center [1367, 543] width 229 height 31
click at [1279, 546] on input "3,239.00" at bounding box center [1367, 543] width 229 height 31
click at [1277, 547] on input "3,239.00" at bounding box center [1367, 543] width 229 height 31
click at [1278, 547] on input "3,239.00" at bounding box center [1367, 543] width 229 height 31
click at [1276, 551] on input "3,239.00" at bounding box center [1367, 543] width 229 height 31
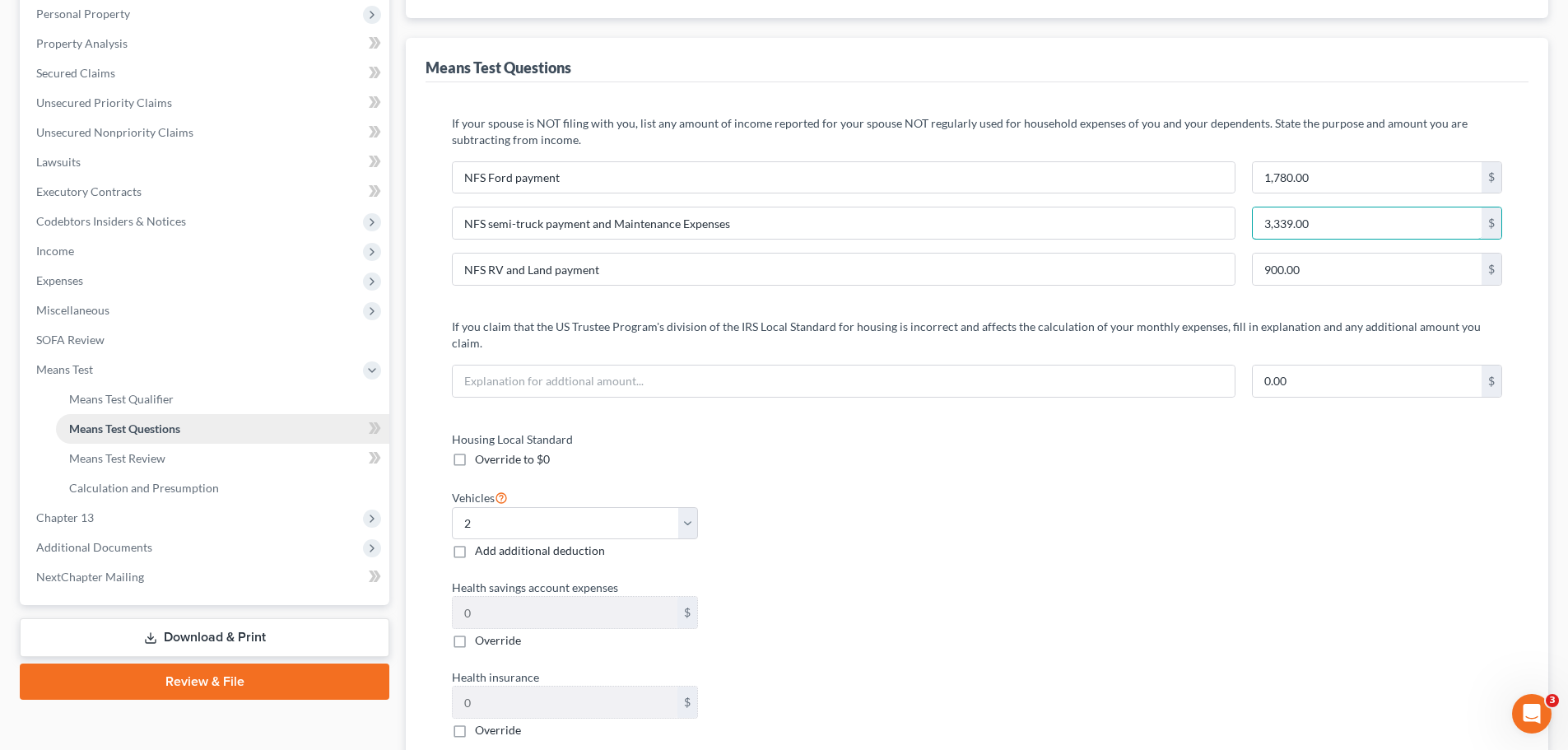
scroll to position [330, 0]
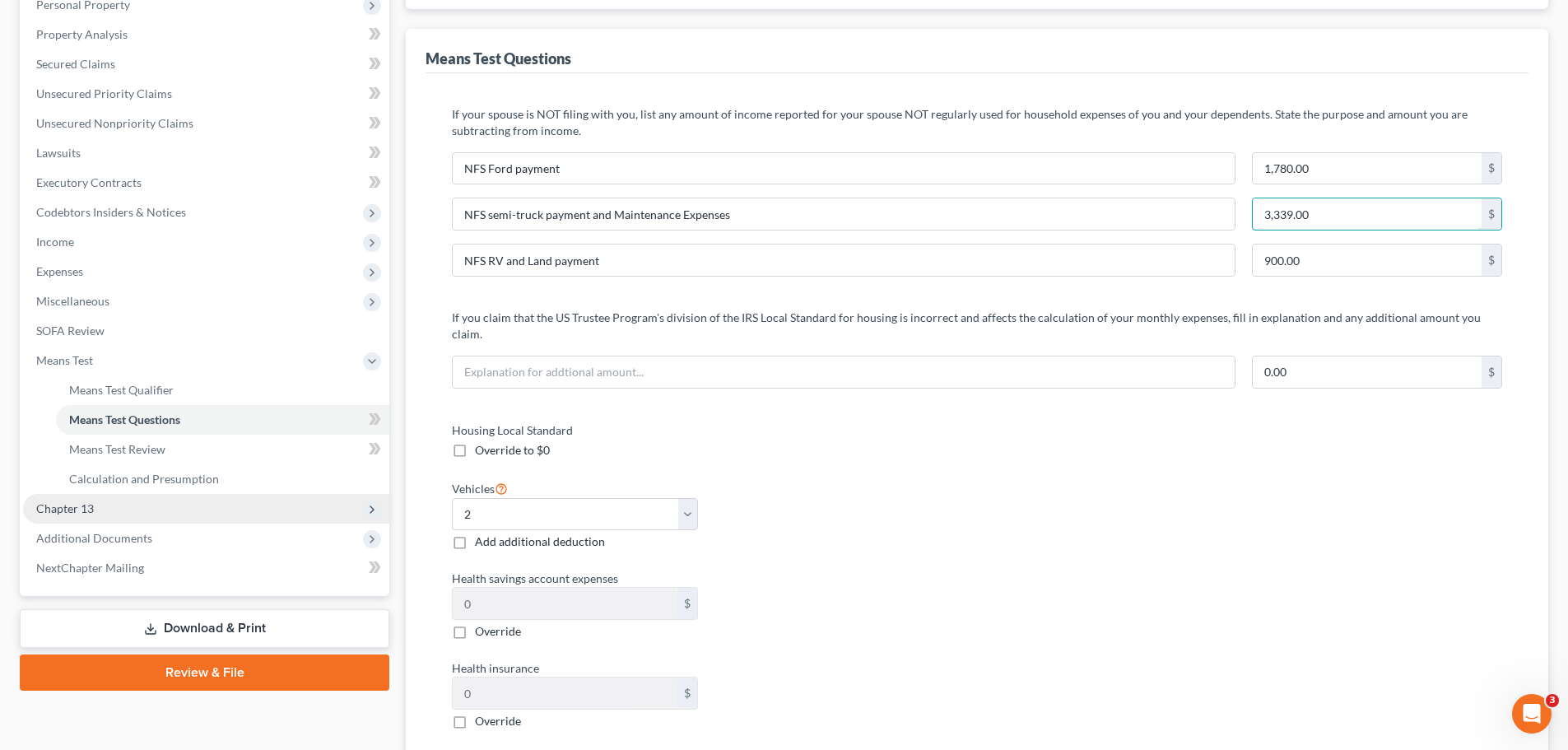
type input "3,339.00"
click at [126, 512] on span "Chapter 13" at bounding box center [205, 508] width 366 height 30
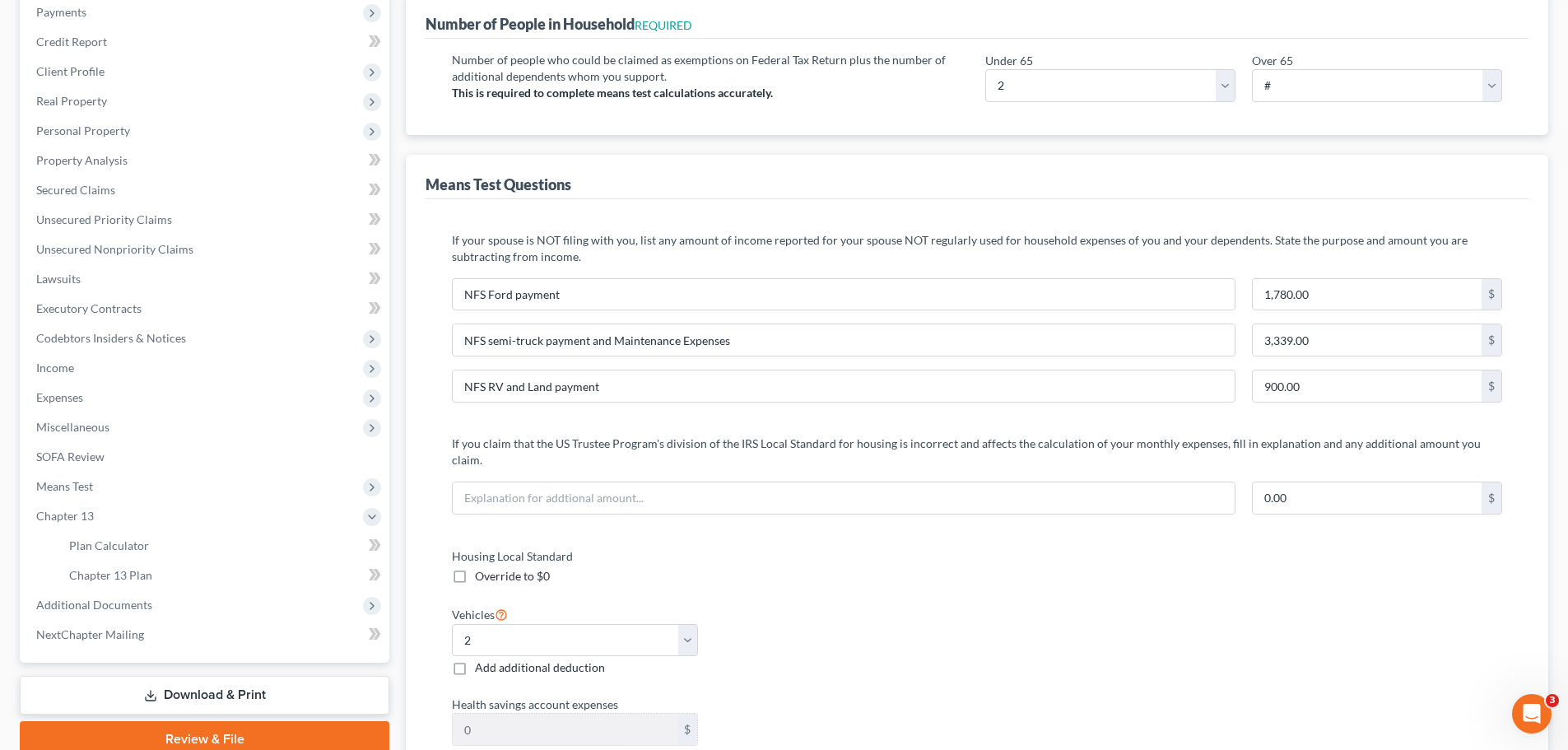
scroll to position [0, 0]
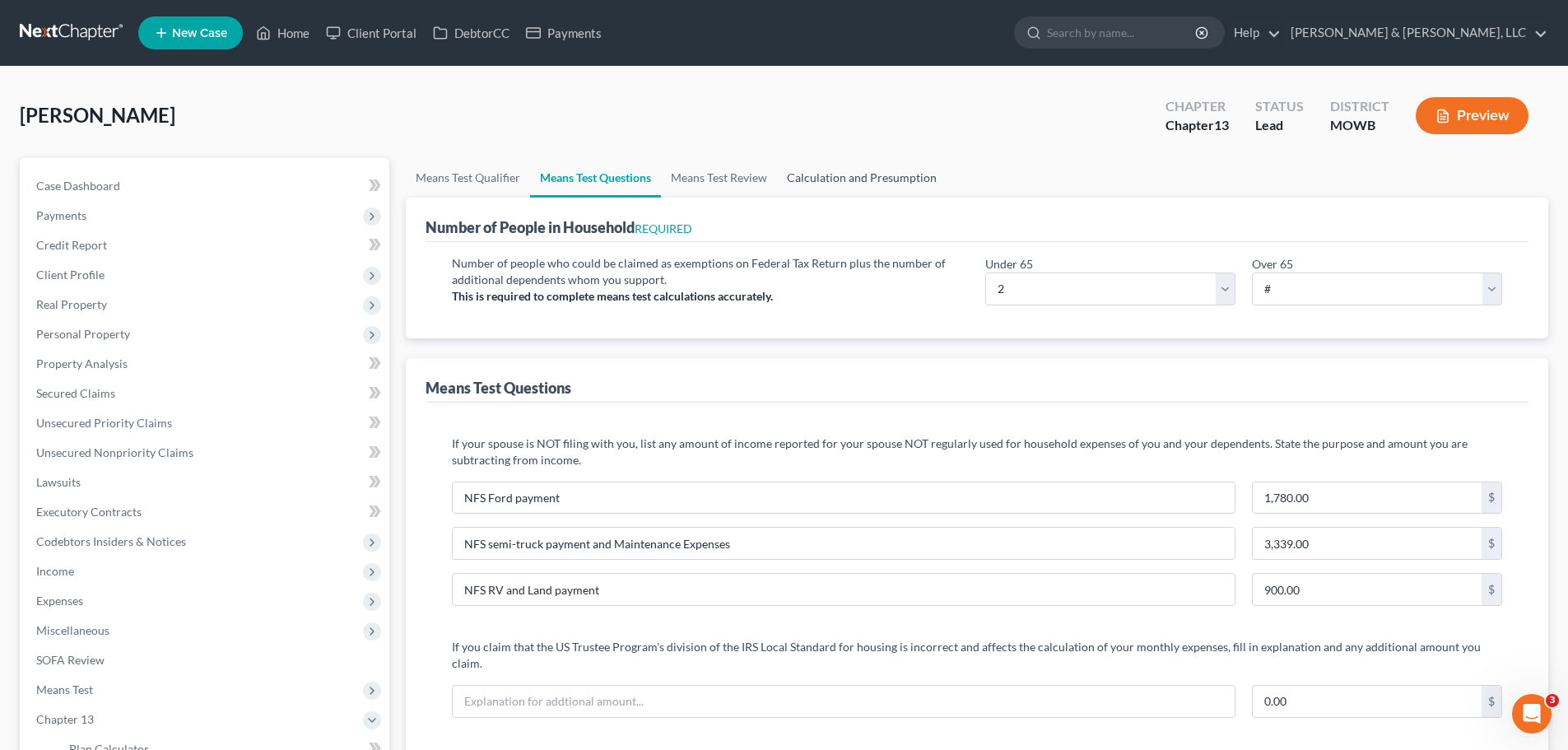
drag, startPoint x: 838, startPoint y: 183, endPoint x: 712, endPoint y: 151, distance: 130.0
click at [839, 183] on link "Calculation and Presumption" at bounding box center [861, 178] width 170 height 40
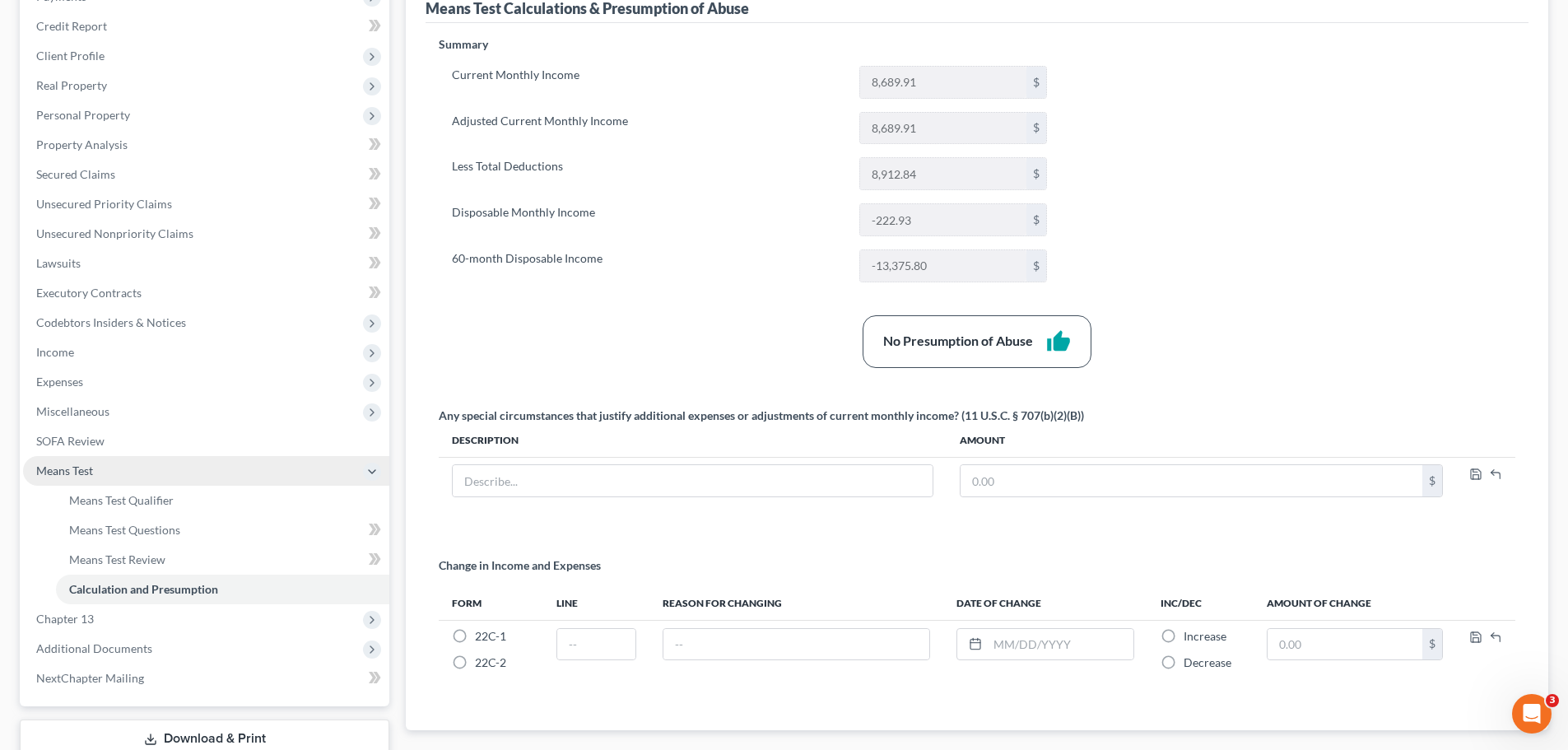
scroll to position [332, 0]
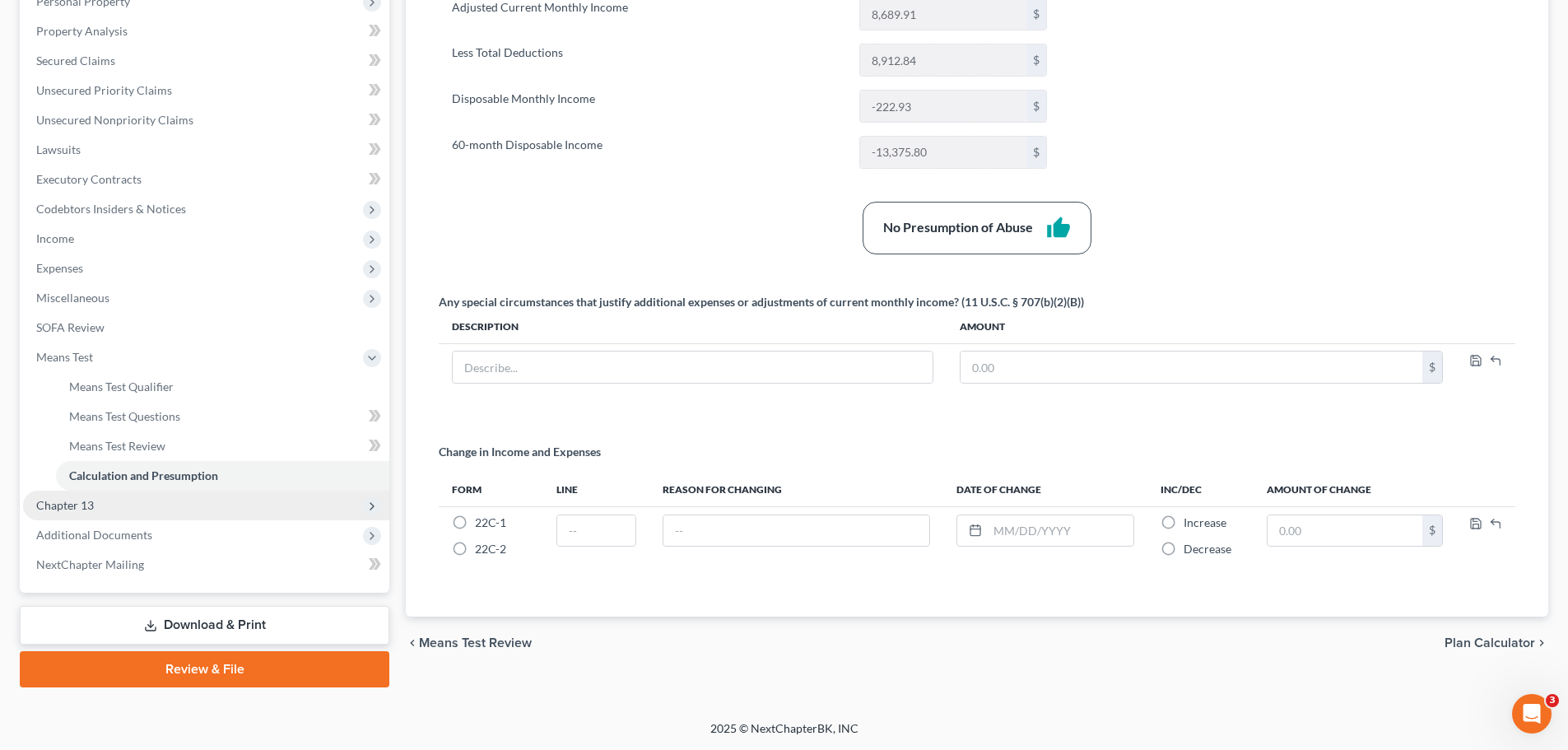
click at [107, 507] on span "Chapter 13" at bounding box center [205, 505] width 366 height 30
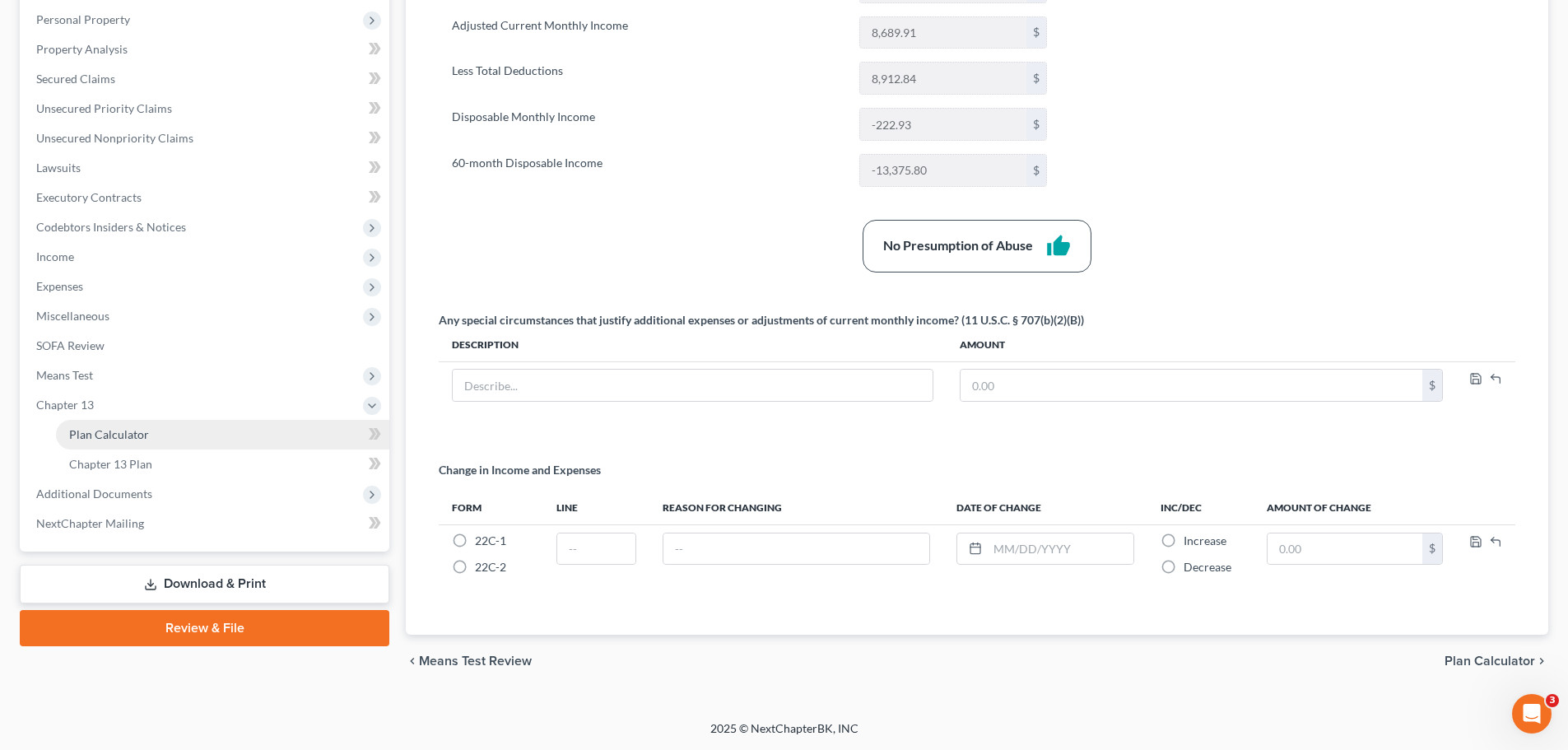
click at [111, 429] on span "Plan Calculator" at bounding box center [109, 434] width 79 height 14
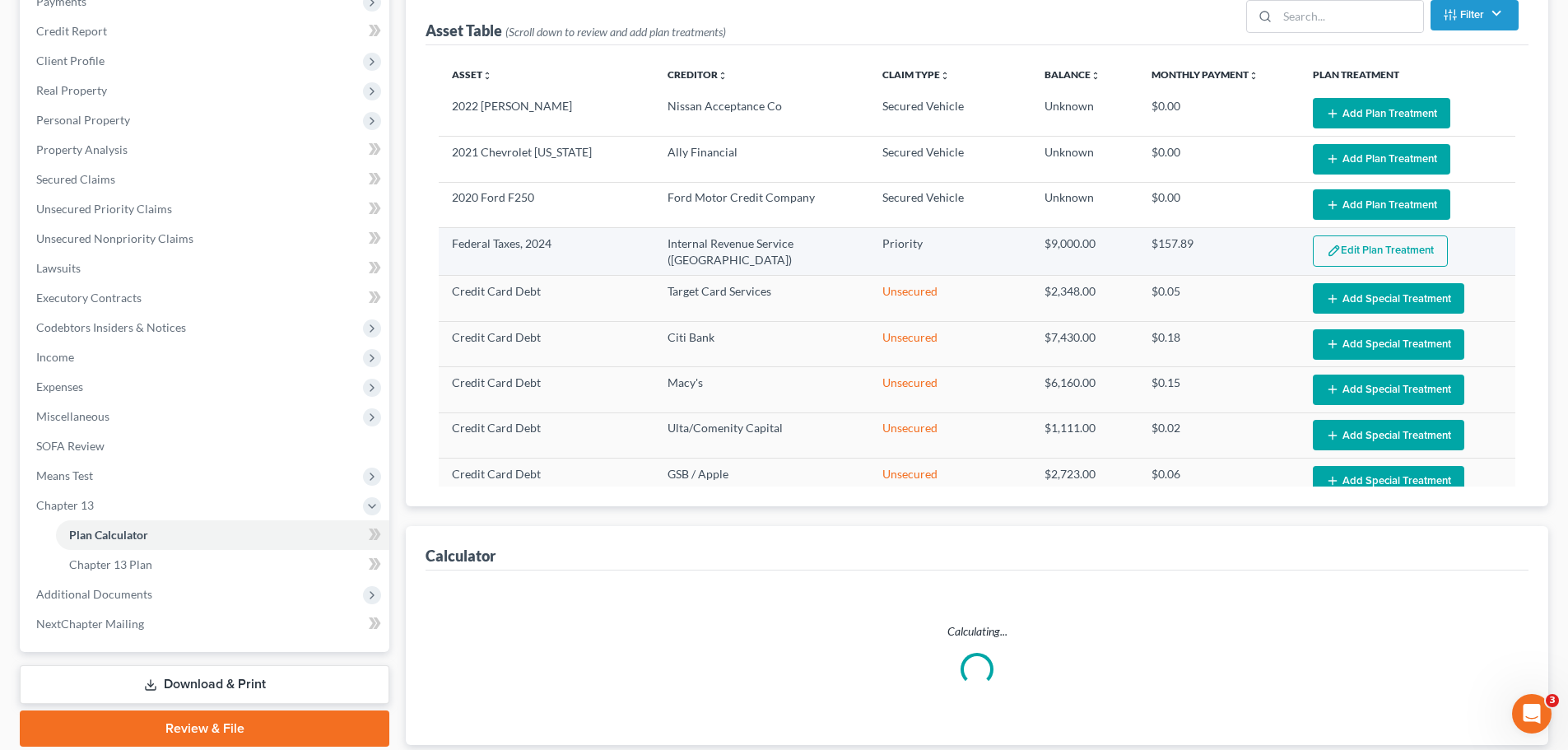
scroll to position [325, 0]
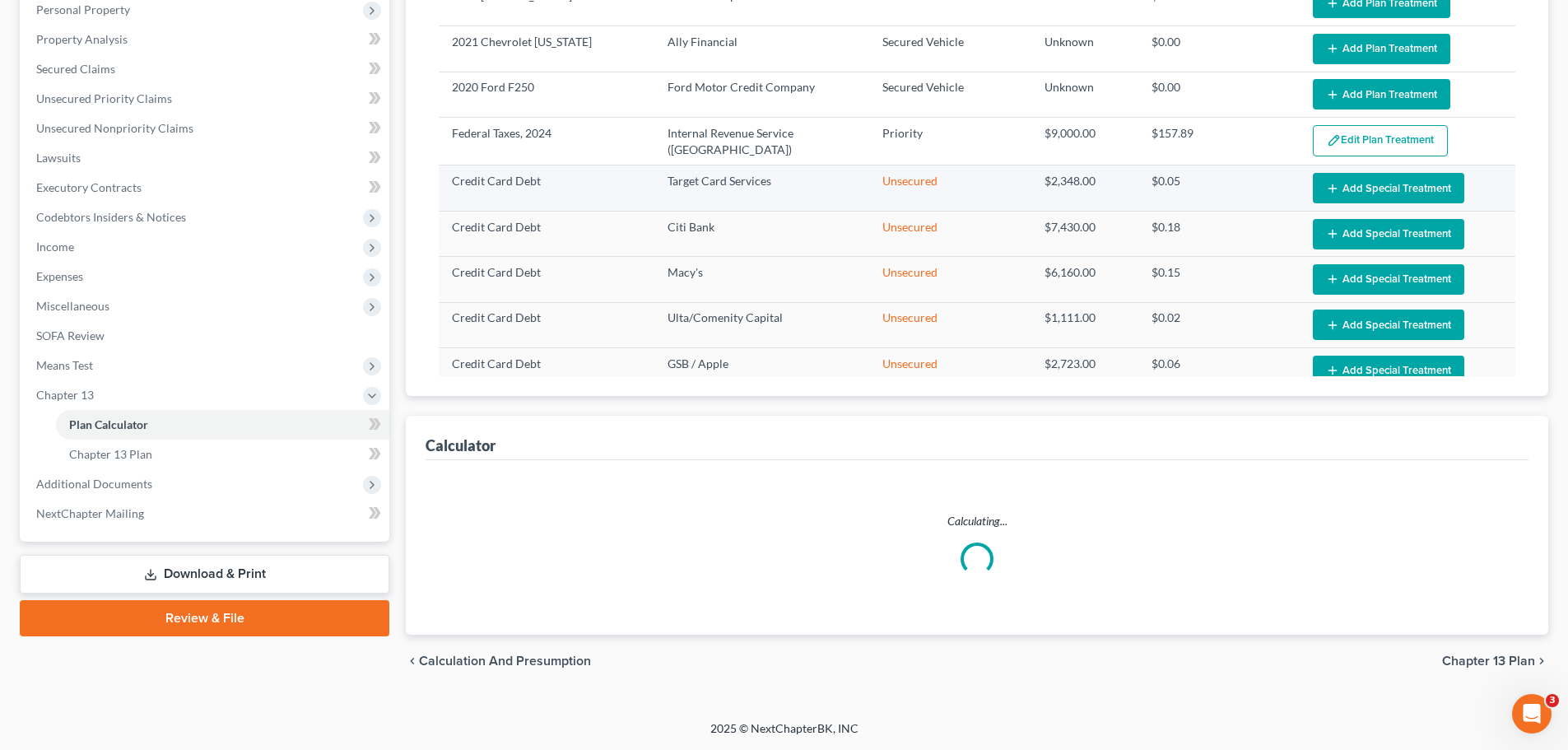
select select "56"
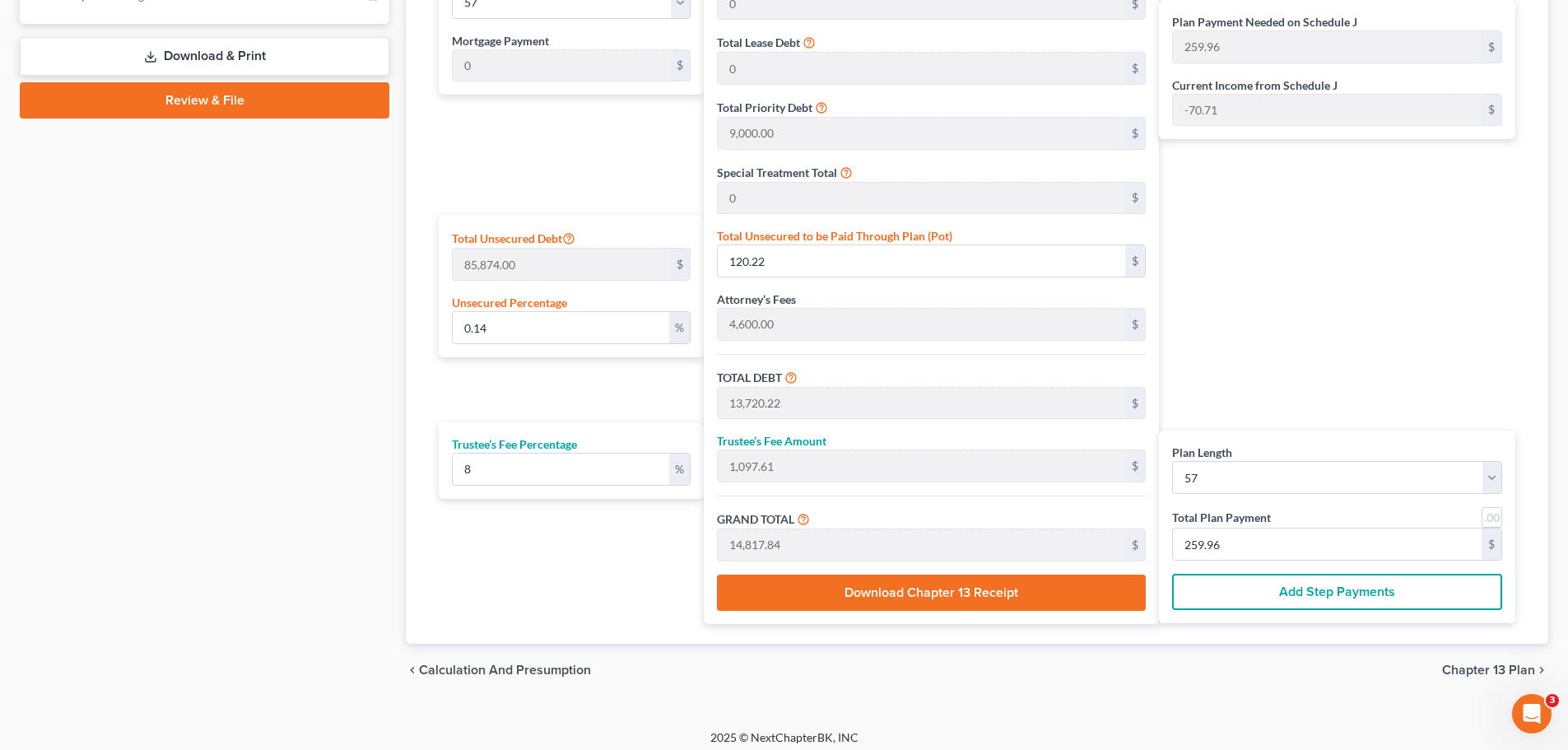
scroll to position [851, 0]
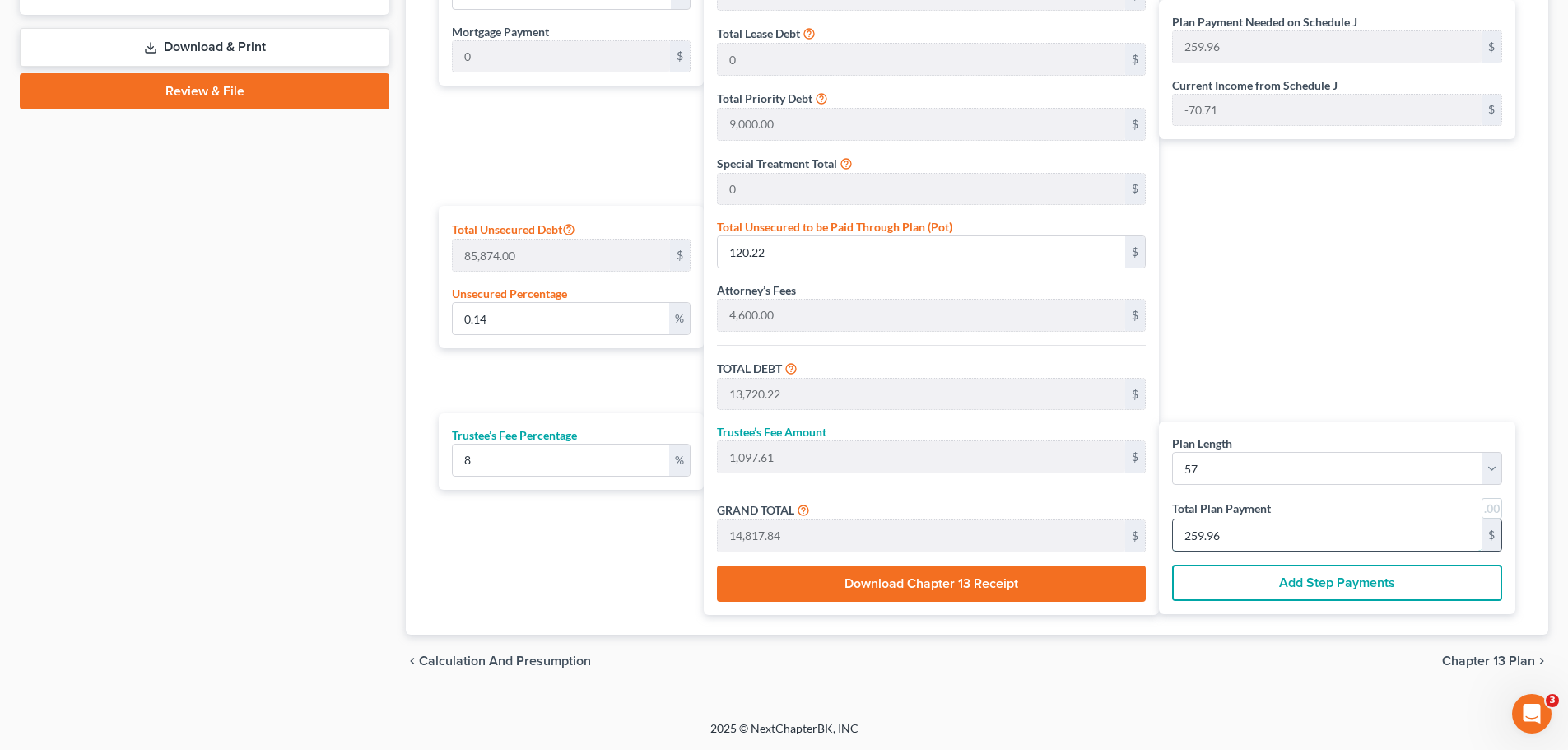
click at [1268, 538] on input "259.96" at bounding box center [1327, 535] width 309 height 31
type input "0"
type input "105.55"
type input "8.44"
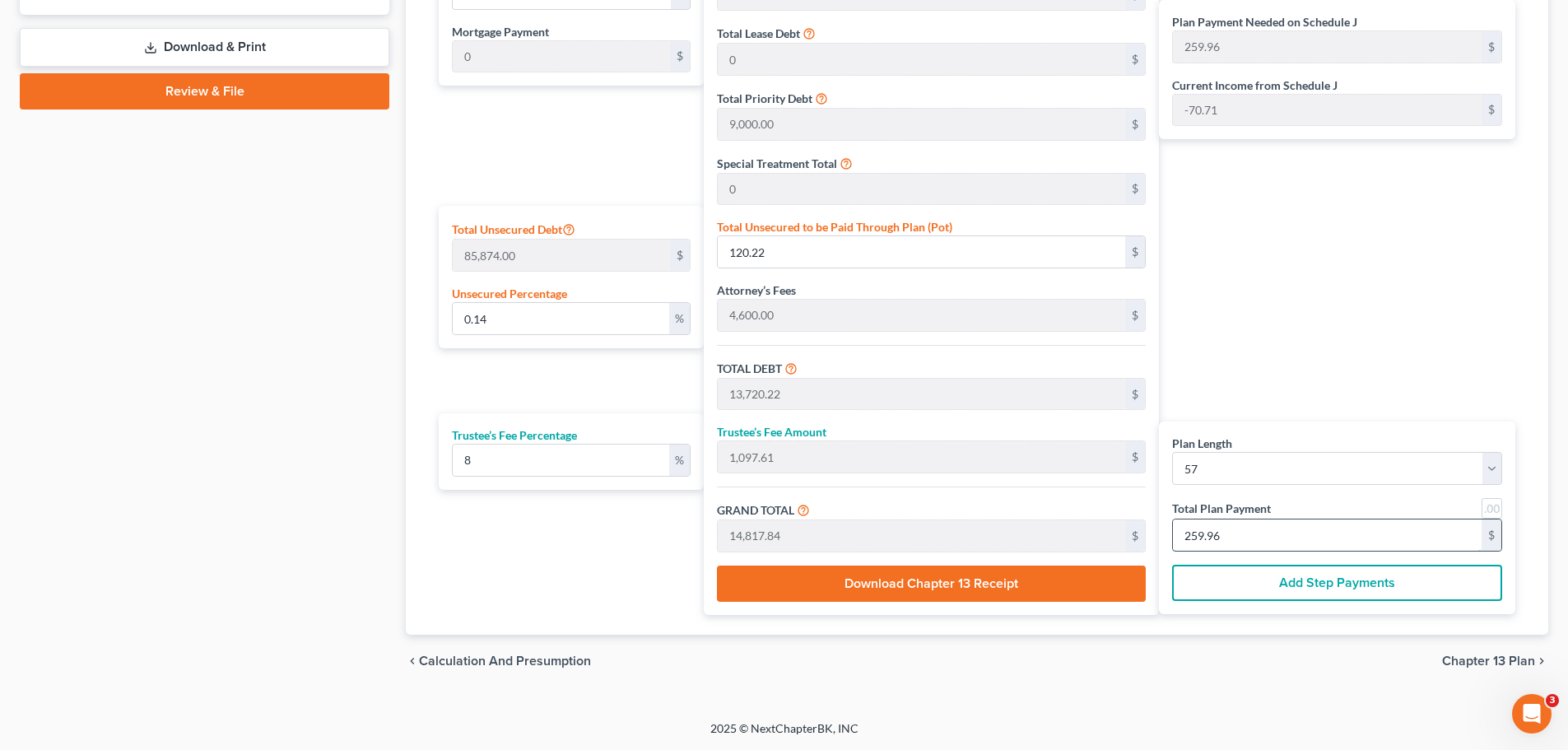
type input "114.00"
type input "2"
type input "1,372.22"
type input "109.77"
type input "1,482.00"
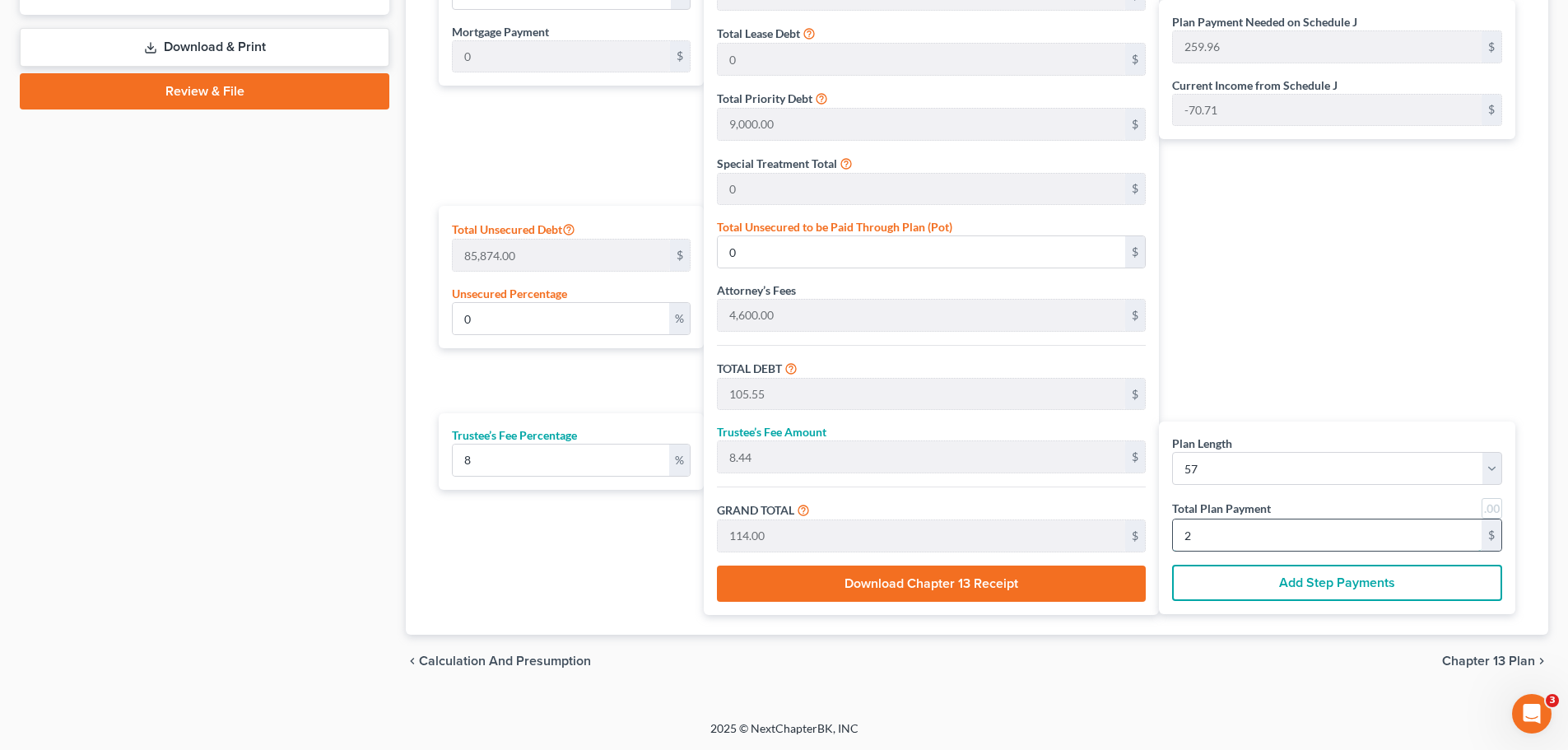
type input "26"
type input "0.14"
type input "122.22"
type input "13,722.22"
type input "1,097.77"
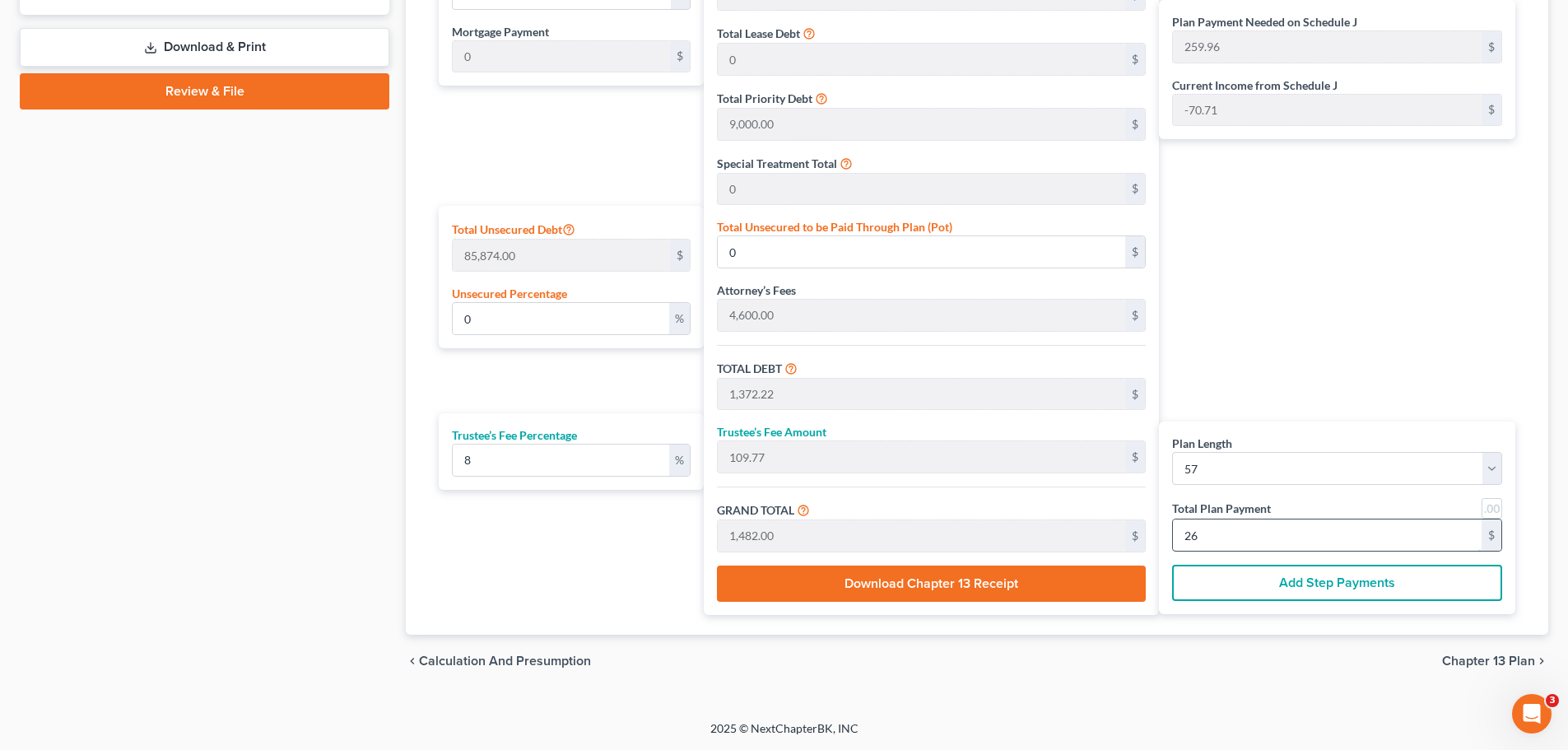
type input "14,820.00"
type input "260"
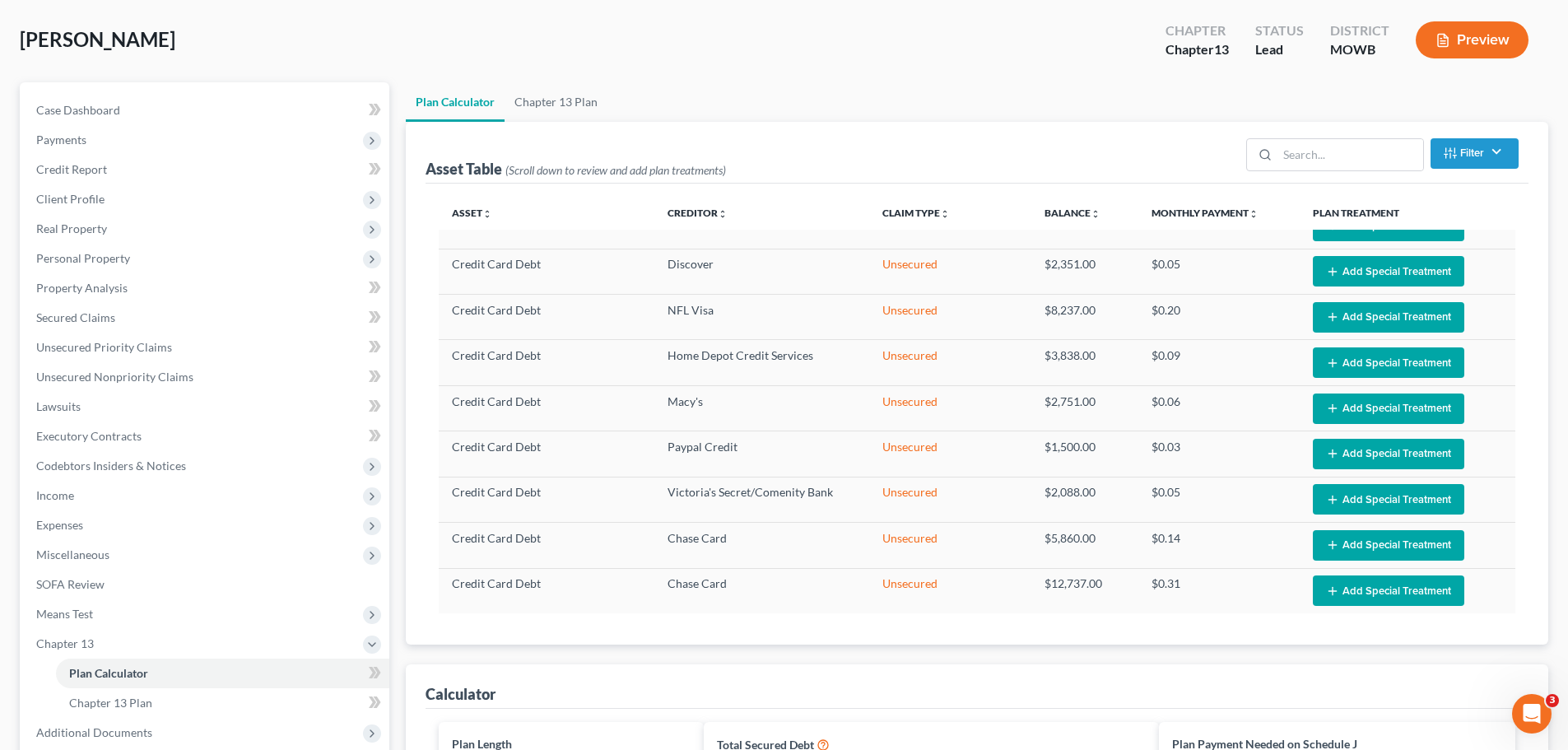
scroll to position [0, 0]
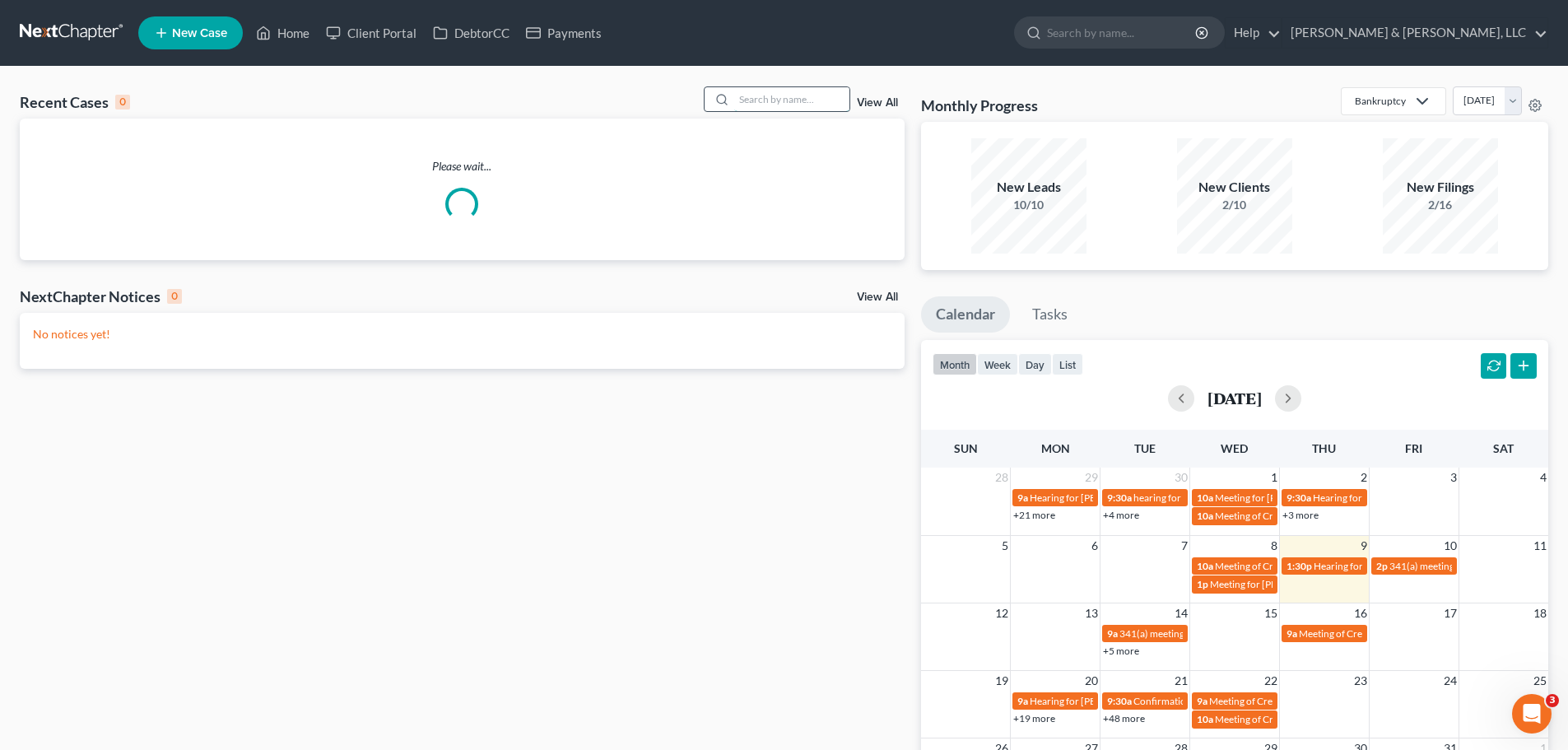
click at [788, 101] on input "search" at bounding box center [792, 99] width 115 height 24
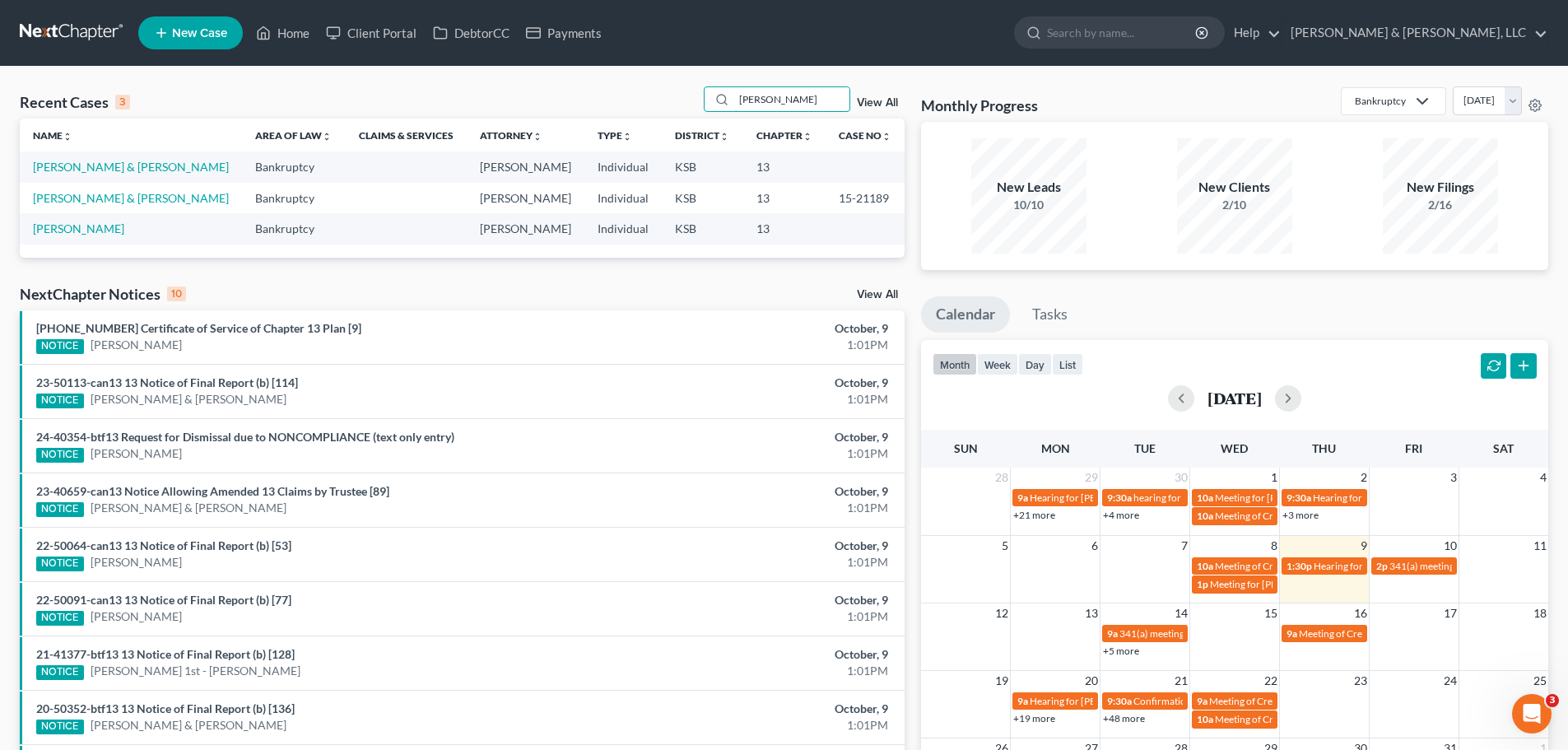
drag, startPoint x: 725, startPoint y: 107, endPoint x: 706, endPoint y: 109, distance: 19.1
click at [706, 109] on div "Recent Cases 3 griffith View All" at bounding box center [462, 102] width 885 height 32
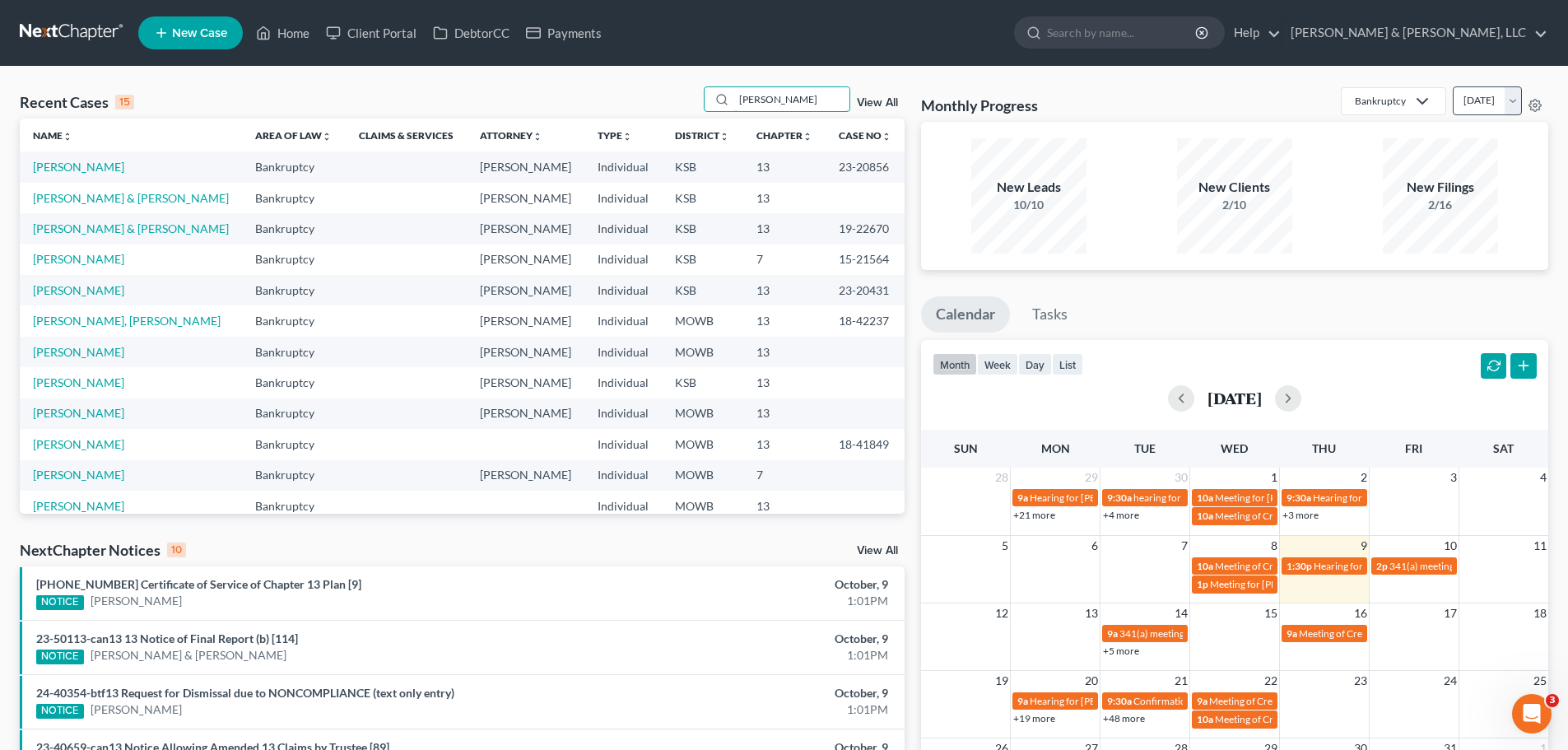
type input "jackson"
click at [321, 88] on div "Recent Cases 15 jackson View All" at bounding box center [462, 102] width 885 height 32
click at [122, 168] on td "Jackson, Malcolm" at bounding box center [130, 167] width 222 height 30
click at [119, 167] on link "Jackson, Malcolm" at bounding box center [79, 167] width 91 height 14
select select "2"
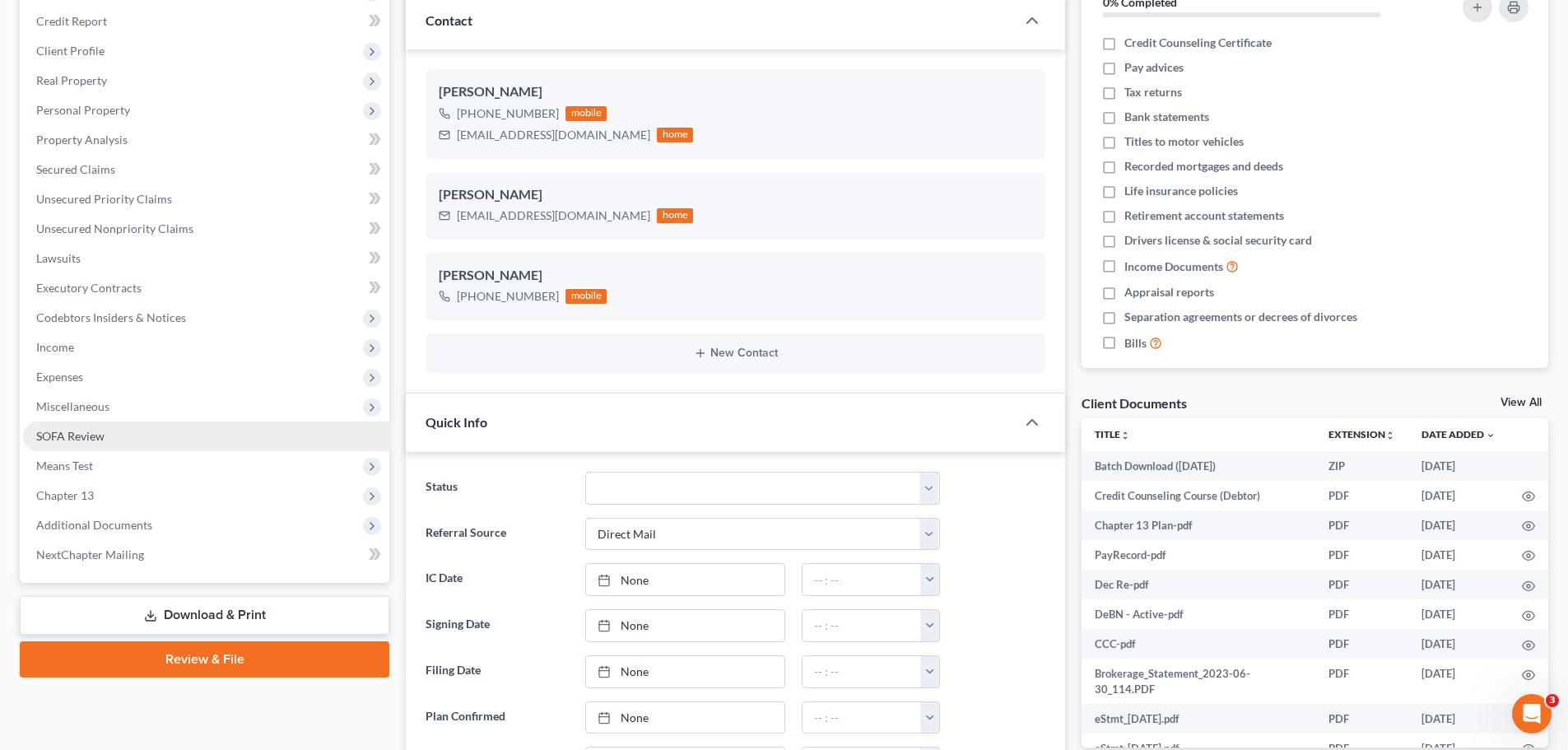
scroll to position [330, 0]
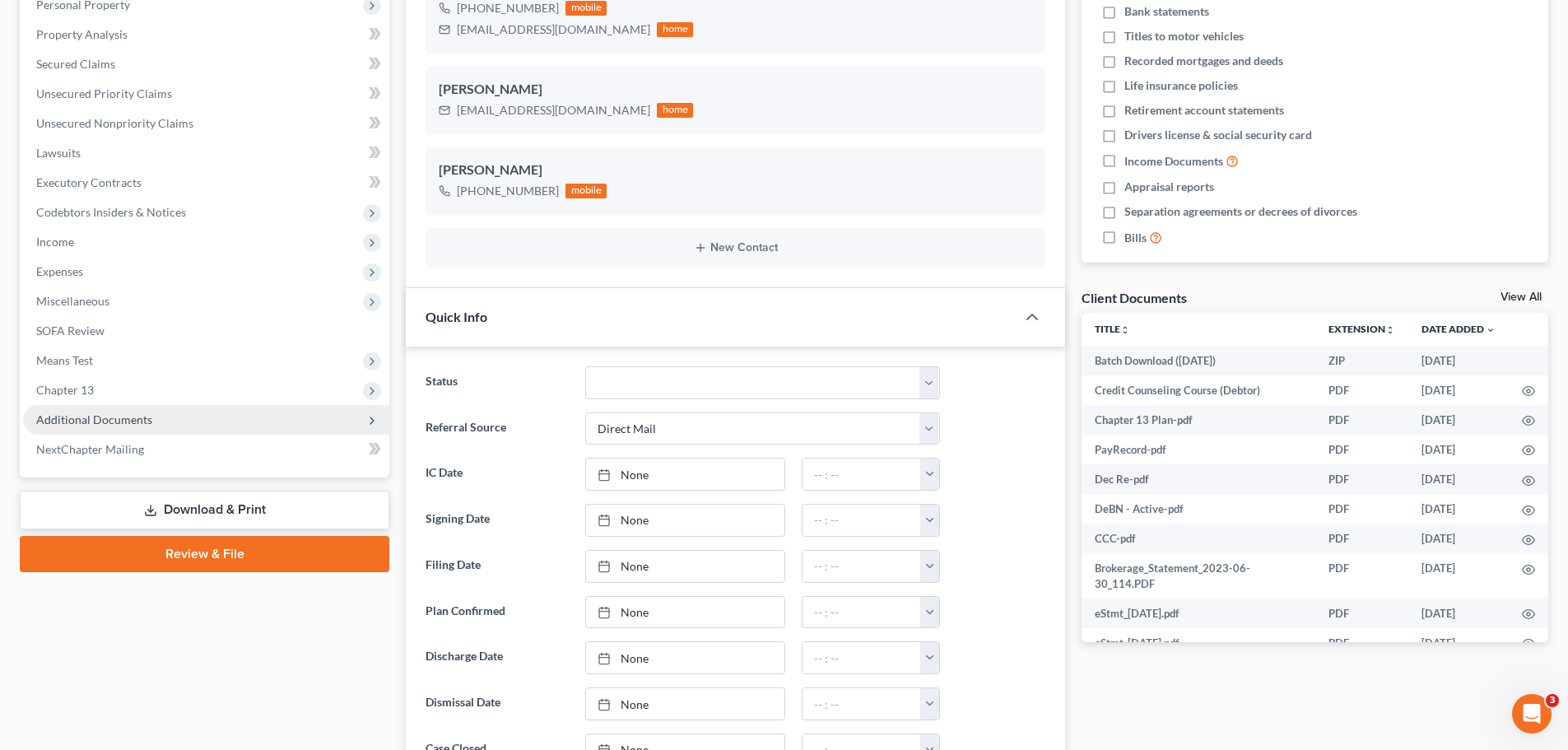
click at [154, 419] on span "Additional Documents" at bounding box center [205, 419] width 366 height 30
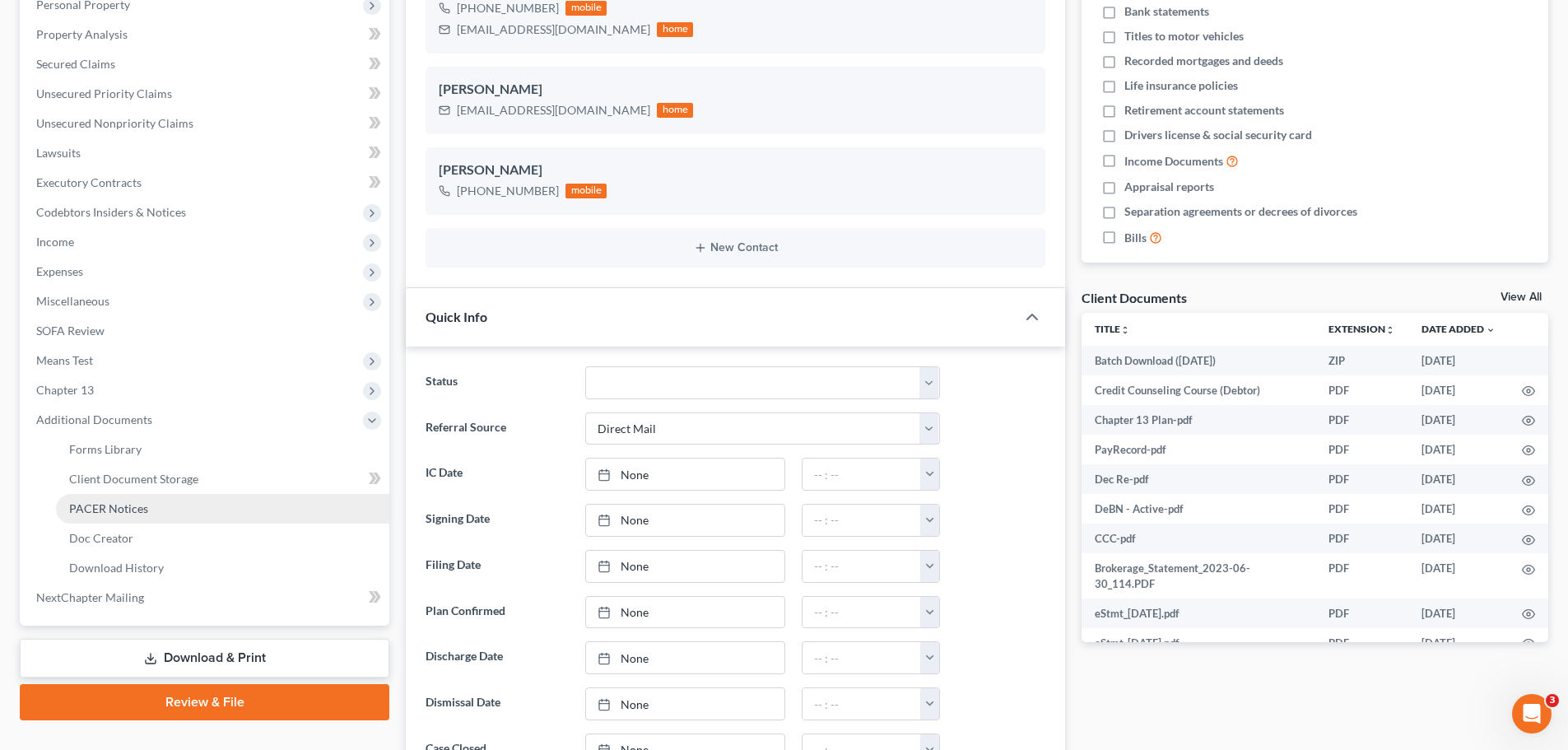
click at [136, 506] on span "PACER Notices" at bounding box center [108, 508] width 79 height 14
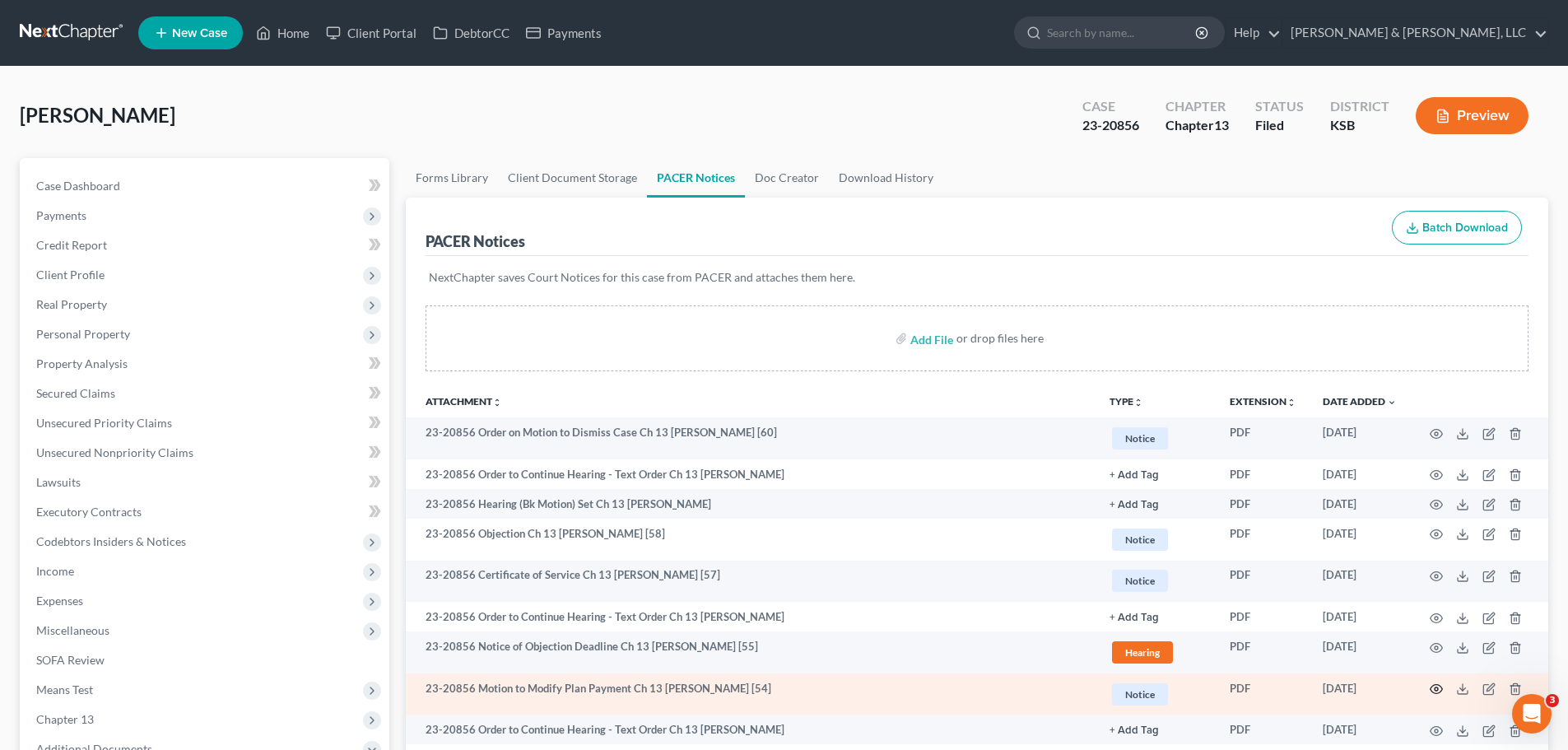
click at [1434, 686] on icon "button" at bounding box center [1437, 689] width 13 height 9
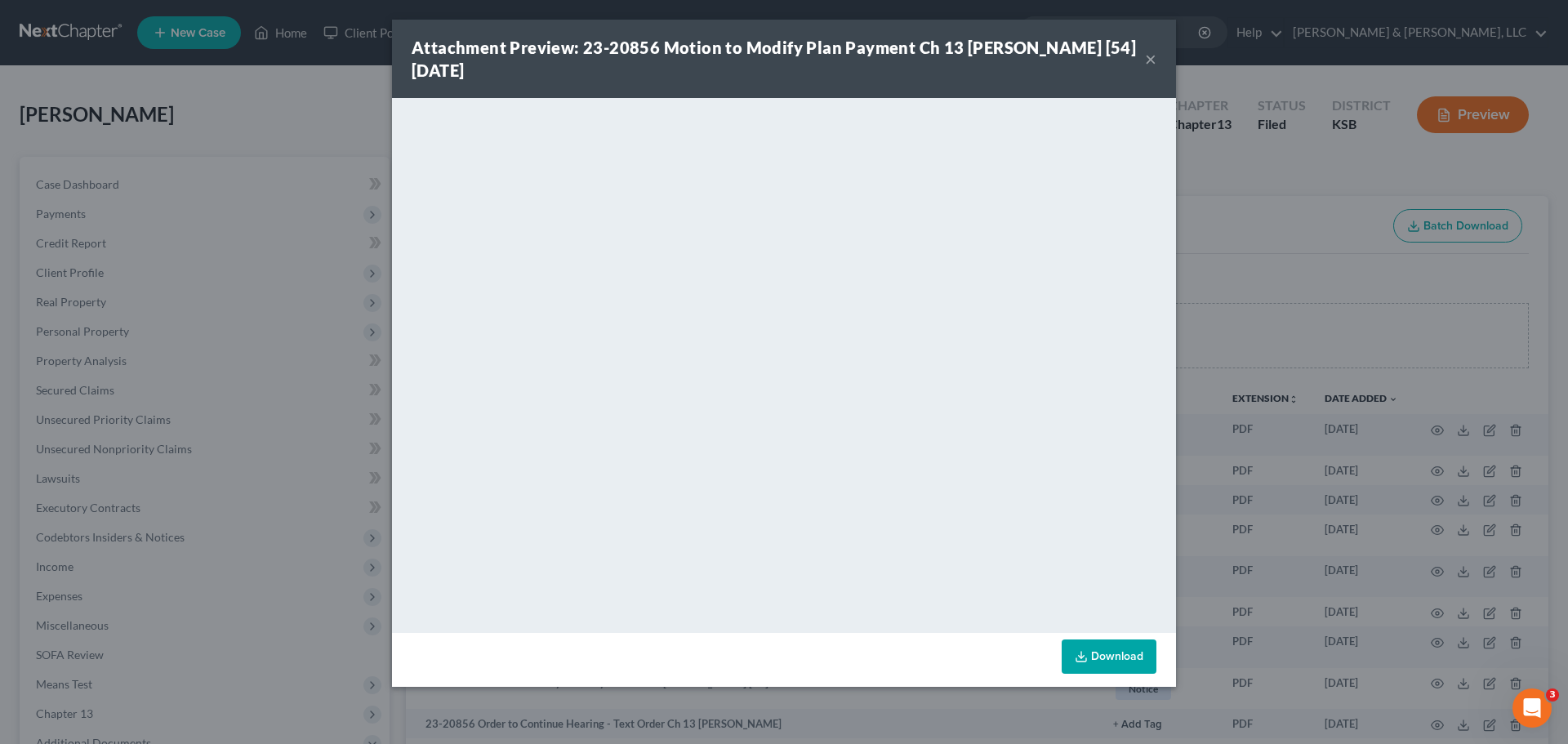
click at [1152, 62] on button "×" at bounding box center [1150, 58] width 12 height 19
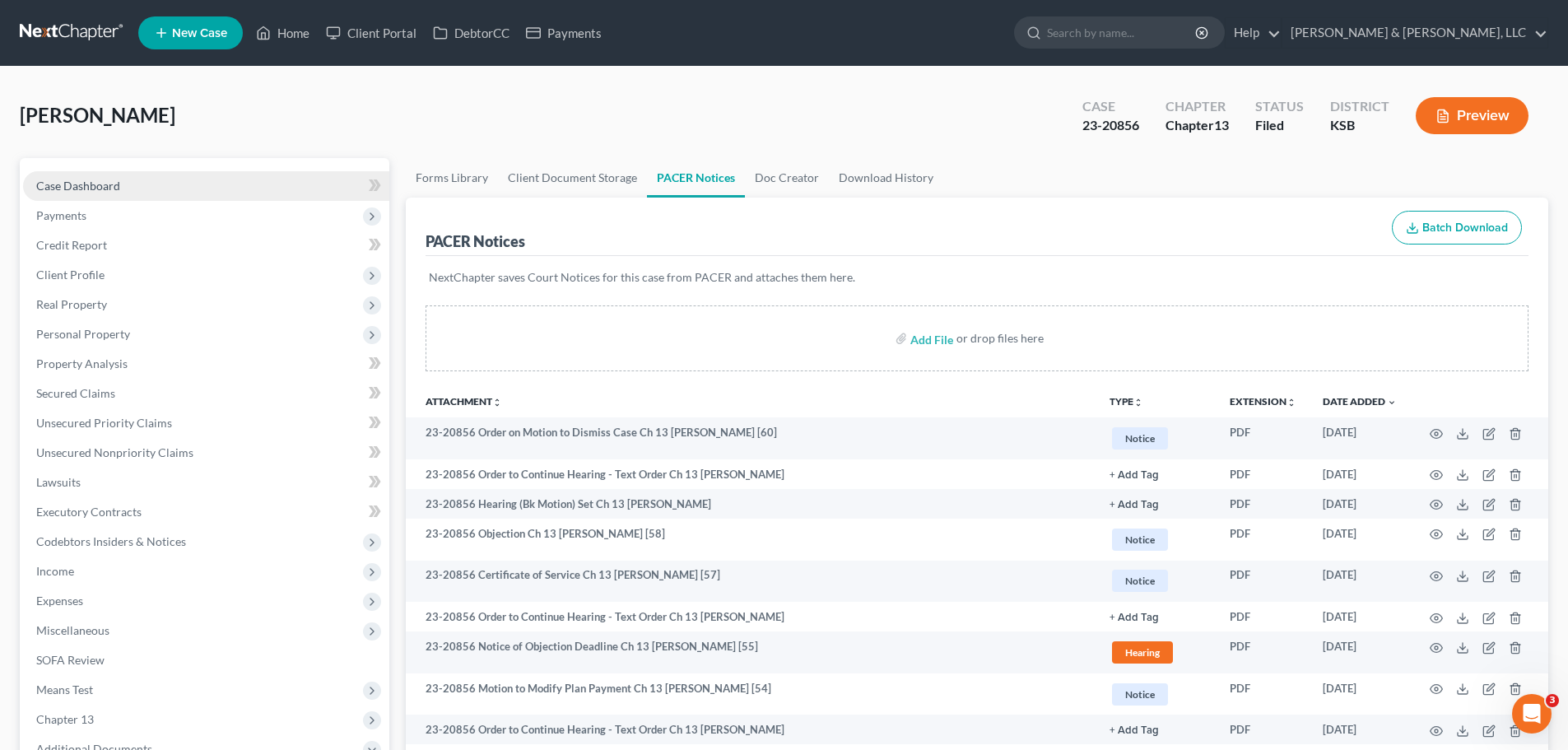
click at [68, 192] on span "Case Dashboard" at bounding box center [78, 185] width 84 height 14
select select "2"
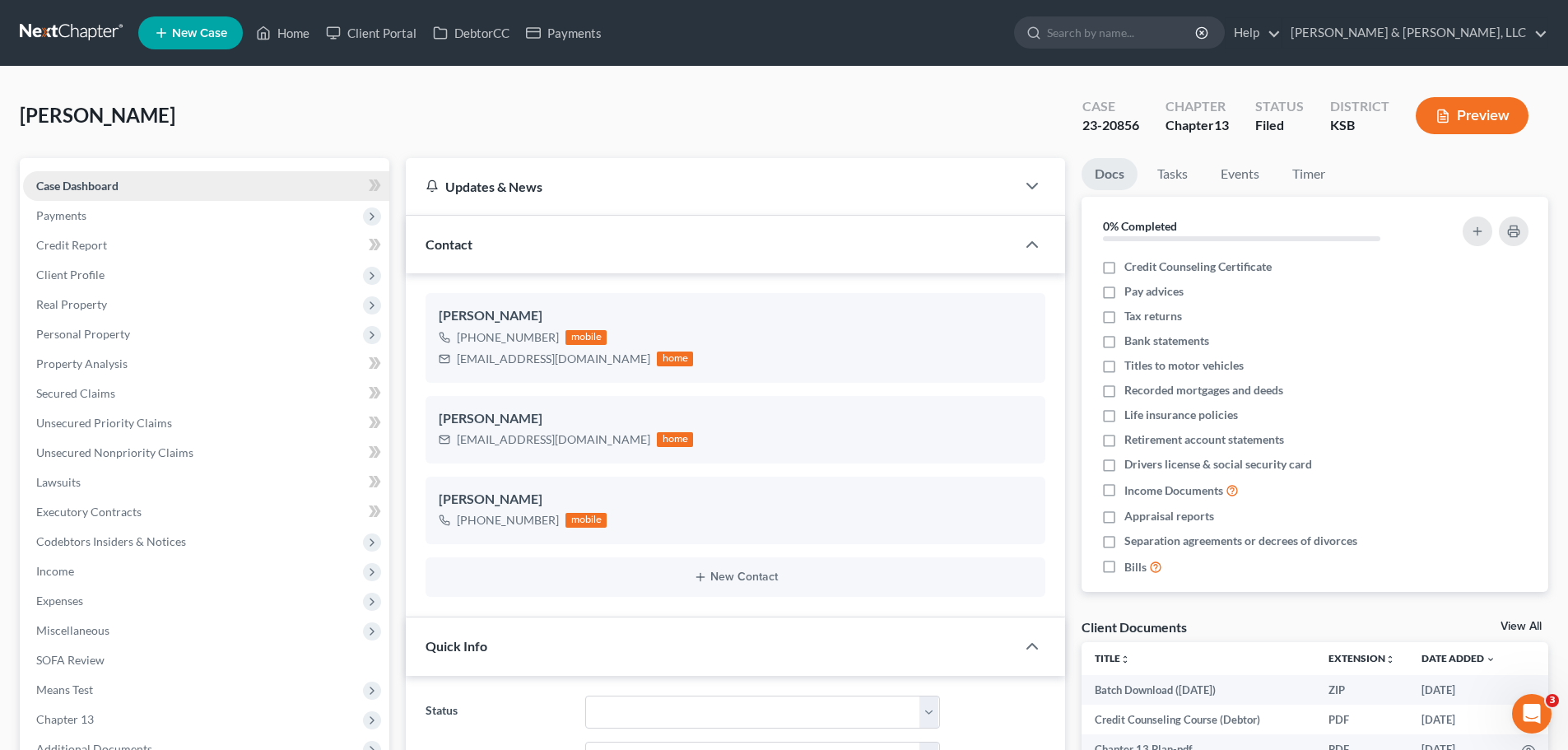
scroll to position [419, 0]
click at [114, 271] on span "Client Profile" at bounding box center [205, 275] width 366 height 30
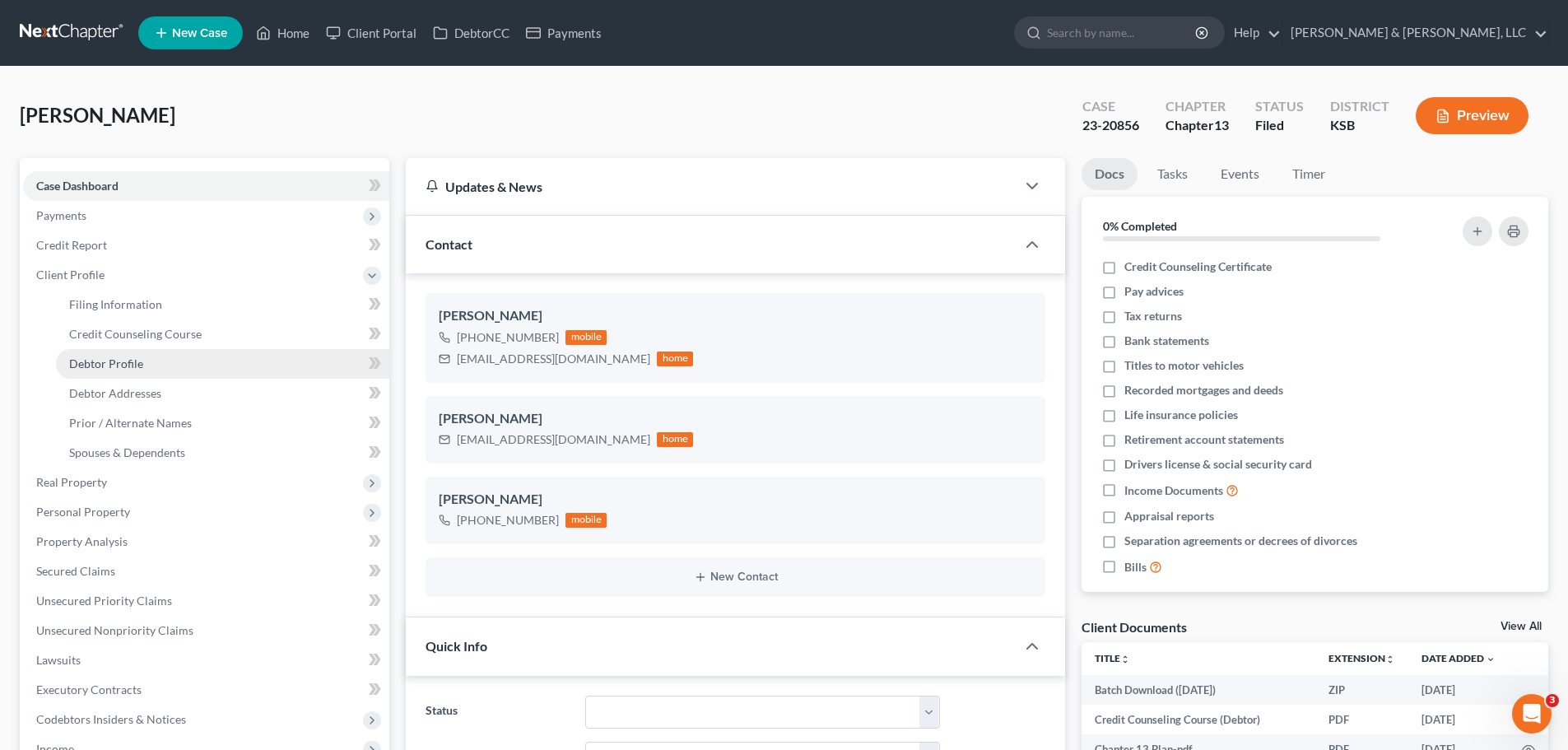
click at [129, 359] on span "Debtor Profile" at bounding box center [107, 364] width 74 height 14
select select "2"
select select "1"
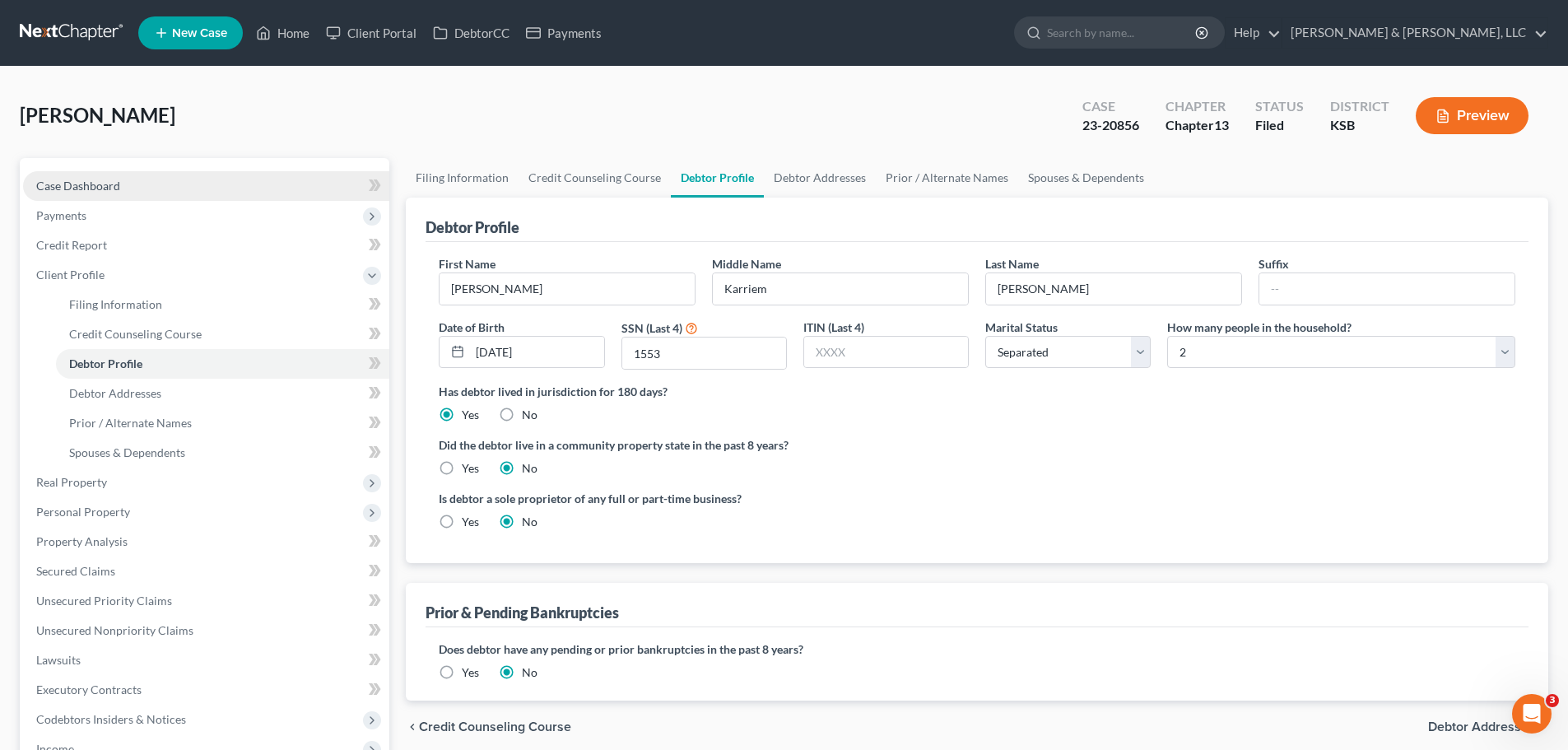
click at [112, 176] on link "Case Dashboard" at bounding box center [205, 186] width 366 height 30
select select "2"
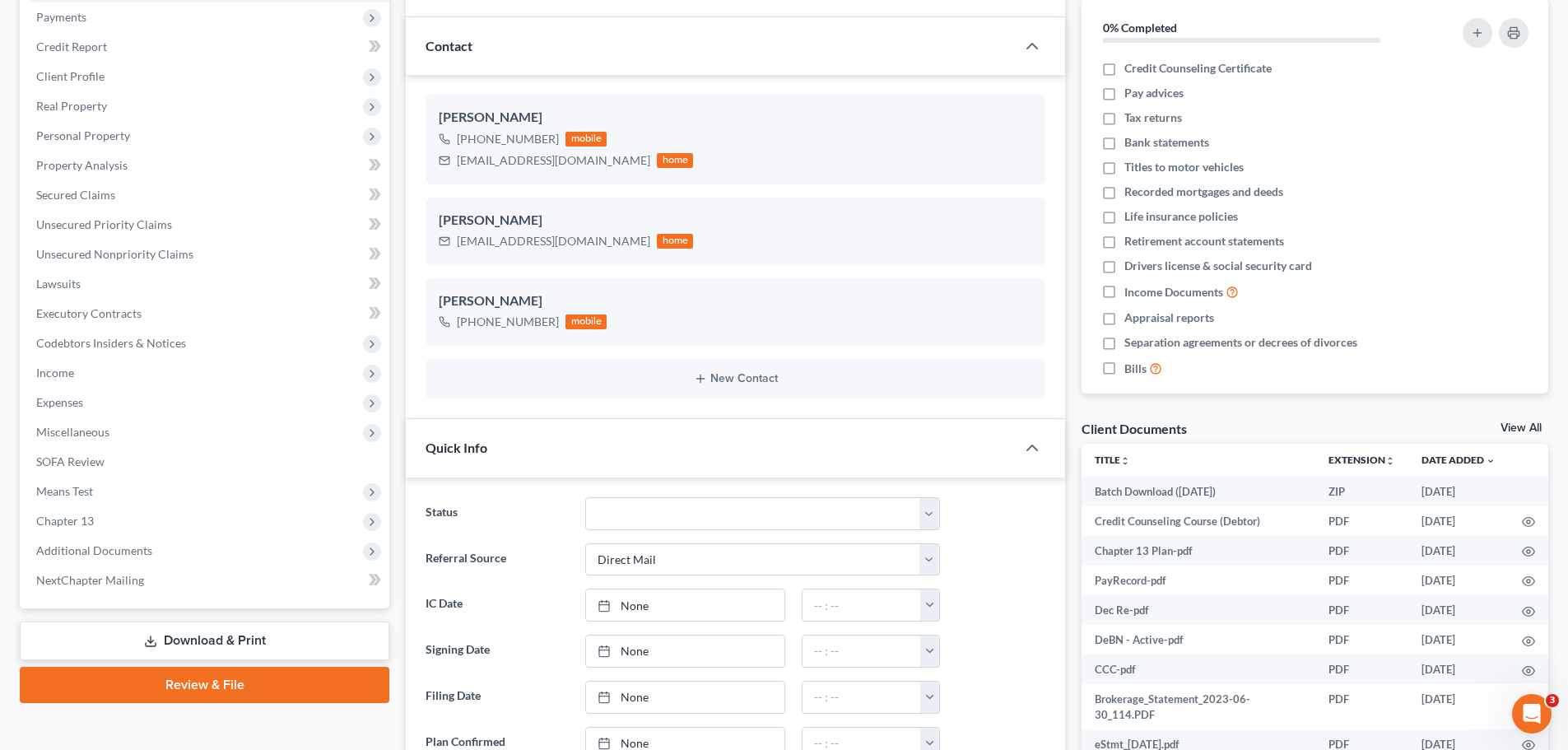
scroll to position [494, 0]
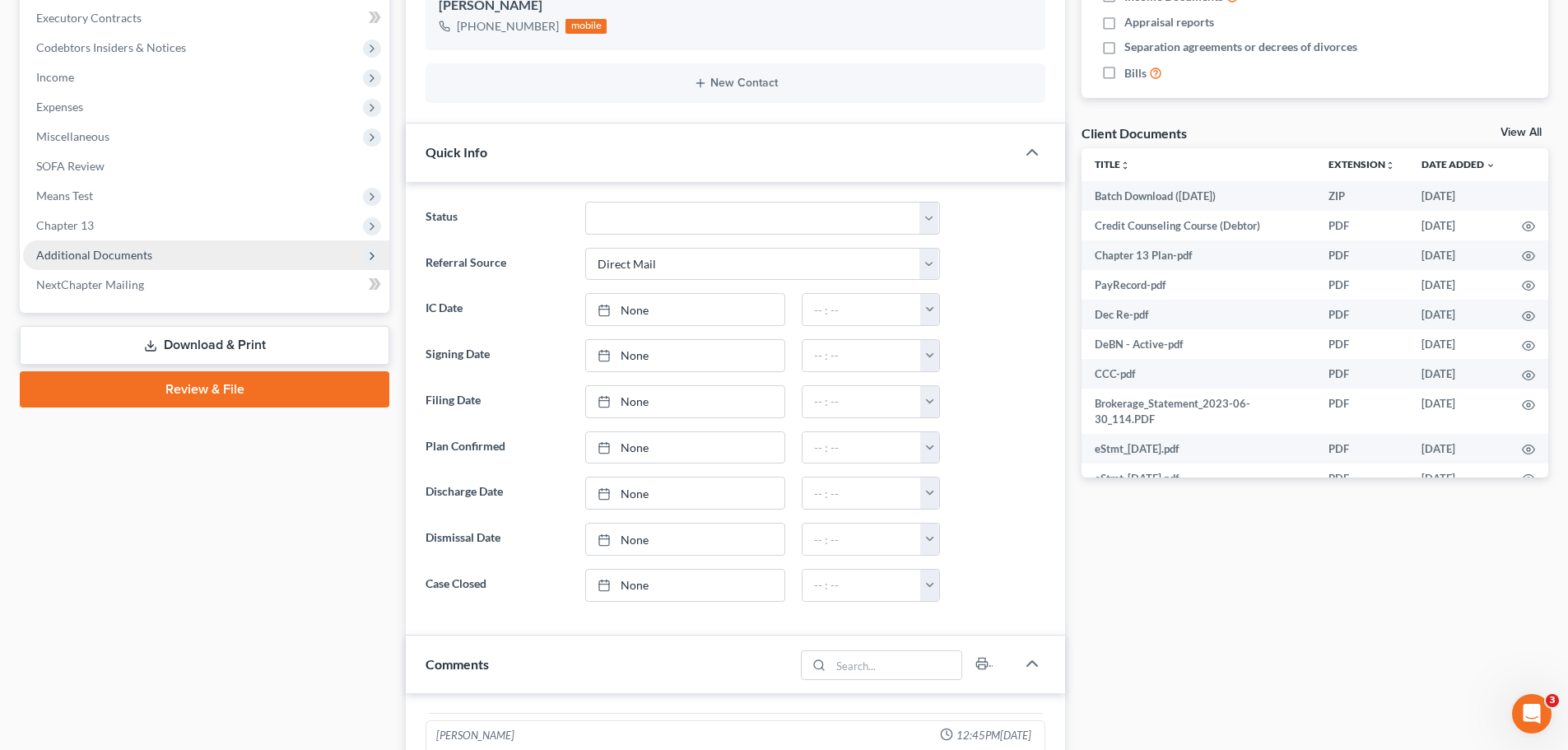
click at [130, 249] on span "Additional Documents" at bounding box center [94, 255] width 116 height 14
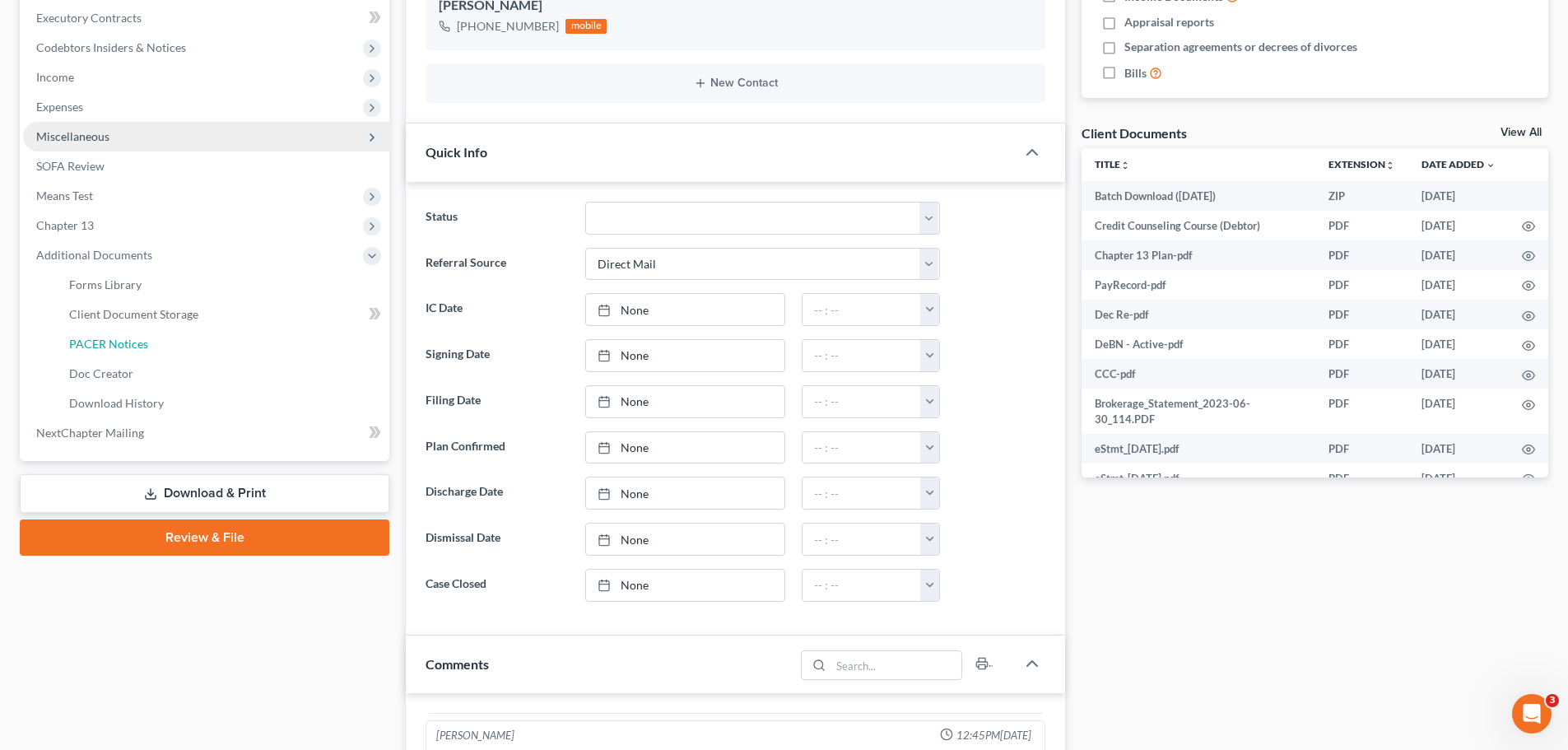
drag, startPoint x: 134, startPoint y: 339, endPoint x: 380, endPoint y: 254, distance: 260.3
click at [134, 340] on span "PACER Notices" at bounding box center [108, 343] width 79 height 14
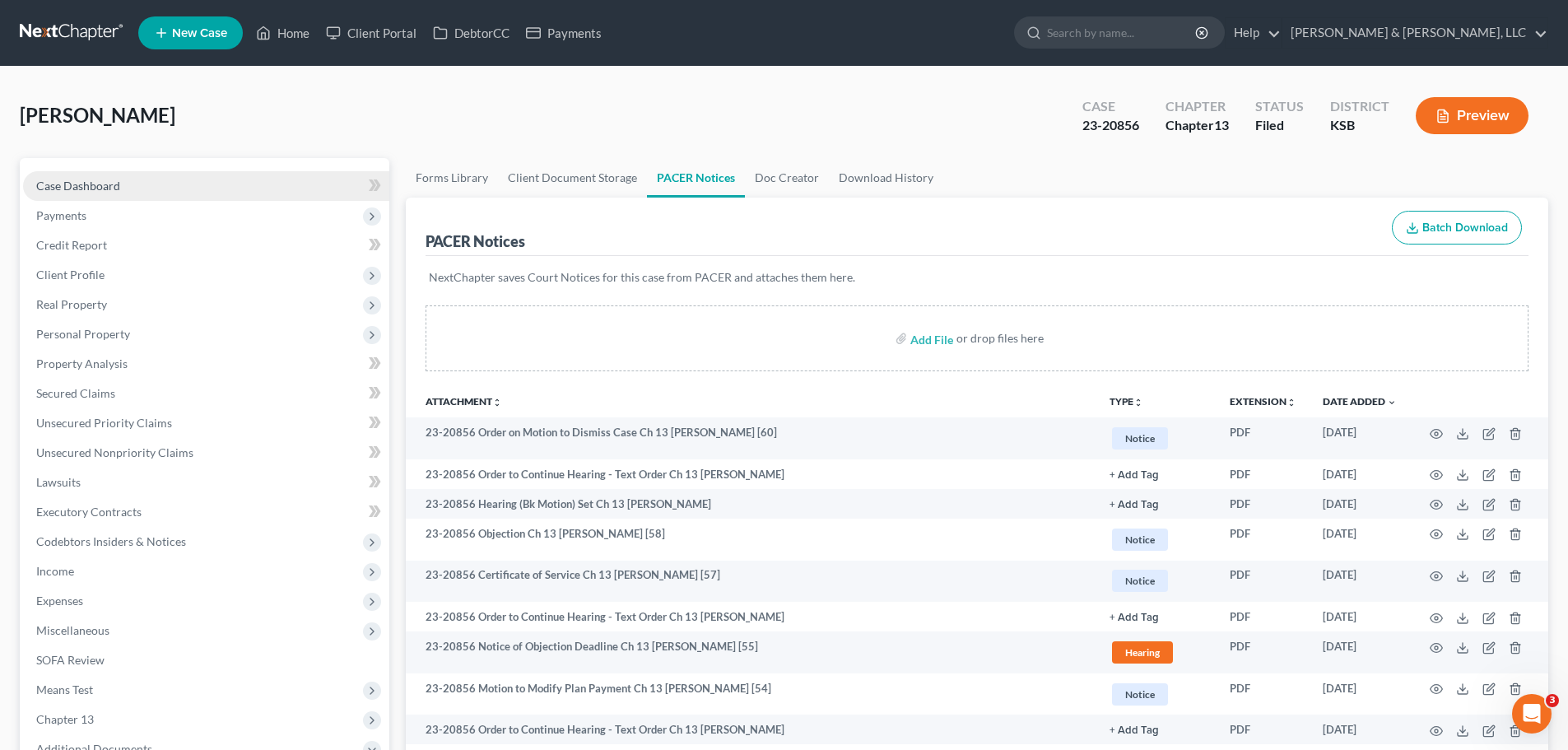
drag, startPoint x: 66, startPoint y: 186, endPoint x: 59, endPoint y: 194, distance: 10.6
click at [66, 186] on span "Case Dashboard" at bounding box center [78, 185] width 84 height 14
select select "2"
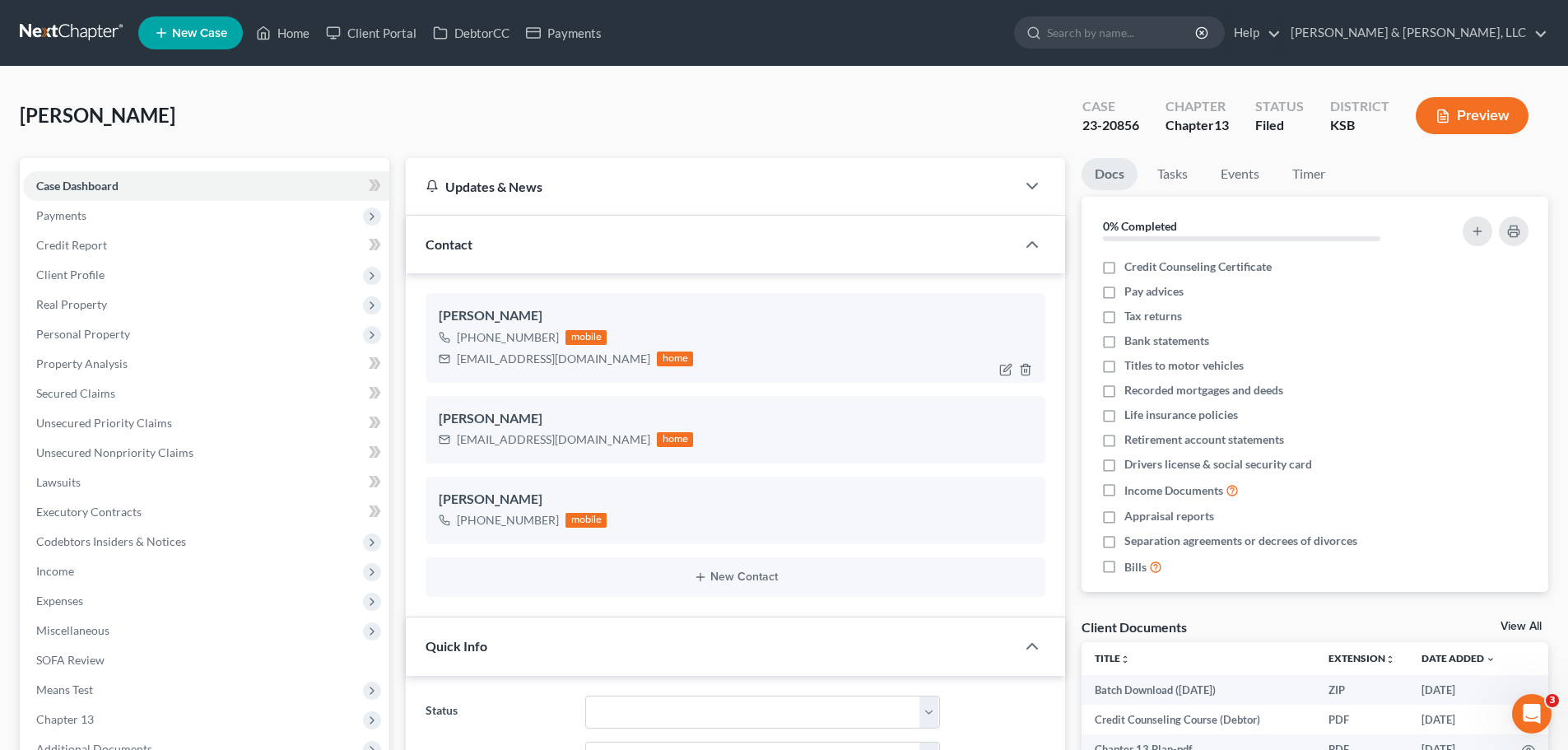
scroll to position [419, 0]
drag, startPoint x: 456, startPoint y: 363, endPoint x: 609, endPoint y: 366, distance: 153.0
click at [609, 366] on div "malcolmkjackson@gmail.com home" at bounding box center [565, 359] width 254 height 21
copy div "malcolmkjackson@gmail.com"
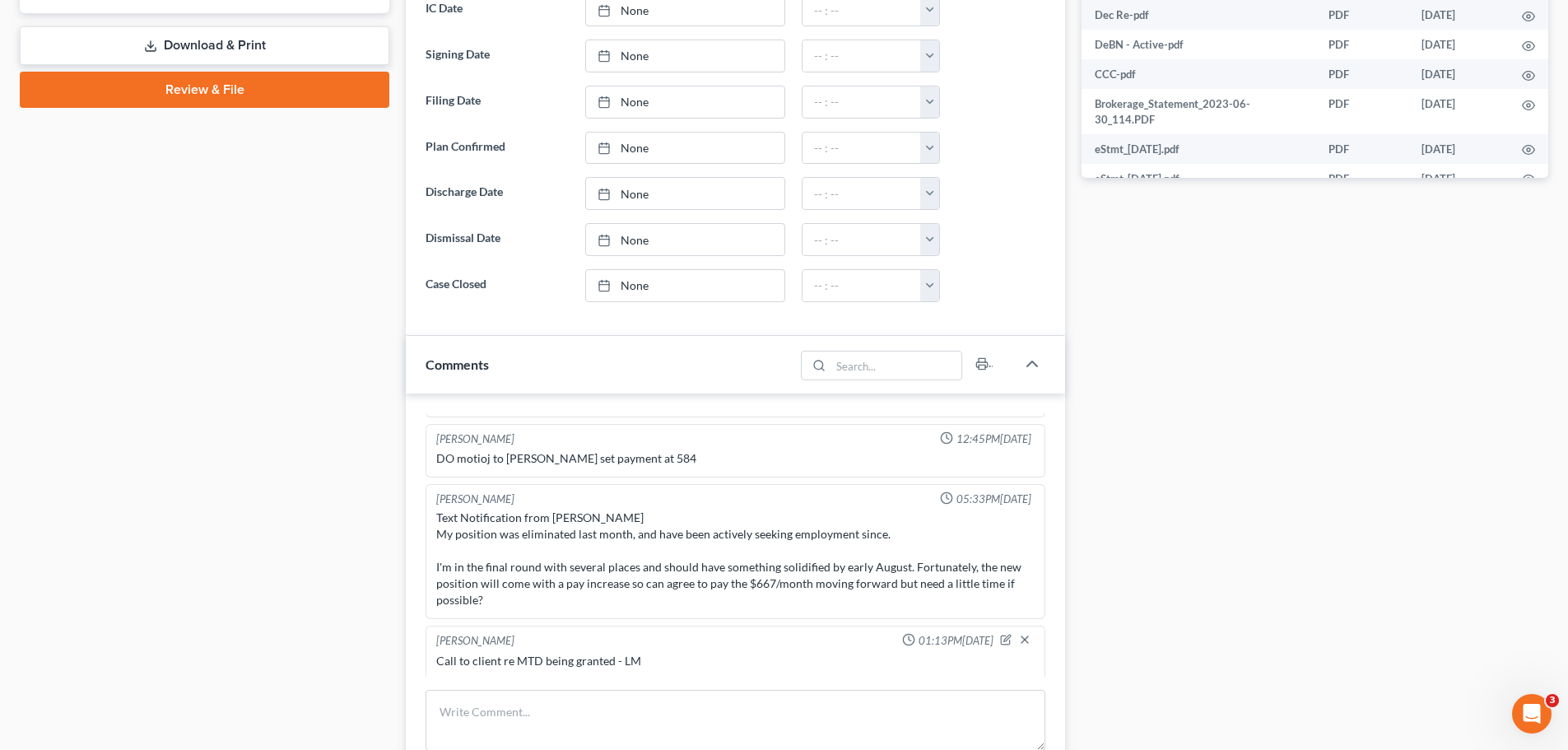
scroll to position [1317, 0]
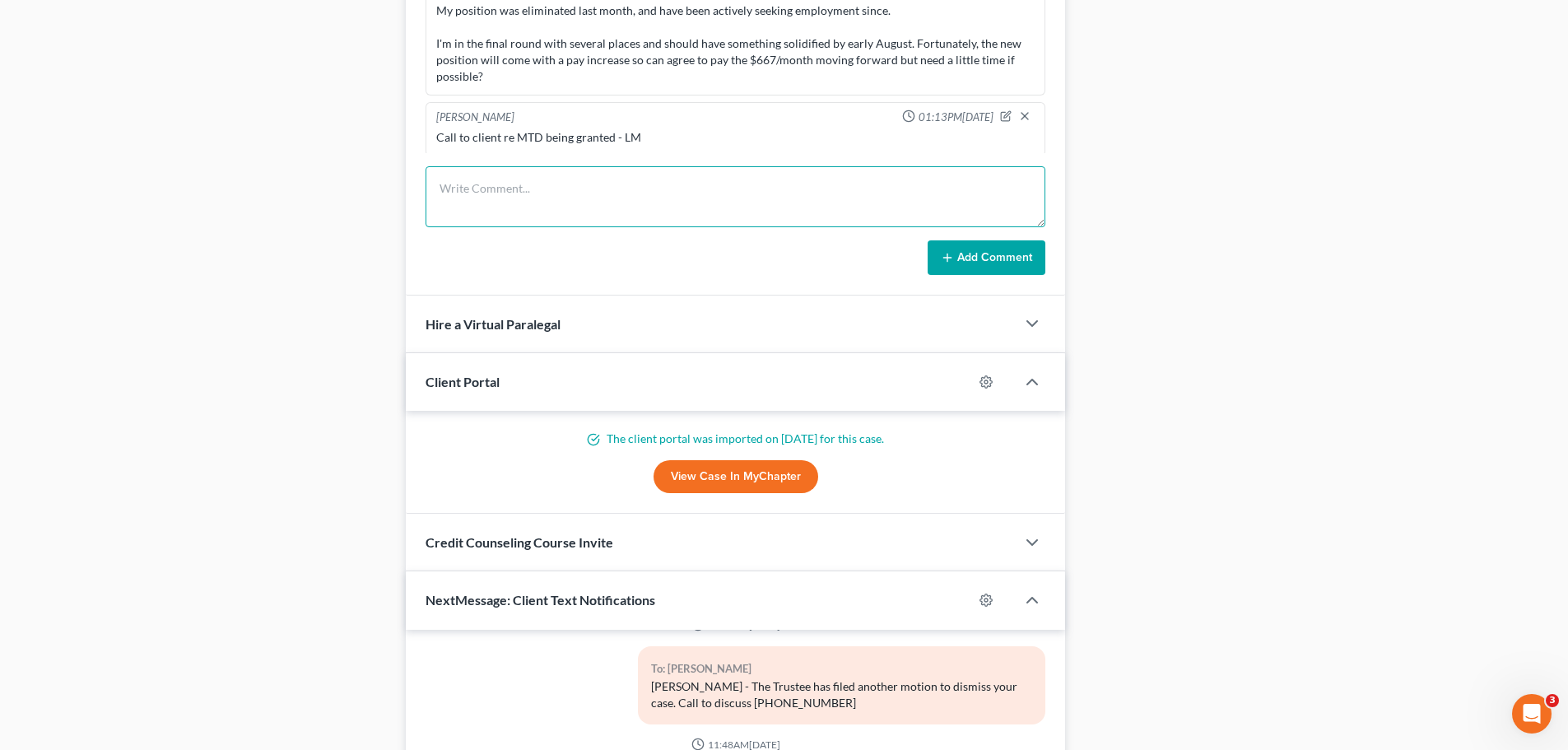
click at [582, 173] on textarea at bounding box center [735, 197] width 620 height 61
type textarea "Call to client re case dismissed"
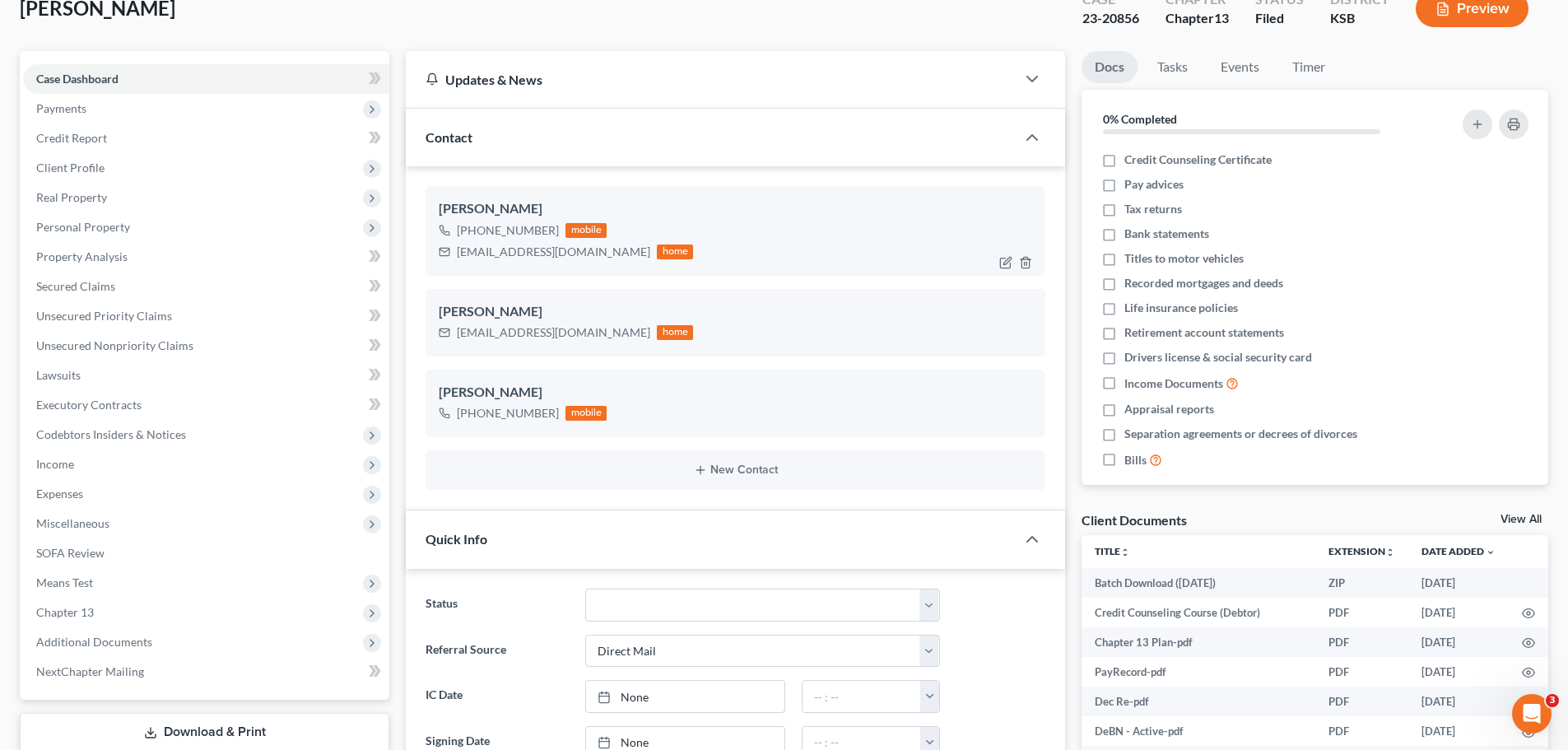
scroll to position [0, 0]
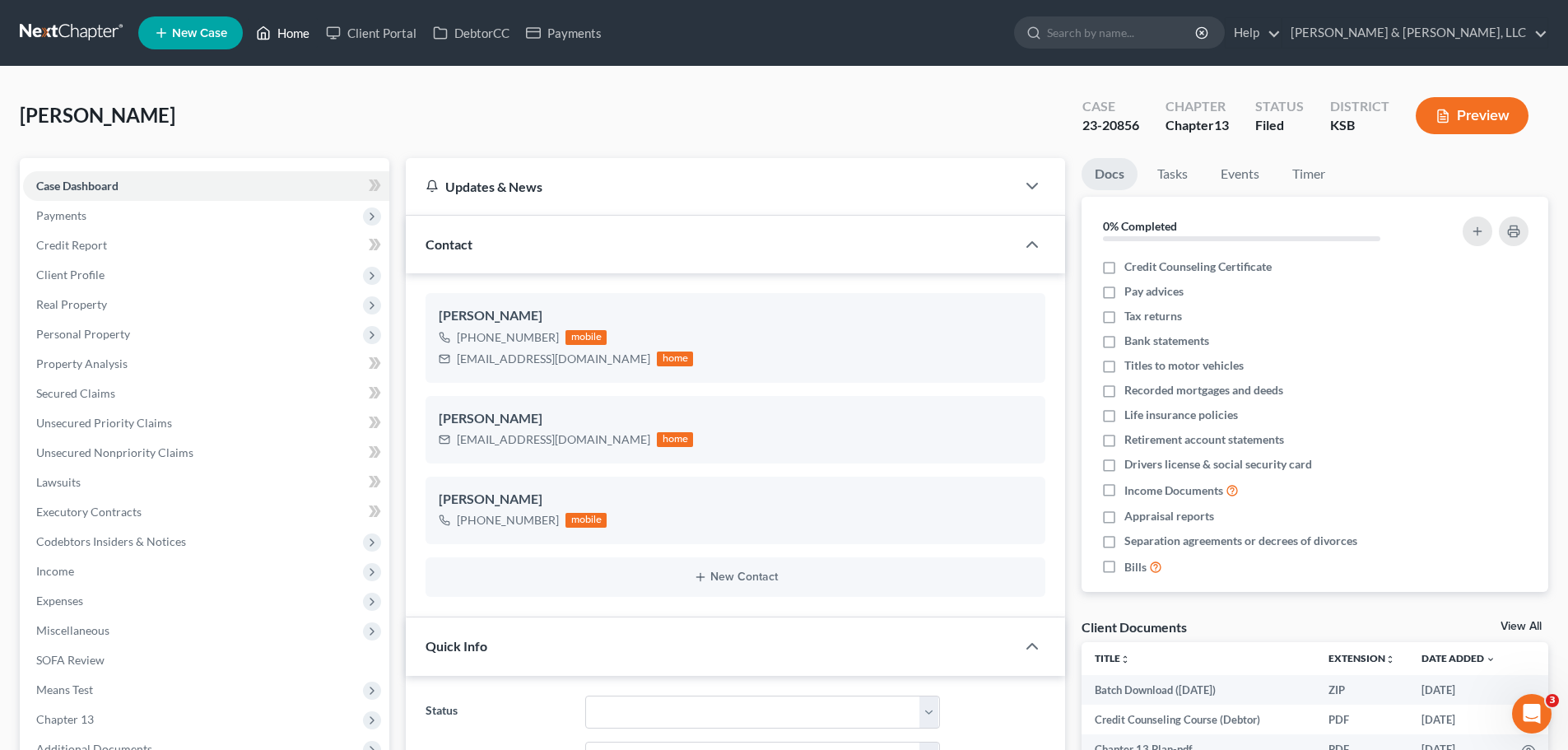
click at [288, 32] on link "Home" at bounding box center [282, 32] width 70 height 30
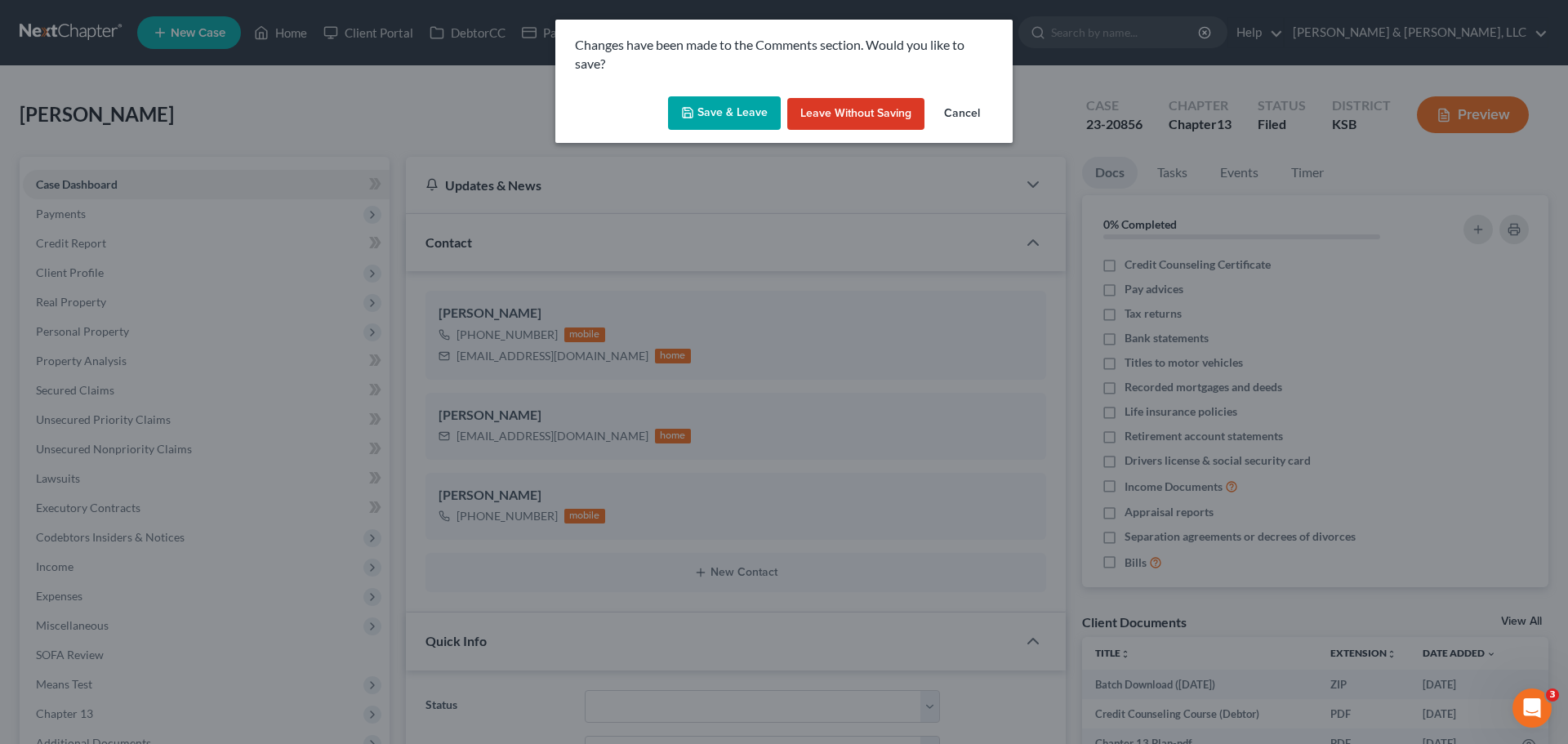
click at [751, 112] on button "Save & Leave" at bounding box center [724, 113] width 112 height 34
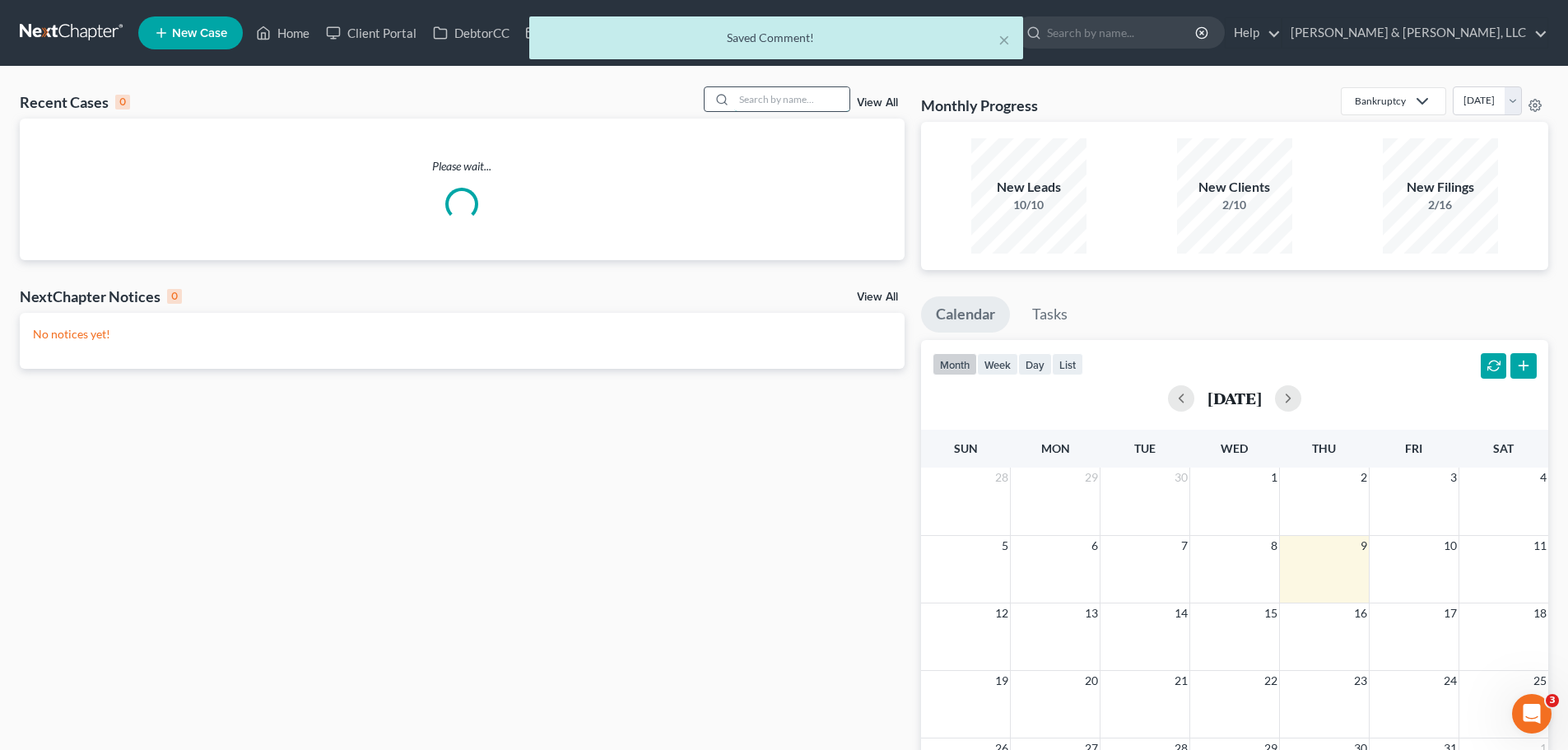
click at [762, 98] on input "search" at bounding box center [792, 99] width 115 height 24
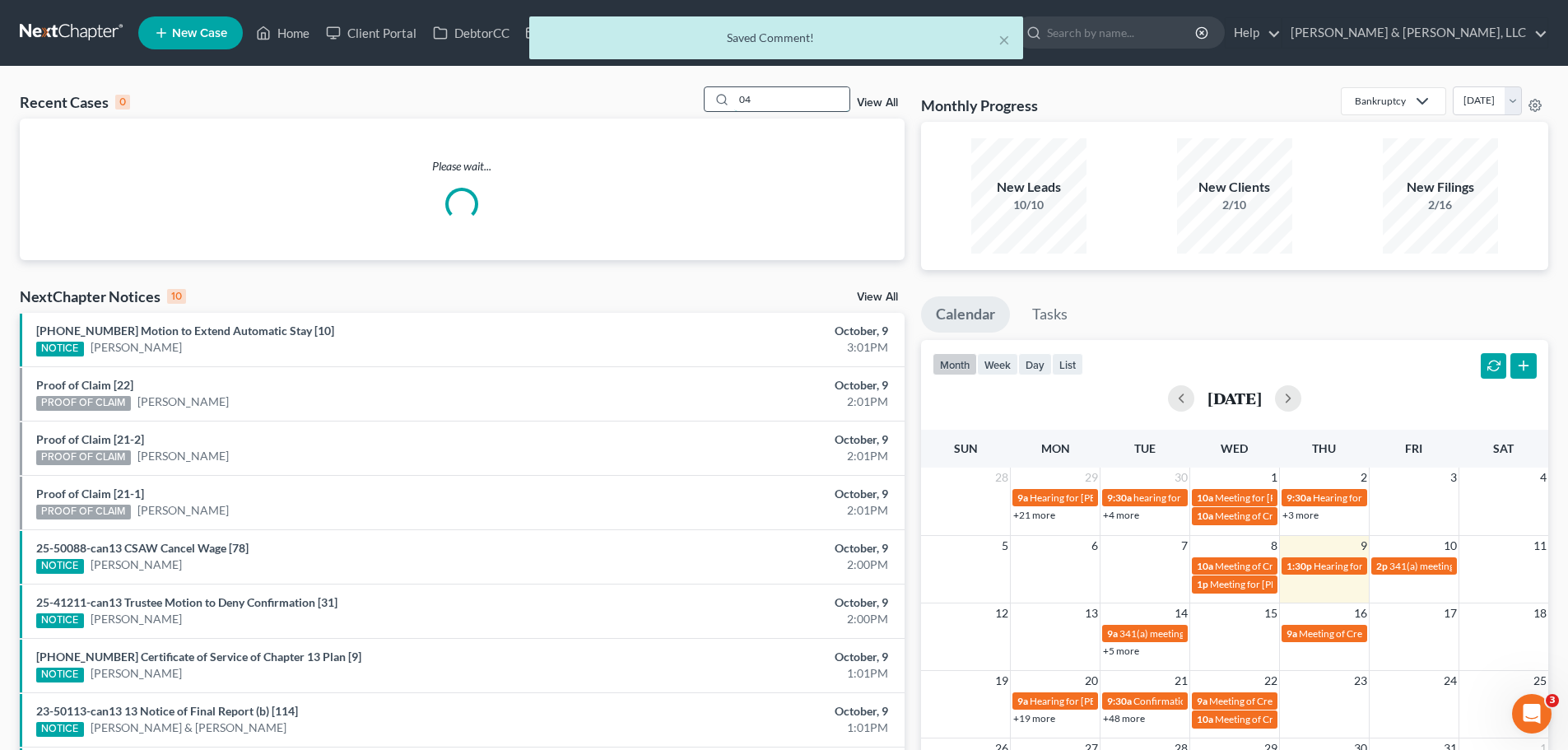
type input "0"
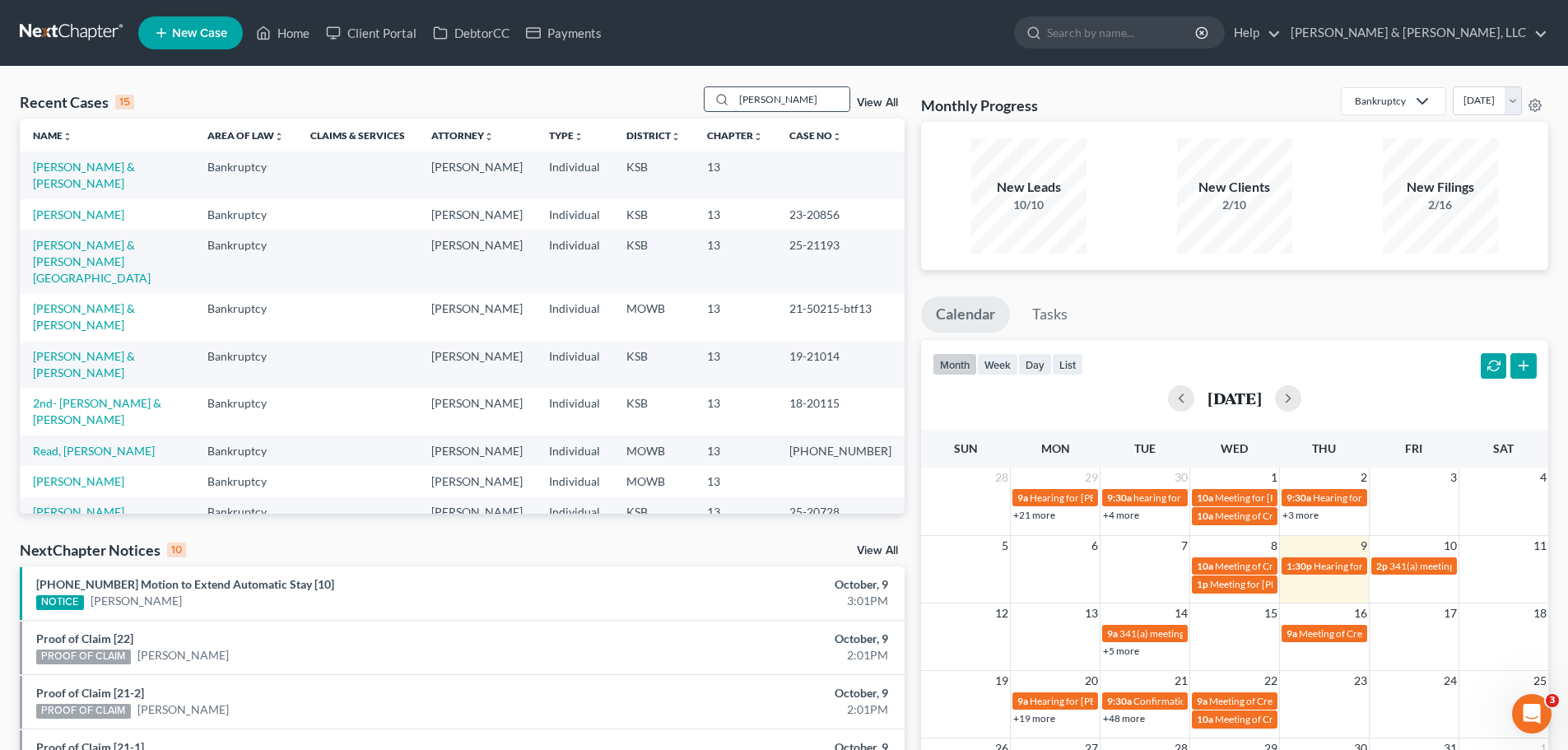
type input "harris"
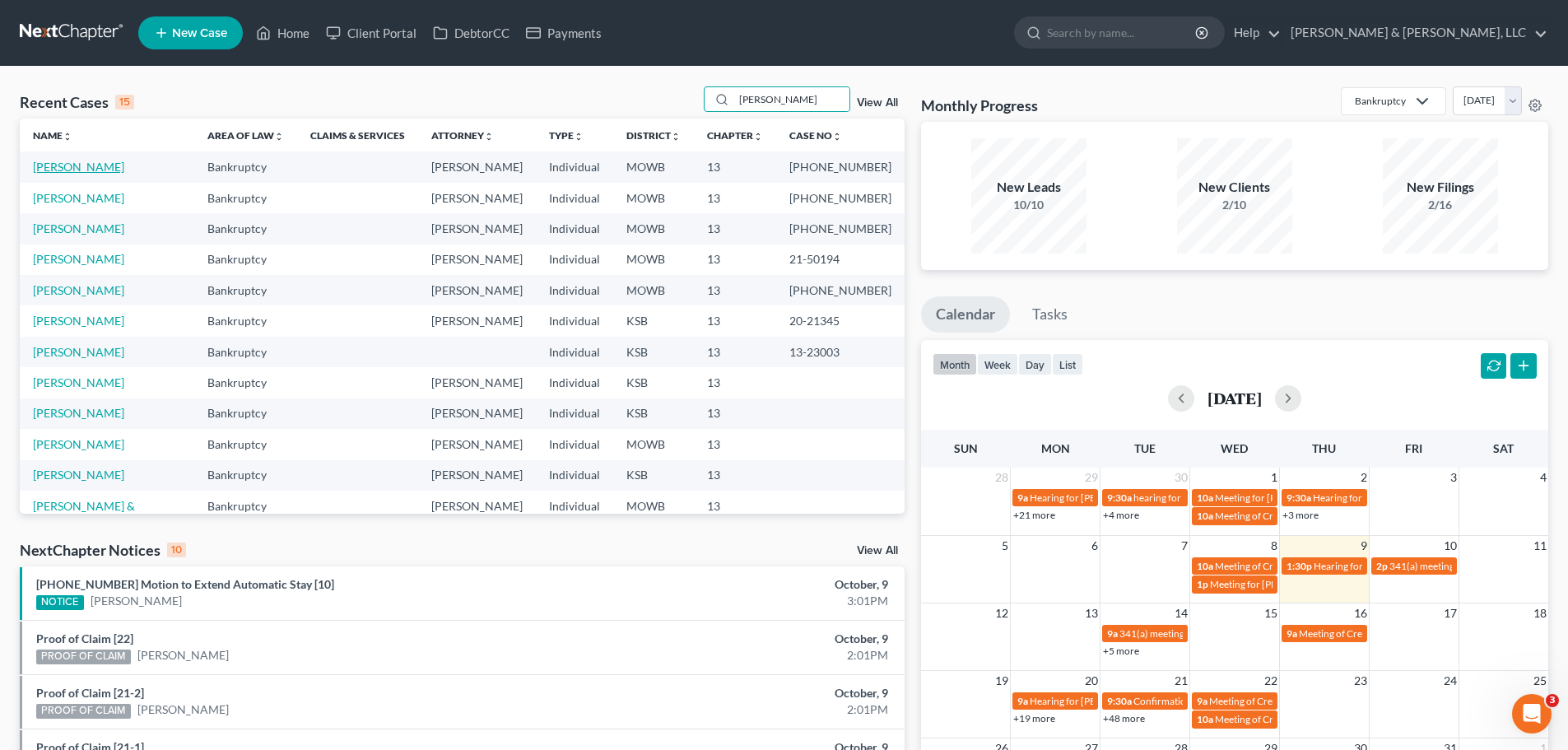
click at [92, 161] on link "Harris, Claude" at bounding box center [79, 167] width 91 height 14
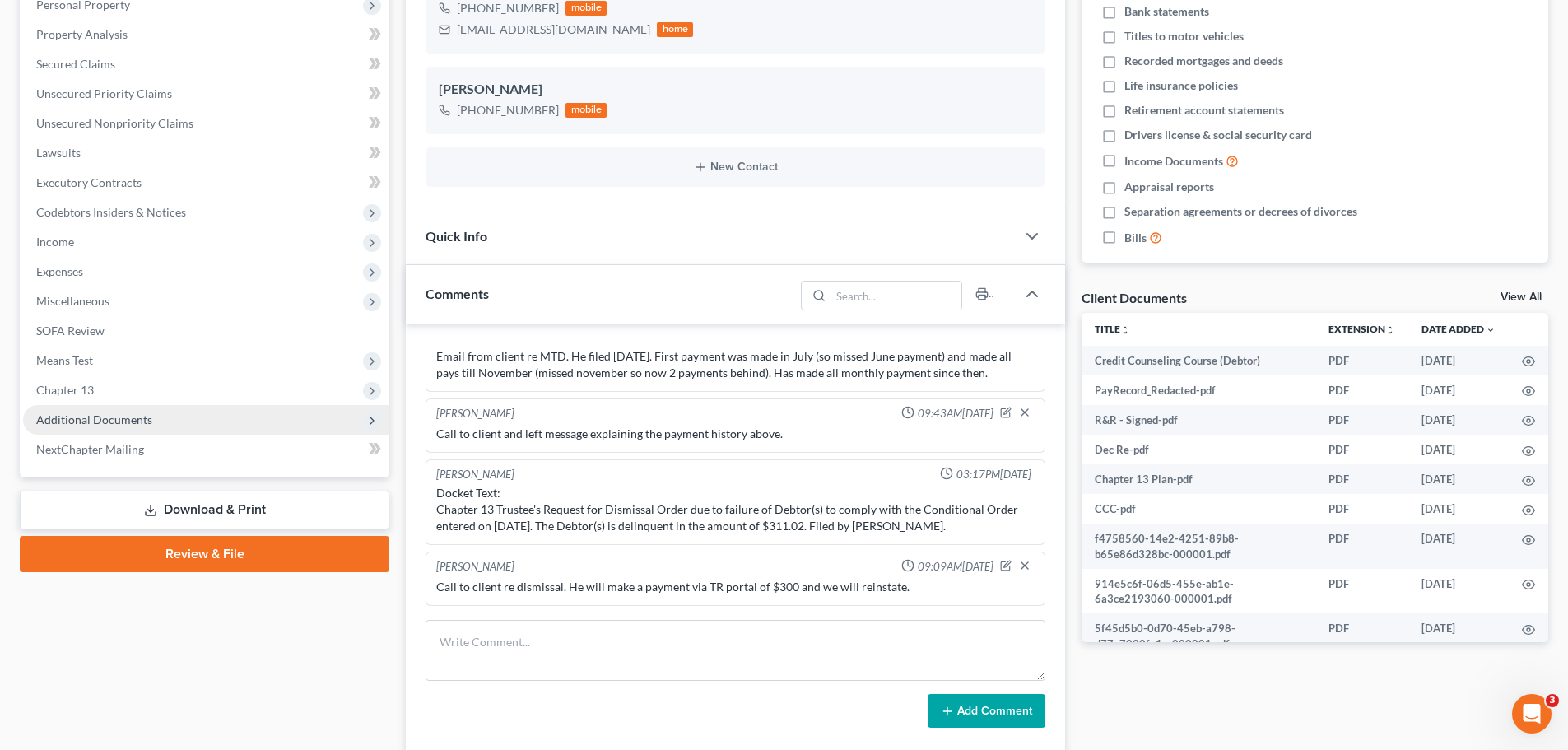
scroll to position [2580, 0]
click at [146, 418] on span "Additional Documents" at bounding box center [94, 419] width 116 height 14
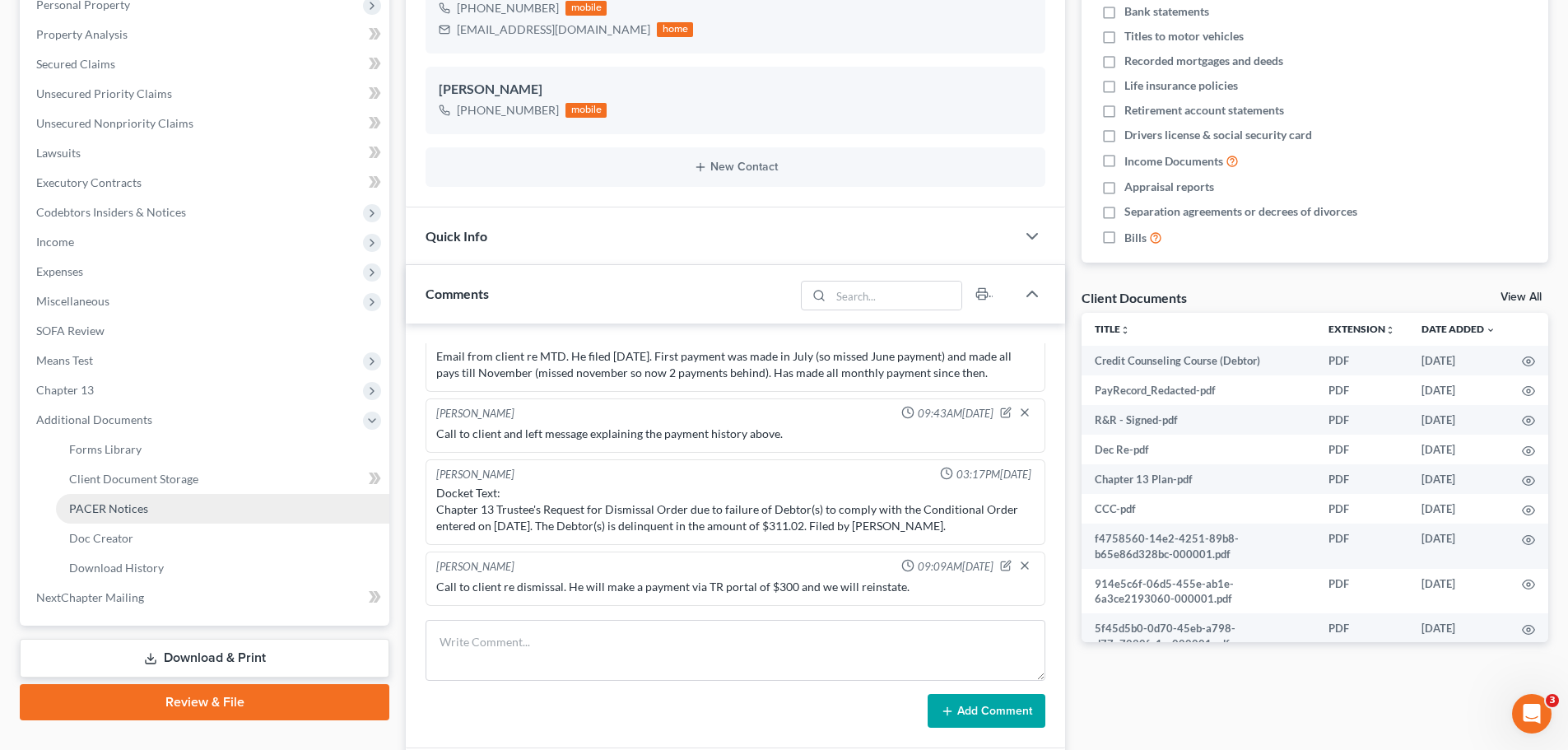
click at [121, 502] on span "PACER Notices" at bounding box center [108, 508] width 79 height 14
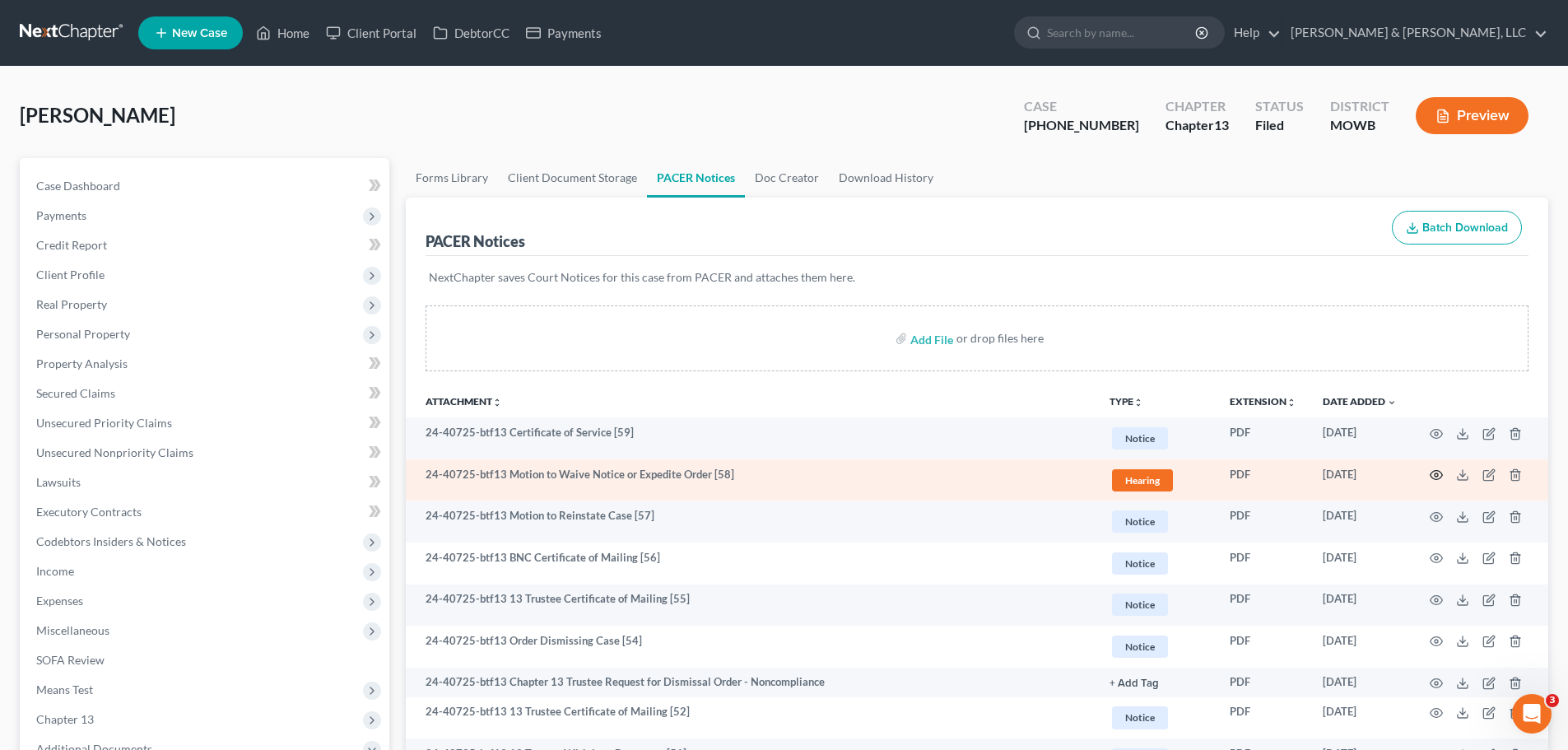
click at [1433, 476] on icon "button" at bounding box center [1437, 475] width 14 height 14
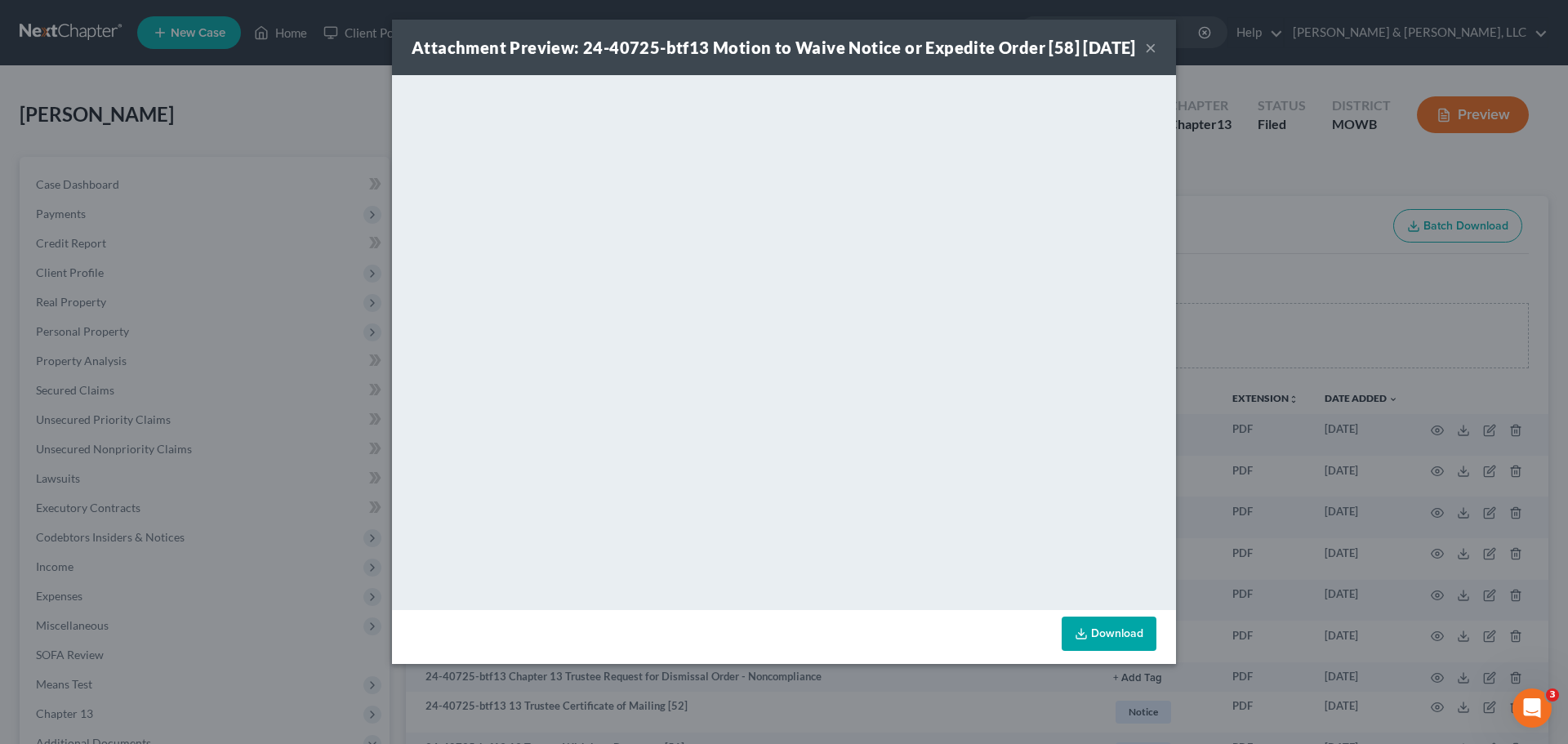
drag, startPoint x: 901, startPoint y: 38, endPoint x: 863, endPoint y: 75, distance: 53.0
click at [773, 59] on div "Attachment Preview: 24-40725-btf13 Motion to Waive Notice or Expedite Order [58…" at bounding box center [774, 47] width 724 height 23
click at [1150, 57] on button "×" at bounding box center [1150, 47] width 12 height 19
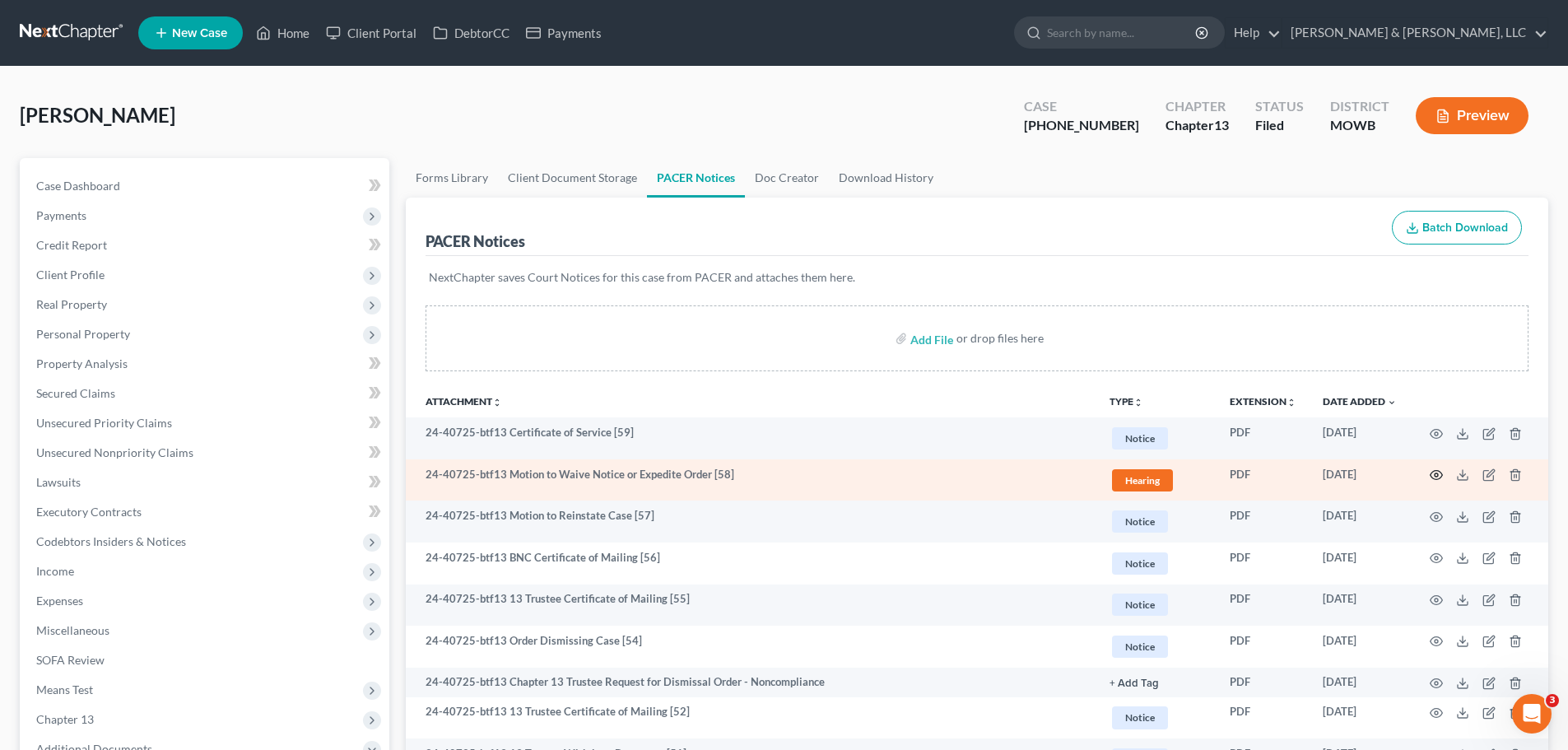
click at [1433, 474] on icon "button" at bounding box center [1437, 475] width 14 height 14
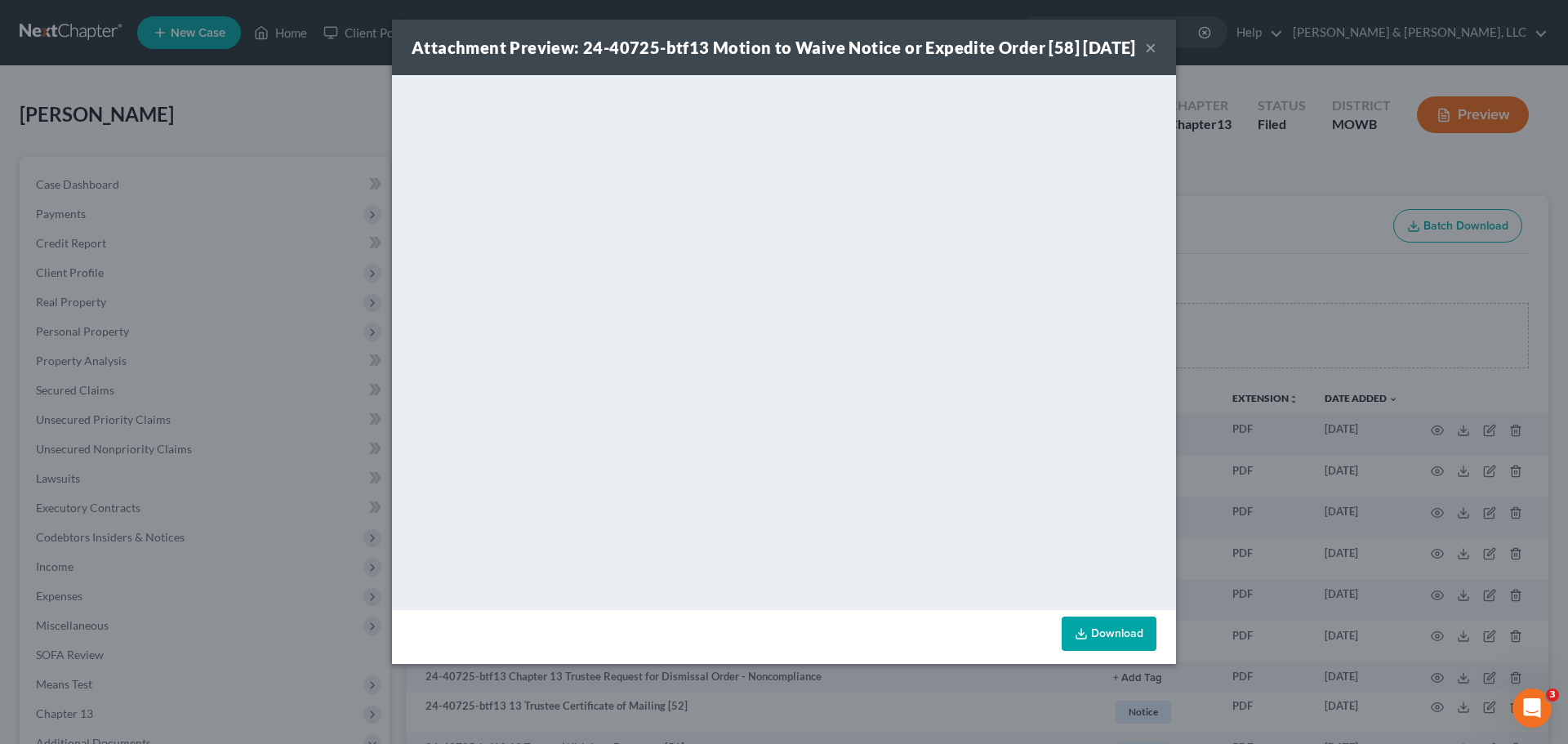
click at [1150, 57] on button "×" at bounding box center [1150, 47] width 12 height 19
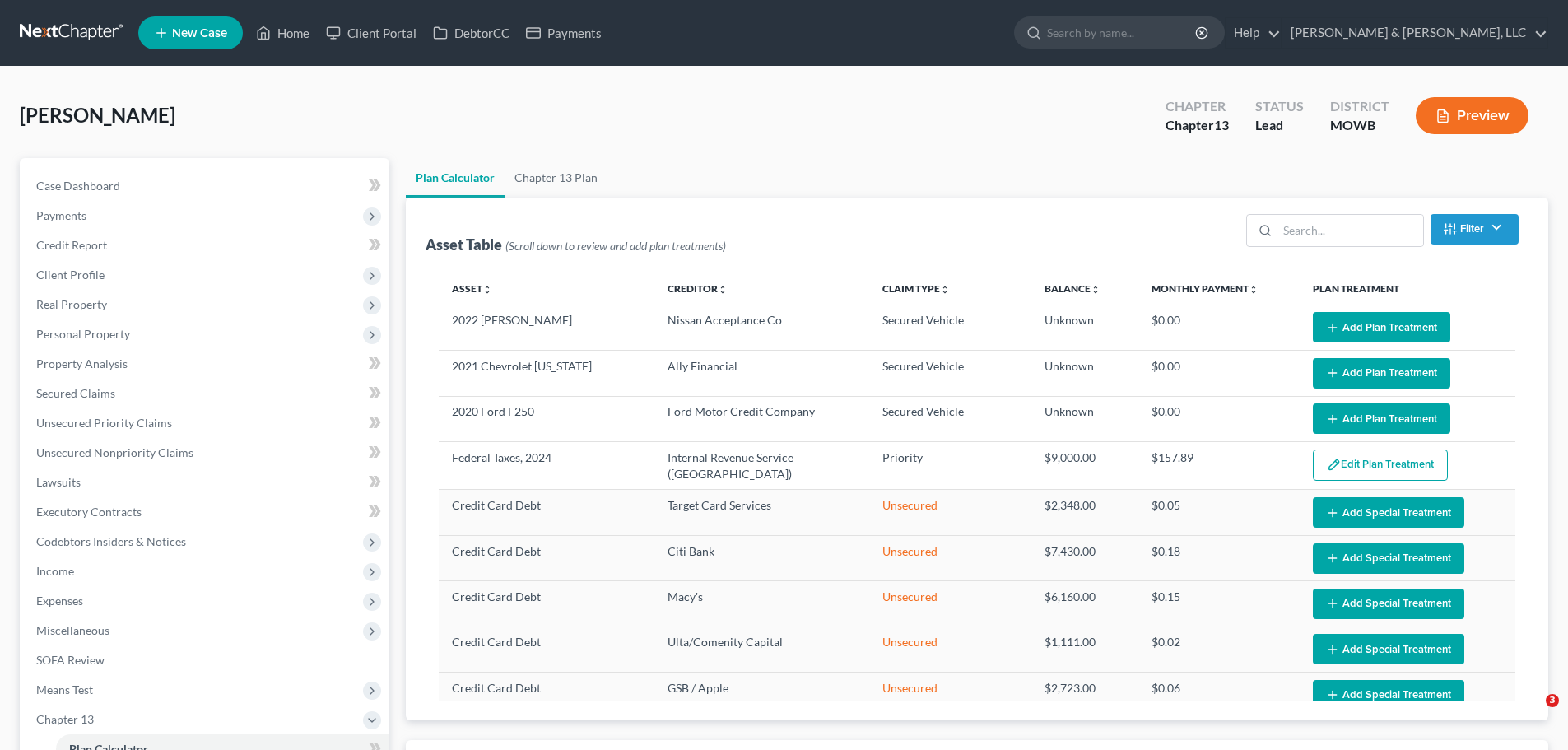
select select "56"
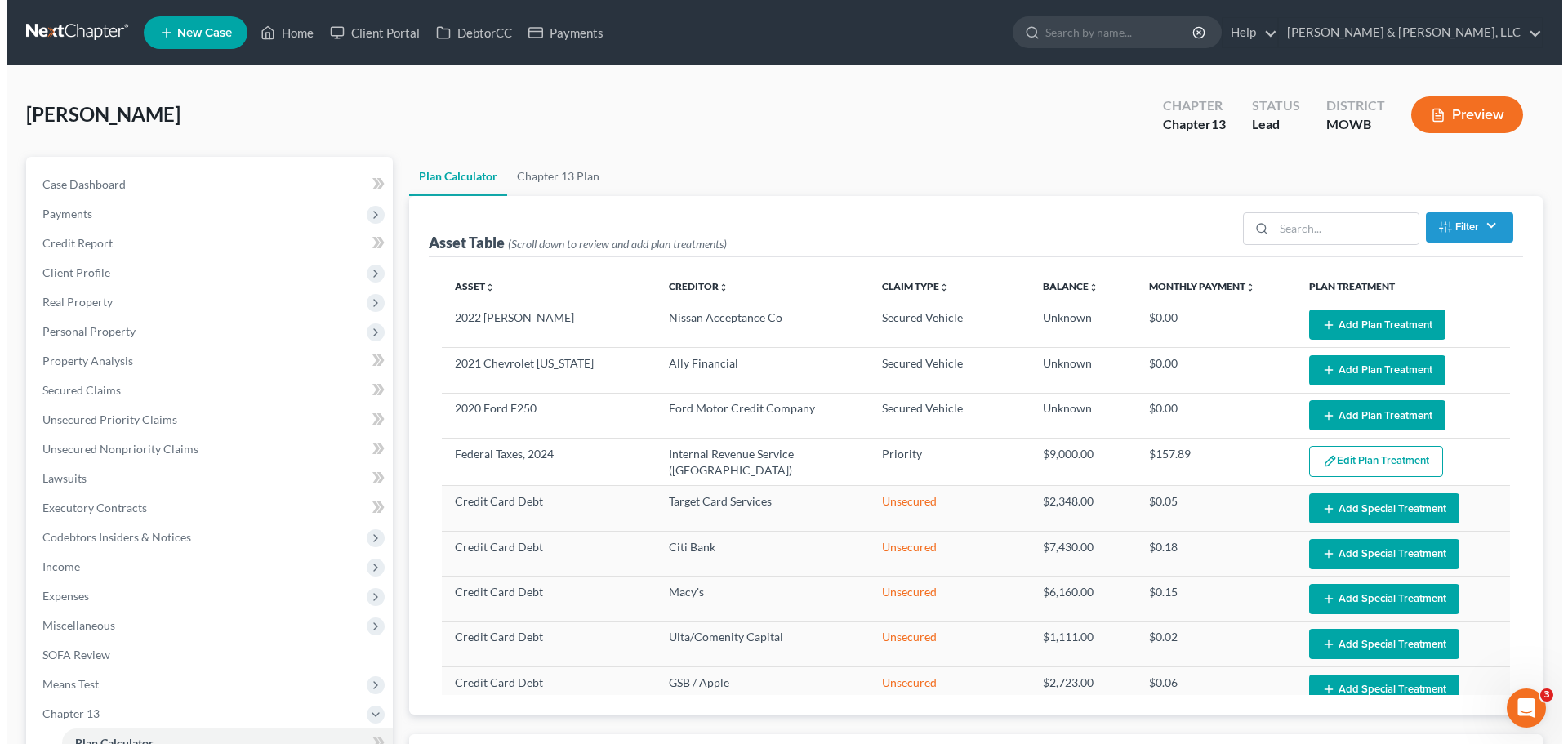
scroll to position [523, 0]
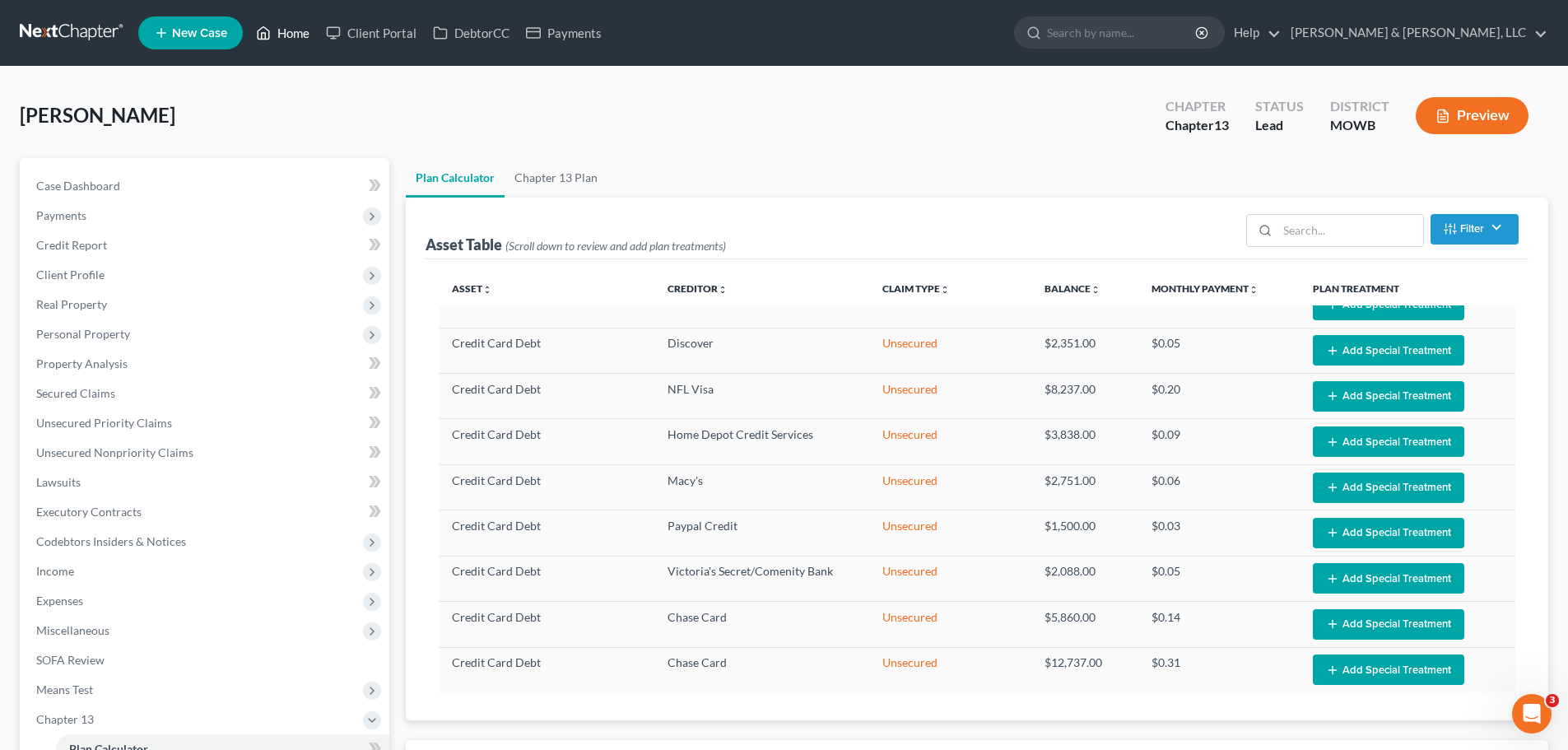
click at [276, 34] on link "Home" at bounding box center [282, 32] width 70 height 30
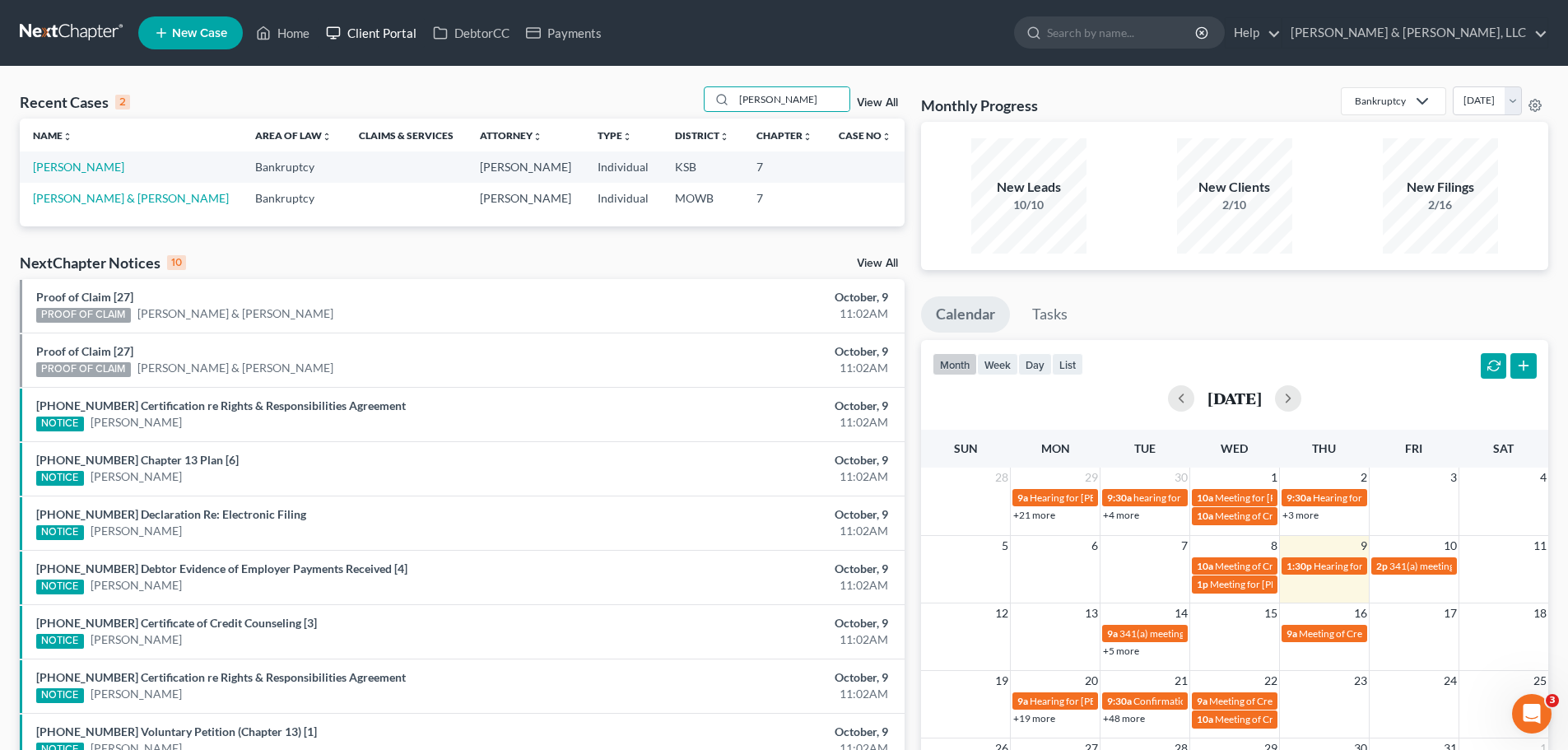
click at [365, 29] on link "Client Portal" at bounding box center [371, 32] width 107 height 30
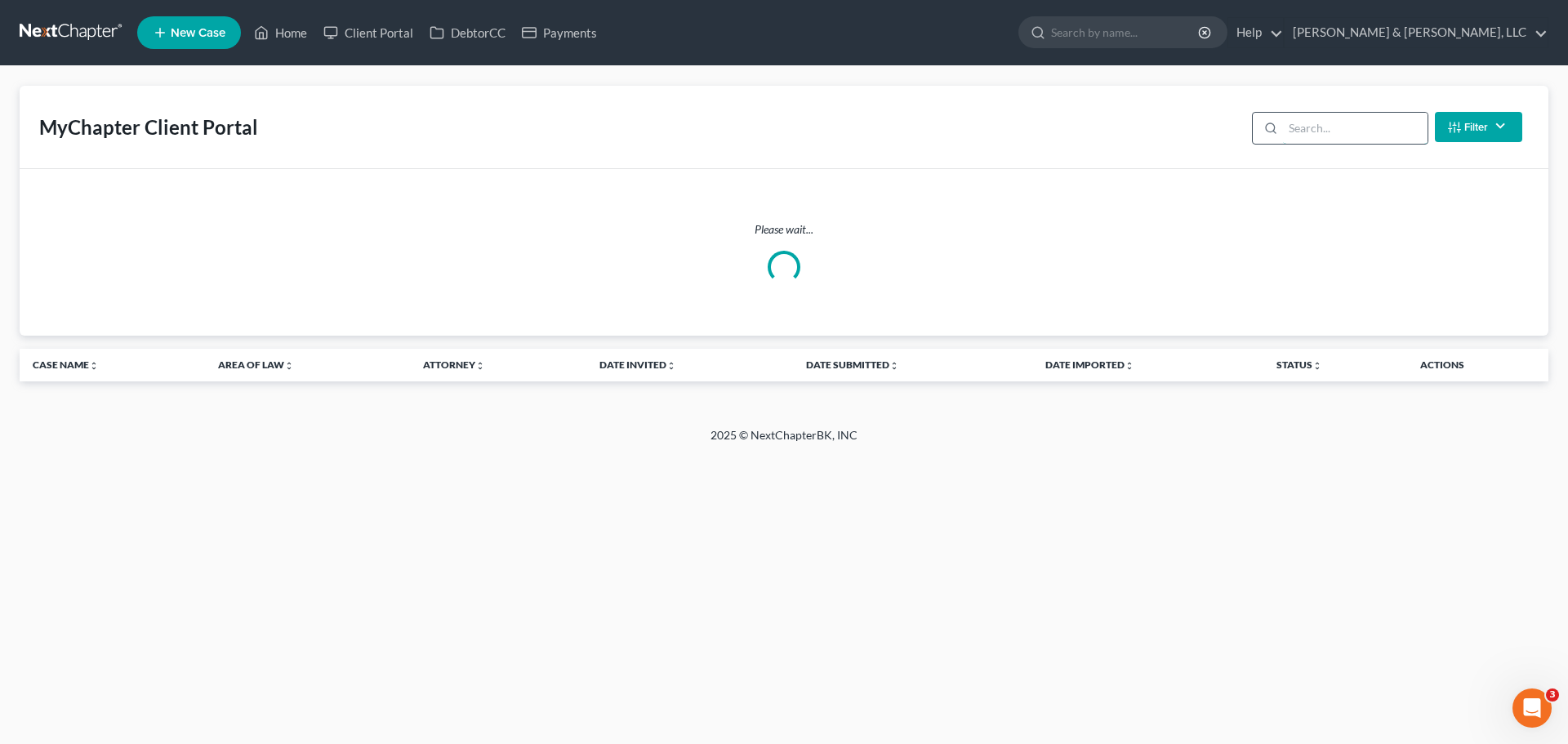
click at [1304, 127] on input "search" at bounding box center [1355, 127] width 144 height 31
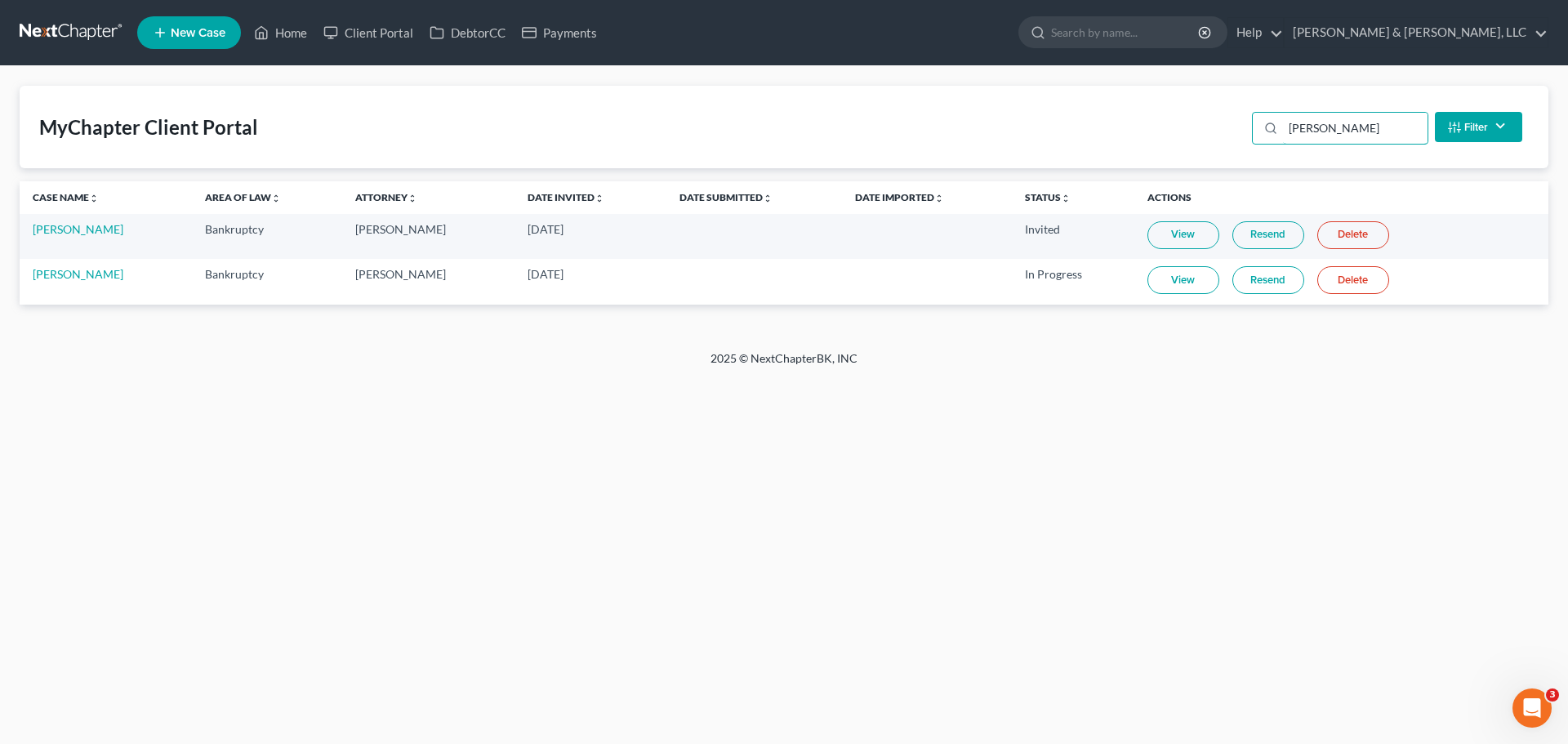
type input "[PERSON_NAME]"
click at [1262, 278] on link "Resend" at bounding box center [1269, 279] width 72 height 28
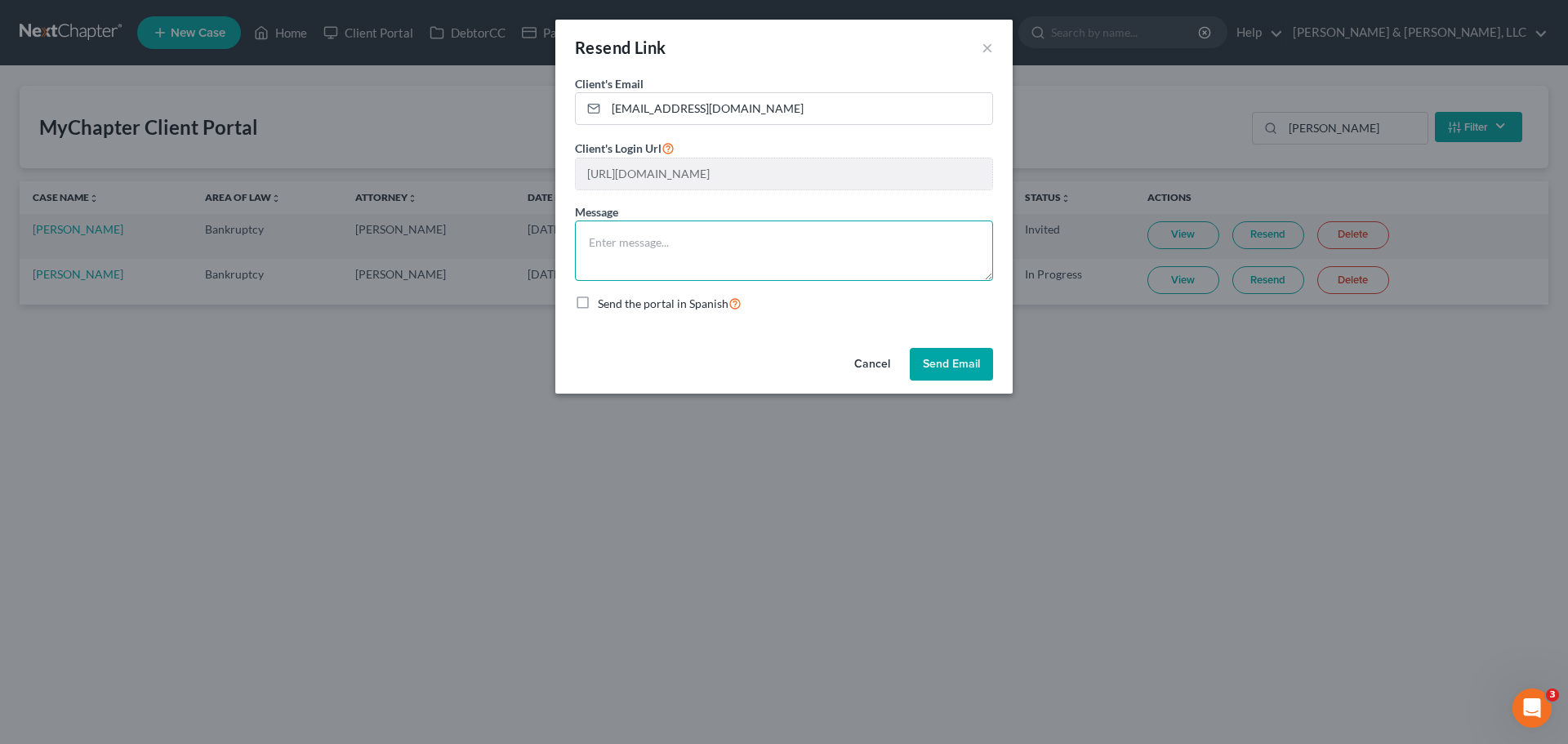
click at [728, 246] on textarea at bounding box center [784, 251] width 418 height 60
type textarea "Re"
click at [984, 47] on button "×" at bounding box center [988, 47] width 12 height 19
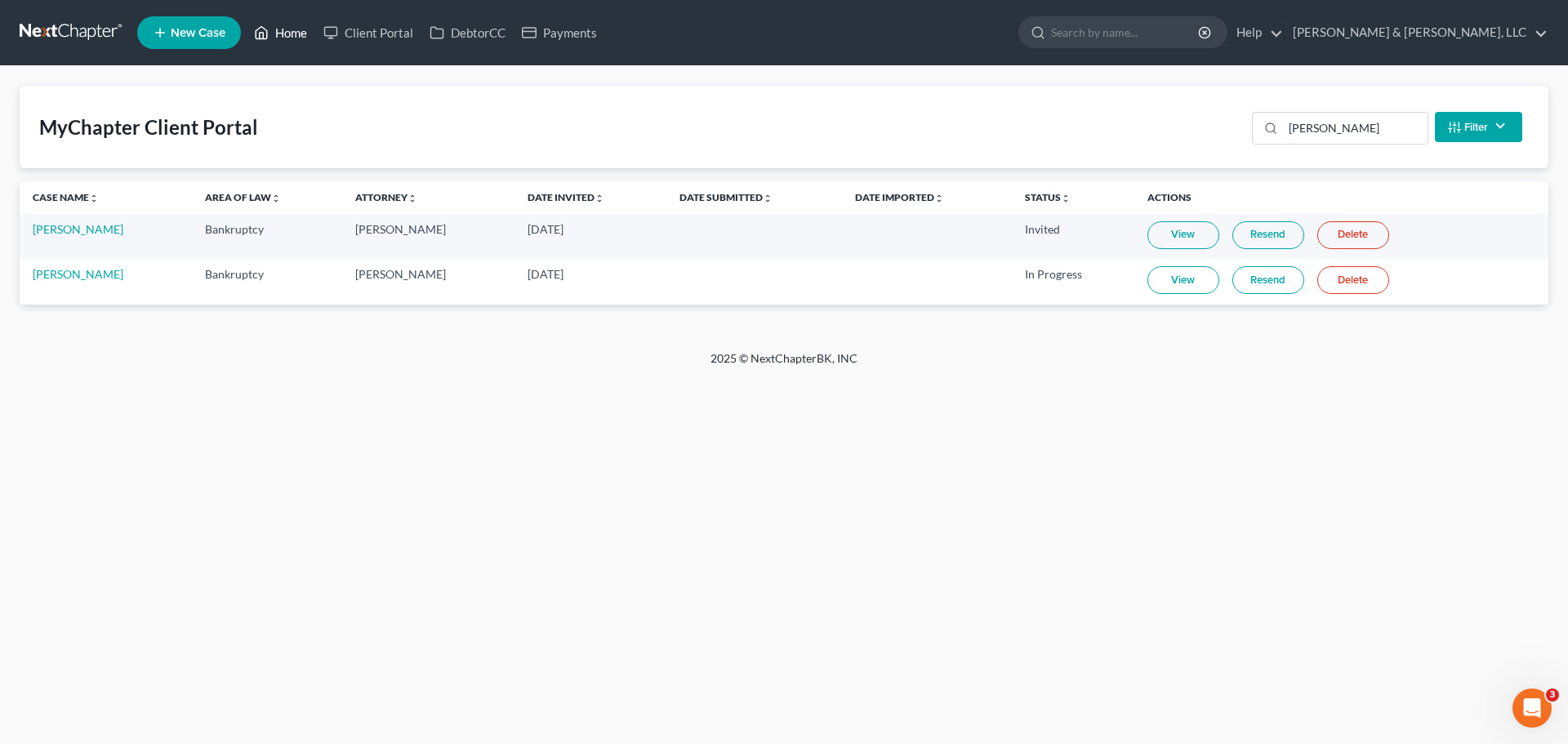
click at [288, 28] on link "Home" at bounding box center [280, 32] width 70 height 29
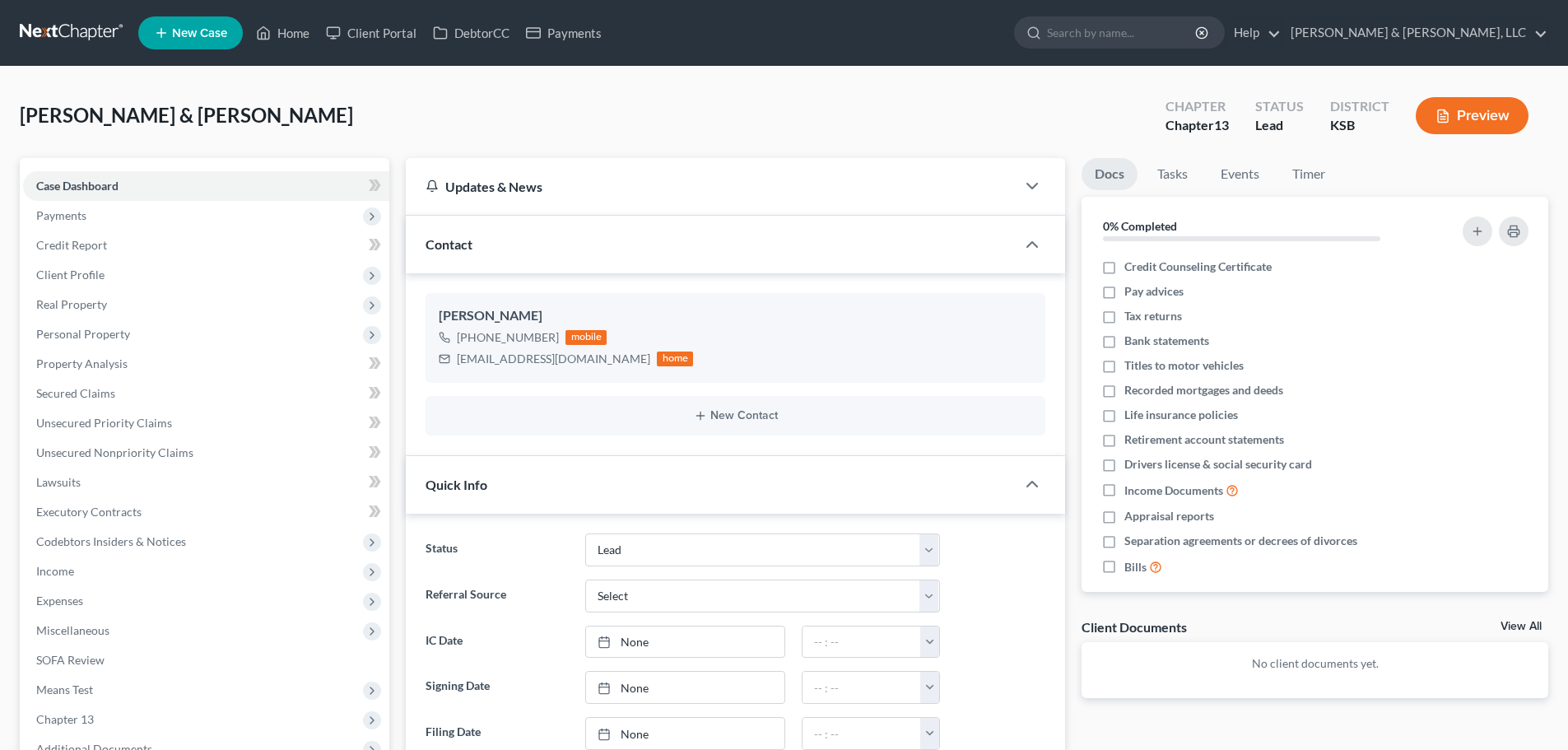
select select "8"
drag, startPoint x: 456, startPoint y: 362, endPoint x: 591, endPoint y: 363, distance: 135.0
click at [592, 363] on div "[EMAIL_ADDRESS][DOMAIN_NAME] home" at bounding box center [565, 359] width 254 height 21
copy div "[EMAIL_ADDRESS][DOMAIN_NAME]"
drag, startPoint x: 346, startPoint y: 40, endPoint x: 355, endPoint y: 44, distance: 9.8
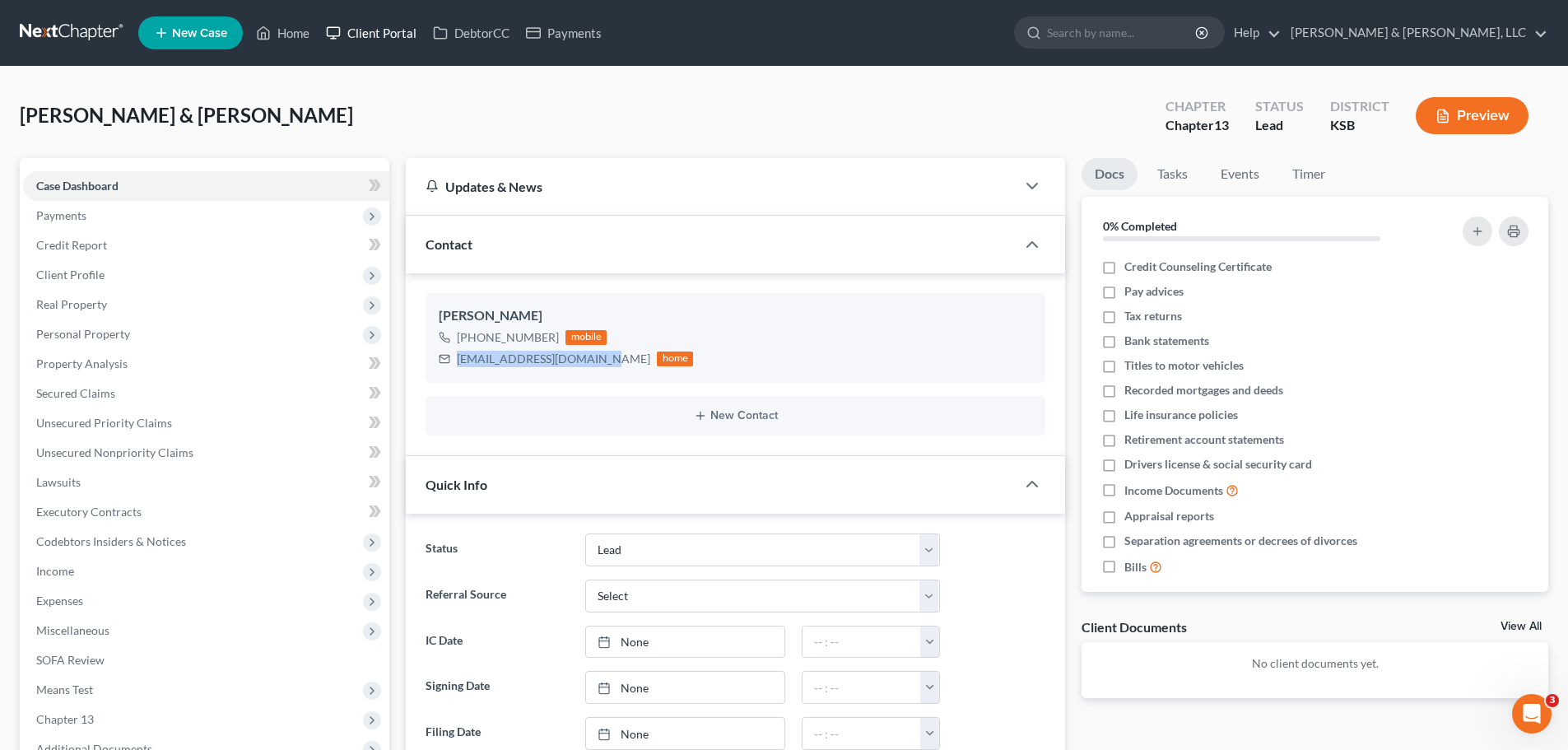
click at [346, 40] on link "Client Portal" at bounding box center [371, 32] width 107 height 30
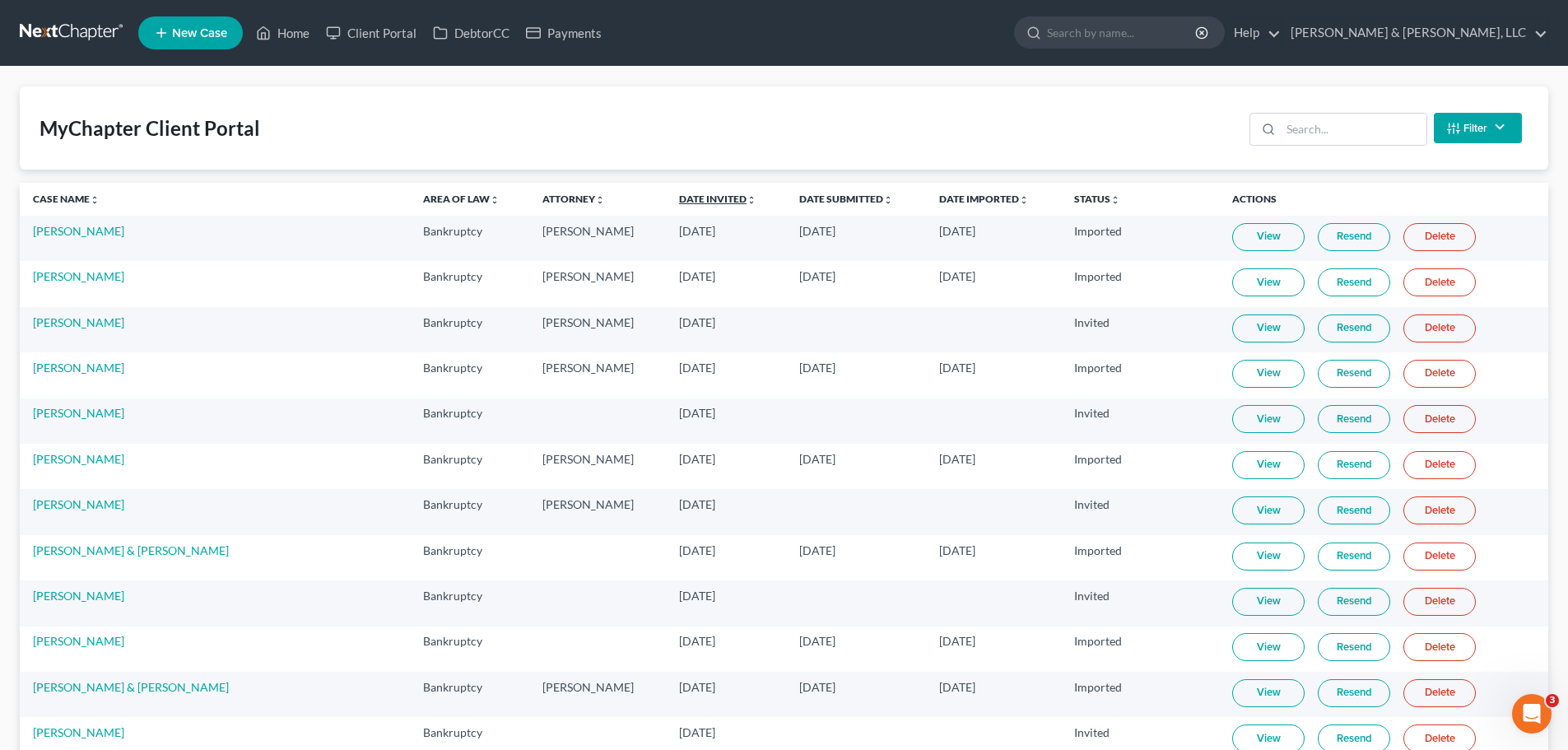
click at [679, 200] on link "Date Invited unfold_more expand_more expand_less" at bounding box center [718, 199] width 78 height 13
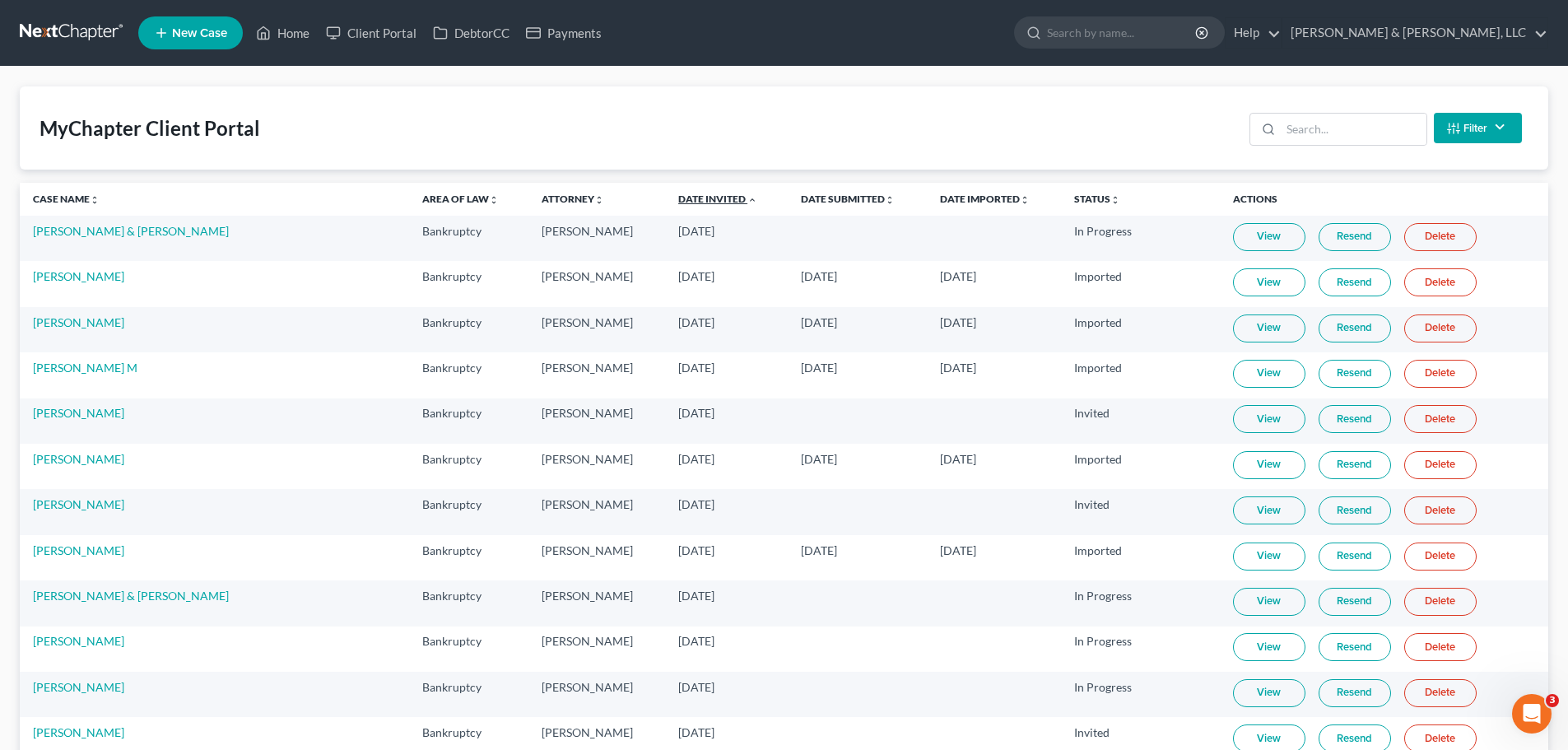
click at [678, 200] on link "Date Invited unfold_more expand_more expand_less" at bounding box center [717, 199] width 79 height 13
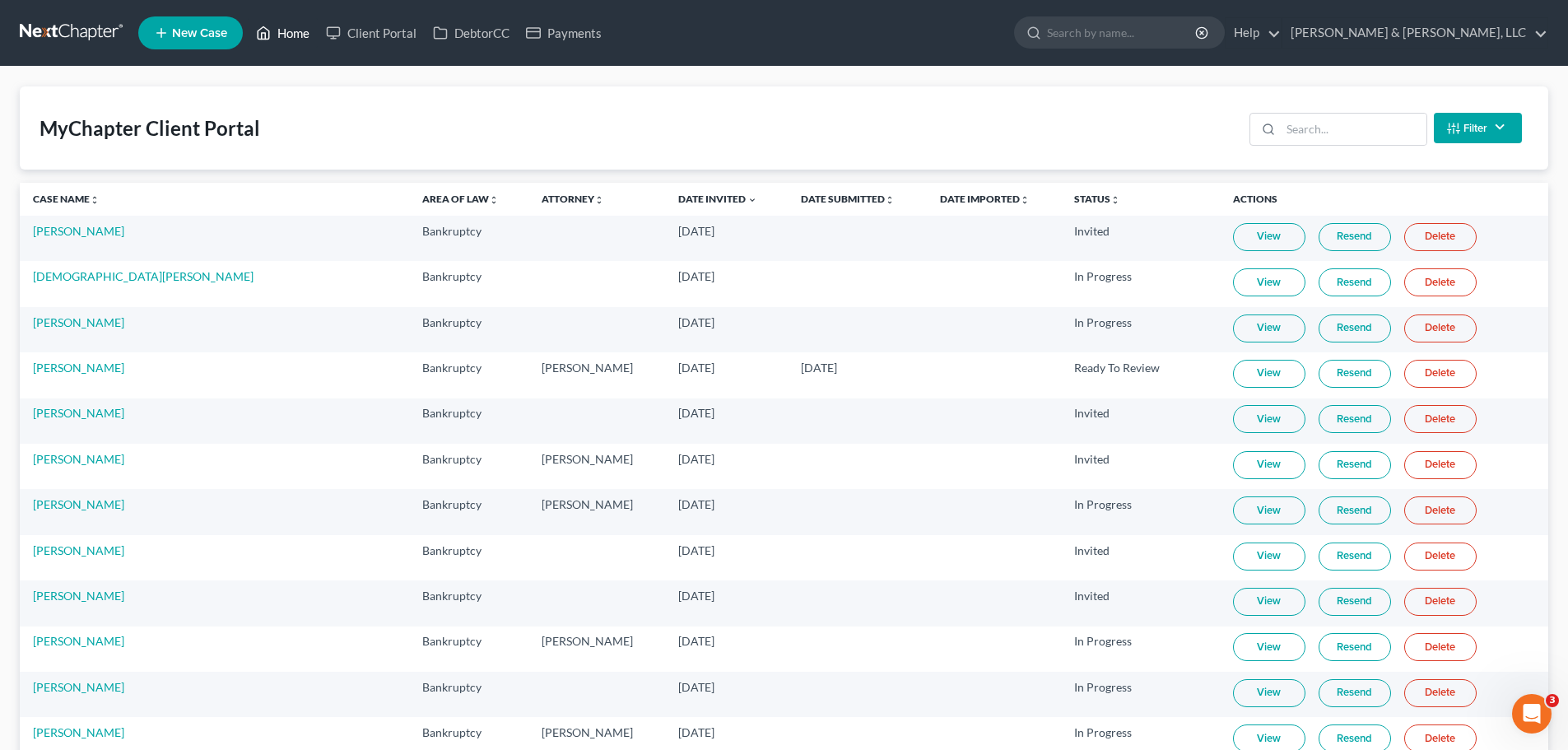
drag, startPoint x: 280, startPoint y: 30, endPoint x: 241, endPoint y: 2, distance: 48.0
click at [280, 30] on link "Home" at bounding box center [282, 32] width 70 height 30
